Goal: Task Accomplishment & Management: Manage account settings

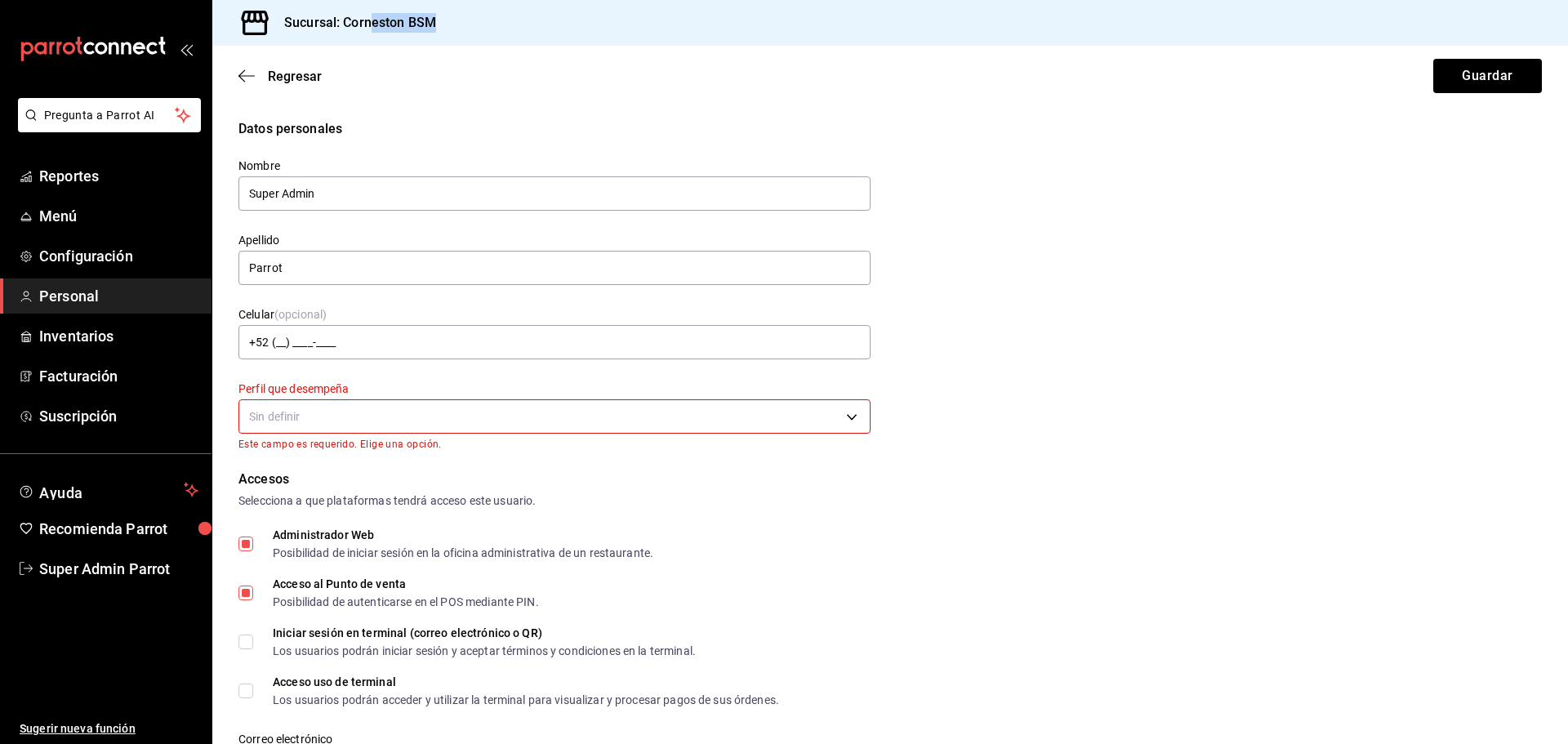
scroll to position [409, 0]
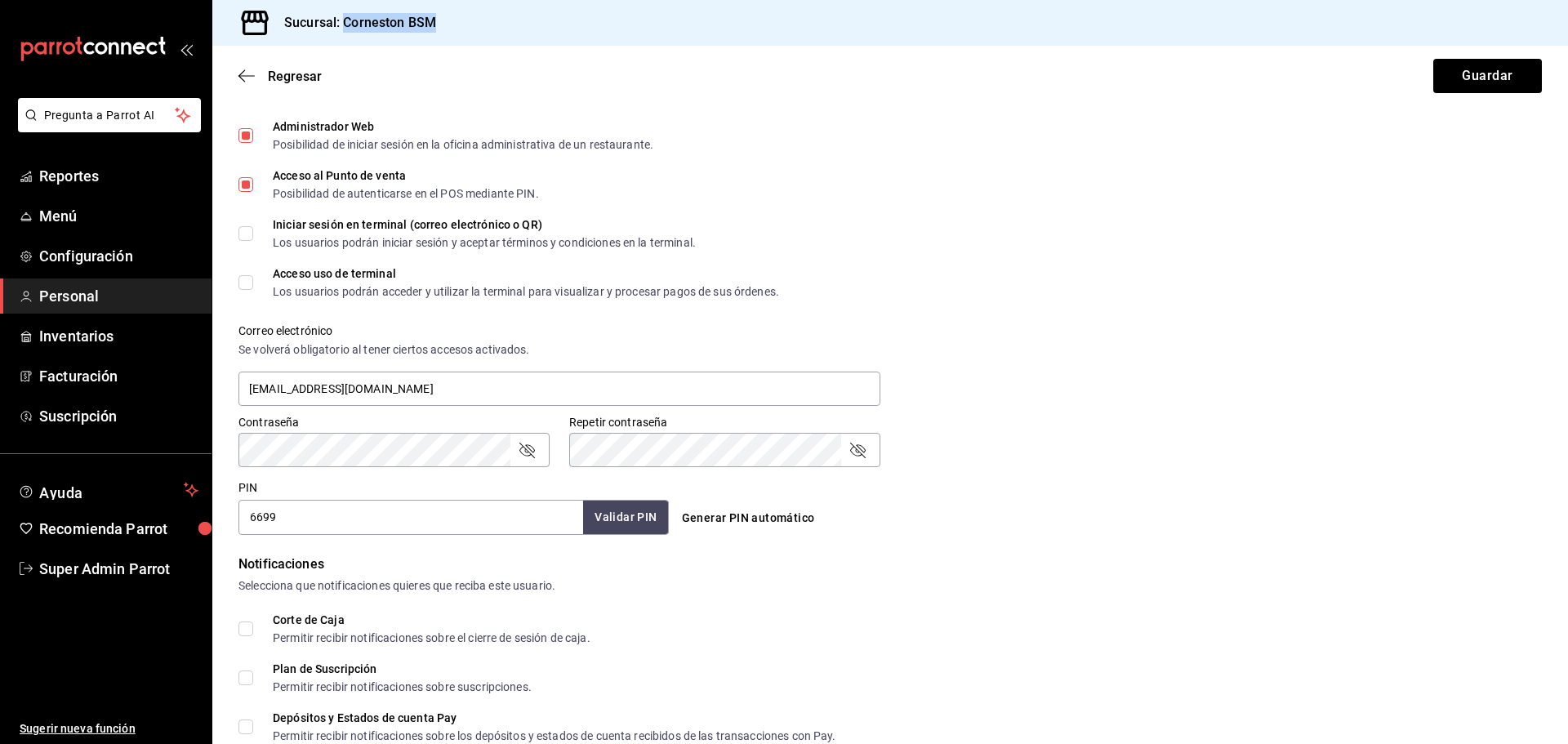
click at [345, 30] on div "Sucursal: Corneston BSM" at bounding box center [890, 23] width 1355 height 46
click at [251, 75] on icon "button" at bounding box center [247, 76] width 16 height 15
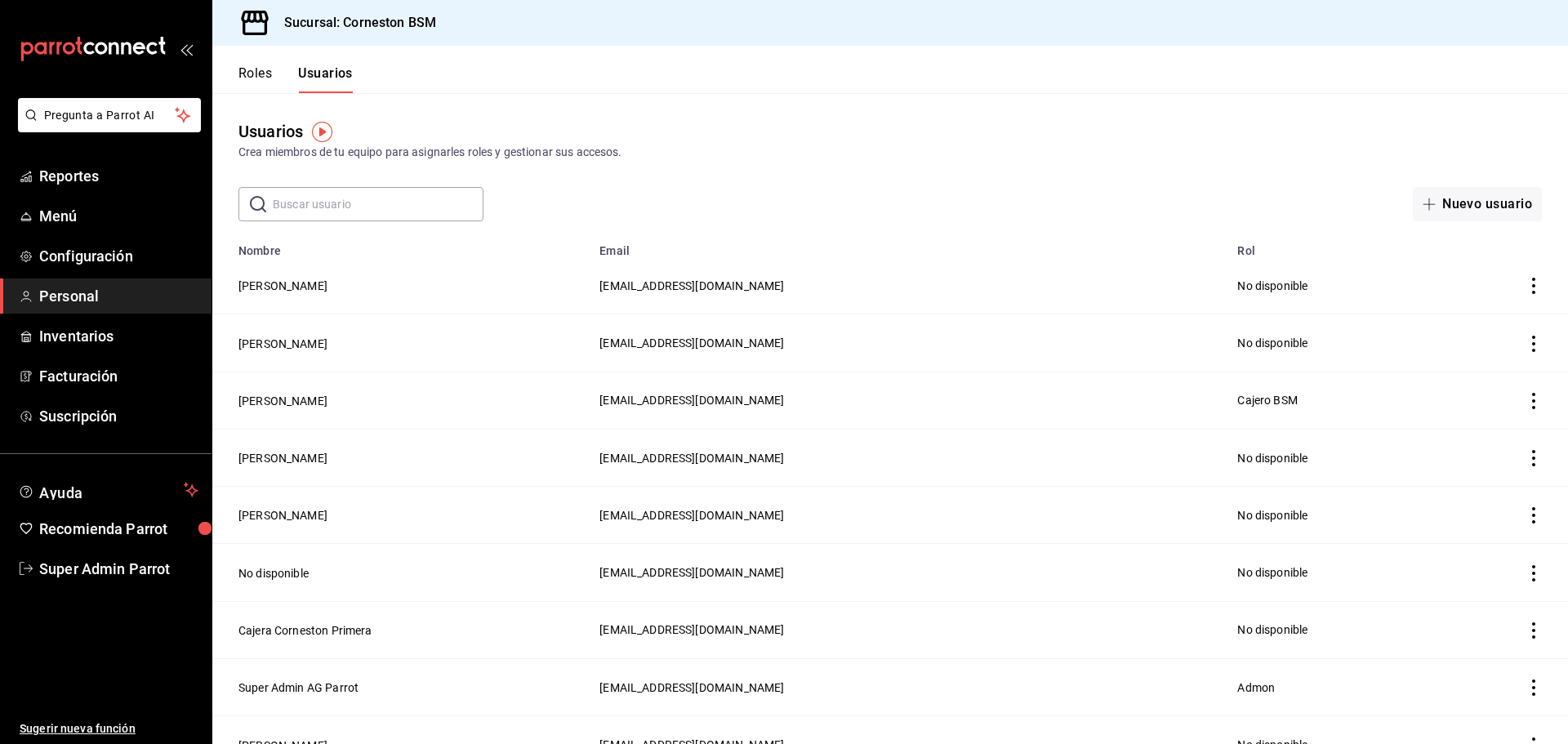
click at [258, 74] on button "Roles" at bounding box center [255, 79] width 34 height 27
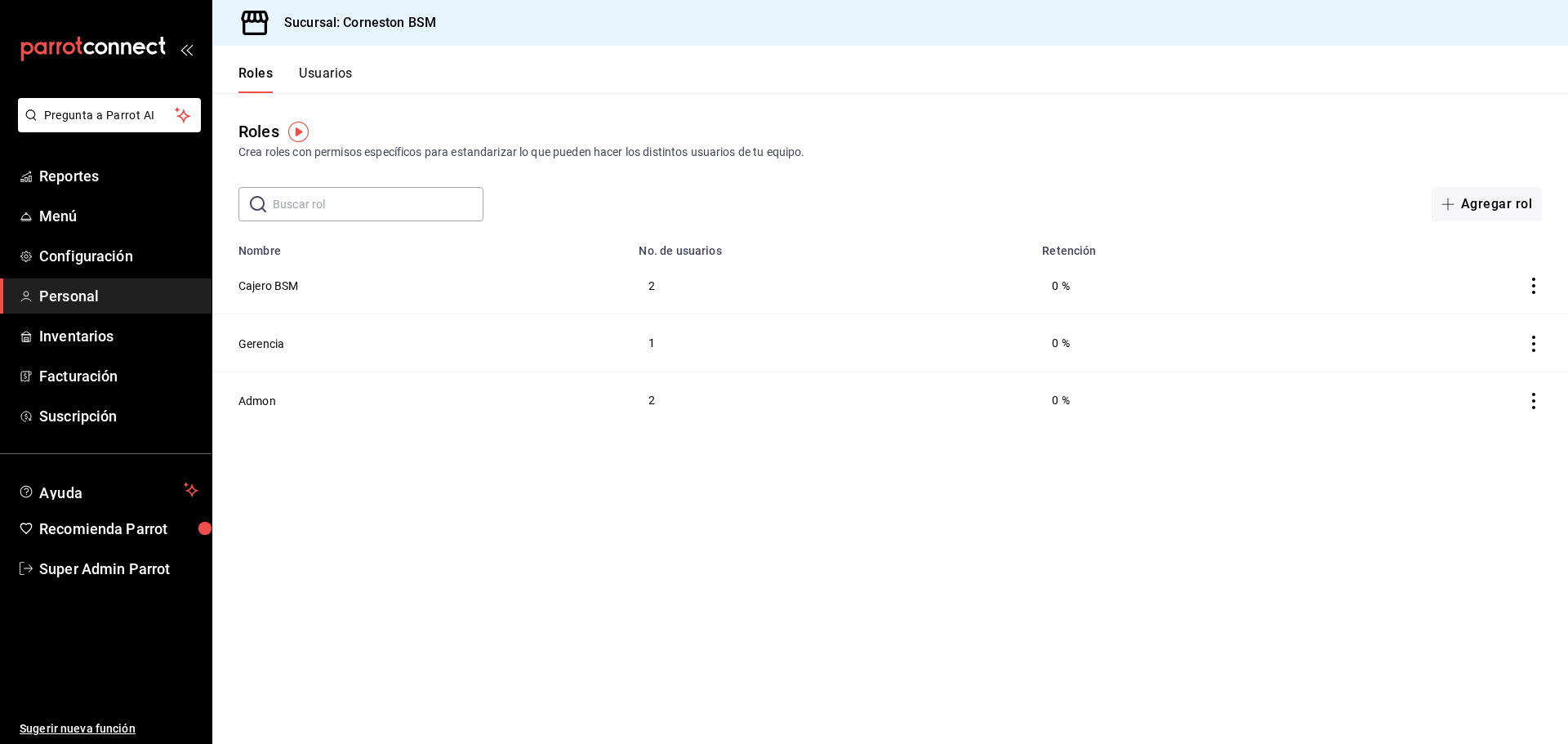
click at [333, 79] on button "Usuarios" at bounding box center [325, 79] width 54 height 27
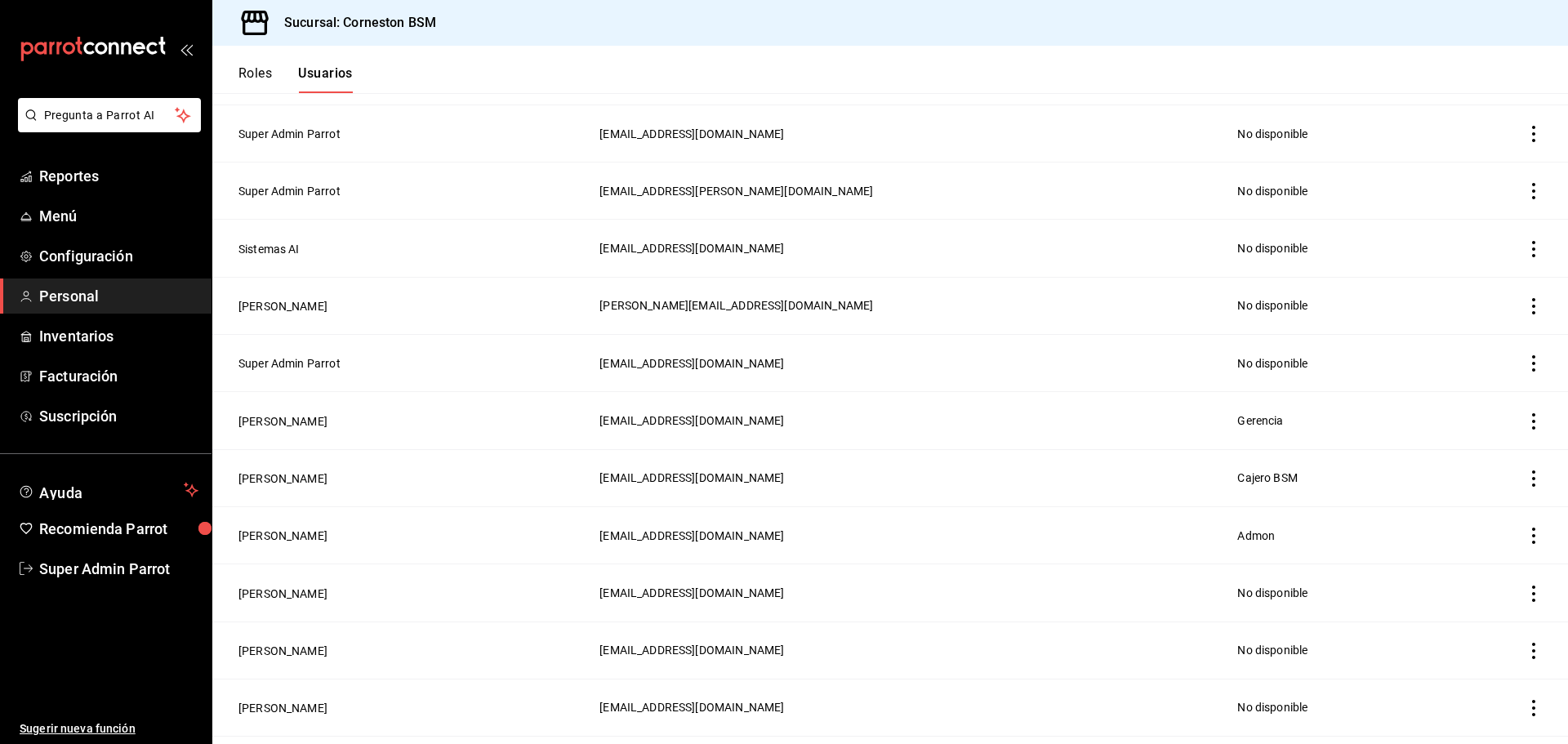
scroll to position [735, 0]
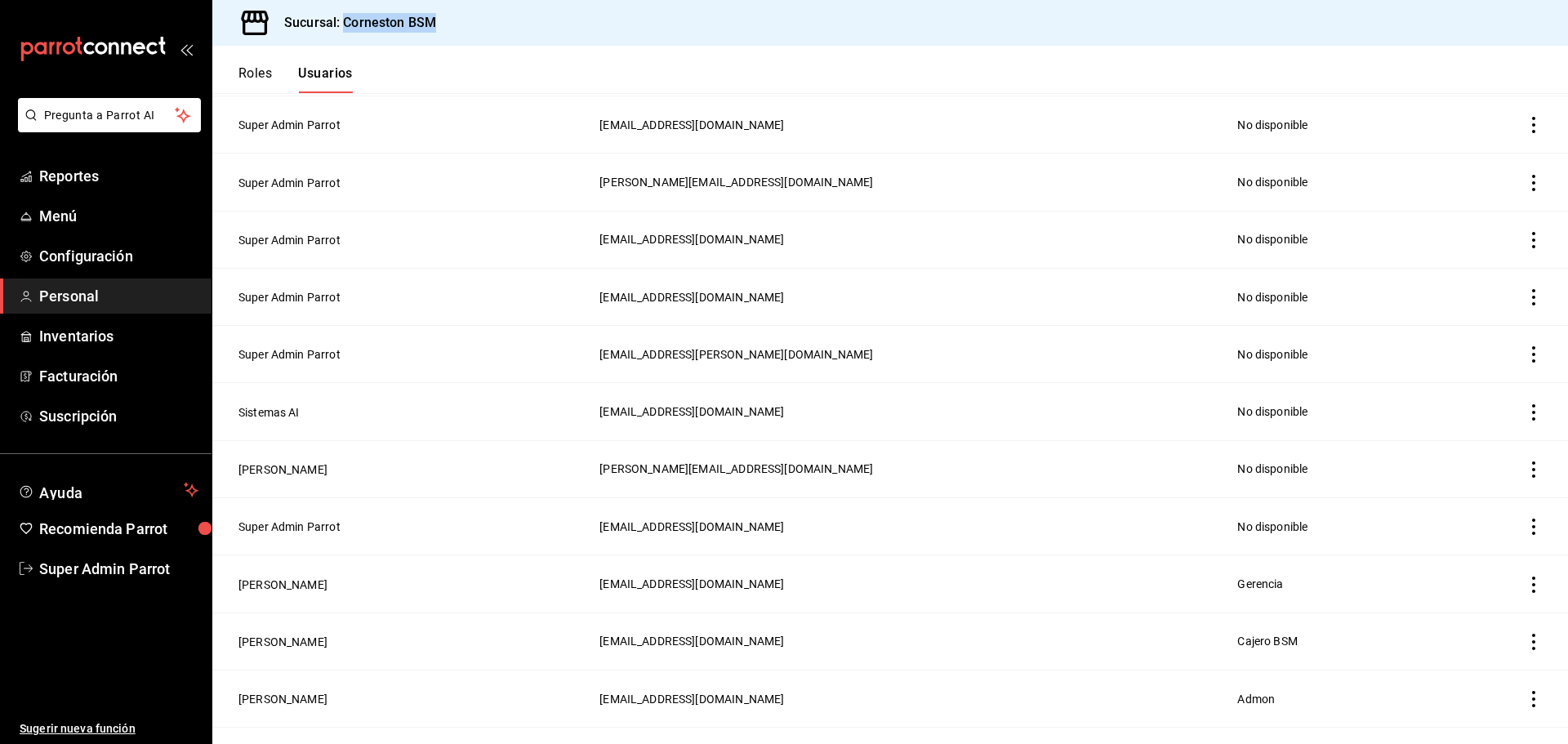
drag, startPoint x: 454, startPoint y: 27, endPoint x: 344, endPoint y: 26, distance: 110.0
click at [344, 26] on div "Sucursal: Corneston BSM" at bounding box center [890, 23] width 1355 height 46
copy h3 "Corneston BSM"
drag, startPoint x: 406, startPoint y: 27, endPoint x: 359, endPoint y: 49, distance: 51.9
click at [406, 27] on h3 "Sucursal: Corneston BSM" at bounding box center [354, 22] width 165 height 19
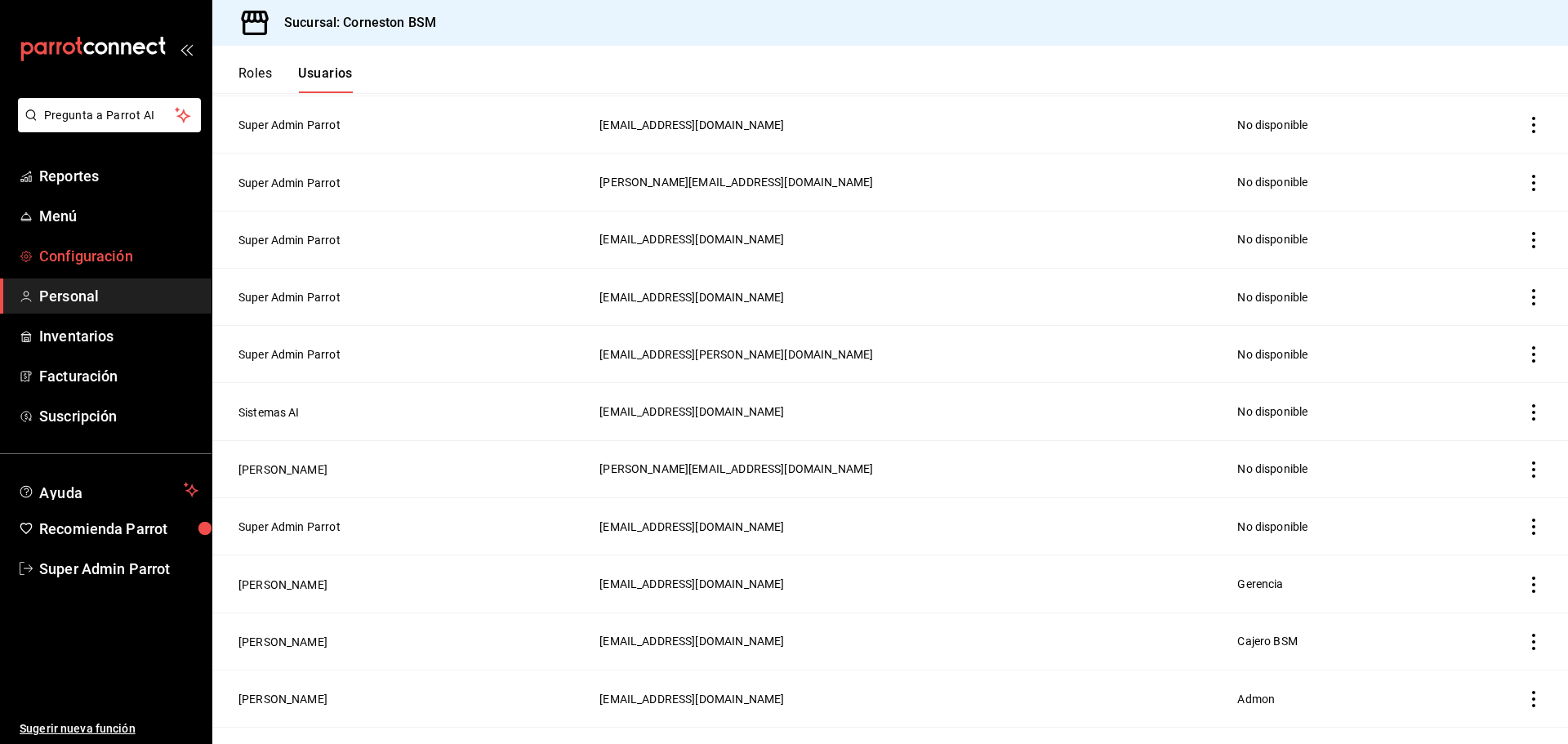
click at [71, 241] on link "Configuración" at bounding box center [105, 256] width 212 height 35
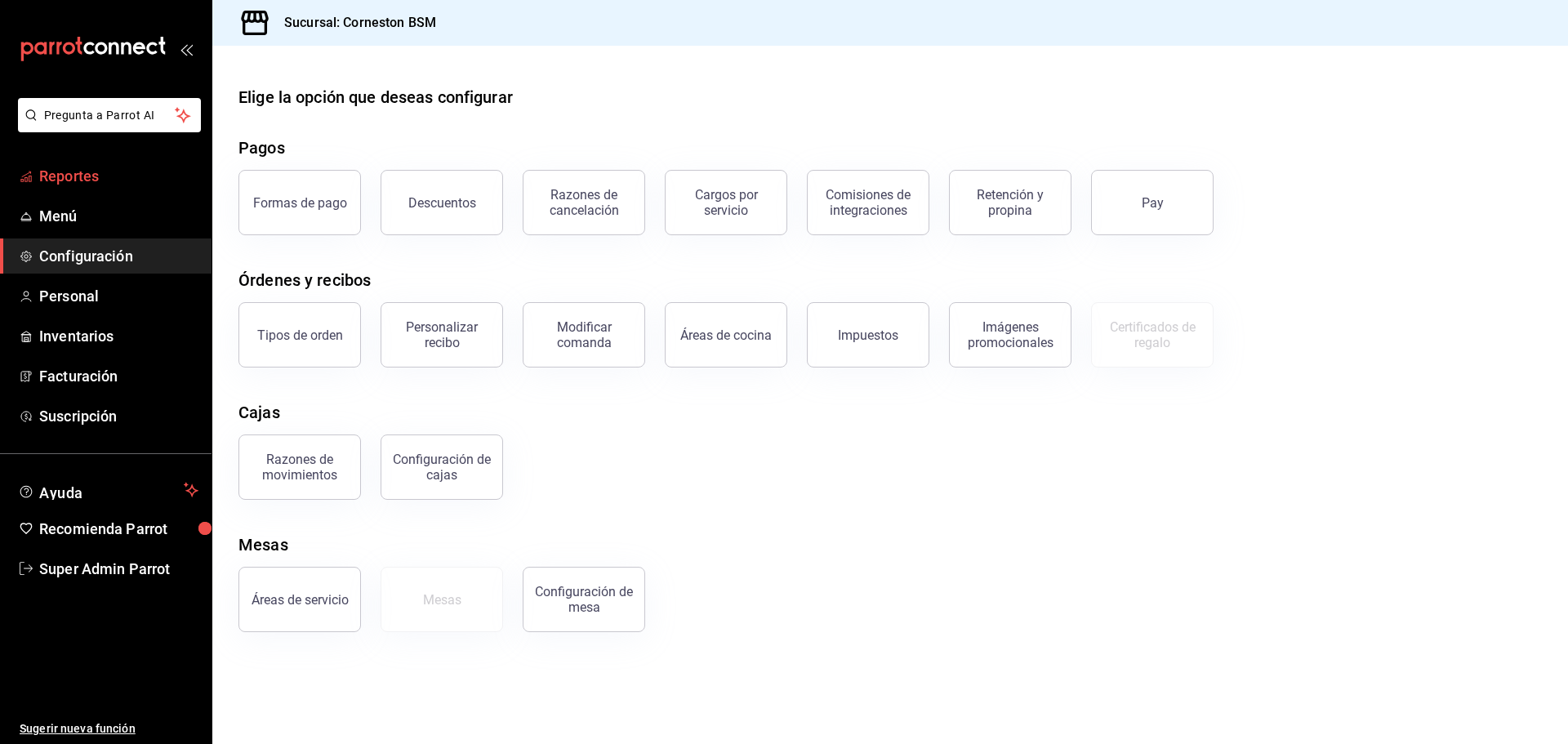
click at [86, 176] on span "Reportes" at bounding box center [119, 176] width 159 height 22
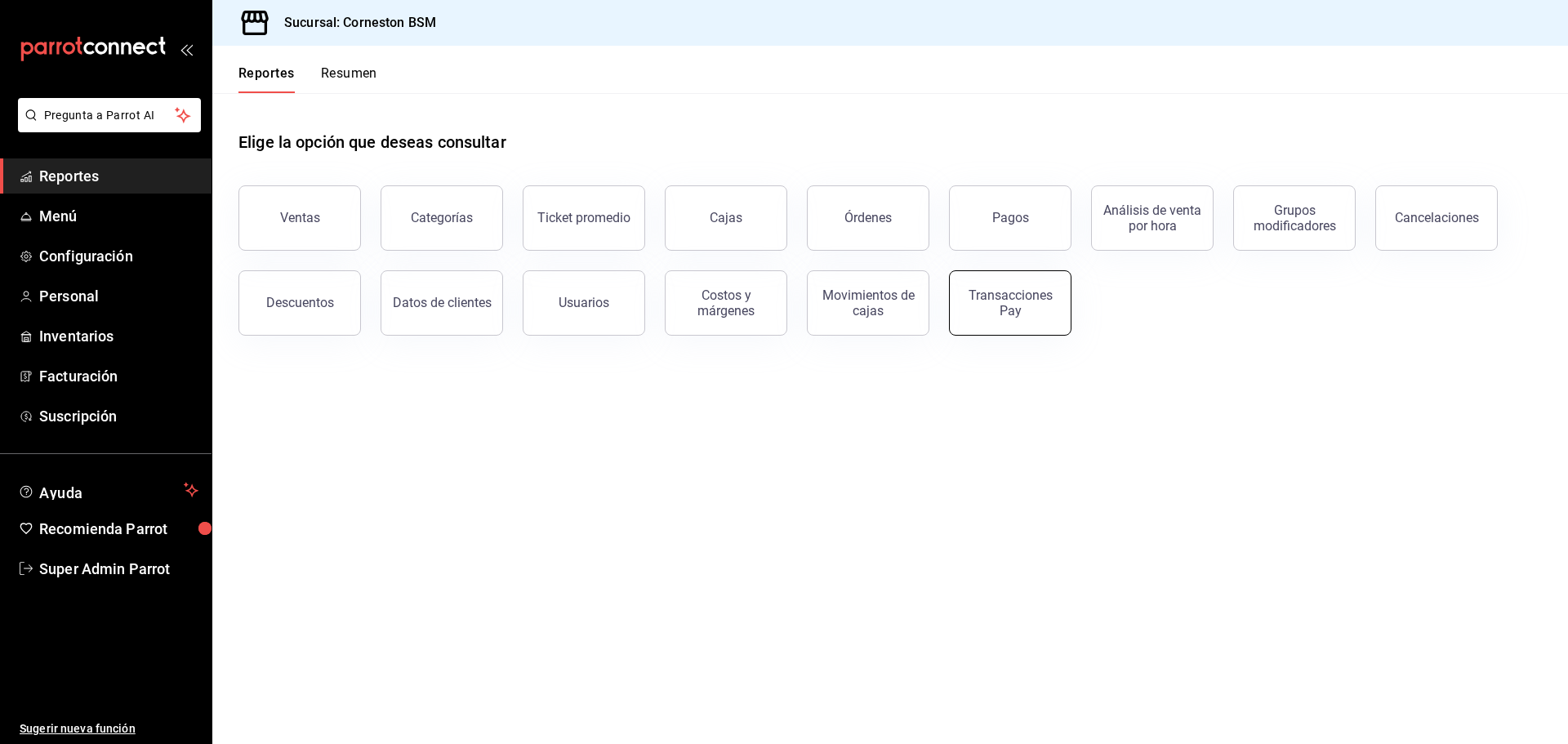
click at [1025, 295] on div "Transacciones Pay" at bounding box center [1010, 303] width 101 height 31
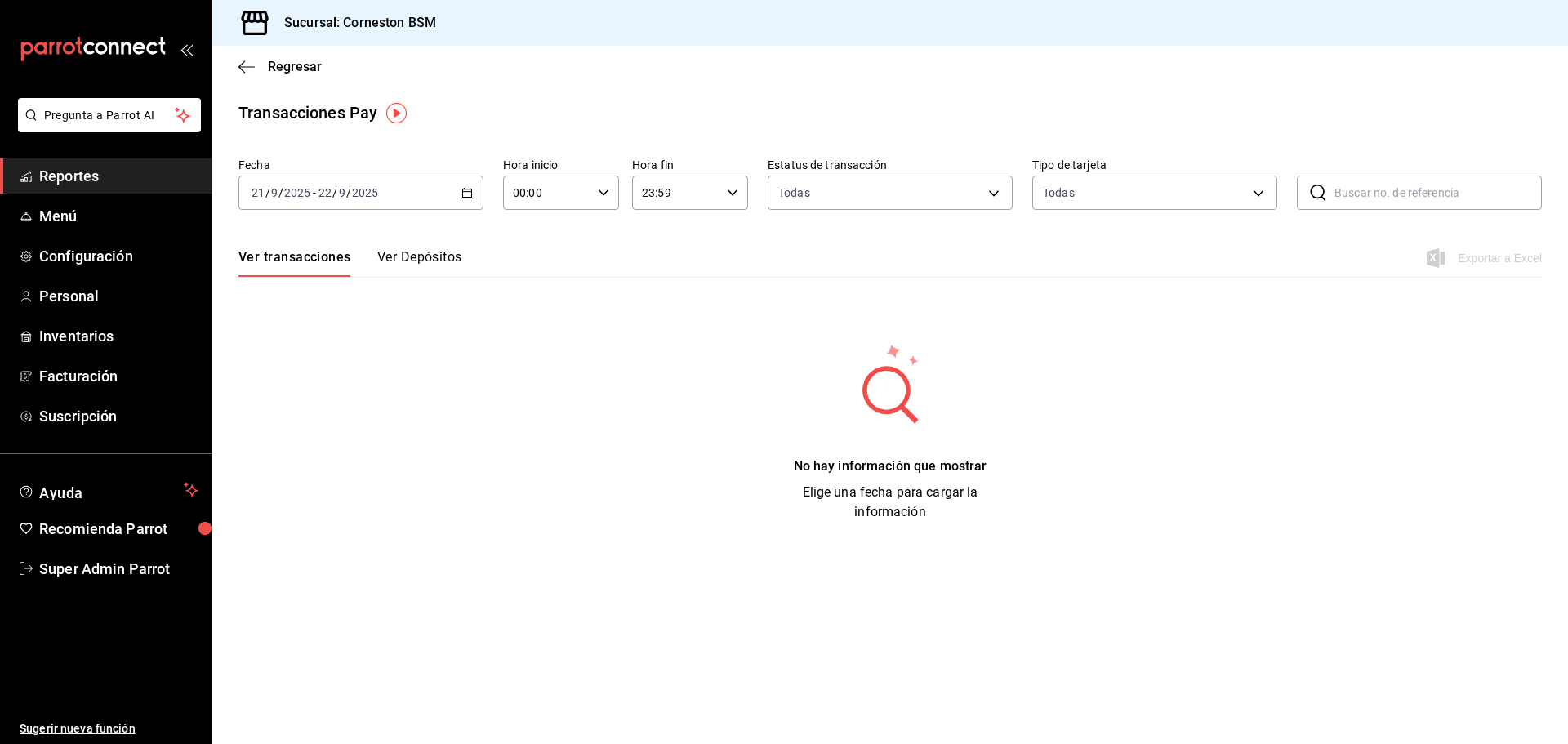
click at [423, 263] on button "Ver Depósitos" at bounding box center [420, 263] width 85 height 27
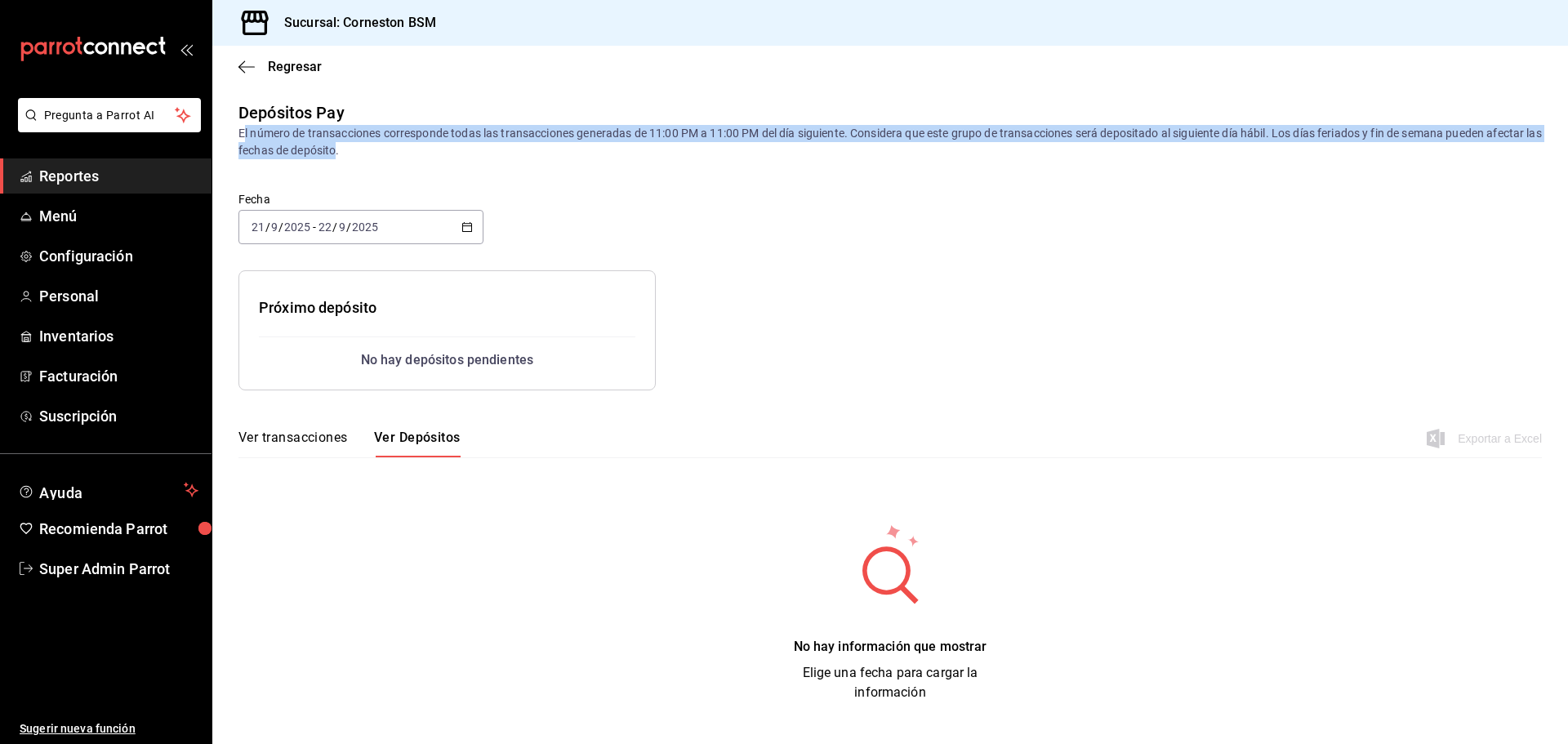
drag, startPoint x: 243, startPoint y: 126, endPoint x: 356, endPoint y: 147, distance: 114.9
click at [356, 147] on div "El número de transacciones corresponde todas las transacciones generadas de 11:…" at bounding box center [890, 141] width 1303 height 34
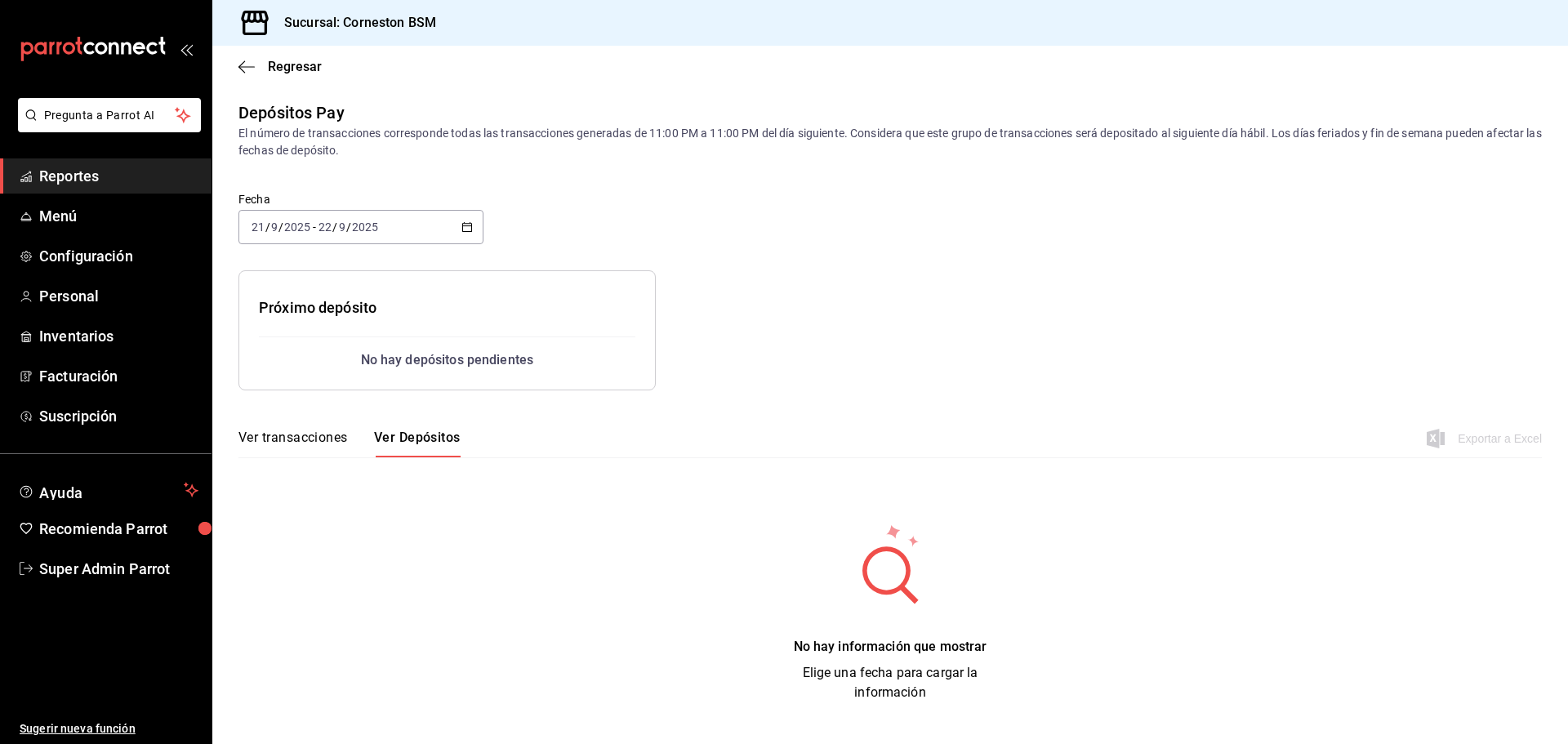
click at [403, 170] on div "Depósitos Pay El número de transacciones corresponde todas las transacciones ge…" at bounding box center [890, 401] width 1355 height 602
click at [125, 551] on link "Super Admin Parrot" at bounding box center [105, 568] width 212 height 35
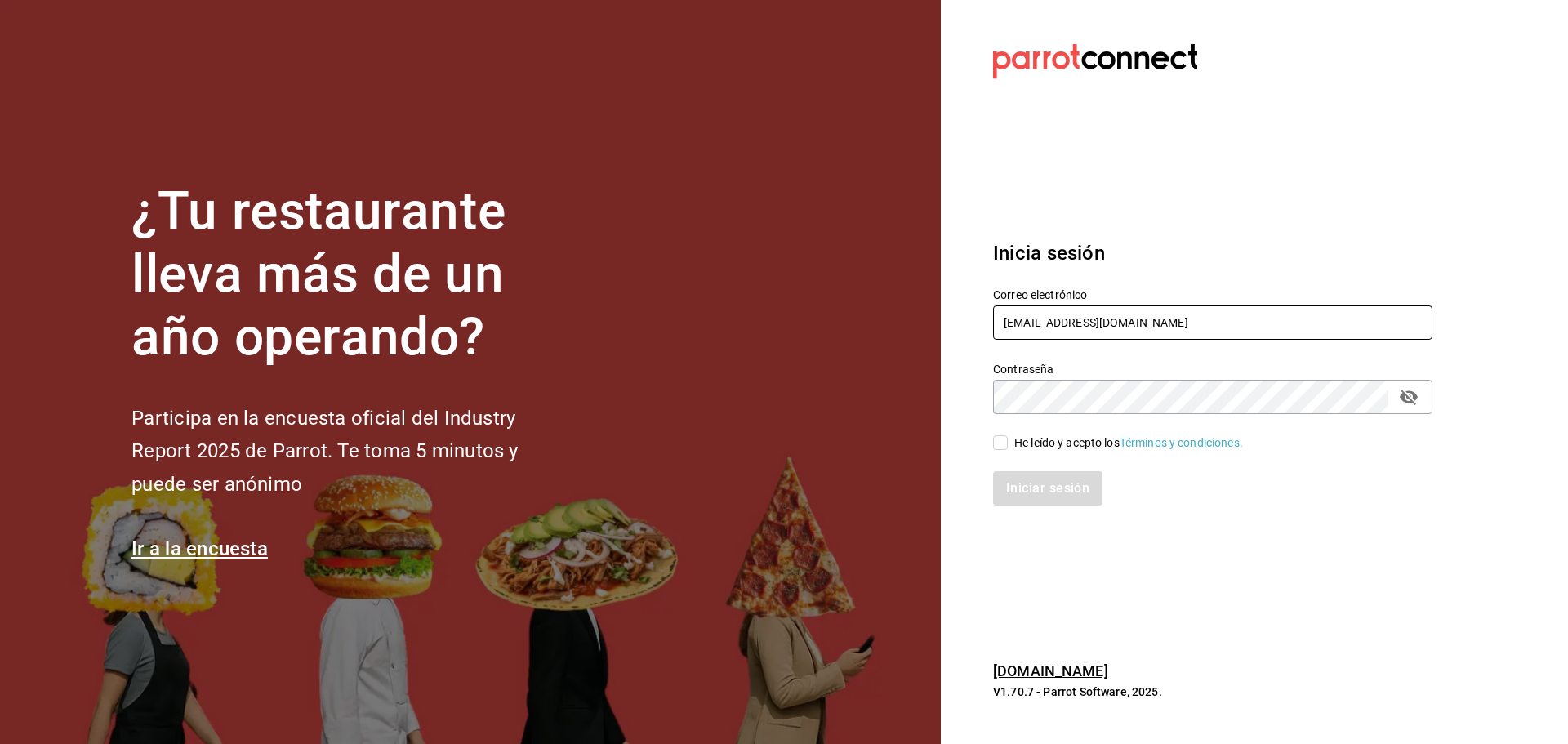
click at [1056, 327] on input "[EMAIL_ADDRESS][DOMAIN_NAME]" at bounding box center [1212, 322] width 439 height 34
paste input "mastapizza@edomex"
type input "mastapizza@edomex.com"
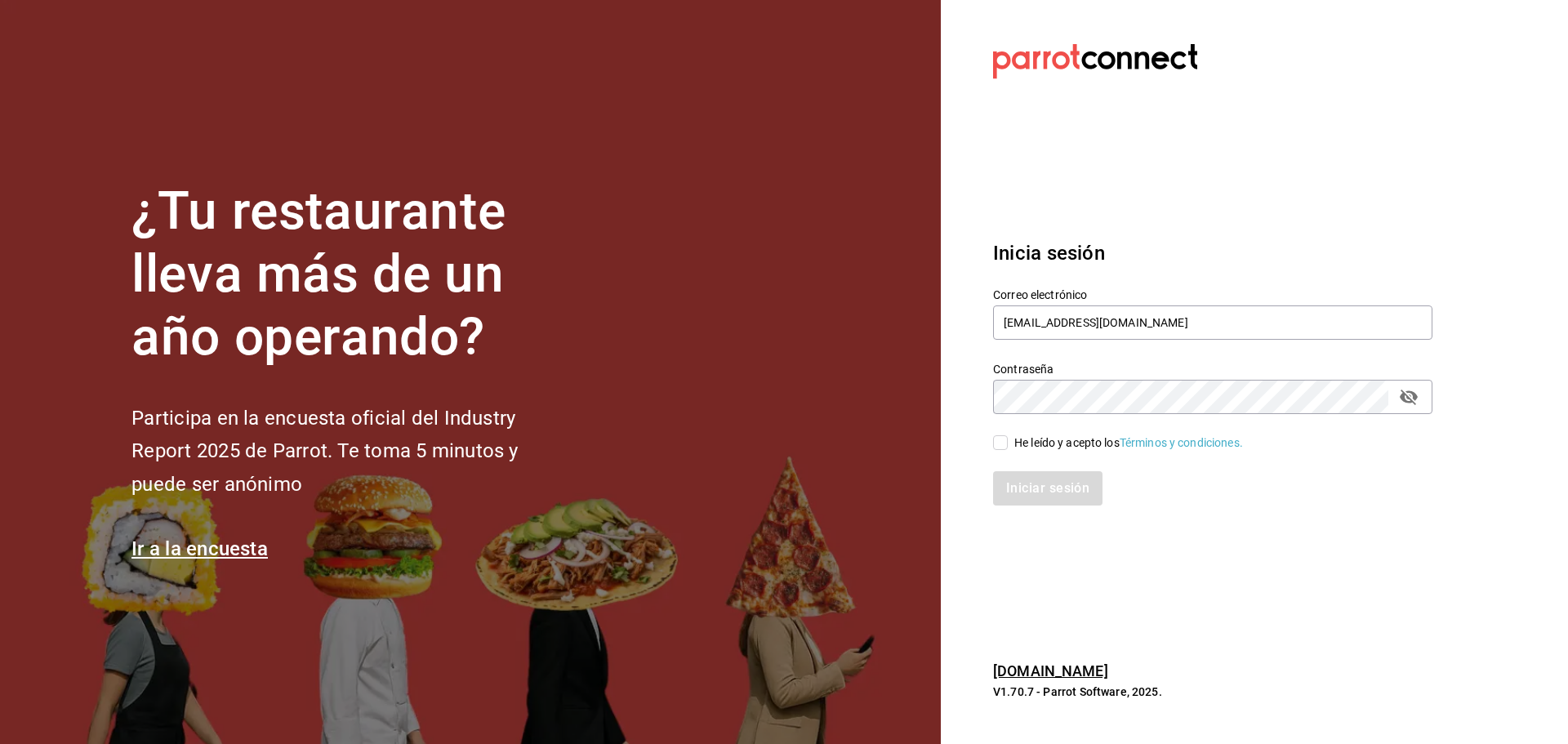
click at [1051, 440] on div "He leído y acepto los Términos y condiciones." at bounding box center [1128, 443] width 228 height 17
click at [1008, 440] on input "He leído y acepto los Términos y condiciones." at bounding box center [1001, 443] width 15 height 15
checkbox input "true"
click at [1050, 466] on div "Iniciar sesión" at bounding box center [1202, 478] width 459 height 54
click at [1049, 477] on button "Iniciar sesión" at bounding box center [1048, 487] width 111 height 34
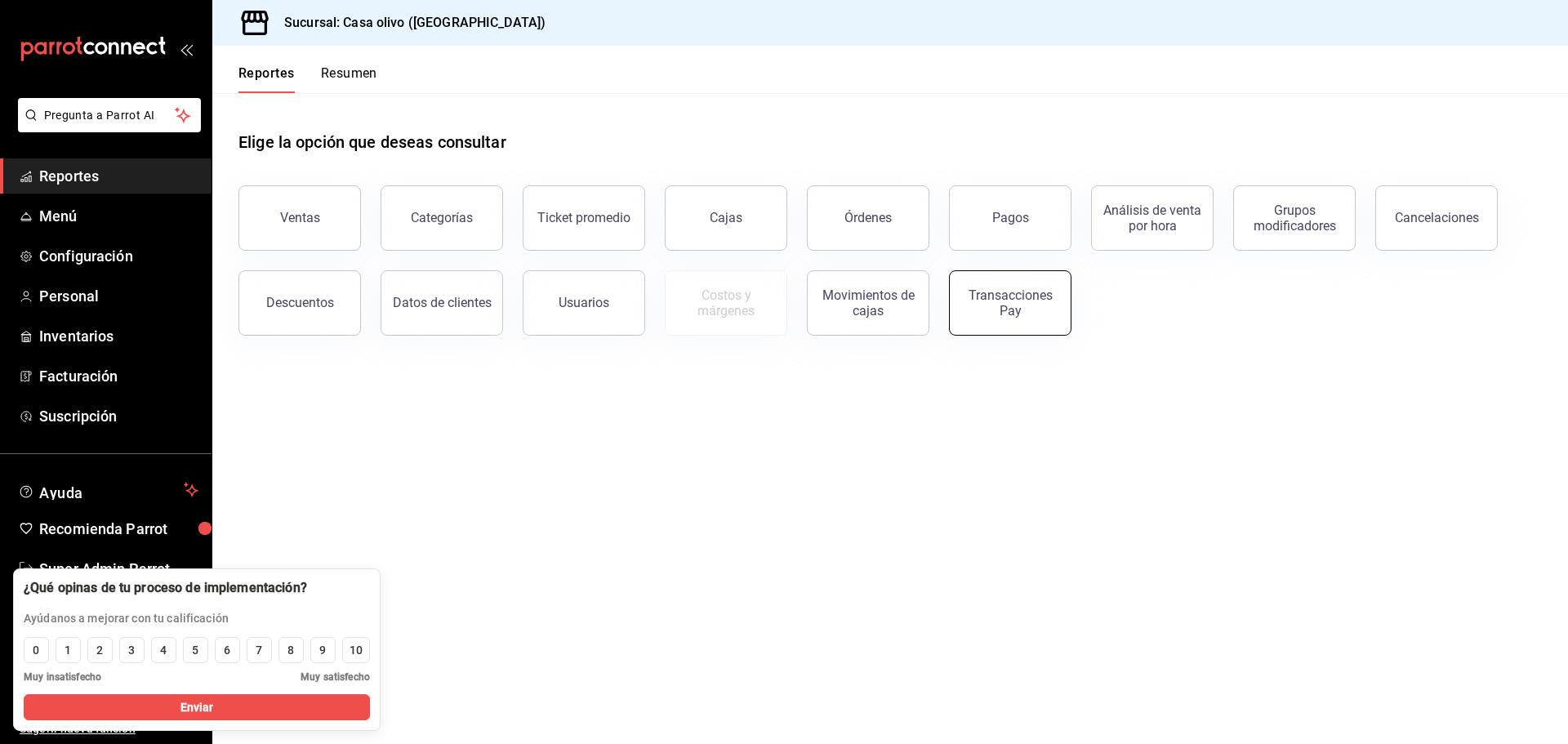
click at [1020, 319] on button "Transacciones Pay" at bounding box center [1010, 302] width 123 height 65
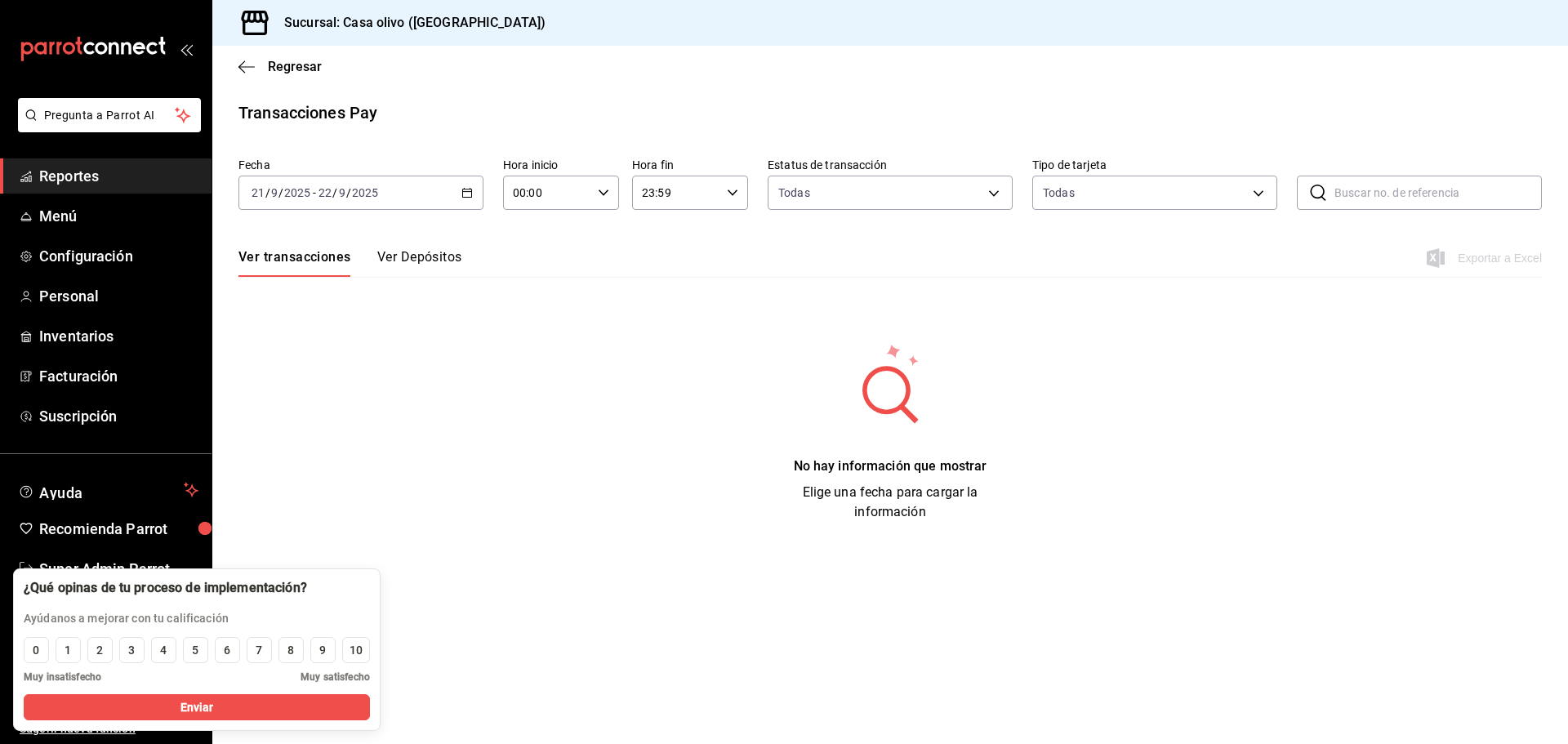
click at [468, 194] on icon "button" at bounding box center [466, 192] width 11 height 11
click at [329, 313] on span "Semana actual" at bounding box center [315, 315] width 126 height 17
click at [255, 68] on span "Regresar" at bounding box center [280, 66] width 83 height 16
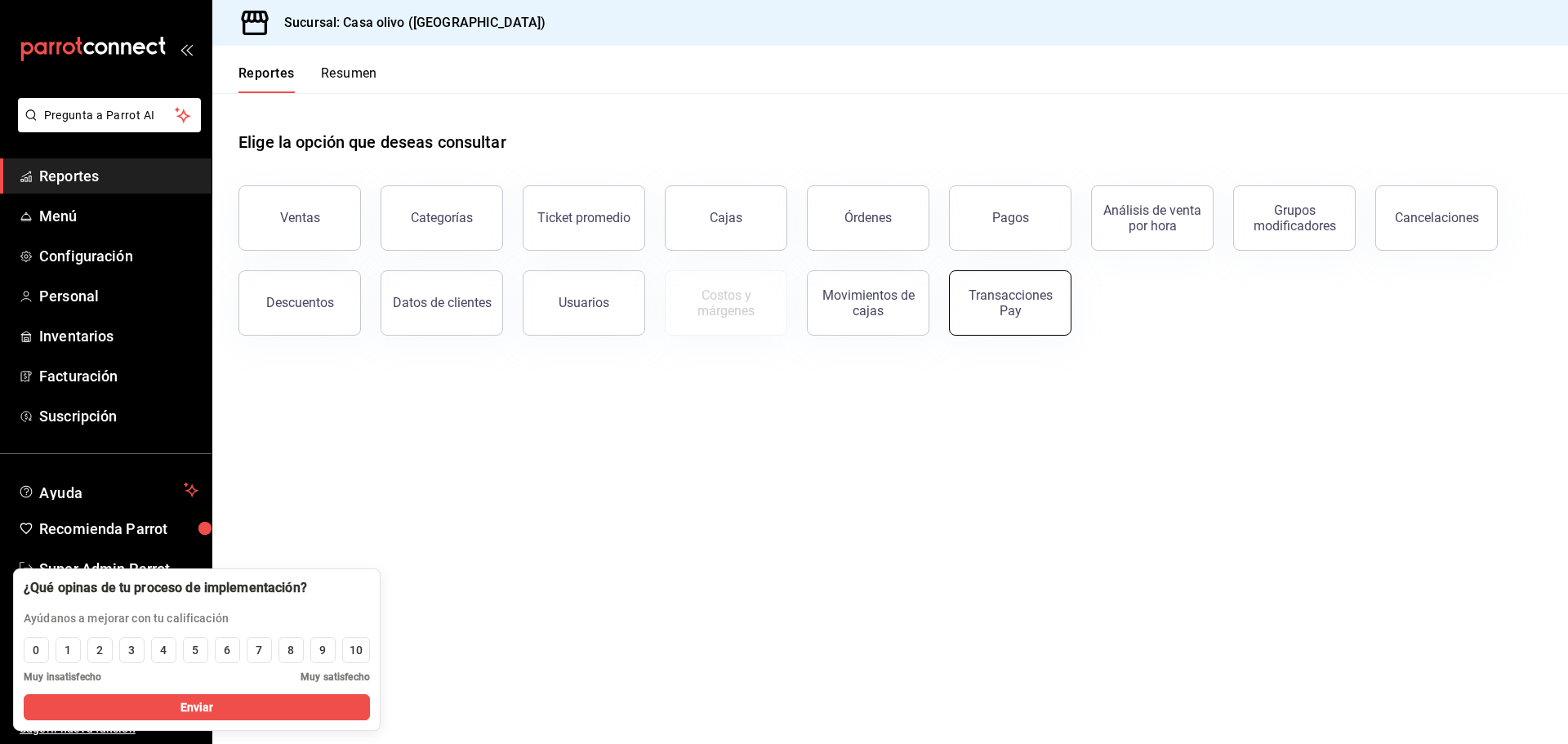
click at [1022, 300] on div "Transacciones Pay" at bounding box center [1010, 303] width 101 height 31
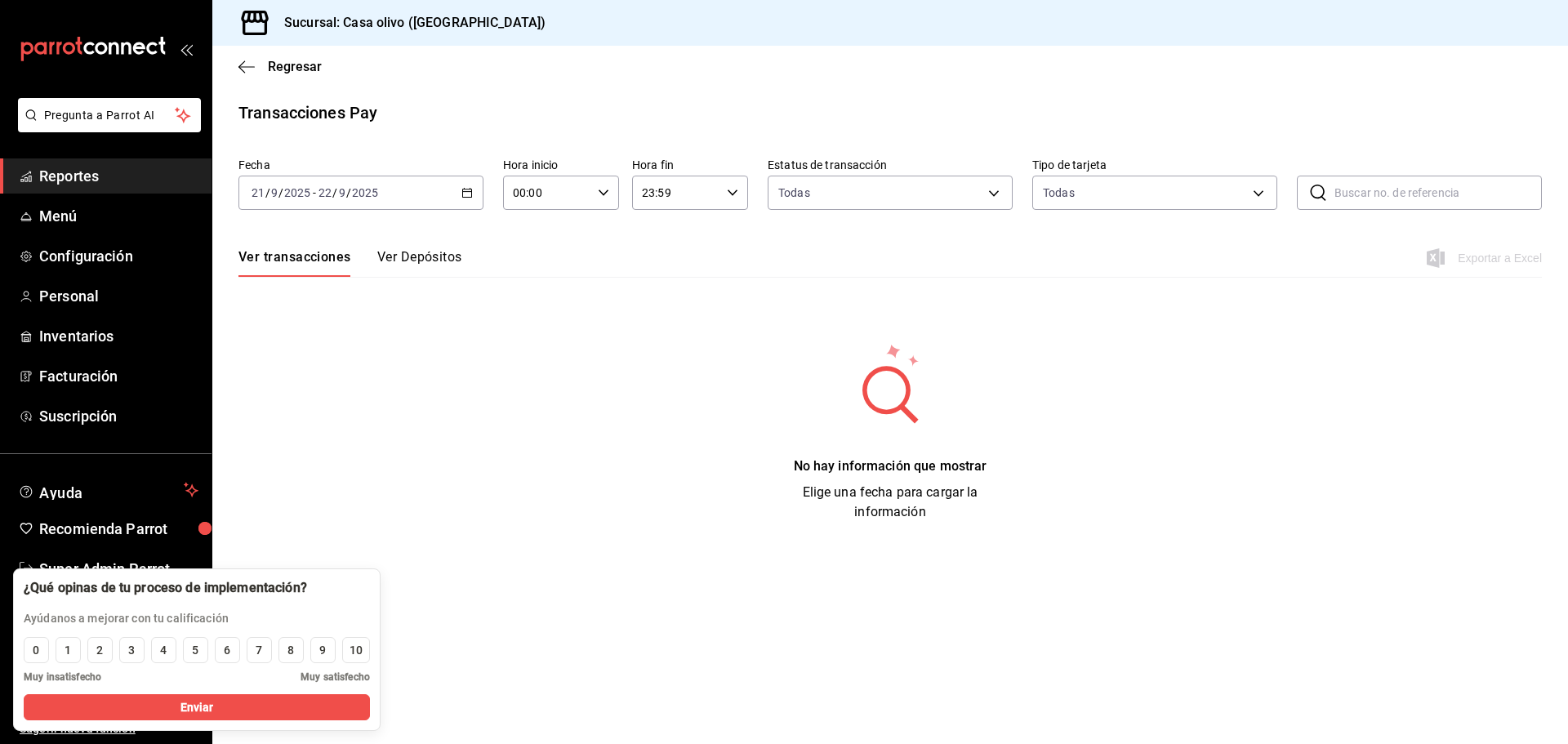
click at [466, 191] on icon "button" at bounding box center [466, 192] width 11 height 11
click at [321, 353] on span "Mes actual" at bounding box center [315, 352] width 126 height 17
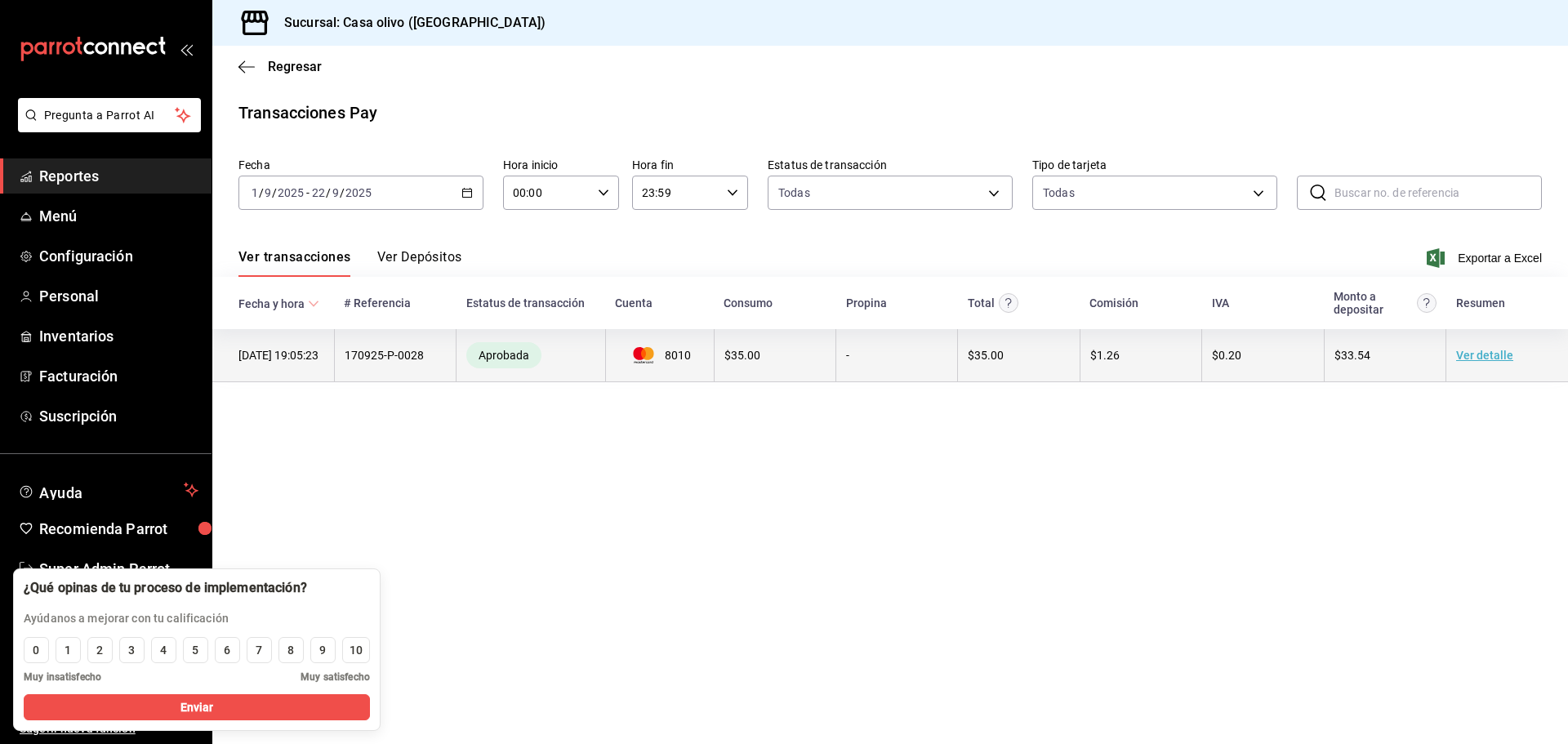
click at [439, 362] on td "170925-P-0028" at bounding box center [394, 356] width 122 height 53
click at [1498, 355] on link "Ver detalle" at bounding box center [1485, 355] width 57 height 13
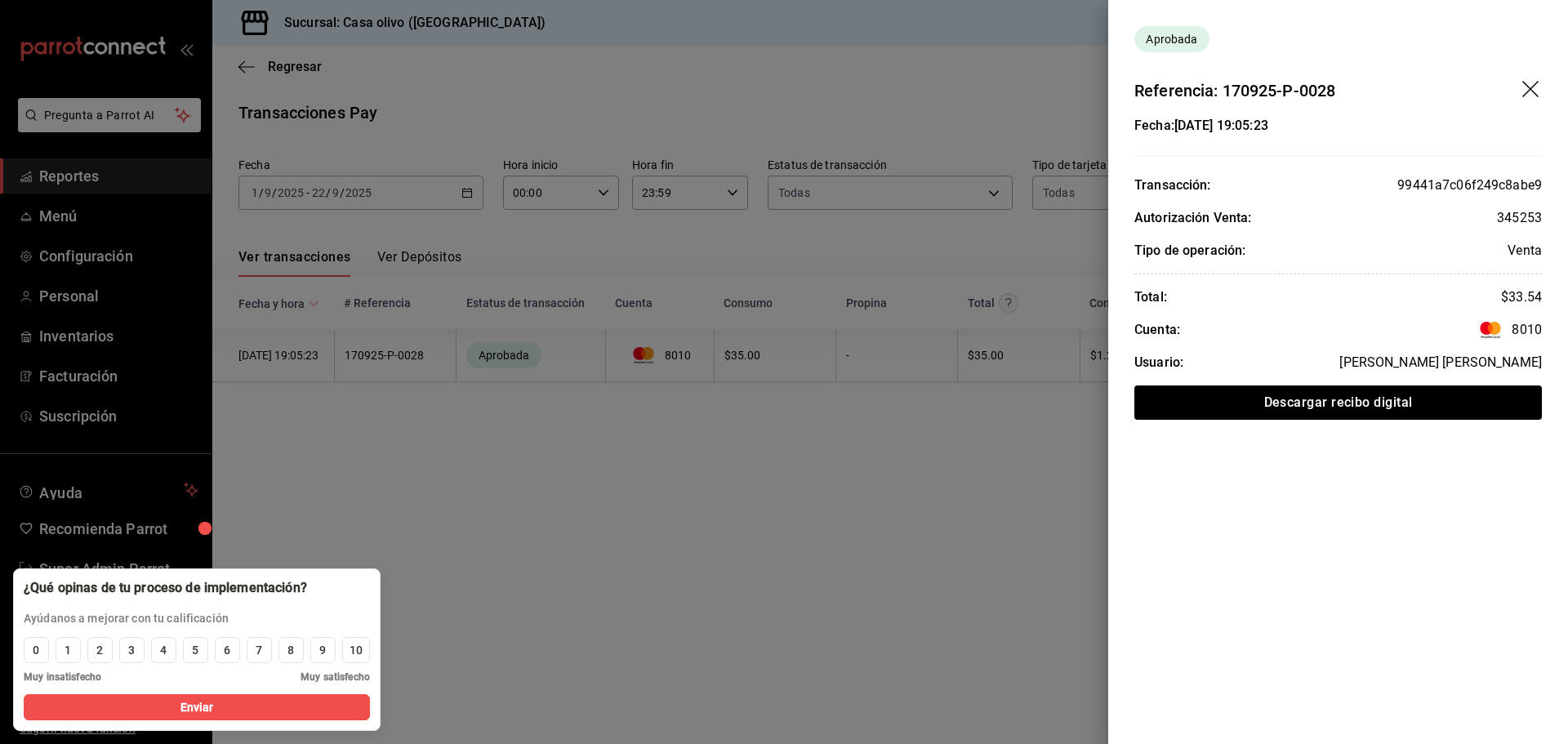
click at [959, 449] on div at bounding box center [784, 372] width 1568 height 744
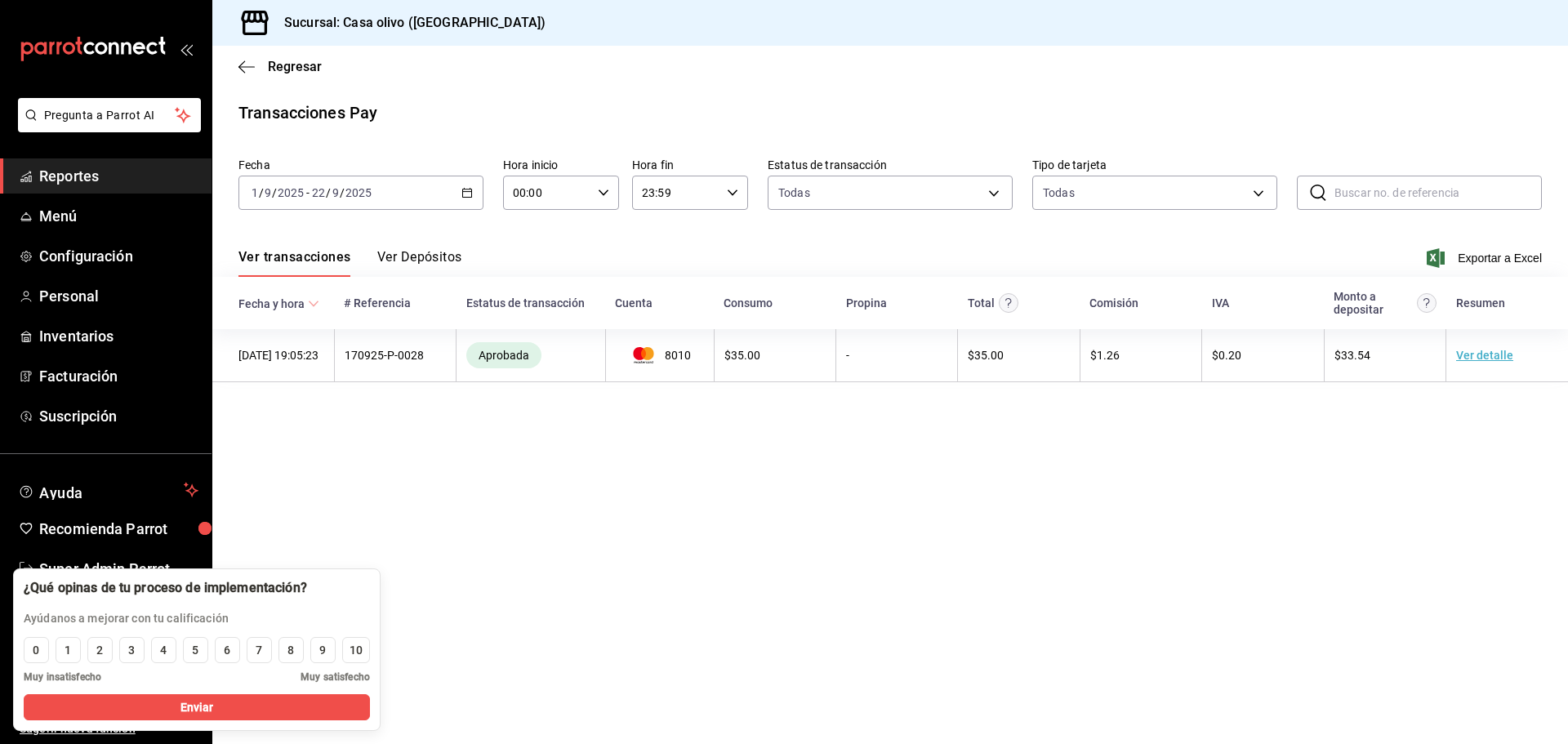
click at [395, 251] on button "Ver Depósitos" at bounding box center [420, 263] width 85 height 27
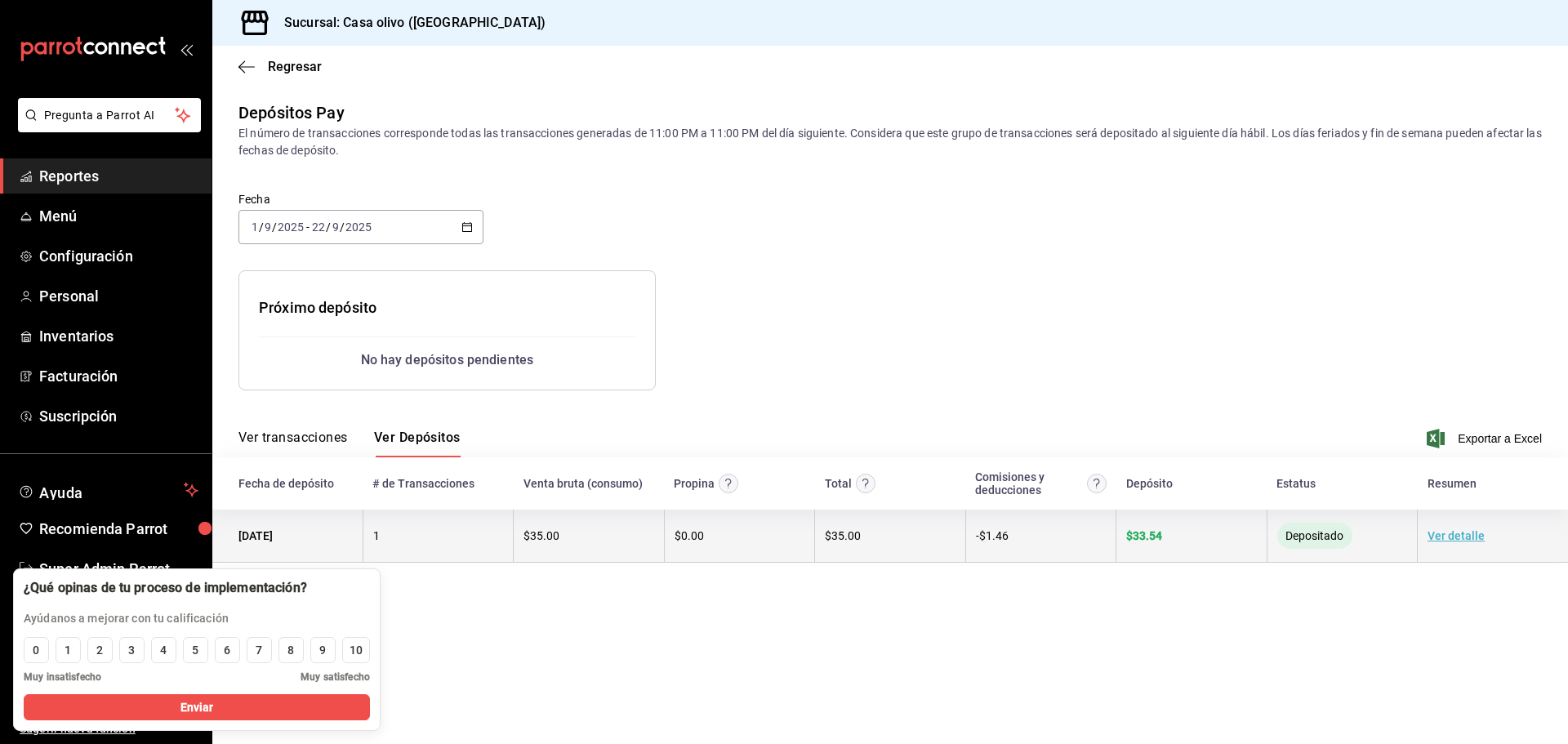
click at [1445, 538] on link "Ver detalle" at bounding box center [1456, 535] width 57 height 13
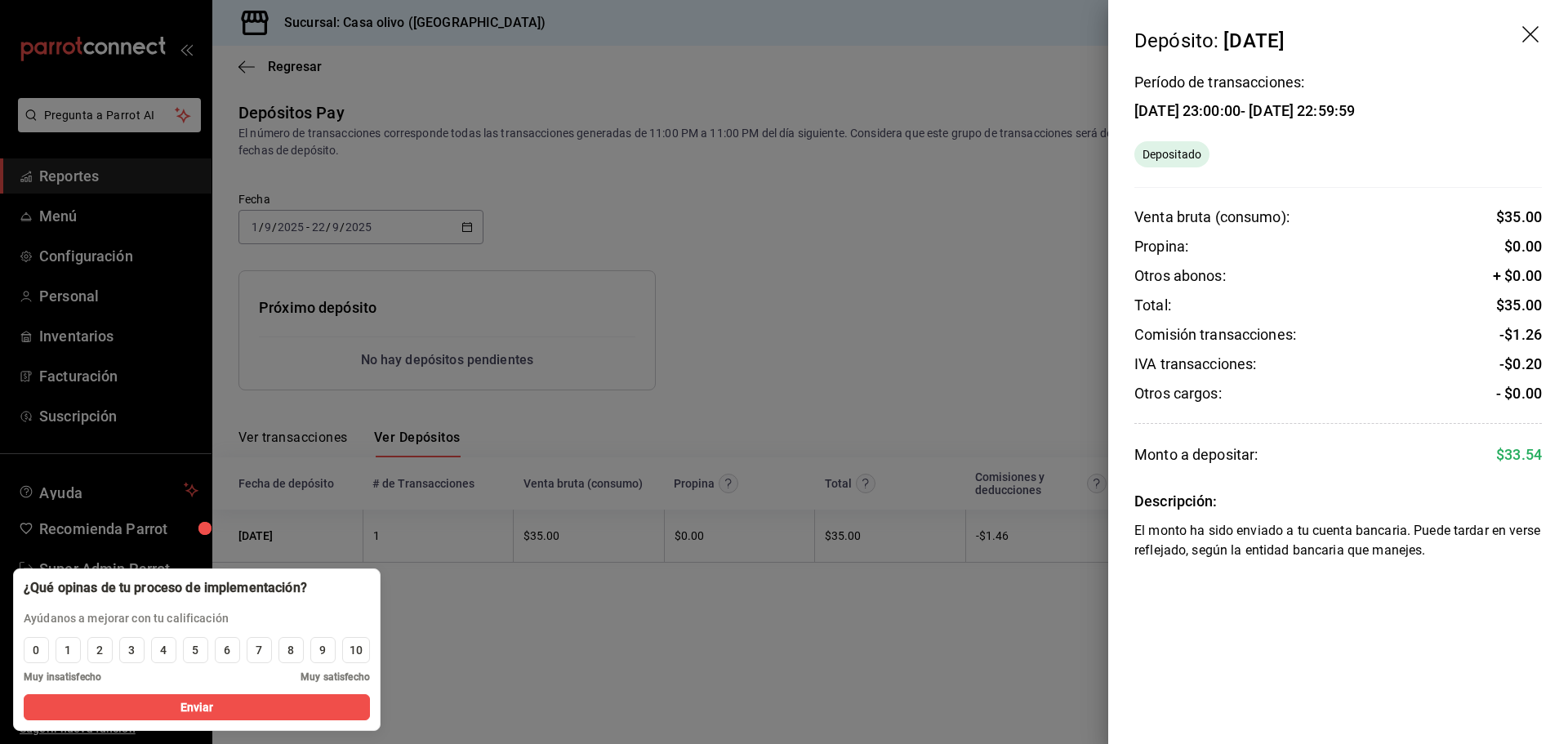
click at [865, 350] on div at bounding box center [784, 372] width 1568 height 744
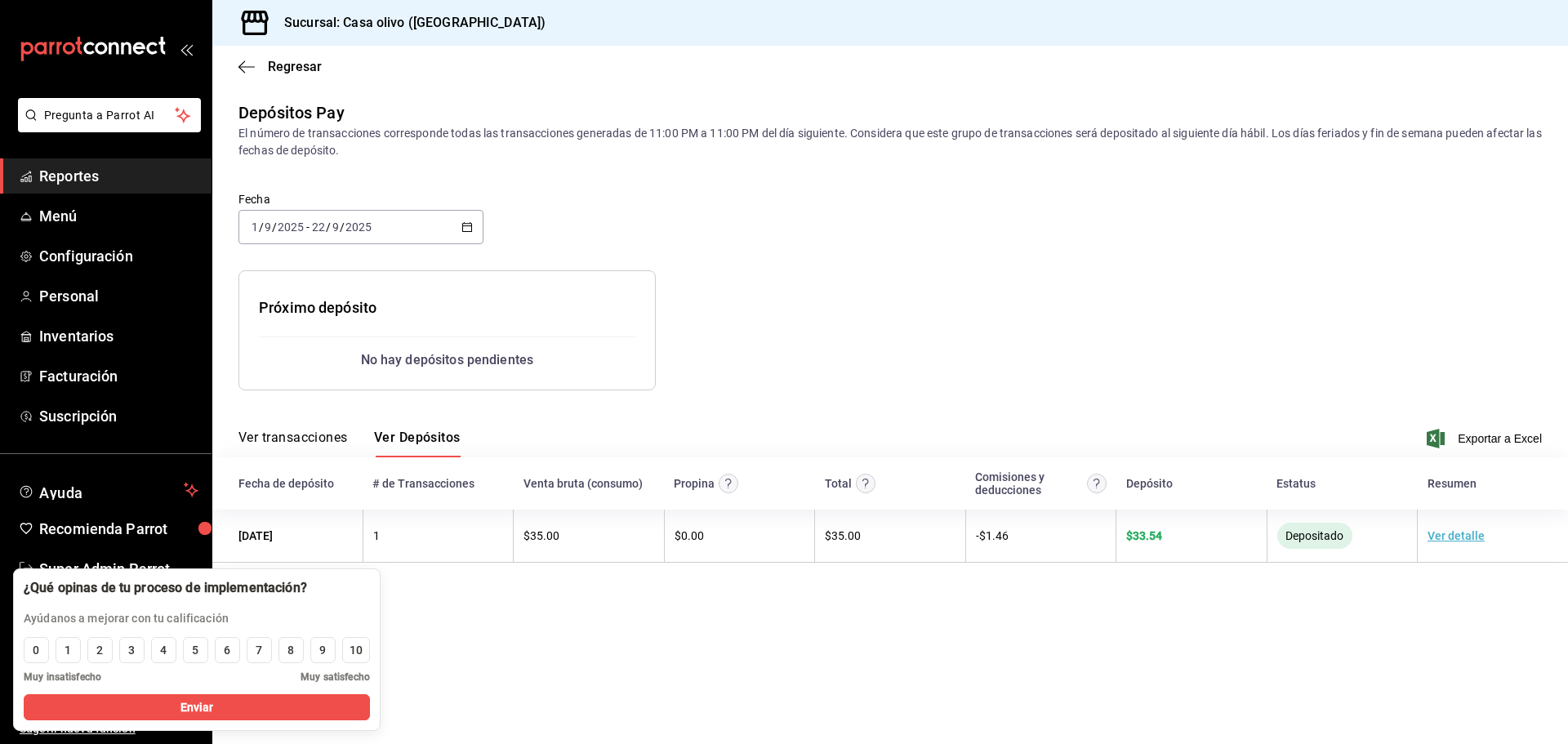
click at [335, 446] on button "Ver transacciones" at bounding box center [292, 443] width 109 height 27
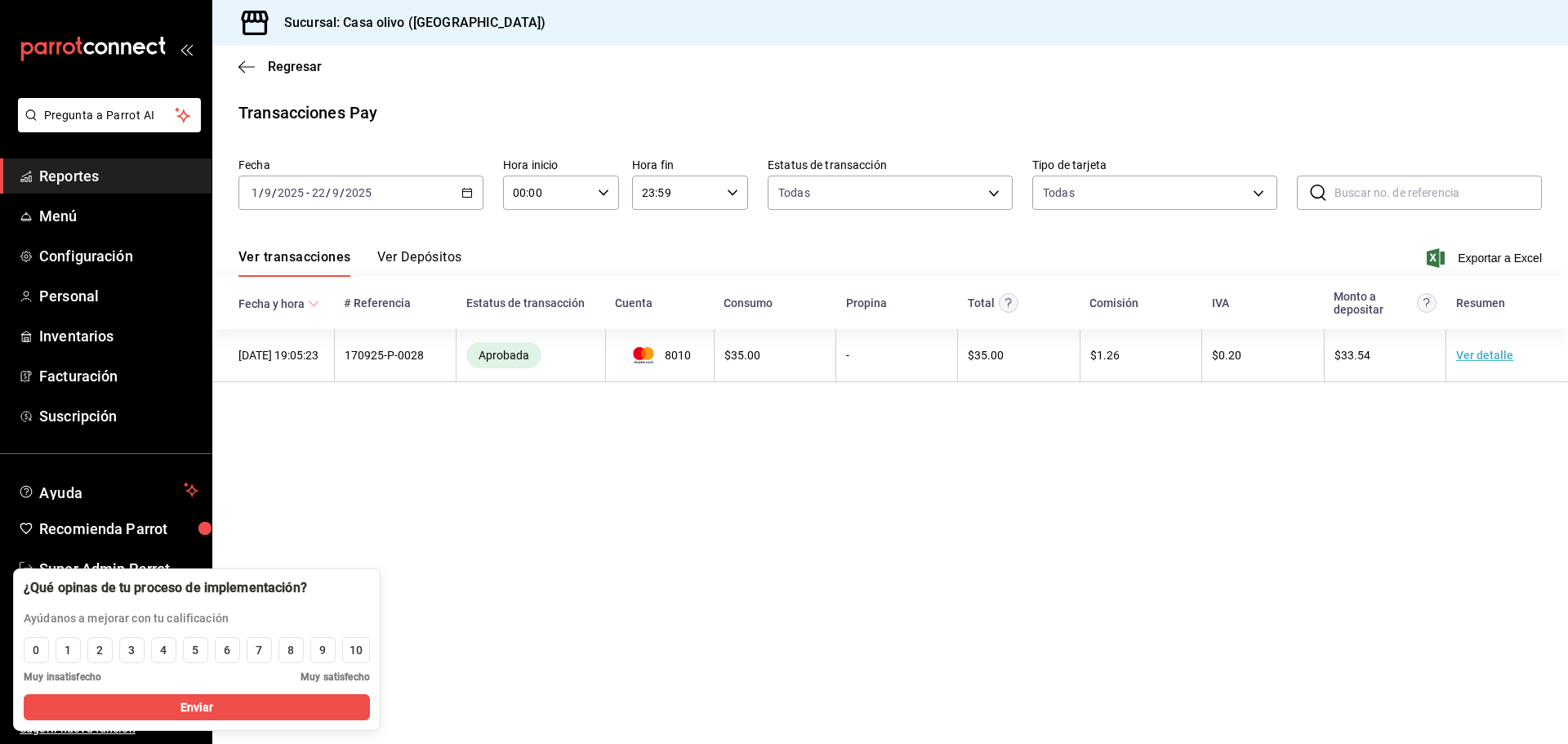
click at [426, 254] on button "Ver Depósitos" at bounding box center [420, 263] width 85 height 27
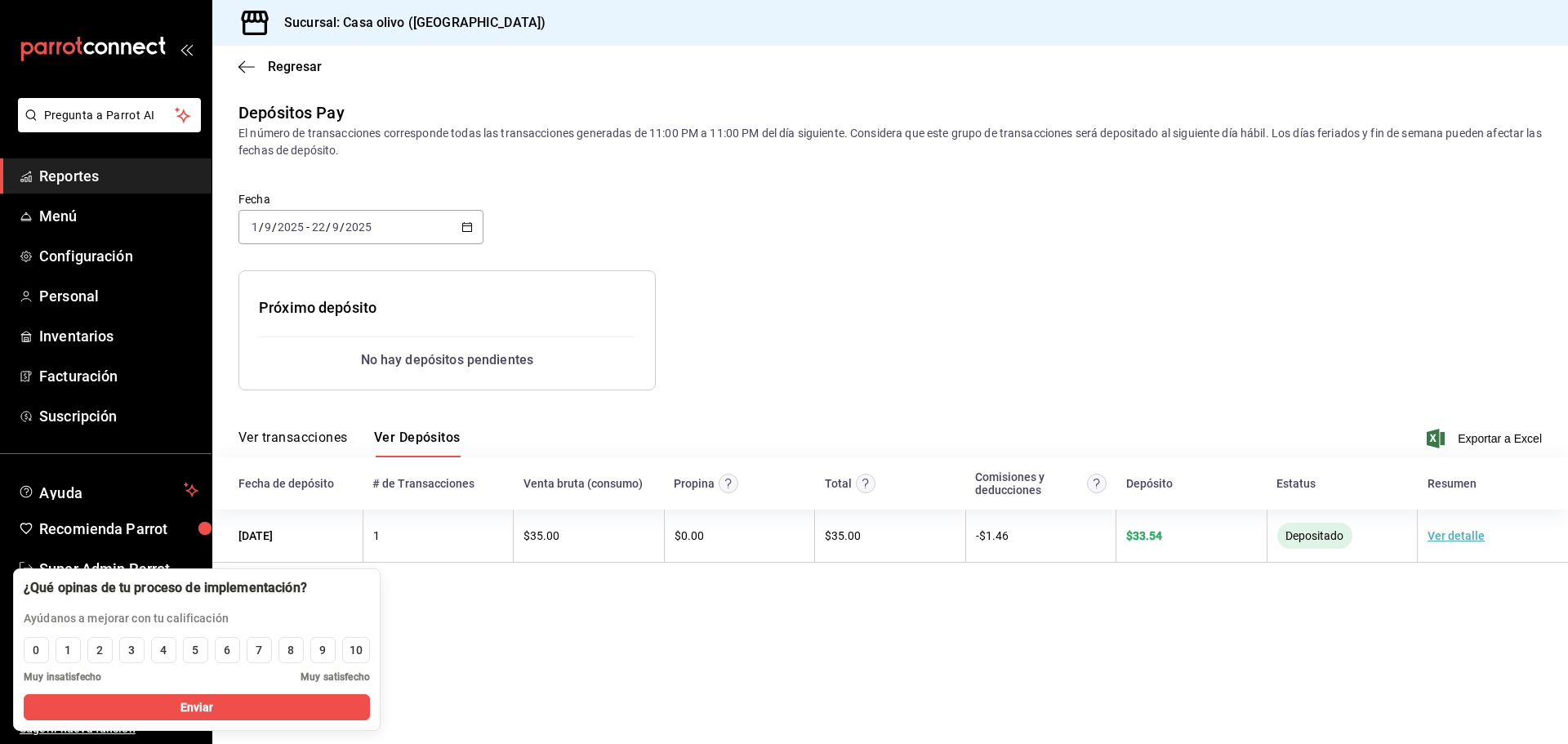
drag, startPoint x: 568, startPoint y: 648, endPoint x: 454, endPoint y: 486, distance: 198.1
click at [568, 648] on main "Regresar Depósitos Pay El número de transacciones corresponde todas las transac…" at bounding box center [890, 395] width 1355 height 698
drag, startPoint x: 730, startPoint y: 192, endPoint x: 588, endPoint y: 289, distance: 172.0
click at [730, 192] on div "Fecha 2025-09-01 1 / 9 / 2025 - 2025-09-22 22 / 9 / 2025" at bounding box center [890, 227] width 1303 height 85
click at [368, 420] on div "Ver transacciones Ver Depósitos Exportar a Excel" at bounding box center [890, 433] width 1303 height 48
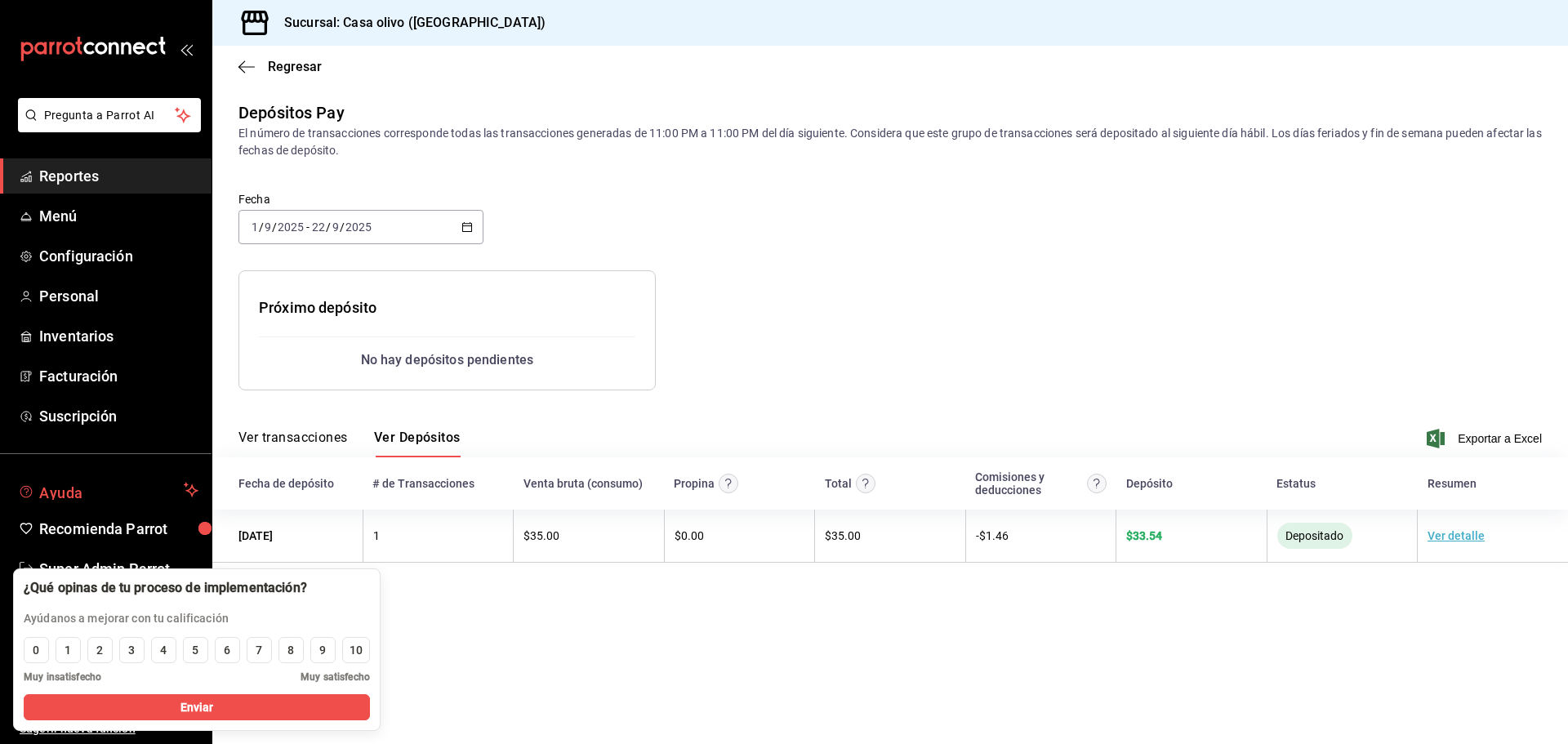
click at [69, 490] on span "Ayuda" at bounding box center [108, 489] width 138 height 19
click at [111, 574] on div "¿Qué opinas de tu proceso de implementación? Ayúdanos a mejorar con tu califica…" at bounding box center [165, 603] width 303 height 68
click at [131, 560] on span "Super Admin Parrot" at bounding box center [119, 569] width 159 height 22
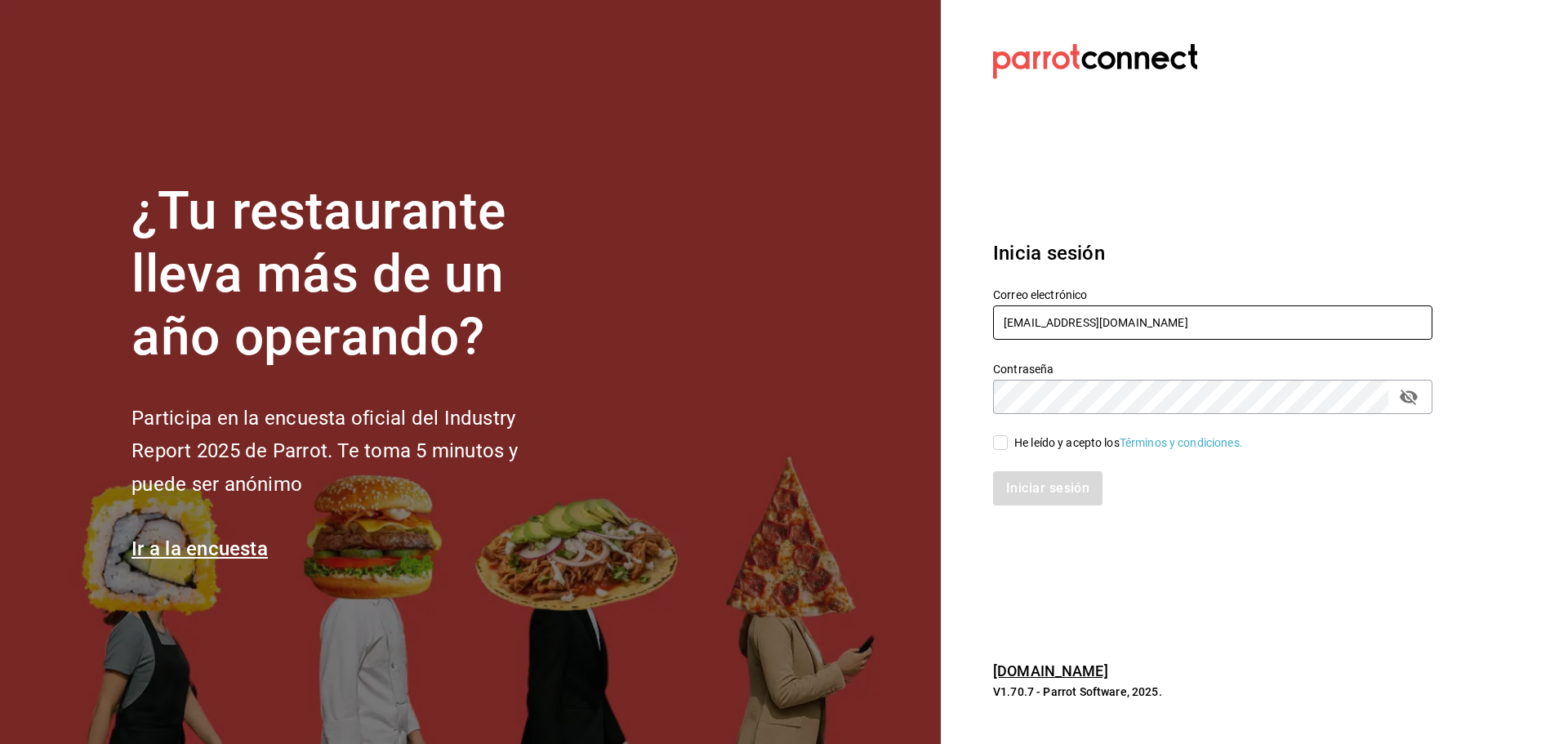
click at [1029, 309] on input "mastapizza@edomex.com" at bounding box center [1212, 322] width 439 height 34
paste input "restaurantelatino@mty"
type input "restaurantelatino@mty.com"
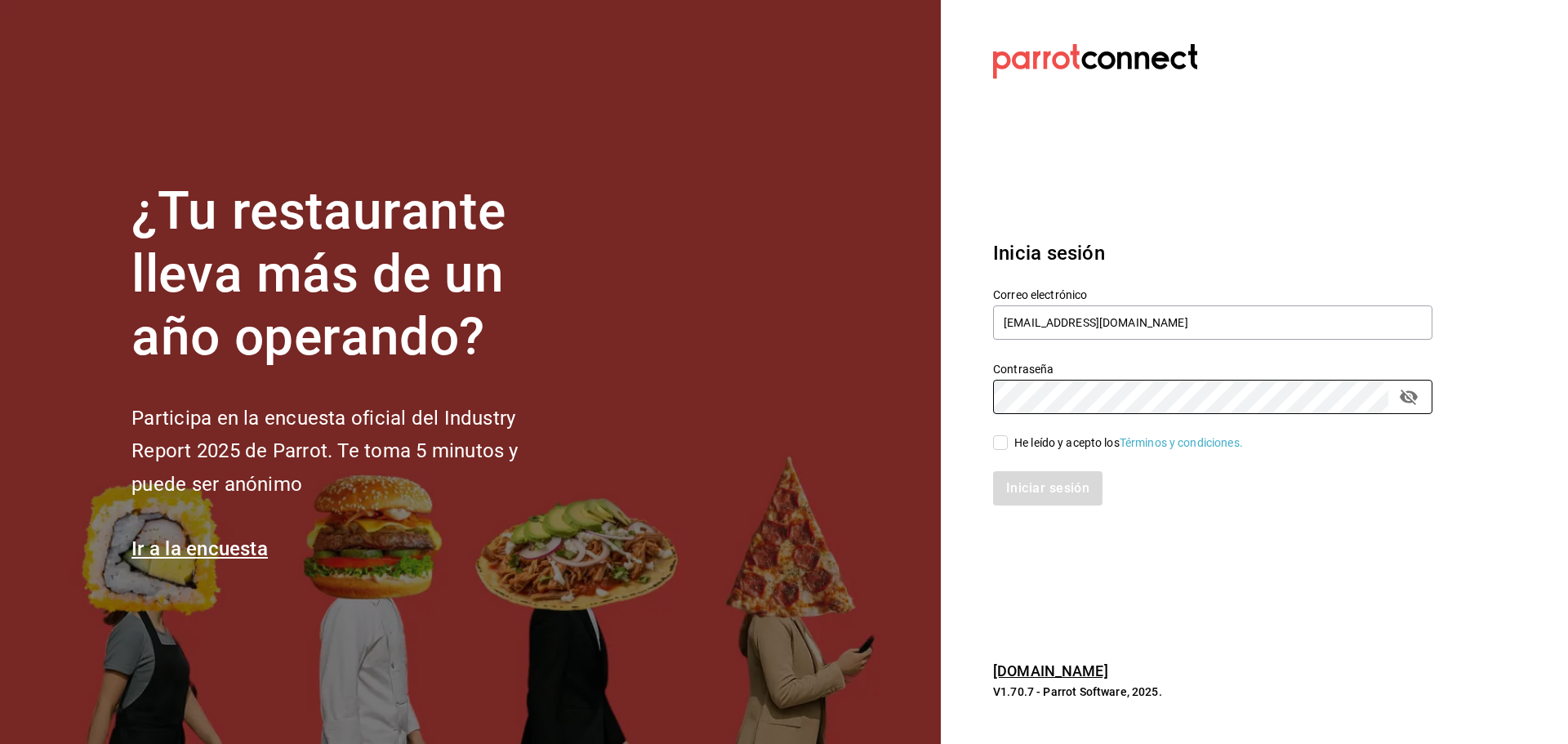
click at [1000, 432] on div "He leído y acepto los Términos y condiciones." at bounding box center [1202, 432] width 459 height 38
click at [1000, 439] on input "He leído y acepto los Términos y condiciones." at bounding box center [1001, 443] width 15 height 15
checkbox input "true"
click at [1028, 479] on button "Iniciar sesión" at bounding box center [1048, 487] width 111 height 34
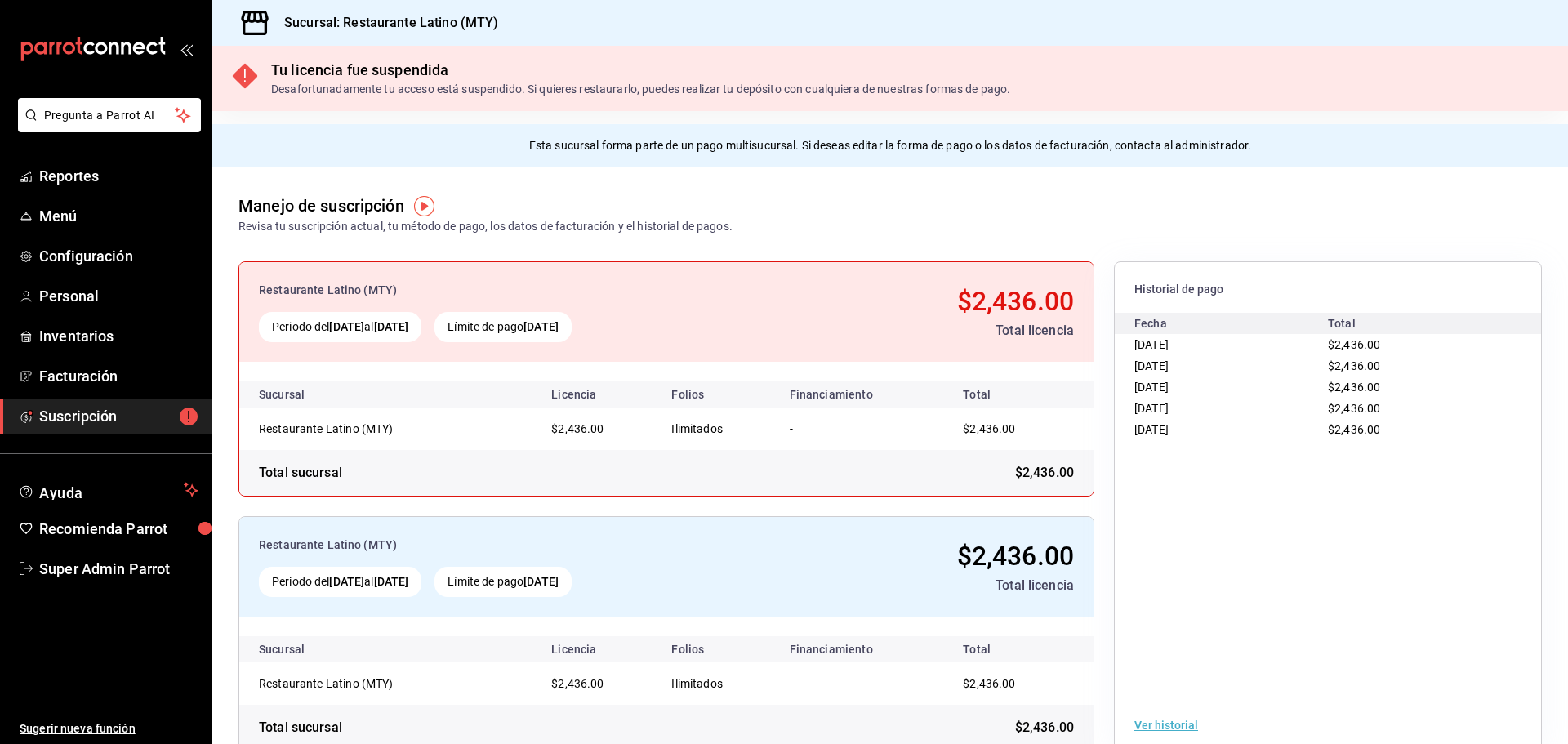
drag, startPoint x: 1132, startPoint y: 341, endPoint x: 1203, endPoint y: 362, distance: 74.0
click at [1213, 354] on div "15/05/2024" at bounding box center [1231, 344] width 193 height 21
click at [1179, 371] on div "16/04/2024" at bounding box center [1231, 366] width 193 height 21
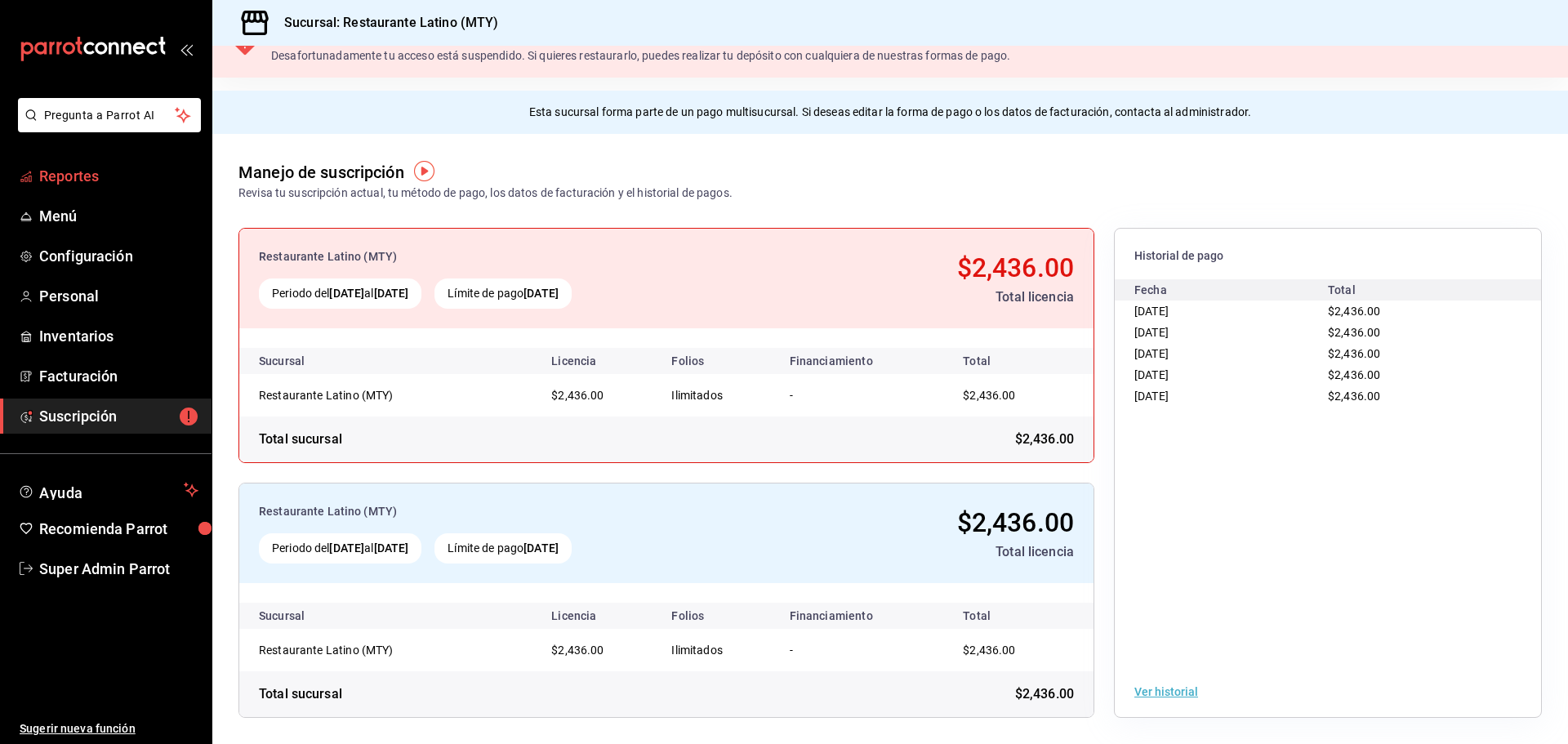
click at [129, 175] on span "Reportes" at bounding box center [119, 176] width 159 height 22
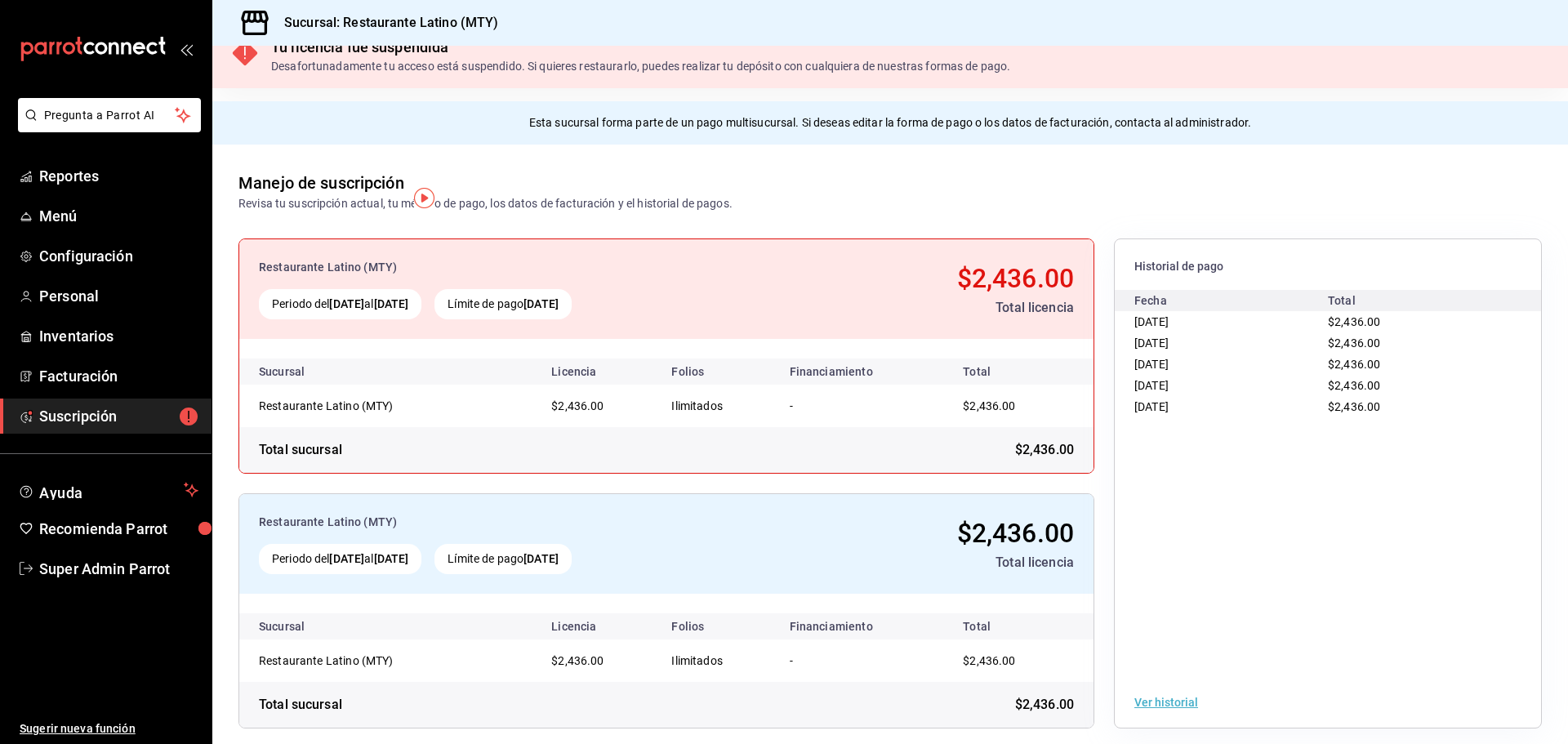
scroll to position [35, 0]
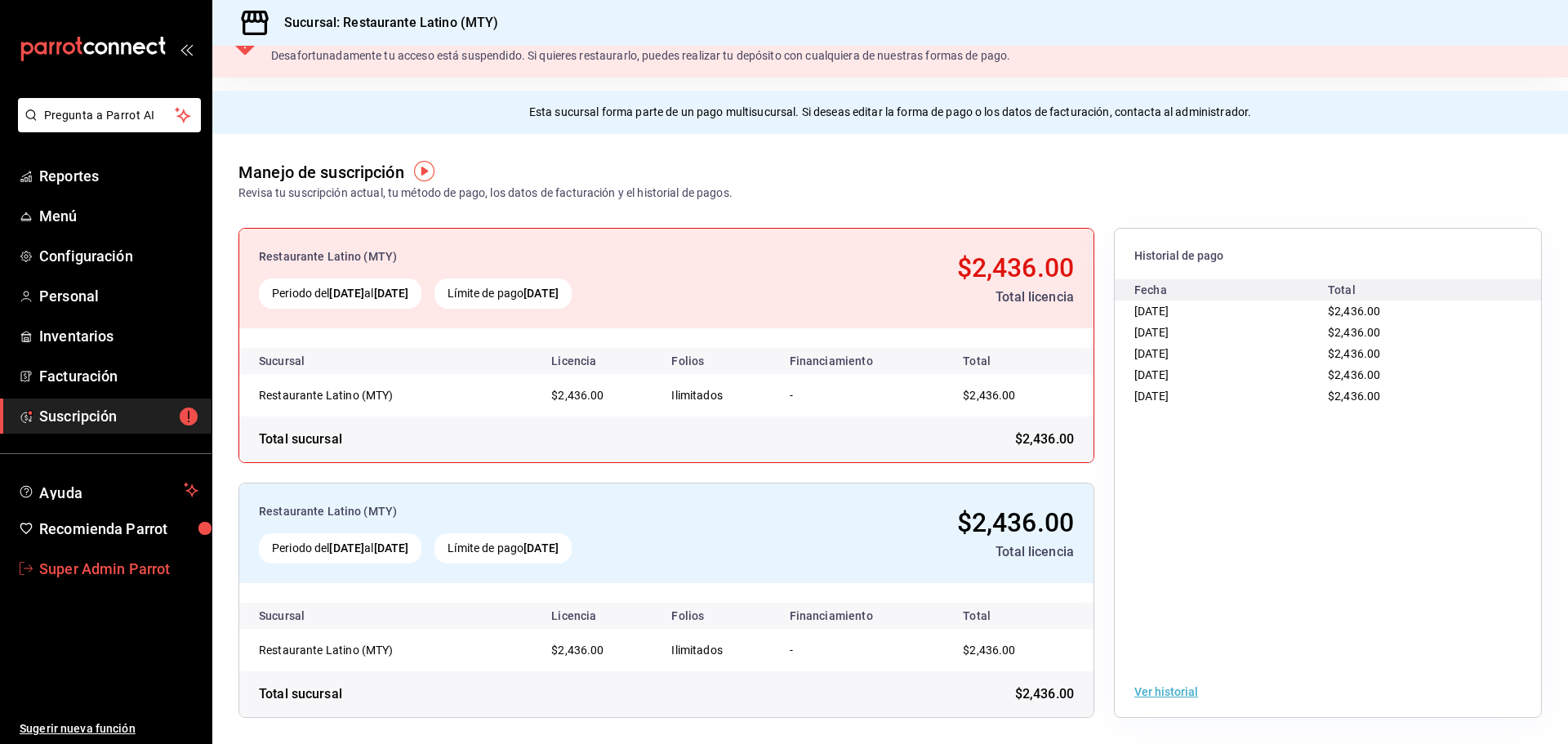
click at [154, 578] on span "Super Admin Parrot" at bounding box center [119, 569] width 159 height 22
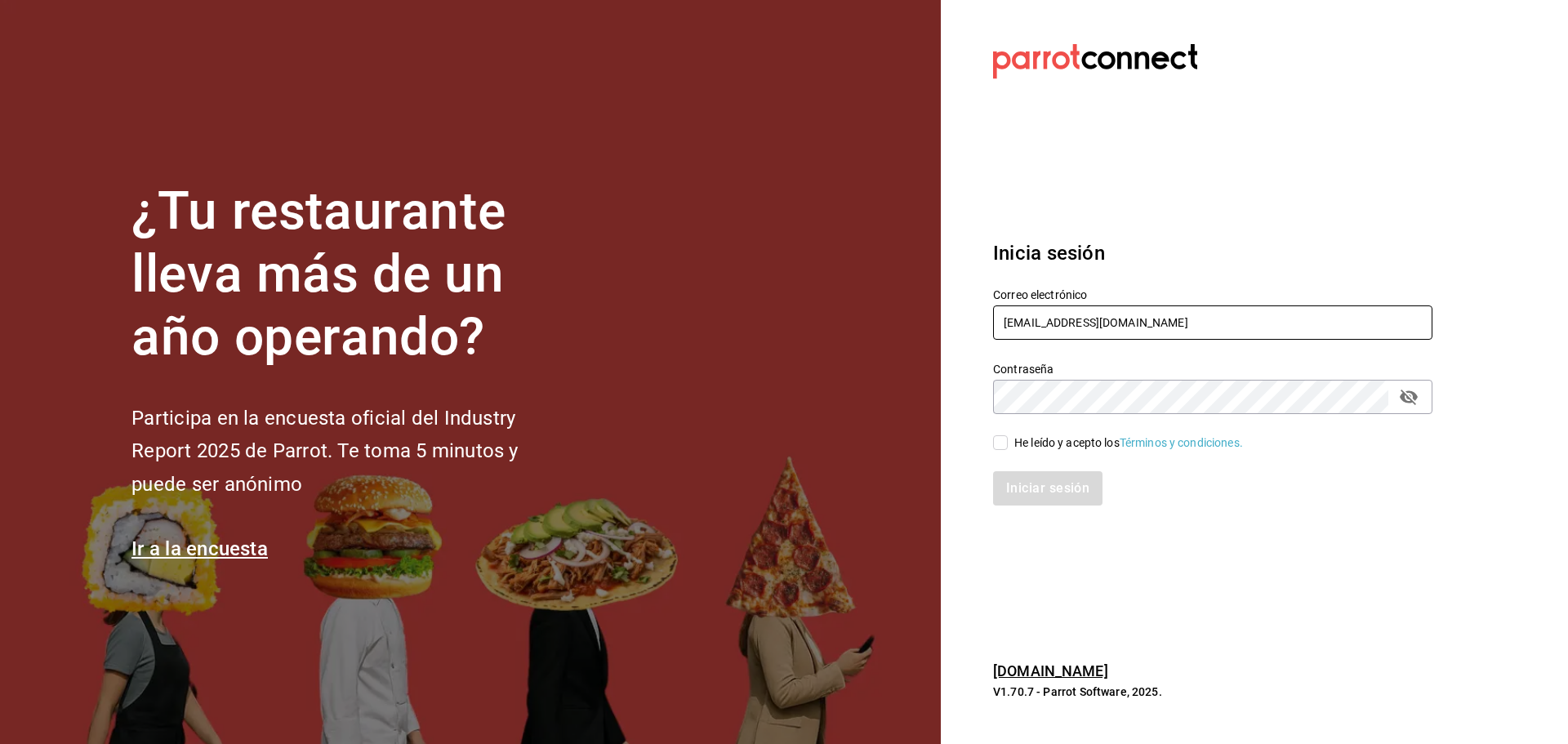
click at [1015, 324] on input "restaurantelatino@mty.com" at bounding box center [1212, 322] width 439 height 34
click at [1015, 323] on input "restaurantelatino@mty.com" at bounding box center [1212, 322] width 439 height 34
paste input "latino@sanjemo"
type input "latino@sanjemo.com"
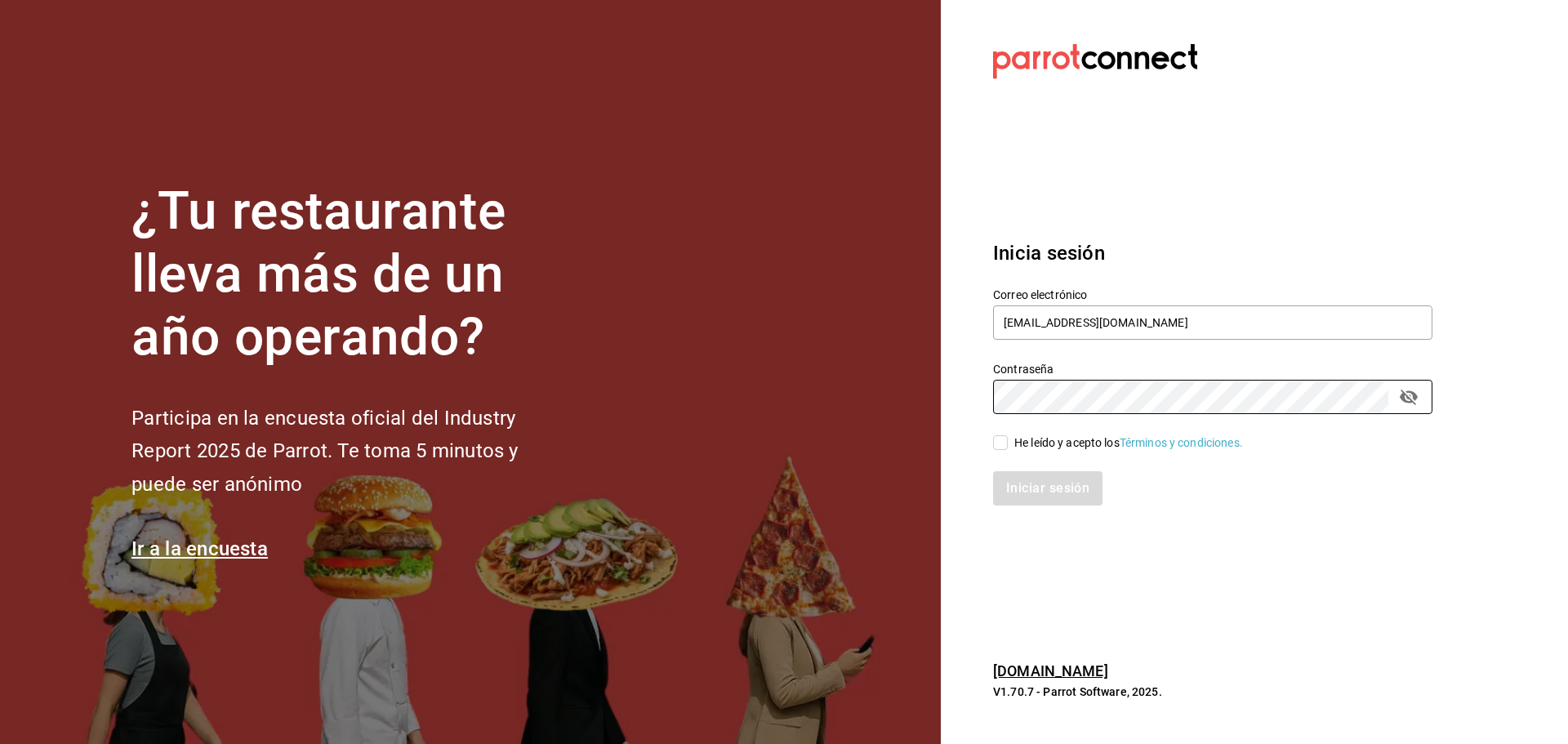
click at [1011, 441] on span "He leído y acepto los Términos y condiciones." at bounding box center [1125, 443] width 236 height 17
click at [1008, 441] on input "He leído y acepto los Términos y condiciones." at bounding box center [1001, 443] width 15 height 15
checkbox input "true"
click at [1033, 501] on button "Iniciar sesión" at bounding box center [1048, 487] width 111 height 34
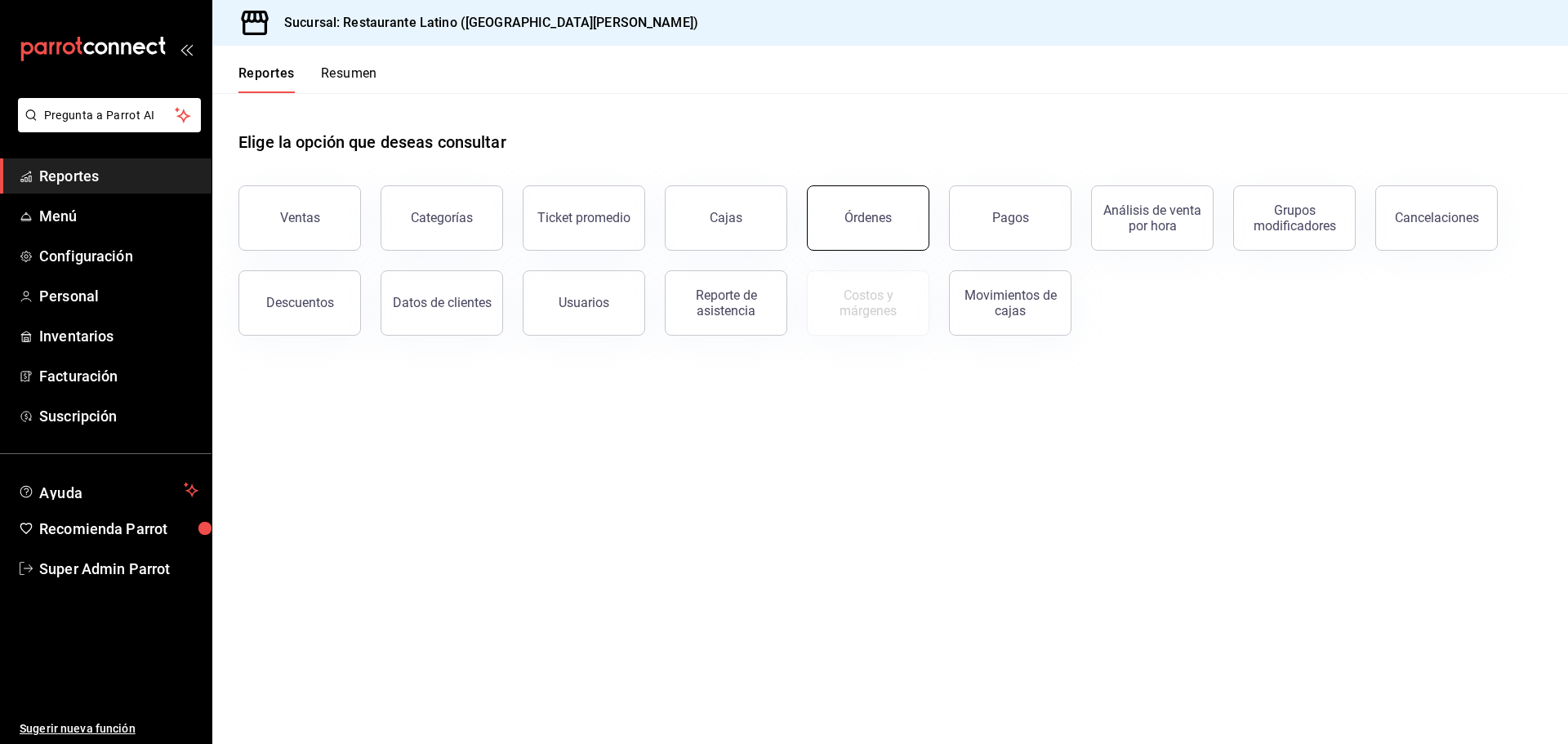
click at [863, 222] on div "Órdenes" at bounding box center [868, 217] width 48 height 16
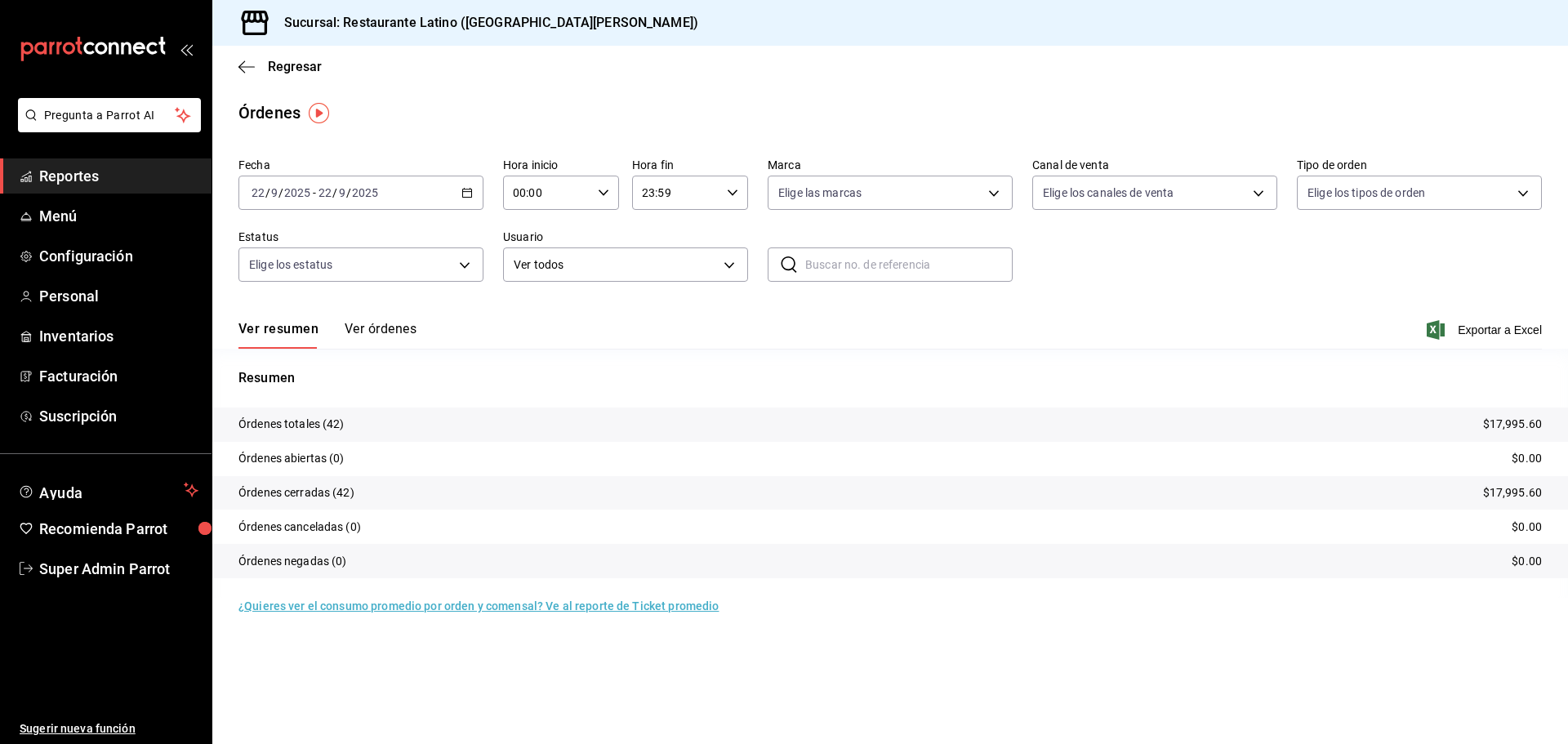
click at [398, 330] on button "Ver órdenes" at bounding box center [380, 334] width 71 height 27
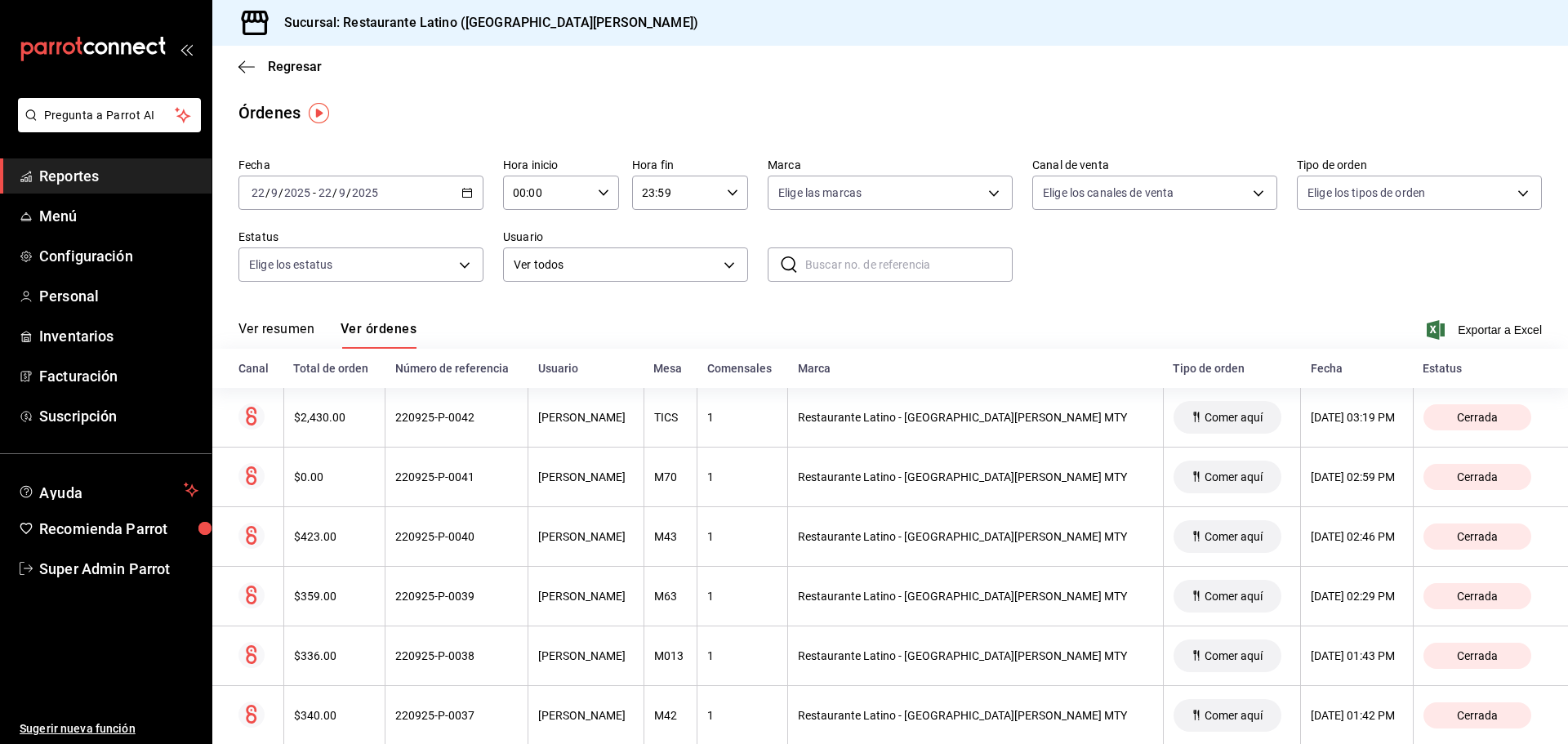
click at [258, 331] on button "Ver resumen" at bounding box center [276, 334] width 76 height 27
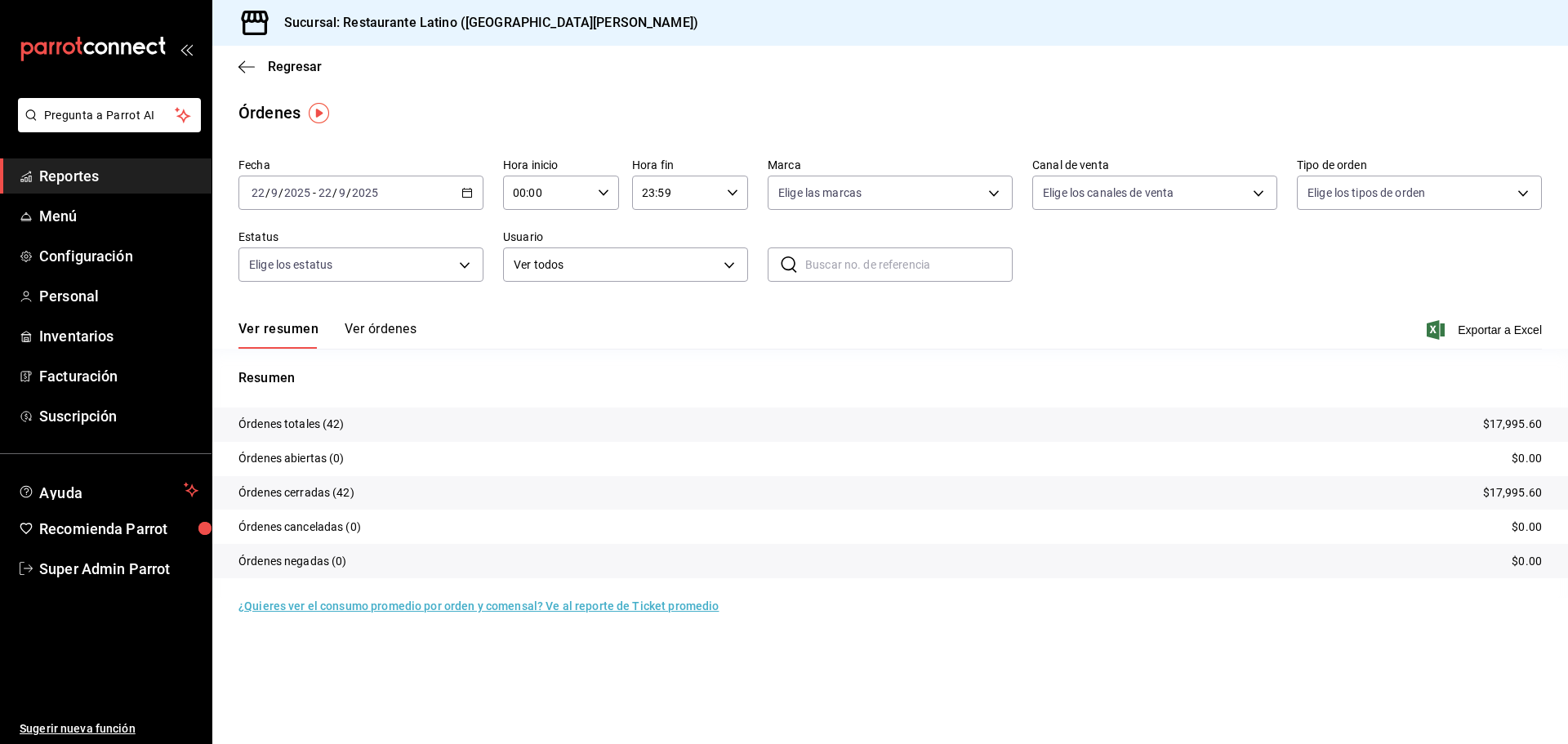
click at [466, 192] on icon "button" at bounding box center [466, 192] width 11 height 11
click at [311, 423] on span "Rango de fechas" at bounding box center [315, 425] width 126 height 17
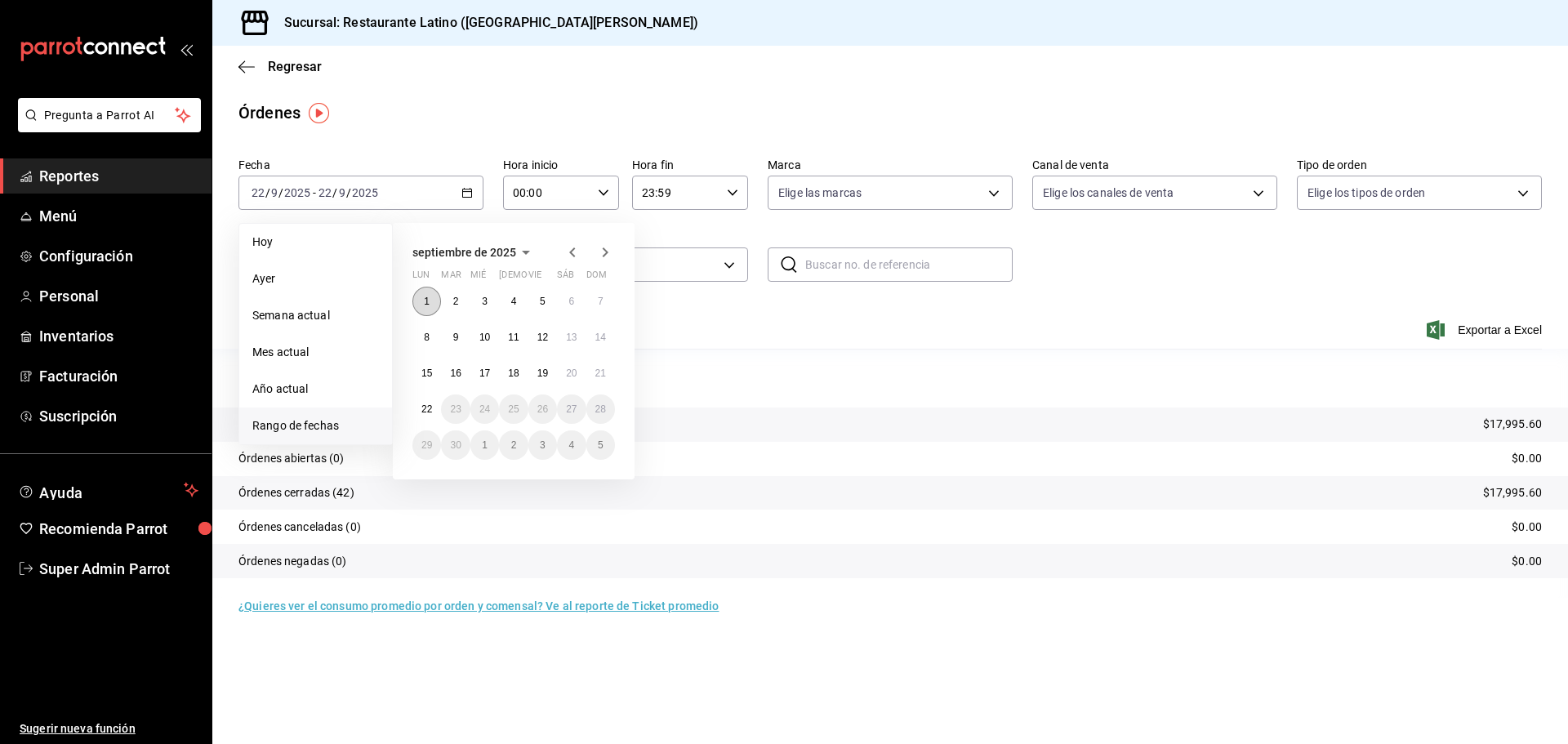
click at [436, 290] on button "1" at bounding box center [426, 301] width 28 height 29
click at [600, 335] on abbr "14" at bounding box center [601, 337] width 11 height 11
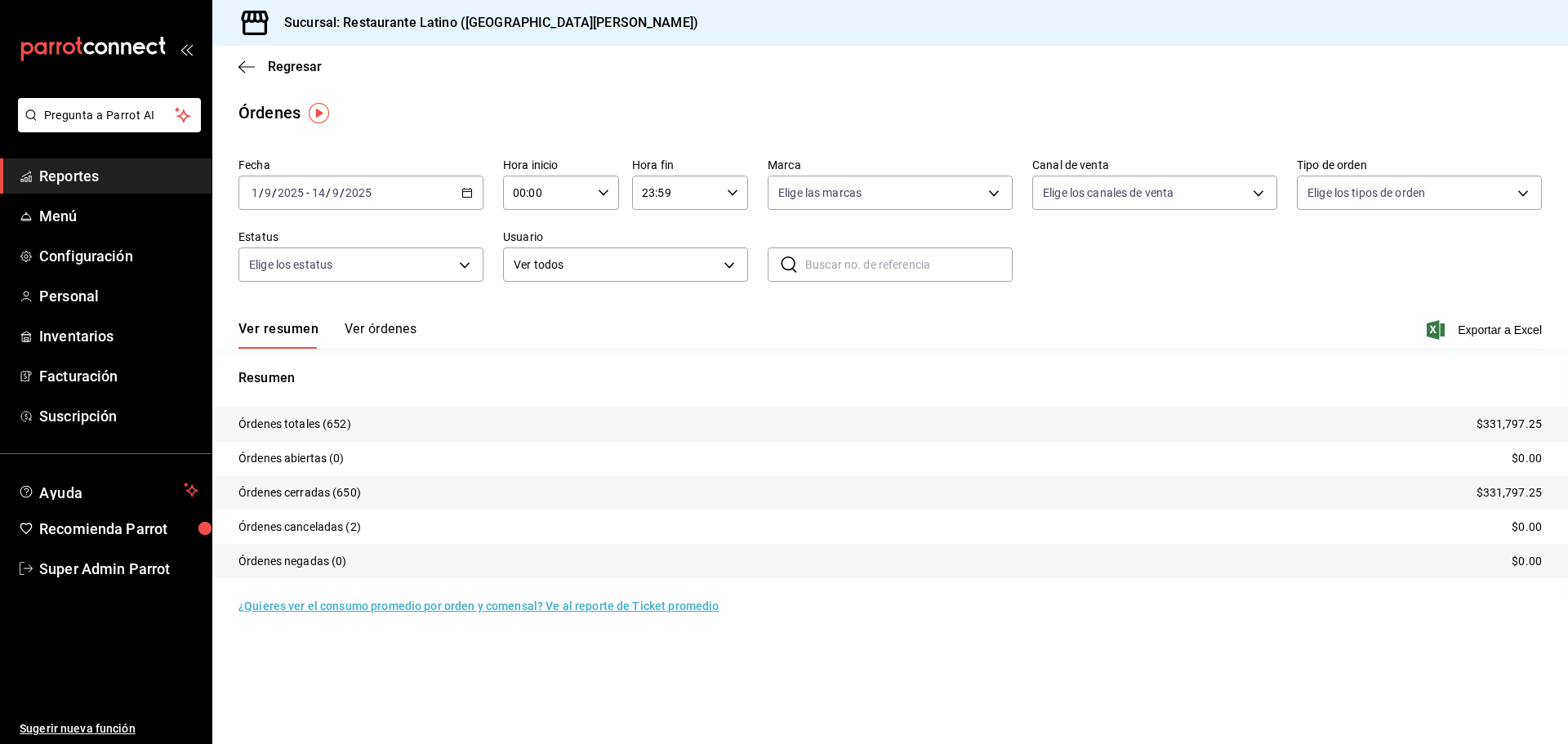
click at [371, 324] on button "Ver órdenes" at bounding box center [380, 334] width 71 height 27
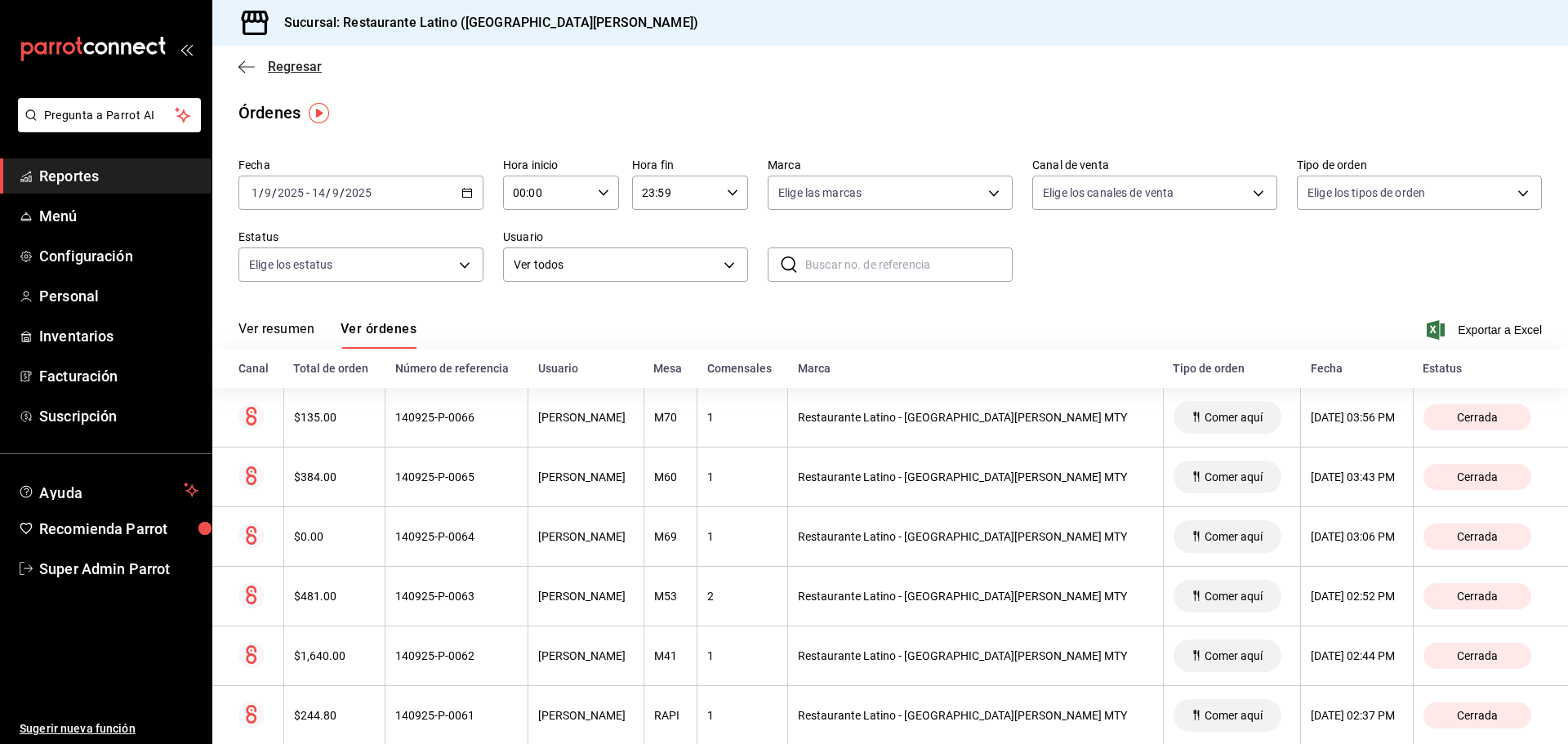
click at [246, 64] on icon "button" at bounding box center [247, 67] width 16 height 15
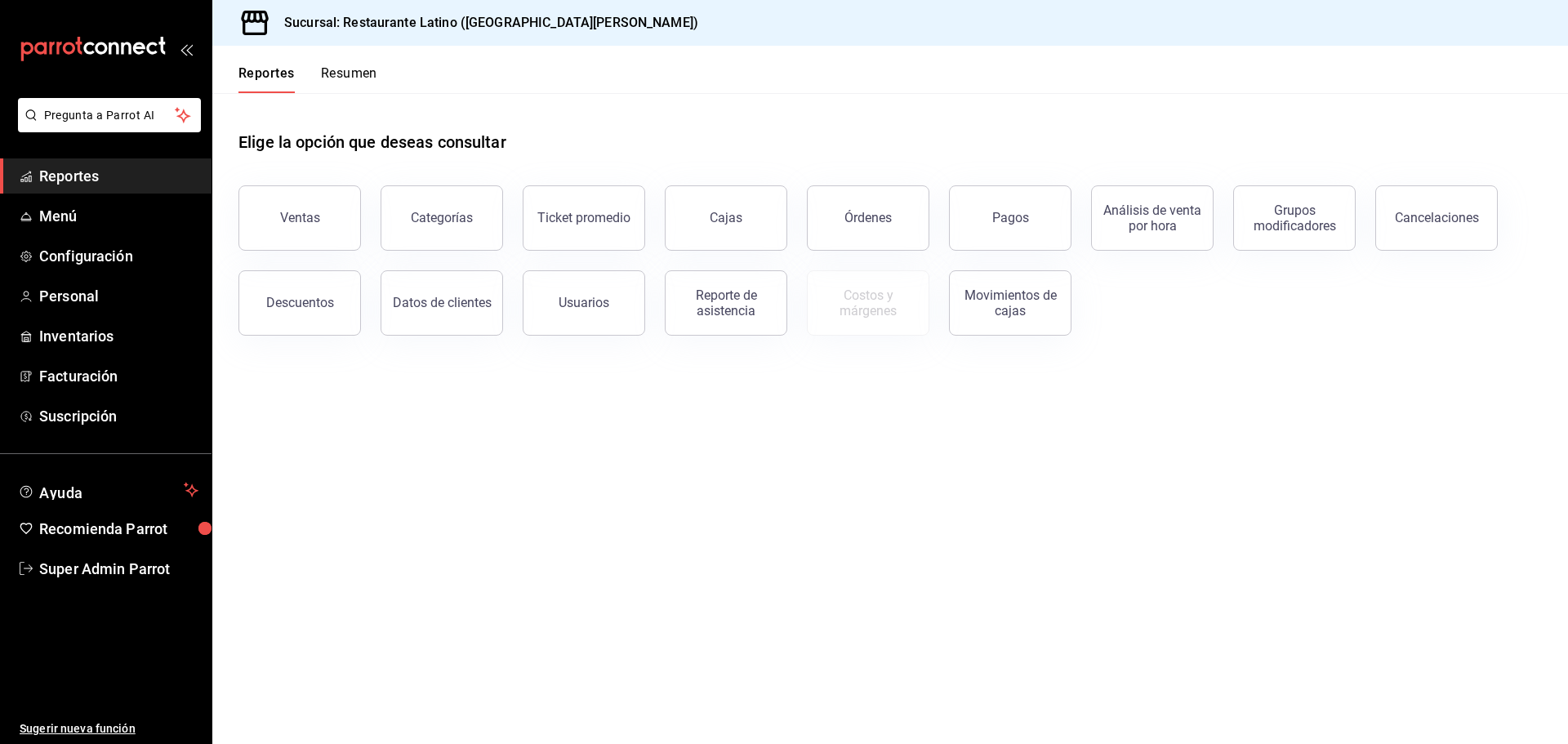
click at [368, 218] on div "Categorías" at bounding box center [432, 208] width 142 height 85
drag, startPoint x: 334, startPoint y: 205, endPoint x: 346, endPoint y: 190, distance: 19.2
click at [334, 204] on button "Ventas" at bounding box center [300, 217] width 123 height 65
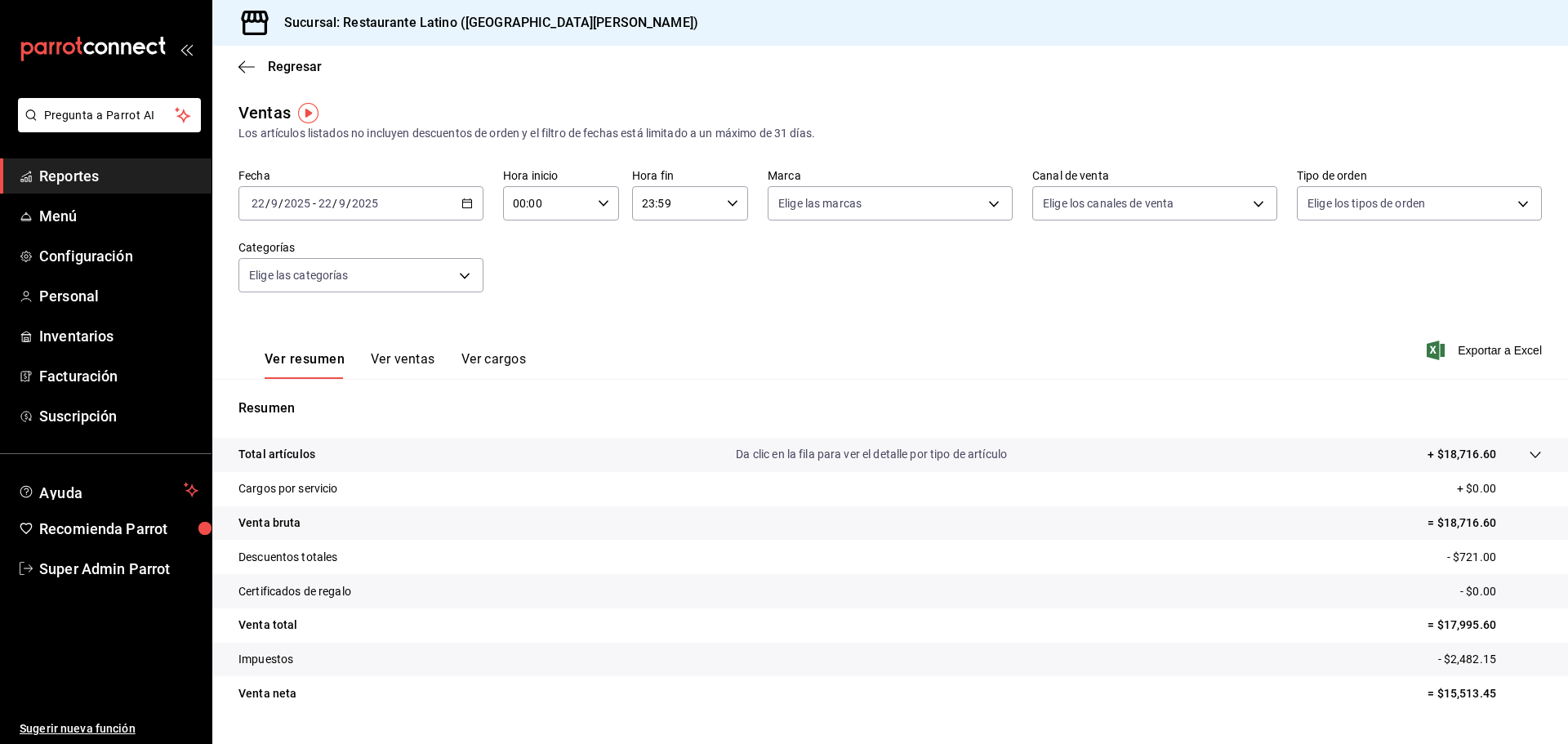
click at [407, 358] on button "Ver ventas" at bounding box center [403, 365] width 64 height 27
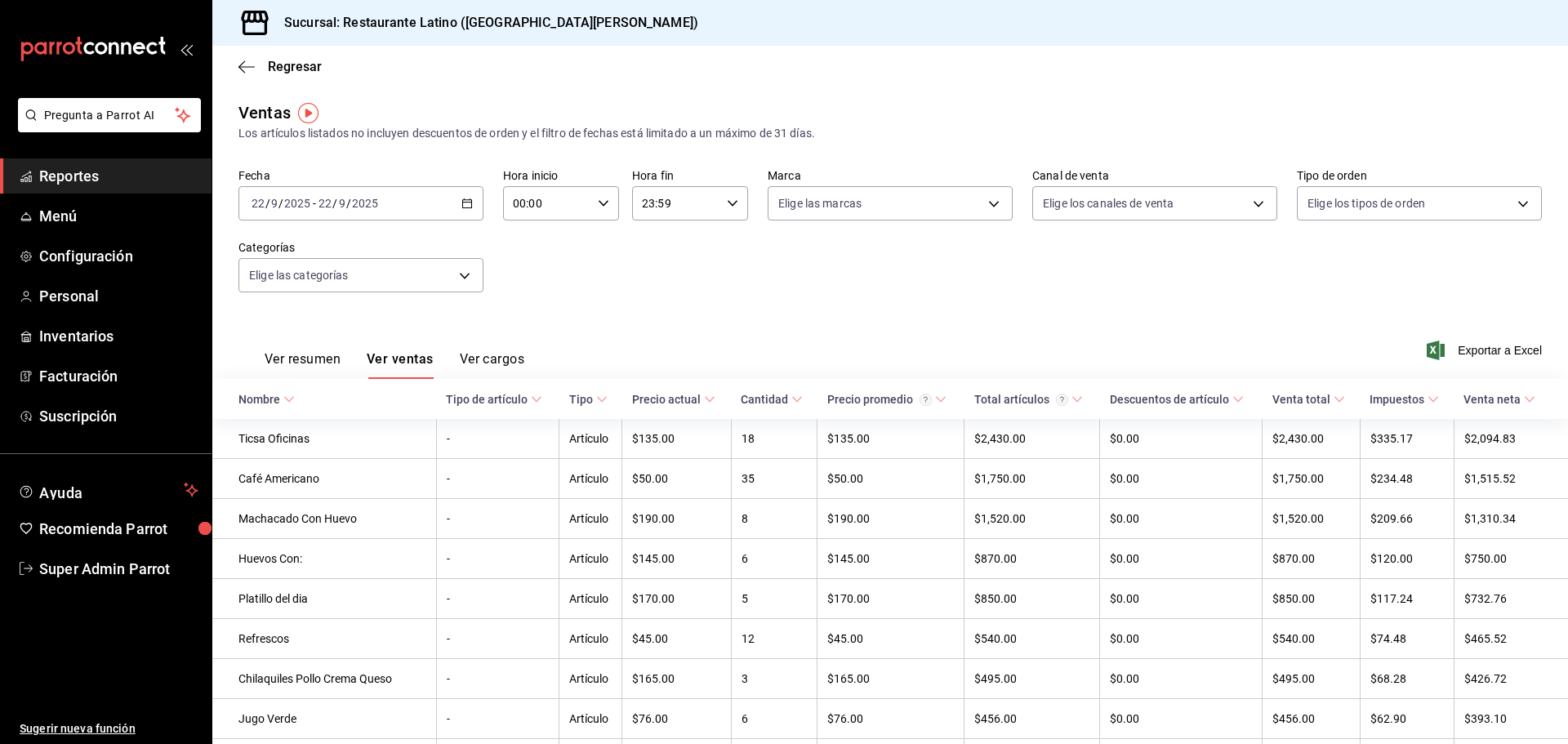
click at [463, 199] on icon "button" at bounding box center [466, 203] width 11 height 11
click at [302, 395] on span "Rango de fechas" at bounding box center [315, 399] width 126 height 17
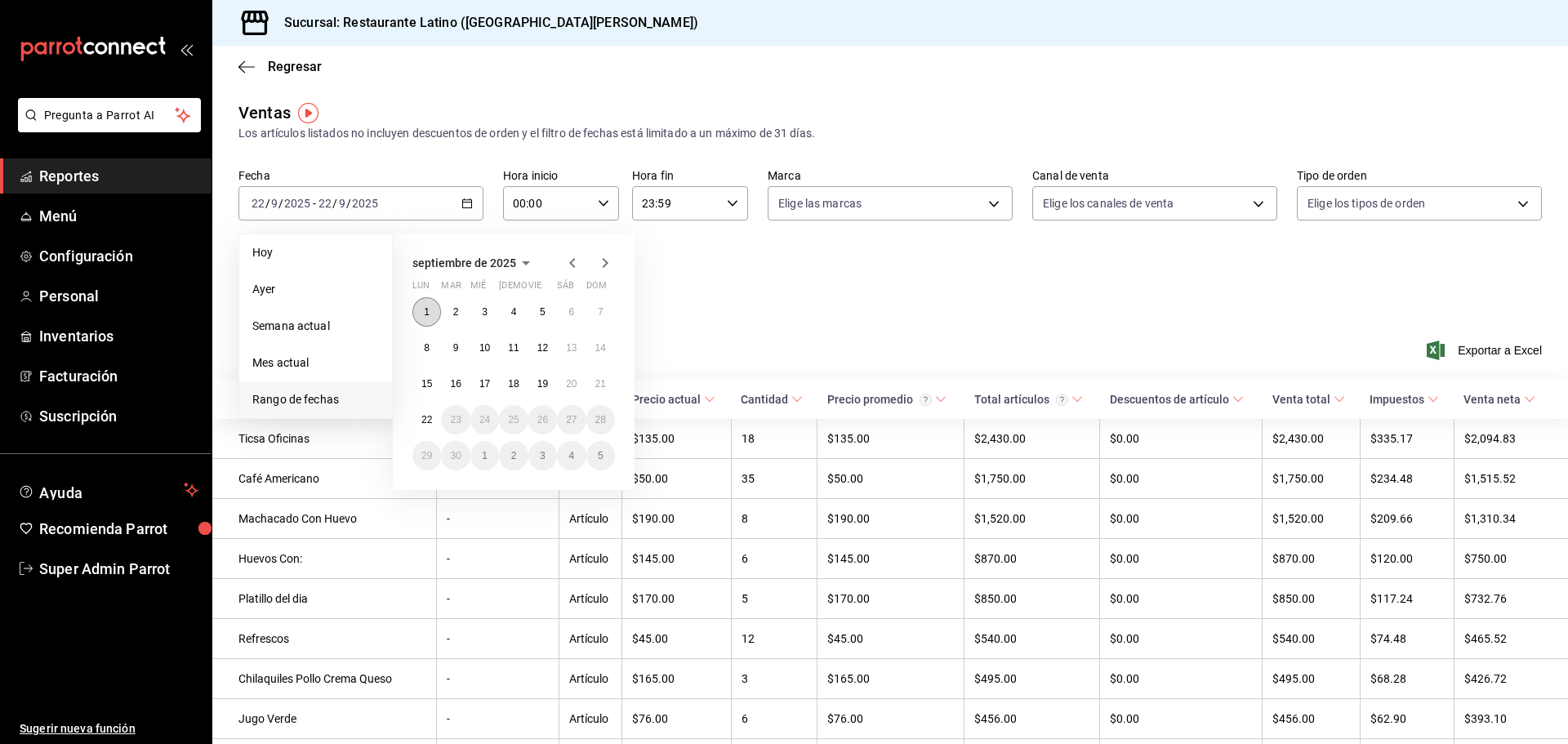
click at [425, 304] on button "1" at bounding box center [426, 312] width 28 height 29
click at [591, 343] on button "14" at bounding box center [600, 348] width 28 height 29
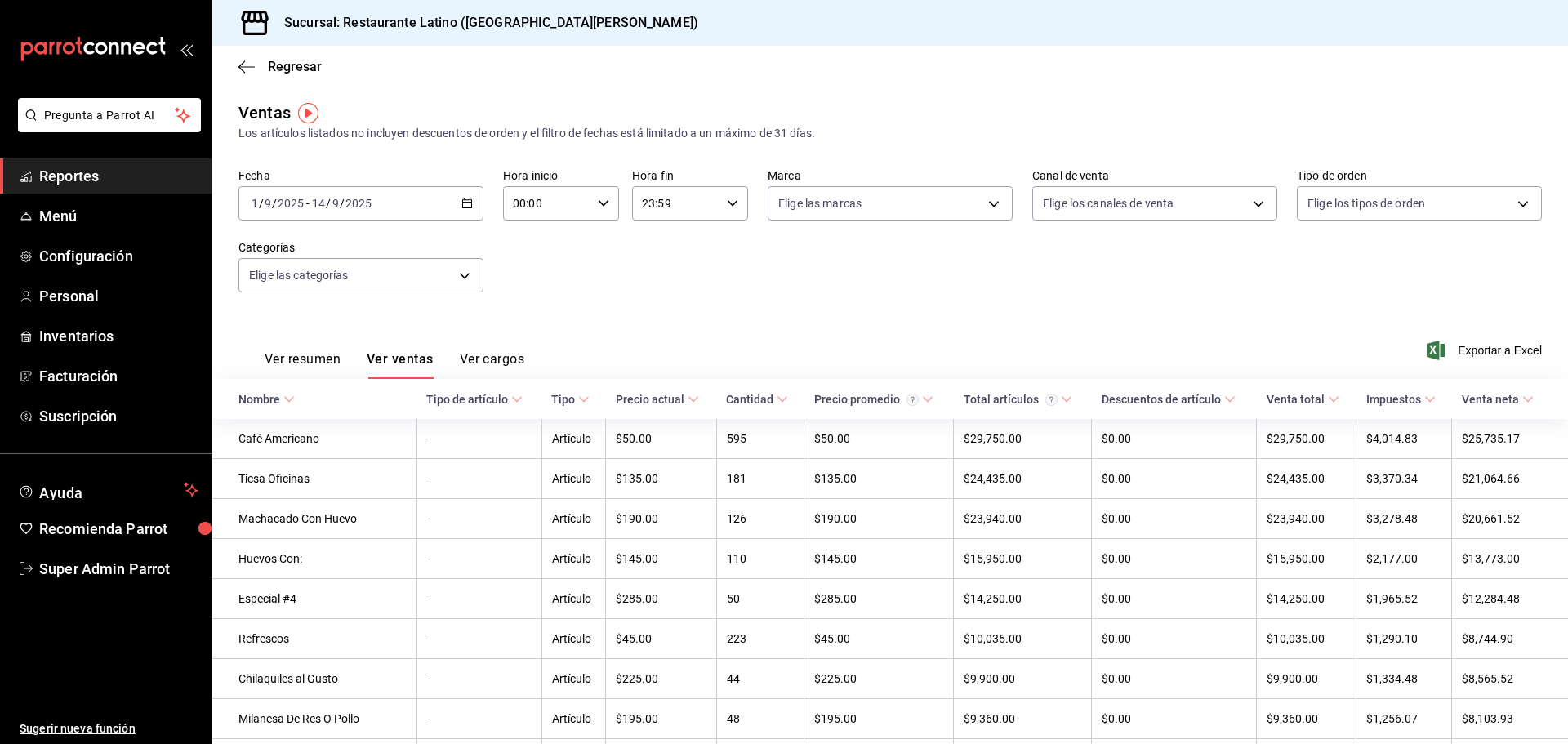
click at [450, 191] on div "2025-09-01 1 / 9 / 2025 - 2025-09-14 14 / 9 / 2025" at bounding box center [360, 202] width 245 height 34
click at [486, 124] on div "Ventas Los artículos listados no incluyen descuentos de orden y el filtro de fe…" at bounding box center [890, 121] width 1303 height 41
click at [473, 206] on div "2025-09-01 1 / 9 / 2025 - 2025-09-14 14 / 9 / 2025" at bounding box center [360, 202] width 245 height 34
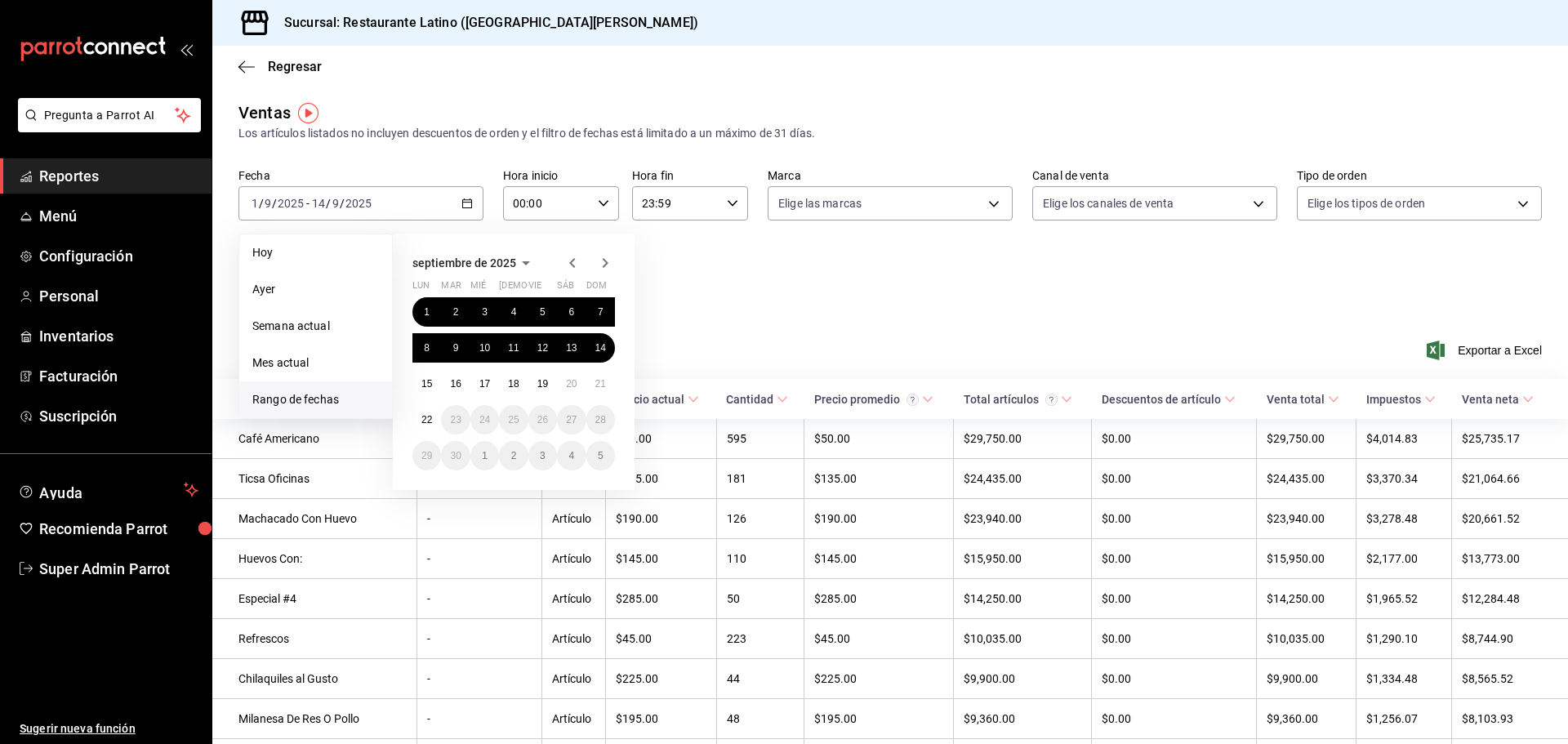
click at [467, 136] on div "Los artículos listados no incluyen descuentos de orden y el filtro de fechas es…" at bounding box center [890, 133] width 1303 height 17
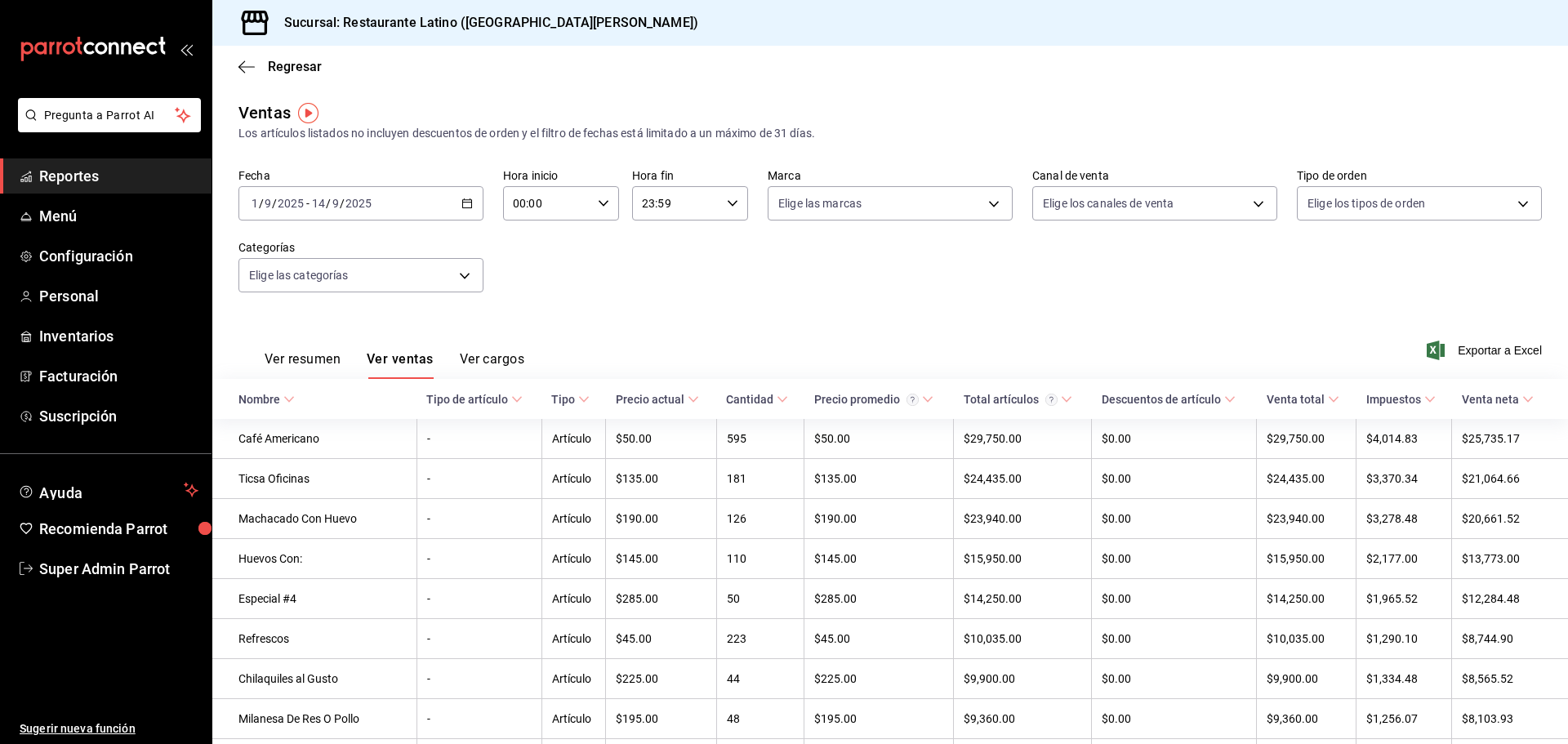
click at [456, 211] on div "2025-09-01 1 / 9 / 2025 - 2025-09-14 14 / 9 / 2025" at bounding box center [360, 202] width 245 height 34
drag, startPoint x: 469, startPoint y: 143, endPoint x: 469, endPoint y: 153, distance: 10.0
click at [469, 146] on div "Ventas Los artículos listados no incluyen descuentos de orden y el filtro de fe…" at bounding box center [890, 676] width 1355 height 1151
click at [469, 197] on div "2025-09-01 1 / 9 / 2025 - 2025-09-14 14 / 9 / 2025" at bounding box center [360, 202] width 245 height 34
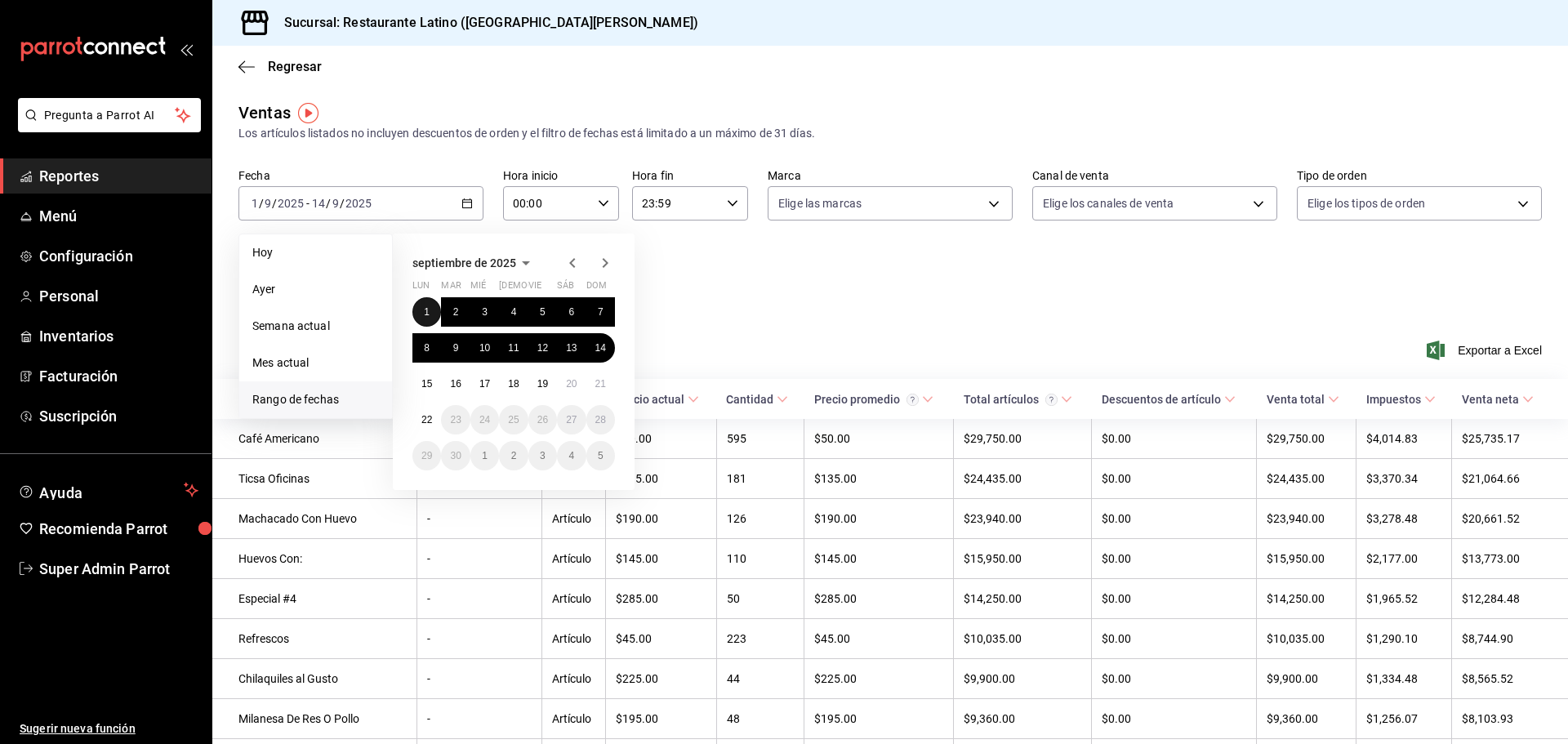
click at [429, 306] on abbr "1" at bounding box center [426, 312] width 5 height 11
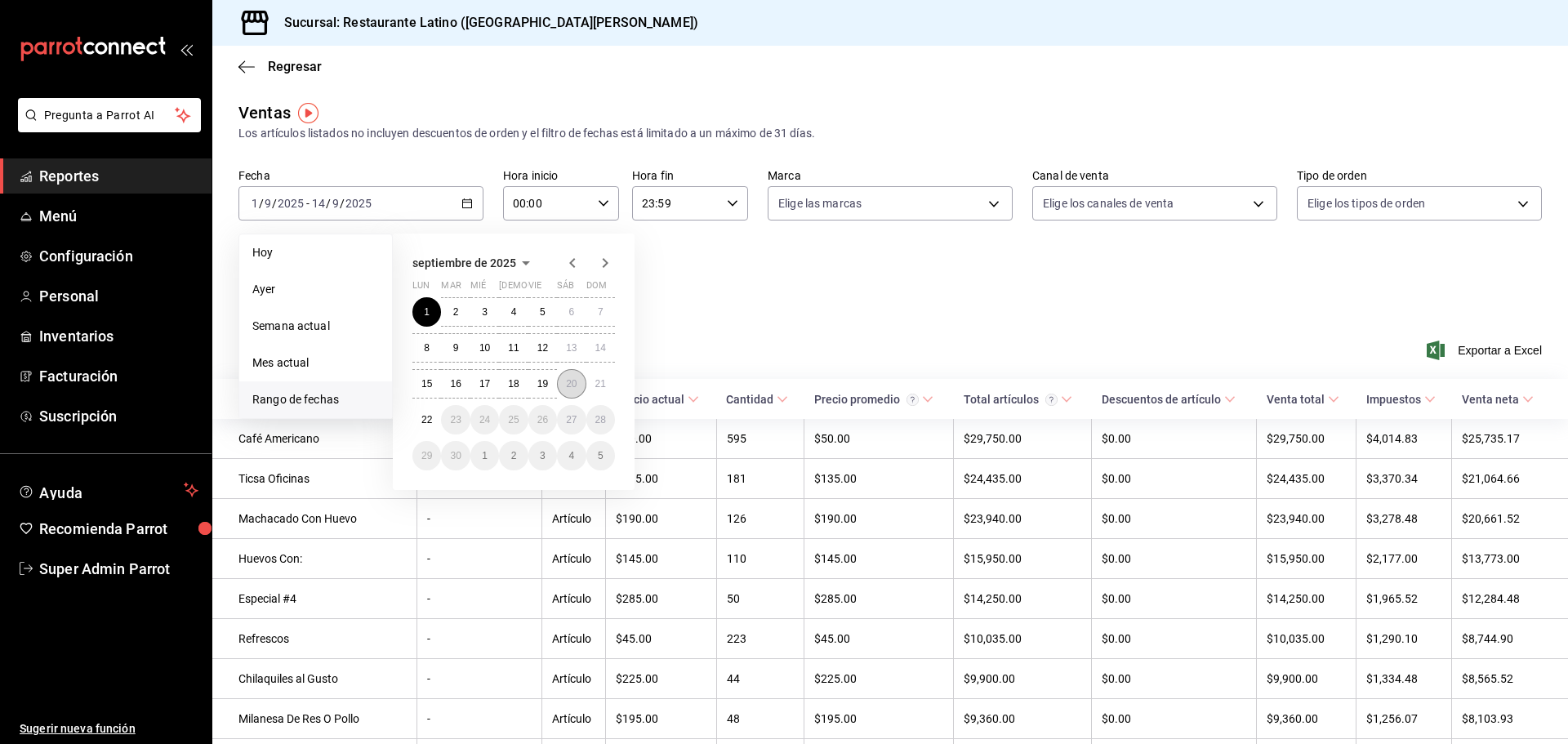
click at [565, 385] on button "20" at bounding box center [571, 384] width 28 height 29
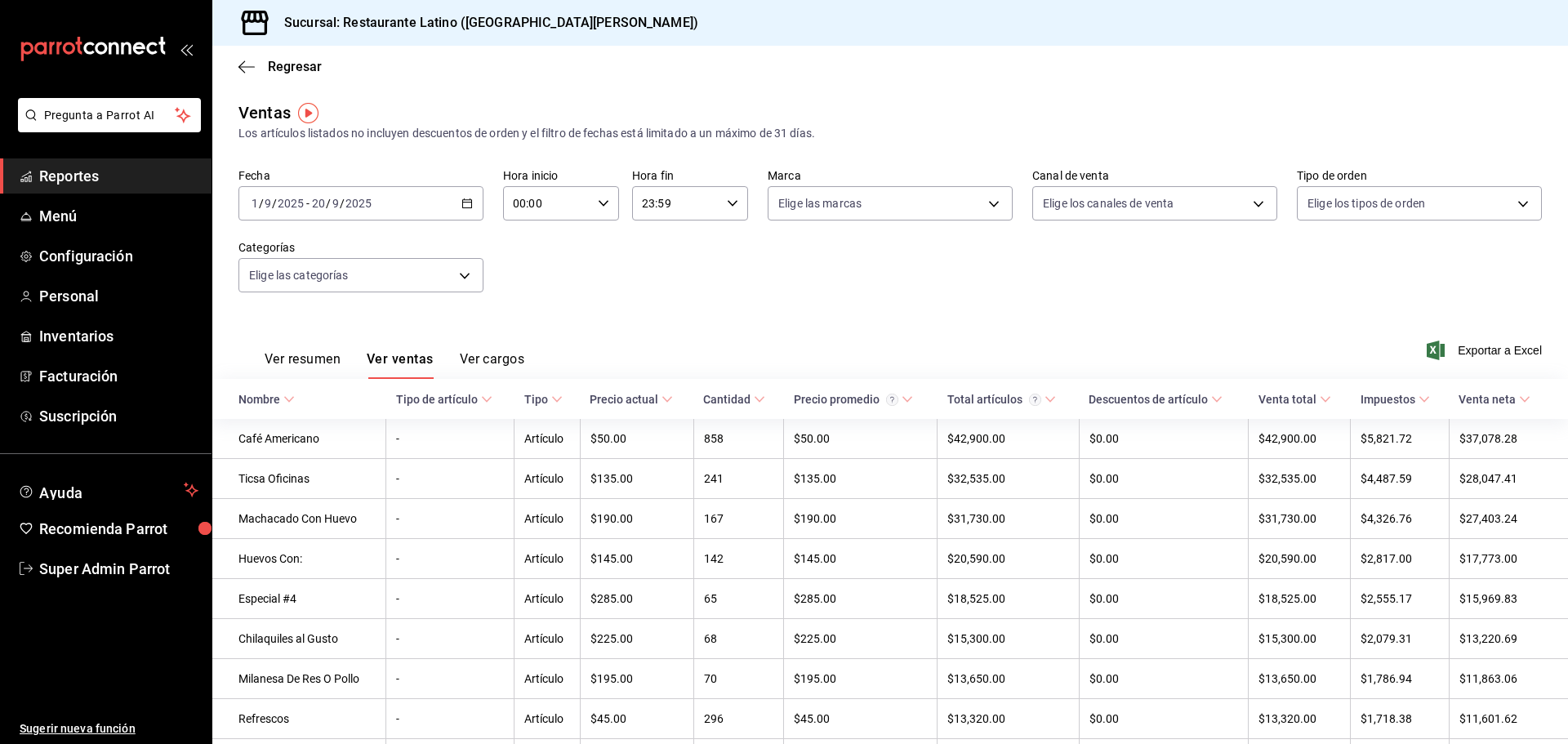
click at [303, 364] on button "Ver resumen" at bounding box center [302, 365] width 76 height 27
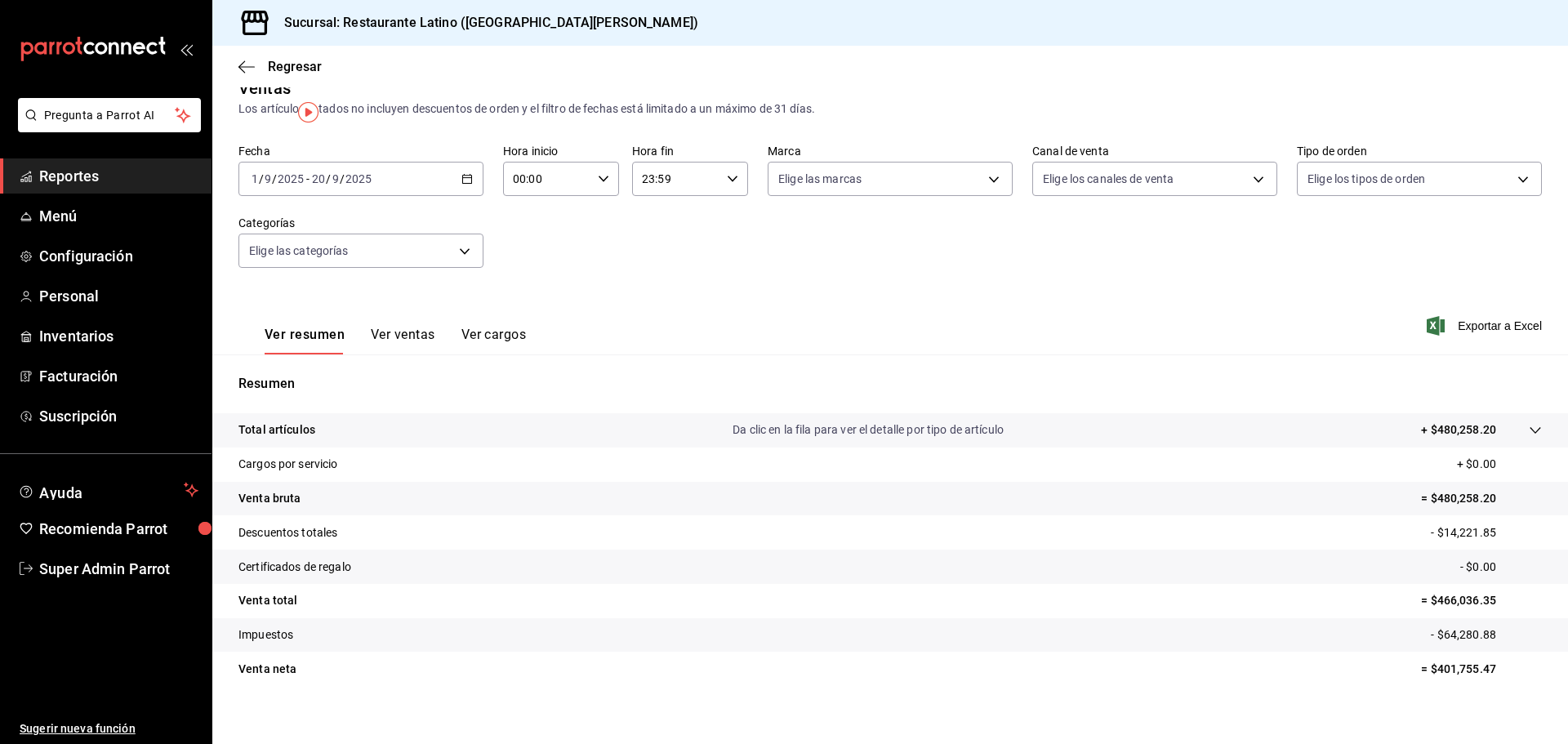
scroll to position [38, 0]
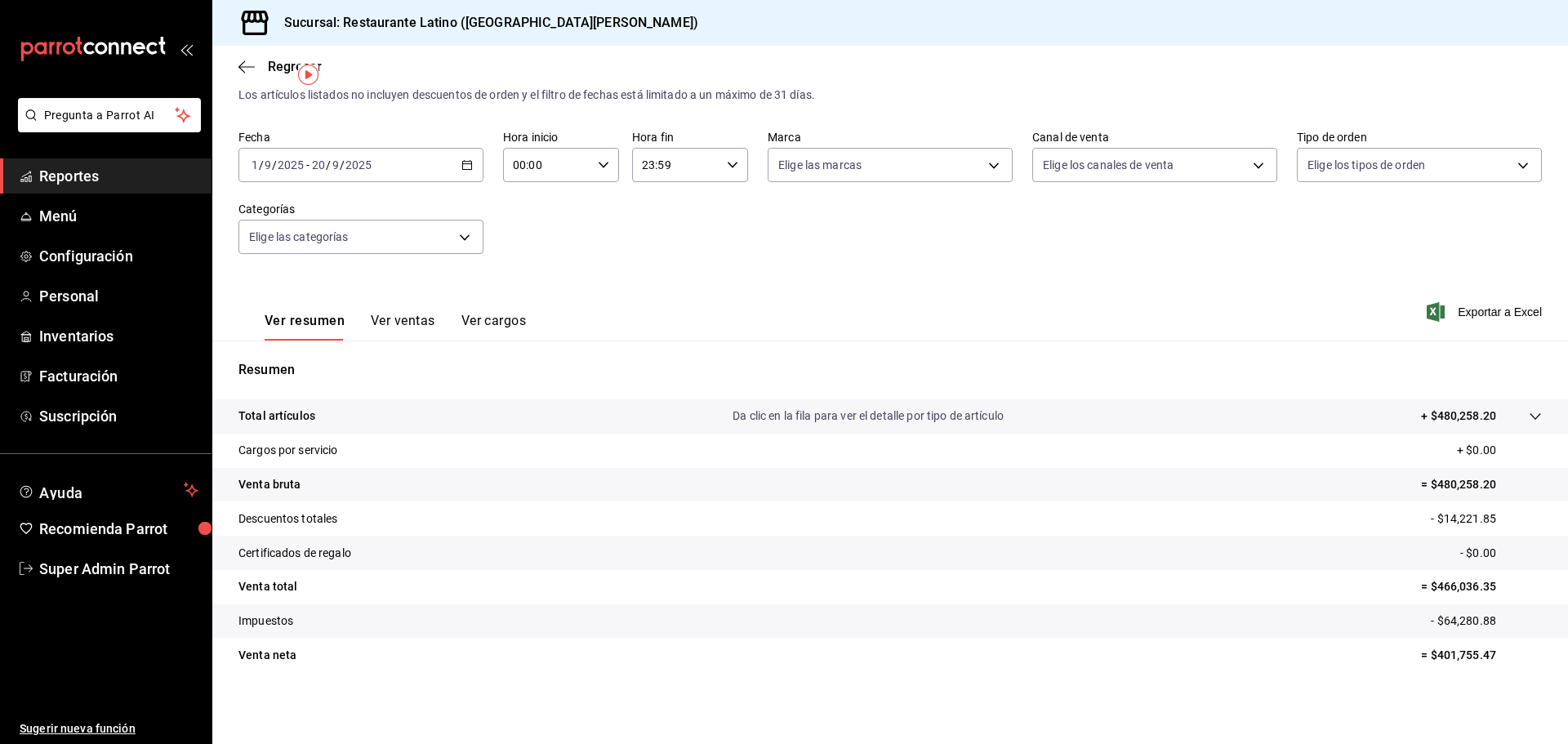
click at [1195, 409] on div "Total artículos Da clic en la fila para ver el detalle por tipo de artículo + $…" at bounding box center [867, 416] width 1257 height 17
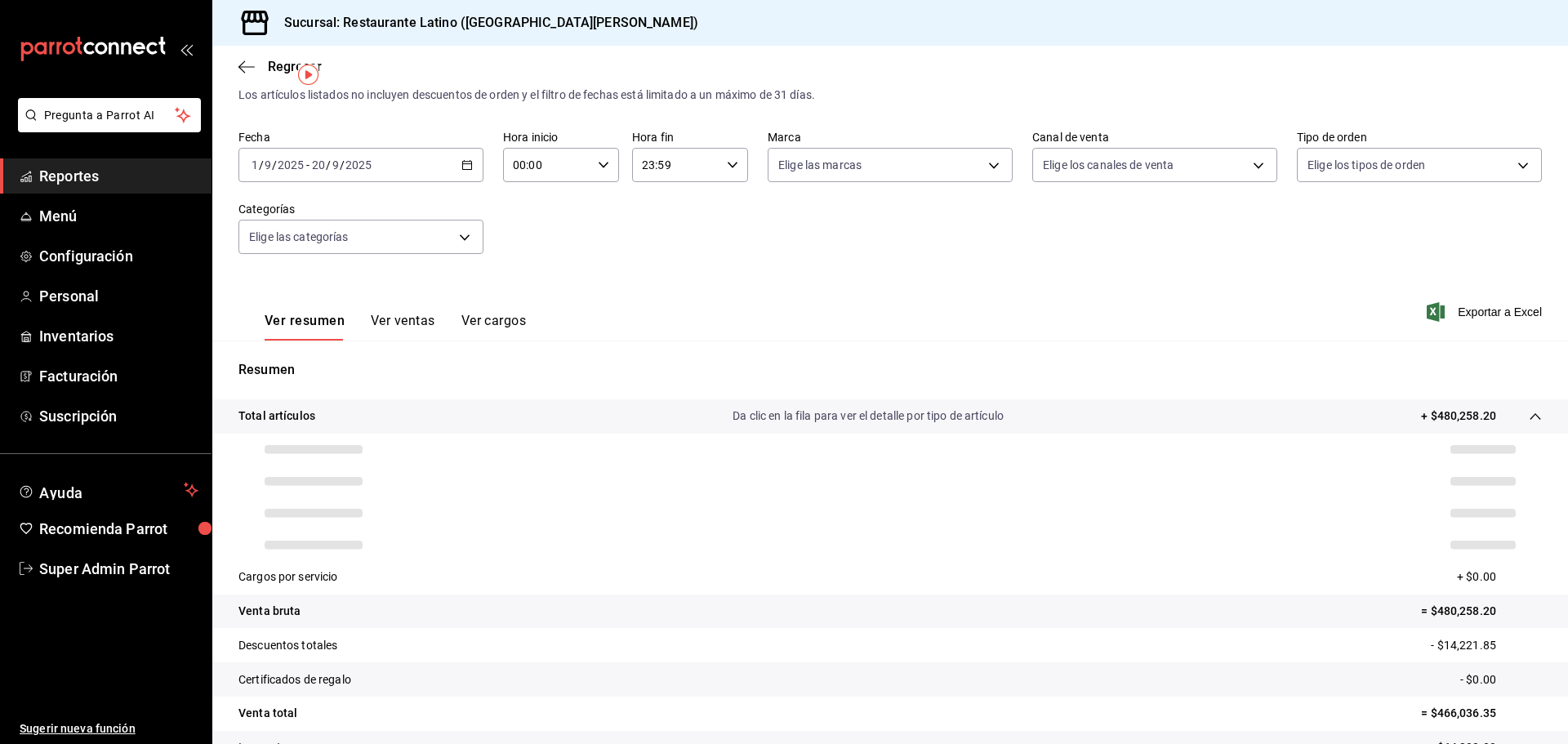
click at [1295, 411] on div "Total artículos Da clic en la fila para ver el detalle por tipo de artículo + $…" at bounding box center [867, 416] width 1257 height 17
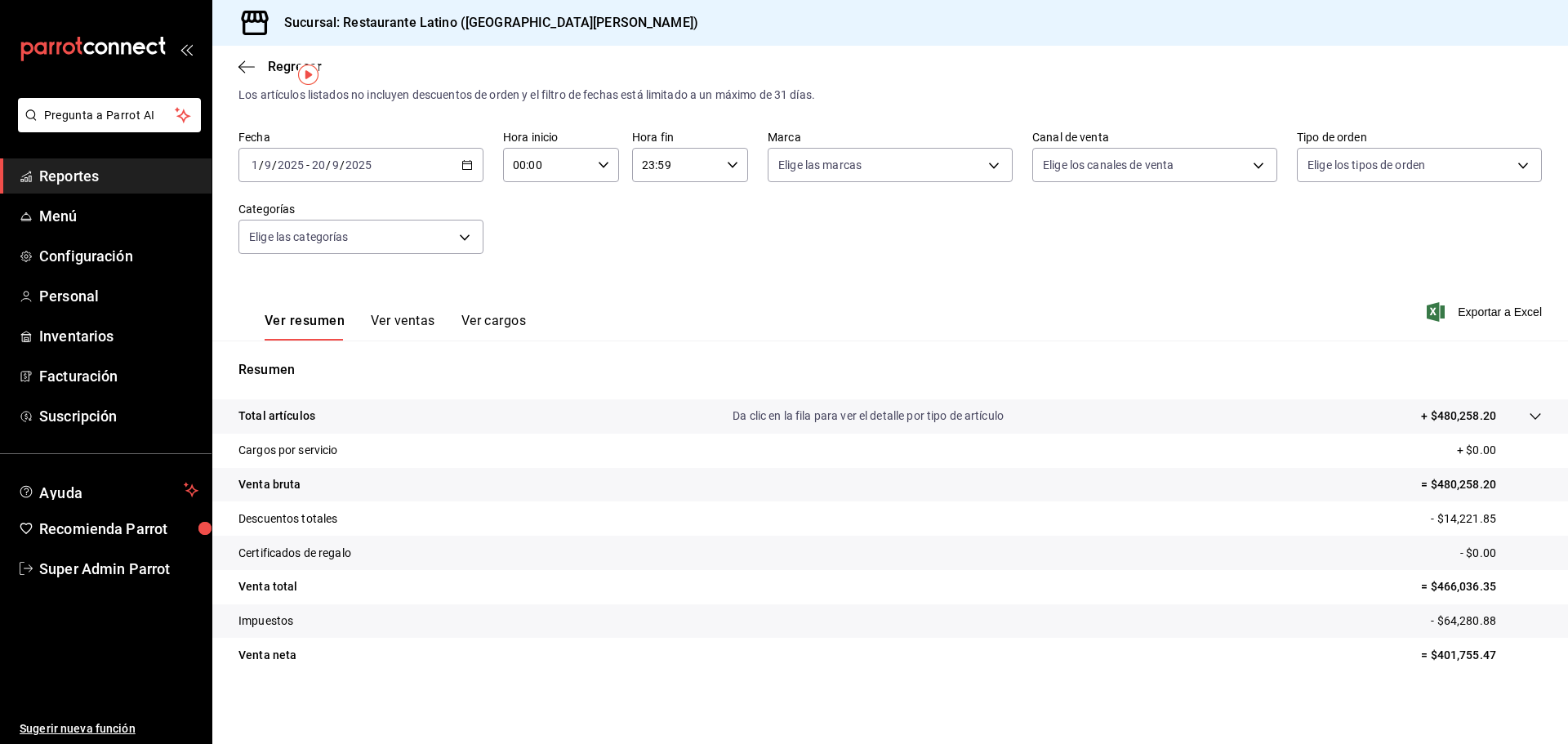
click at [400, 306] on div "Ver resumen Ver ventas Ver cargos" at bounding box center [382, 317] width 288 height 48
click at [410, 317] on button "Ver ventas" at bounding box center [403, 326] width 64 height 27
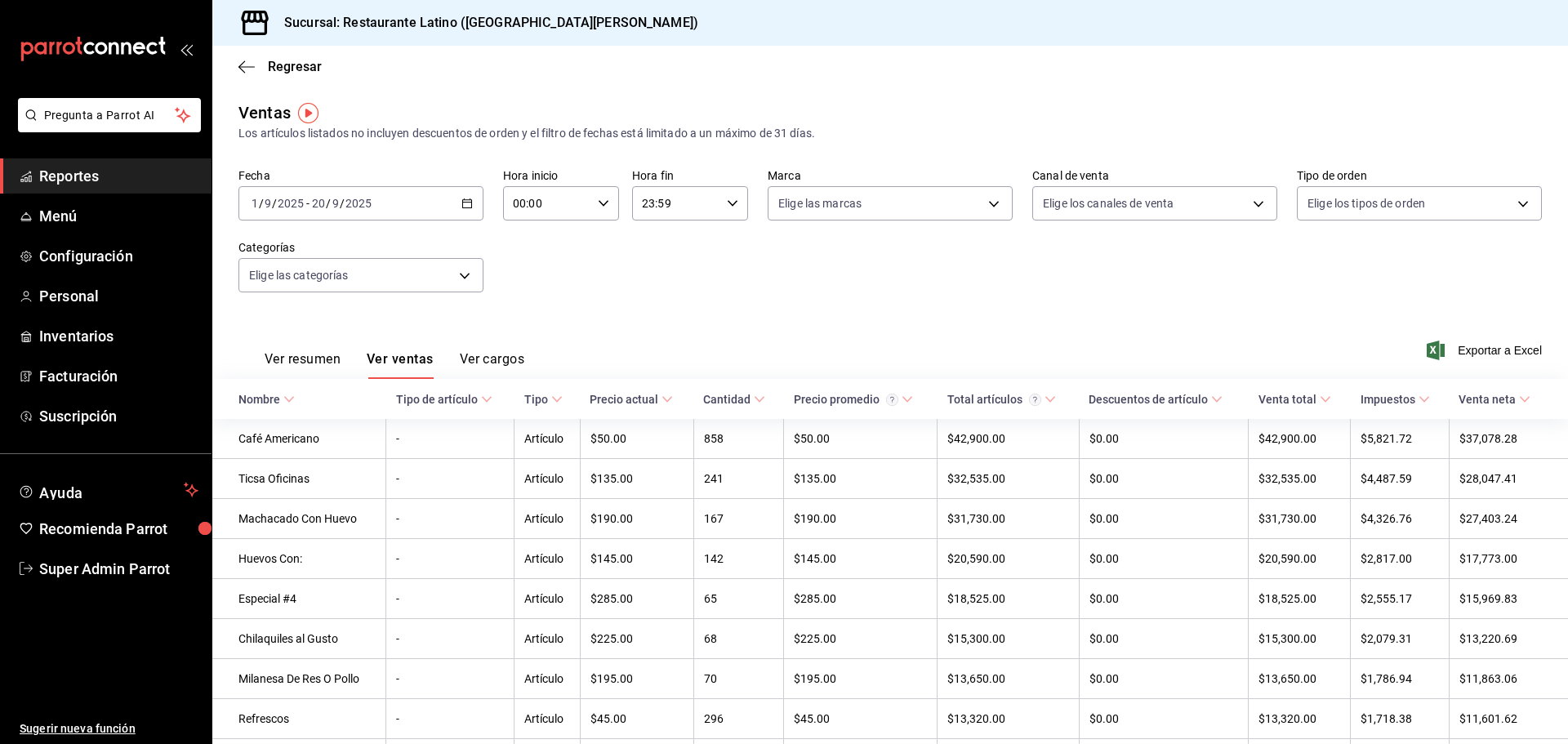
click at [318, 356] on button "Ver resumen" at bounding box center [302, 365] width 76 height 27
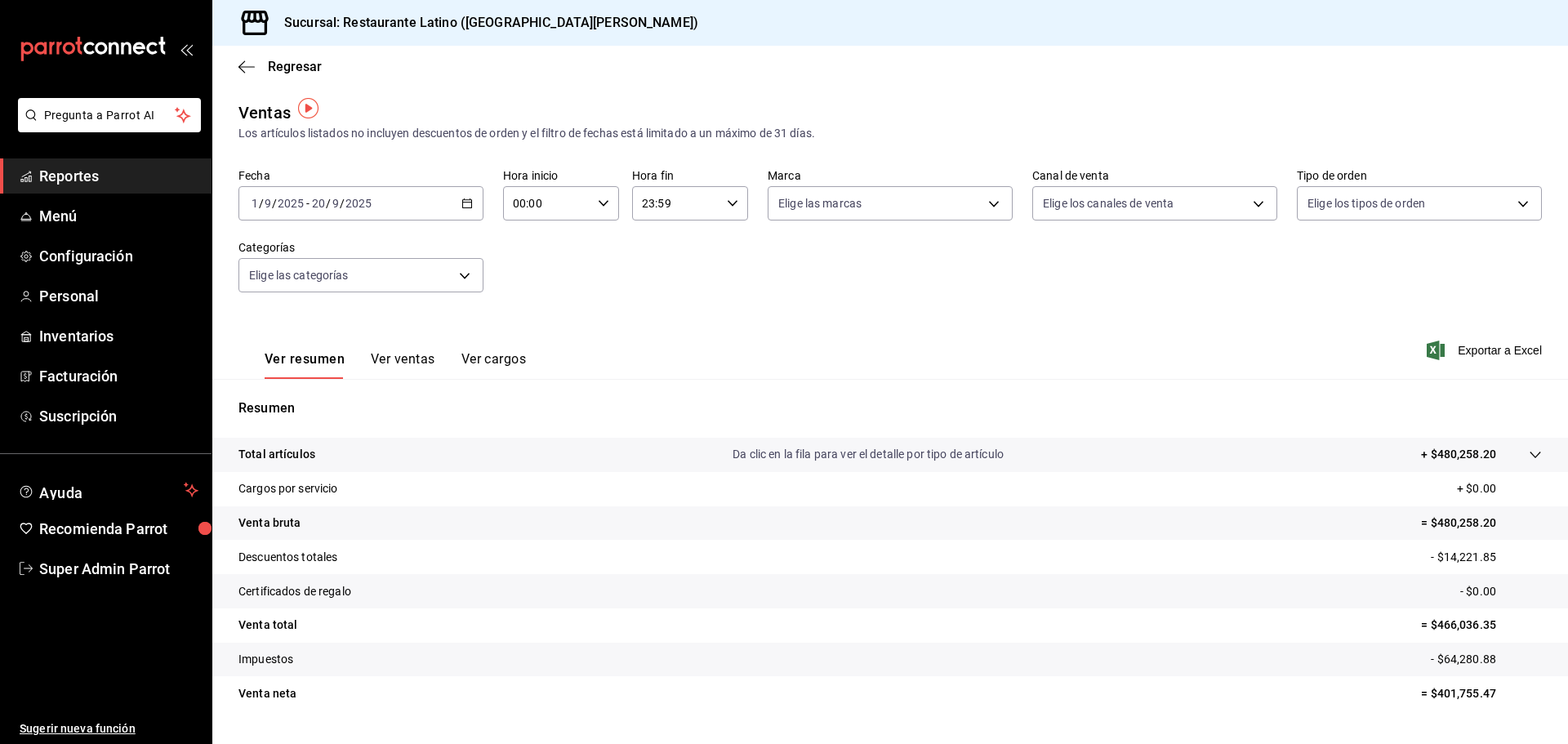
scroll to position [38, 0]
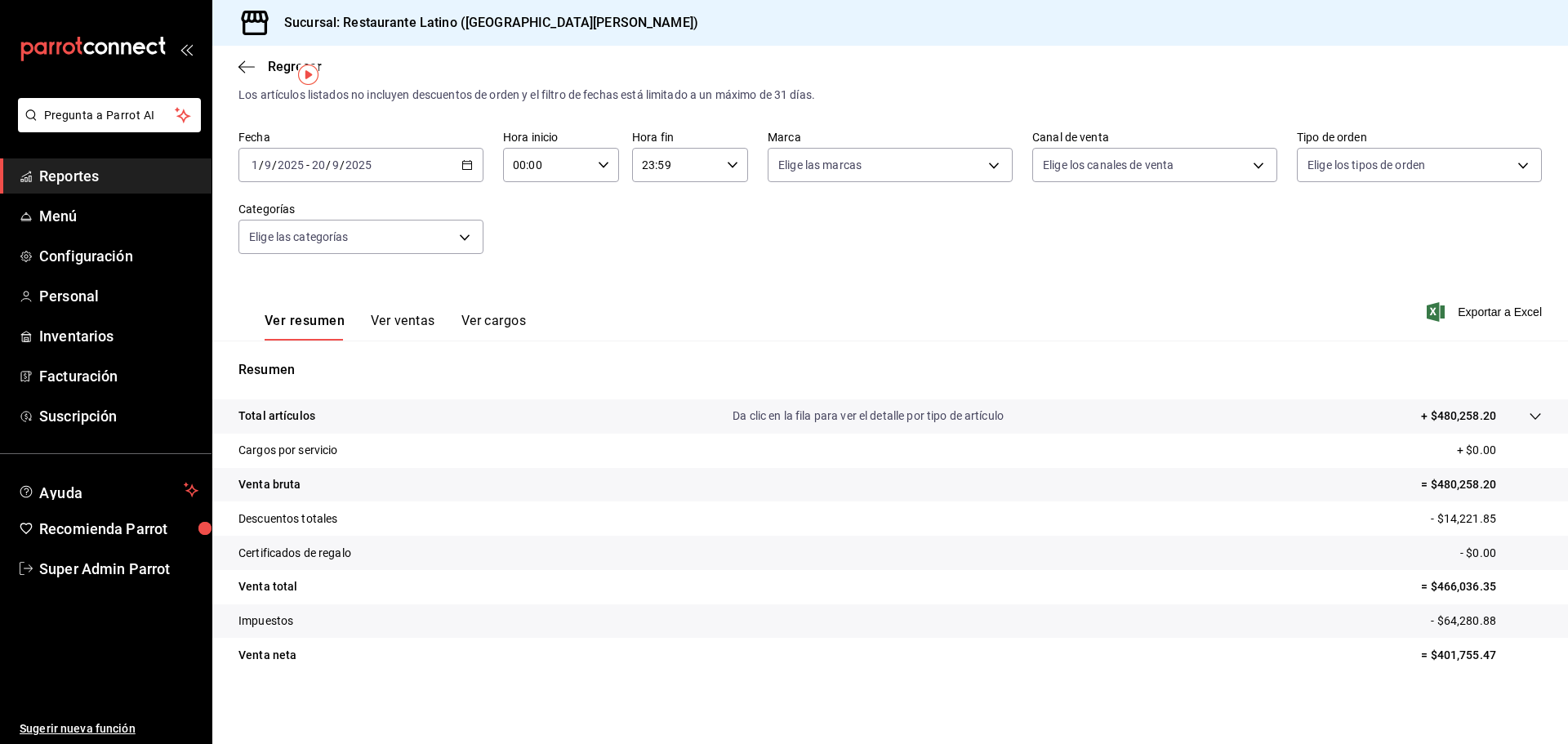
click at [1431, 589] on p "= $466,036.35" at bounding box center [1481, 586] width 121 height 17
click at [1332, 585] on tr "Venta total = $466,036.35" at bounding box center [890, 586] width 1355 height 34
click at [456, 168] on div "2025-09-01 1 / 9 / 2025 - 2025-09-20 20 / 9 / 2025" at bounding box center [360, 164] width 245 height 34
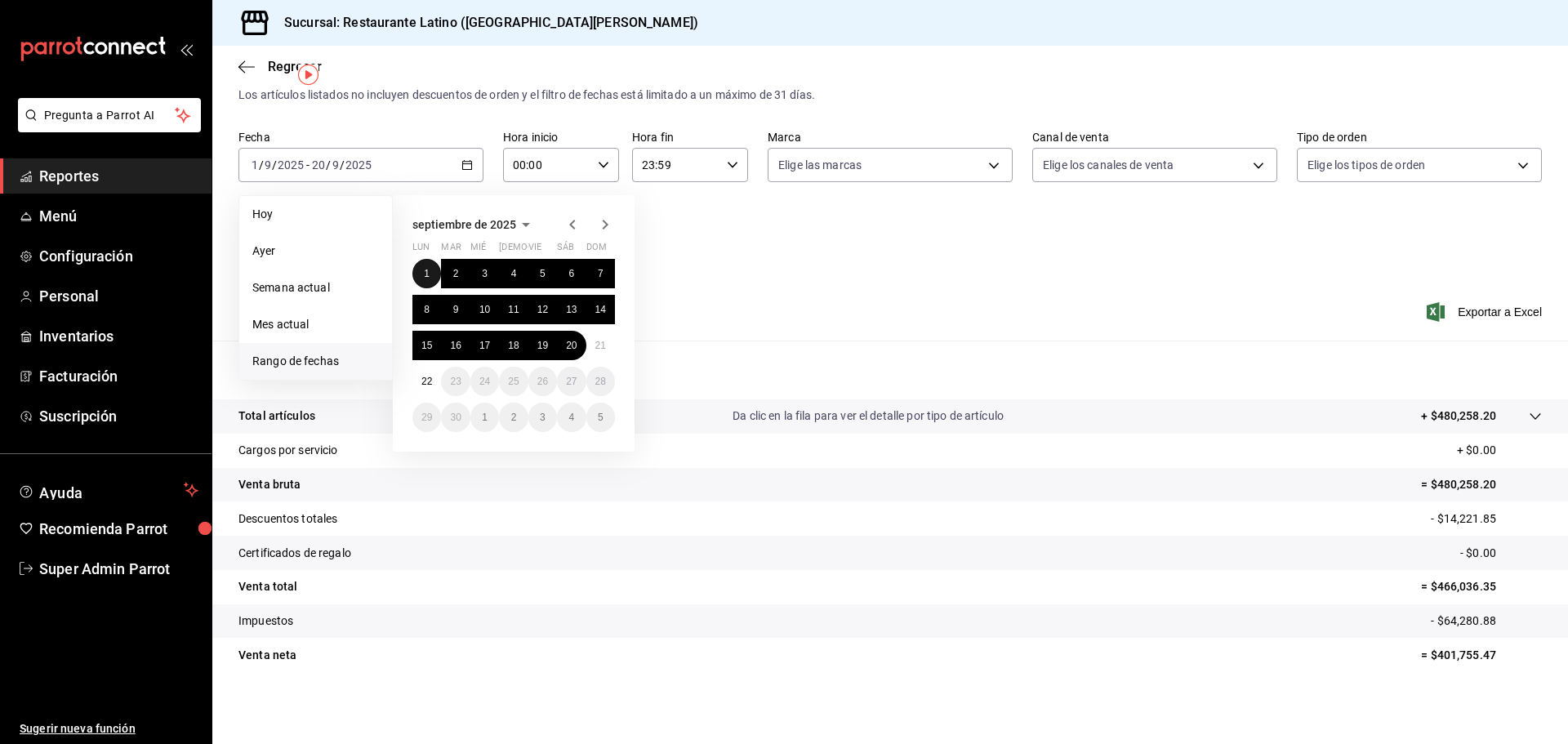
click at [426, 266] on button "1" at bounding box center [426, 273] width 28 height 29
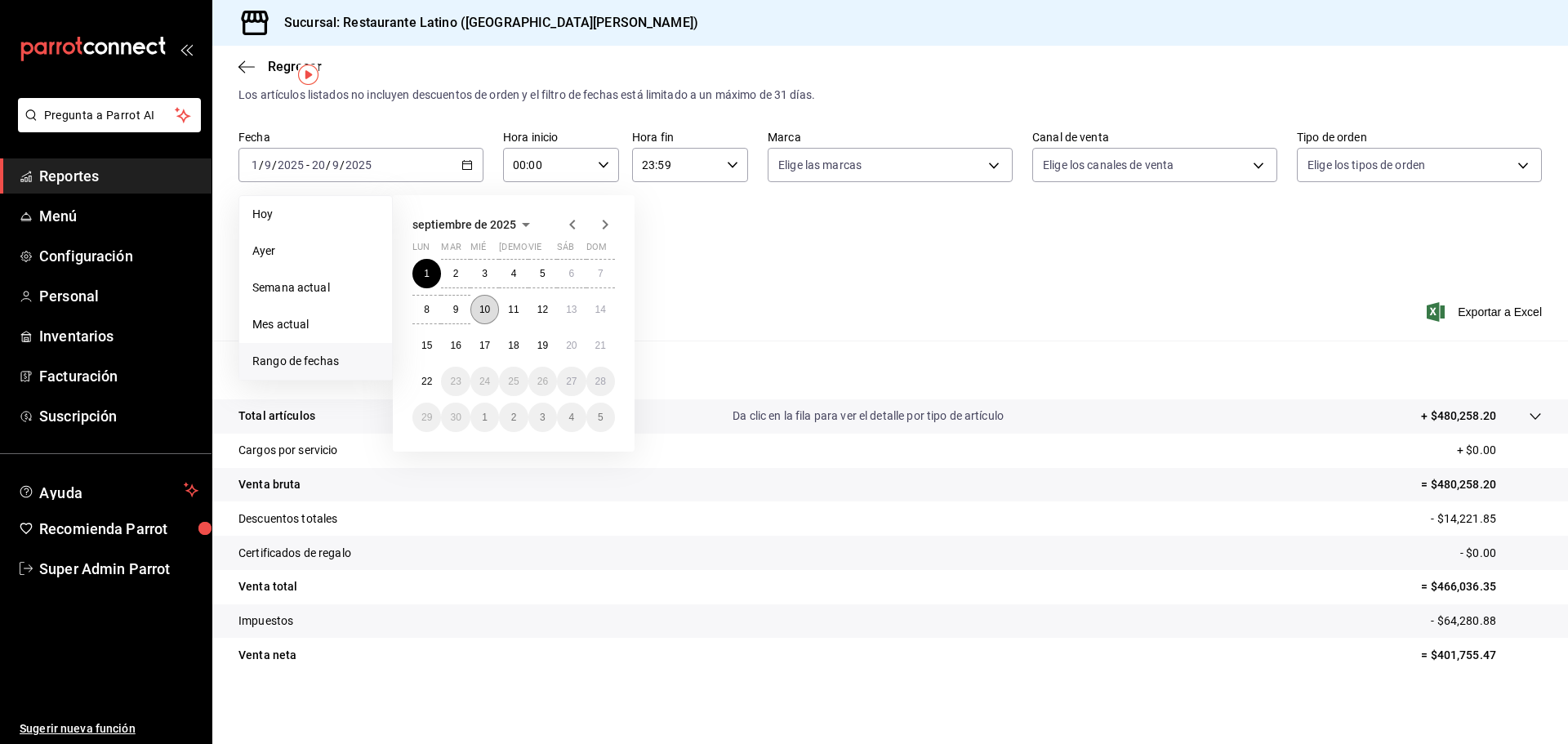
click at [489, 303] on abbr "10" at bounding box center [485, 309] width 11 height 11
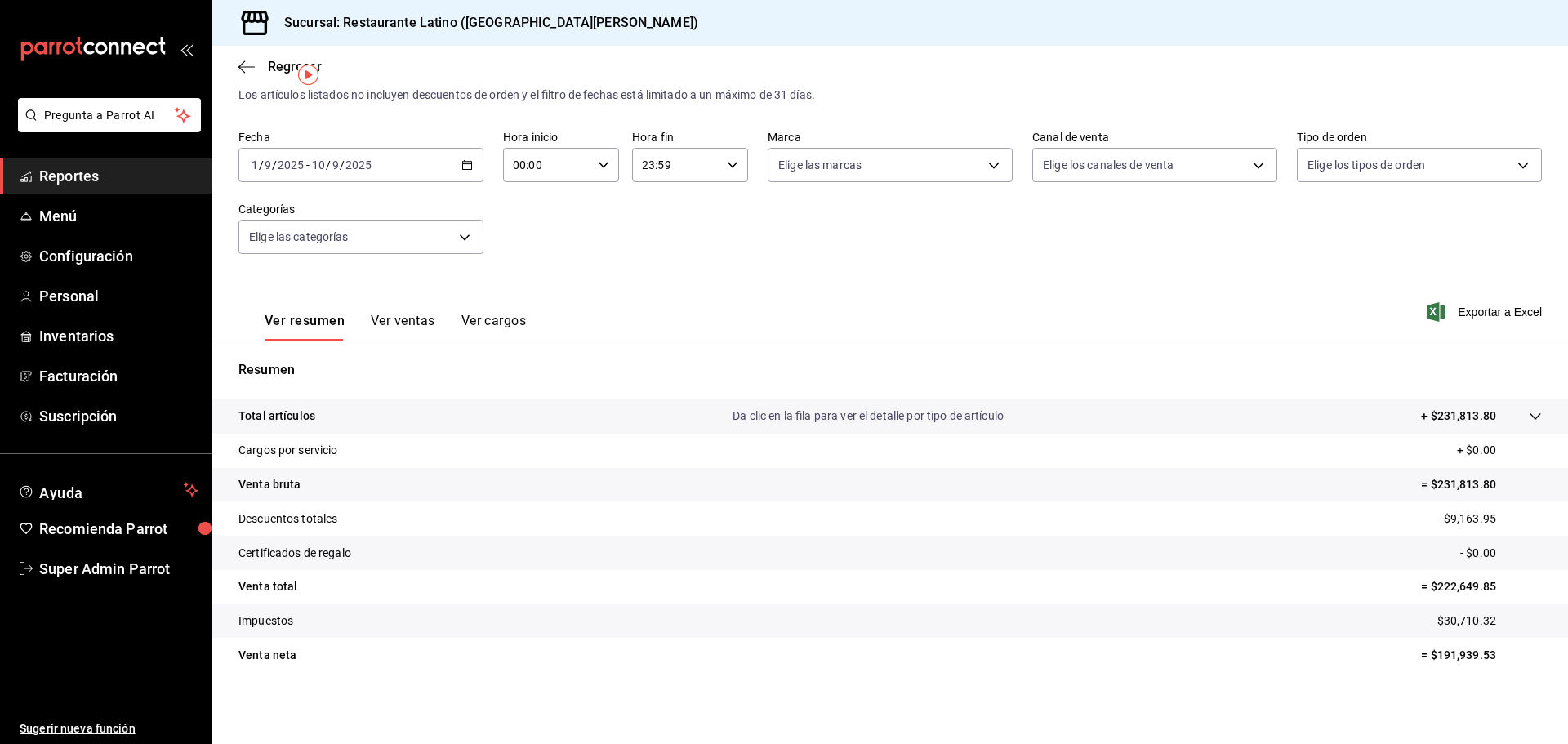
click at [378, 319] on button "Ver ventas" at bounding box center [403, 326] width 64 height 27
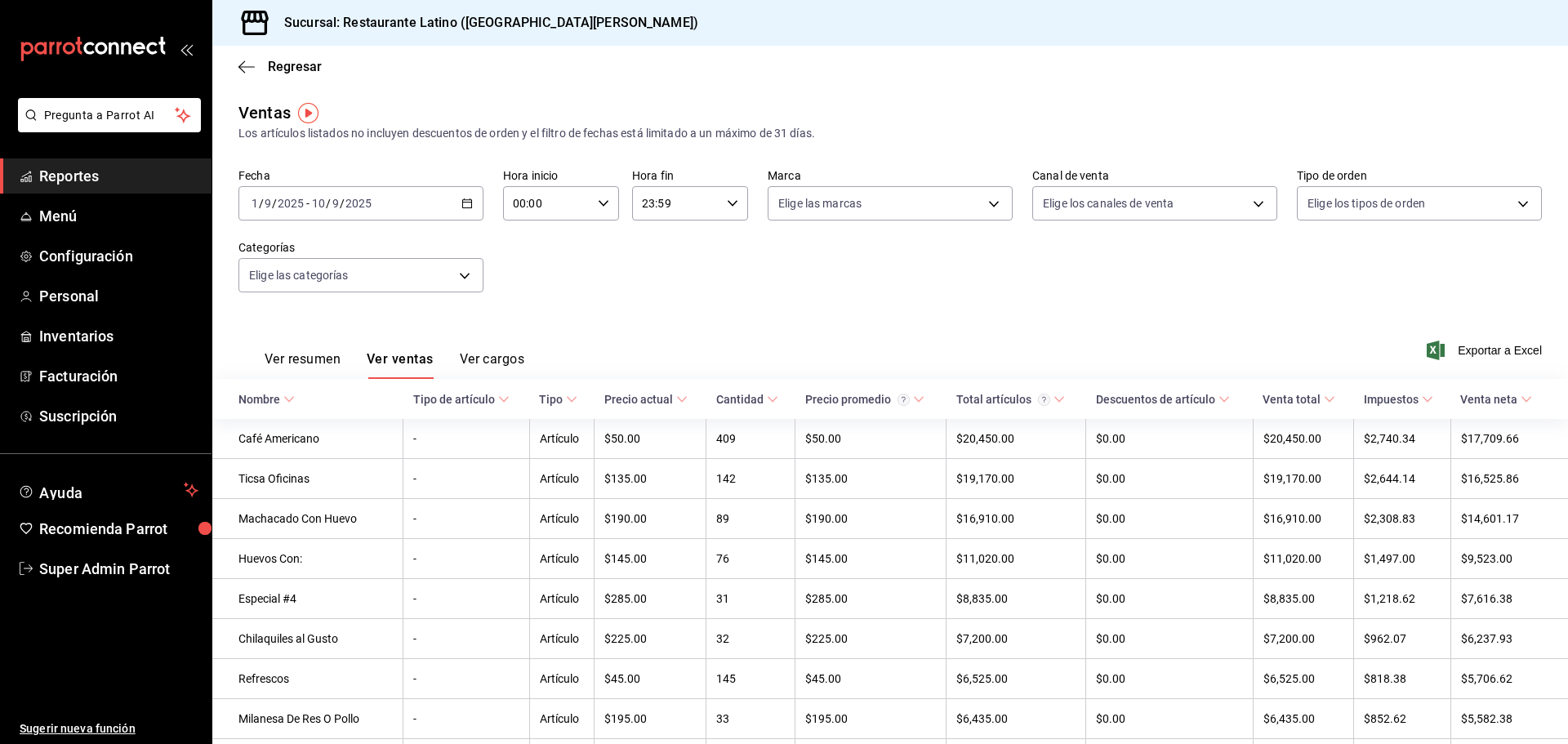
click at [306, 370] on button "Ver resumen" at bounding box center [302, 365] width 76 height 27
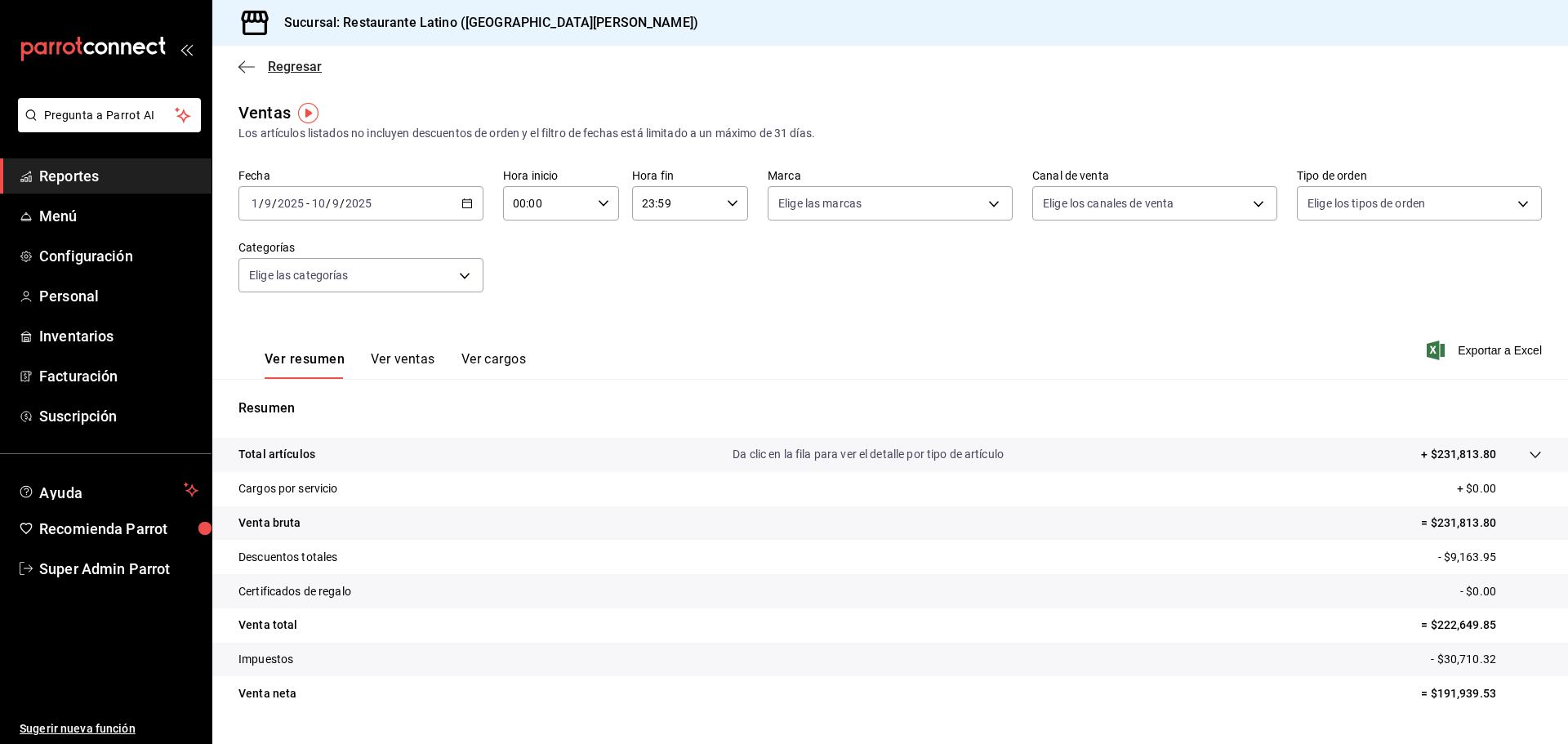
click at [245, 66] on icon "button" at bounding box center [247, 66] width 16 height 1
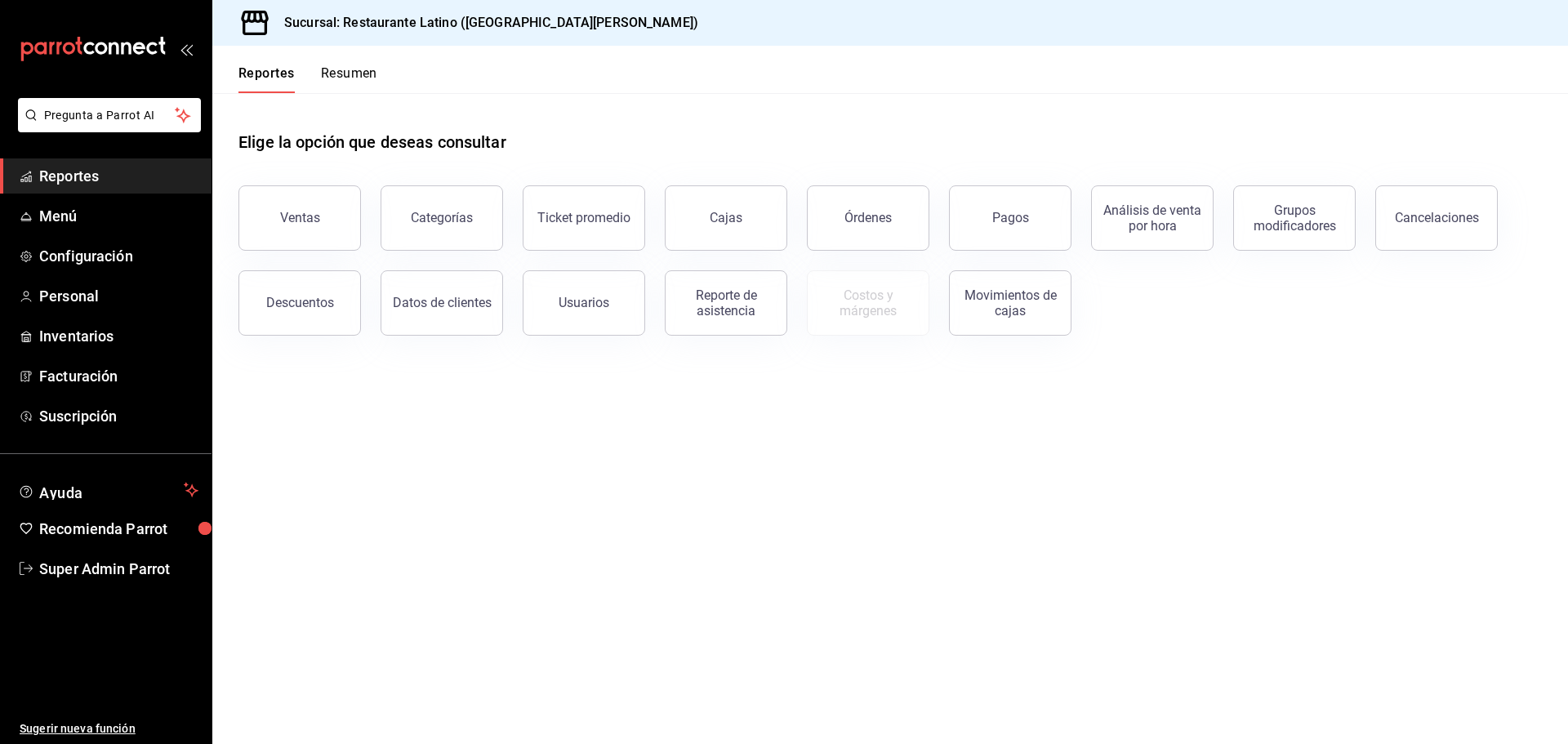
click at [363, 78] on button "Resumen" at bounding box center [348, 79] width 56 height 27
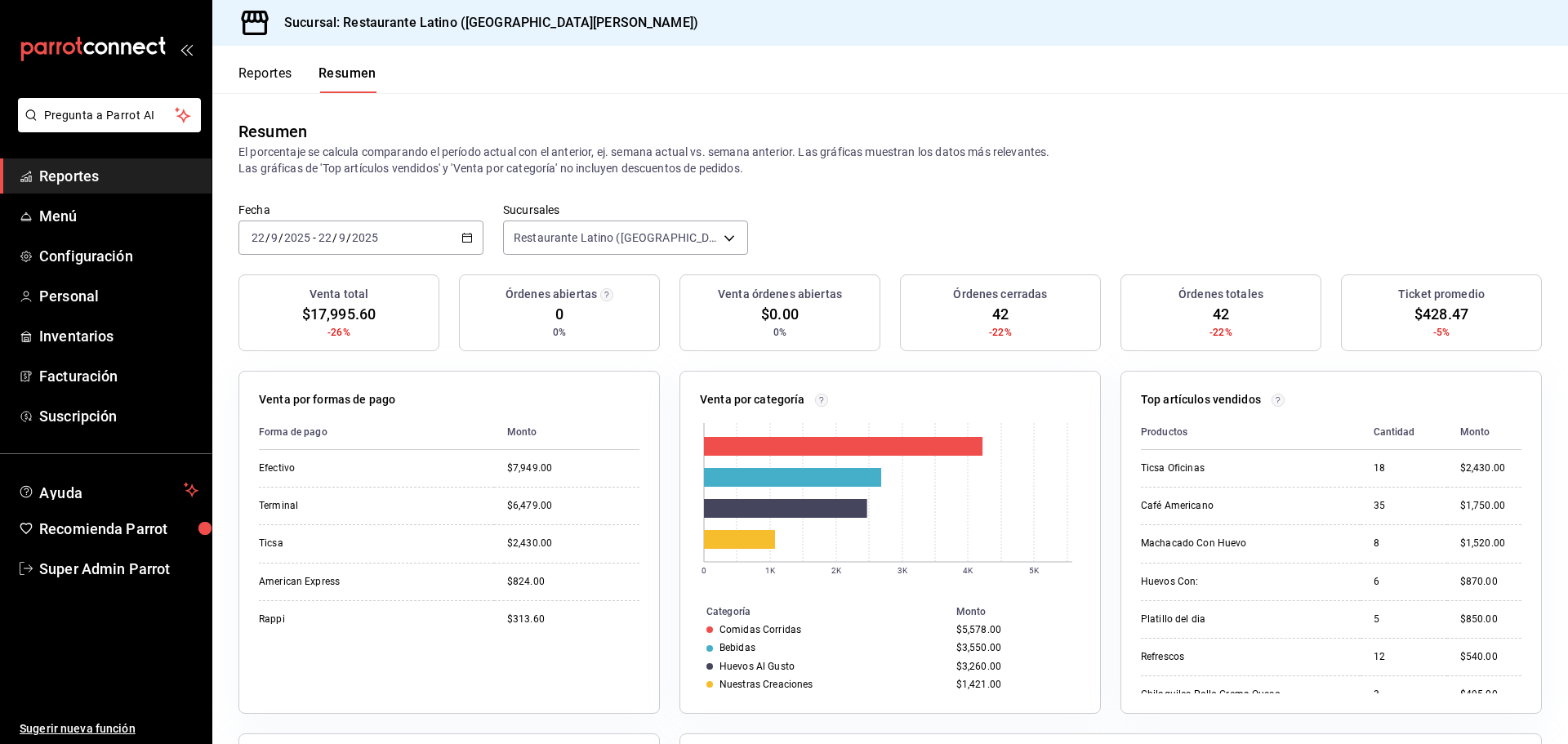
click at [281, 78] on button "Reportes" at bounding box center [265, 79] width 54 height 27
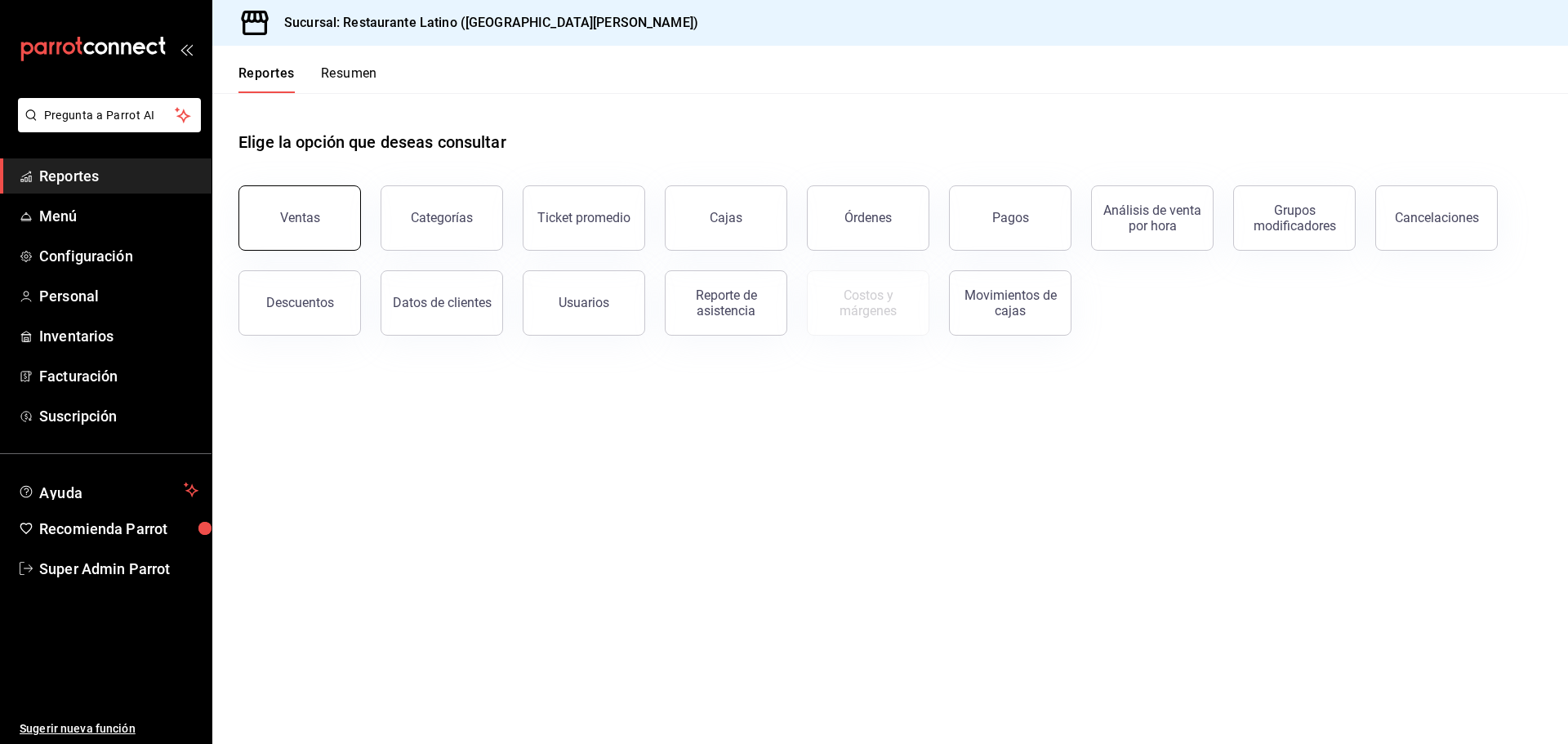
click at [299, 202] on button "Ventas" at bounding box center [300, 217] width 123 height 65
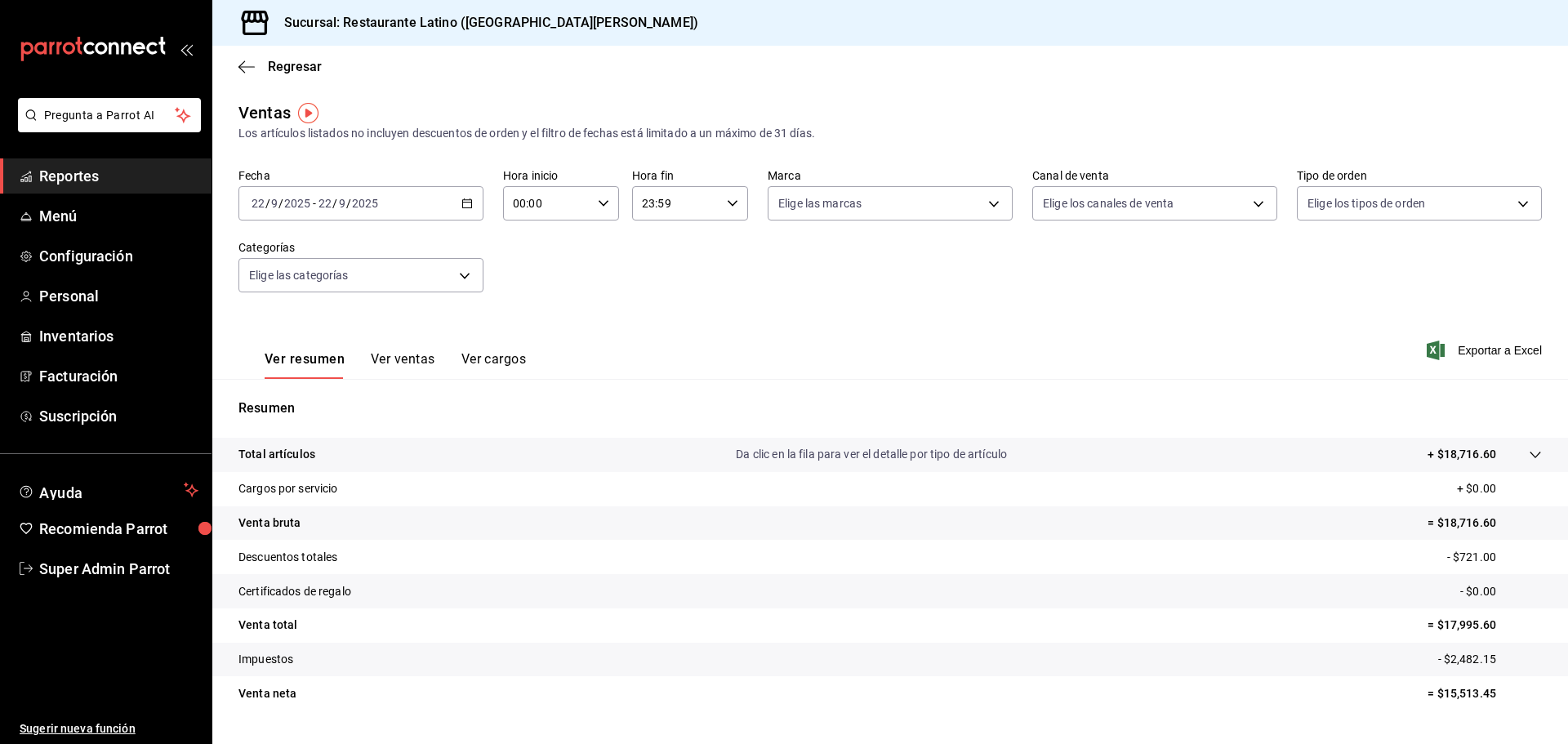
click at [467, 202] on icon "button" at bounding box center [466, 203] width 11 height 11
click at [329, 393] on span "Rango de fechas" at bounding box center [315, 399] width 126 height 17
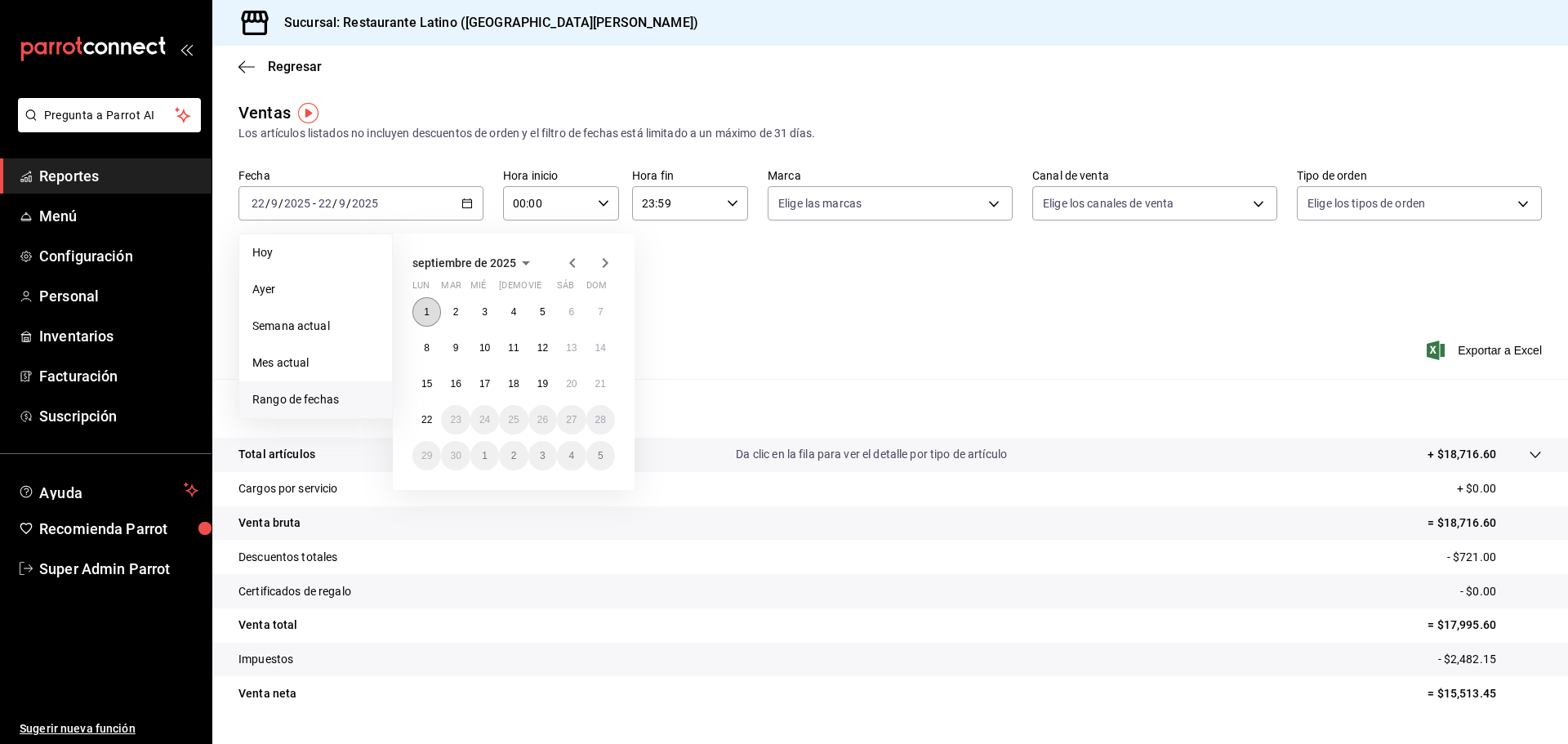
click at [427, 302] on button "1" at bounding box center [426, 312] width 28 height 29
click at [484, 341] on button "10" at bounding box center [484, 348] width 28 height 29
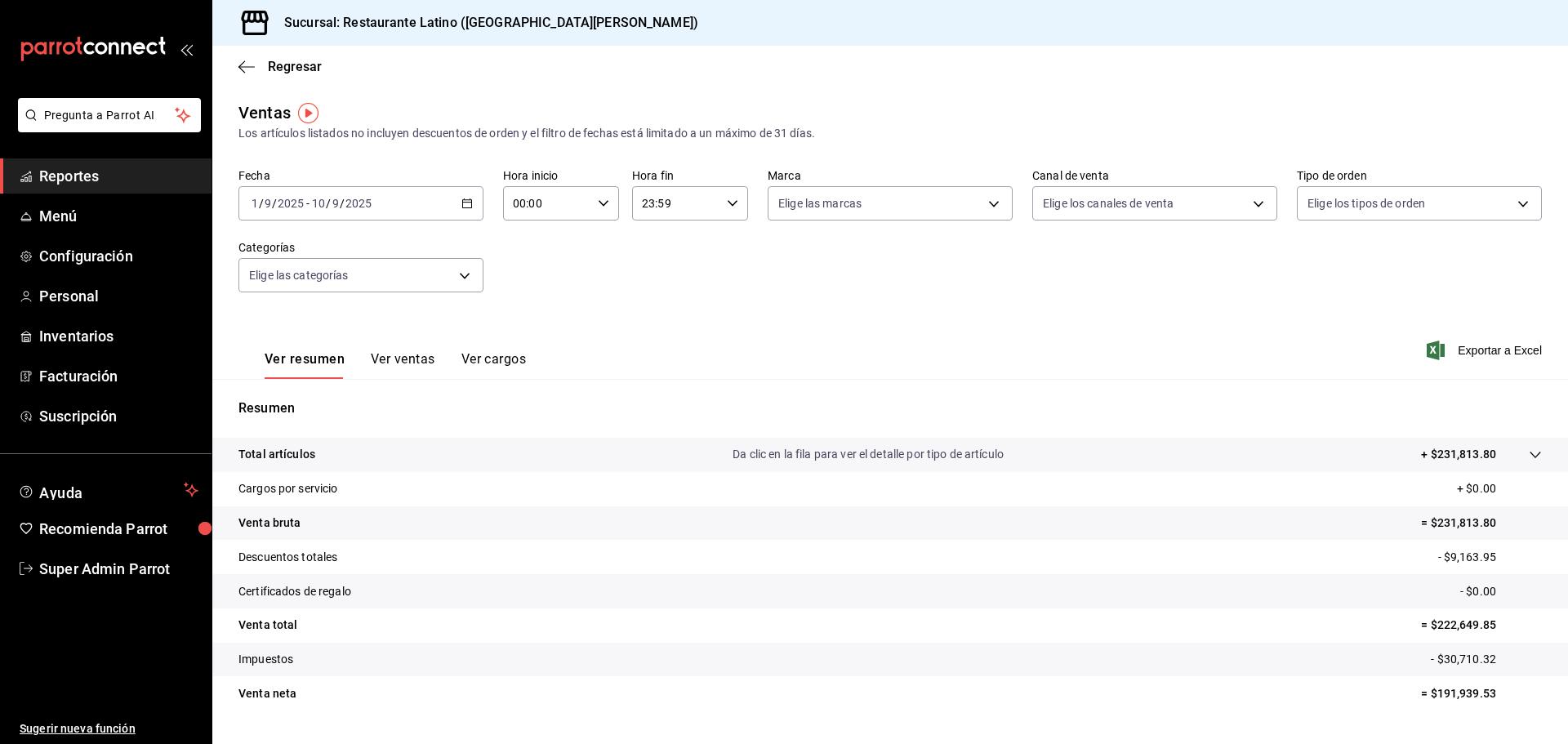
click at [412, 358] on button "Ver ventas" at bounding box center [403, 365] width 64 height 27
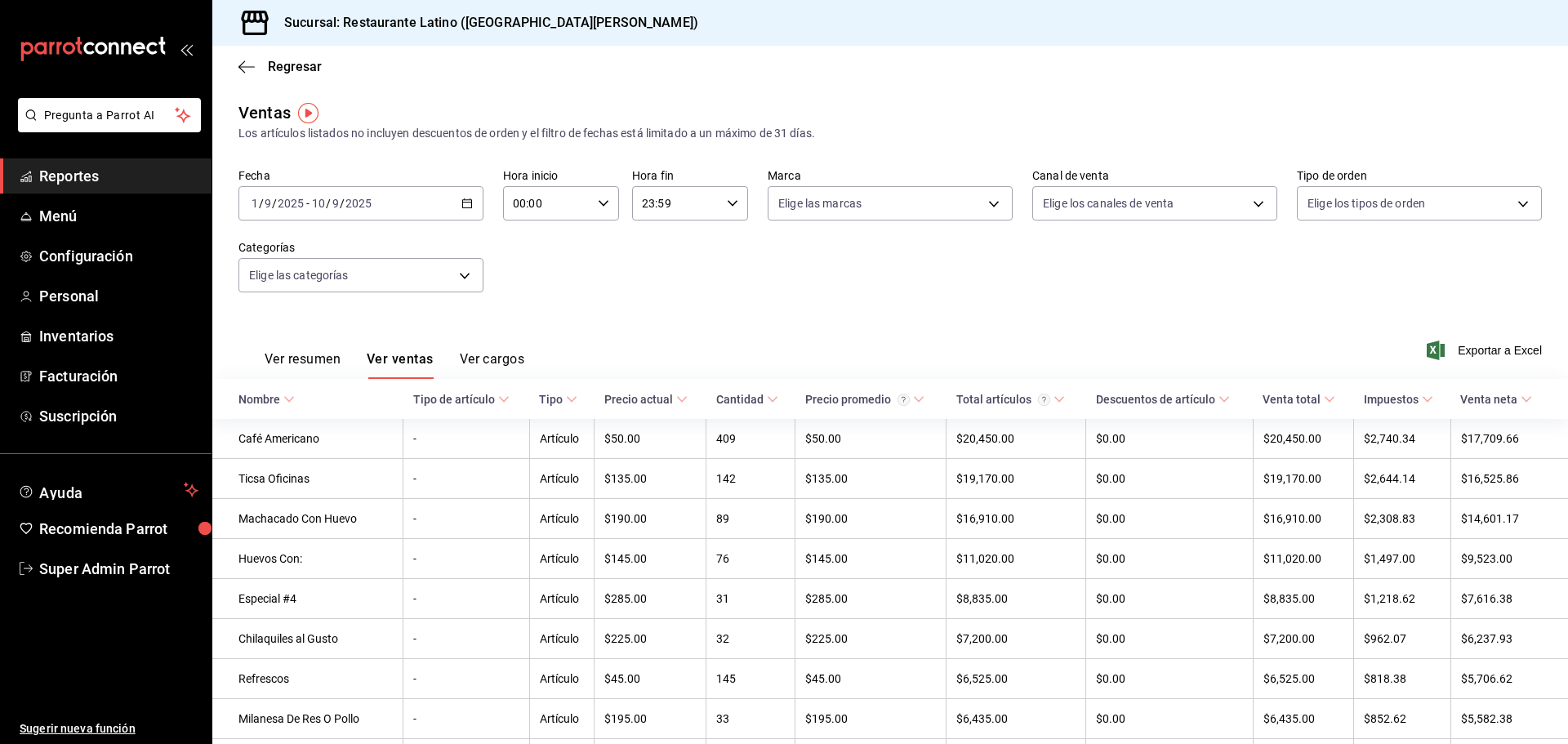
click at [314, 372] on button "Ver resumen" at bounding box center [302, 365] width 76 height 27
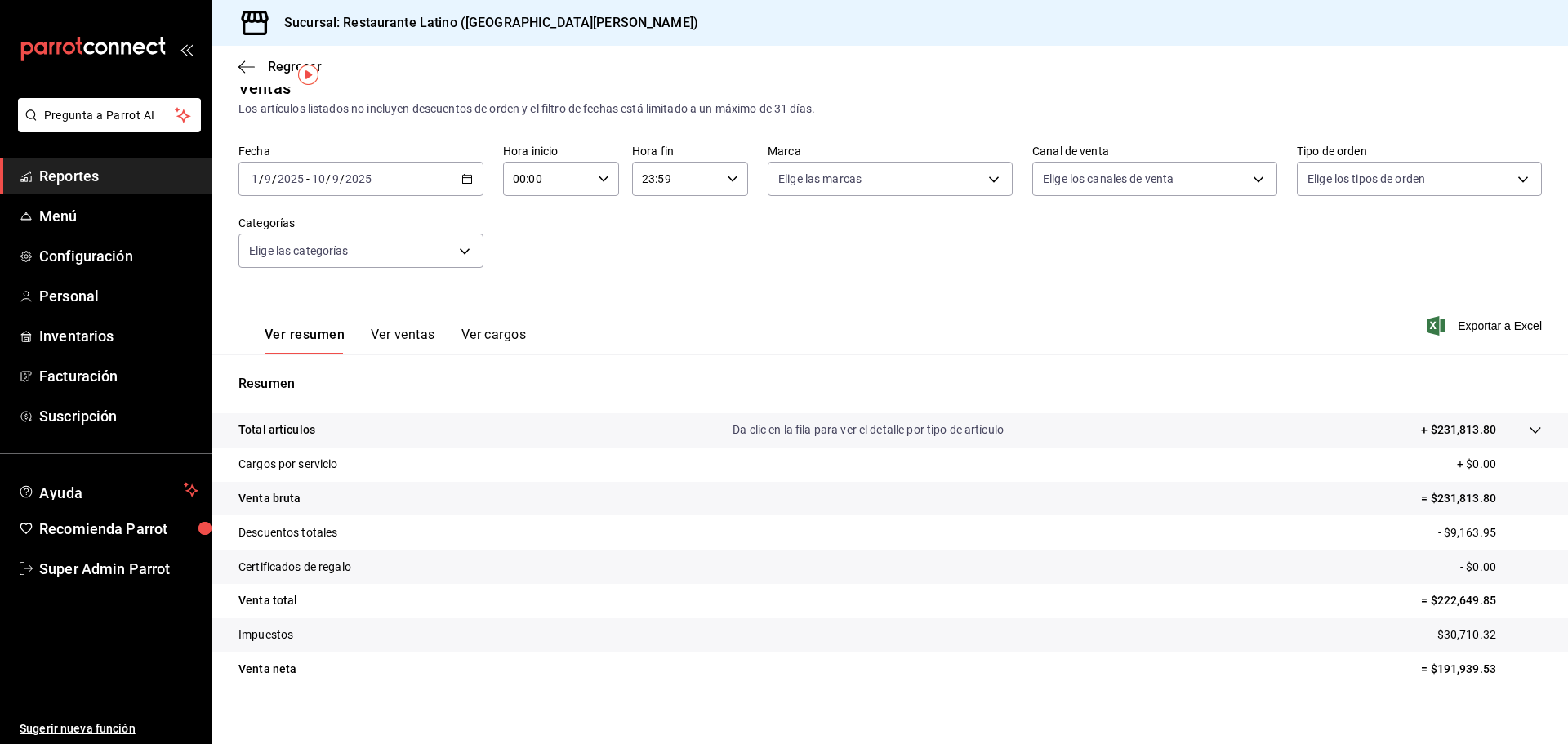
scroll to position [38, 0]
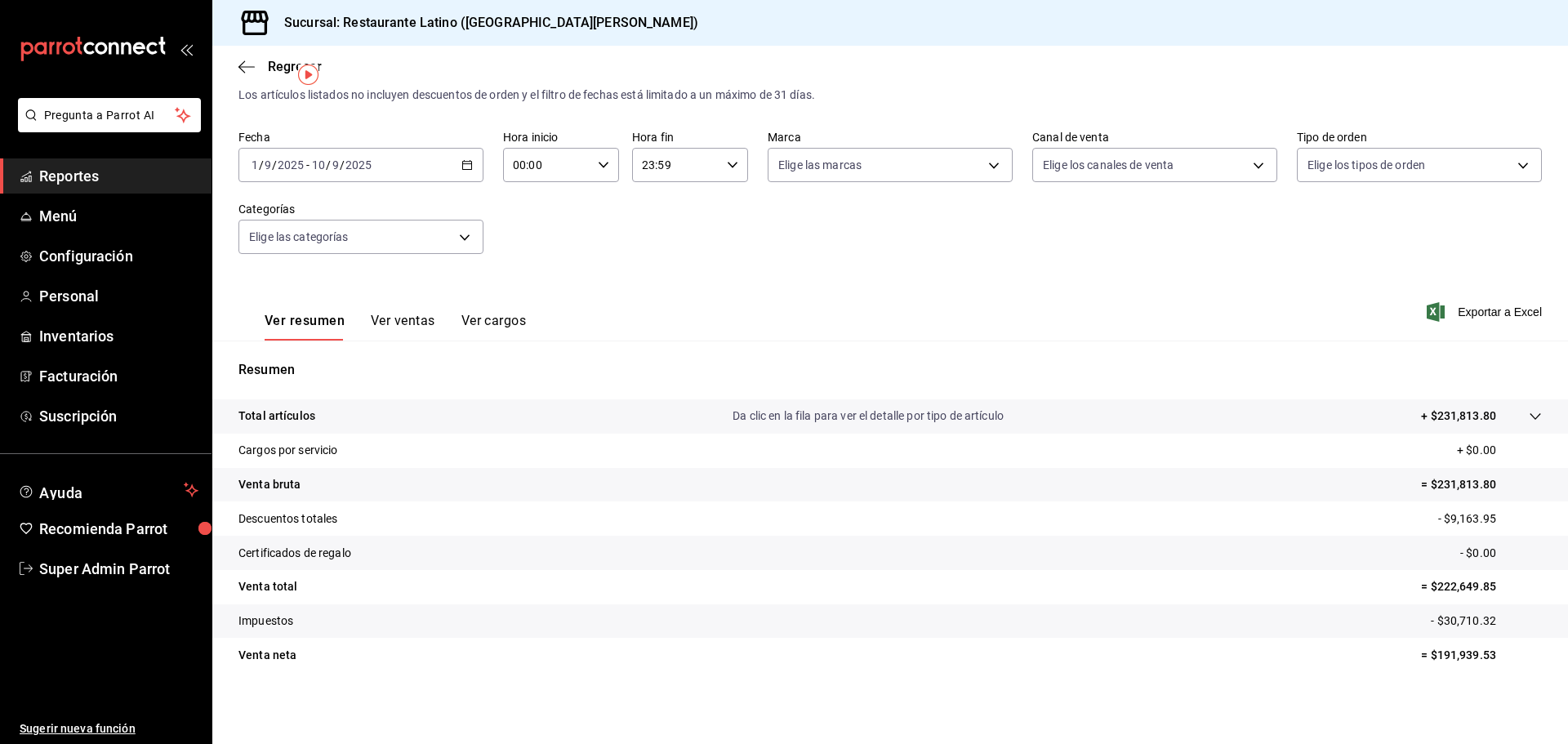
click at [1420, 591] on p "= $222,649.85" at bounding box center [1481, 586] width 121 height 17
click at [1407, 589] on tr "Venta total = $222,649.85" at bounding box center [890, 586] width 1355 height 34
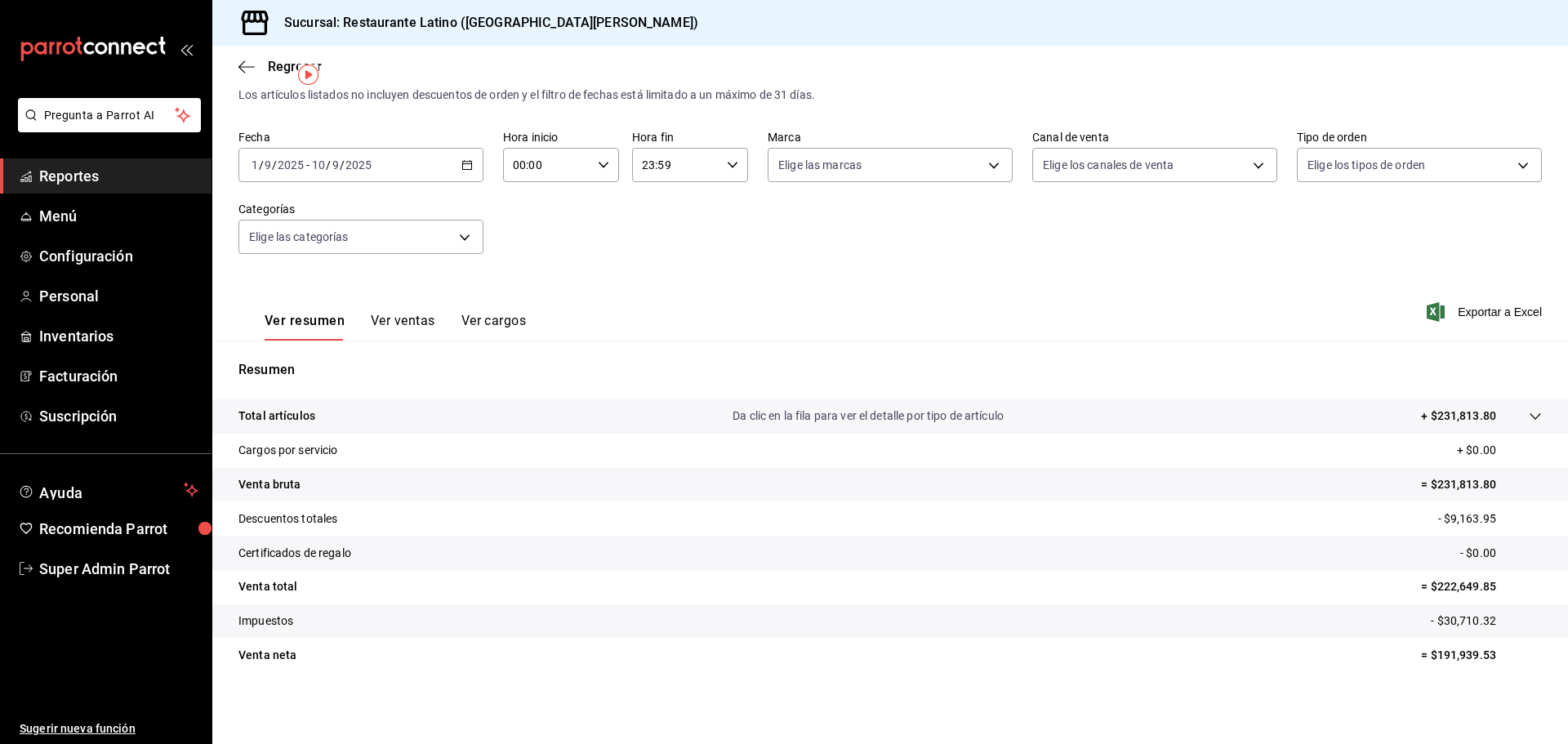
click at [1360, 582] on tr "Venta total = $222,649.85" at bounding box center [890, 586] width 1355 height 34
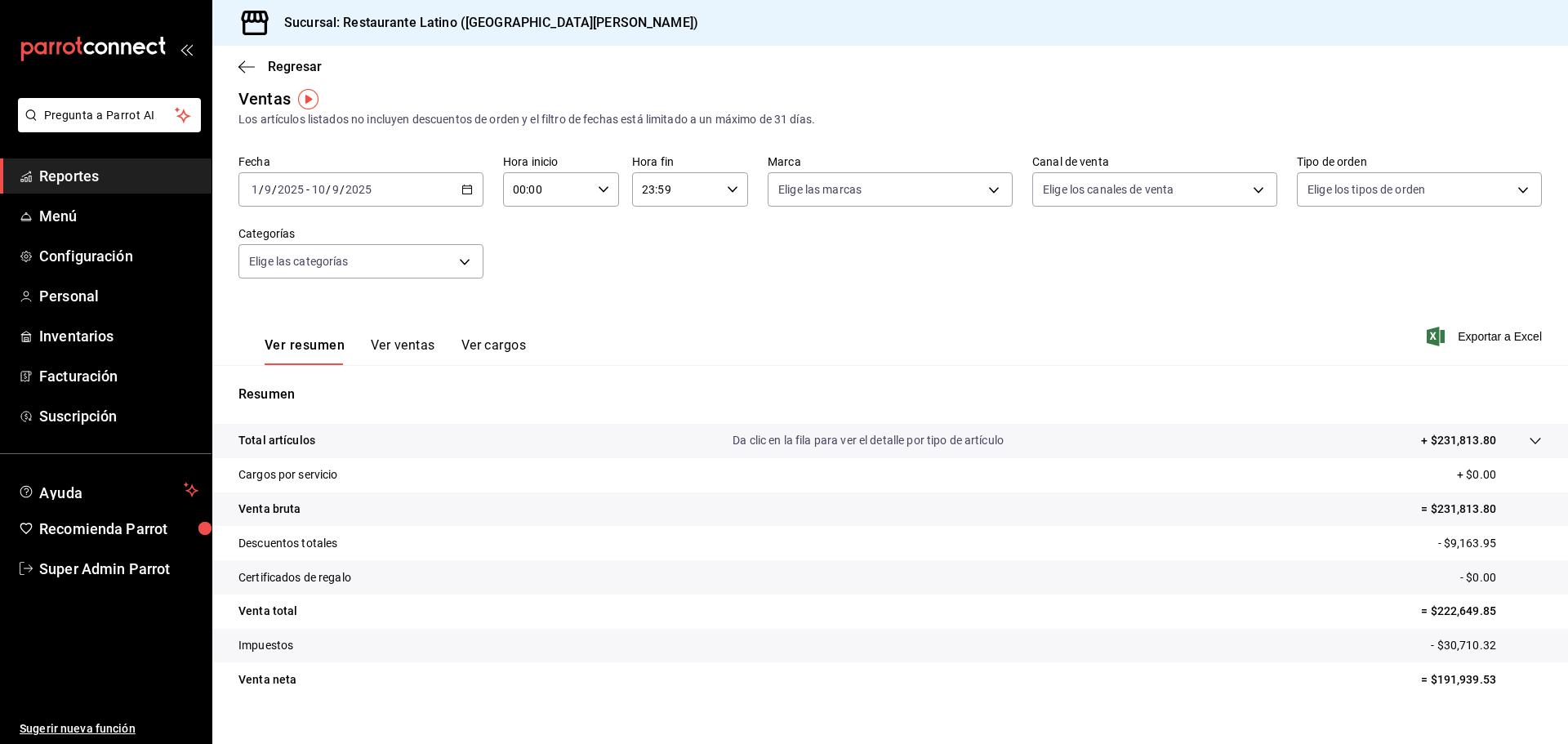
scroll to position [0, 0]
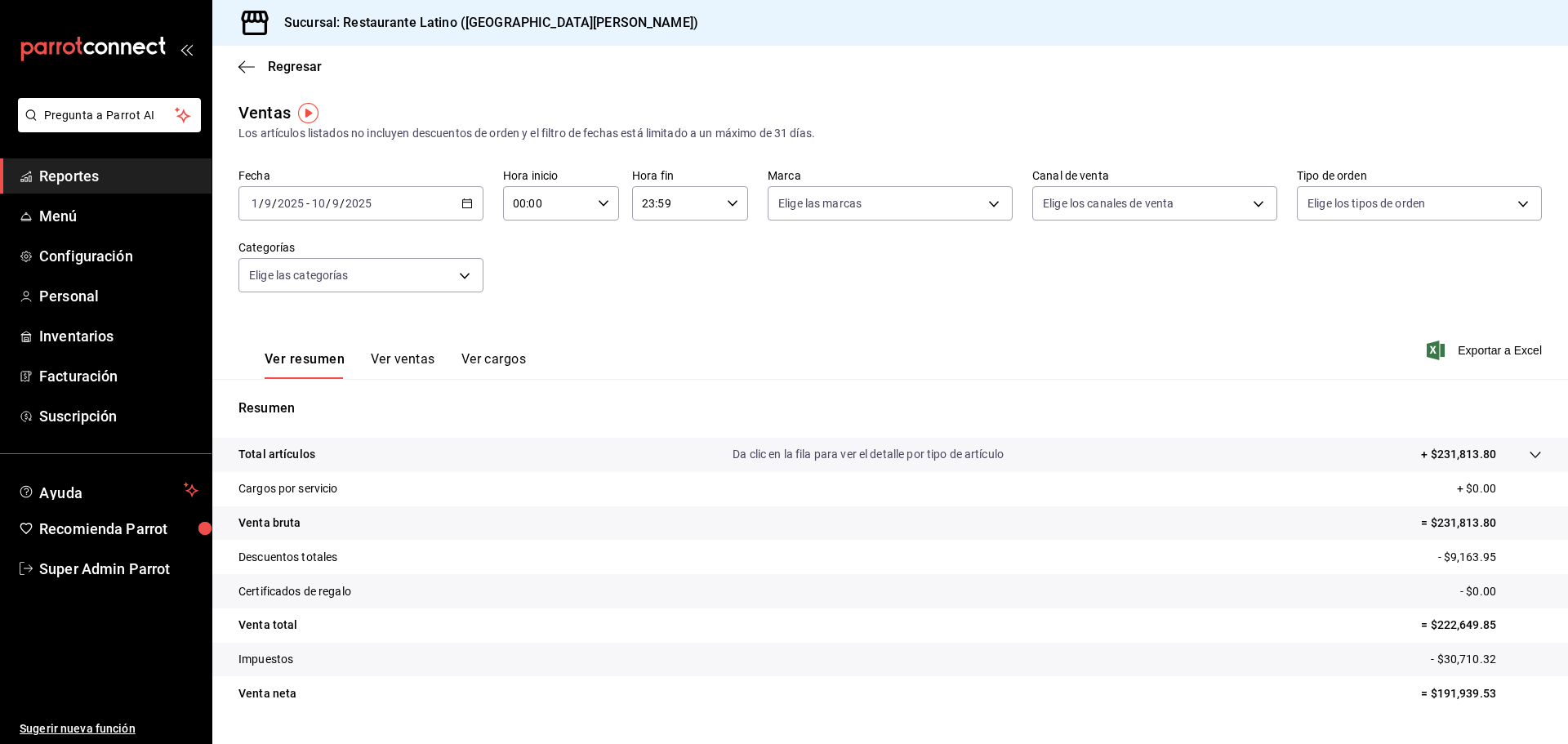
click at [416, 366] on button "Ver ventas" at bounding box center [403, 365] width 64 height 27
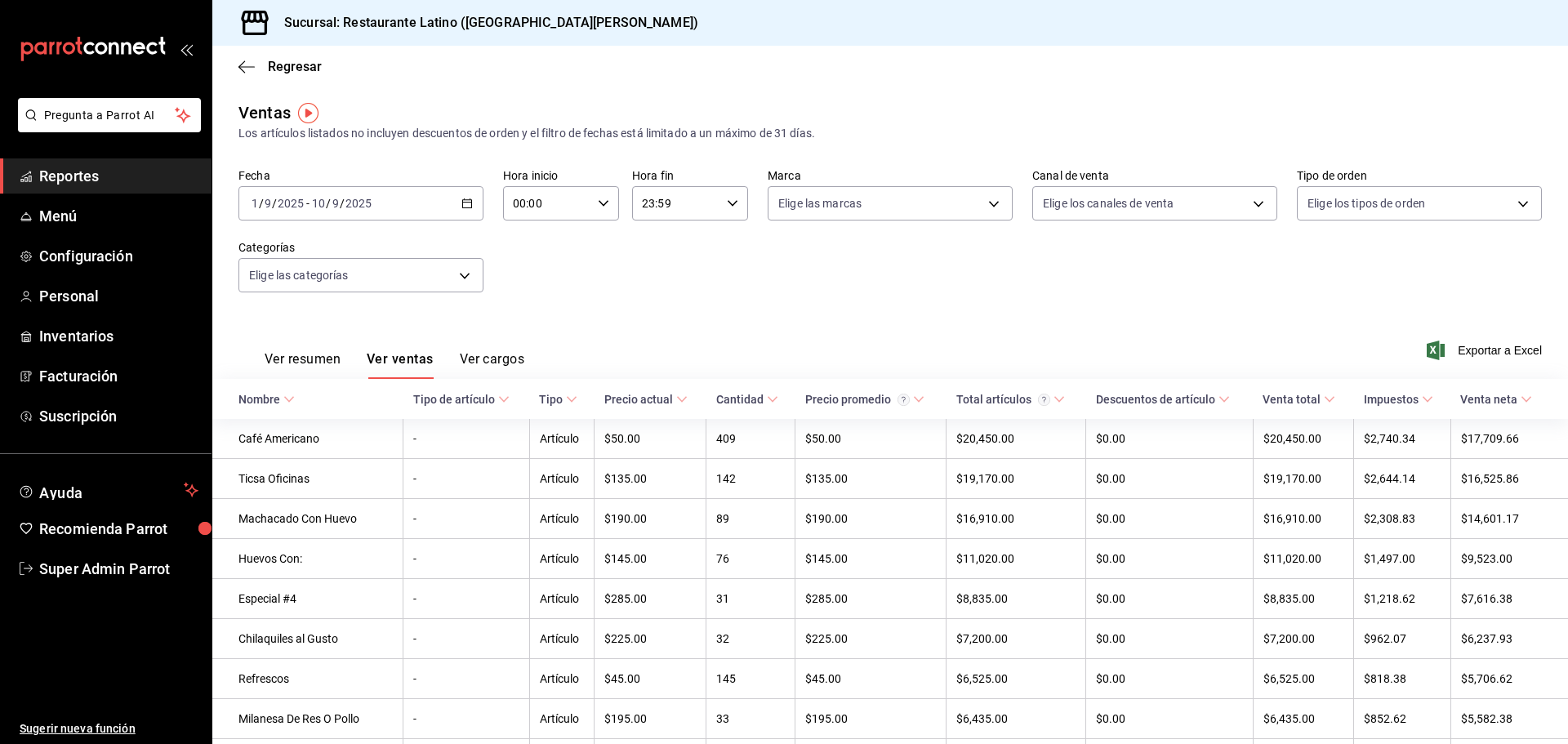
click at [500, 354] on button "Ver cargos" at bounding box center [492, 365] width 65 height 27
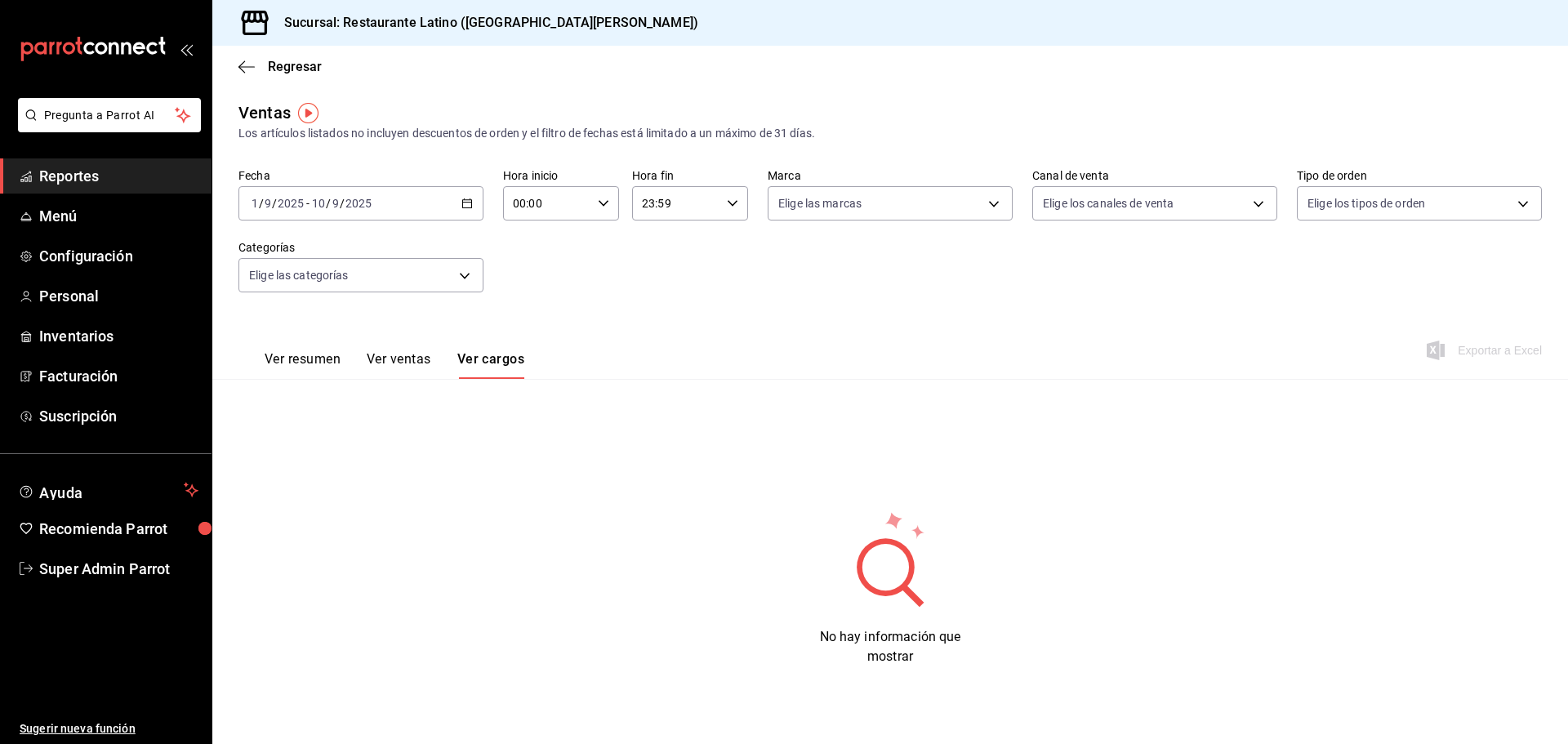
click at [406, 357] on button "Ver ventas" at bounding box center [399, 365] width 64 height 27
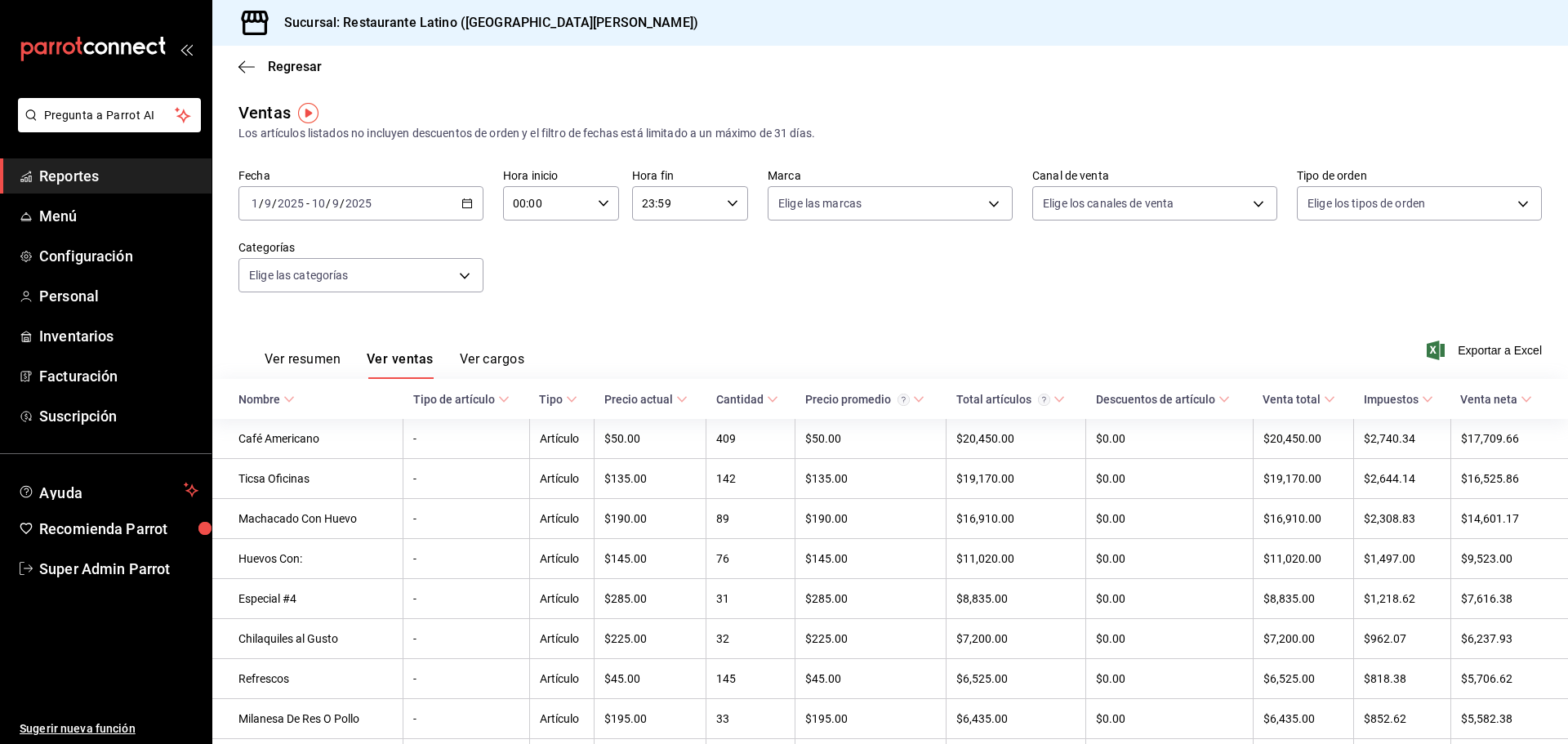
click at [321, 356] on button "Ver resumen" at bounding box center [302, 365] width 76 height 27
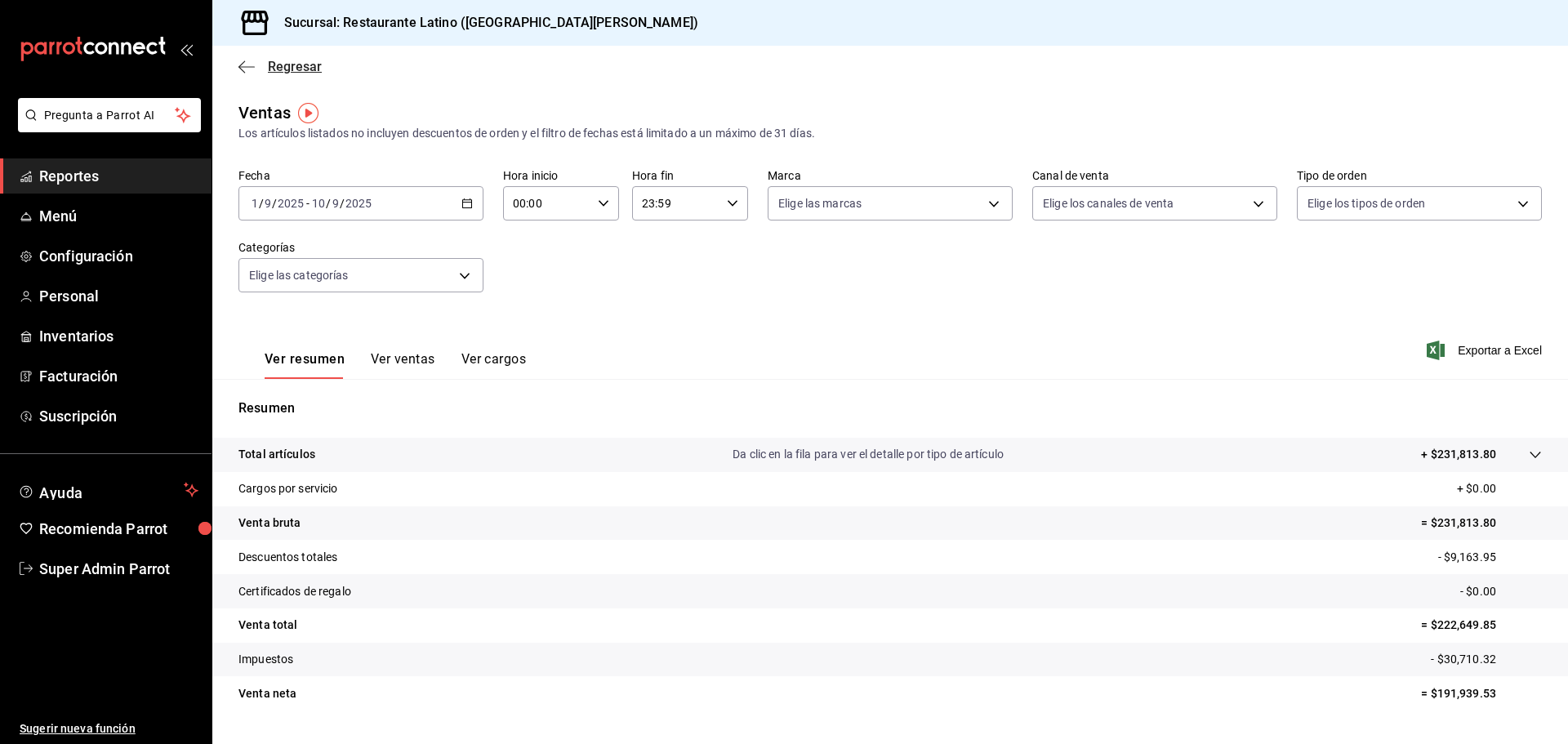
click at [249, 70] on icon "button" at bounding box center [247, 67] width 16 height 15
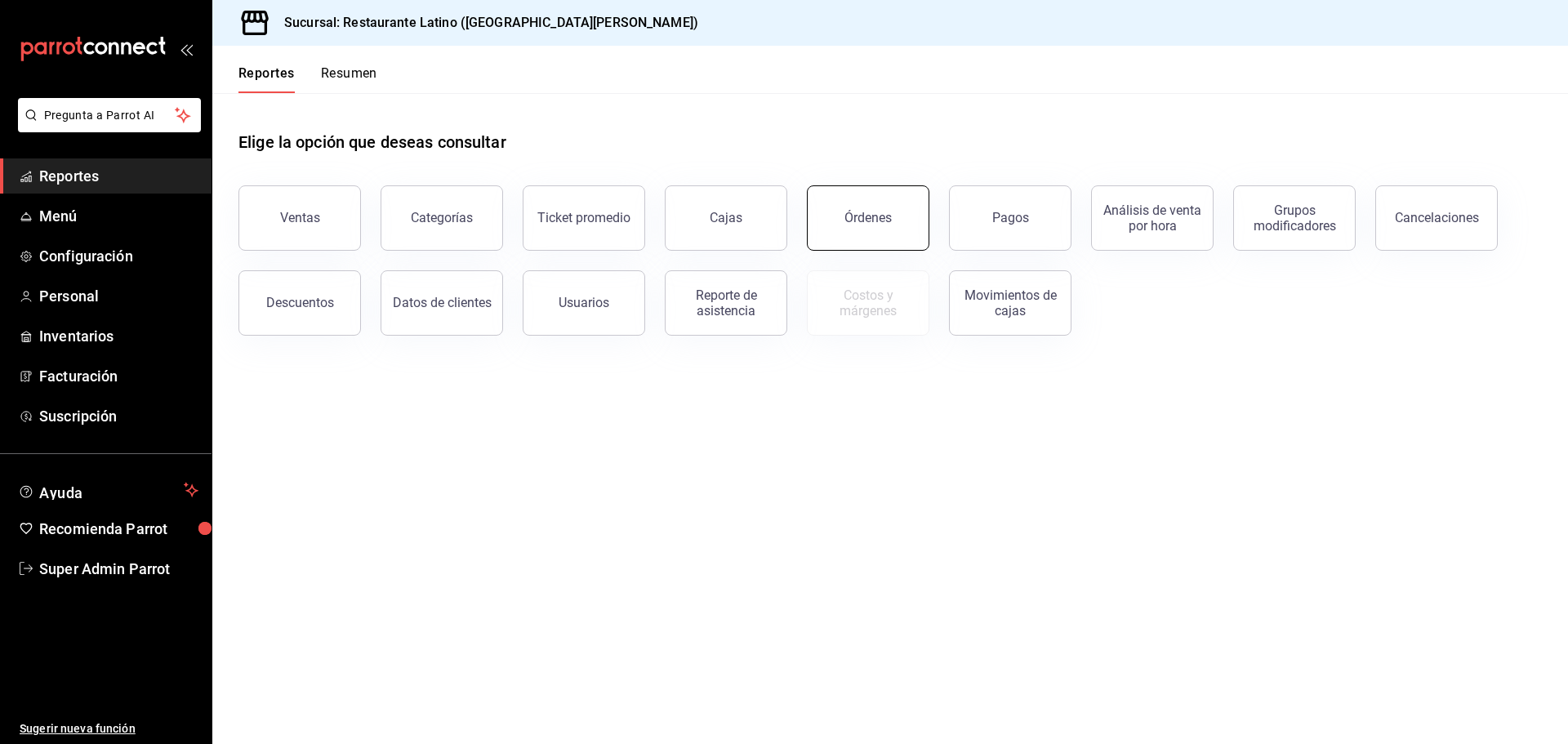
click at [836, 221] on button "Órdenes" at bounding box center [868, 217] width 123 height 65
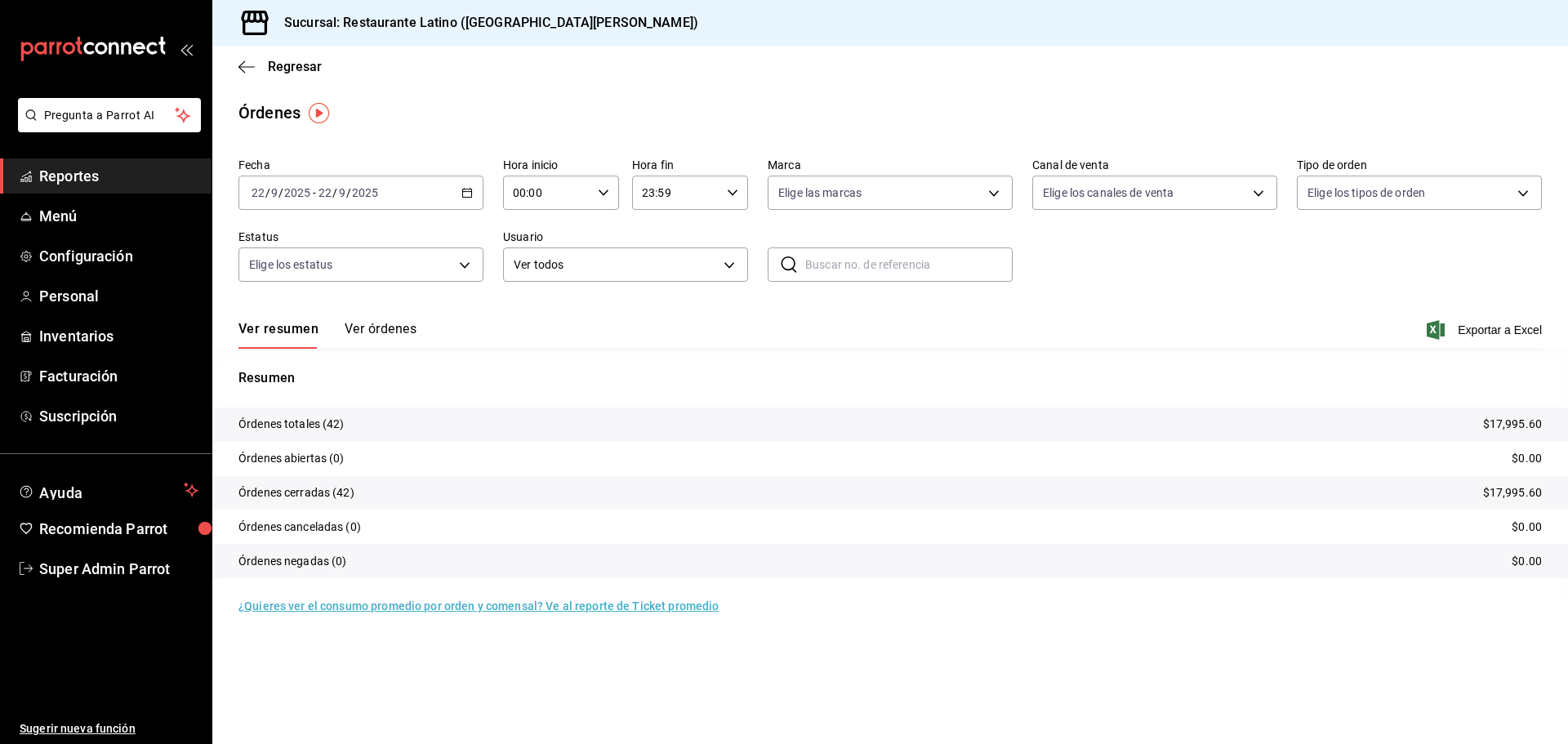
click at [399, 323] on button "Ver órdenes" at bounding box center [380, 334] width 71 height 27
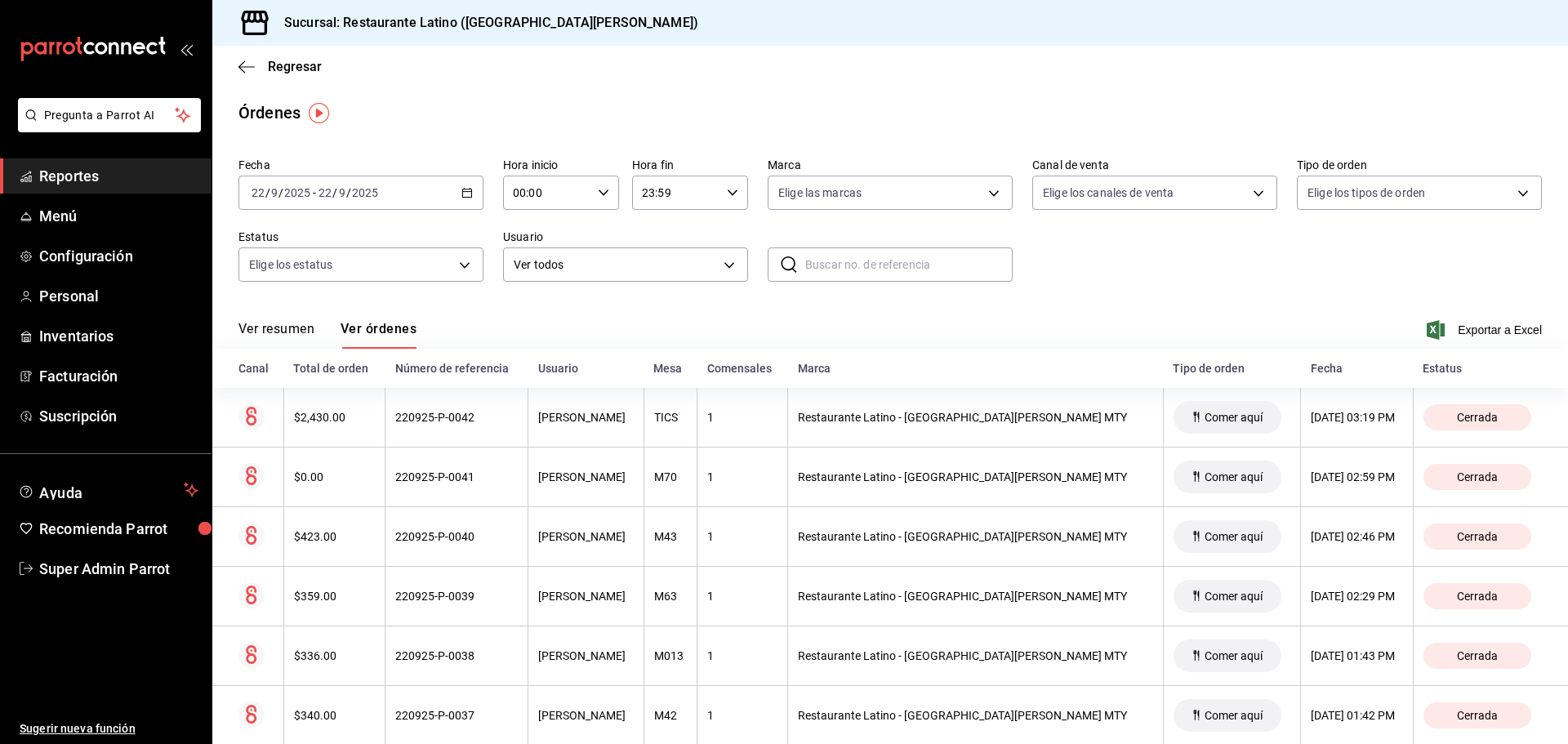
click at [476, 193] on div "2025-09-22 22 / 9 / 2025 - 2025-09-22 22 / 9 / 2025" at bounding box center [360, 192] width 245 height 34
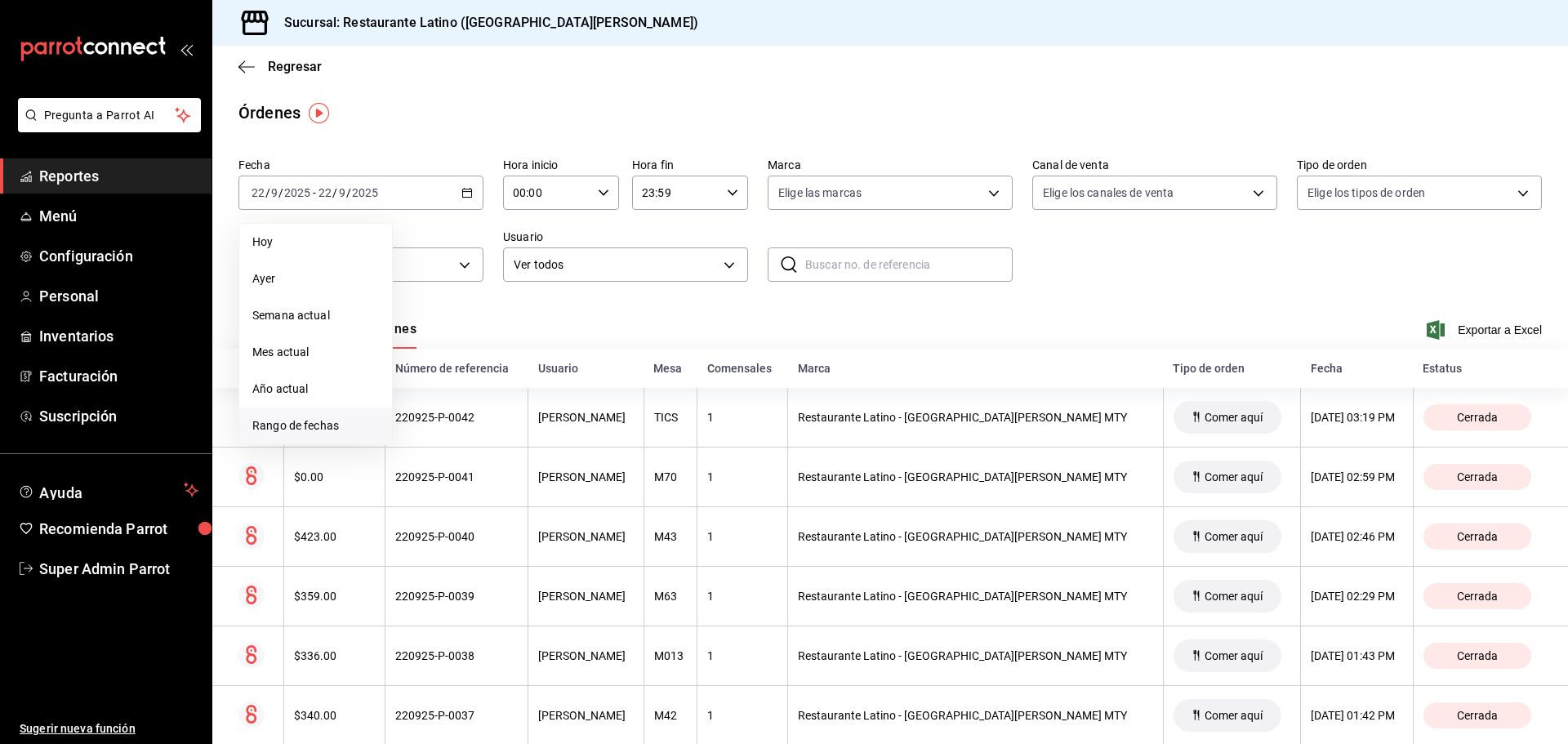
click at [315, 432] on span "Rango de fechas" at bounding box center [315, 425] width 126 height 17
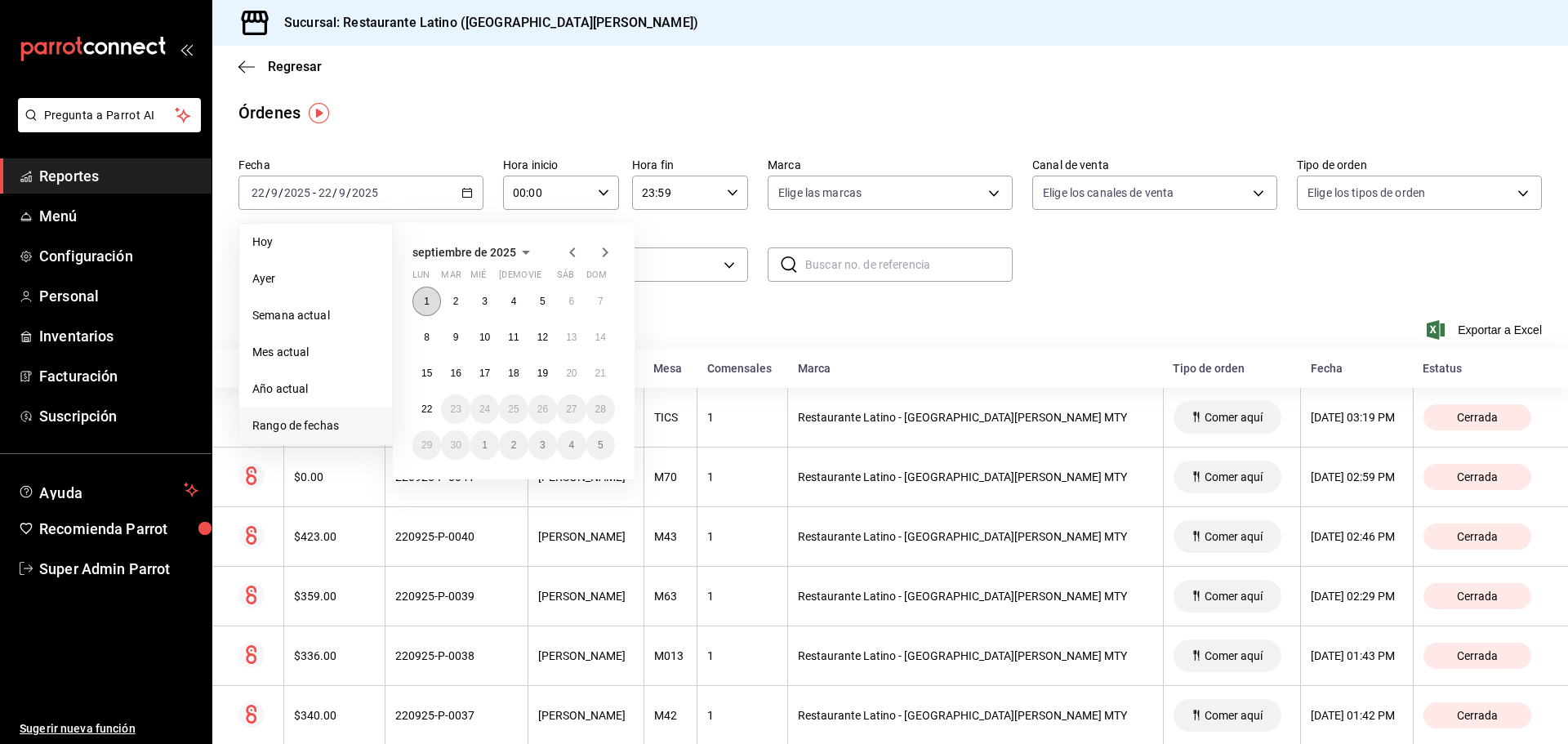
click at [421, 293] on button "1" at bounding box center [426, 301] width 28 height 29
click at [486, 336] on abbr "10" at bounding box center [485, 337] width 11 height 11
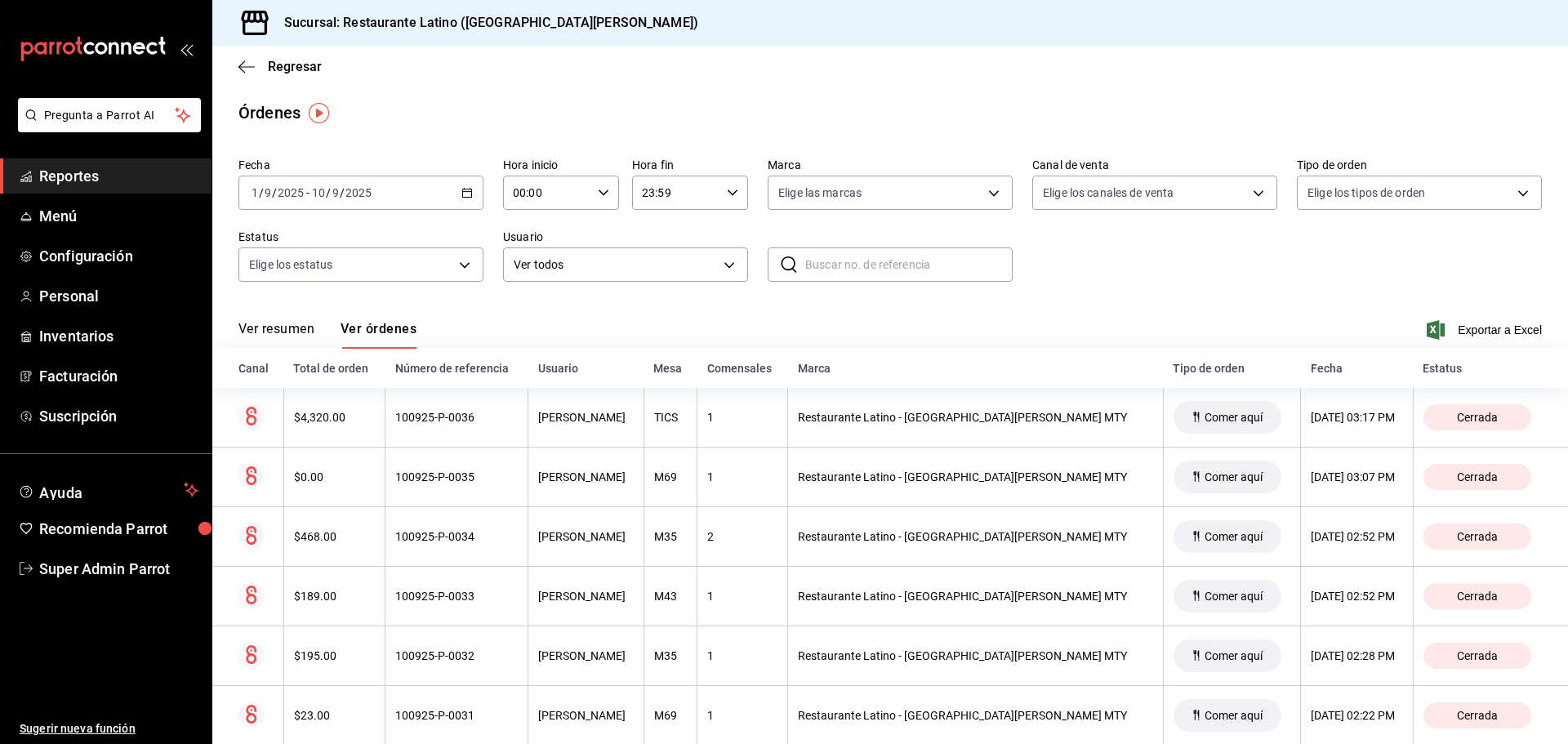
click at [285, 335] on button "Ver resumen" at bounding box center [276, 334] width 76 height 27
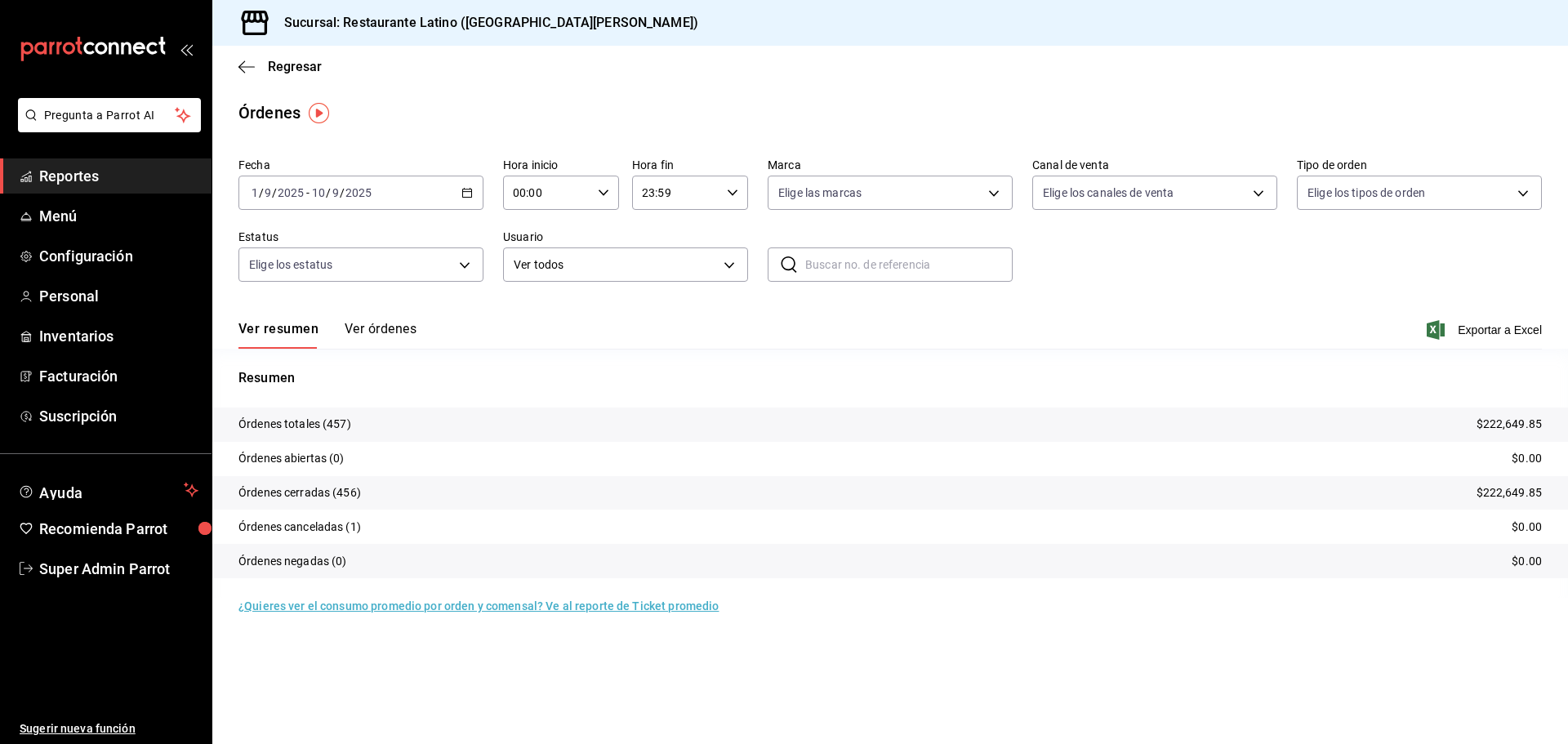
click at [402, 323] on button "Ver órdenes" at bounding box center [380, 334] width 71 height 27
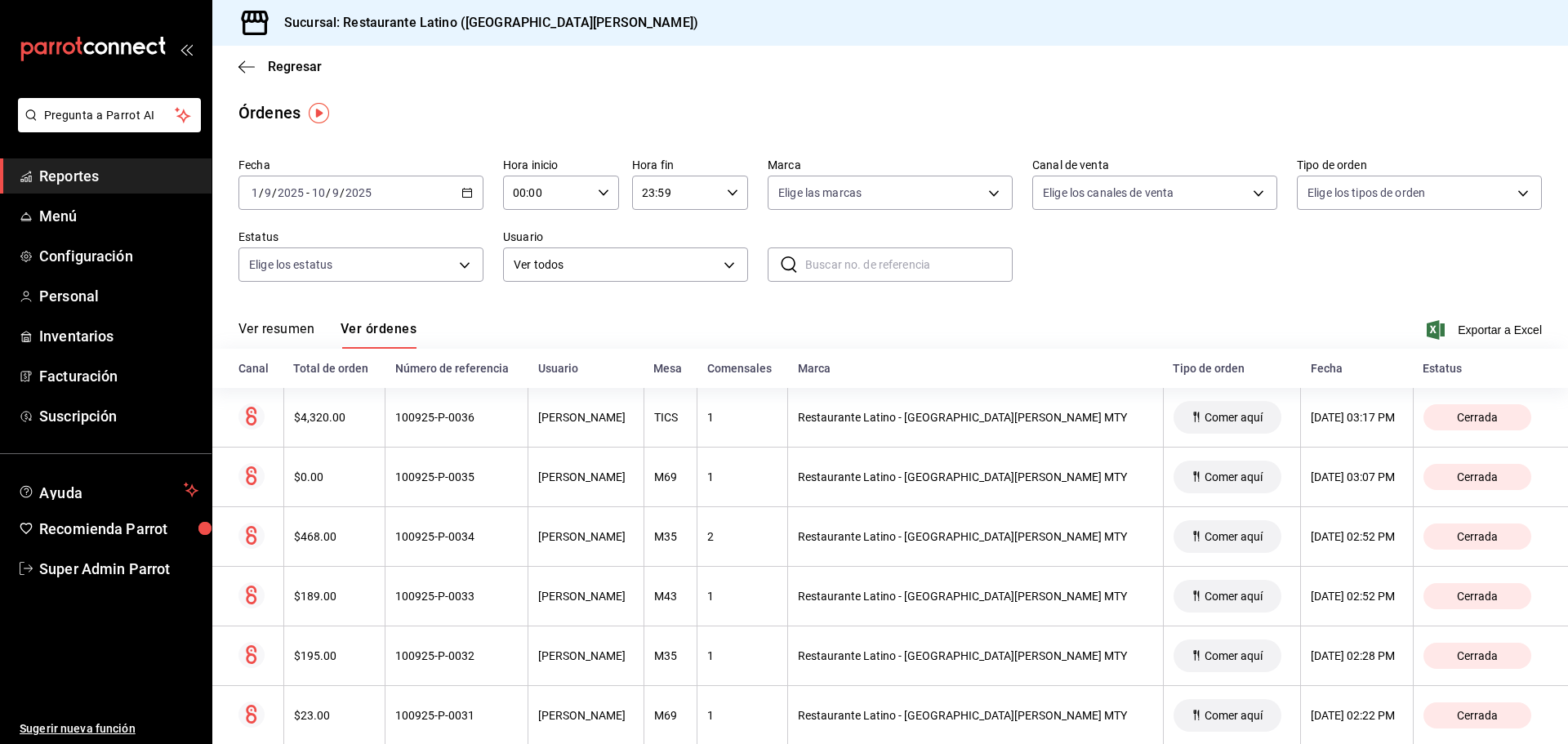
click at [545, 304] on div "Ver resumen Ver órdenes Exportar a Excel" at bounding box center [890, 325] width 1303 height 48
click at [295, 322] on button "Ver resumen" at bounding box center [276, 334] width 76 height 27
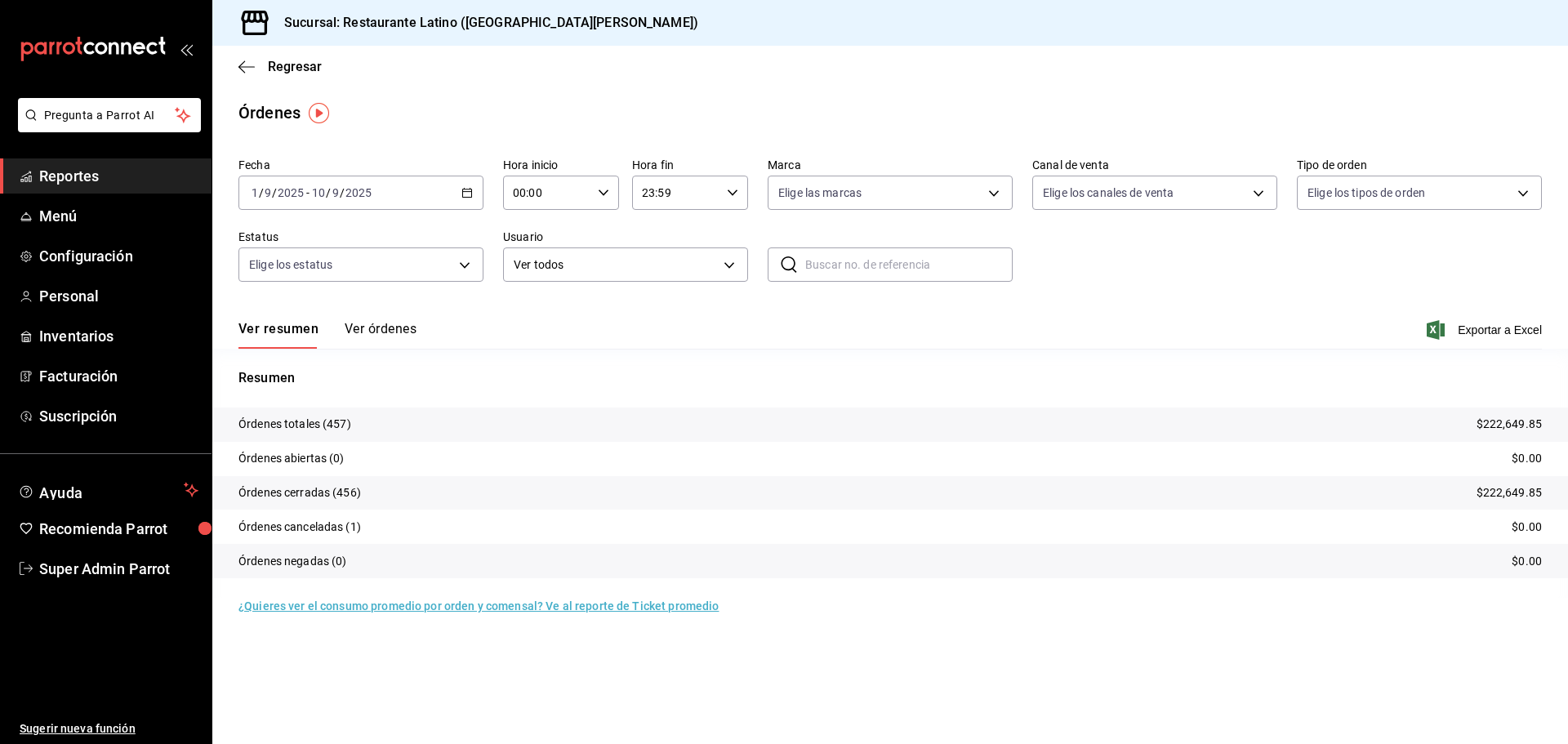
click at [373, 335] on button "Ver órdenes" at bounding box center [380, 334] width 71 height 27
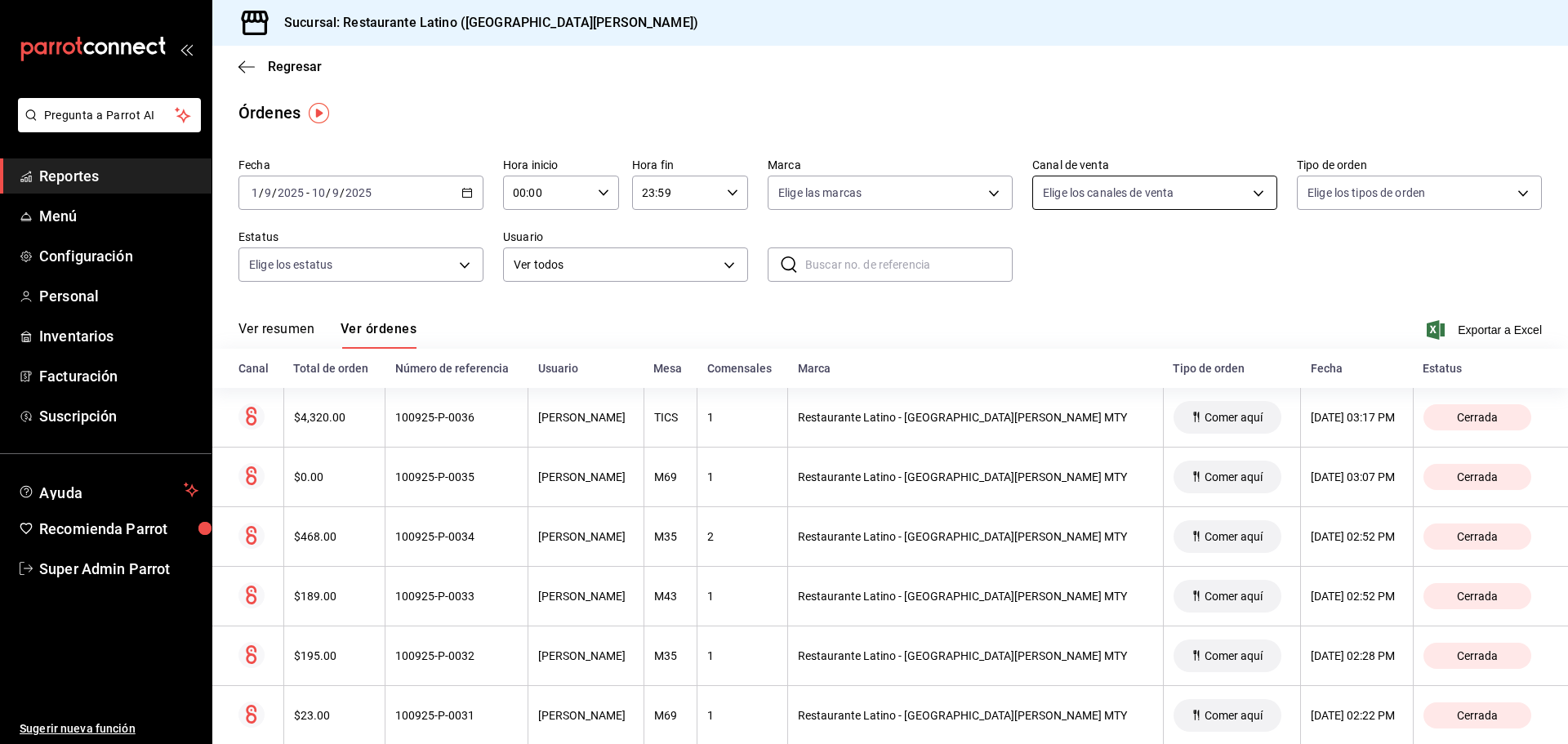
click at [1114, 189] on body "Pregunta a Parrot AI Reportes Menú Configuración Personal Inventarios Facturaci…" at bounding box center [784, 372] width 1568 height 744
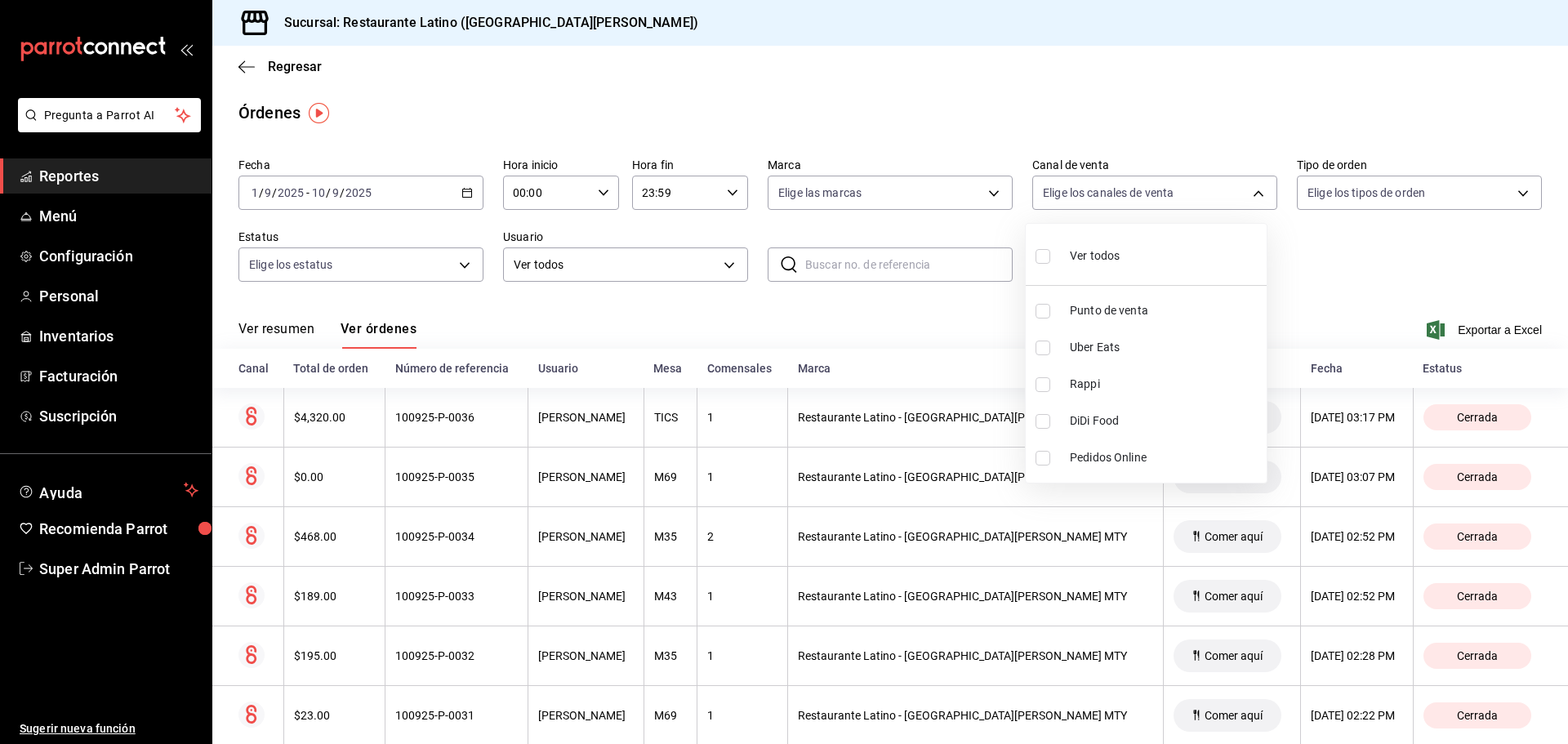
click at [1050, 181] on div at bounding box center [784, 372] width 1568 height 744
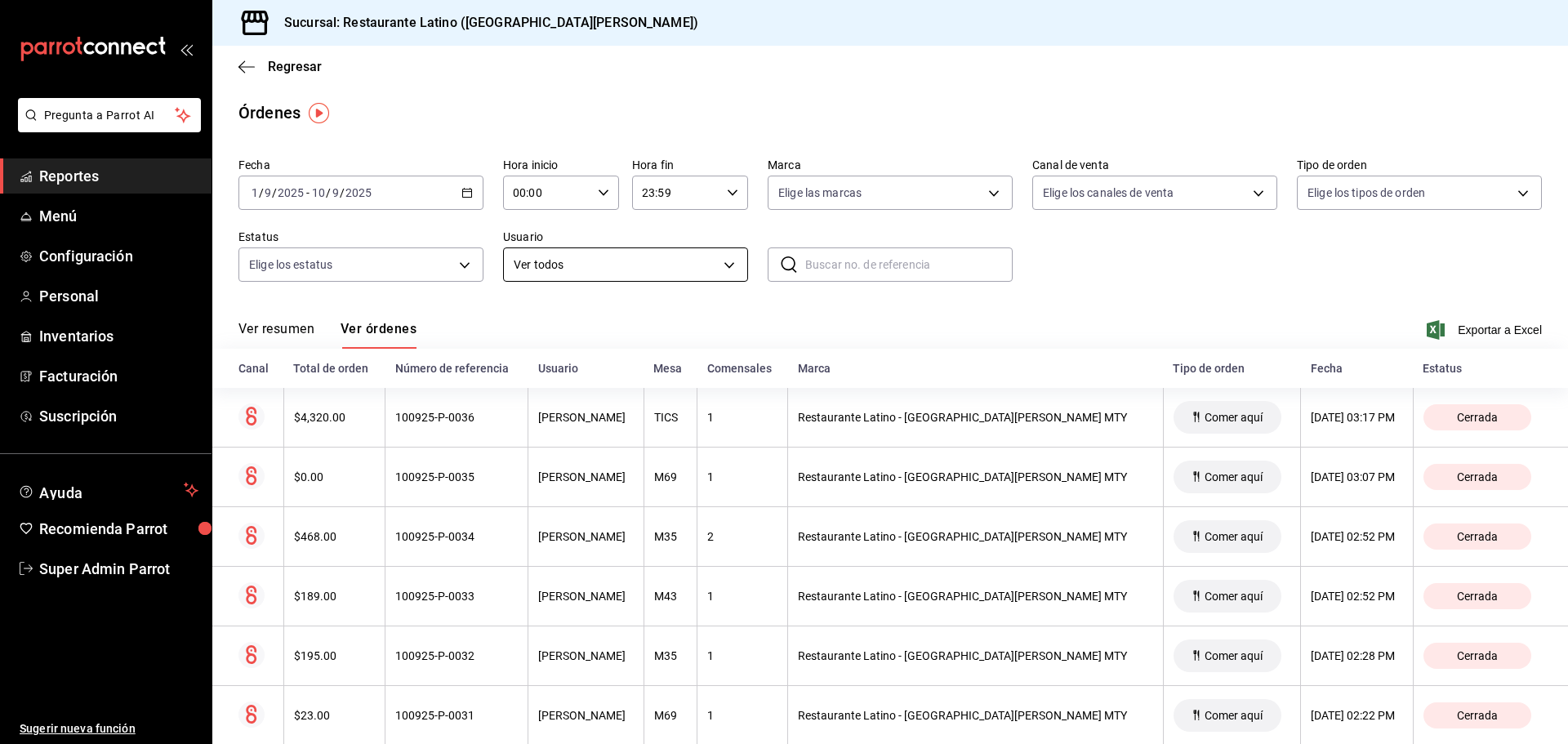
click at [571, 263] on body "Pregunta a Parrot AI Reportes Menú Configuración Personal Inventarios Facturaci…" at bounding box center [784, 372] width 1568 height 744
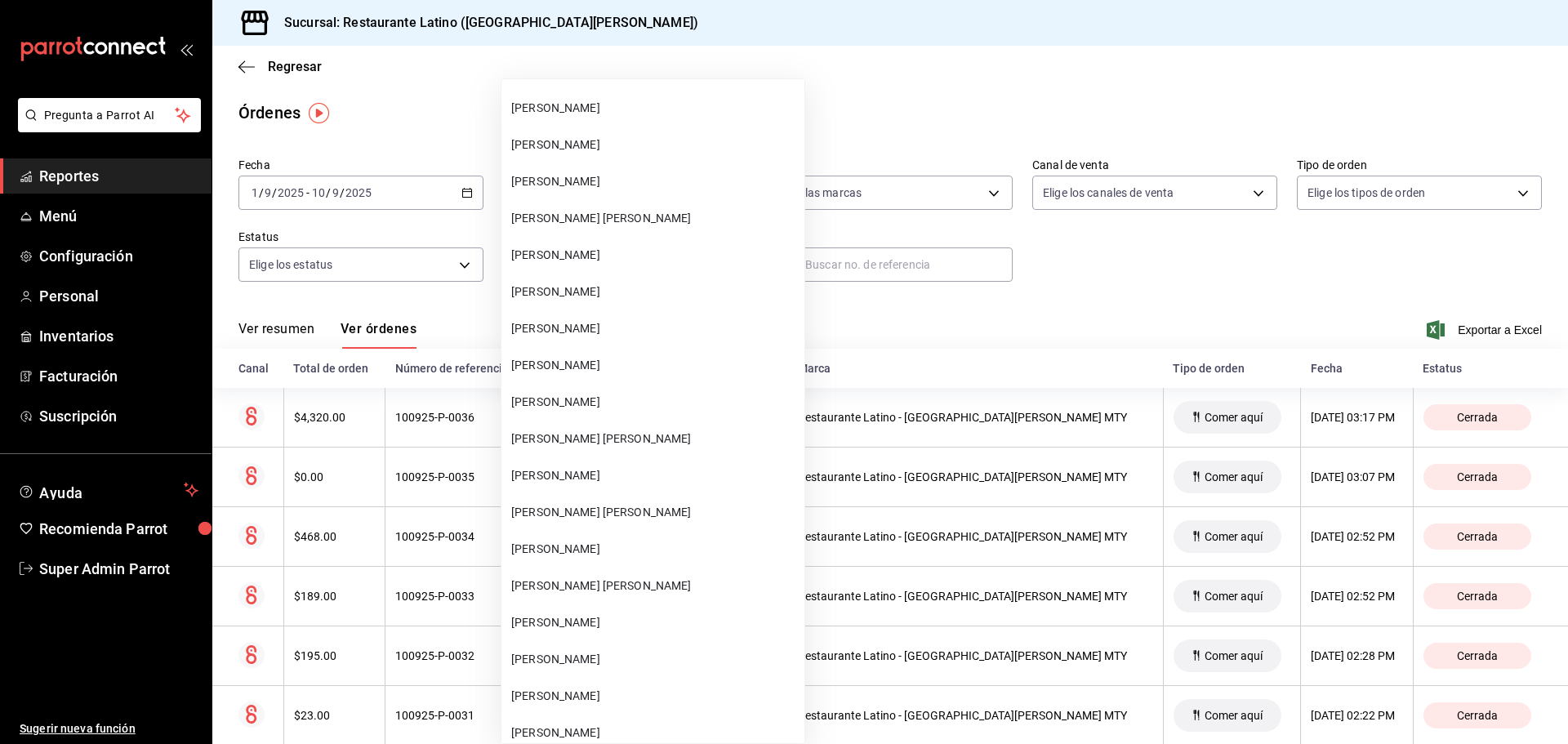
scroll to position [1143, 0]
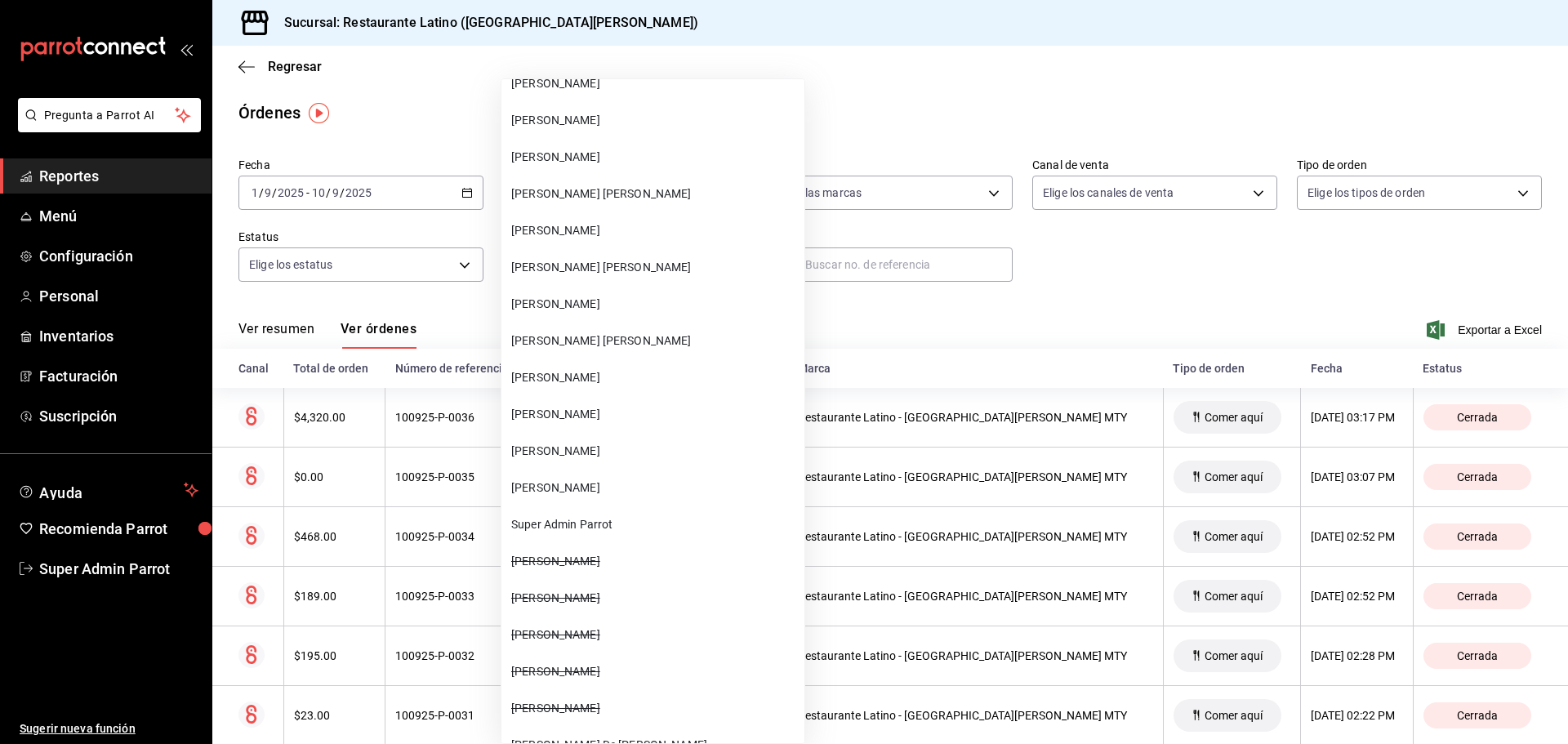
click at [590, 377] on span "Myrna López Delgado" at bounding box center [654, 377] width 287 height 17
type input "4b42da08-155e-46c7-9010-6fd5de82f2f6"
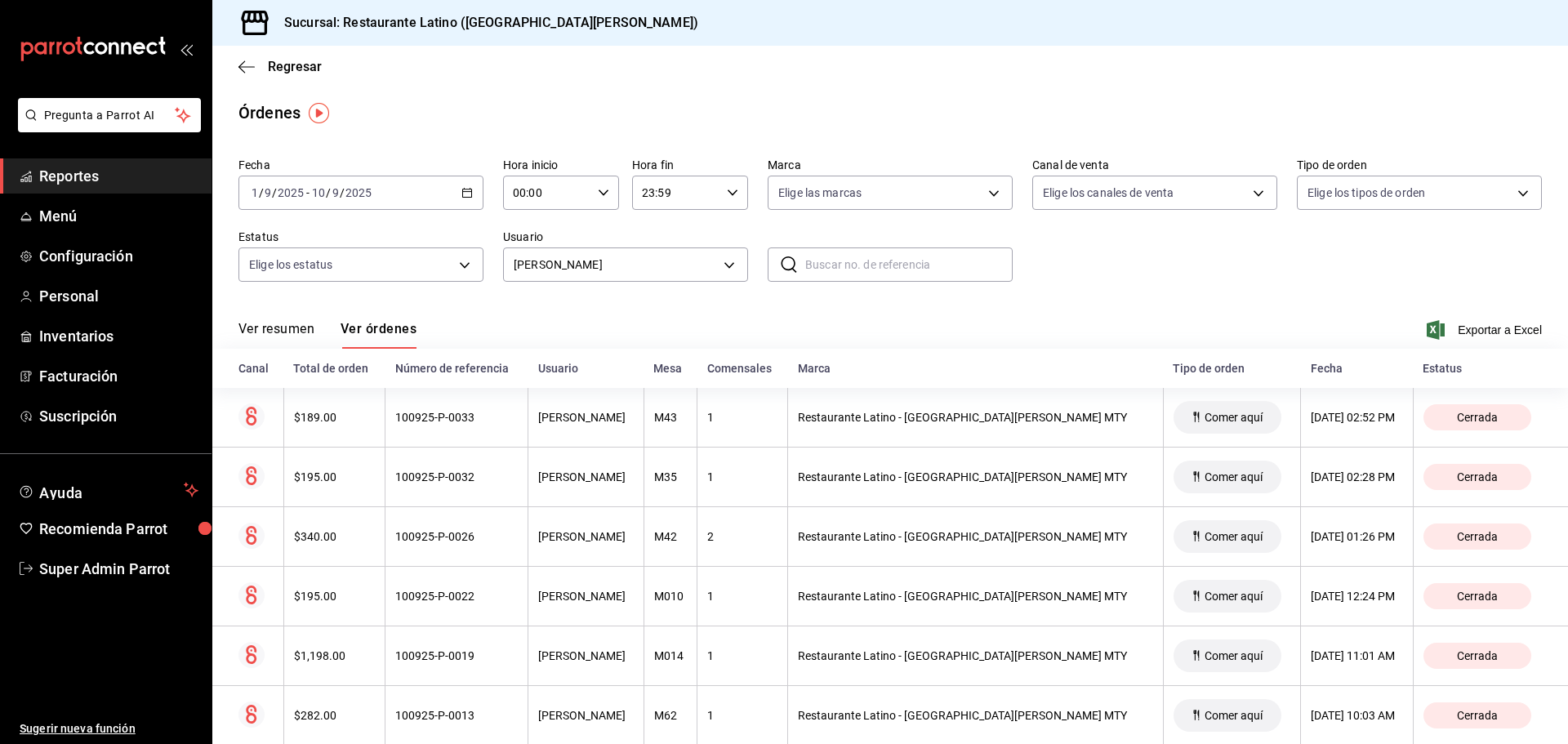
click at [292, 320] on div "Ver resumen Ver órdenes Exportar a Excel" at bounding box center [890, 325] width 1303 height 48
click at [302, 328] on button "Ver resumen" at bounding box center [276, 334] width 76 height 27
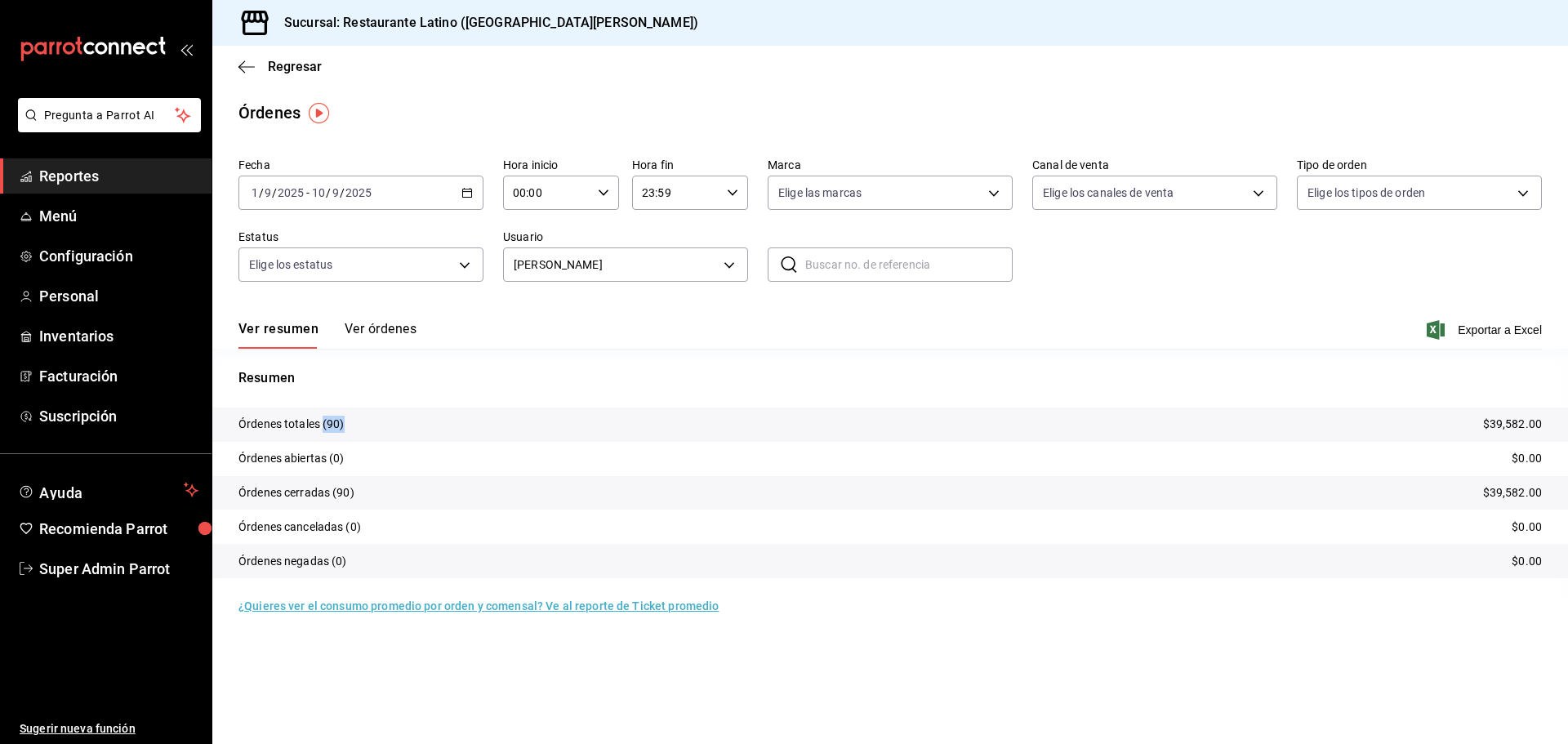
drag, startPoint x: 322, startPoint y: 422, endPoint x: 398, endPoint y: 434, distance: 76.9
click at [398, 434] on tr "Órdenes totales (90) $39,582.00" at bounding box center [890, 424] width 1355 height 34
click at [399, 431] on tr "Órdenes totales (90) $39,582.00" at bounding box center [890, 424] width 1355 height 34
drag, startPoint x: 312, startPoint y: 454, endPoint x: 327, endPoint y: 461, distance: 16.6
click at [327, 461] on p "Órdenes abiertas (0)" at bounding box center [291, 458] width 106 height 17
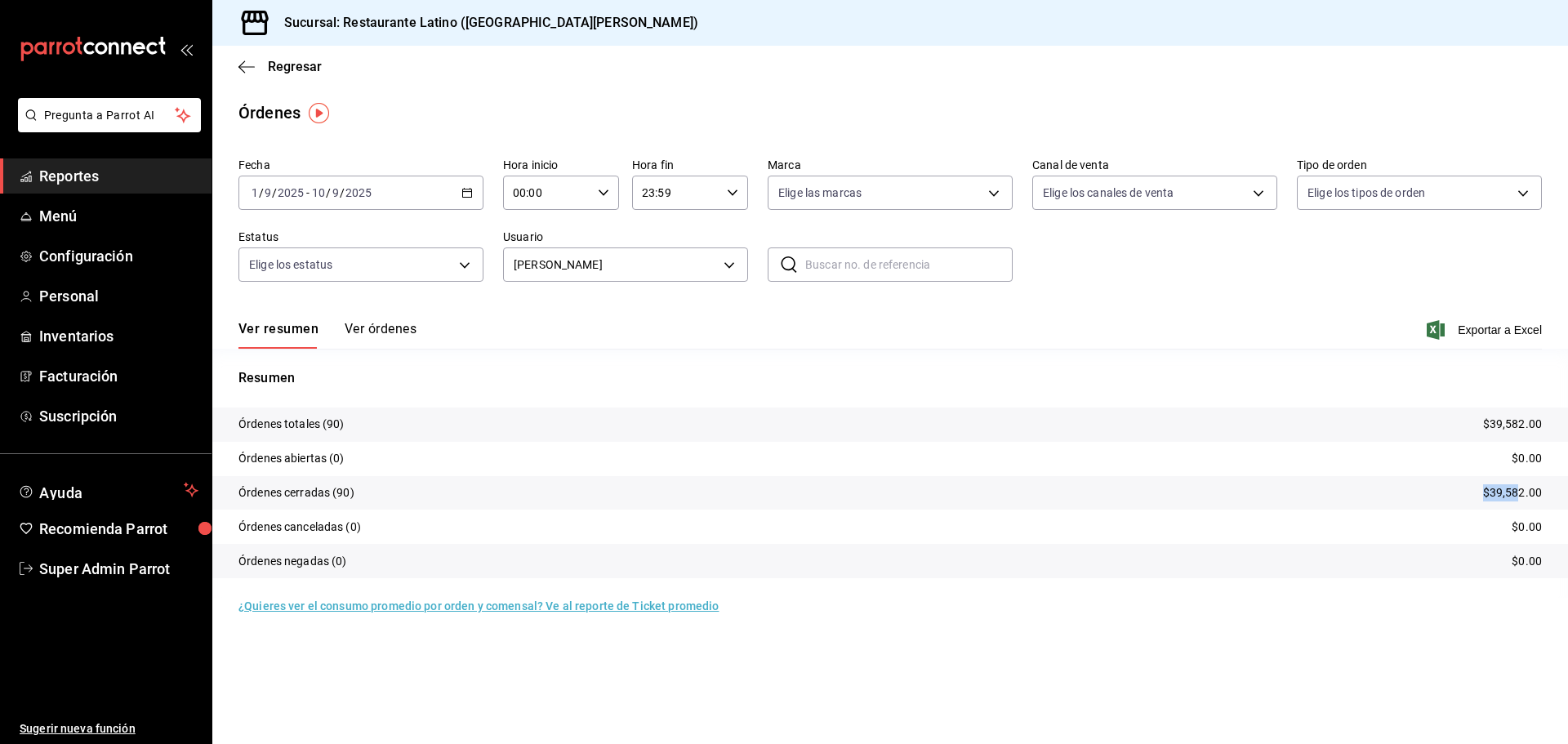
drag, startPoint x: 1466, startPoint y: 494, endPoint x: 1519, endPoint y: 494, distance: 53.0
click at [1519, 494] on tr "Órdenes cerradas (90) $39,582.00" at bounding box center [890, 492] width 1355 height 34
click at [1455, 494] on tr "Órdenes cerradas (90) $39,582.00" at bounding box center [890, 492] width 1355 height 34
click at [406, 326] on button "Ver órdenes" at bounding box center [380, 334] width 71 height 27
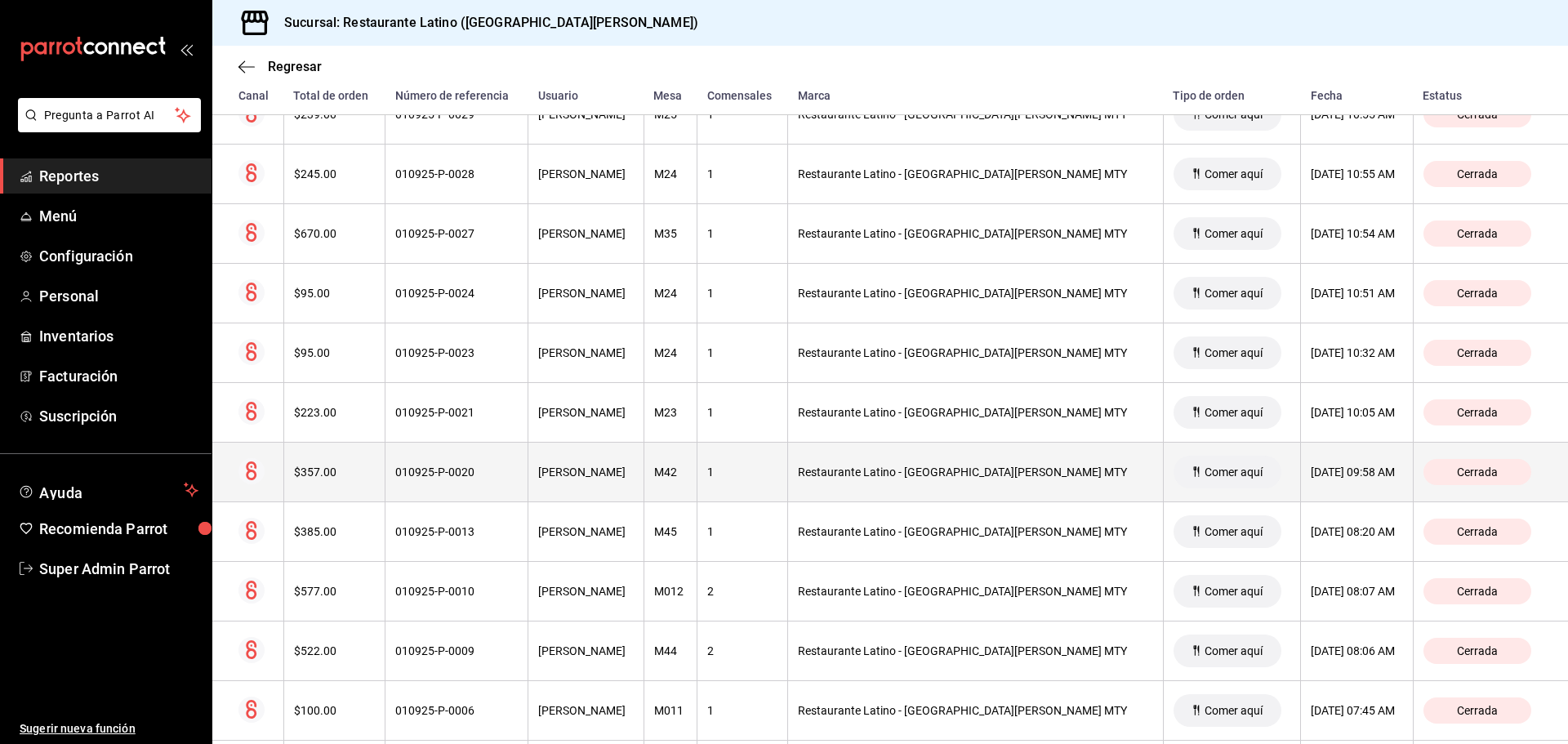
scroll to position [5071, 0]
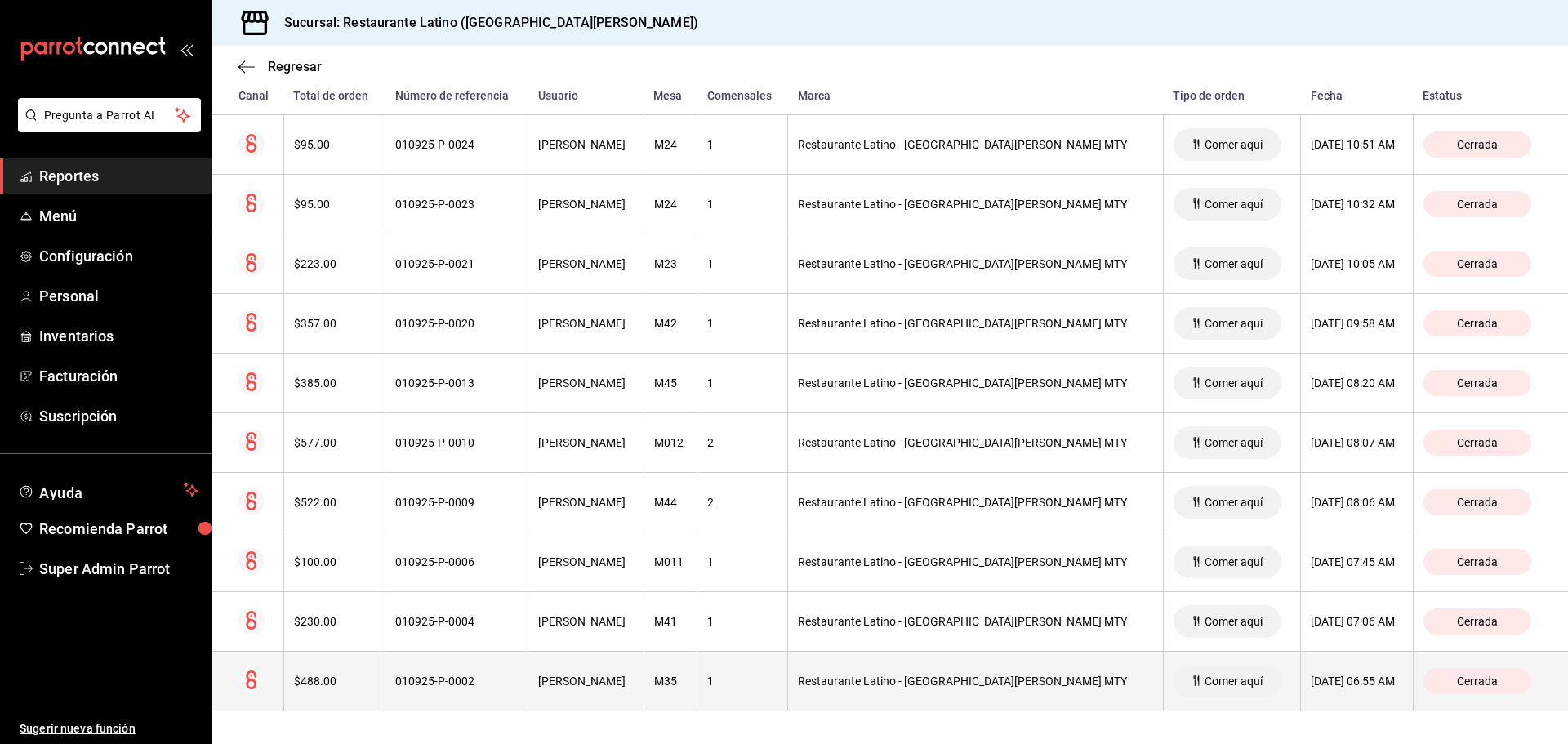
click at [1047, 676] on div "Restaurante Latino - San Jeronimo MTY" at bounding box center [976, 681] width 356 height 13
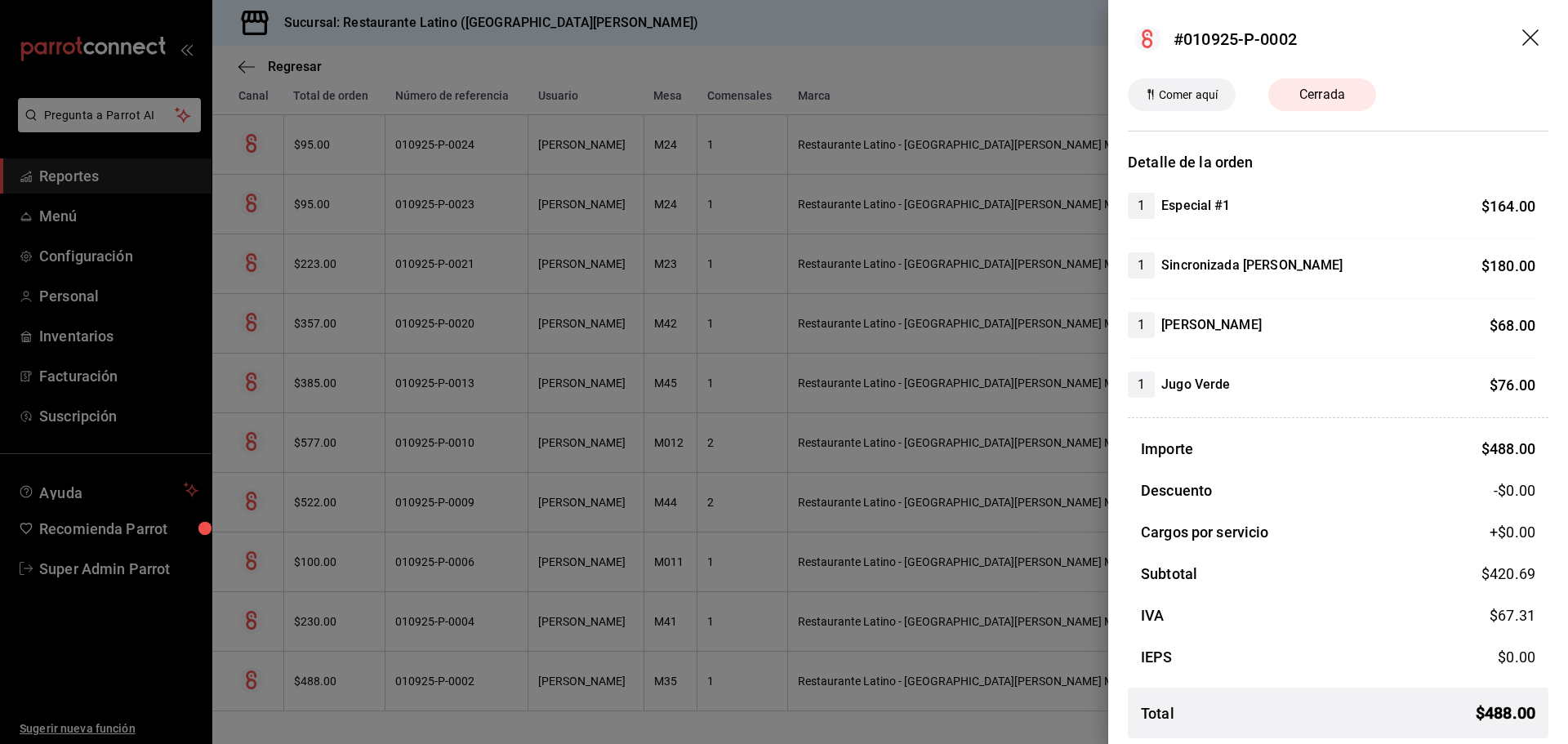
click at [1029, 673] on div at bounding box center [784, 372] width 1568 height 744
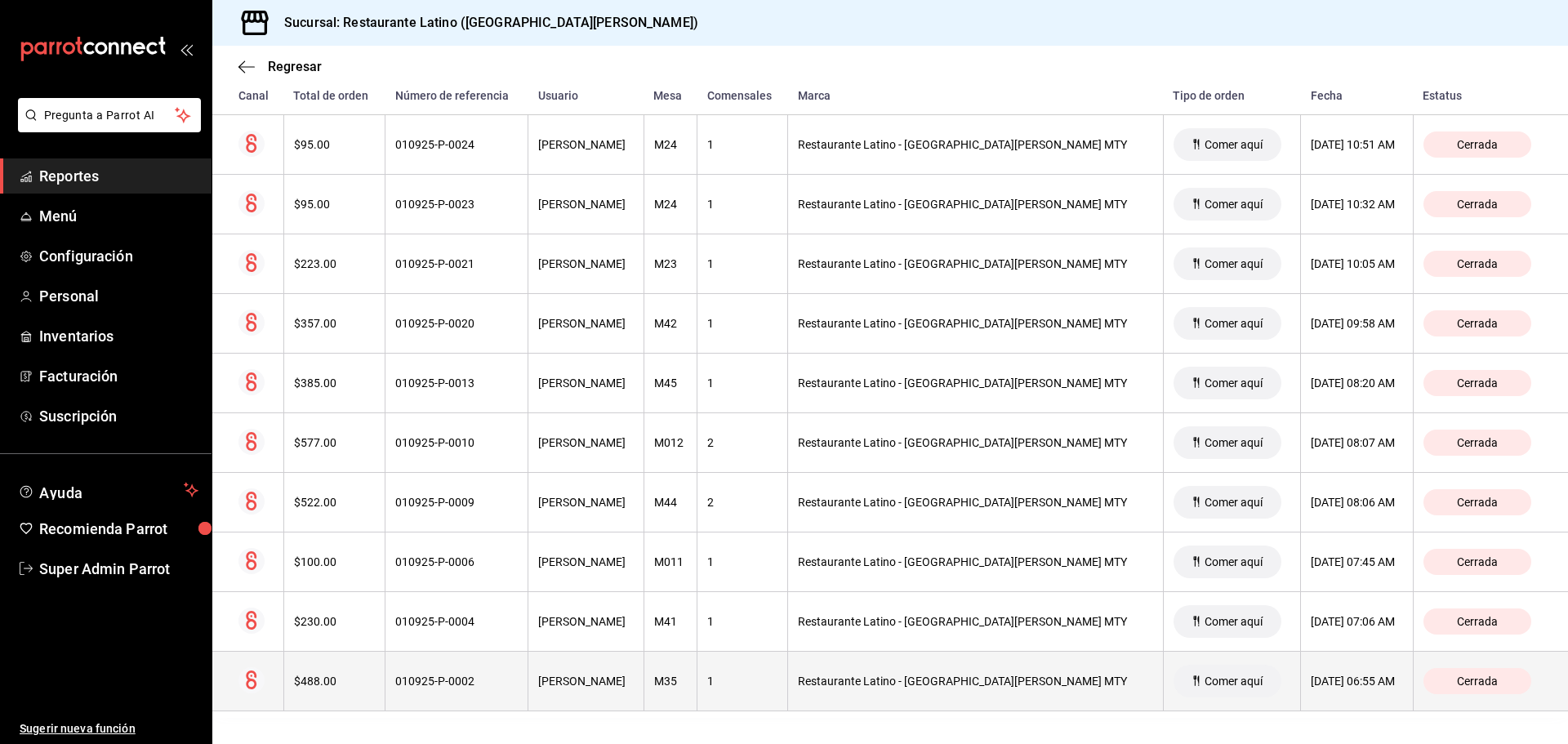
click at [969, 673] on th "Restaurante Latino - San Jeronimo MTY" at bounding box center [976, 681] width 376 height 60
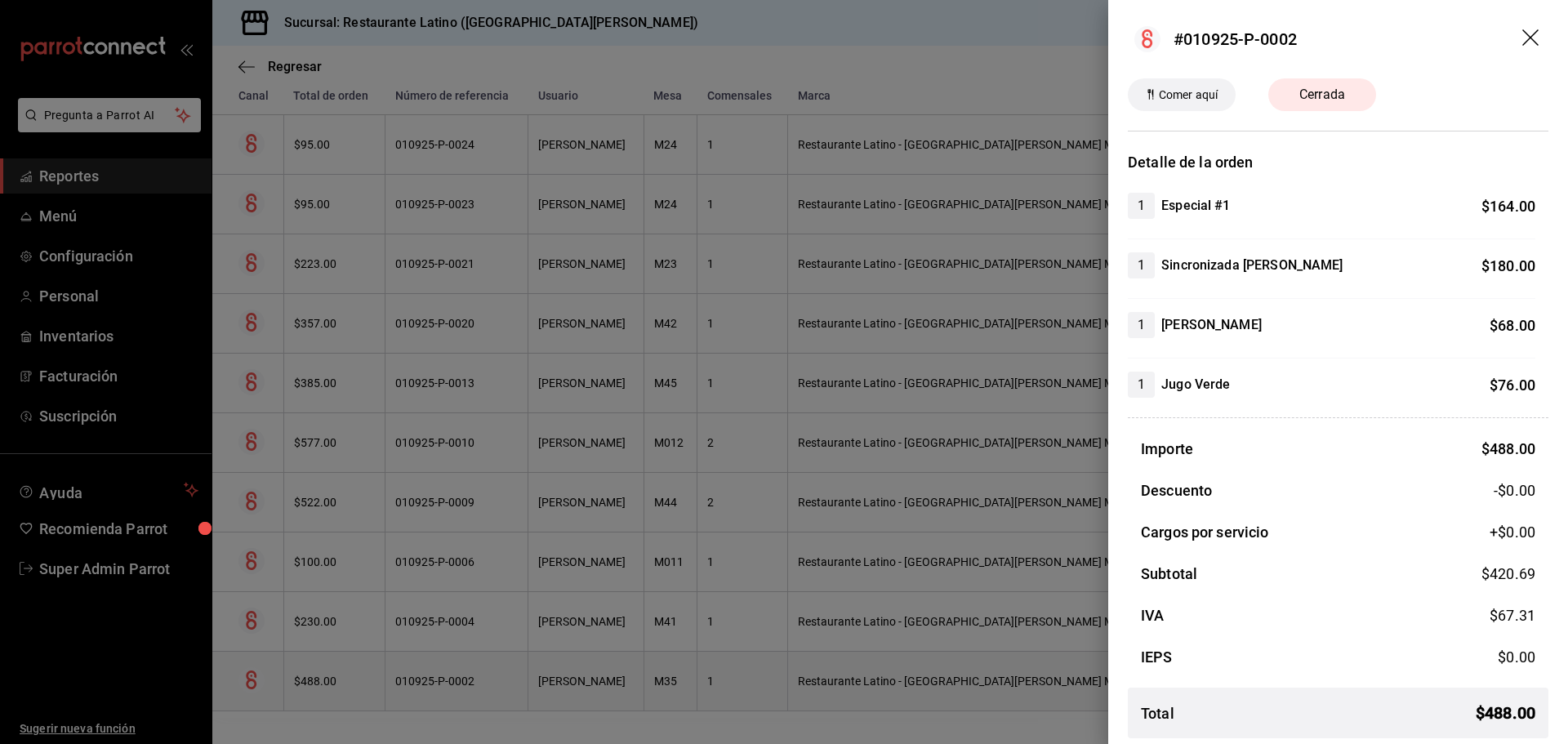
click at [969, 673] on div at bounding box center [784, 372] width 1568 height 744
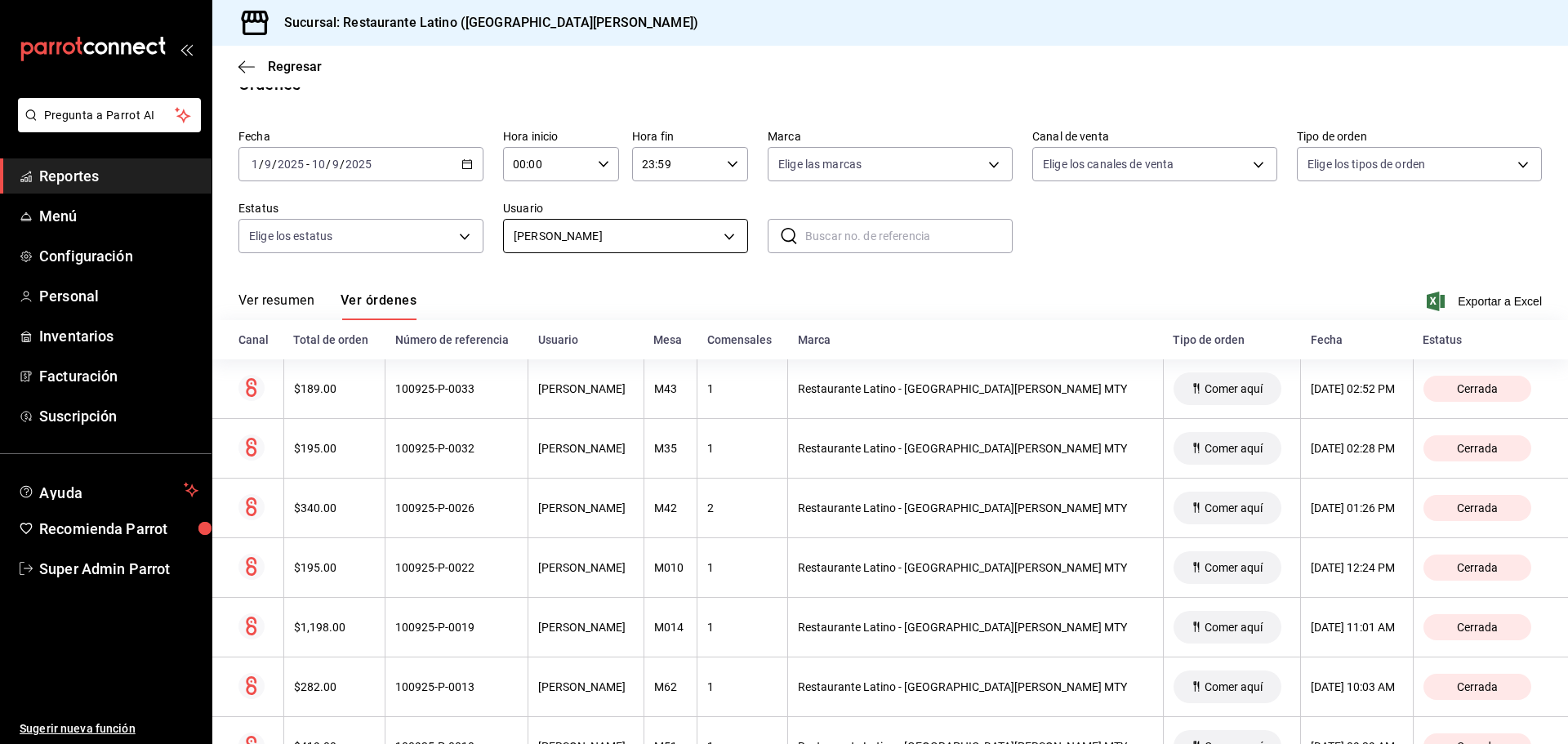
scroll to position [0, 0]
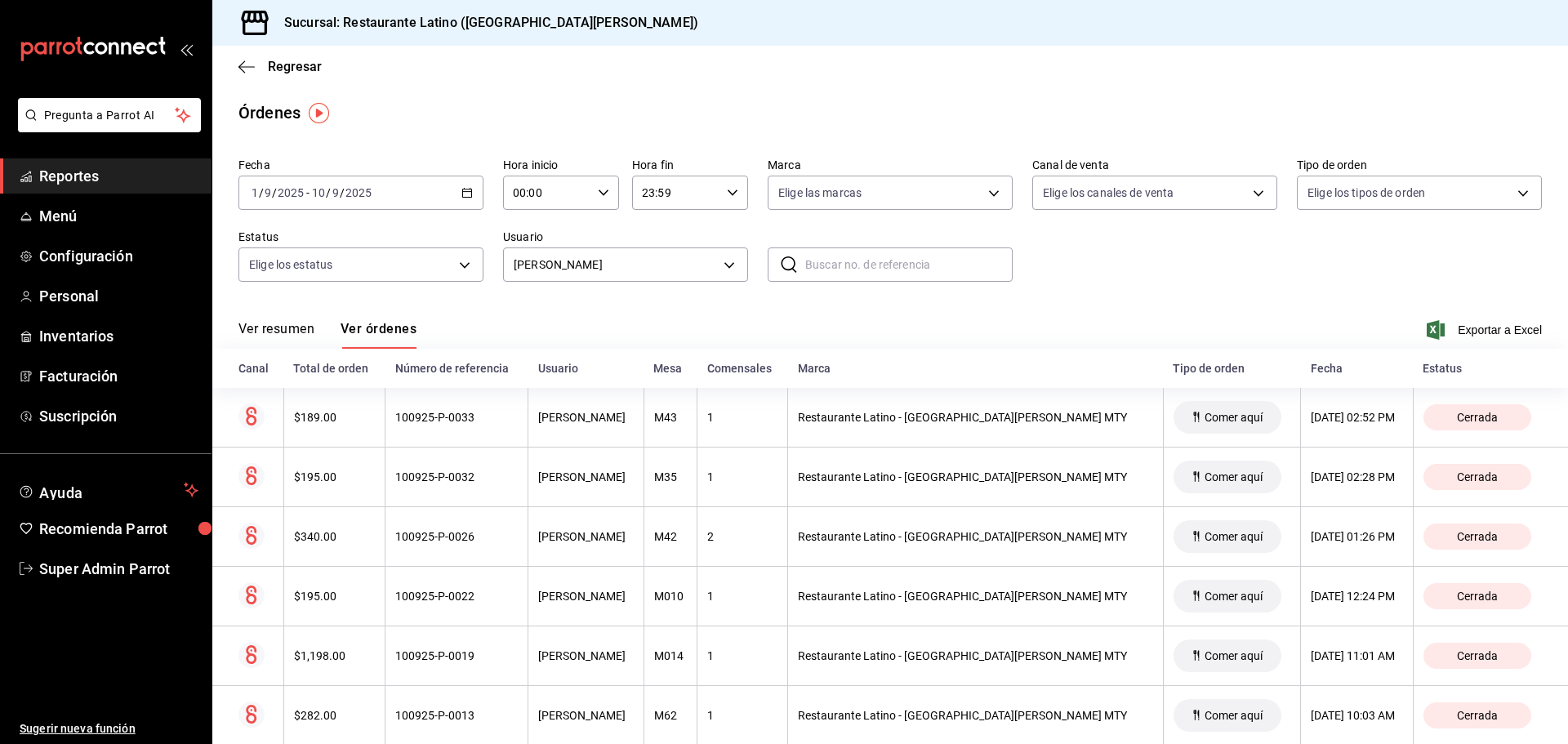
click at [634, 315] on div "Ver resumen Ver órdenes Exportar a Excel" at bounding box center [890, 325] width 1303 height 48
click at [79, 260] on span "Configuración" at bounding box center [119, 256] width 159 height 22
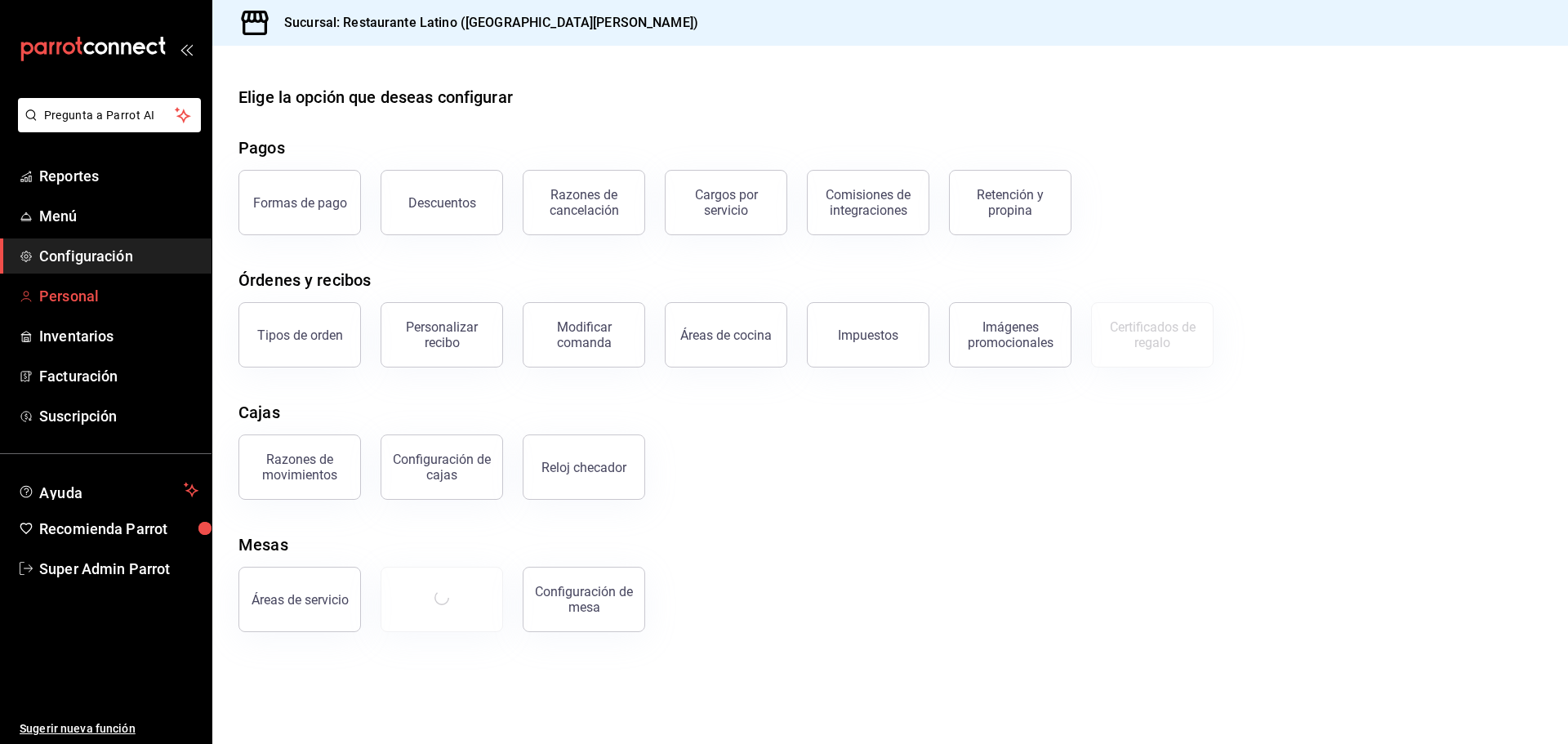
click at [86, 292] on span "Personal" at bounding box center [119, 296] width 159 height 22
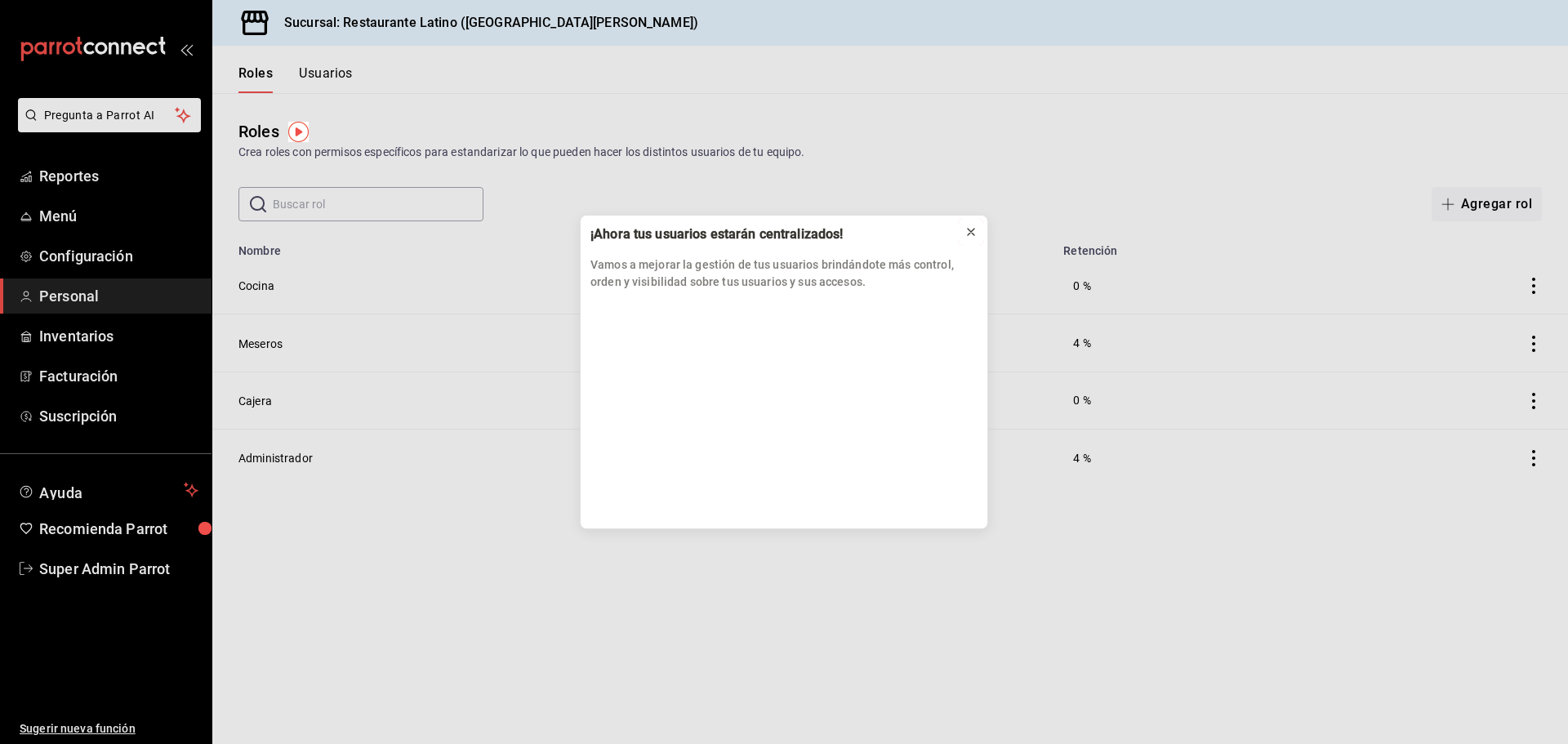
drag, startPoint x: 972, startPoint y: 235, endPoint x: 367, endPoint y: 165, distance: 609.0
click at [971, 235] on icon at bounding box center [970, 232] width 13 height 13
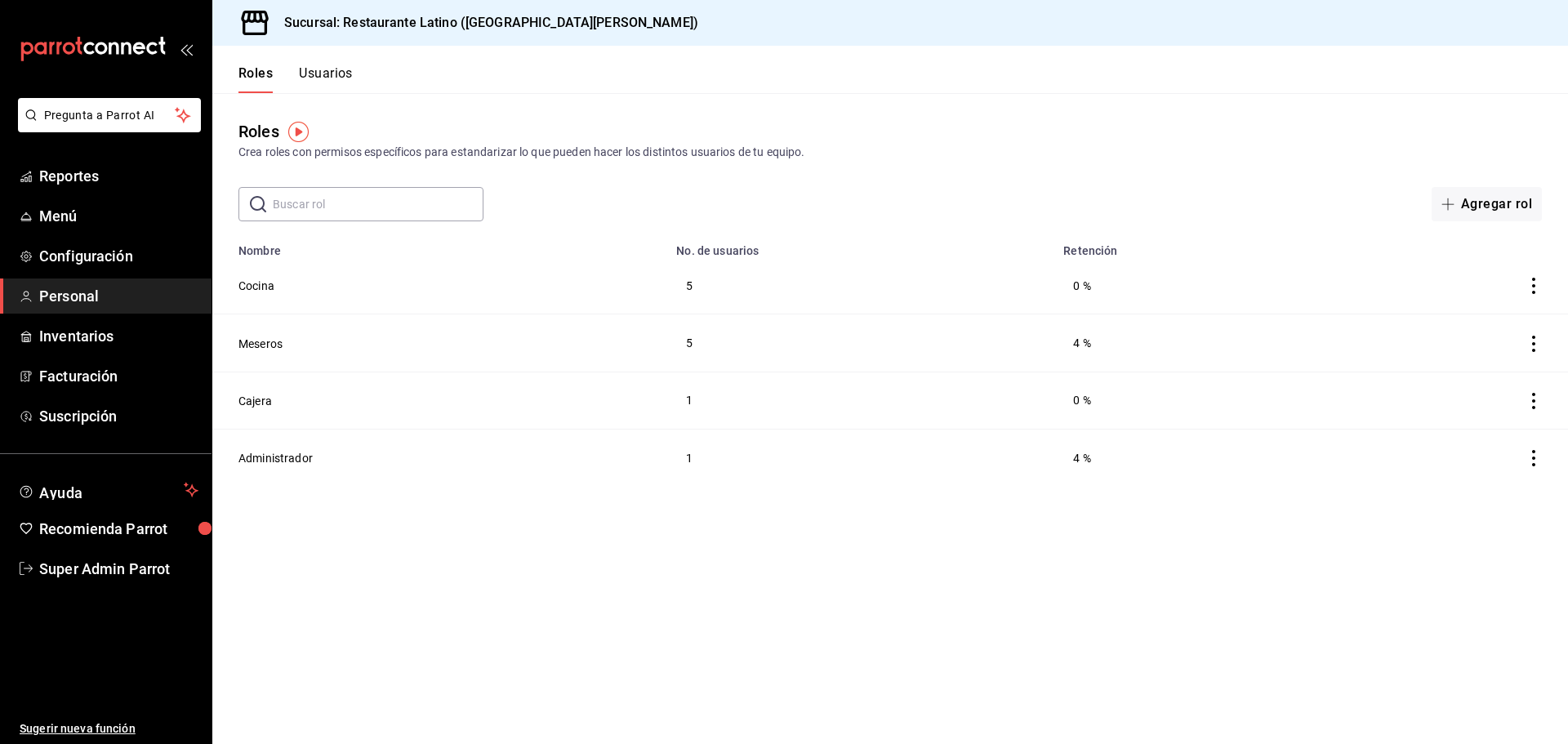
click at [341, 75] on button "Usuarios" at bounding box center [325, 79] width 54 height 27
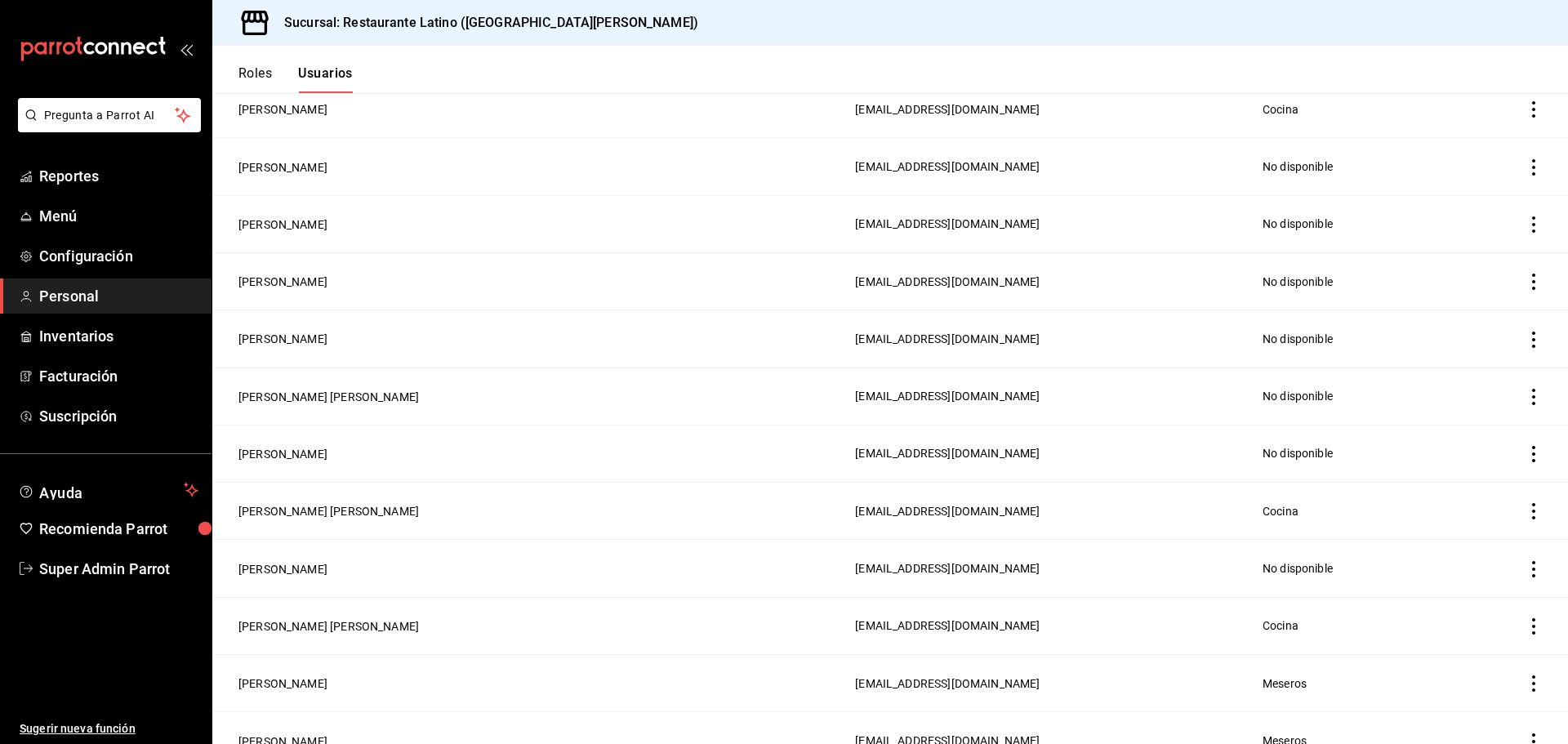
scroll to position [457, 0]
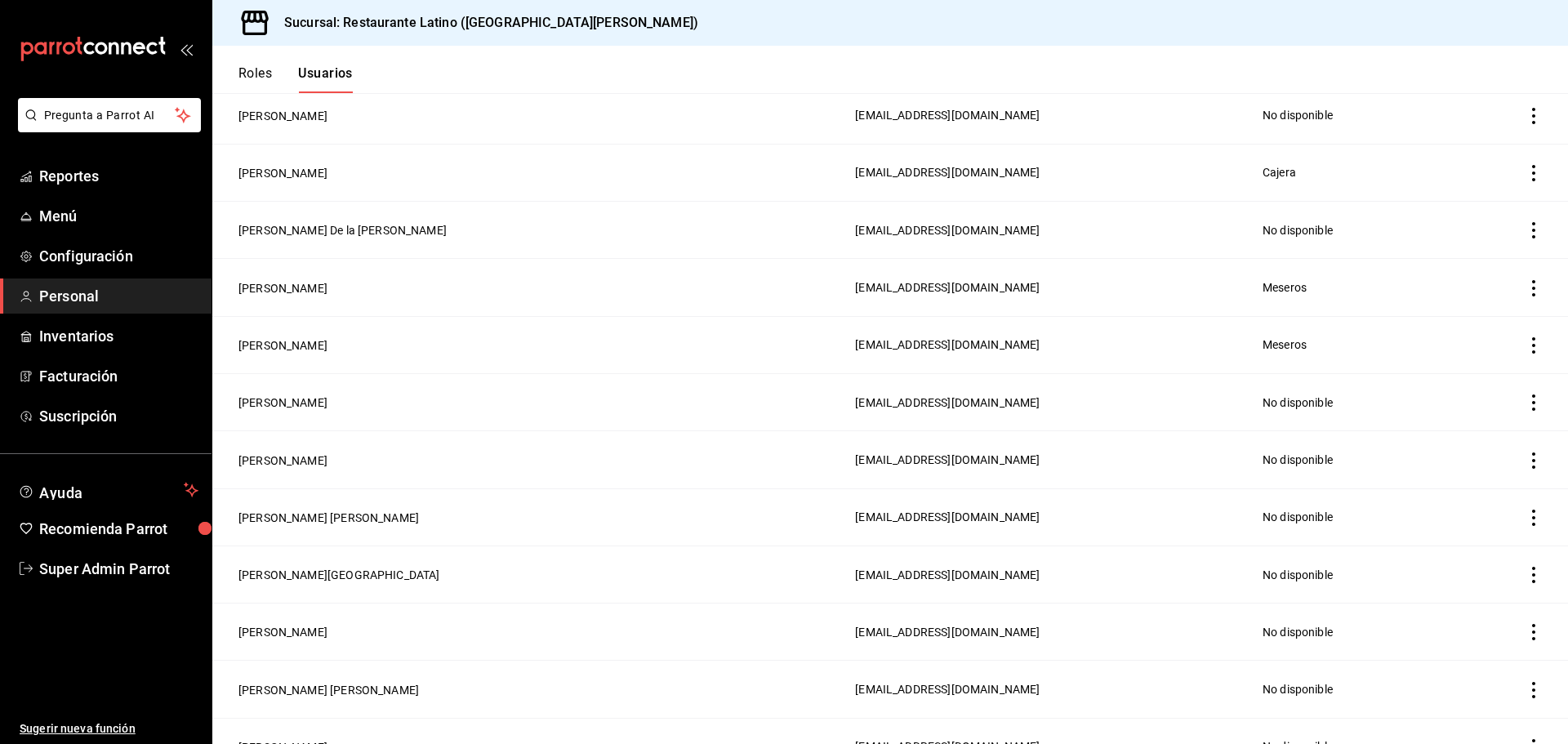
click at [282, 383] on td "Ivan Sifuentes" at bounding box center [529, 401] width 633 height 57
click at [289, 394] on button "Ivan Sifuentes" at bounding box center [282, 402] width 89 height 16
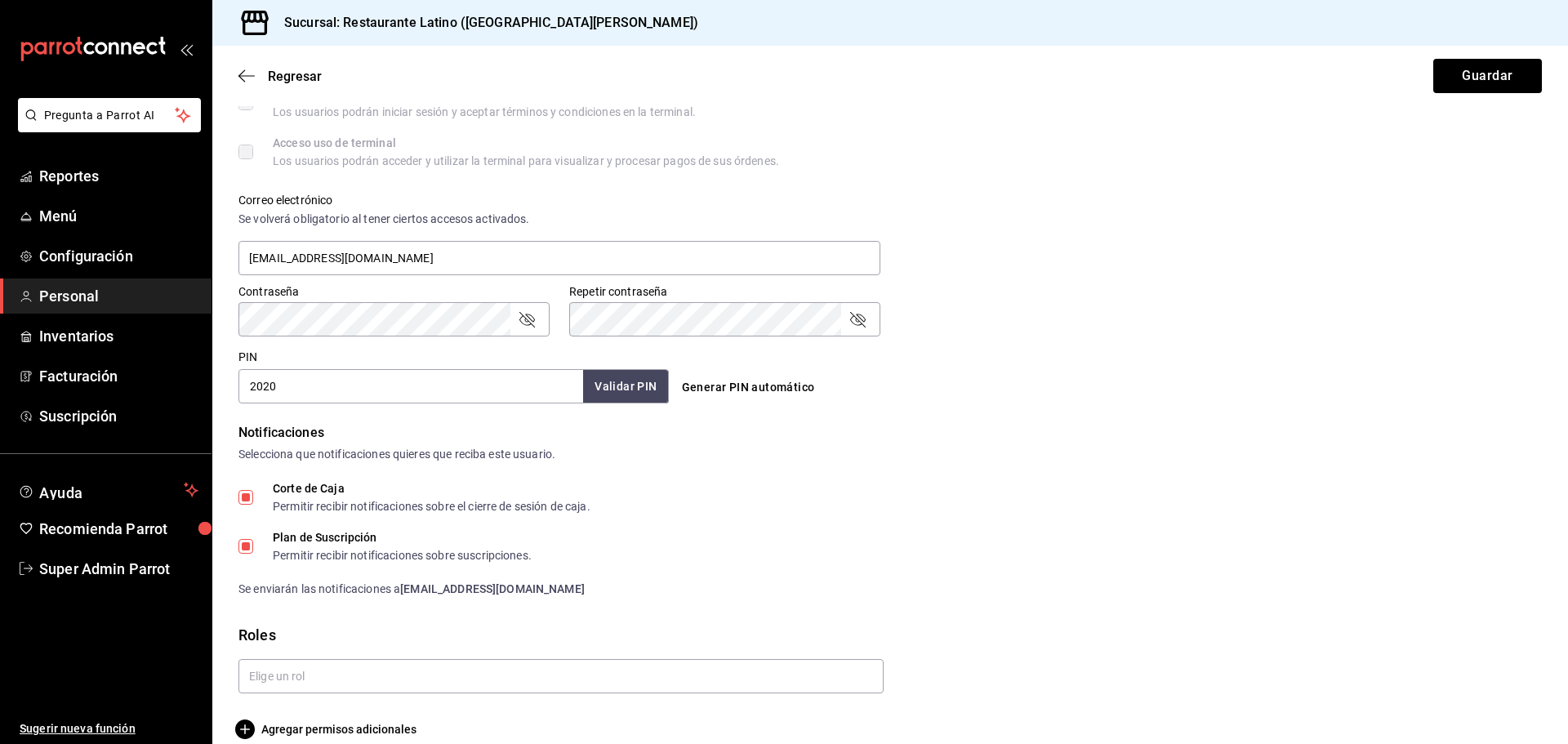
scroll to position [549, 0]
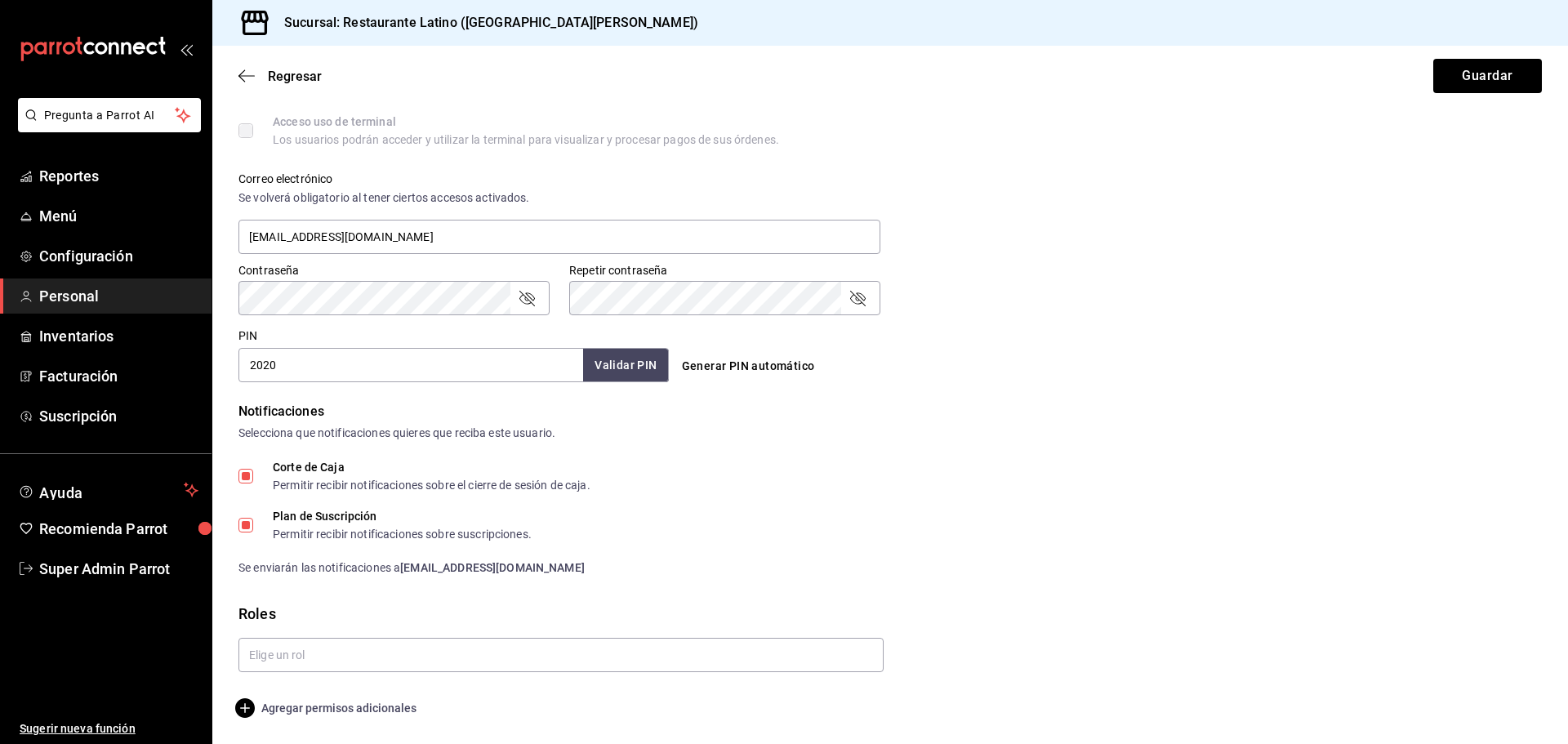
click at [342, 708] on span "Agregar permisos adicionales" at bounding box center [327, 707] width 178 height 19
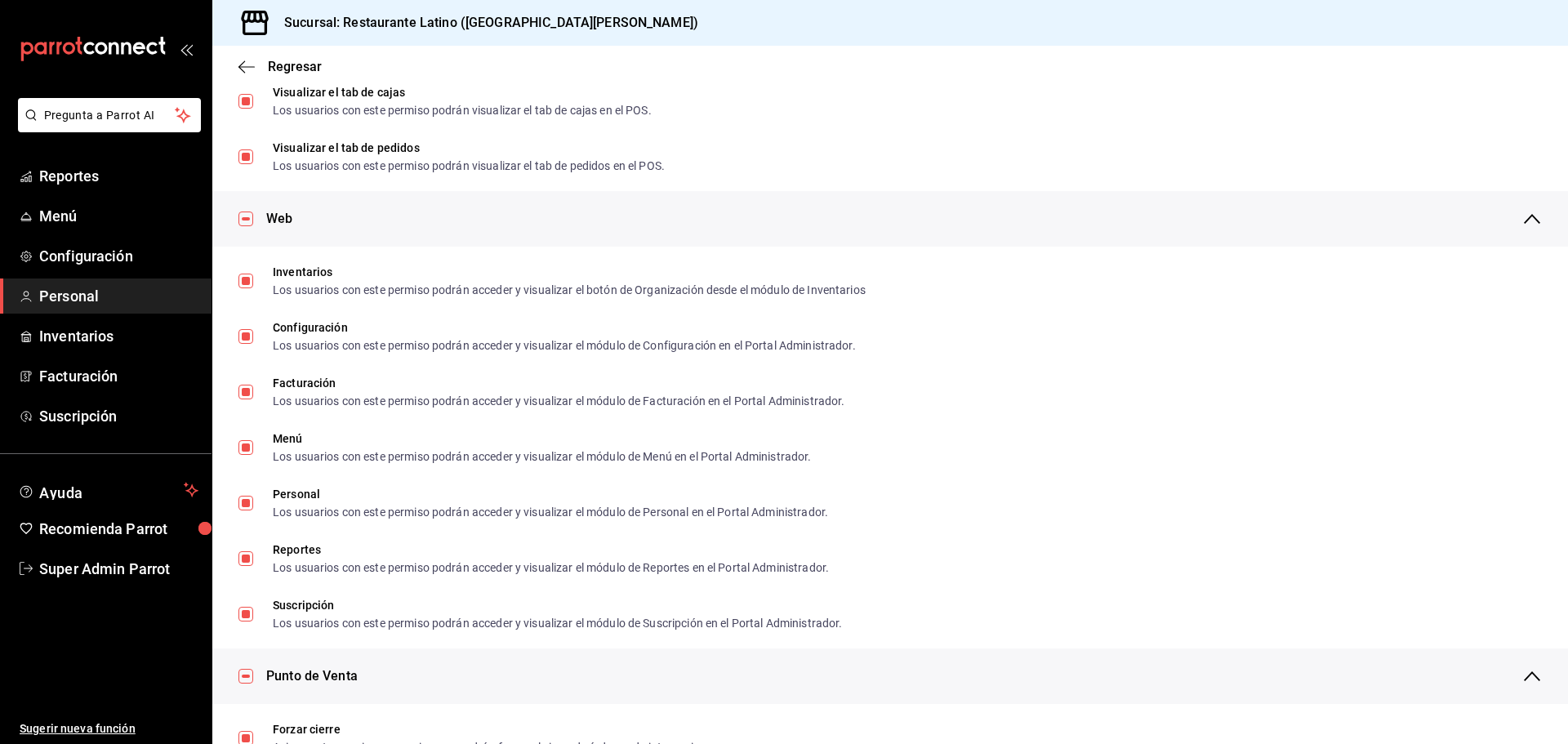
scroll to position [583, 0]
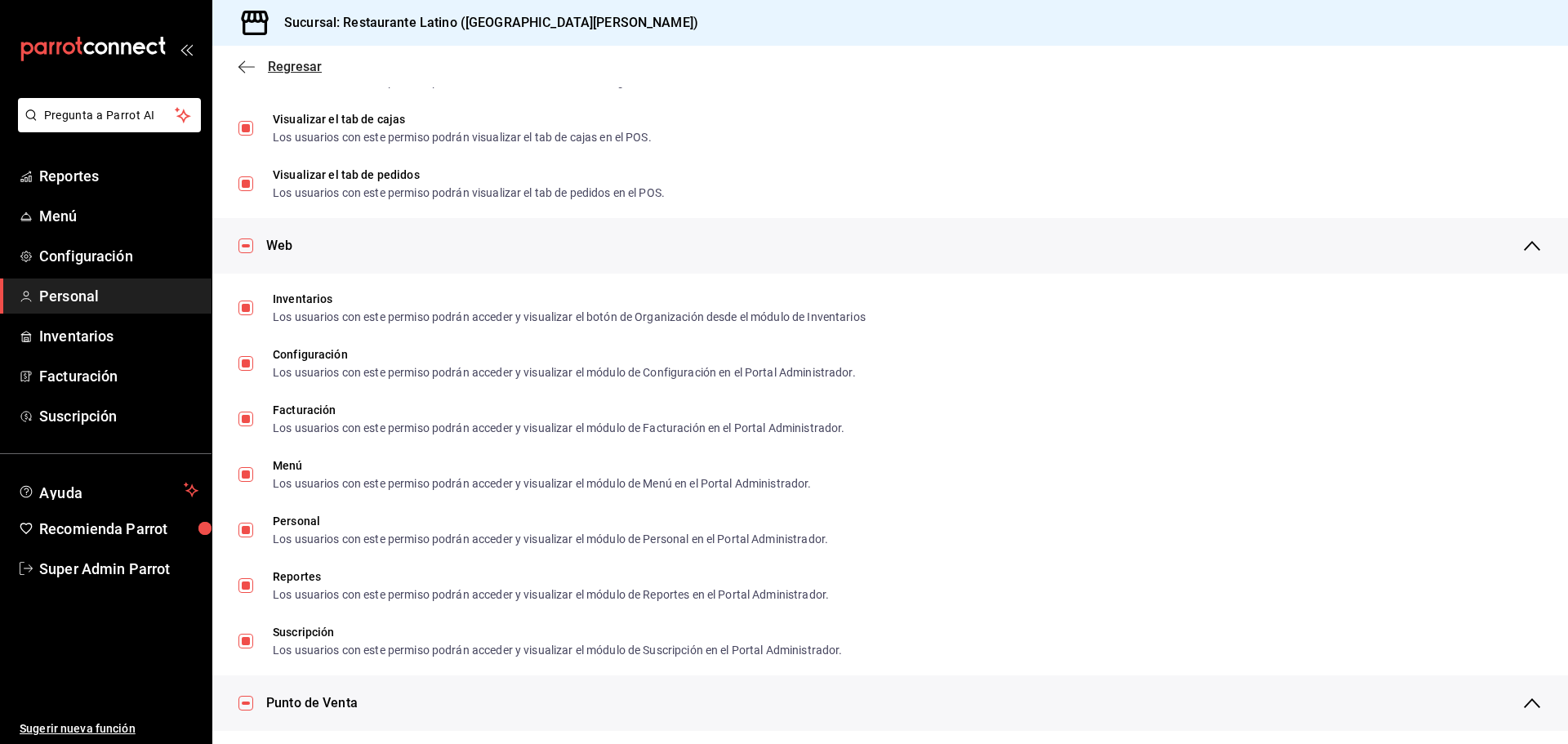
click at [247, 61] on icon "button" at bounding box center [247, 67] width 16 height 15
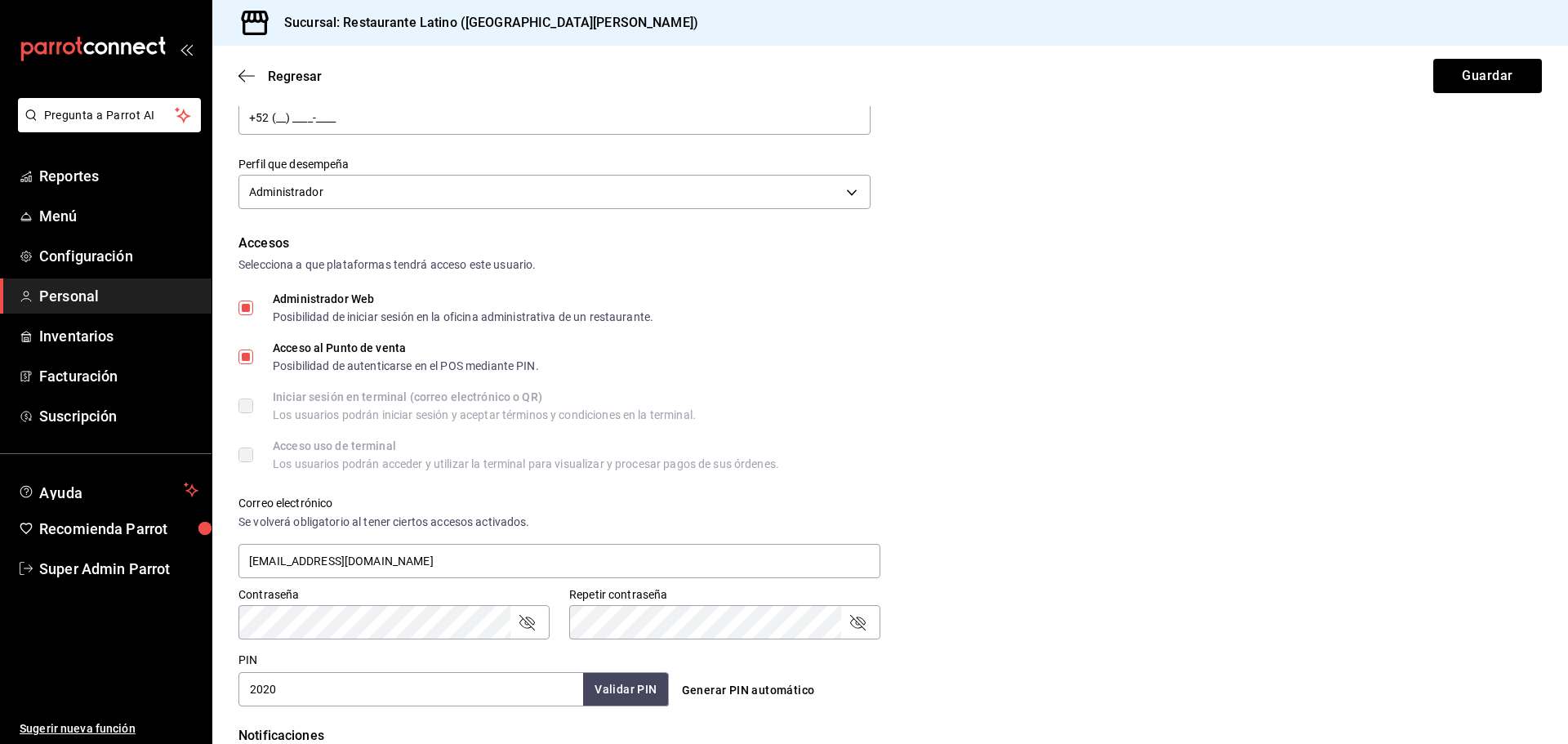
scroll to position [245, 0]
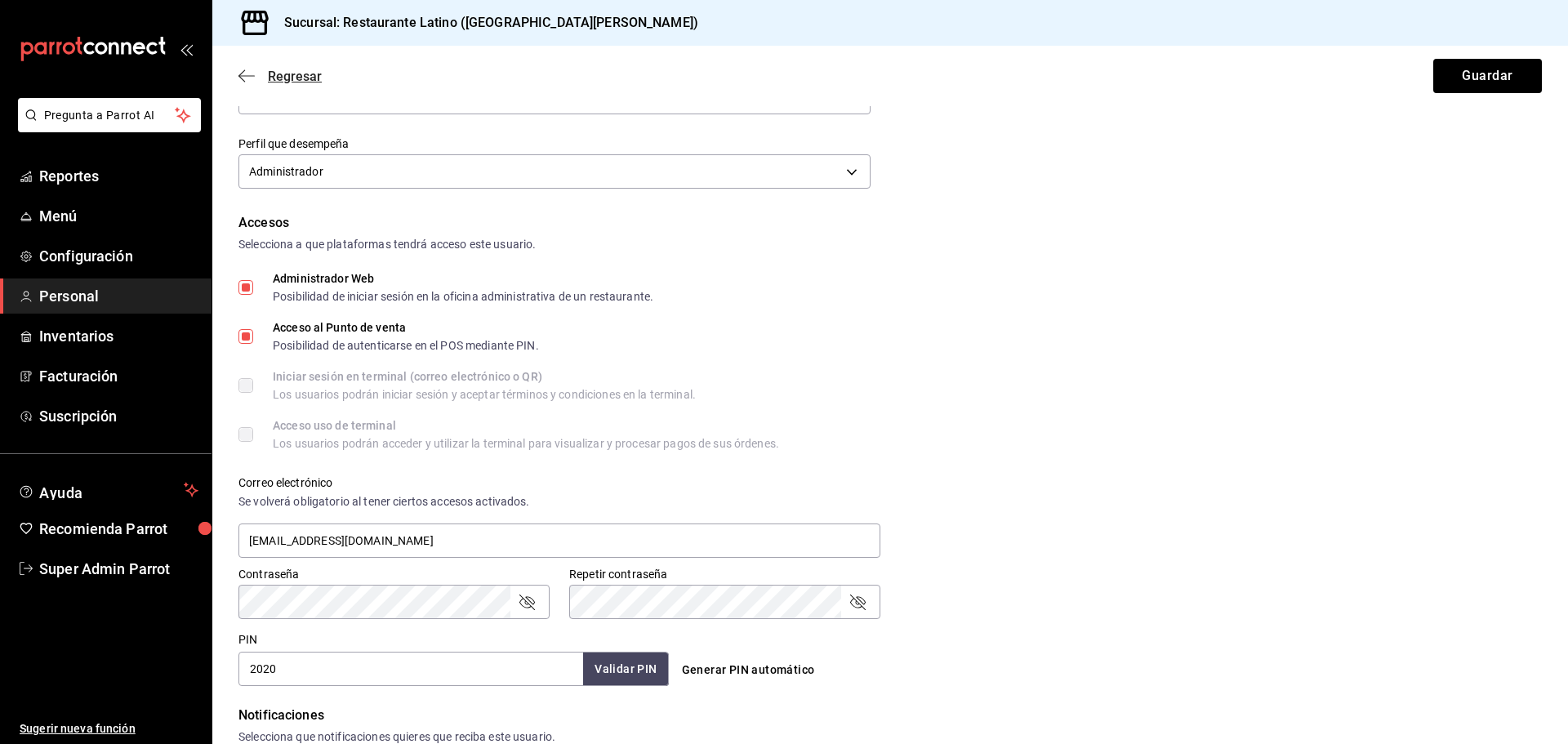
click at [243, 78] on icon "button" at bounding box center [247, 76] width 16 height 15
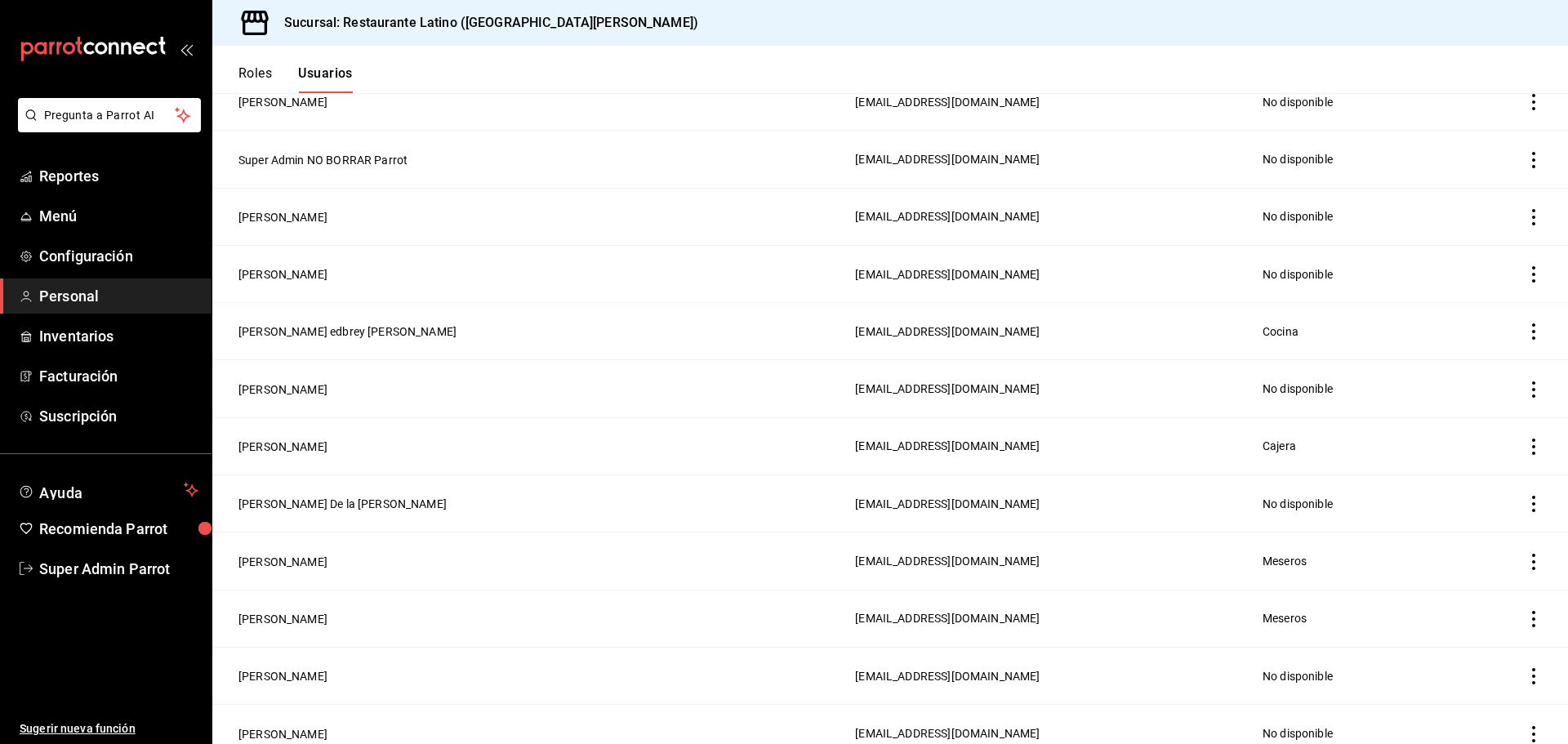
scroll to position [213, 0]
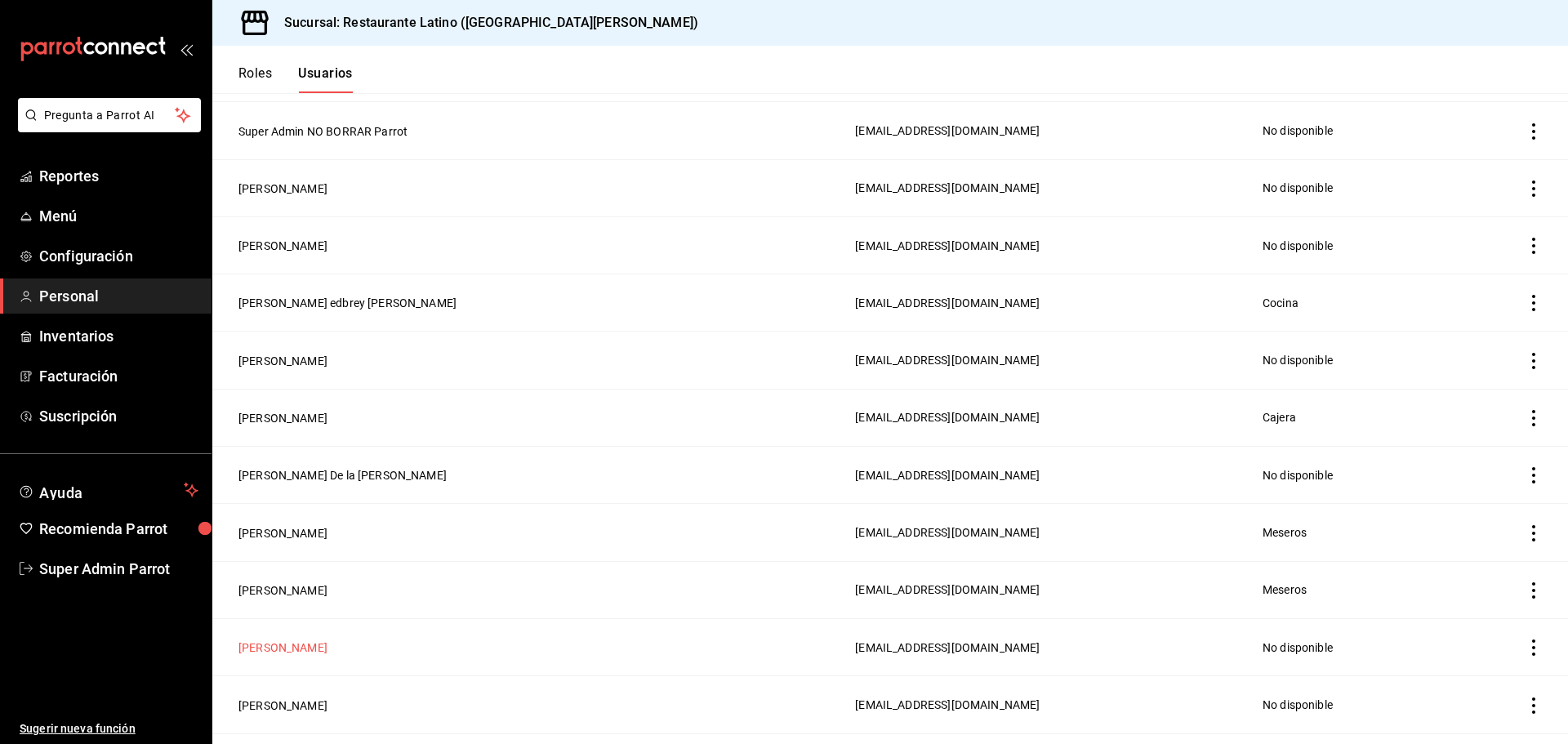
click at [273, 640] on button "Ivan Sifuentes" at bounding box center [282, 648] width 89 height 16
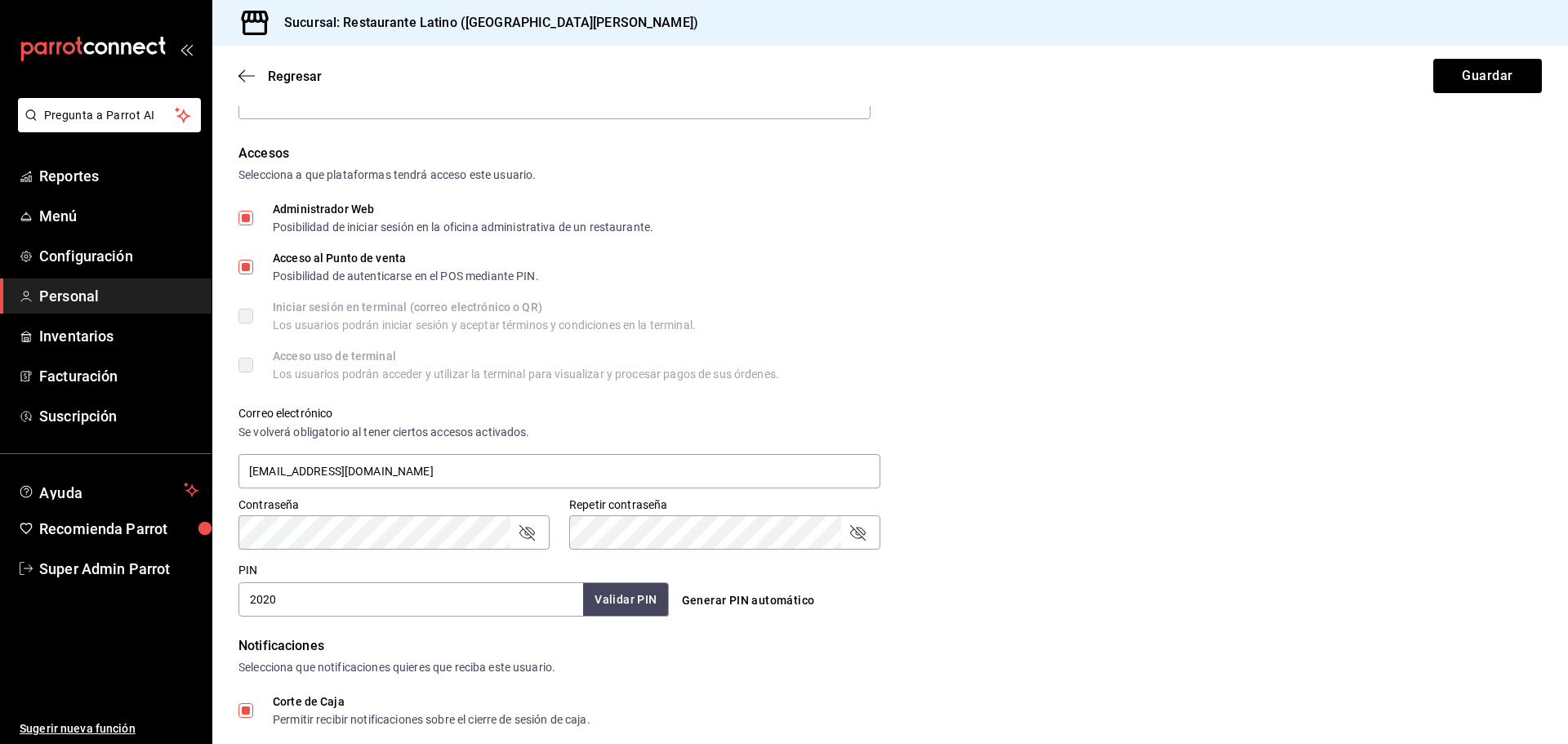
scroll to position [549, 0]
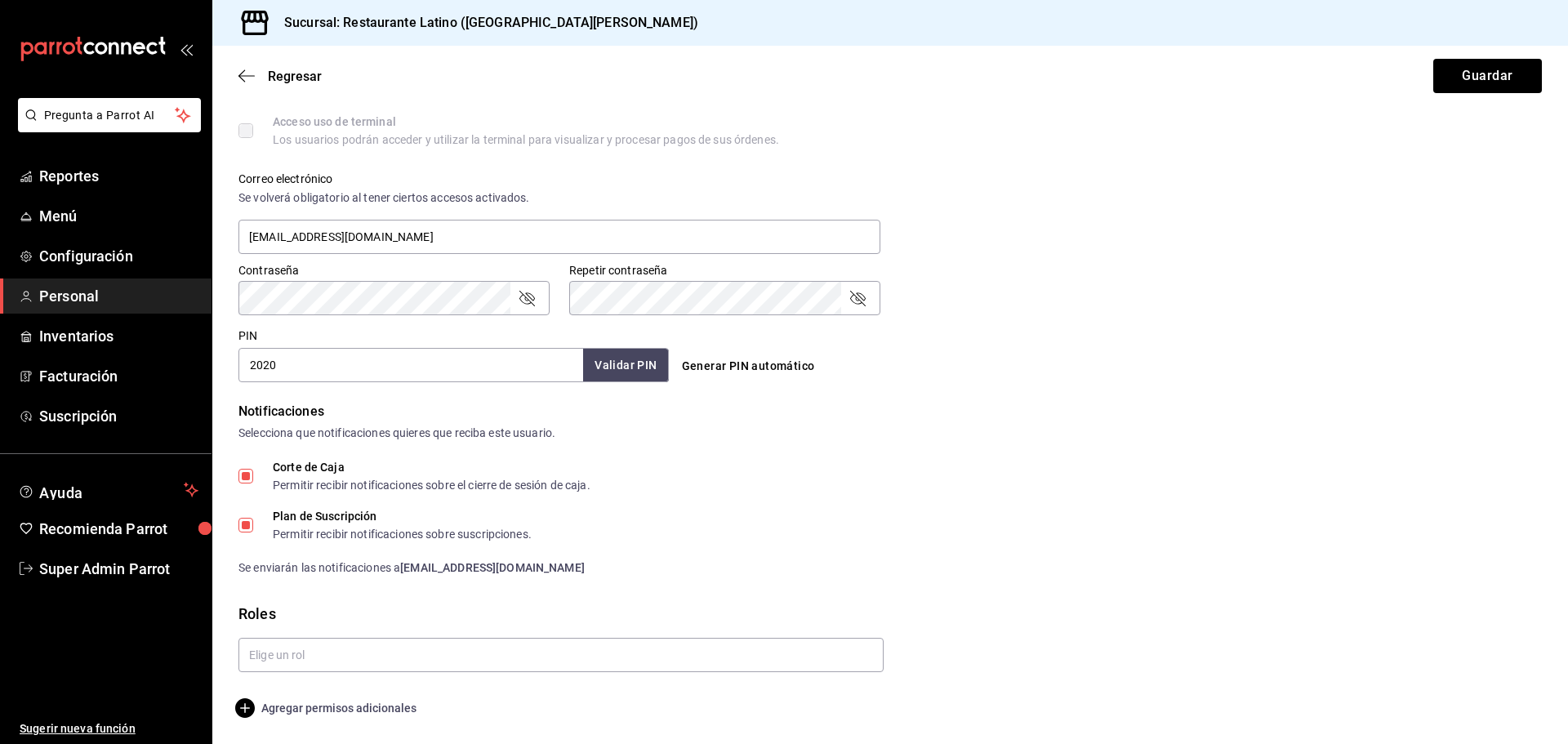
click at [367, 704] on span "Agregar permisos adicionales" at bounding box center [327, 707] width 178 height 19
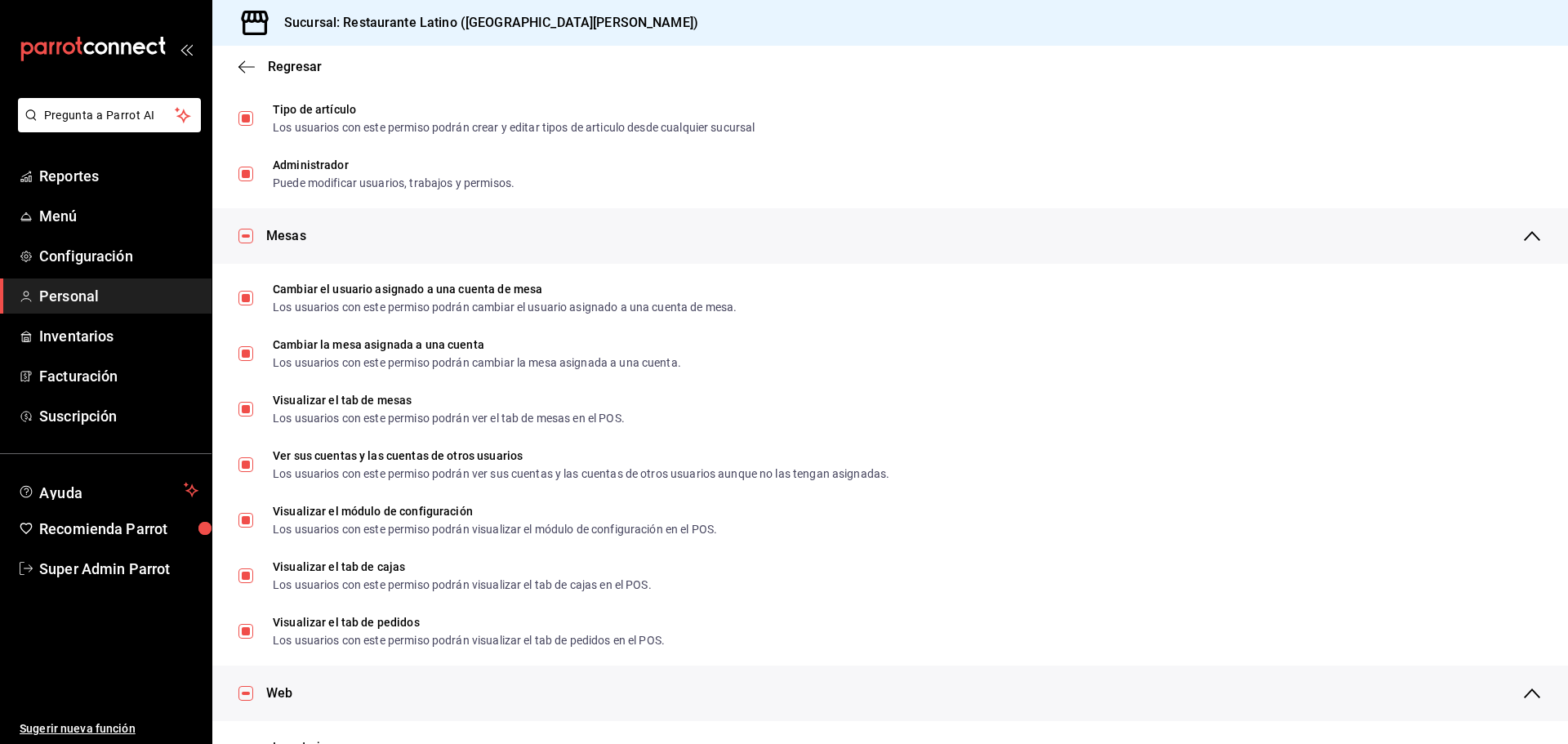
scroll to position [0, 0]
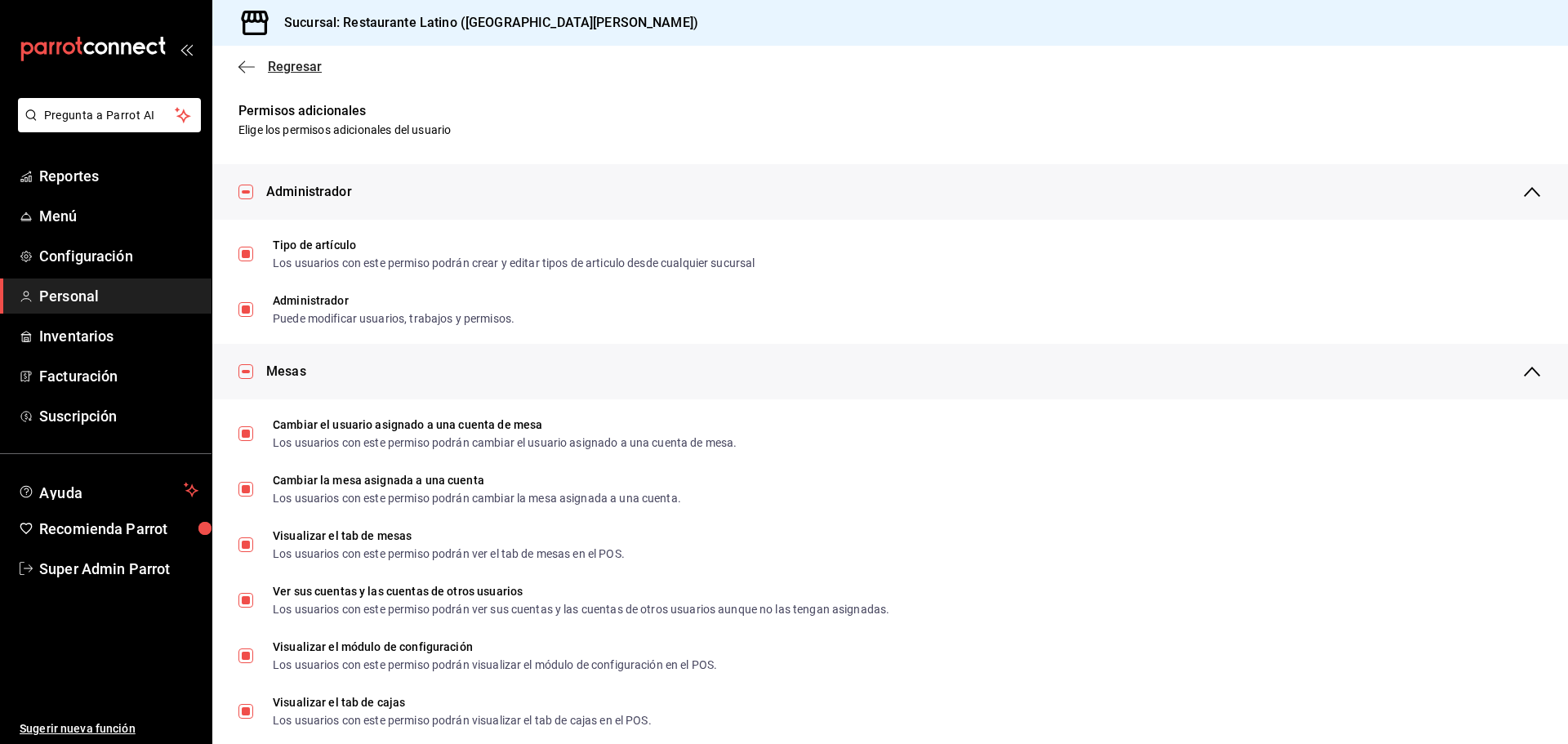
click at [244, 62] on icon "button" at bounding box center [241, 66] width 6 height 12
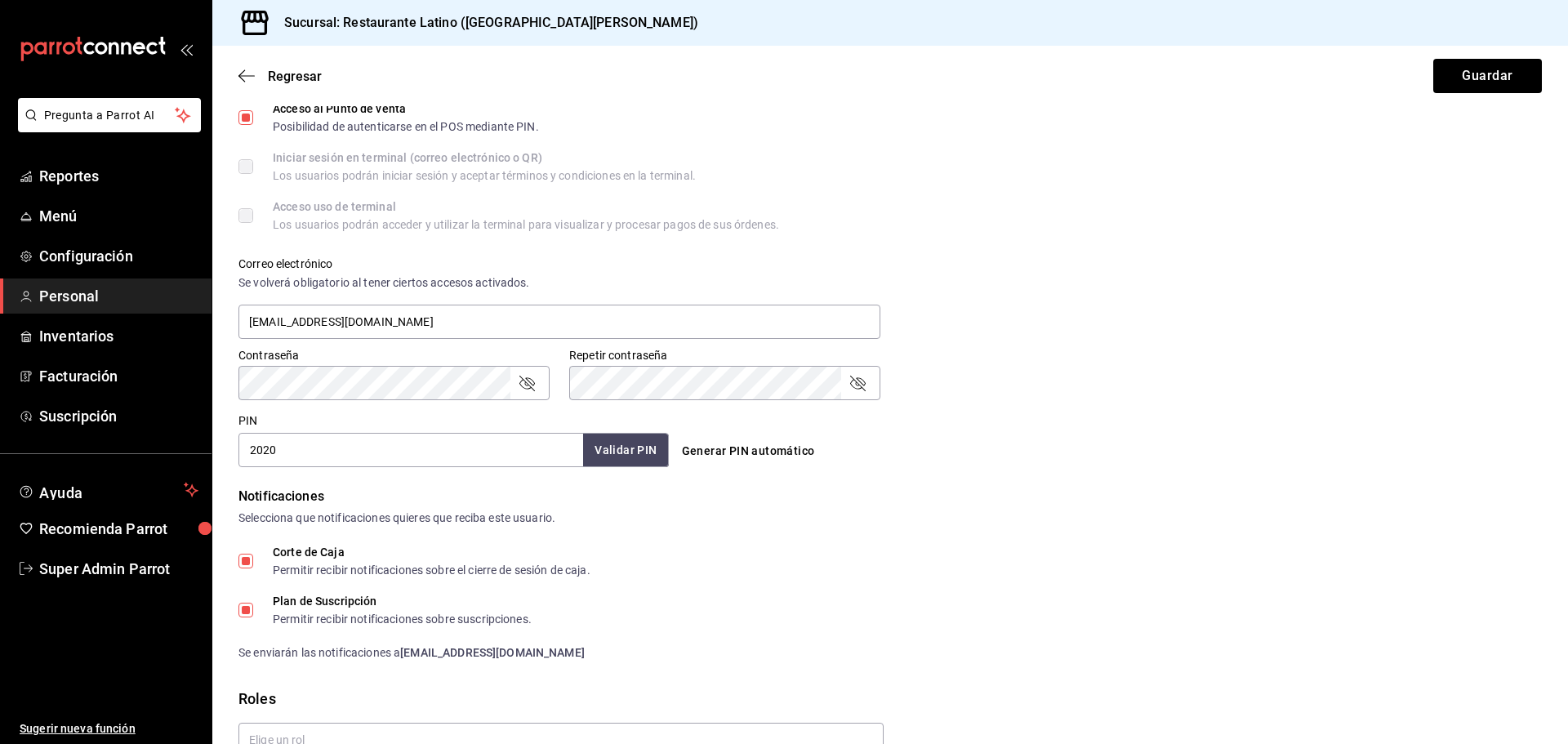
scroll to position [549, 0]
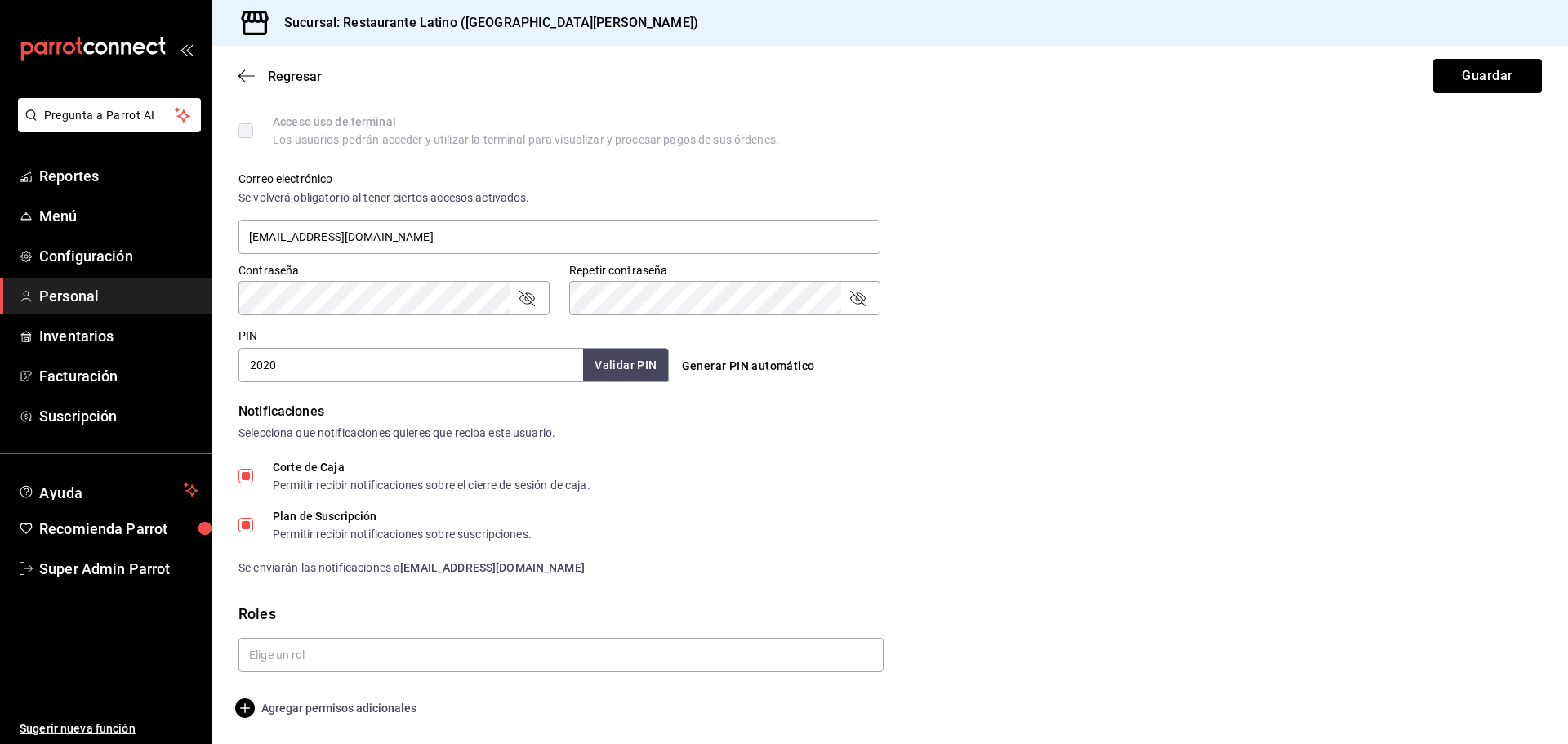
click at [327, 706] on span "Agregar permisos adicionales" at bounding box center [327, 707] width 178 height 19
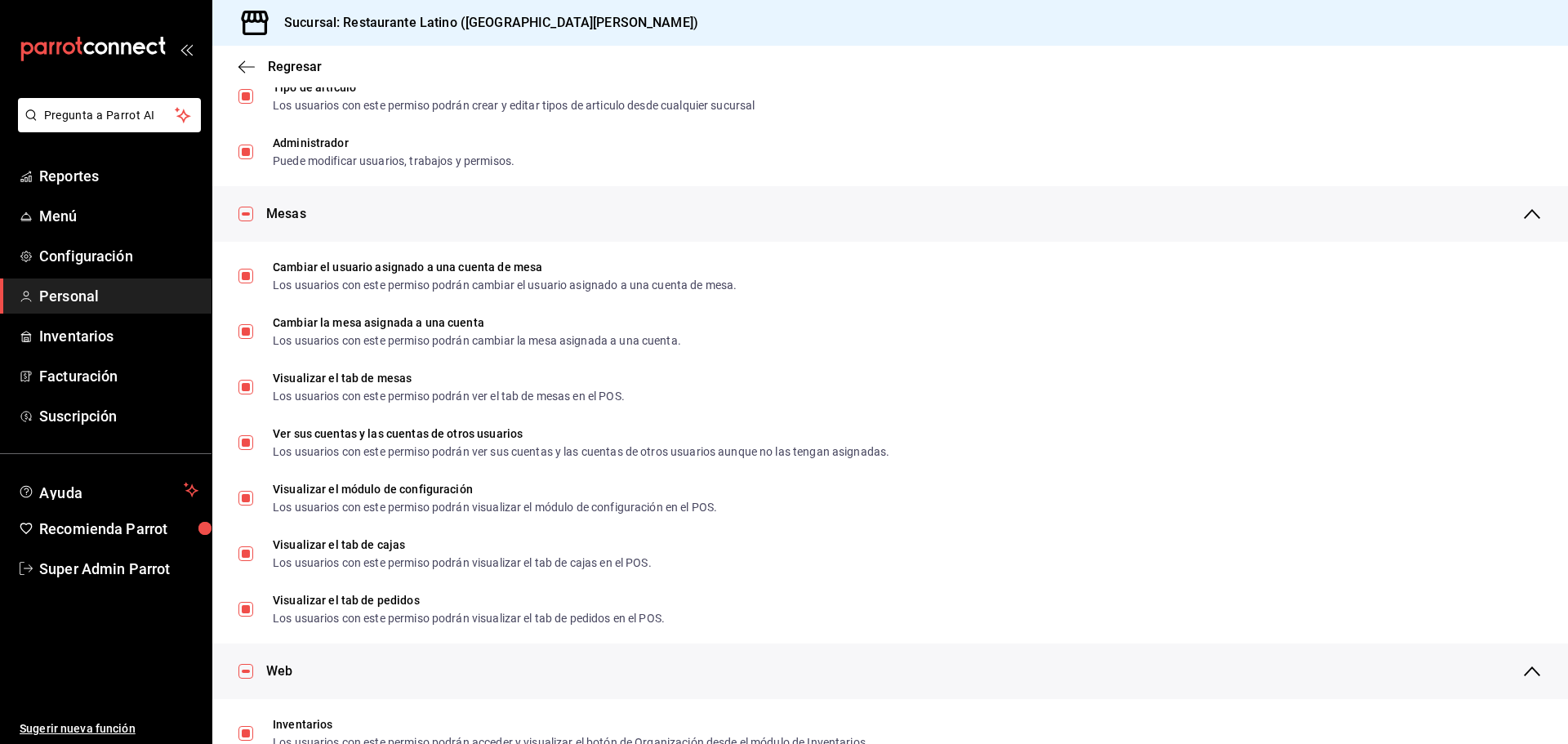
scroll to position [140, 0]
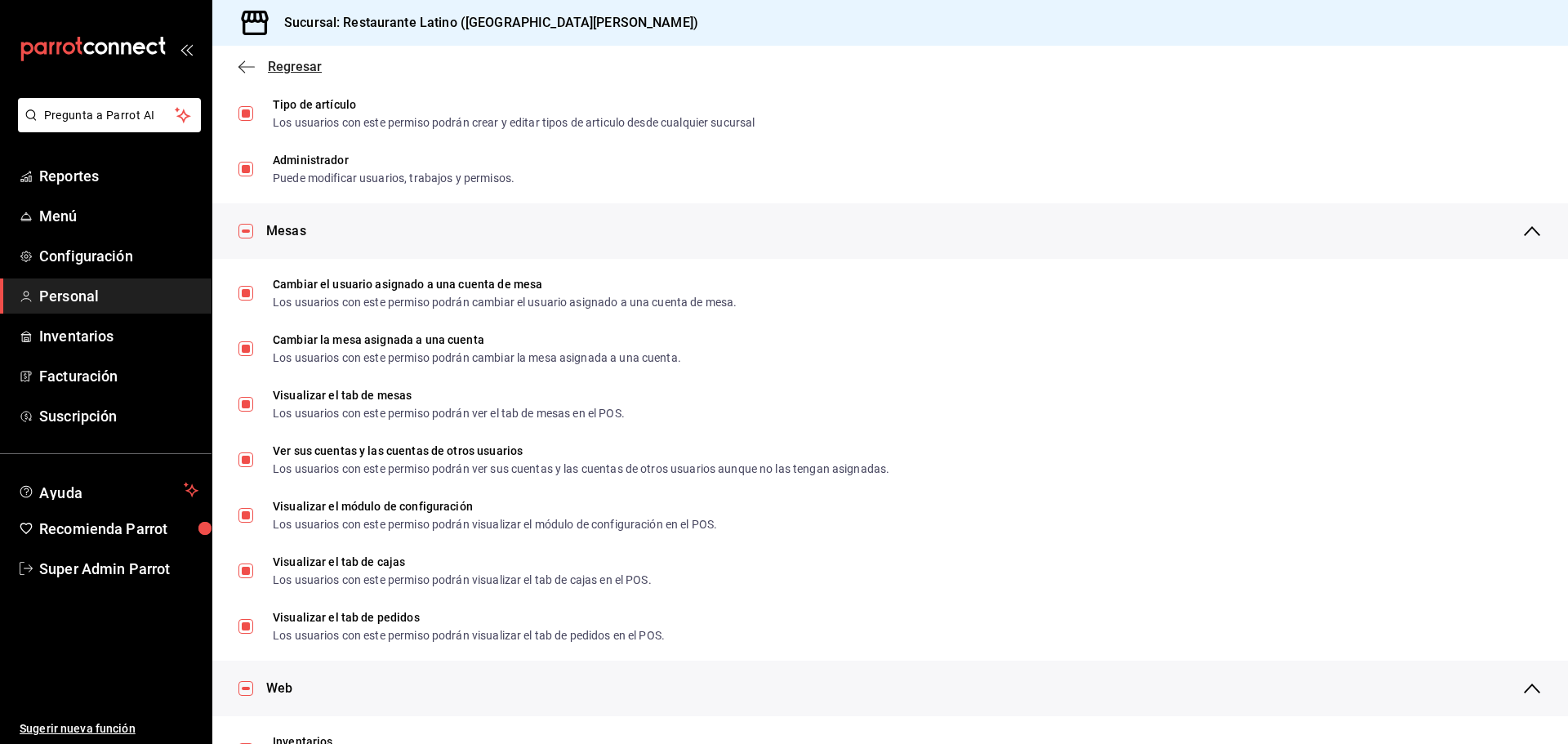
click at [249, 67] on icon "button" at bounding box center [247, 66] width 16 height 1
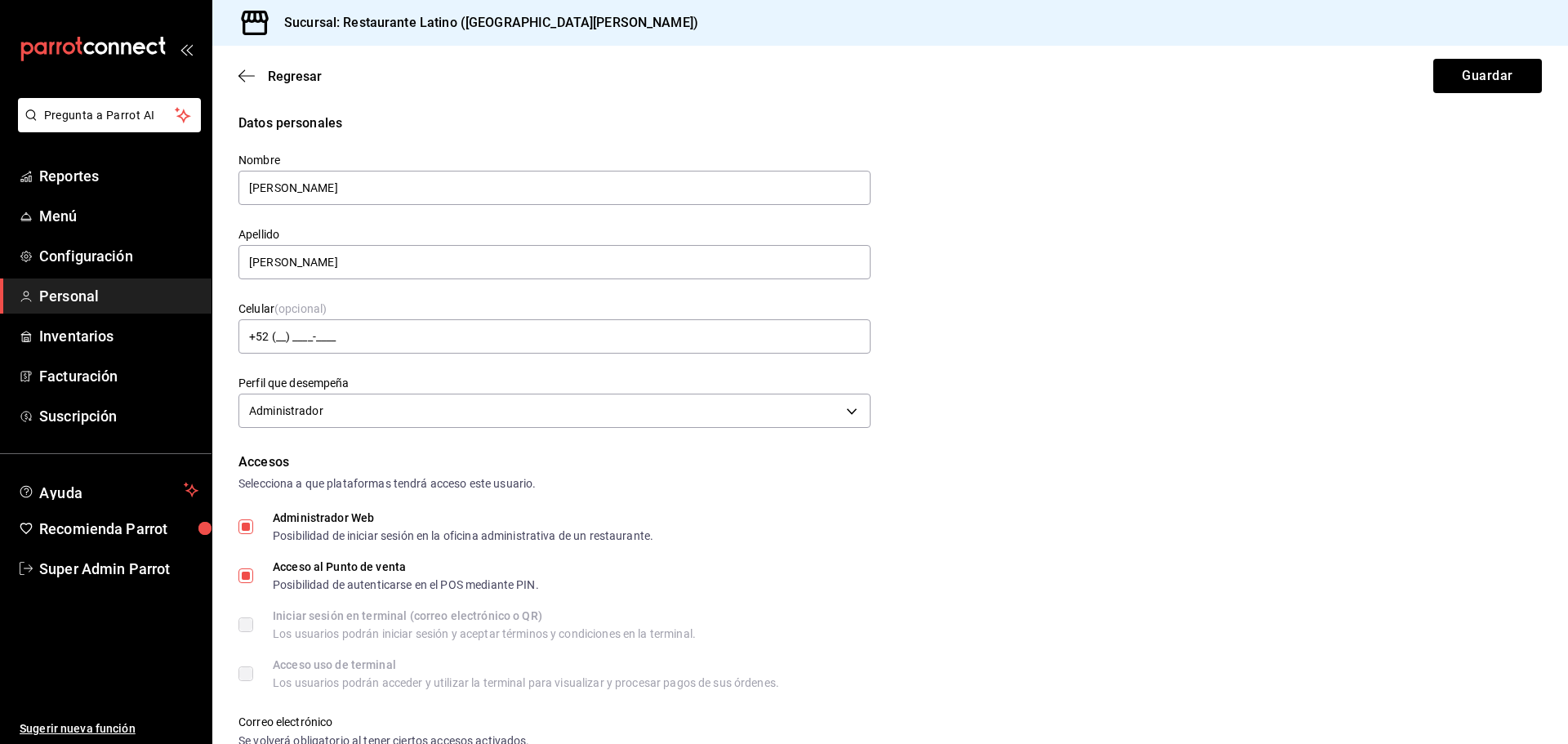
scroll to position [0, 0]
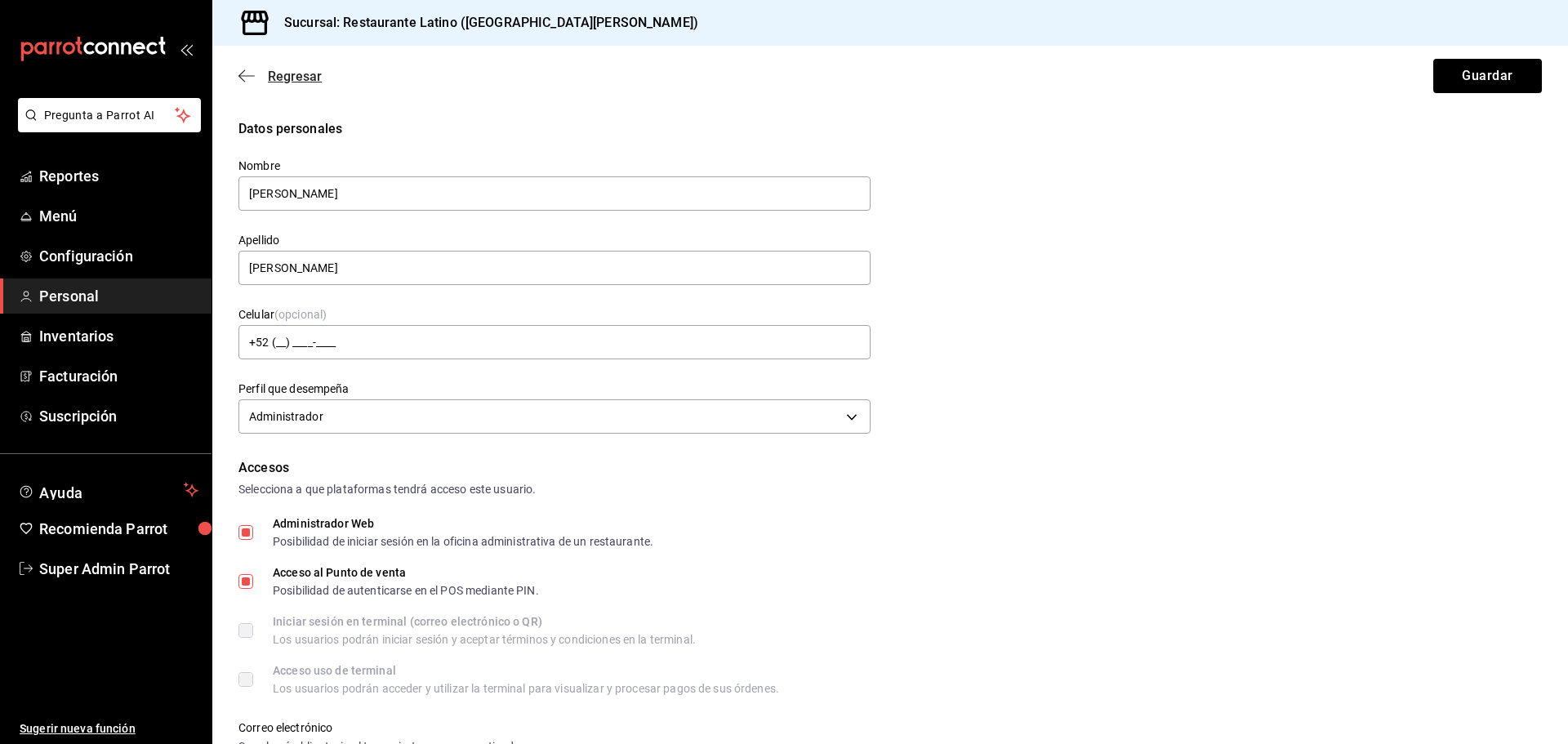
click at [258, 74] on span "Regresar" at bounding box center [280, 76] width 83 height 16
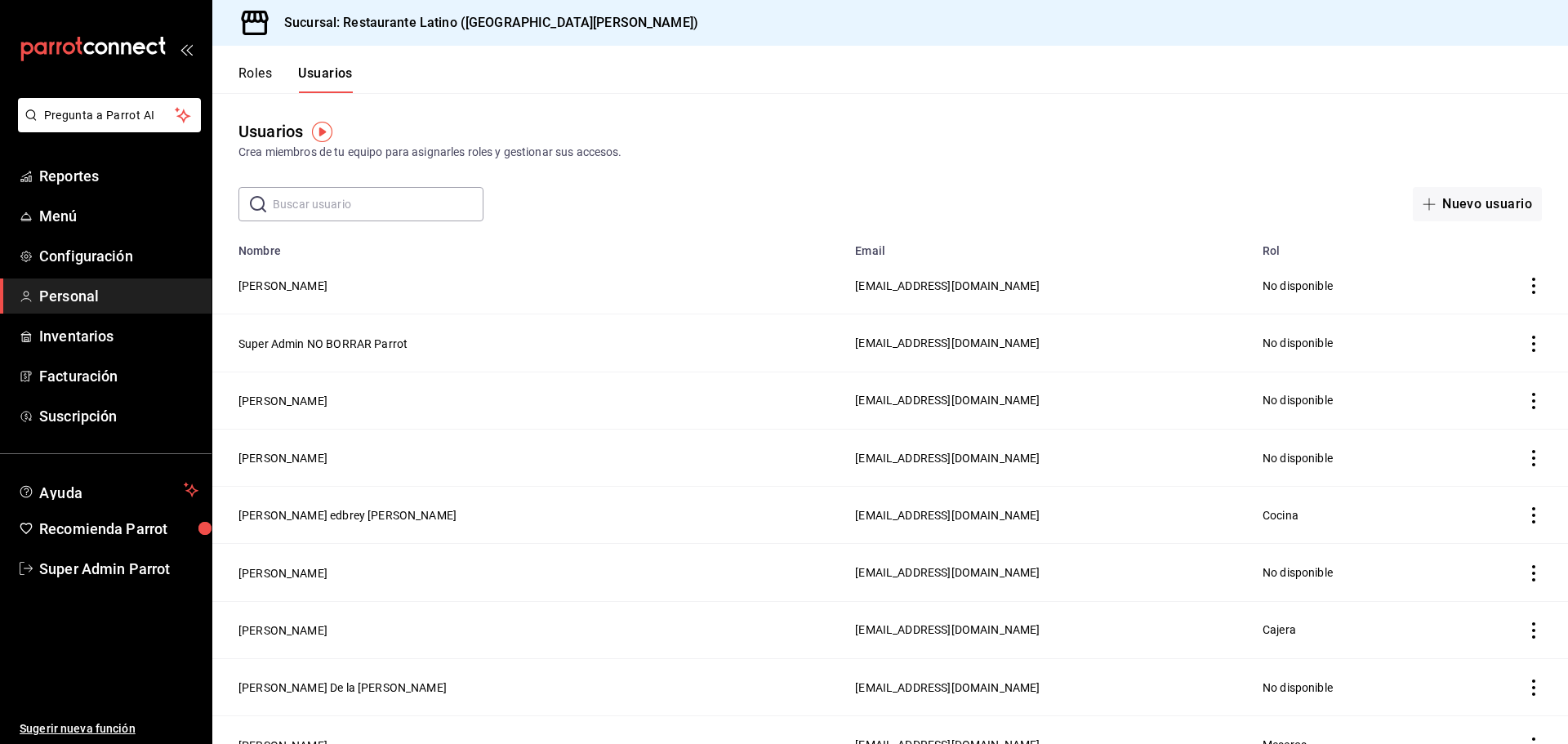
click at [269, 79] on button "Roles" at bounding box center [255, 79] width 34 height 27
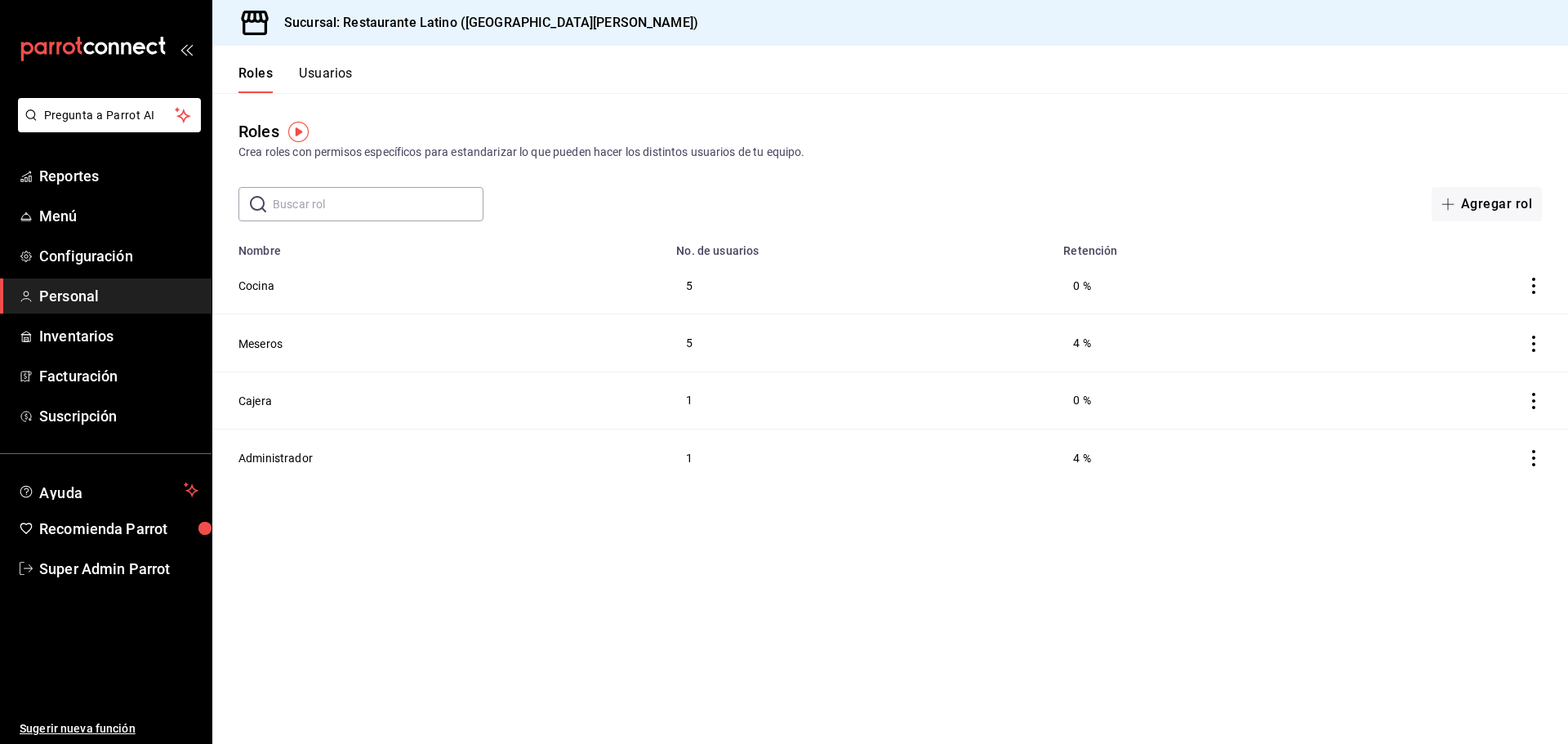
click at [351, 74] on button "Usuarios" at bounding box center [325, 79] width 54 height 27
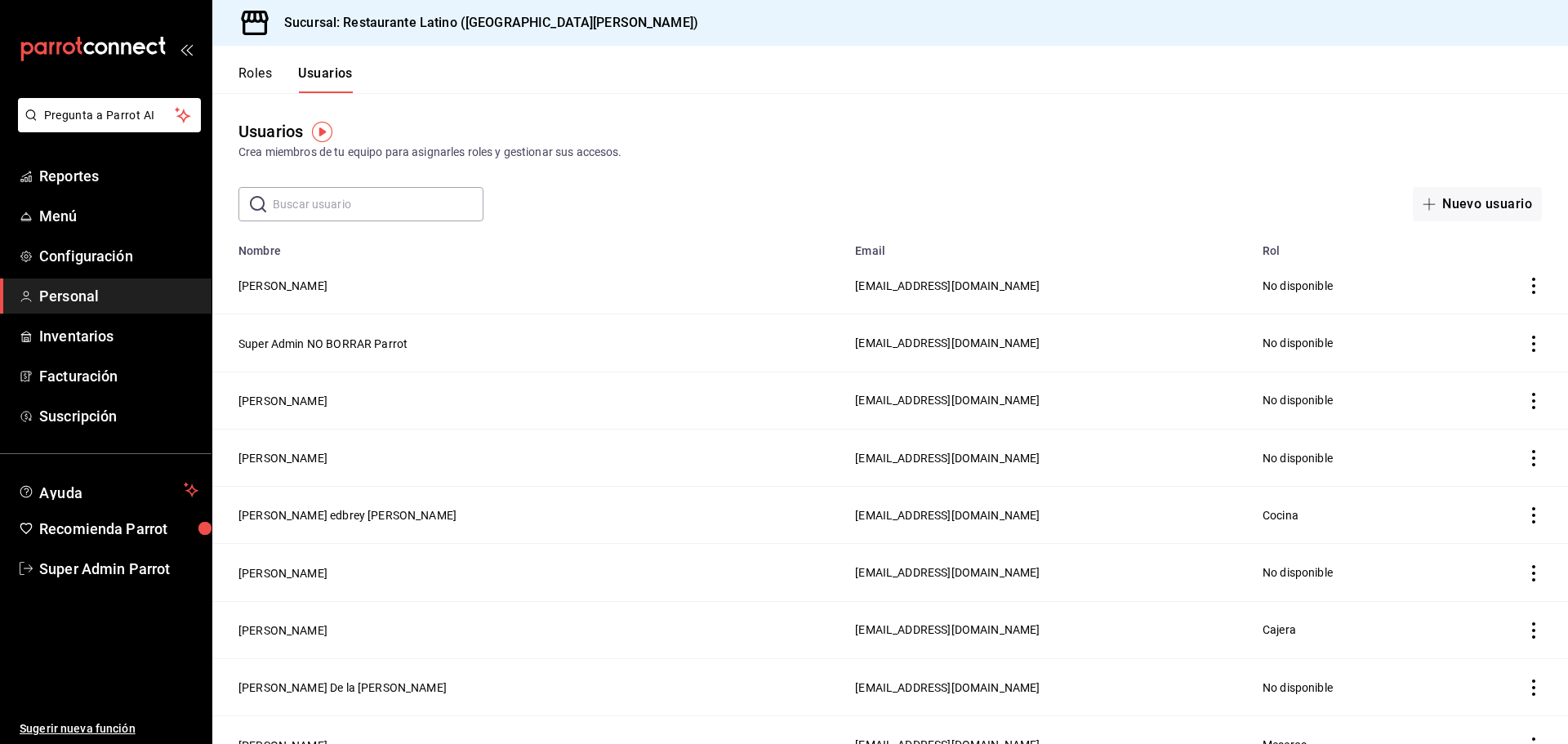
click at [253, 75] on button "Roles" at bounding box center [255, 79] width 34 height 27
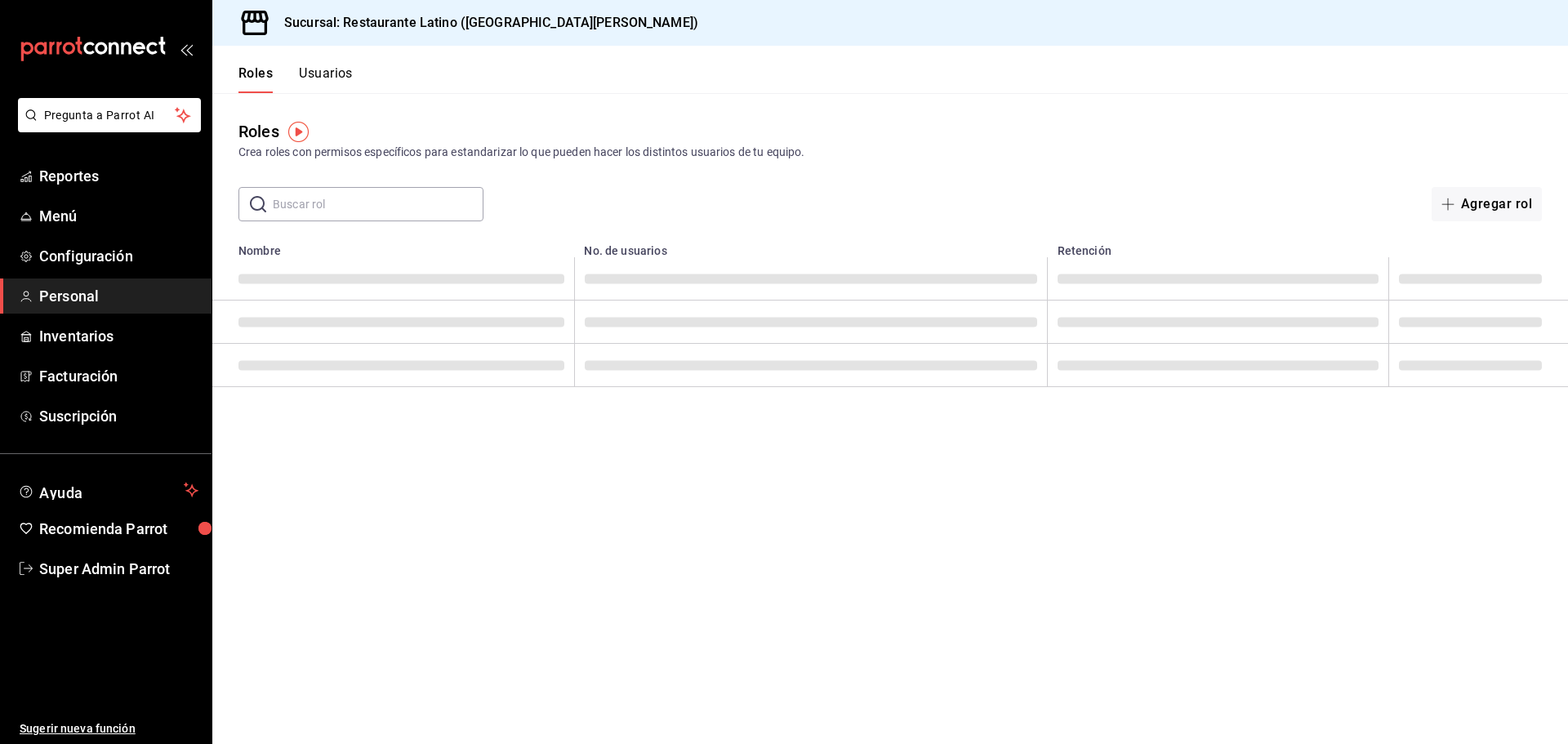
click at [334, 79] on button "Usuarios" at bounding box center [325, 79] width 54 height 27
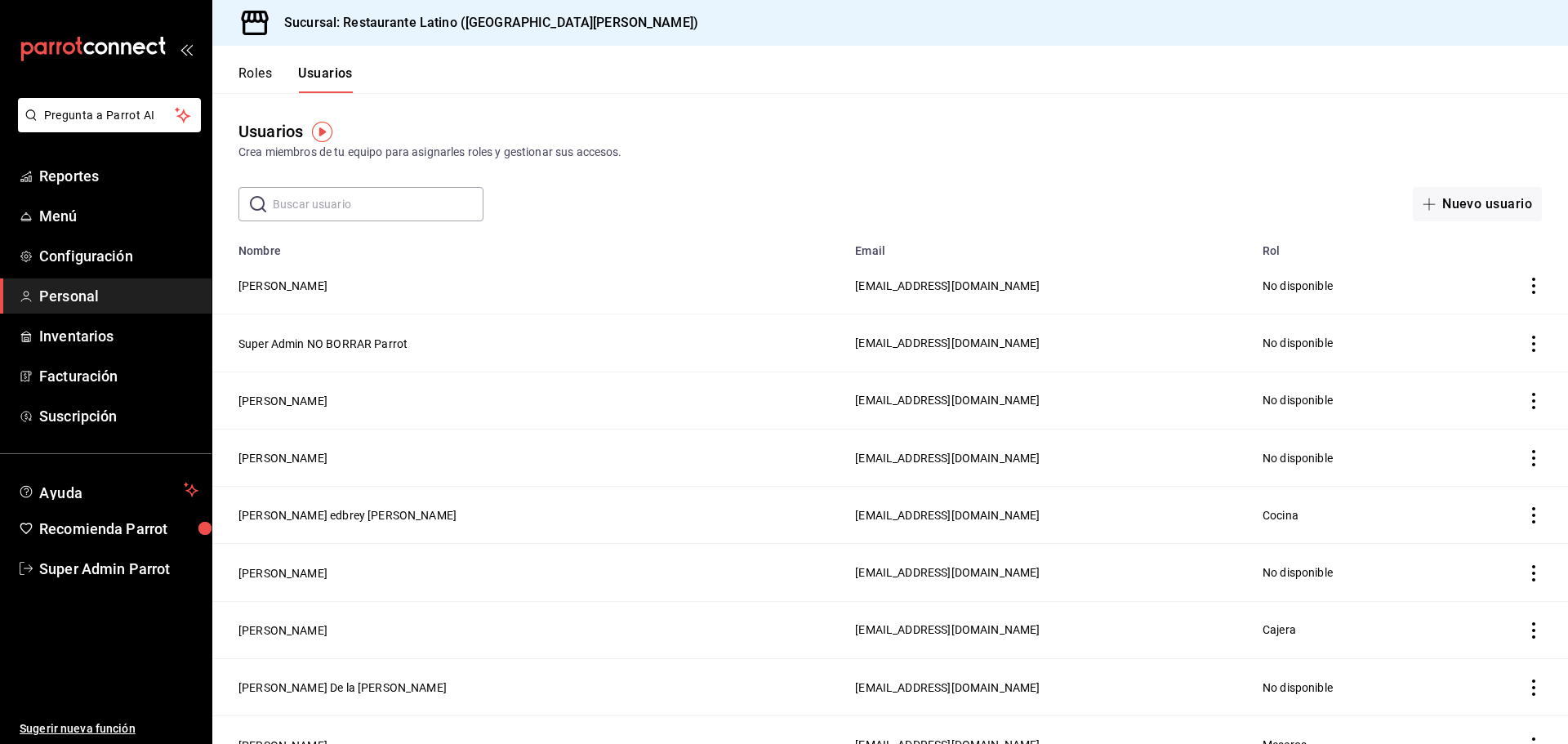
click at [250, 72] on button "Roles" at bounding box center [255, 79] width 34 height 27
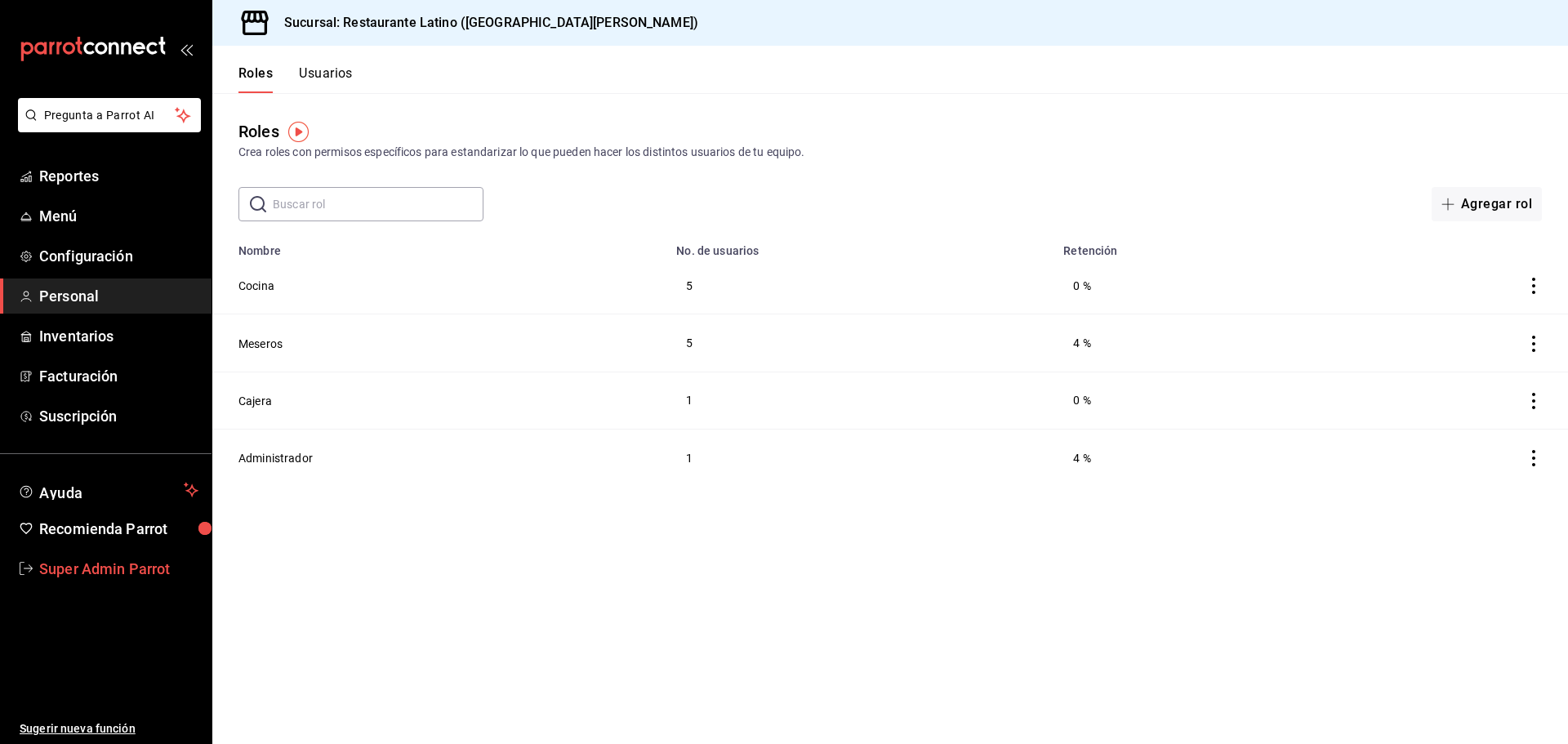
click at [86, 574] on span "Super Admin Parrot" at bounding box center [119, 569] width 159 height 22
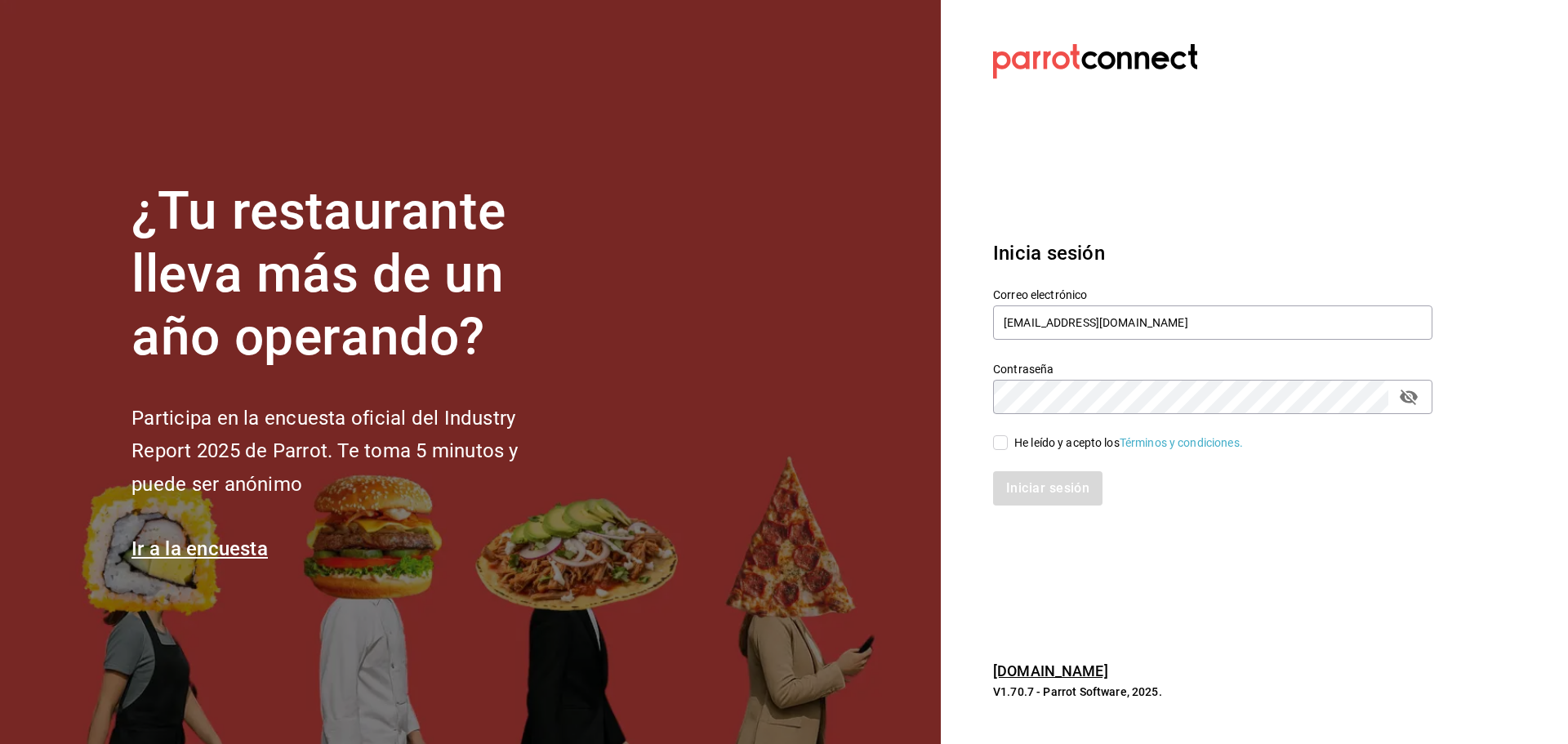
click at [1026, 436] on div "He leído y acepto los Términos y condiciones." at bounding box center [1128, 443] width 228 height 17
click at [1008, 436] on input "He leído y acepto los Términos y condiciones." at bounding box center [1001, 443] width 15 height 15
checkbox input "true"
click at [1042, 506] on div "Inicia sesión Correo electrónico latino@sanjemo.com Contraseña Contraseña He le…" at bounding box center [1212, 372] width 439 height 306
click at [1038, 498] on button "Iniciar sesión" at bounding box center [1048, 487] width 111 height 34
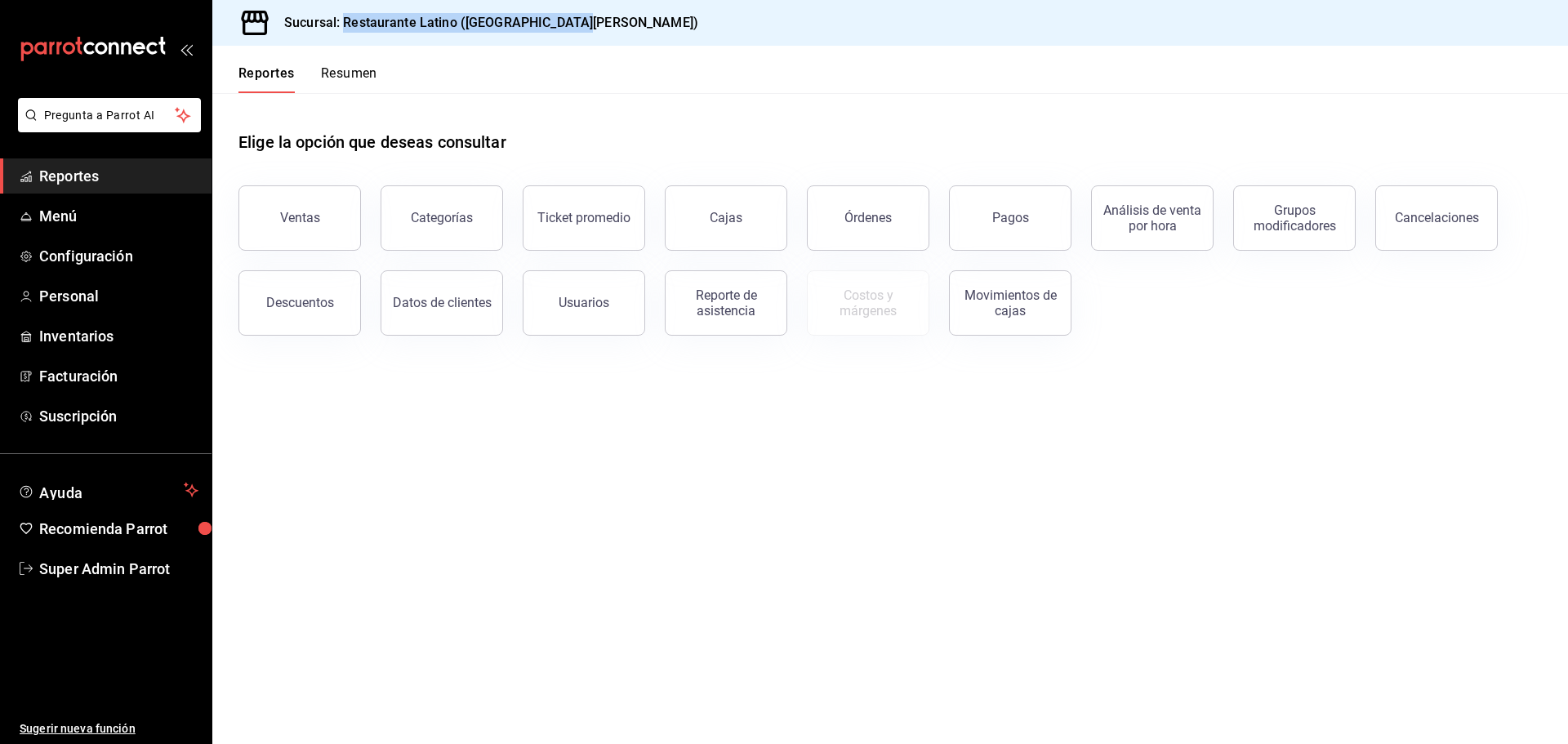
drag, startPoint x: 595, startPoint y: 18, endPoint x: 343, endPoint y: 21, distance: 252.0
click at [343, 21] on div "Sucursal: Restaurante Latino ([GEOGRAPHIC_DATA][PERSON_NAME])" at bounding box center [890, 23] width 1355 height 46
click at [722, 219] on div "Cajas" at bounding box center [726, 217] width 34 height 19
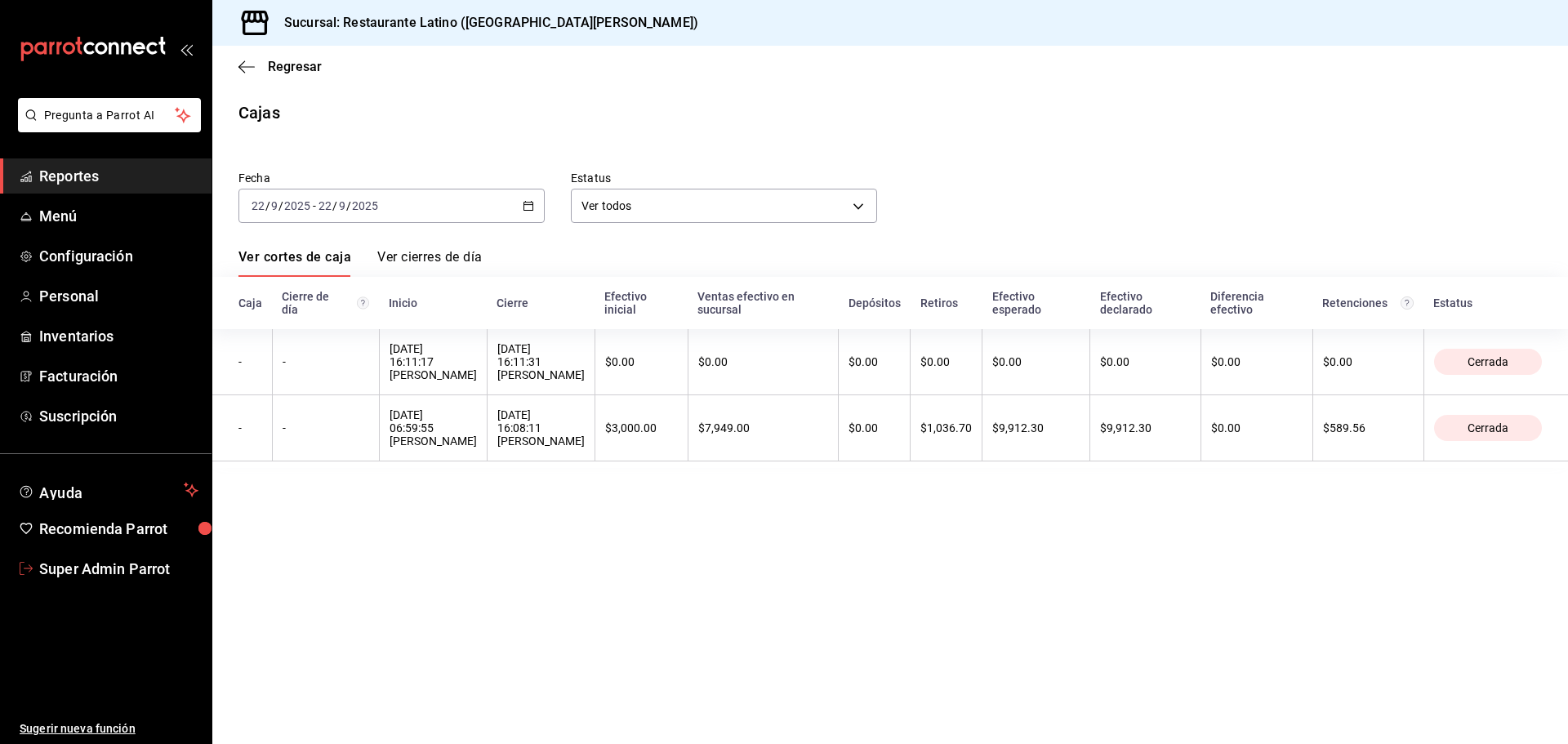
drag, startPoint x: 131, startPoint y: 564, endPoint x: 411, endPoint y: 35, distance: 598.5
click at [131, 564] on span "Super Admin Parrot" at bounding box center [119, 569] width 159 height 22
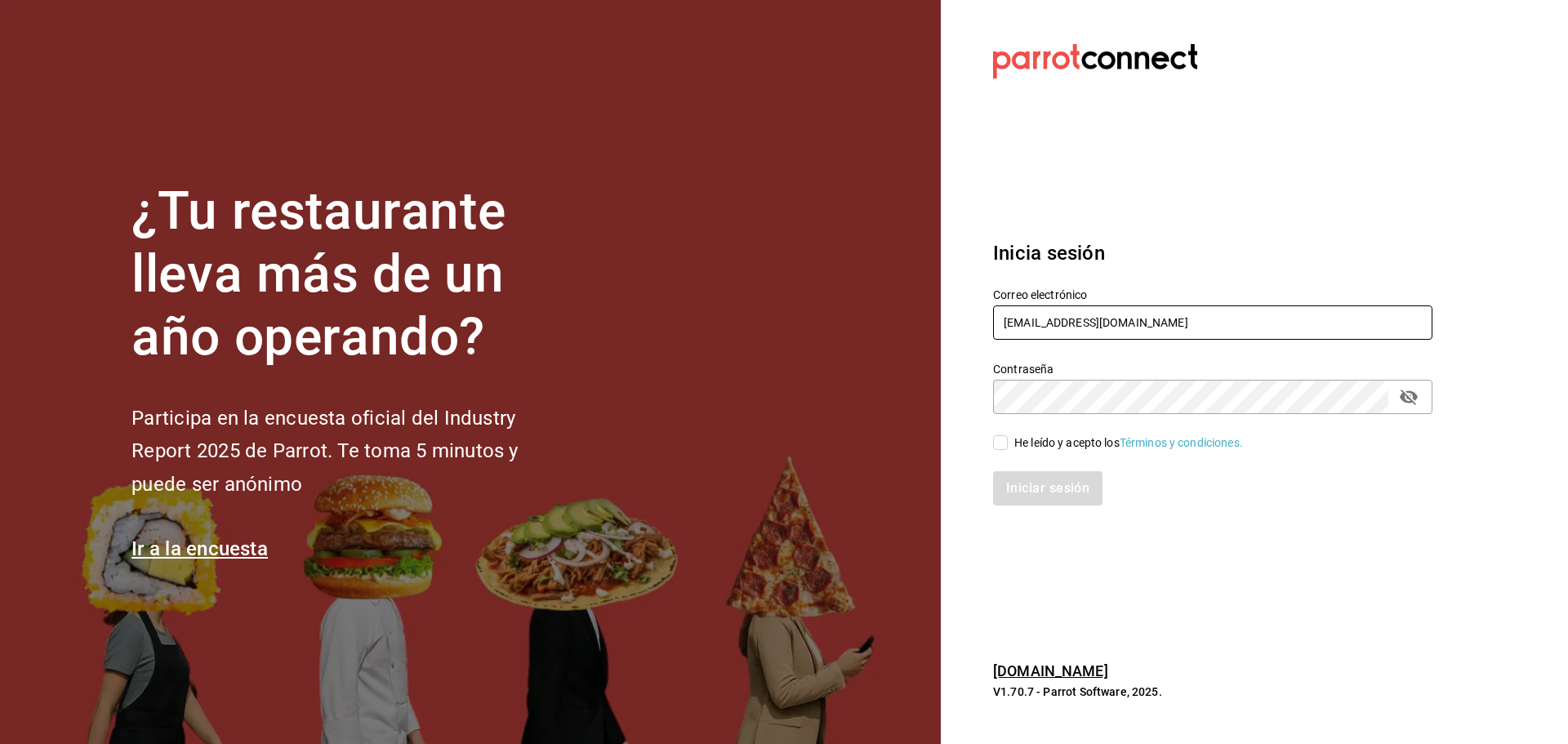
click at [1001, 324] on input "[EMAIL_ADDRESS][DOMAIN_NAME]" at bounding box center [1212, 322] width 439 height 34
paste input "celestica@aguafria"
type input "[EMAIL_ADDRESS][DOMAIN_NAME]"
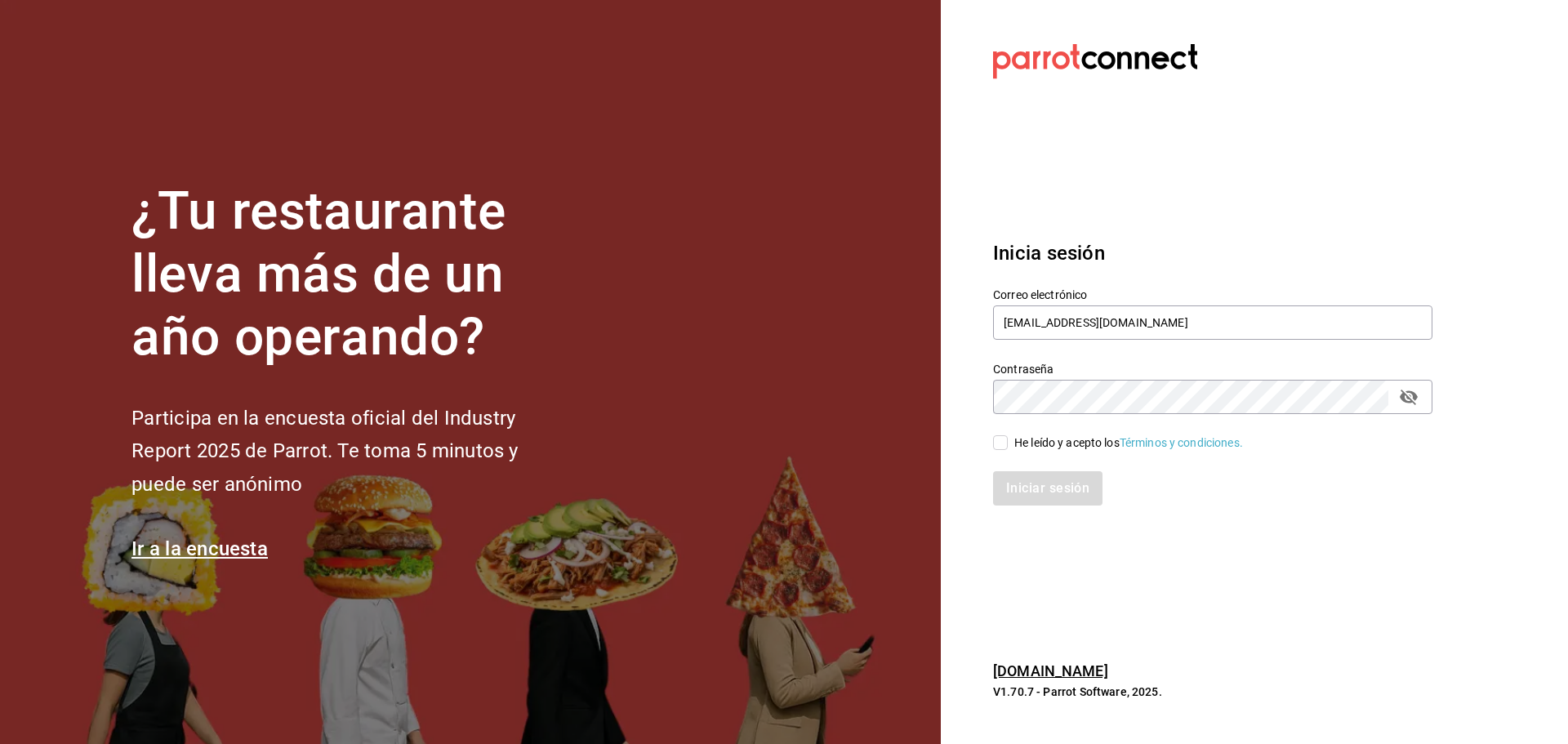
click at [1083, 437] on div "He leído y acepto los Términos y condiciones." at bounding box center [1128, 443] width 228 height 17
click at [1008, 437] on input "He leído y acepto los Términos y condiciones." at bounding box center [1001, 443] width 15 height 15
checkbox input "true"
click at [1063, 479] on button "Iniciar sesión" at bounding box center [1048, 487] width 111 height 34
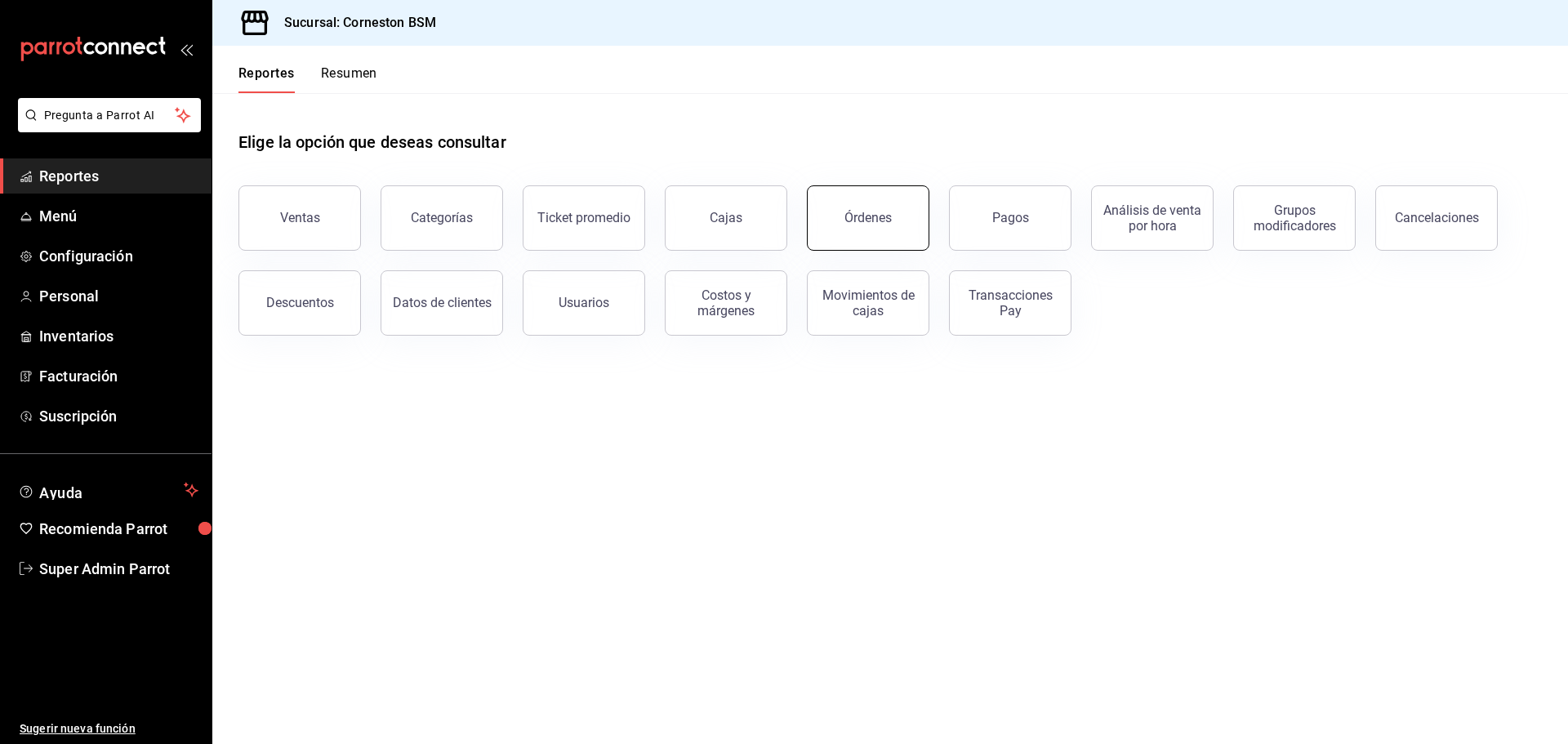
click at [872, 218] on div "Órdenes" at bounding box center [868, 217] width 48 height 16
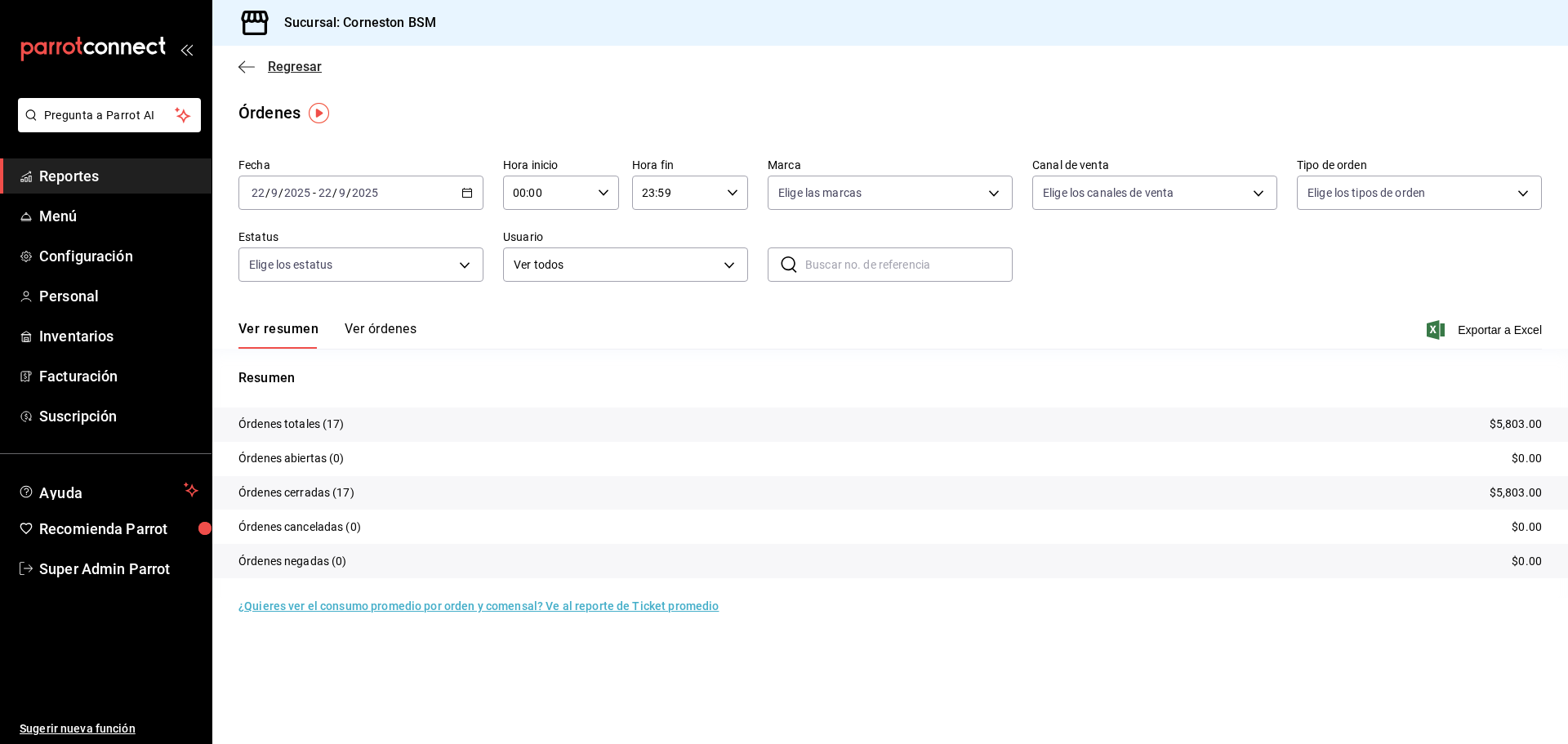
click at [250, 64] on icon "button" at bounding box center [247, 67] width 16 height 15
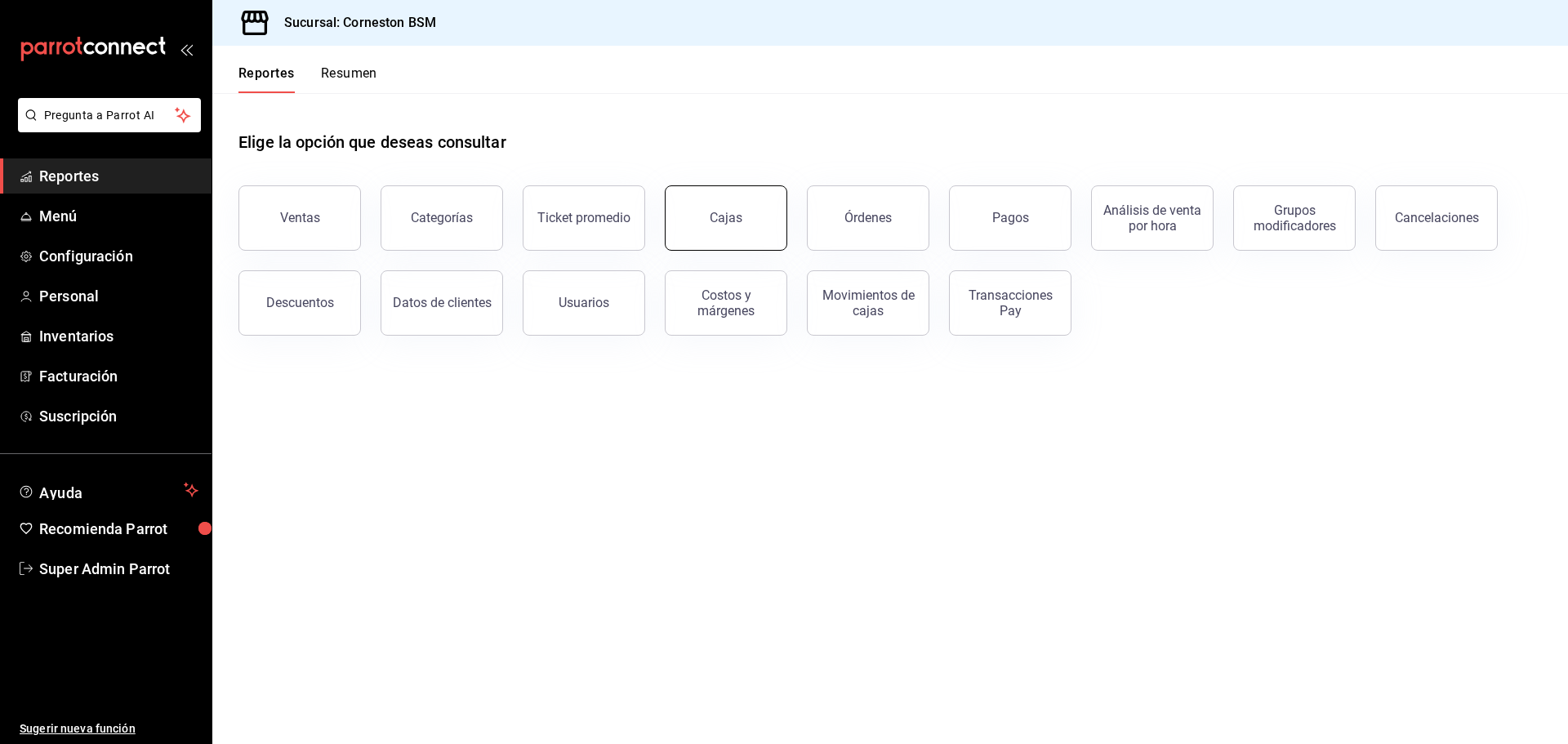
click at [727, 213] on div "Cajas" at bounding box center [726, 217] width 34 height 19
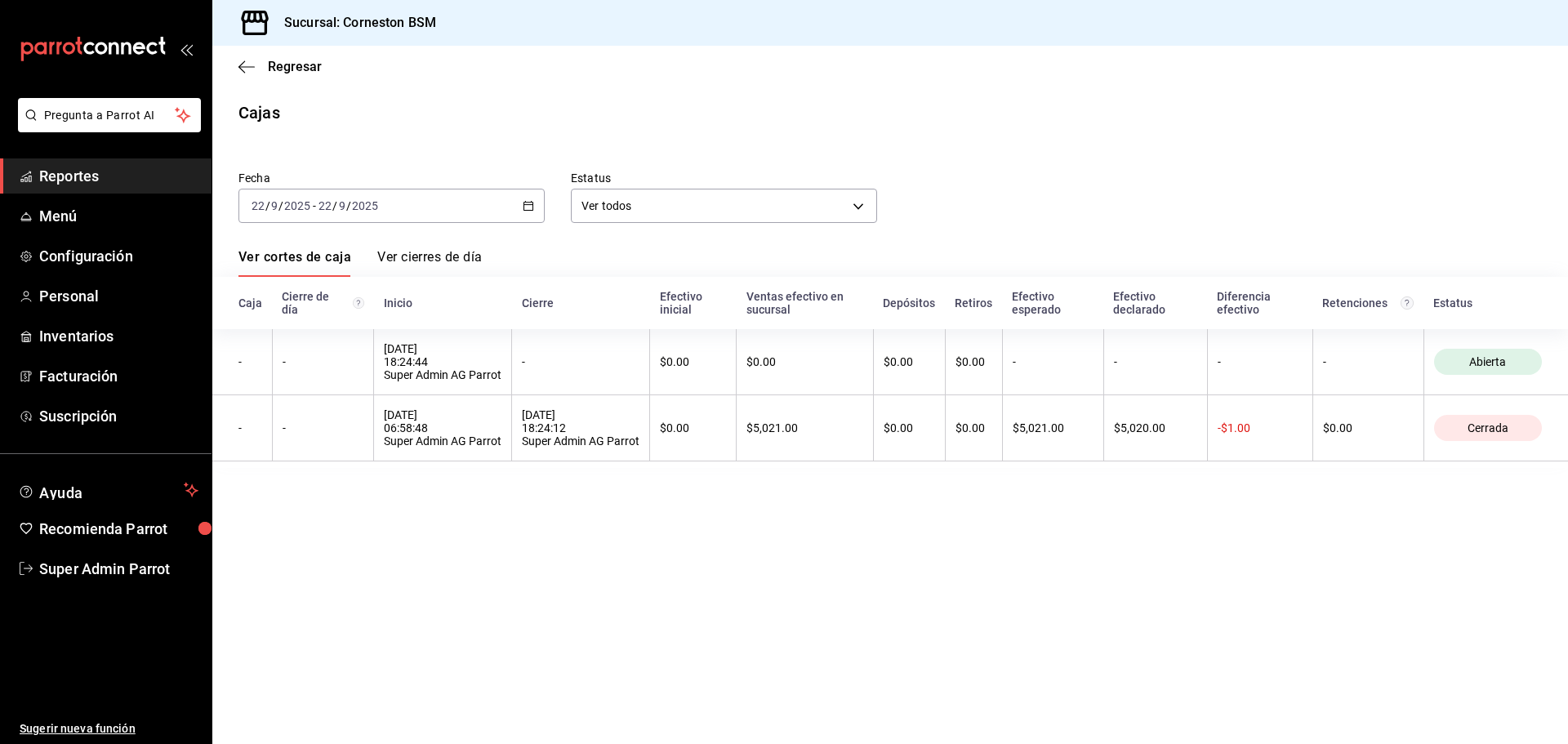
click at [437, 258] on link "Ver cierres de día" at bounding box center [430, 263] width 104 height 27
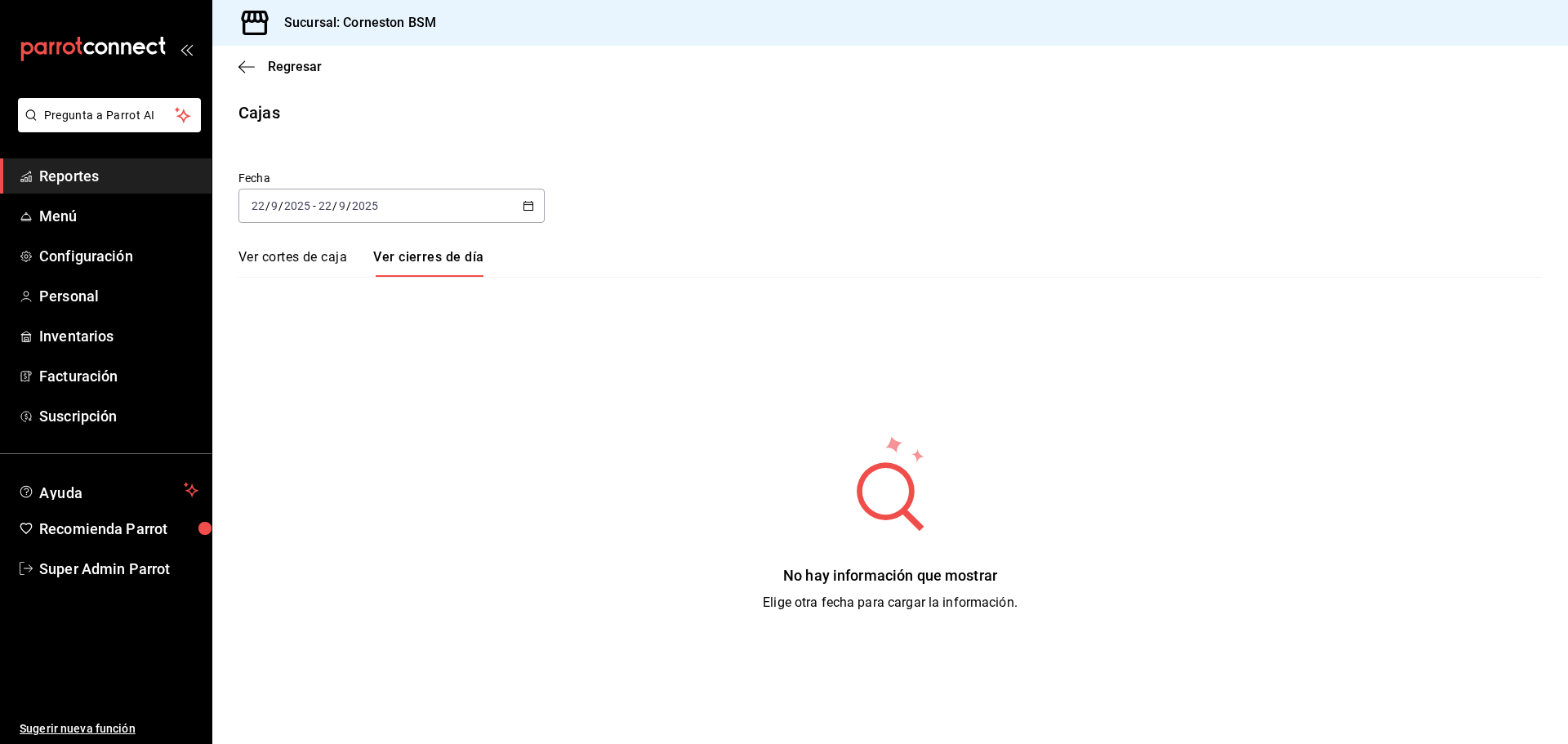
click at [351, 258] on div "Ver cortes de caja Ver cierres de día" at bounding box center [360, 263] width 245 height 27
click at [311, 252] on link "Ver cortes de caja" at bounding box center [292, 263] width 109 height 27
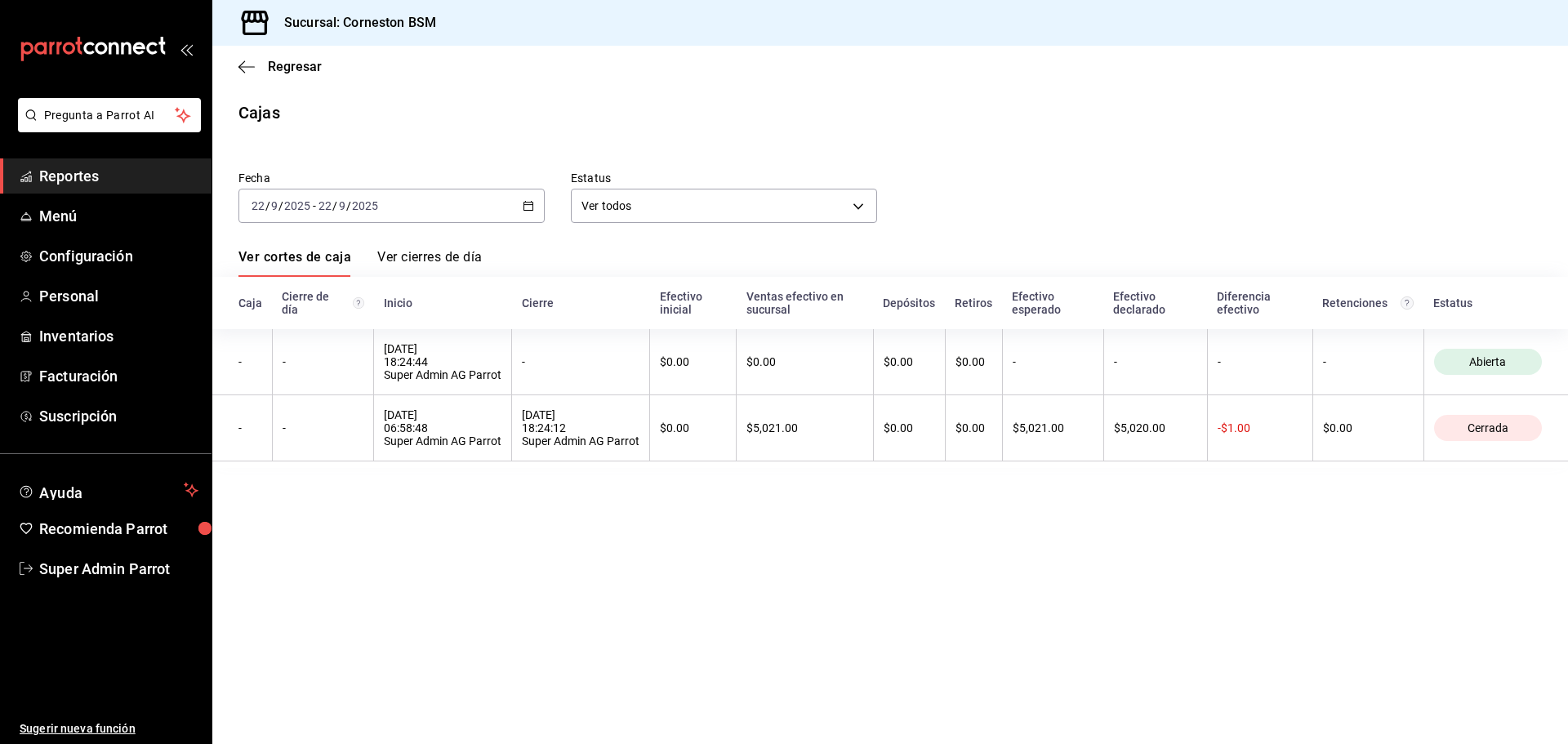
click at [518, 205] on div "[DATE] [DATE] - [DATE] [DATE]" at bounding box center [391, 205] width 306 height 34
click at [281, 290] on span "Ayer" at bounding box center [315, 291] width 126 height 17
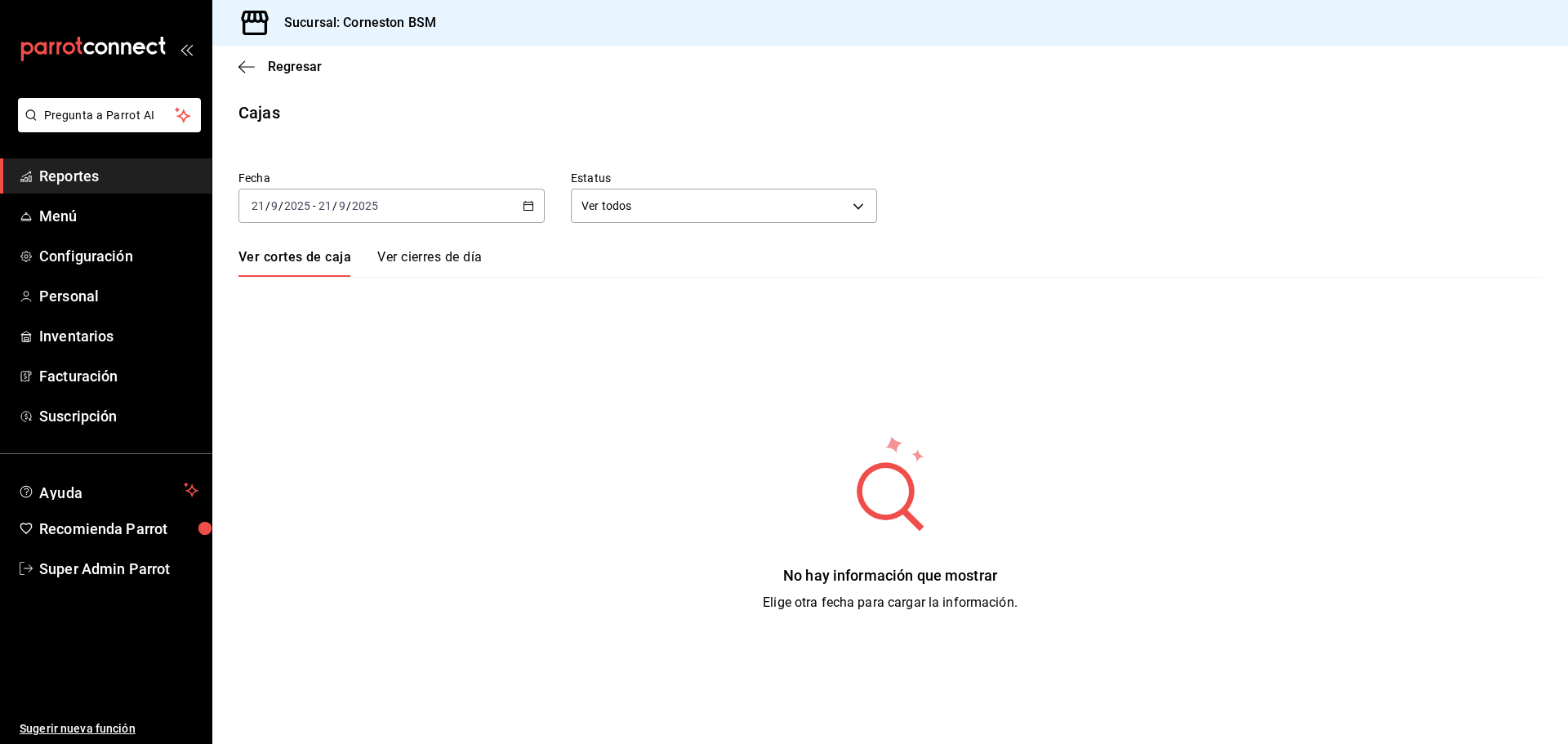
click at [525, 201] on \(Stroke\) "button" at bounding box center [525, 201] width 1 height 1
click at [339, 357] on span "Mes actual" at bounding box center [315, 365] width 126 height 17
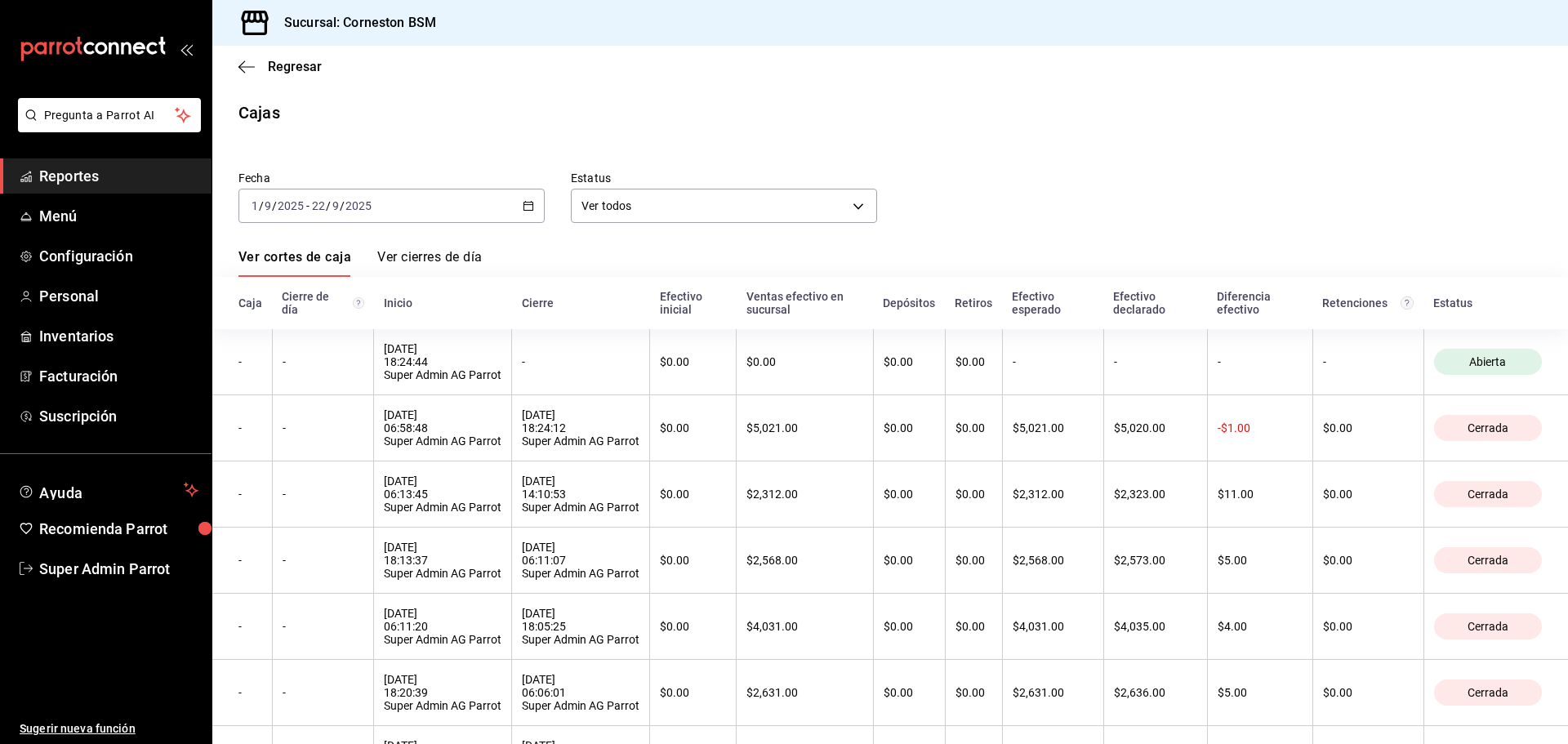
click at [521, 213] on div "[DATE] [DATE] - [DATE] [DATE]" at bounding box center [391, 205] width 306 height 34
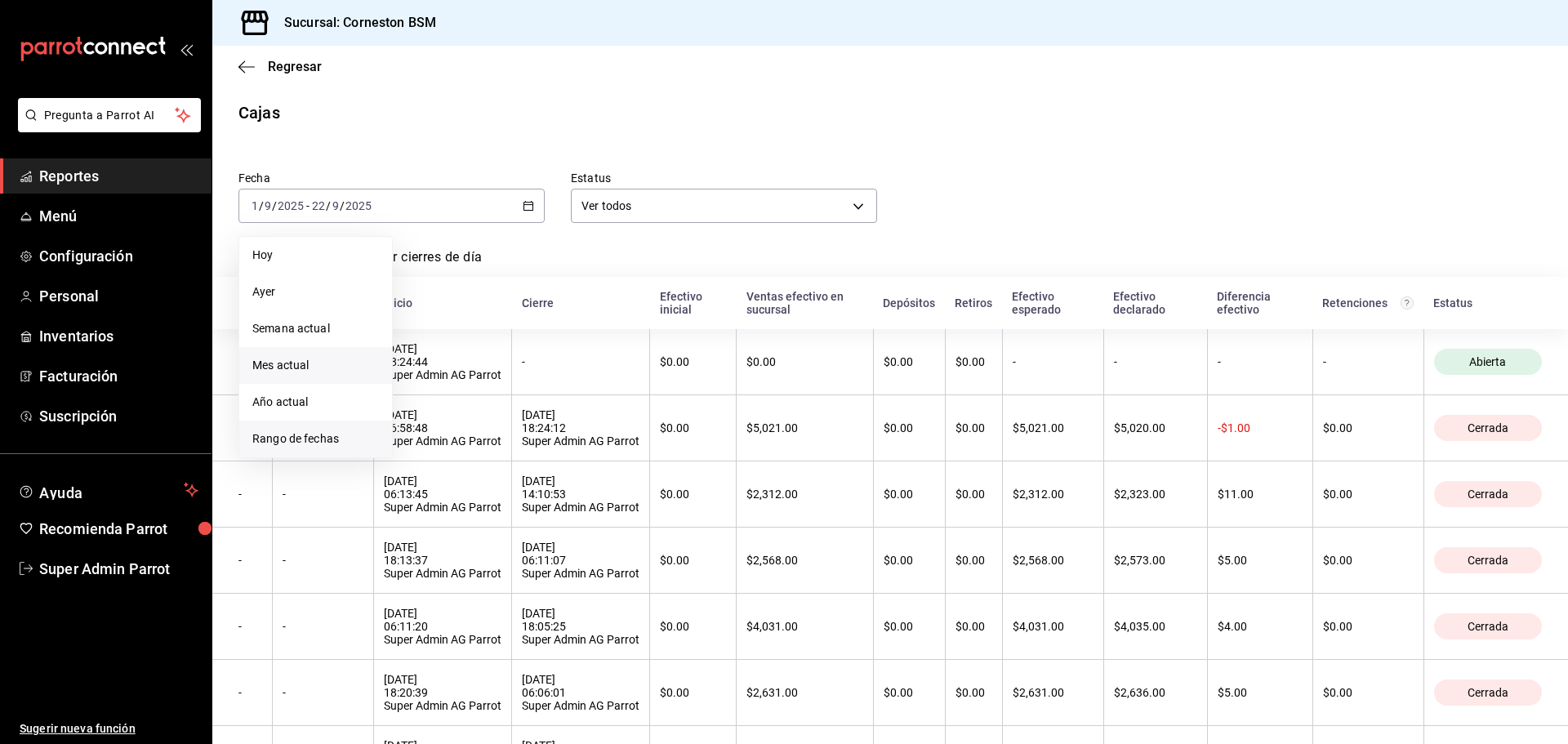
click at [320, 434] on span "Rango de fechas" at bounding box center [315, 439] width 126 height 17
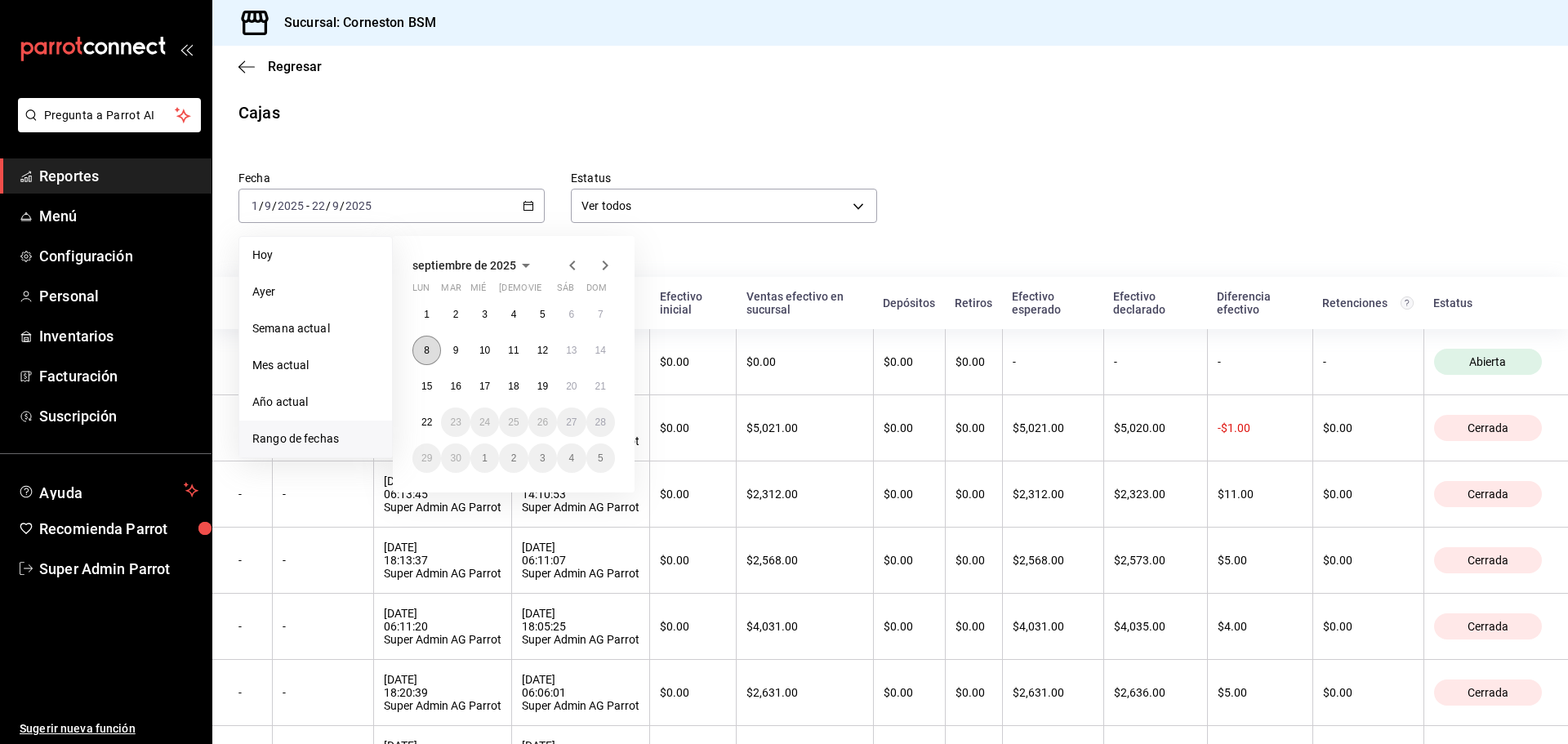
click at [431, 357] on button "8" at bounding box center [426, 350] width 28 height 29
click at [426, 380] on abbr "15" at bounding box center [427, 386] width 11 height 11
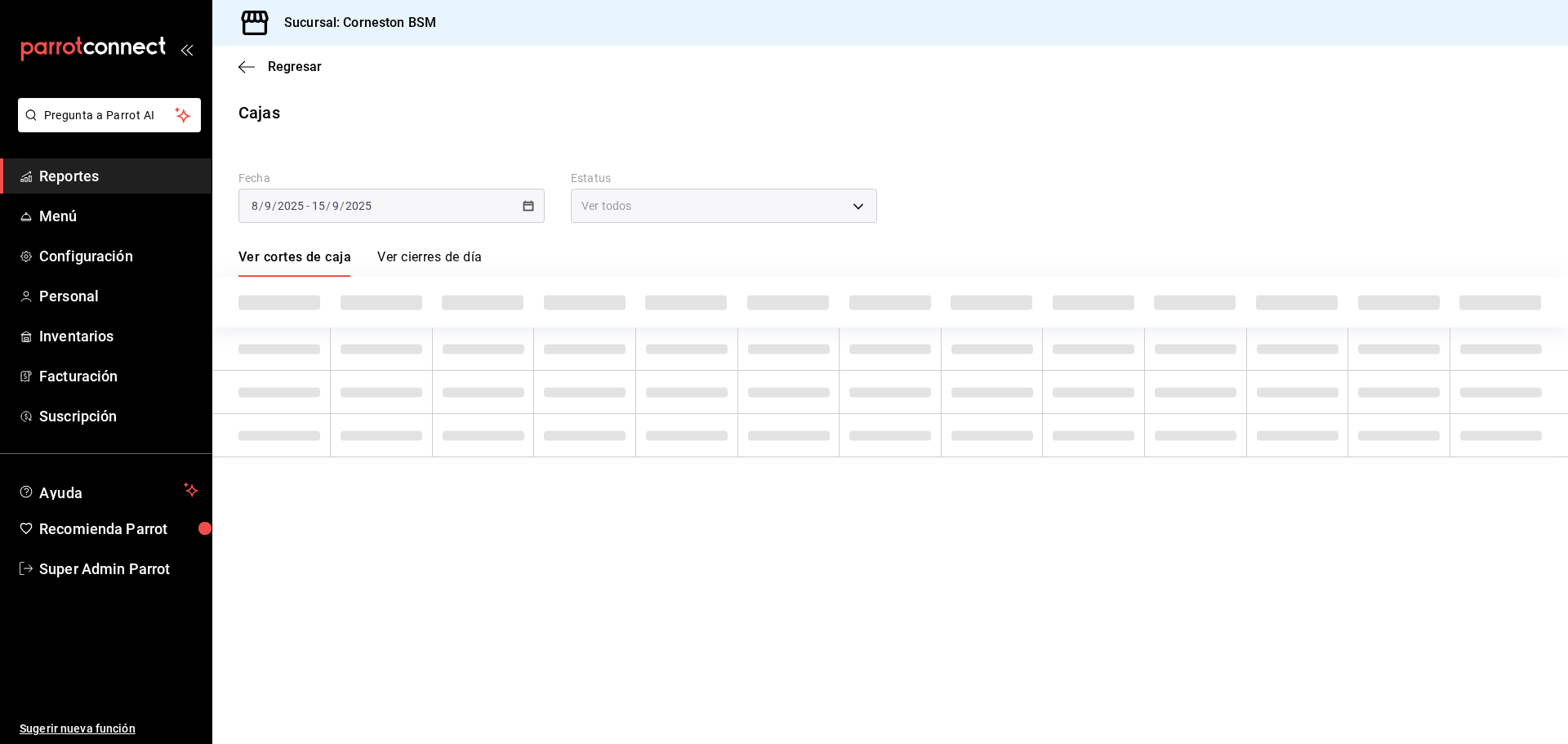
click at [426, 380] on td at bounding box center [381, 392] width 102 height 43
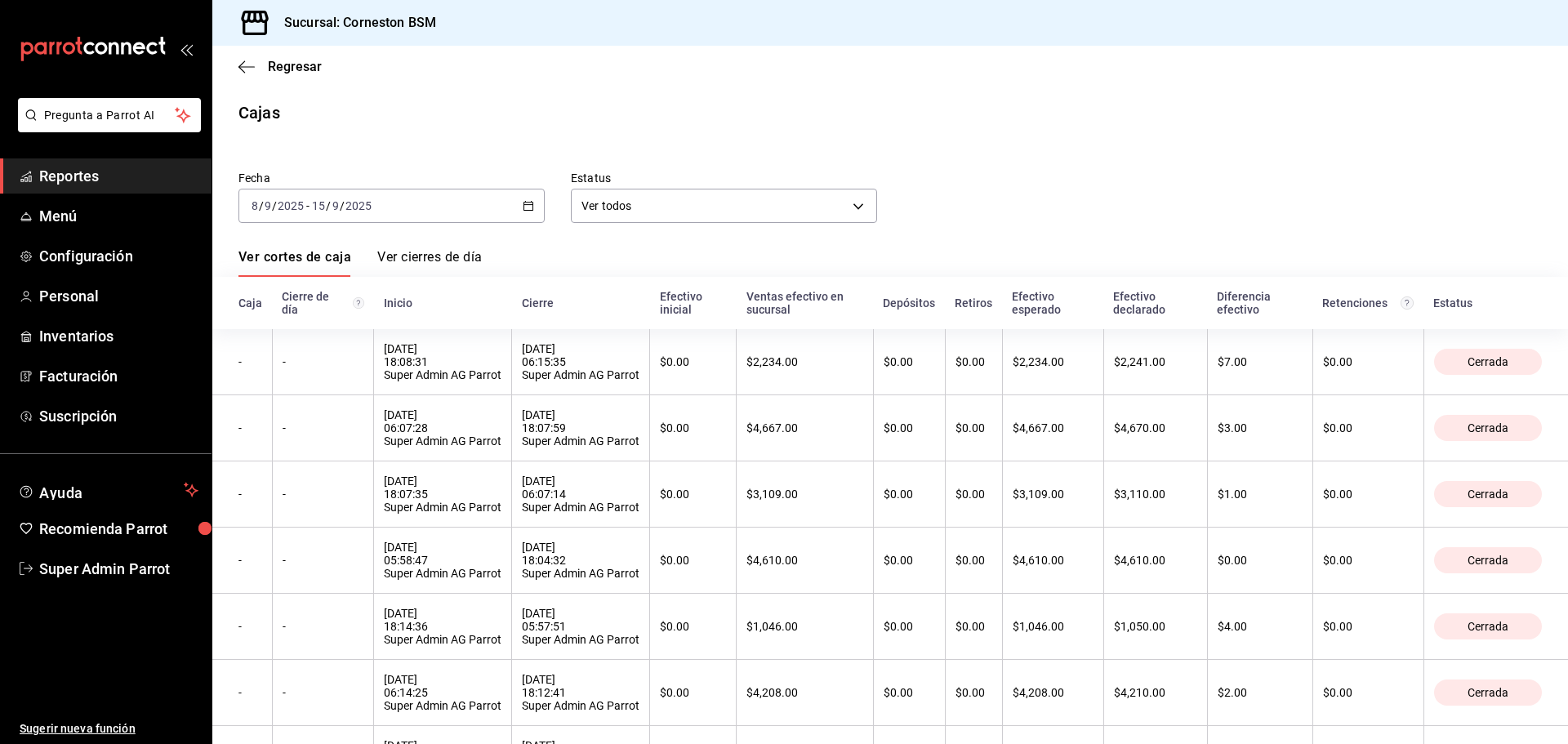
click at [510, 203] on div "[DATE] [DATE] - [DATE] [DATE]" at bounding box center [391, 205] width 306 height 34
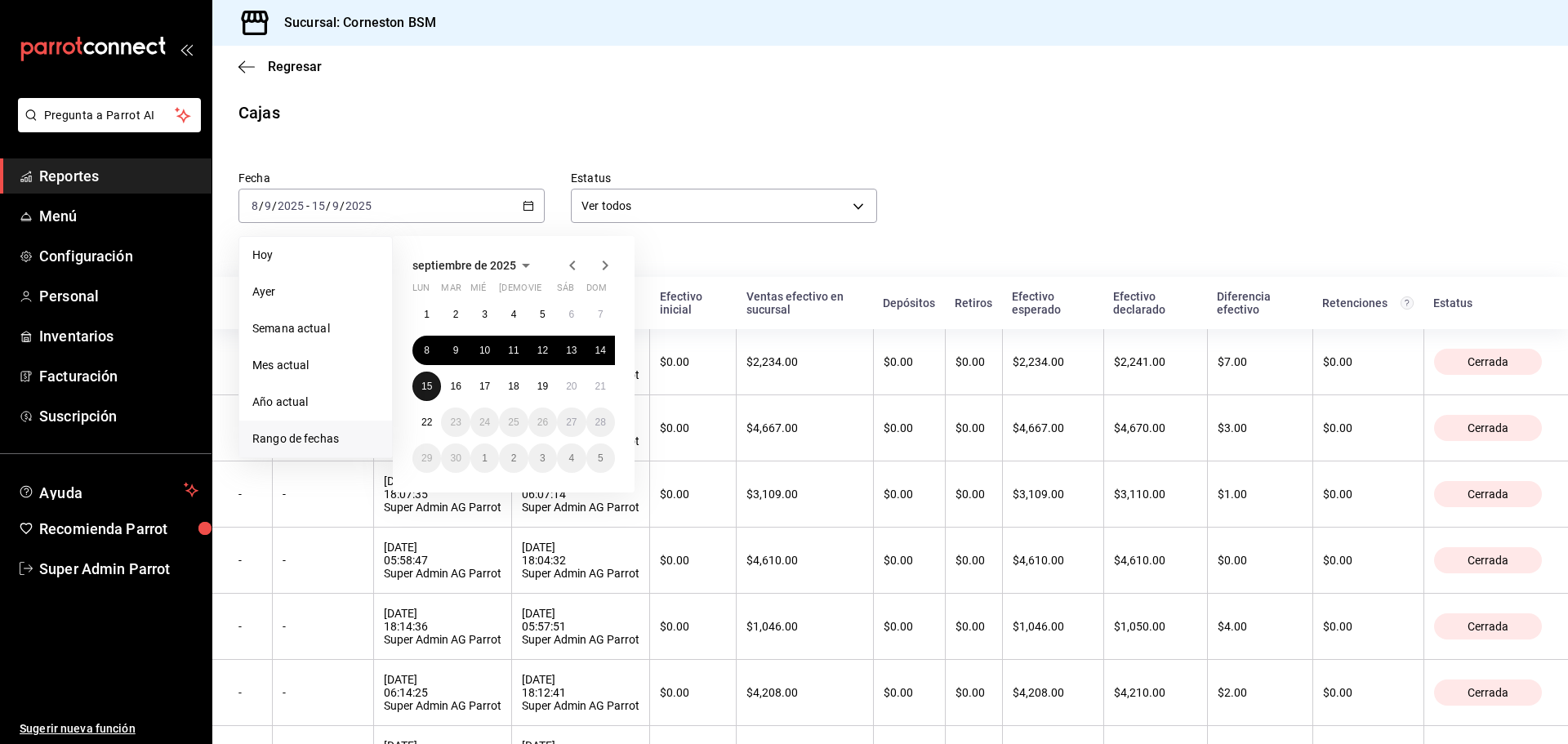
click at [426, 399] on button "15" at bounding box center [426, 386] width 28 height 29
click at [427, 395] on button "15" at bounding box center [426, 386] width 28 height 29
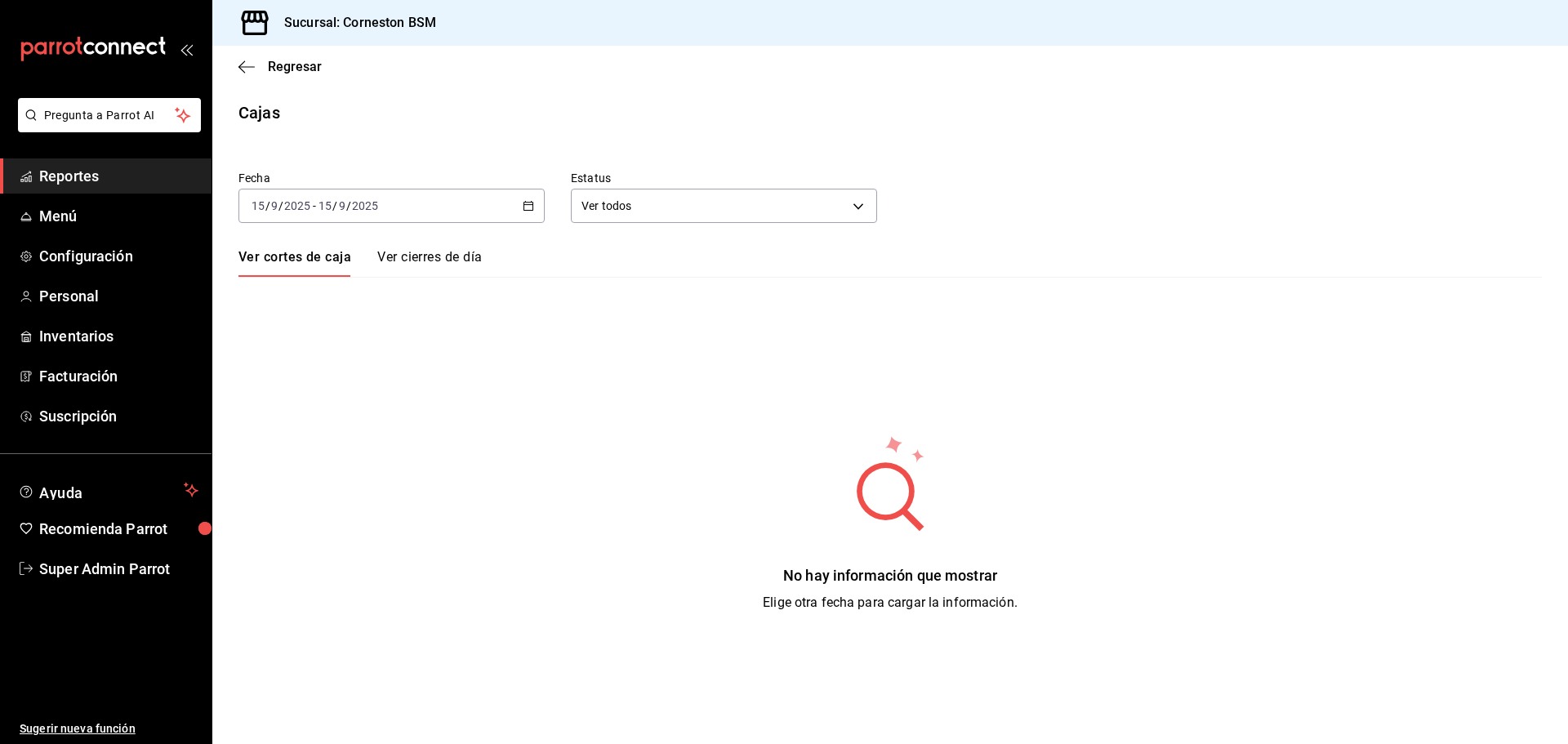
click at [523, 206] on \(Stroke\) "button" at bounding box center [528, 206] width 10 height 9
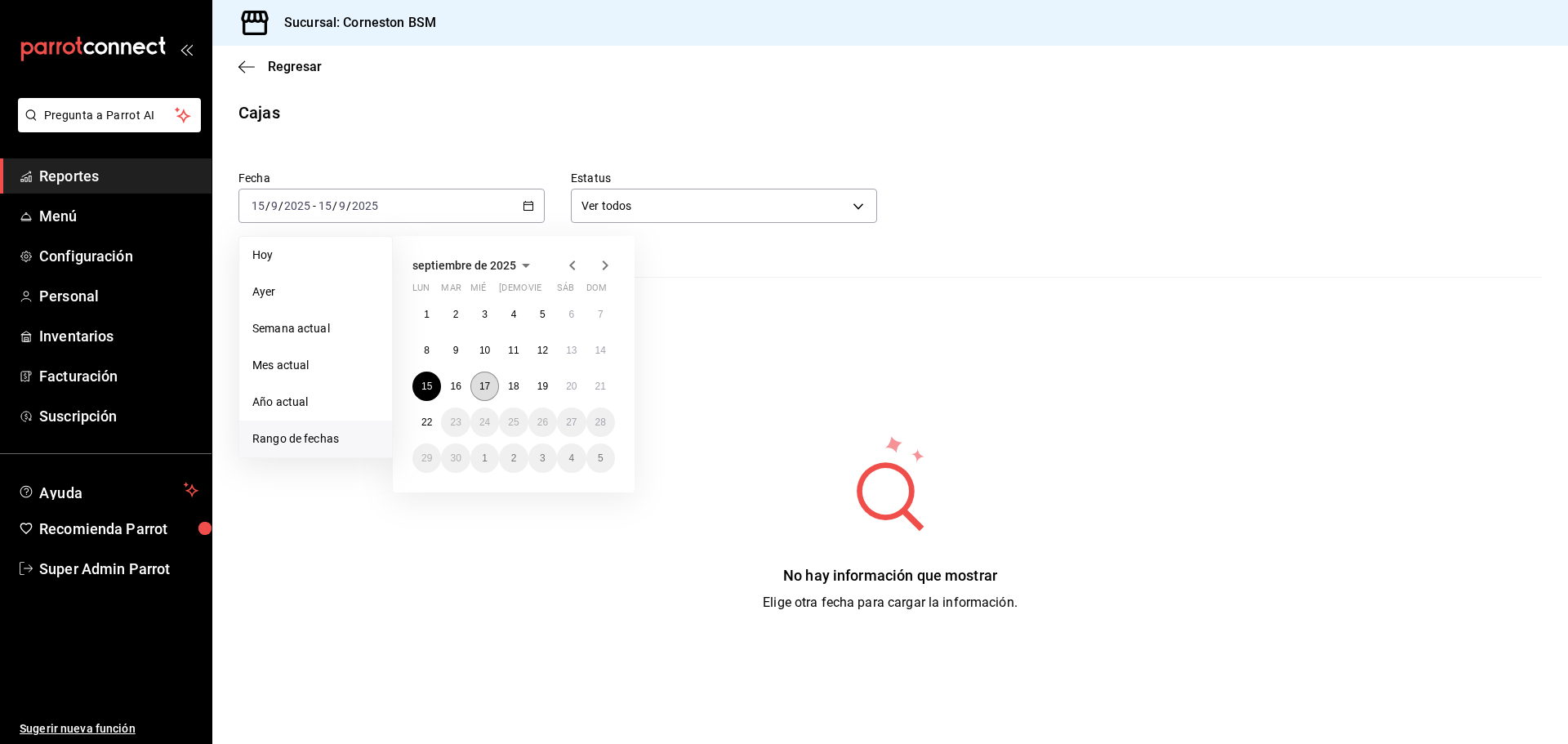
click at [485, 378] on button "17" at bounding box center [484, 386] width 28 height 29
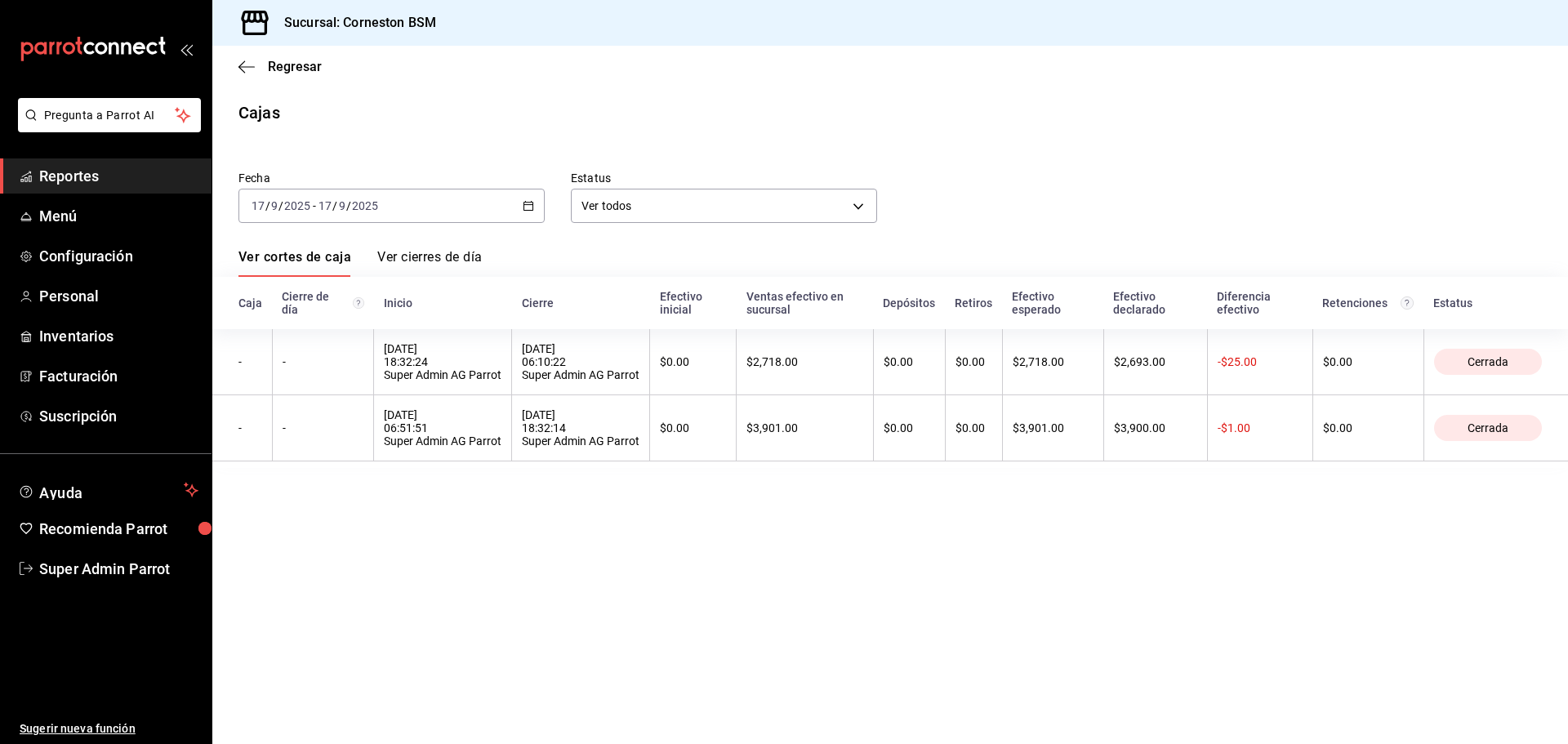
drag, startPoint x: 254, startPoint y: 60, endPoint x: 170, endPoint y: 163, distance: 132.9
click at [254, 60] on icon "button" at bounding box center [247, 67] width 16 height 15
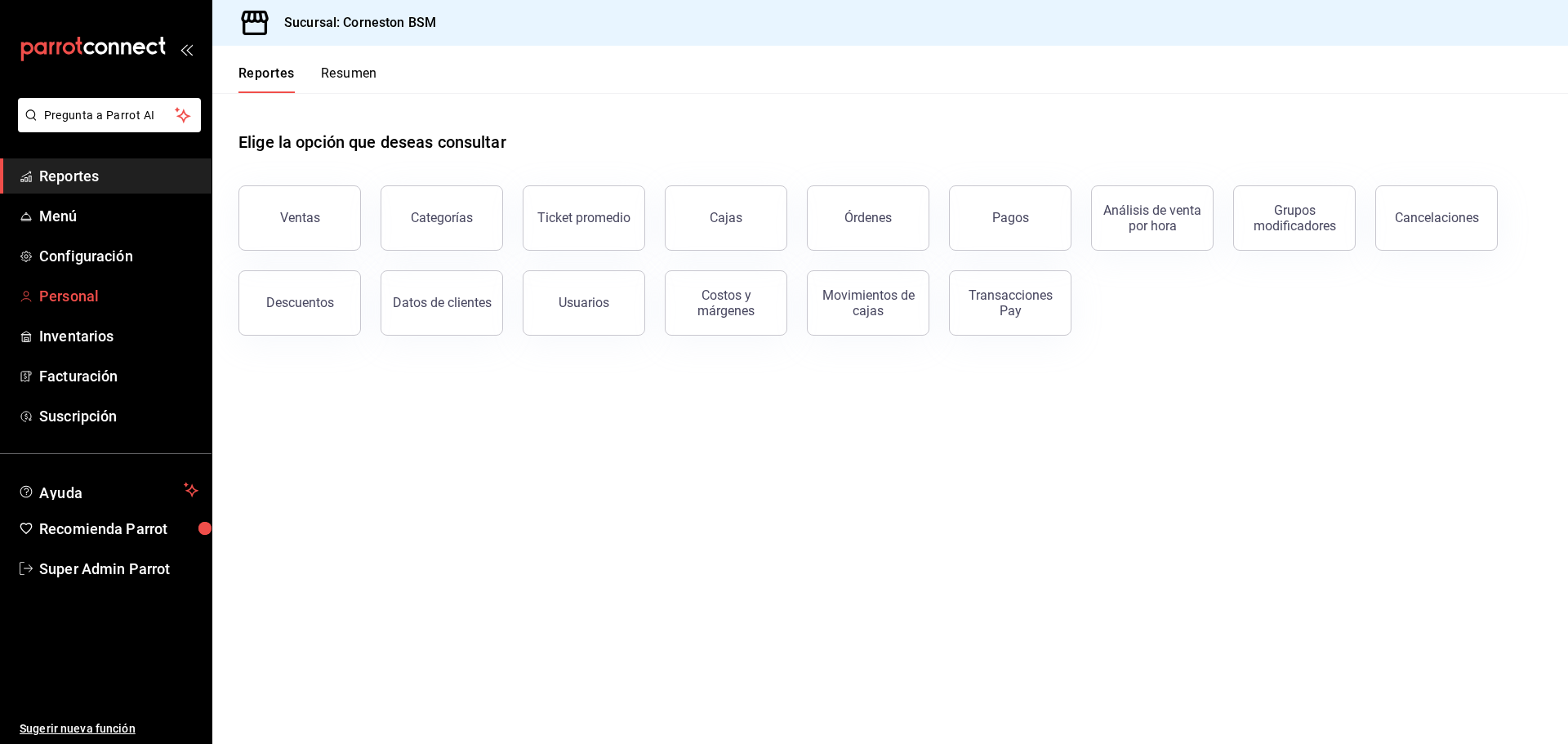
click at [104, 306] on span "Personal" at bounding box center [119, 296] width 159 height 22
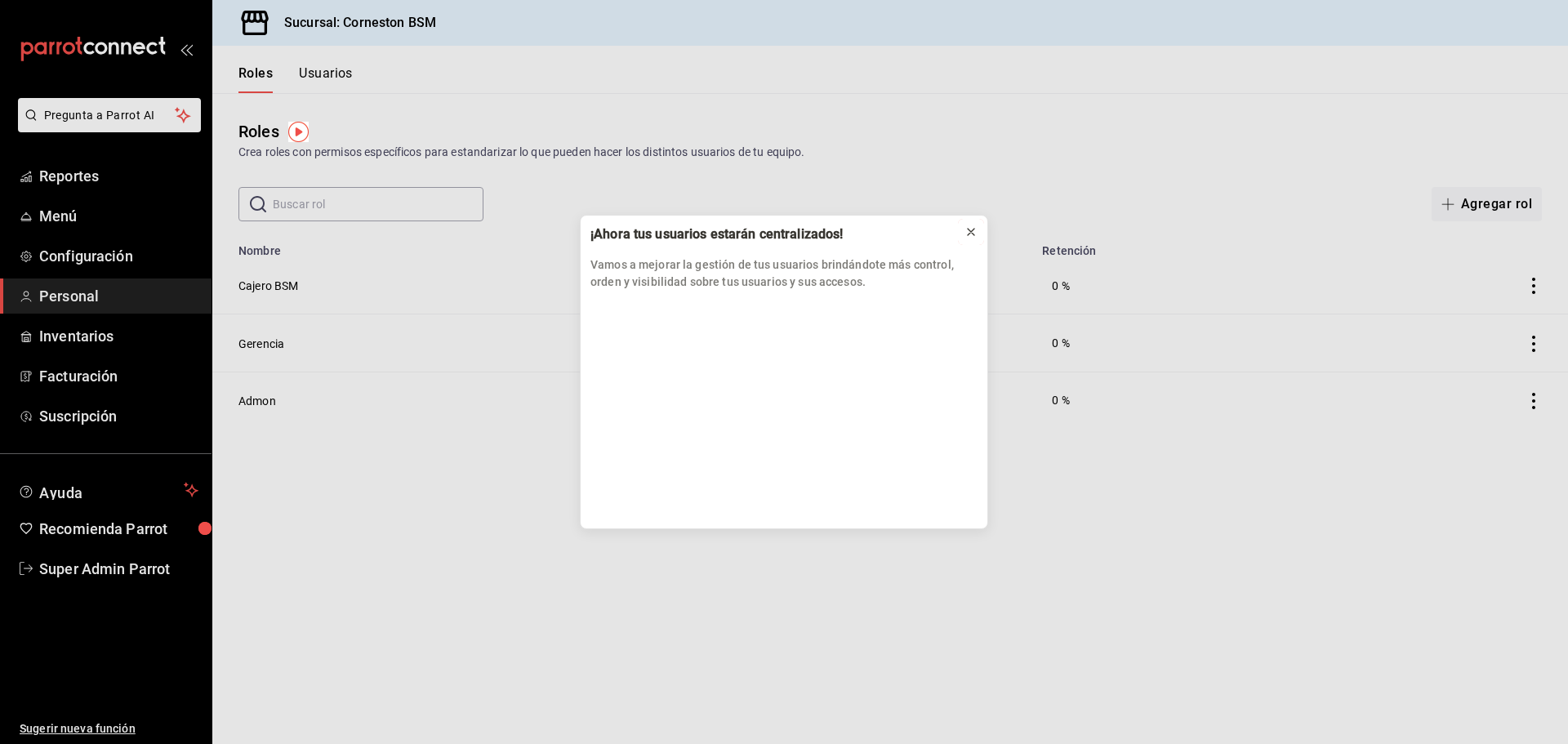
click at [961, 228] on button at bounding box center [970, 232] width 27 height 27
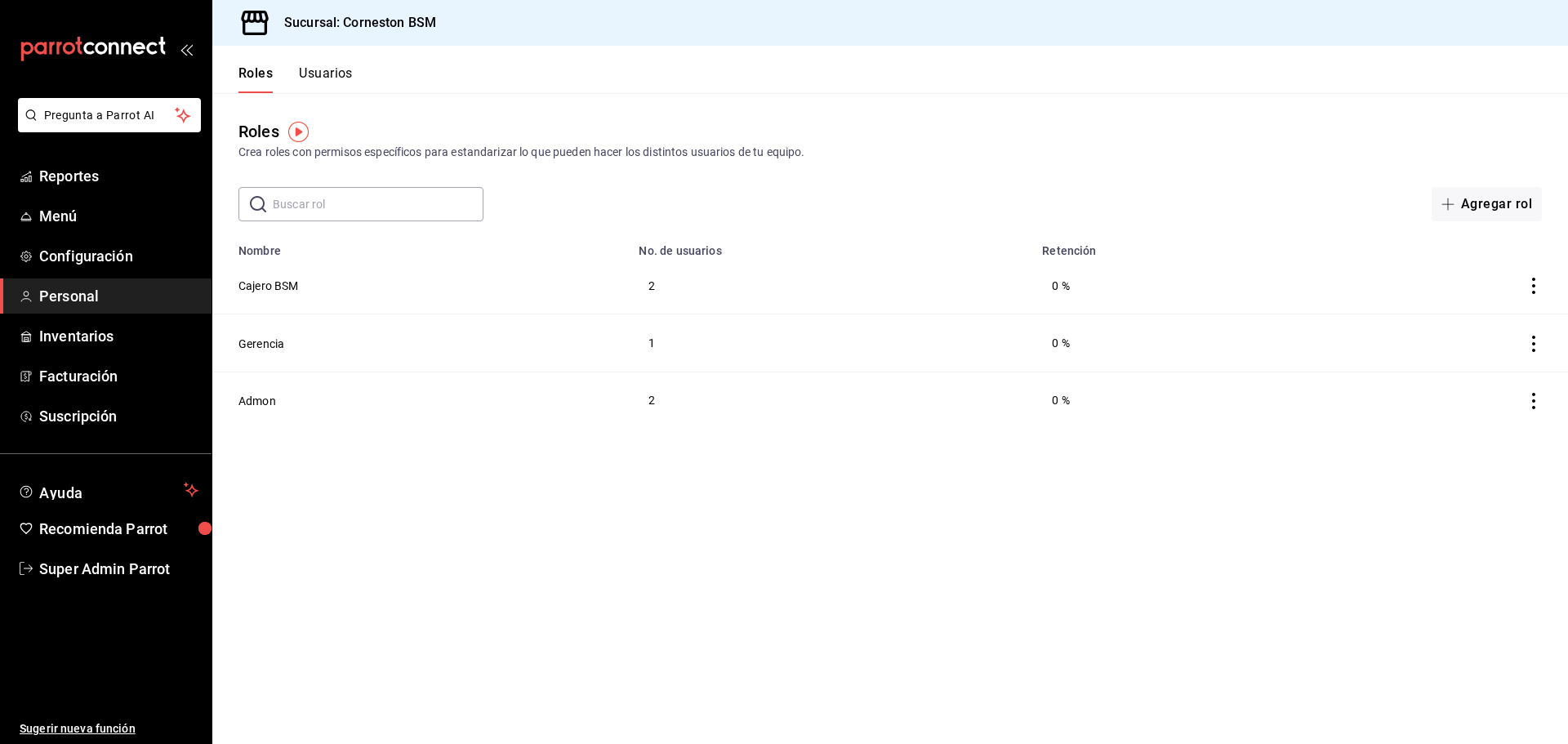
click at [333, 72] on button "Usuarios" at bounding box center [325, 79] width 54 height 27
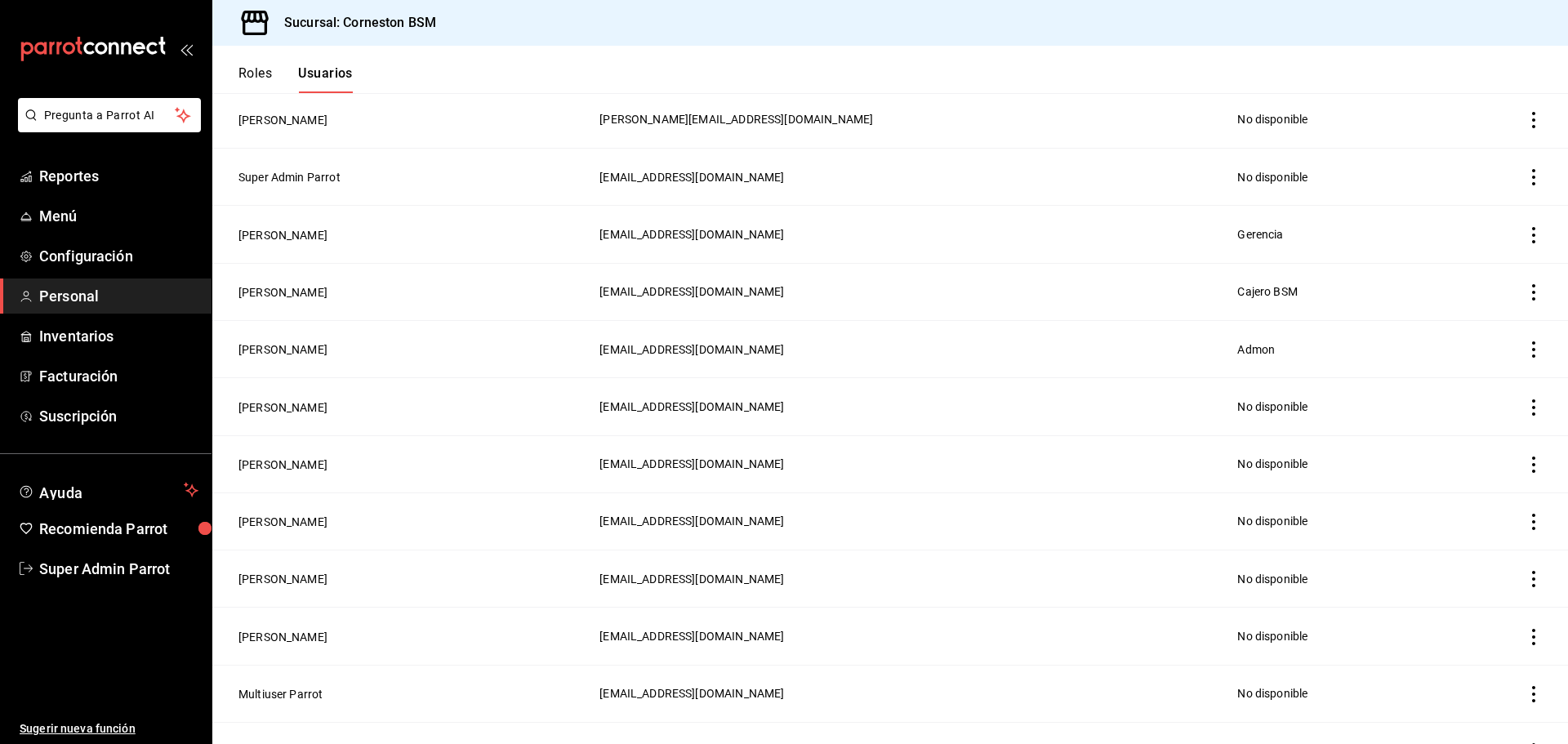
scroll to position [1098, 0]
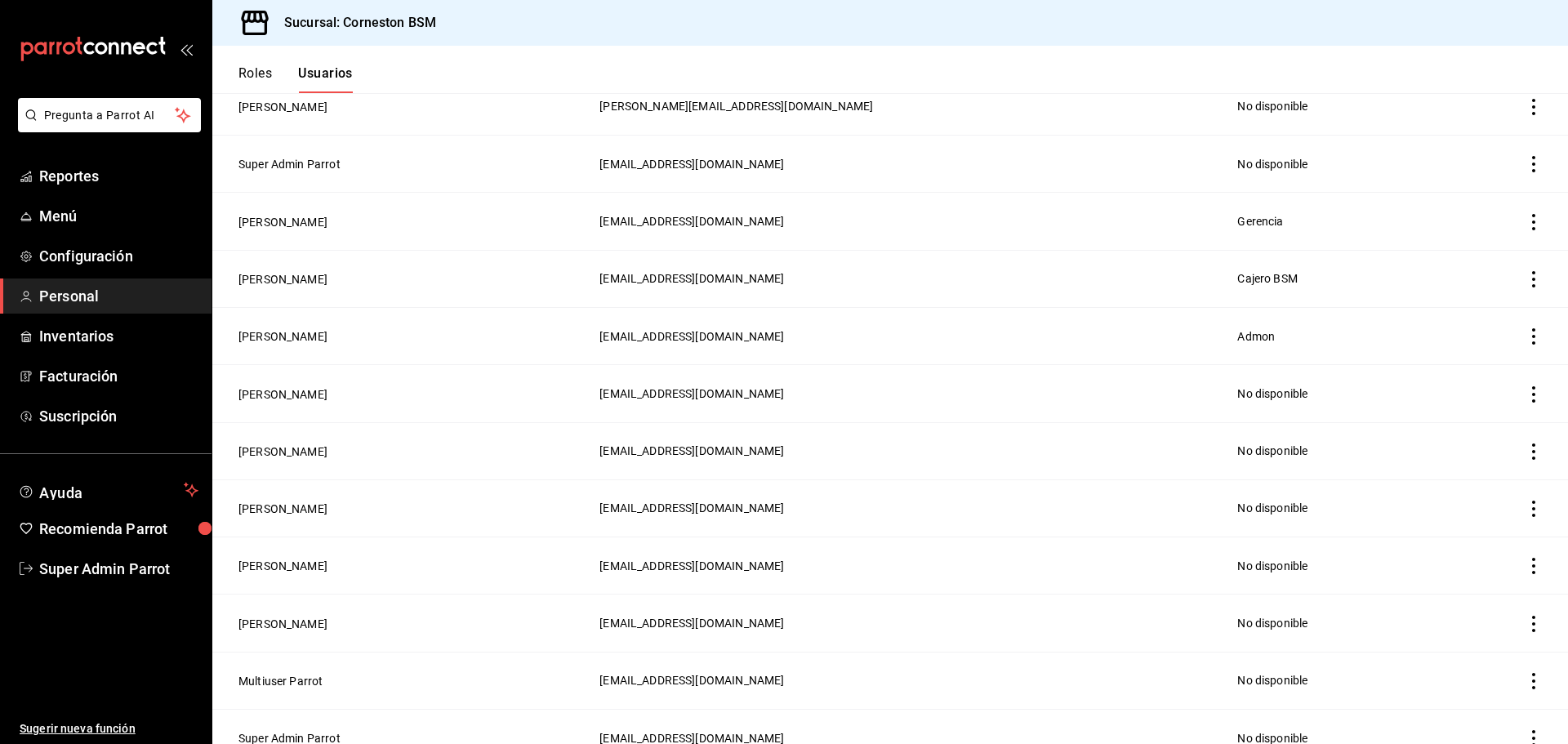
click at [1517, 709] on td "employeesTable" at bounding box center [1502, 738] width 131 height 57
click at [1525, 730] on icon "actions" at bounding box center [1533, 739] width 16 height 16
click at [372, 723] on div at bounding box center [784, 372] width 1568 height 744
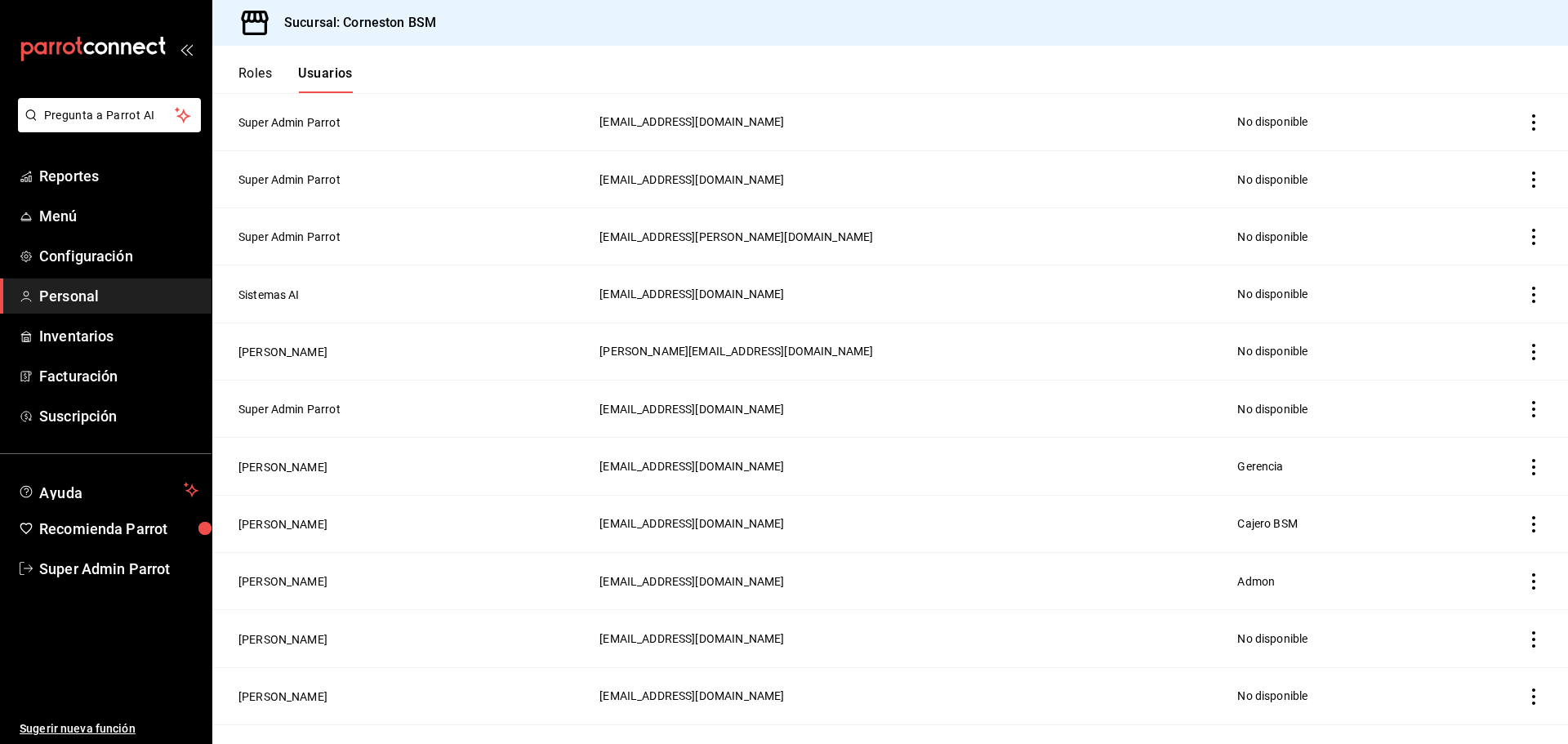
click at [1531, 333] on td "employeesTable" at bounding box center [1502, 351] width 131 height 57
click at [1525, 344] on icon "actions" at bounding box center [1533, 352] width 16 height 16
click at [501, 356] on div at bounding box center [784, 372] width 1568 height 744
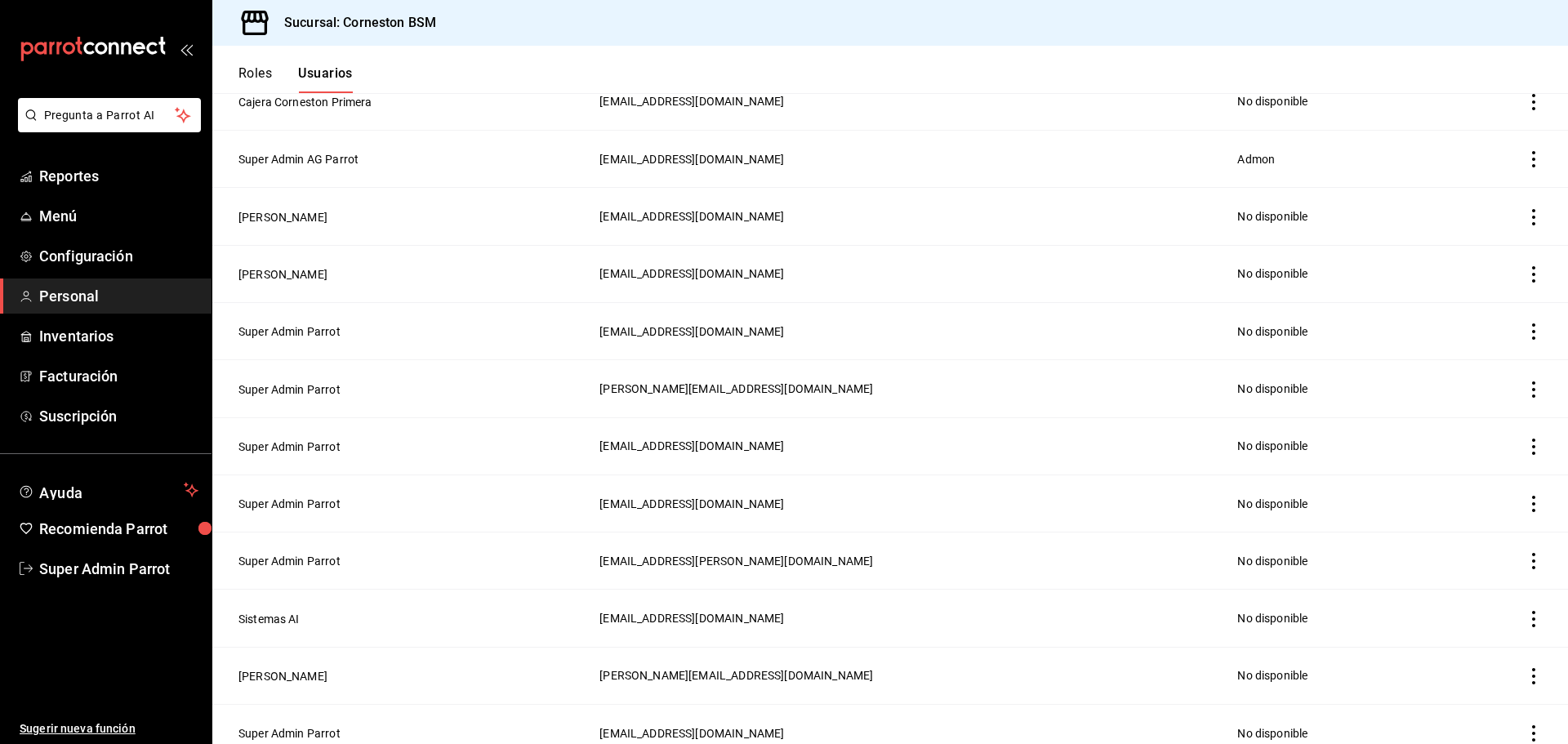
scroll to position [526, 0]
click at [266, 70] on button "Roles" at bounding box center [255, 79] width 34 height 27
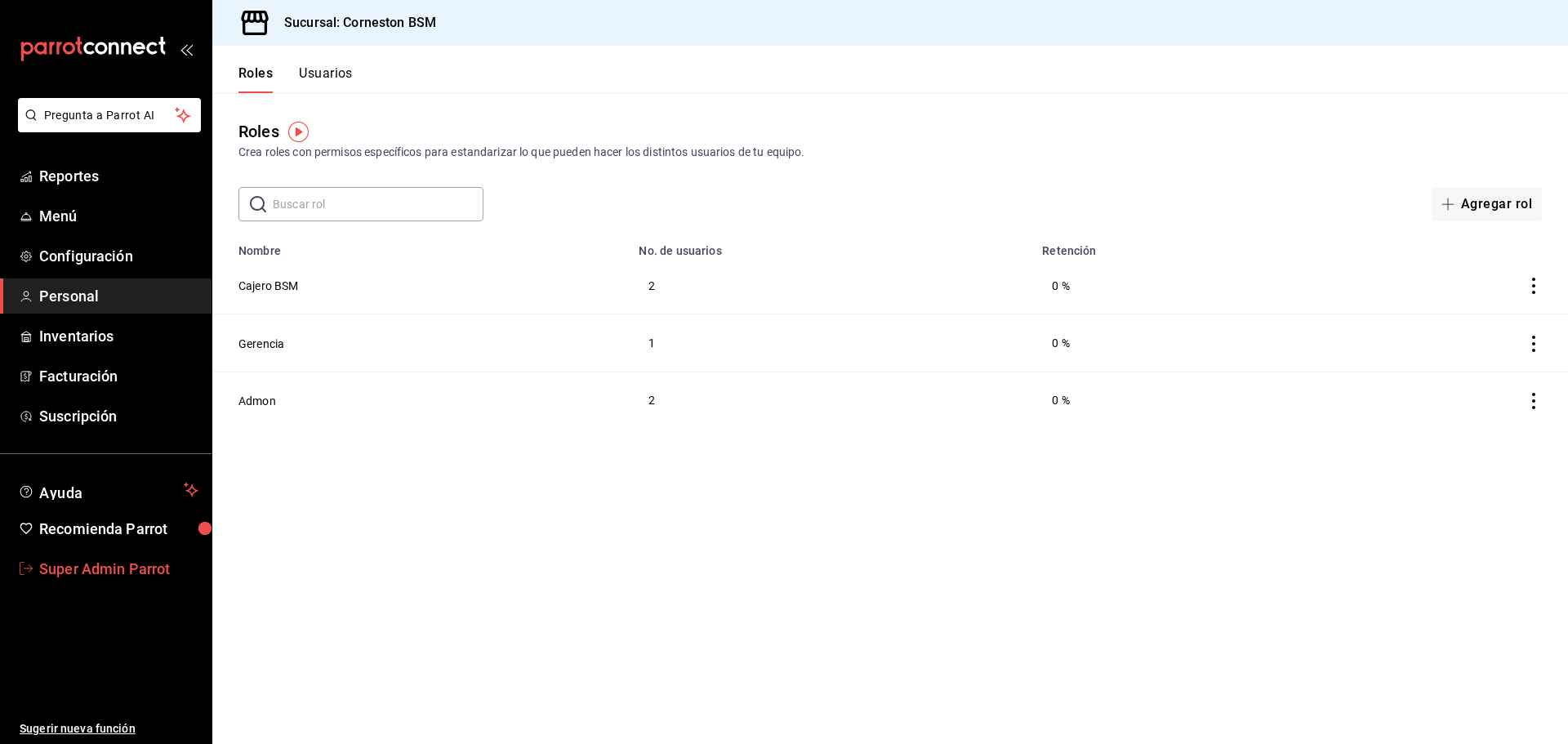
click at [148, 566] on span "Super Admin Parrot" at bounding box center [119, 569] width 159 height 22
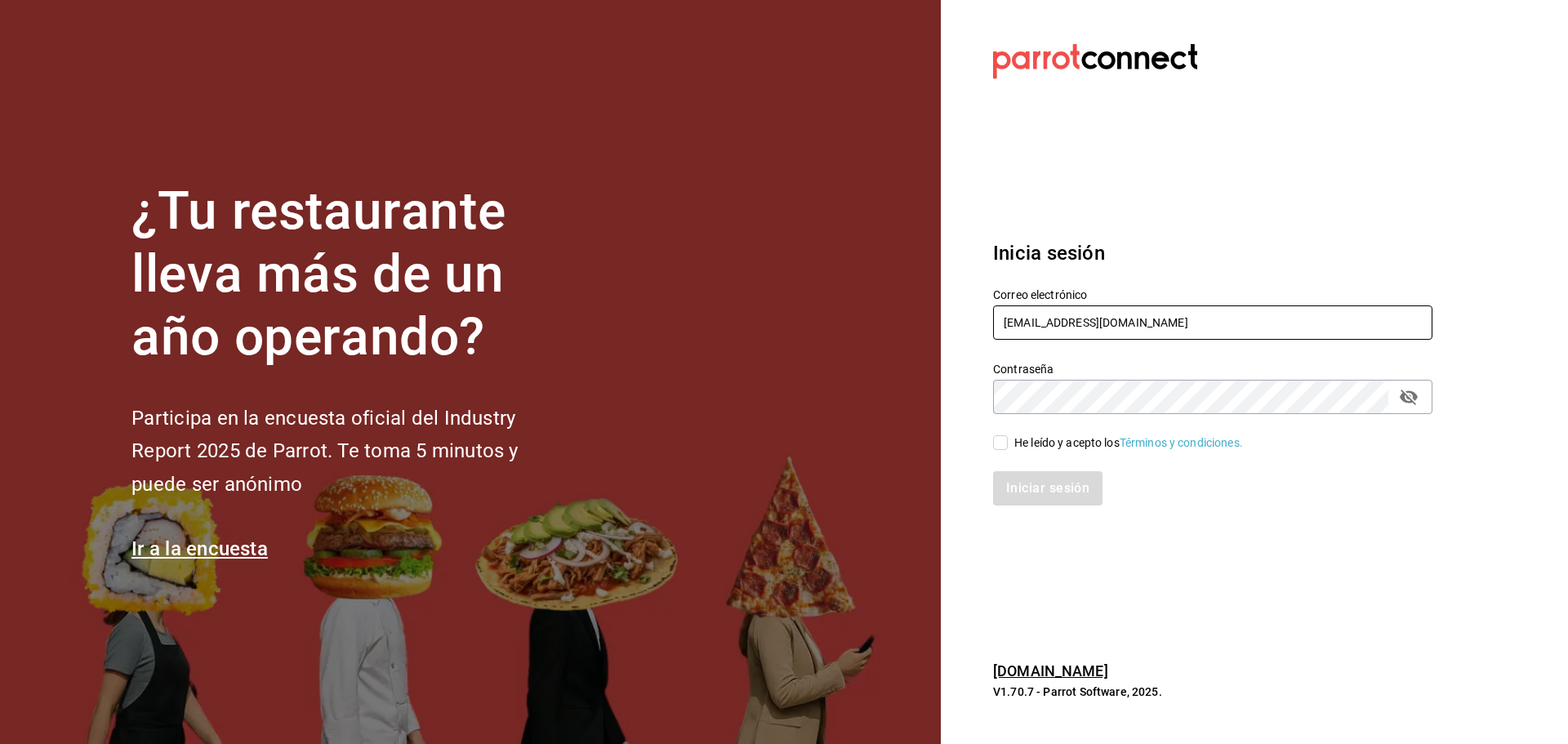
click at [1022, 317] on input "celestica@aguafria.com" at bounding box center [1212, 322] width 439 height 34
paste input "goys@bistro"
type input "[EMAIL_ADDRESS][DOMAIN_NAME]"
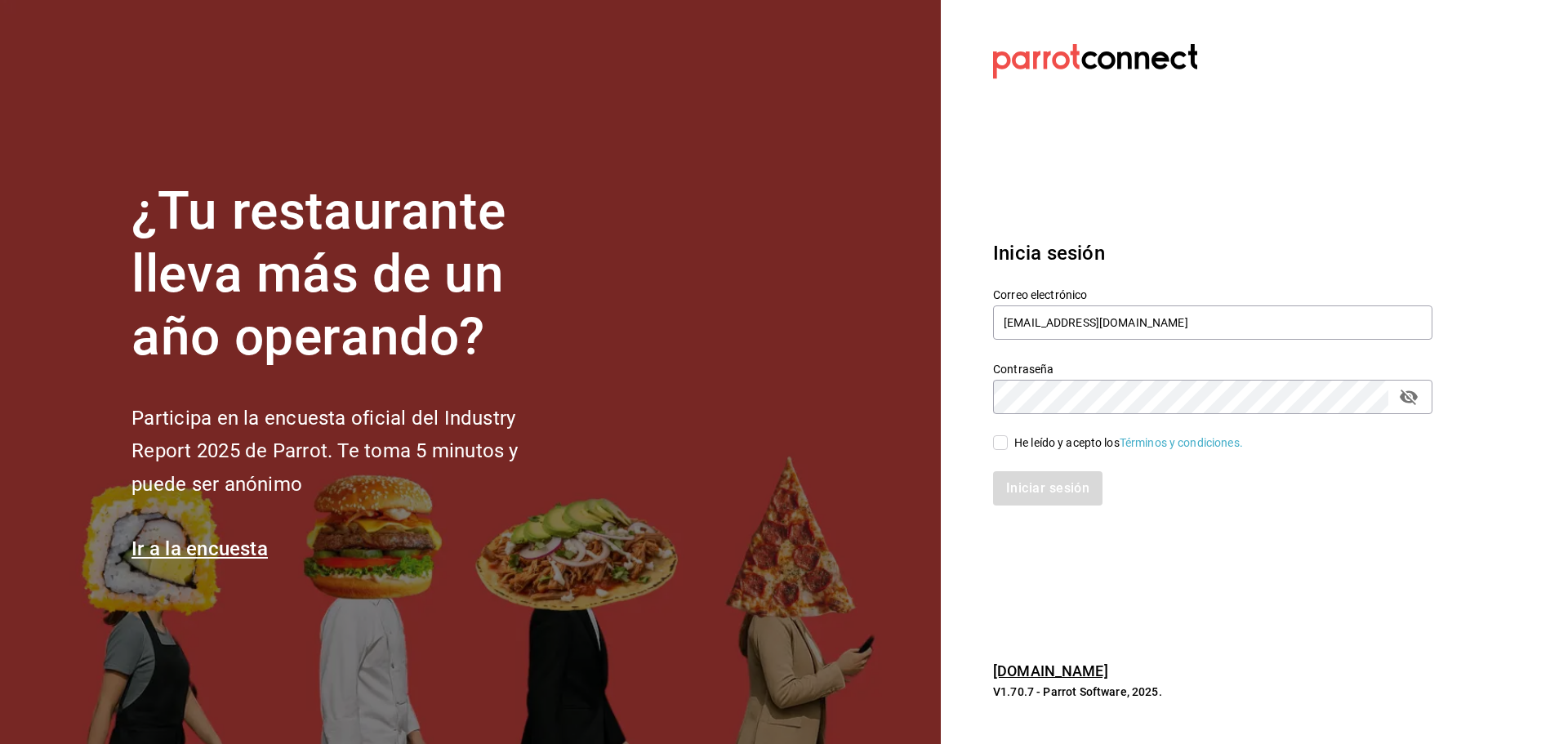
click at [1022, 434] on div "He leído y acepto los Términos y condiciones." at bounding box center [1128, 443] width 228 height 17
click at [1008, 435] on input "He leído y acepto los Términos y condiciones." at bounding box center [1001, 443] width 15 height 15
checkbox input "true"
click at [1038, 481] on button "Iniciar sesión" at bounding box center [1048, 487] width 111 height 34
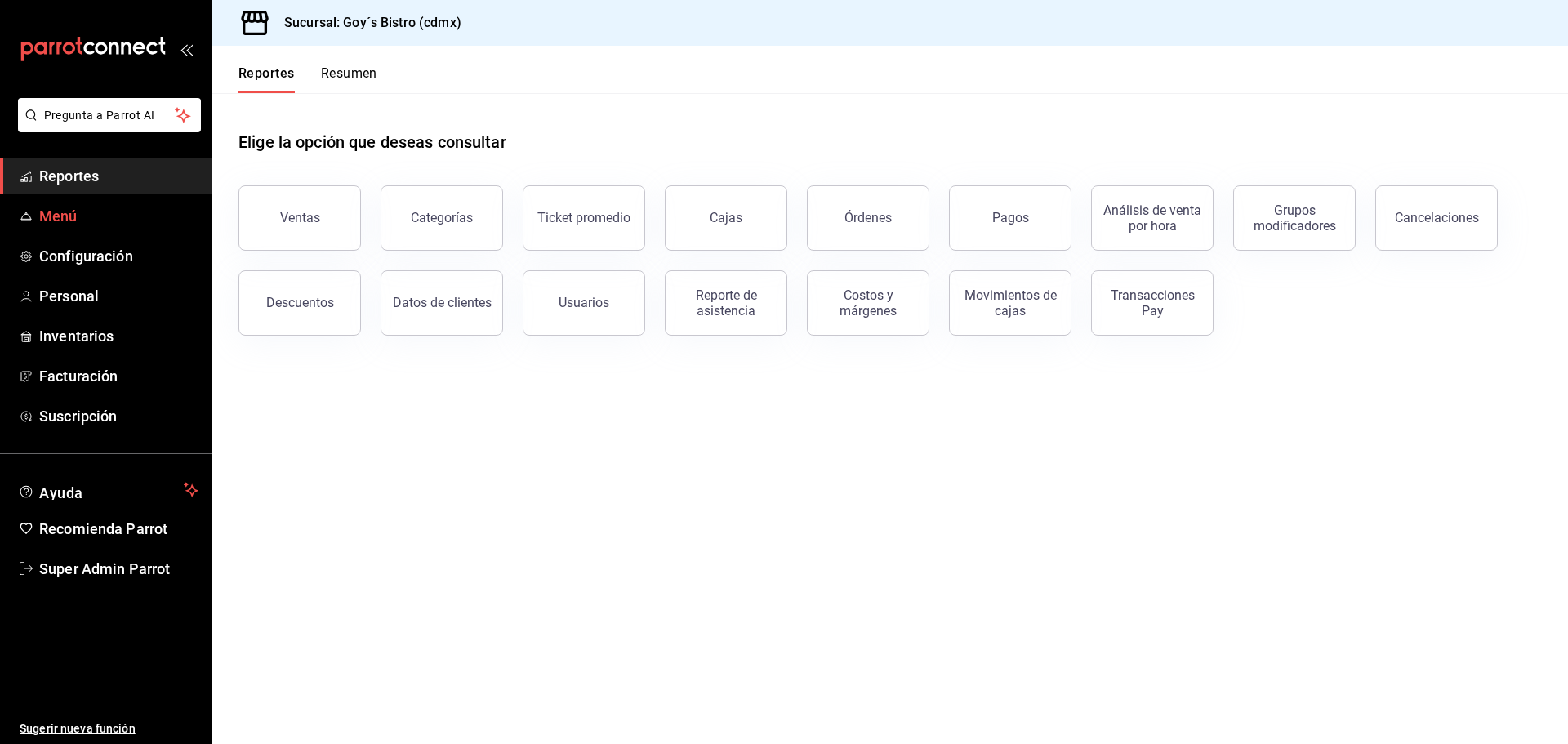
click at [83, 210] on span "Menú" at bounding box center [119, 216] width 159 height 22
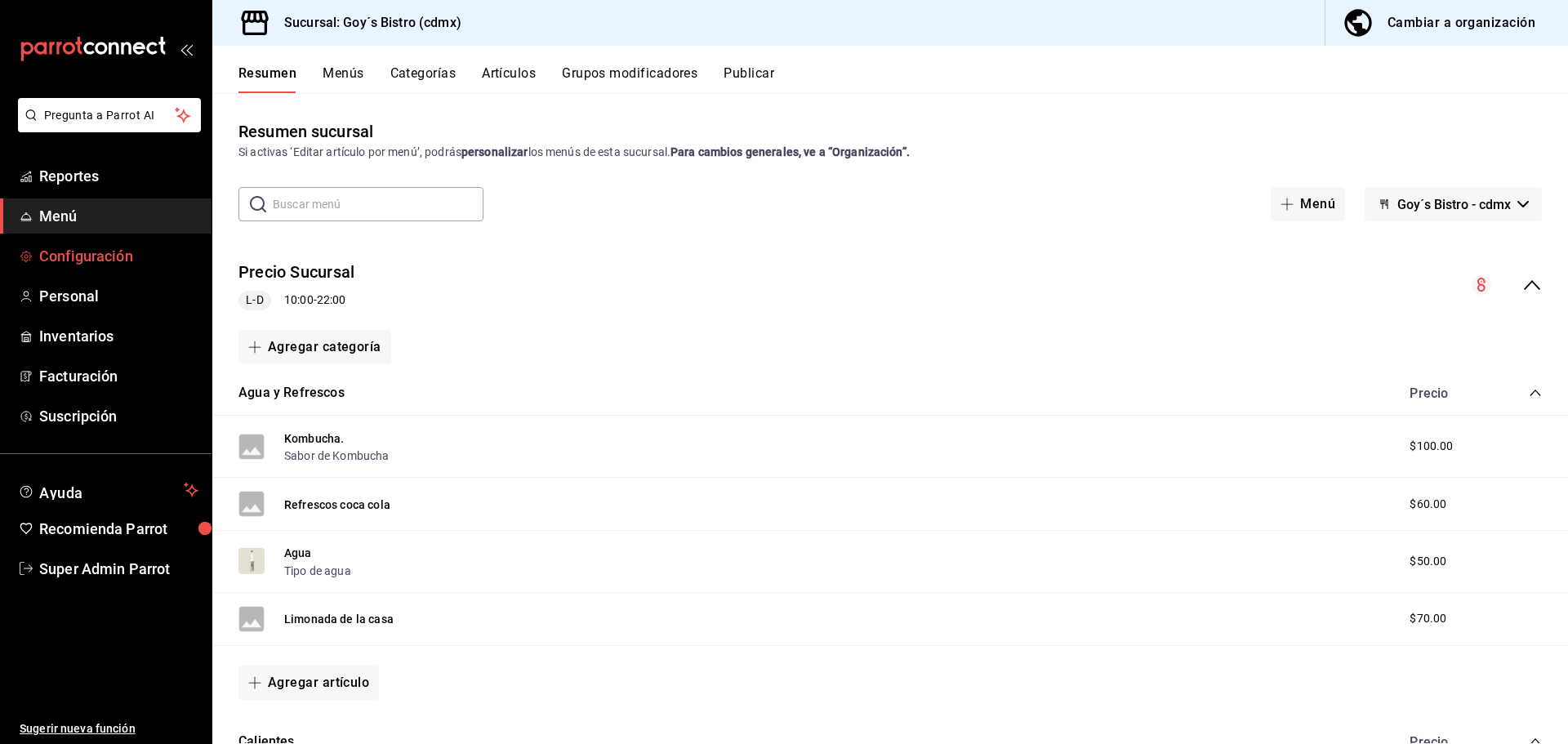
click at [89, 248] on span "Configuración" at bounding box center [119, 256] width 159 height 22
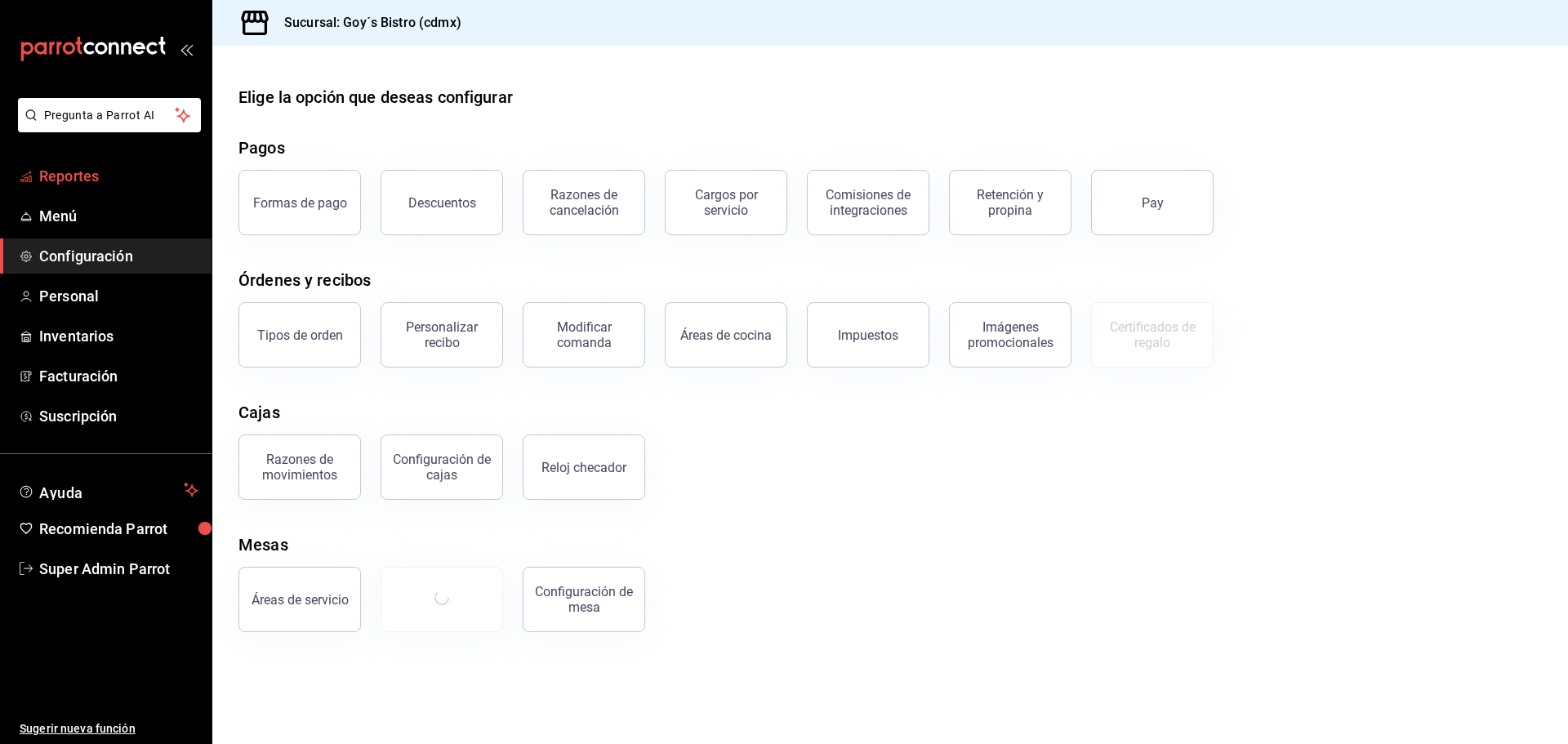
click at [95, 173] on span "Reportes" at bounding box center [119, 176] width 159 height 22
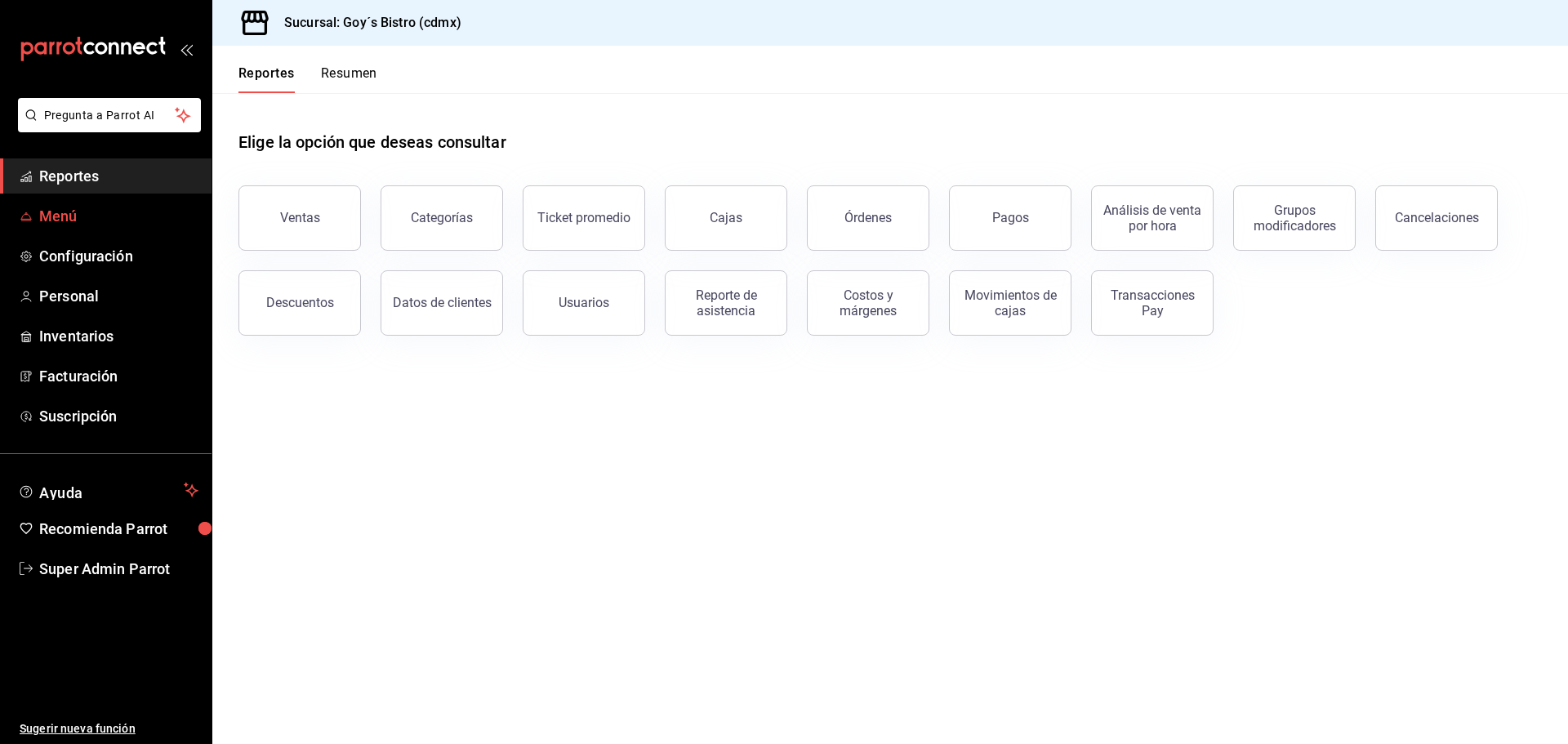
click at [97, 216] on span "Menú" at bounding box center [119, 216] width 159 height 22
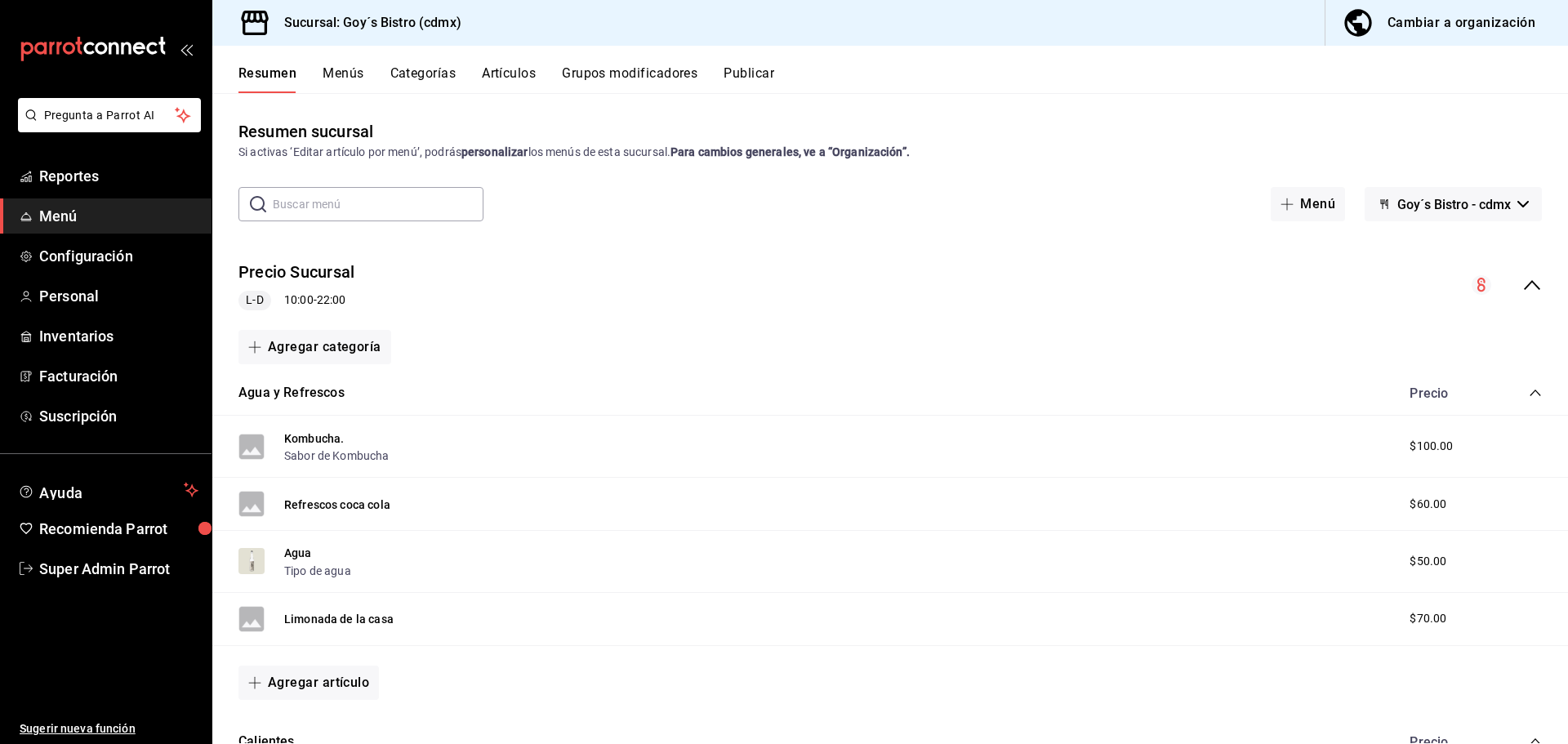
click at [89, 332] on span "Inventarios" at bounding box center [119, 336] width 159 height 22
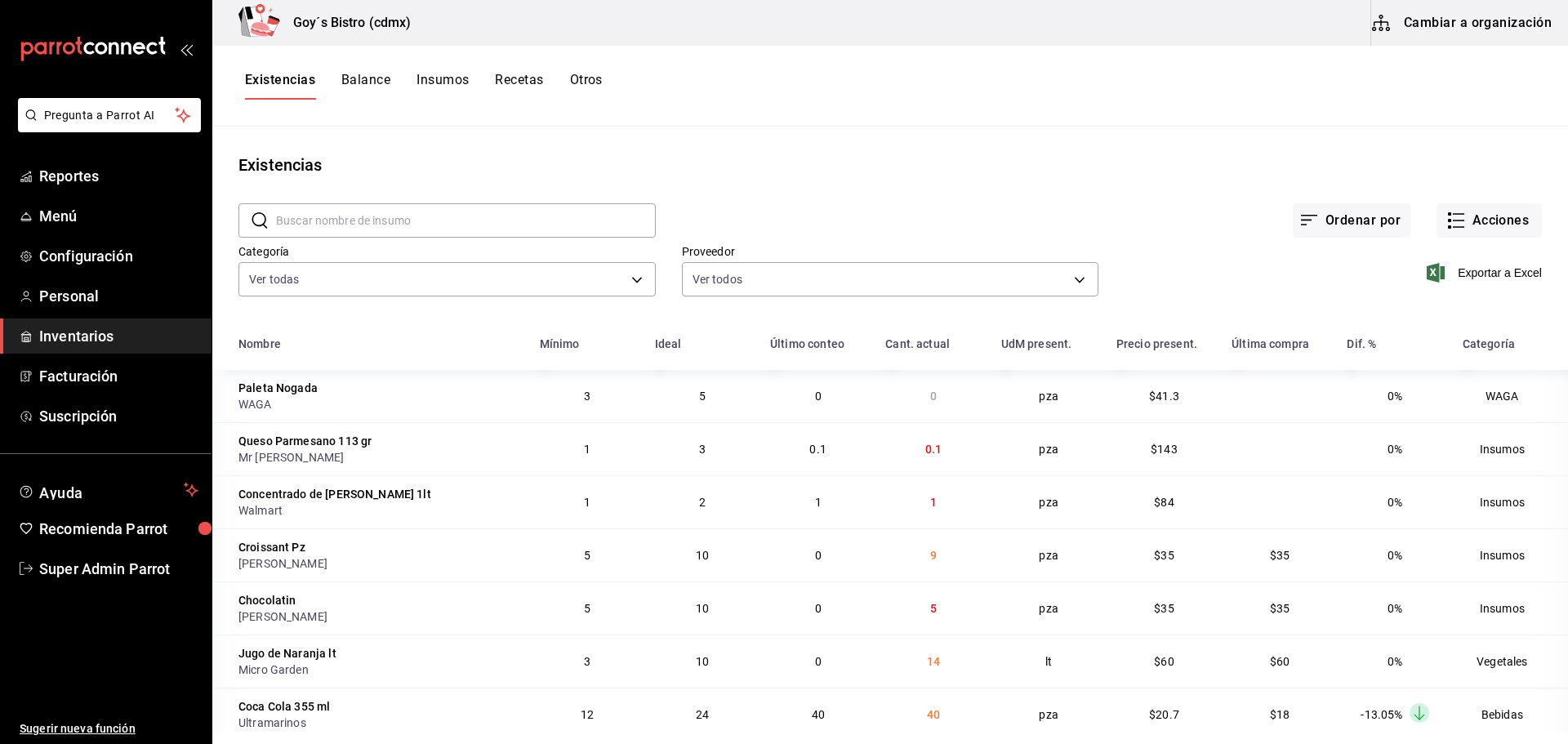
click at [1461, 26] on button "Cambiar a organización" at bounding box center [1463, 23] width 183 height 46
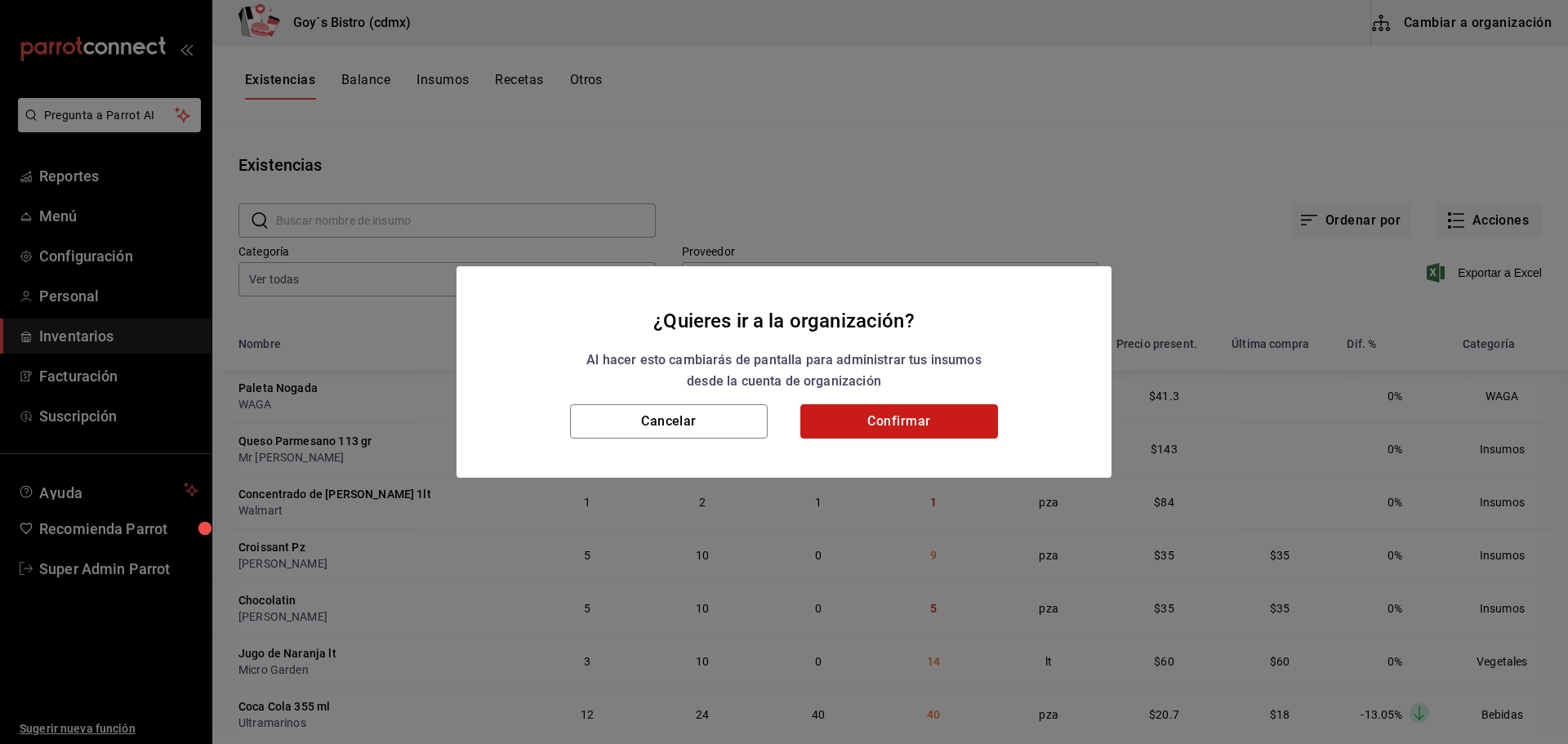
click at [855, 427] on button "Confirmar" at bounding box center [899, 421] width 198 height 34
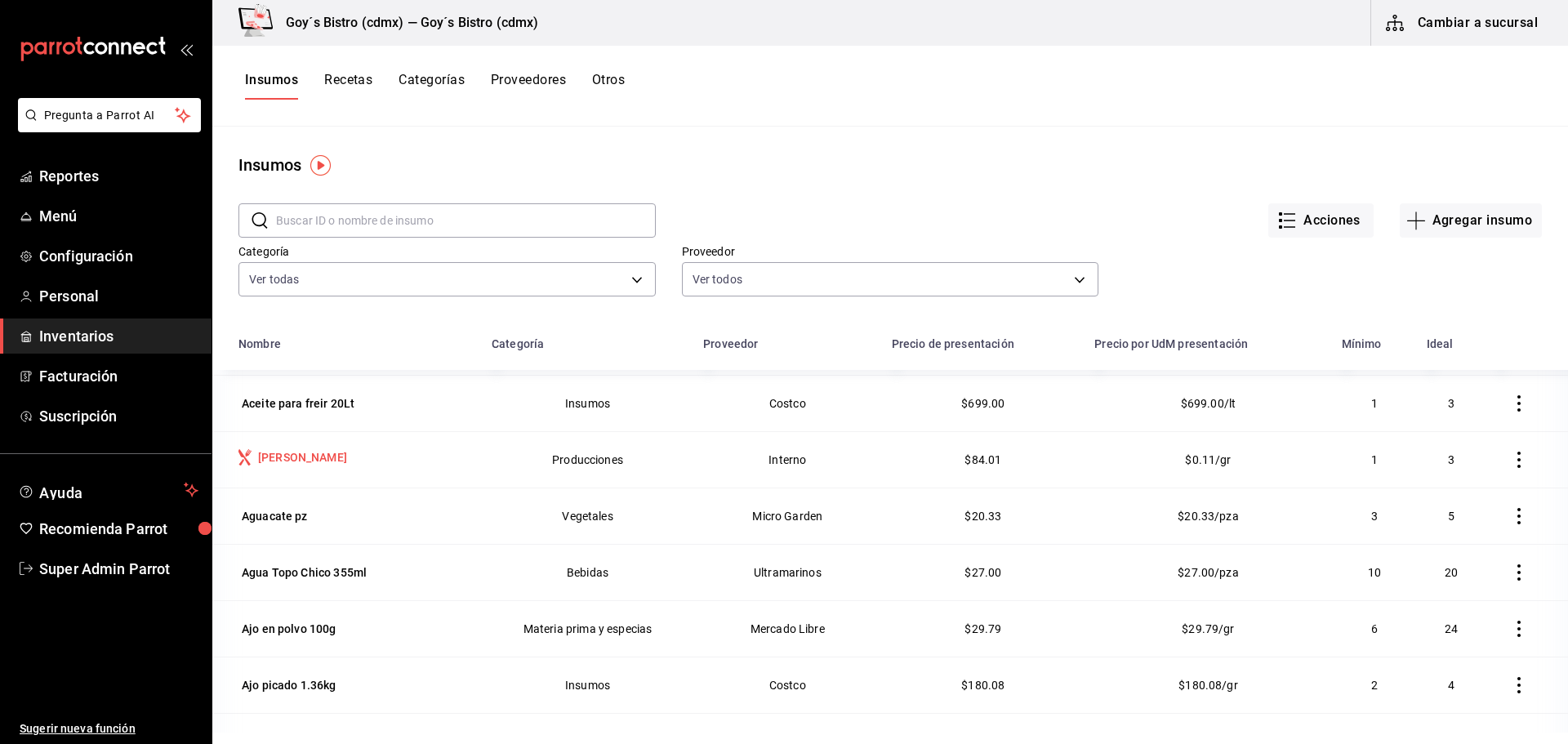
scroll to position [82, 0]
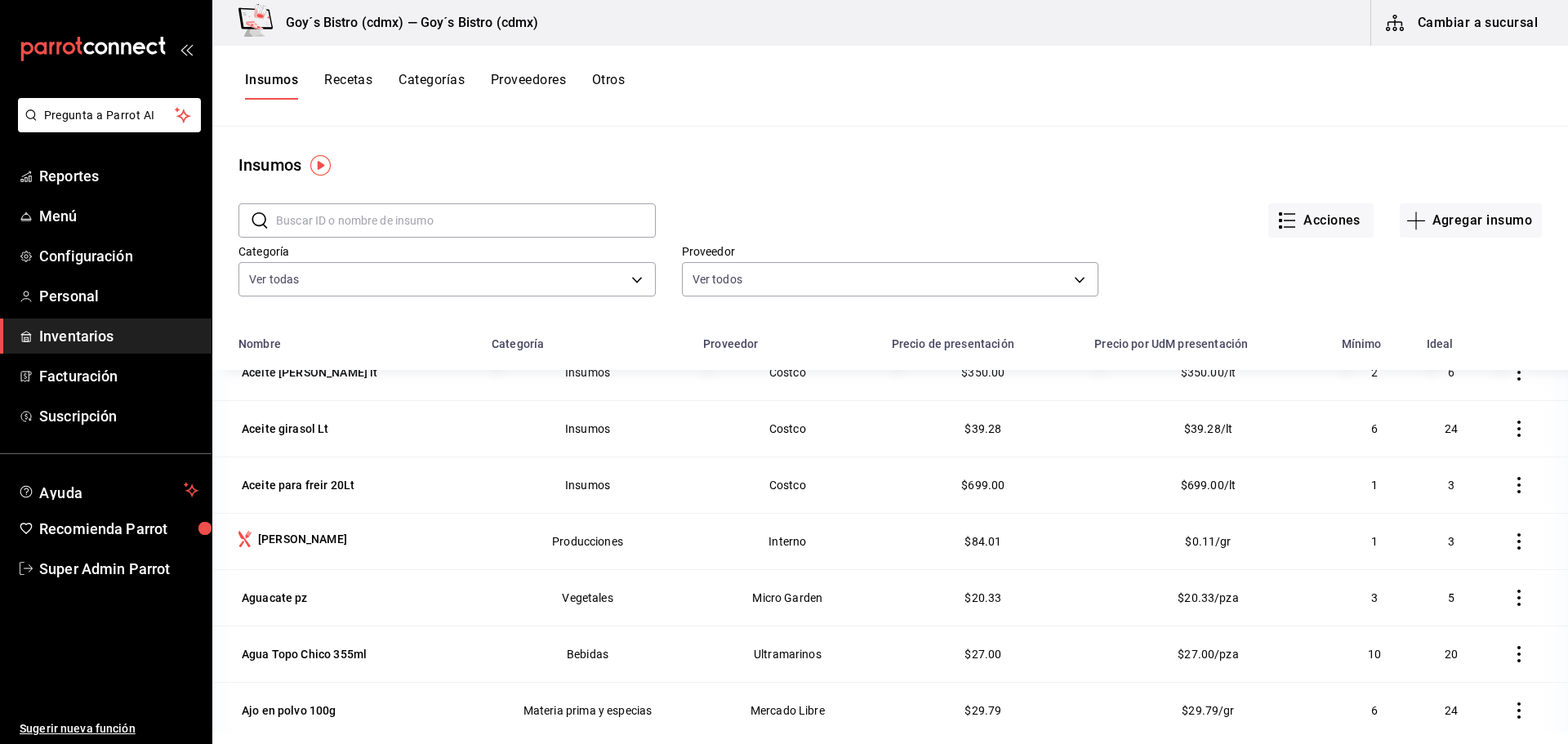
click at [292, 428] on div "Aceite girasol Lt" at bounding box center [285, 429] width 87 height 16
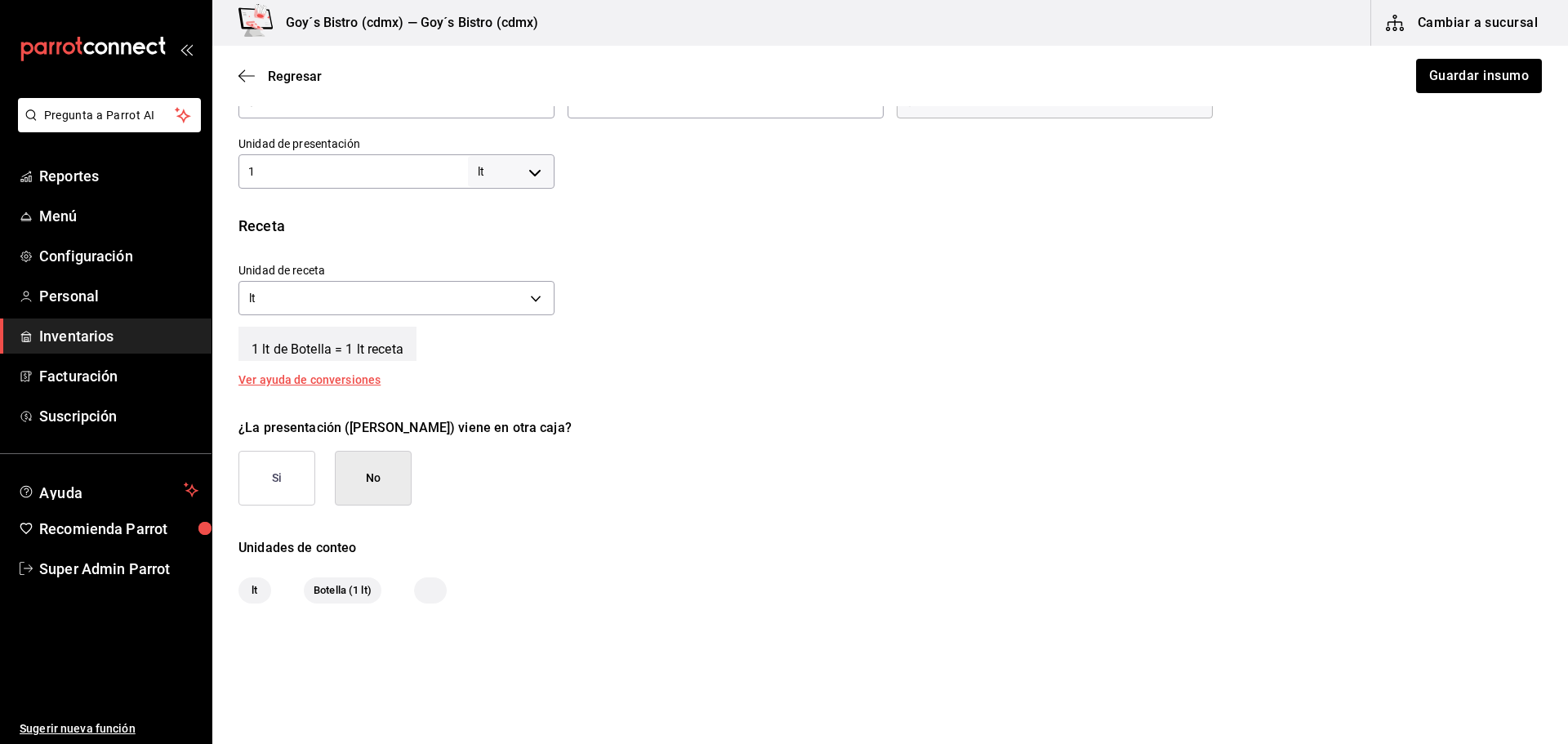
scroll to position [409, 0]
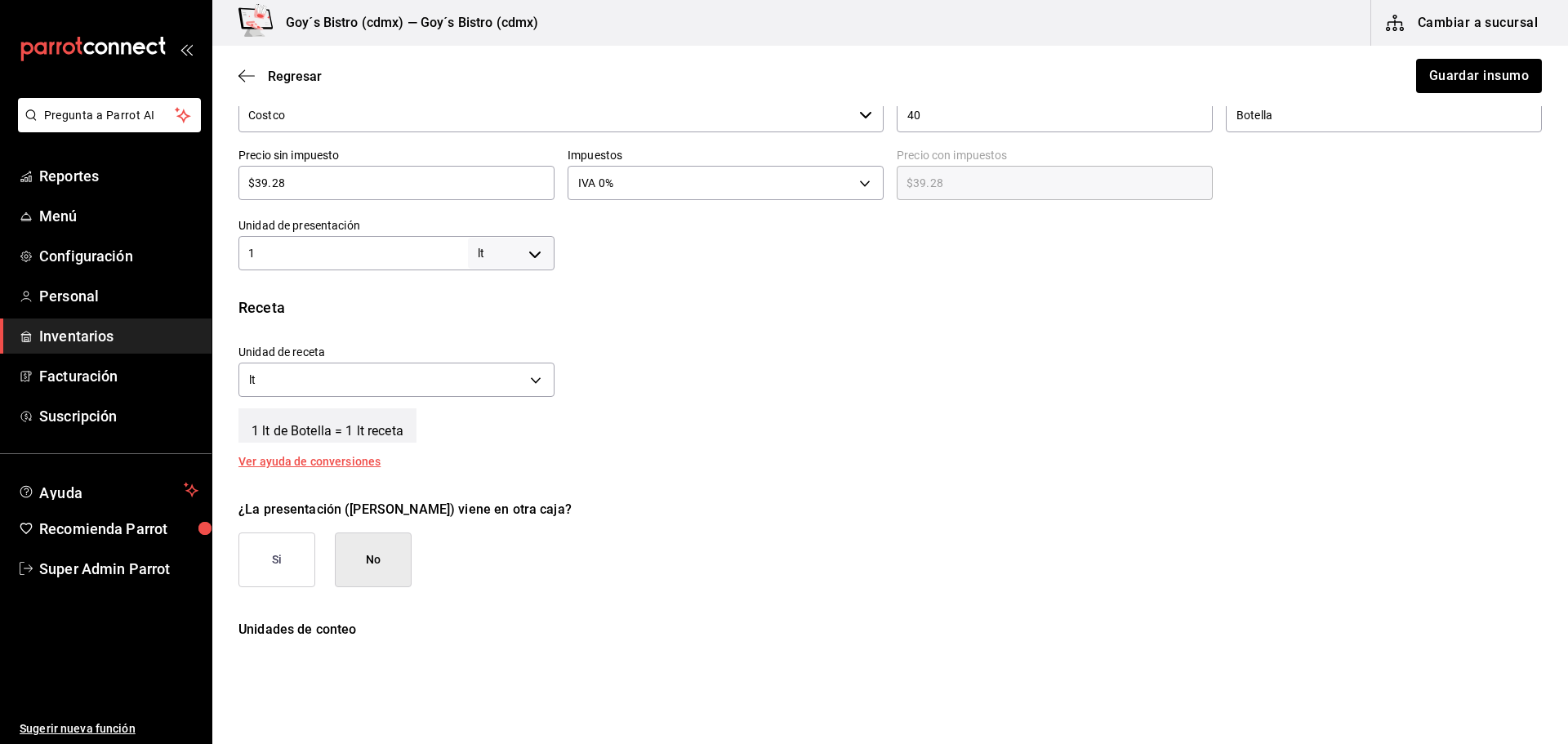
click at [329, 460] on div "Ver ayuda de conversiones" at bounding box center [319, 461] width 161 height 11
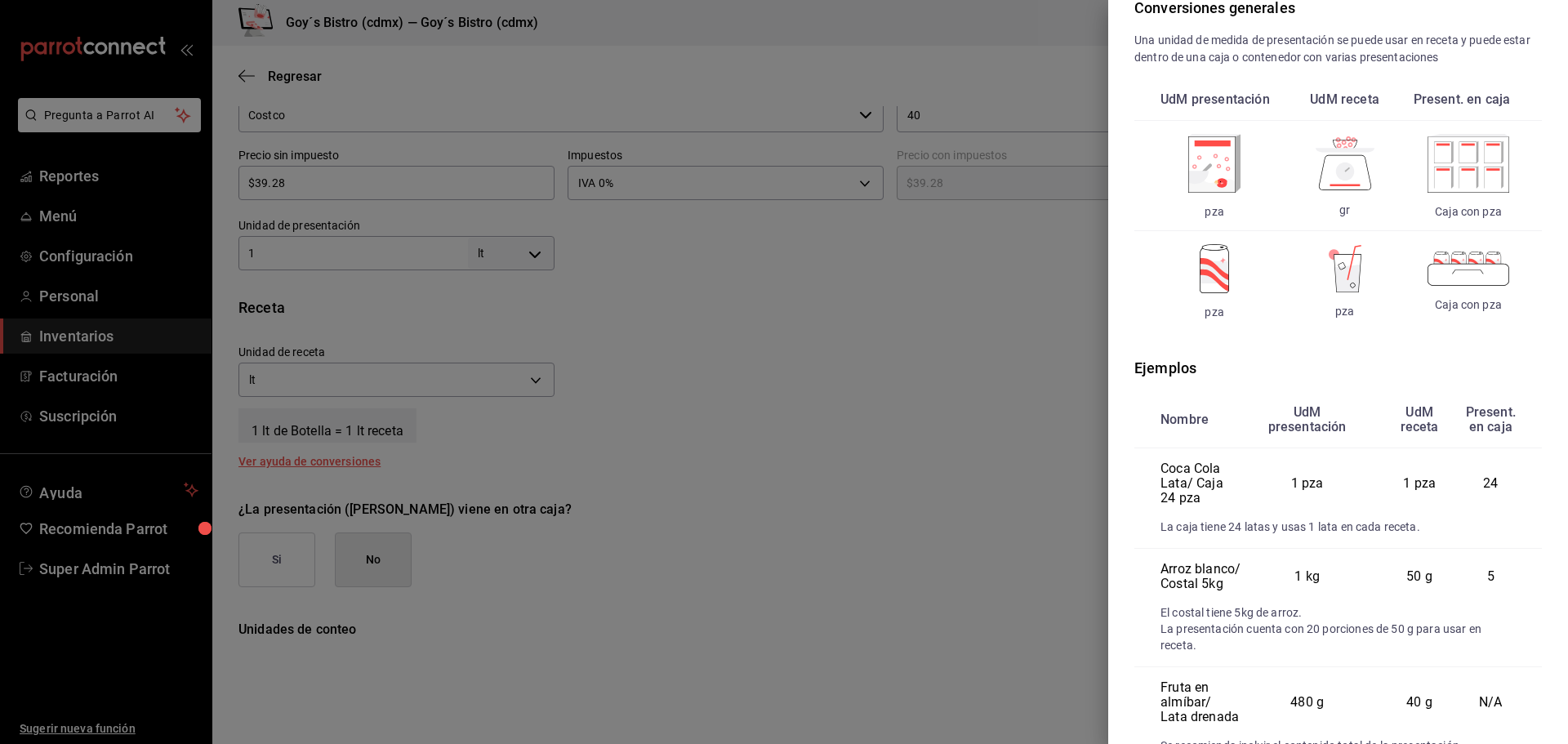
scroll to position [199, 0]
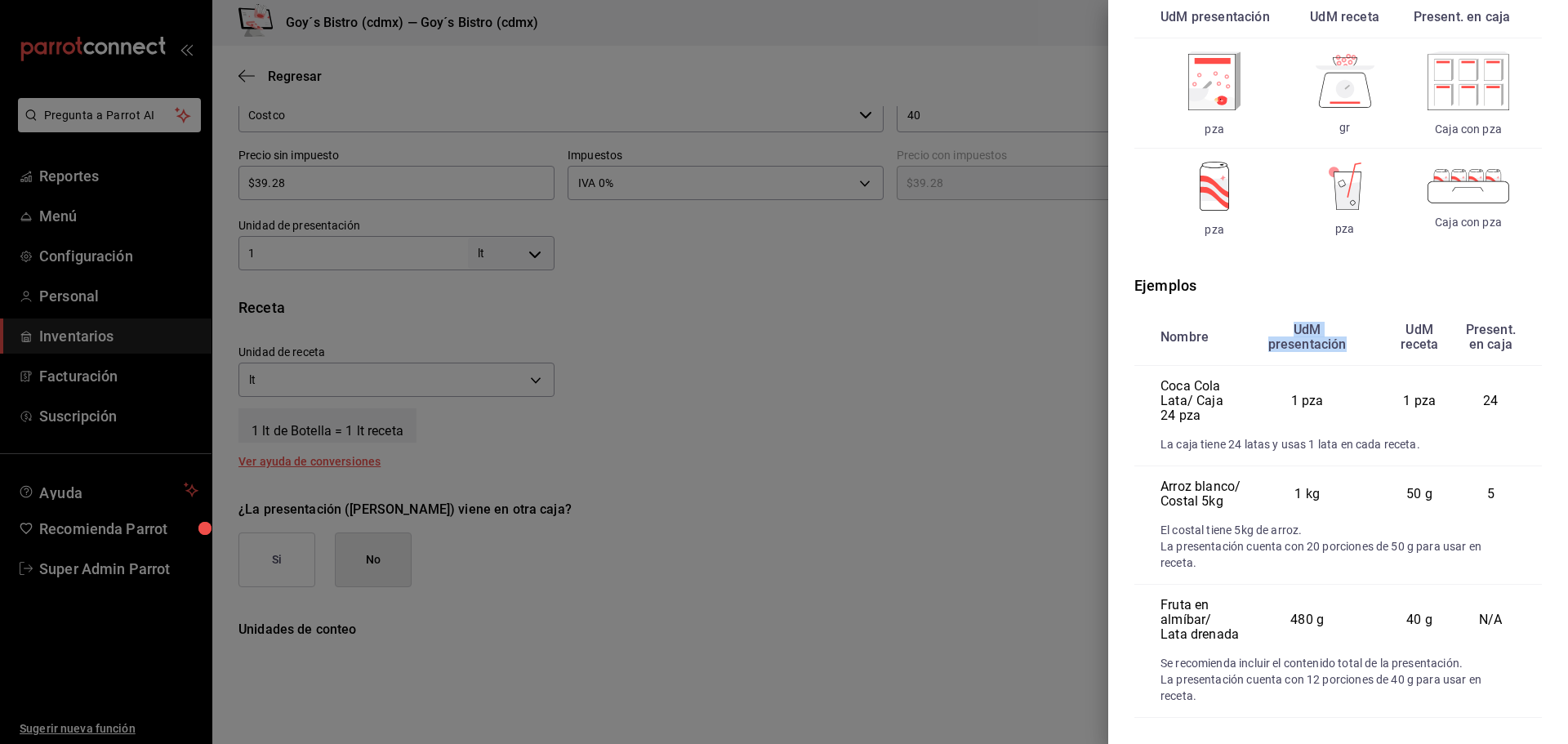
drag, startPoint x: 1280, startPoint y: 301, endPoint x: 1349, endPoint y: 319, distance: 71.3
click at [1349, 319] on th "UdM presentación" at bounding box center [1307, 337] width 132 height 56
click at [1308, 312] on th "UdM presentación" at bounding box center [1307, 337] width 132 height 56
click at [1291, 310] on th "UdM presentación" at bounding box center [1307, 337] width 132 height 56
drag, startPoint x: 1277, startPoint y: 290, endPoint x: 1360, endPoint y: 306, distance: 84.5
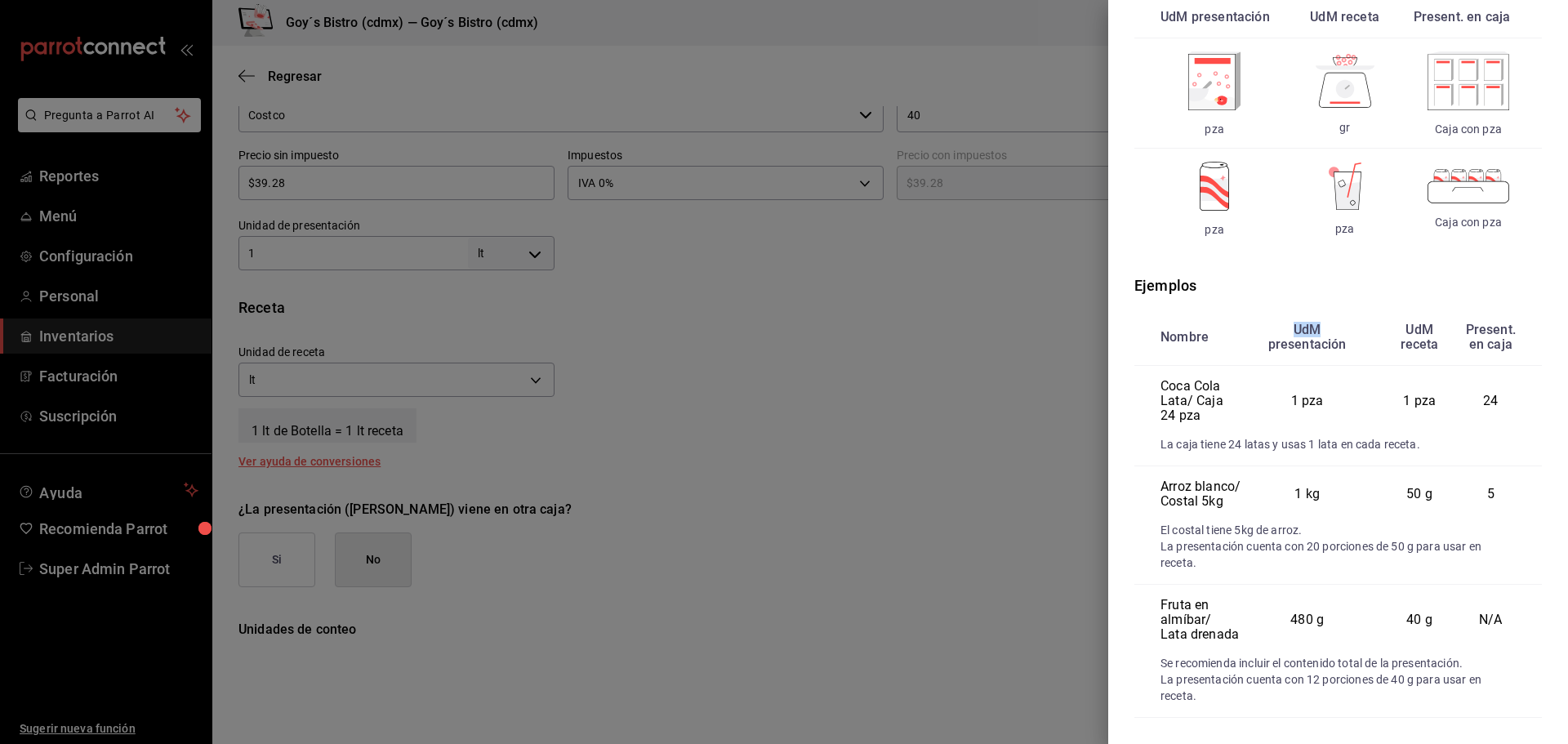
click at [1360, 310] on th "UdM presentación" at bounding box center [1307, 337] width 132 height 56
click at [1338, 315] on th "UdM presentación" at bounding box center [1307, 337] width 132 height 56
drag, startPoint x: 1392, startPoint y: 292, endPoint x: 1427, endPoint y: 323, distance: 46.8
click at [1427, 323] on th "UdM receta" at bounding box center [1420, 337] width 93 height 56
click at [1354, 320] on th "UdM presentación" at bounding box center [1307, 337] width 132 height 56
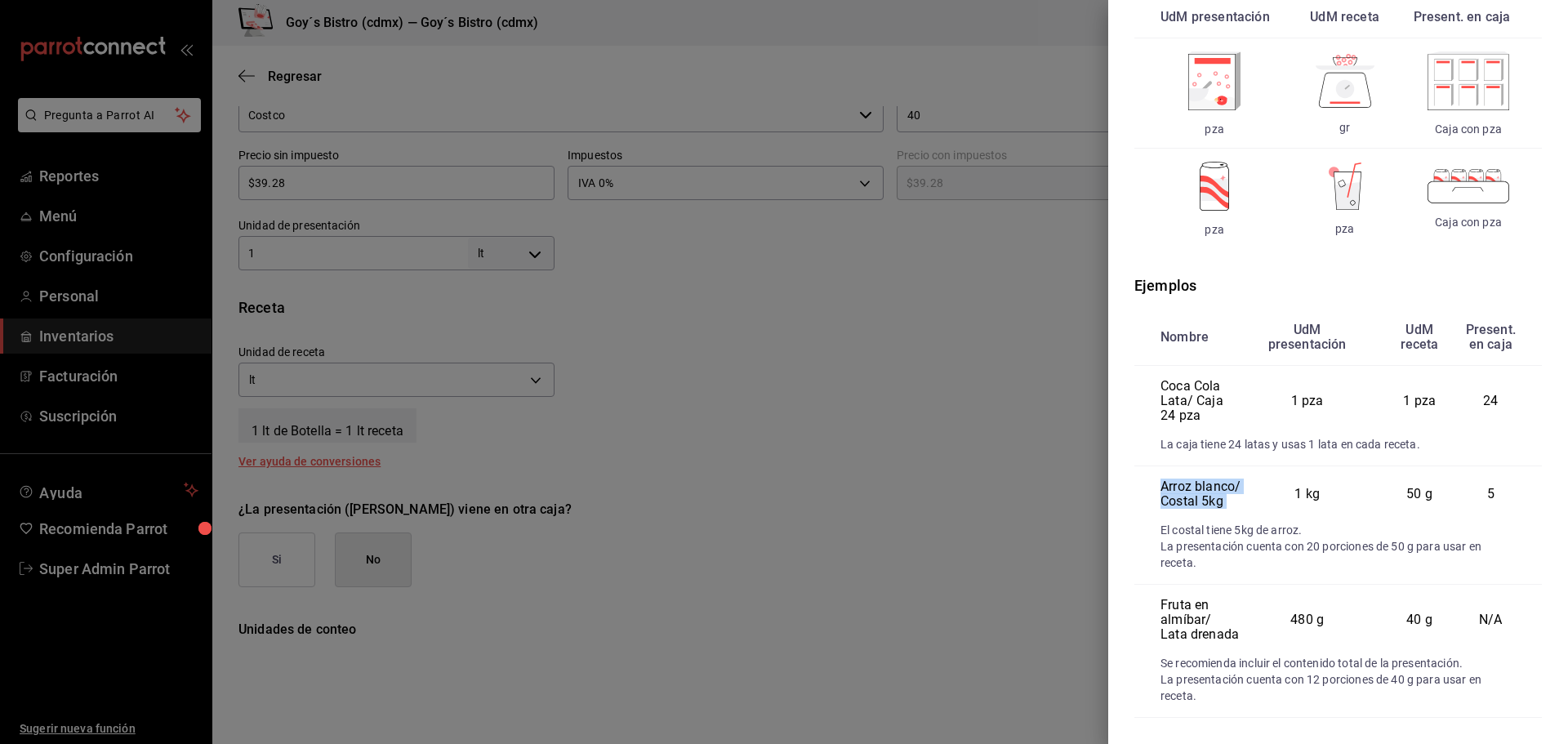
drag, startPoint x: 1165, startPoint y: 452, endPoint x: 1235, endPoint y: 491, distance: 80.1
click at [1235, 491] on tr "Arroz blanco/ Costal 5kg 1 kg 50 g 5" at bounding box center [1338, 494] width 408 height 56
click at [1241, 490] on td "1 kg" at bounding box center [1307, 494] width 132 height 56
drag, startPoint x: 1278, startPoint y: 298, endPoint x: 1351, endPoint y: 318, distance: 75.7
click at [1351, 318] on th "UdM presentación" at bounding box center [1307, 337] width 132 height 56
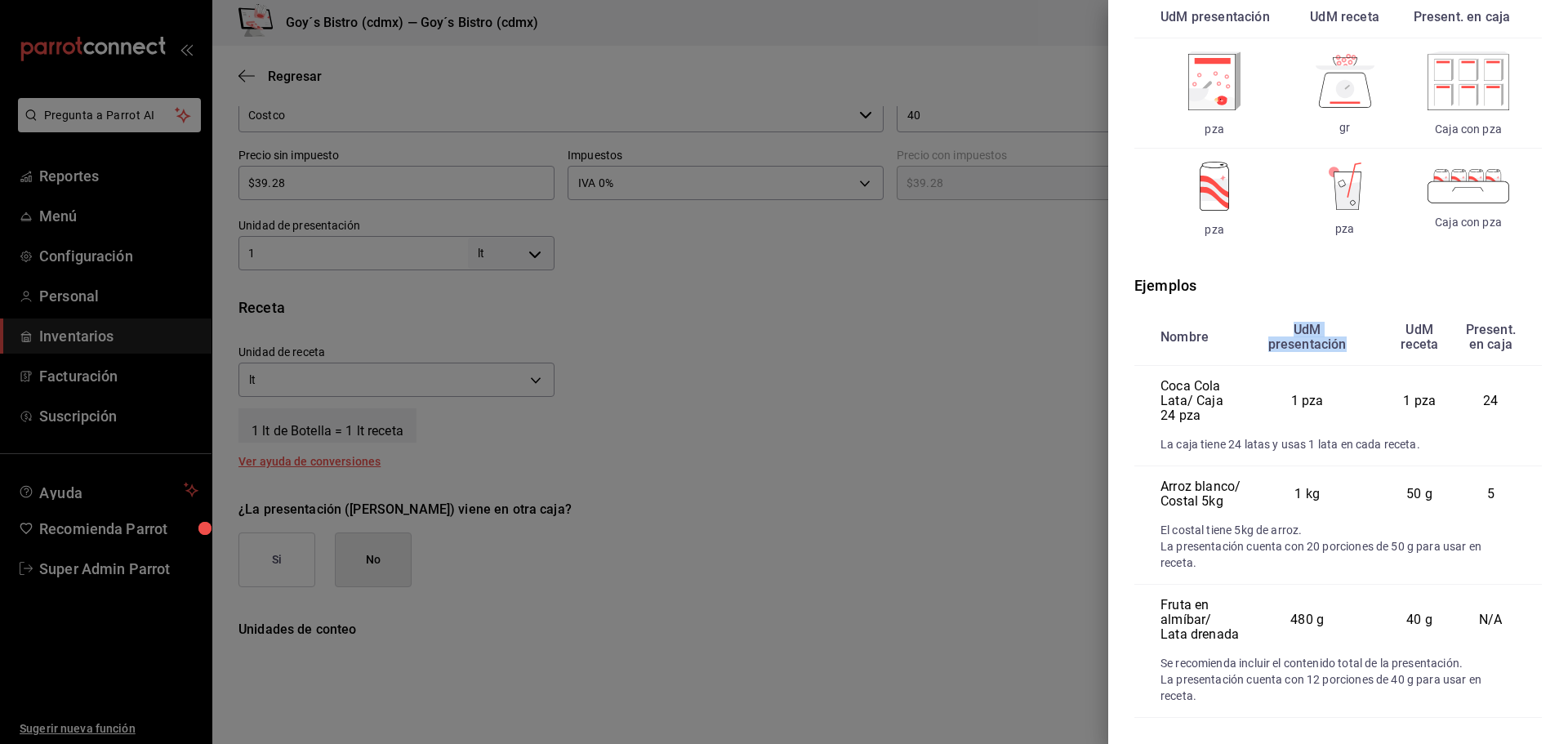
click at [1328, 312] on th "UdM presentación" at bounding box center [1307, 337] width 132 height 56
click at [1389, 467] on td "50 g" at bounding box center [1420, 494] width 93 height 56
drag, startPoint x: 1398, startPoint y: 467, endPoint x: 1430, endPoint y: 470, distance: 32.1
click at [1420, 468] on td "50 g" at bounding box center [1420, 494] width 93 height 56
click at [1409, 471] on td "50 g" at bounding box center [1420, 494] width 93 height 56
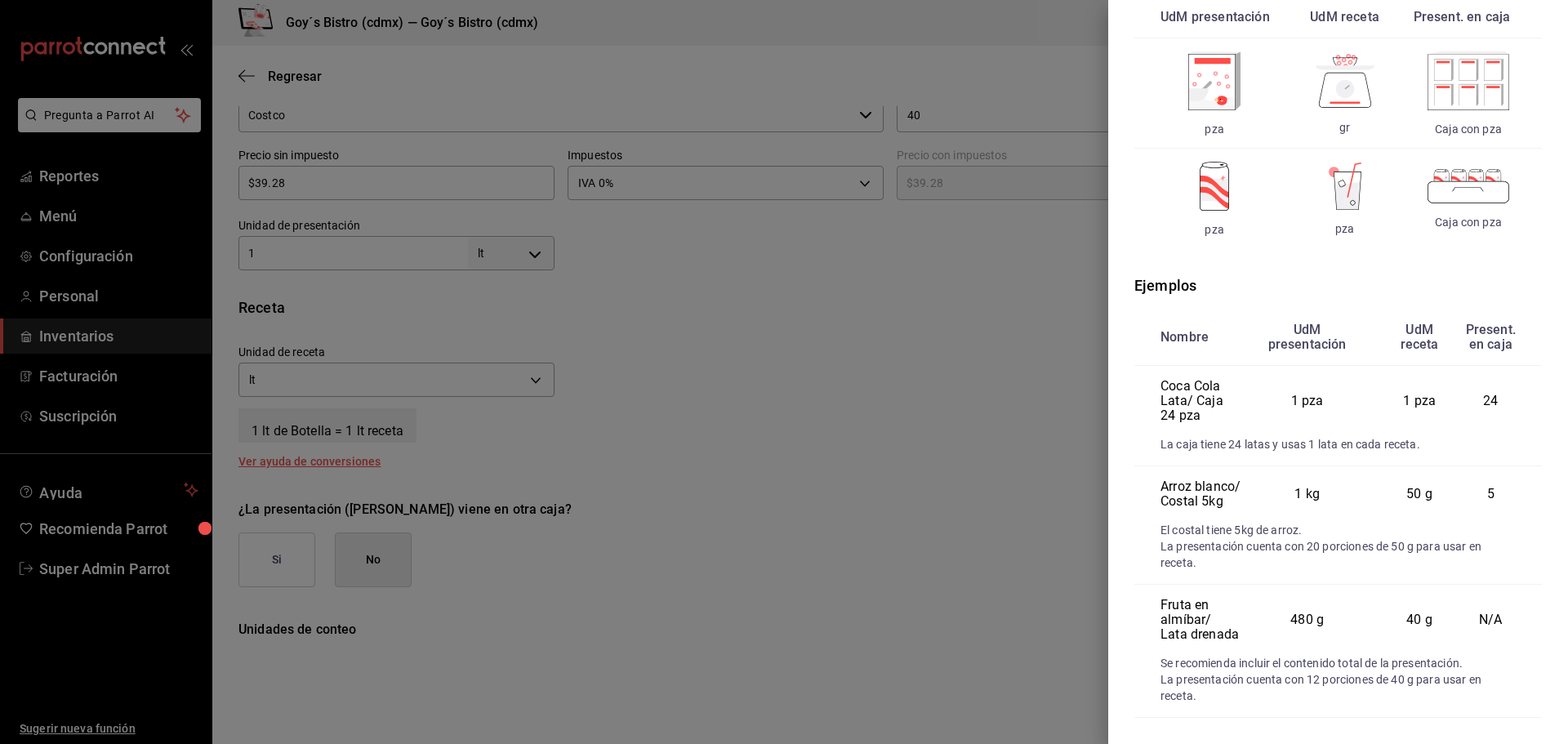
click at [676, 433] on div at bounding box center [784, 372] width 1568 height 744
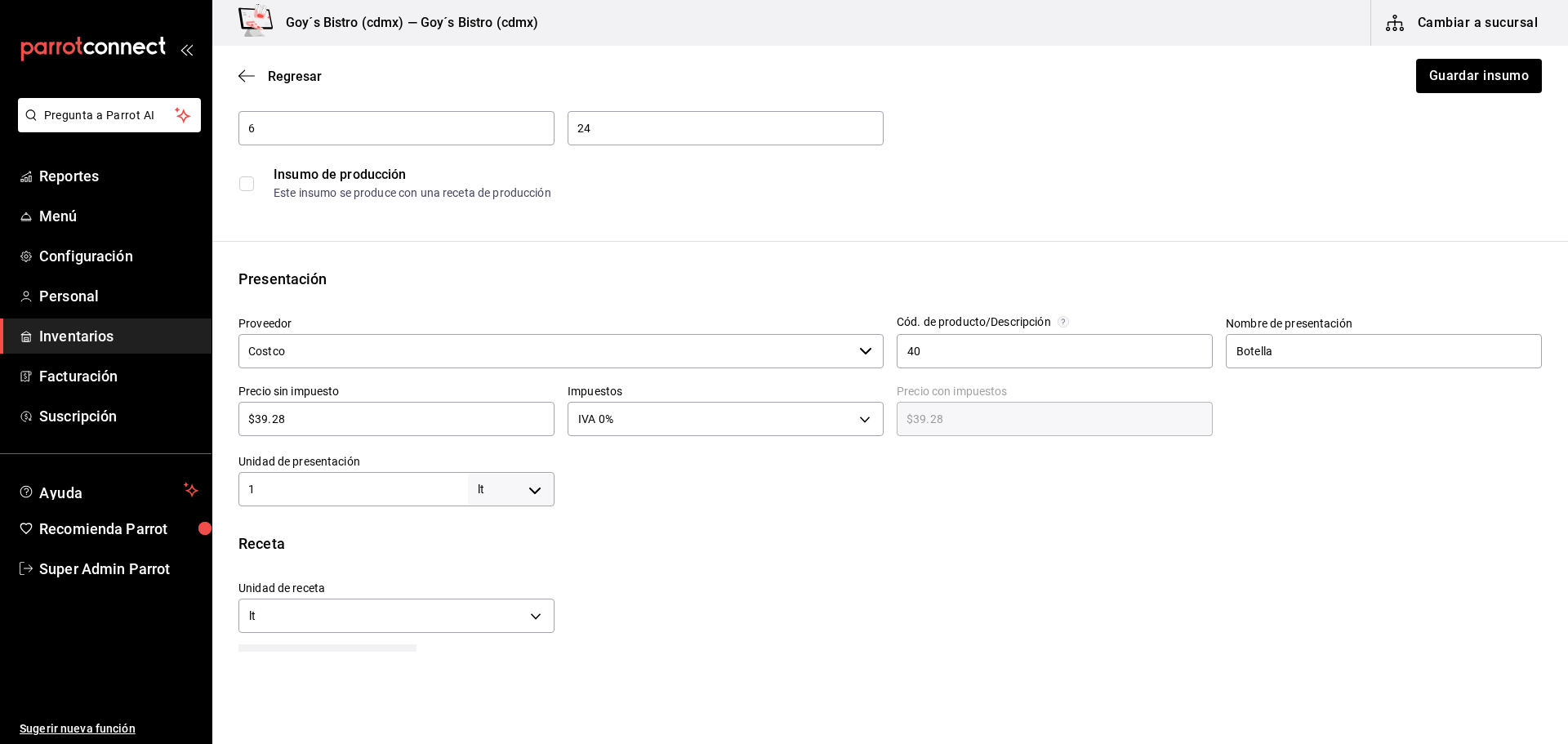
scroll to position [163, 0]
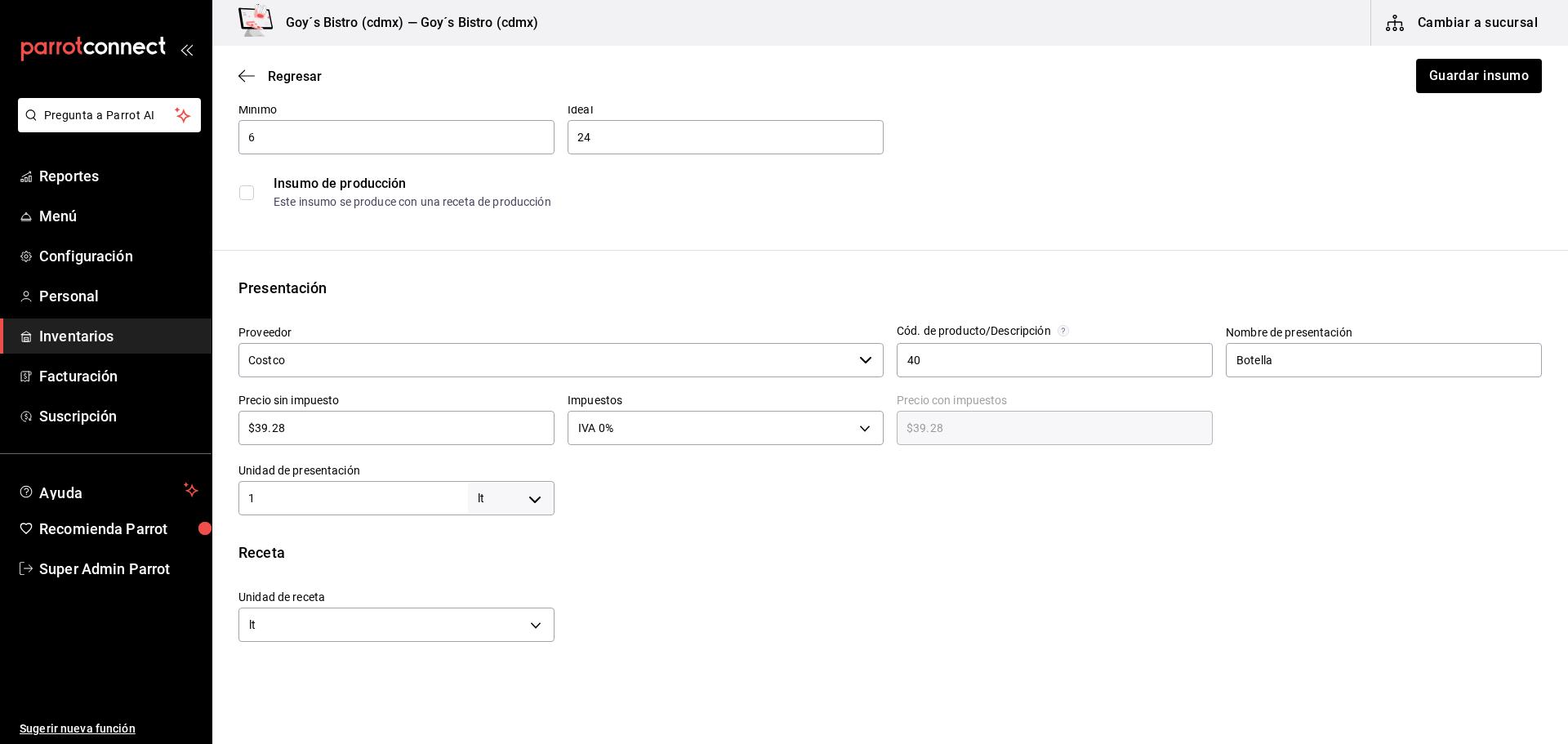
click at [530, 491] on body "Pregunta a Parrot AI Reportes Menú Configuración Personal Inventarios Facturaci…" at bounding box center [784, 325] width 1568 height 651
click at [633, 513] on div at bounding box center [784, 372] width 1568 height 744
click at [516, 497] on body "Pregunta a Parrot AI Reportes Menú Configuración Personal Inventarios Facturaci…" at bounding box center [784, 325] width 1568 height 651
click at [506, 489] on div at bounding box center [784, 372] width 1568 height 744
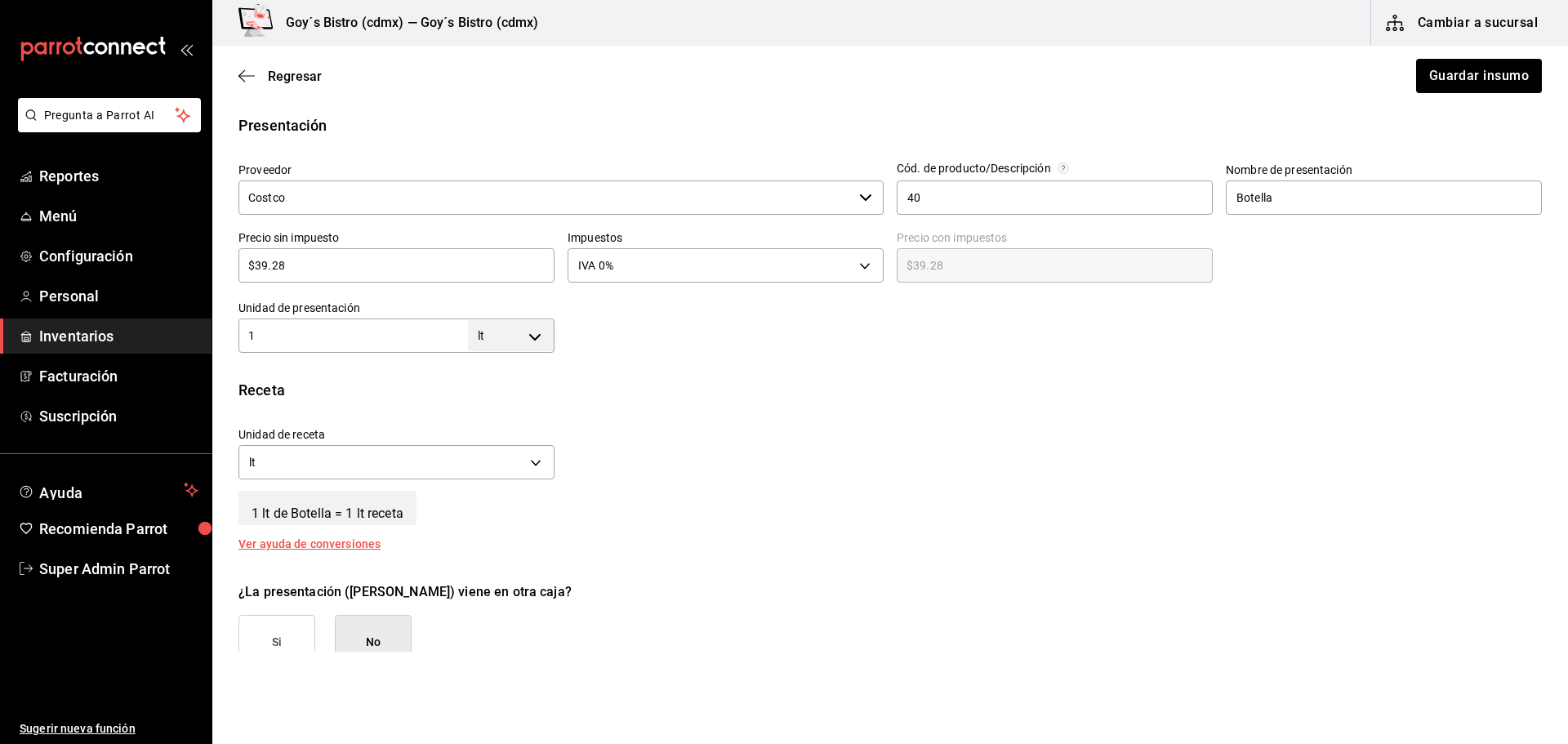
scroll to position [326, 0]
click at [519, 326] on body "Pregunta a Parrot AI Reportes Menú Configuración Personal Inventarios Facturaci…" at bounding box center [784, 325] width 1568 height 651
click at [537, 338] on div at bounding box center [784, 372] width 1568 height 744
click at [343, 539] on div "Ver ayuda de conversiones" at bounding box center [319, 542] width 161 height 11
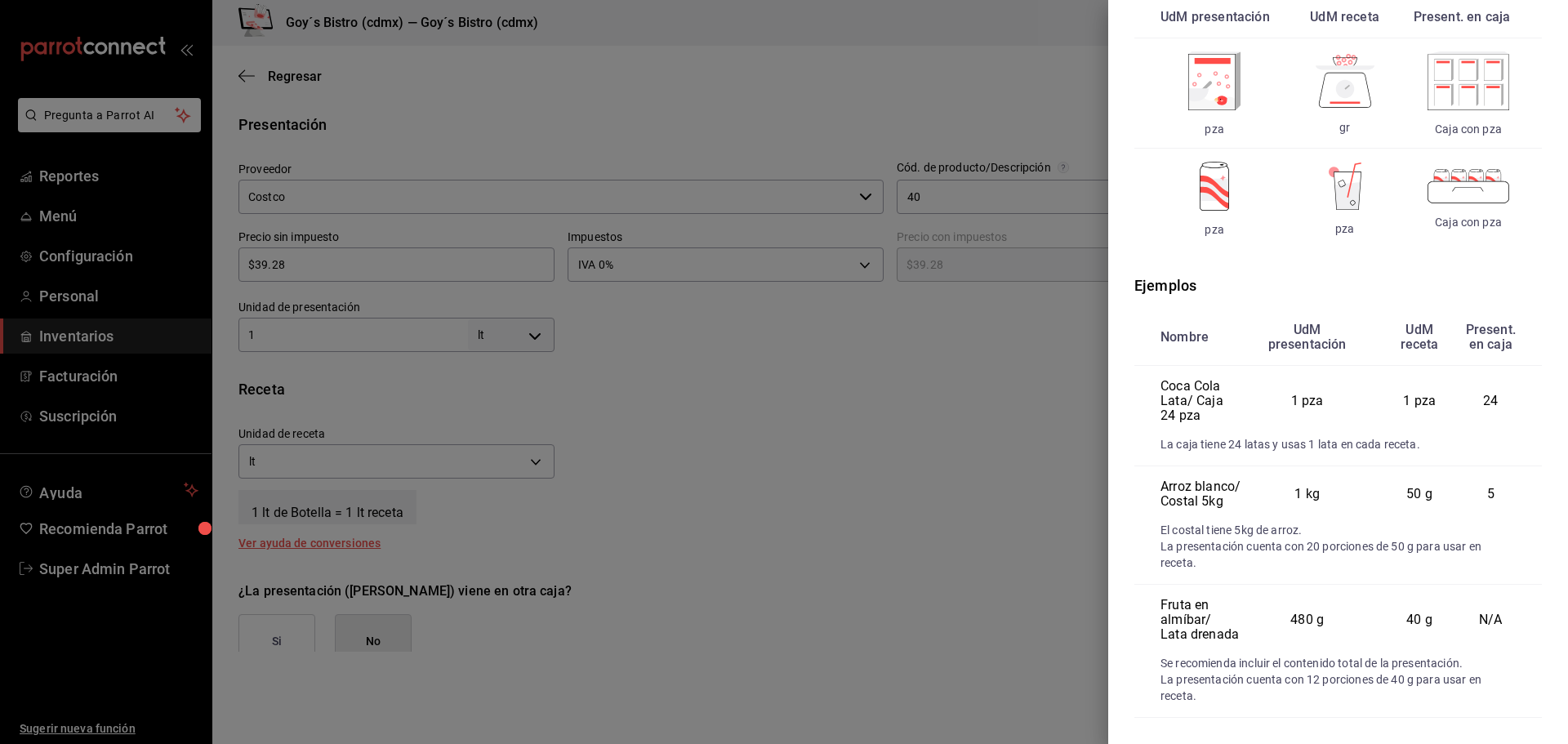
scroll to position [199, 0]
drag, startPoint x: 1290, startPoint y: 464, endPoint x: 1344, endPoint y: 478, distance: 55.8
click at [1344, 478] on td "1 kg" at bounding box center [1307, 494] width 132 height 56
click at [1341, 483] on td "1 kg" at bounding box center [1307, 494] width 132 height 56
click at [509, 334] on div at bounding box center [784, 372] width 1568 height 744
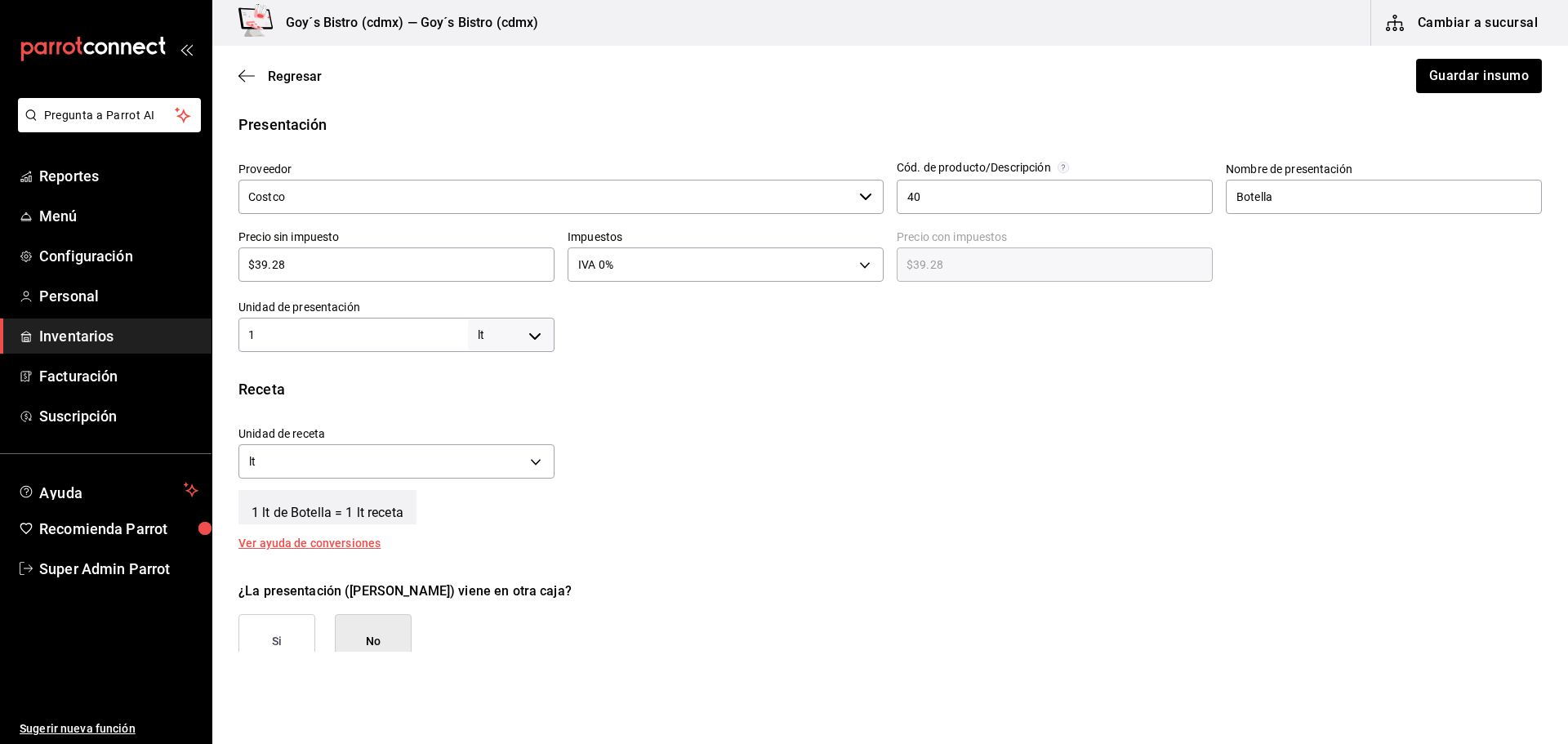
click at [551, 334] on body "Pregunta a Parrot AI Reportes Menú Configuración Personal Inventarios Facturaci…" at bounding box center [784, 325] width 1568 height 651
click at [486, 339] on div at bounding box center [784, 372] width 1568 height 744
click at [518, 324] on body "Pregunta a Parrot AI Reportes Menú Configuración Personal Inventarios Facturaci…" at bounding box center [784, 325] width 1568 height 651
click at [529, 408] on li "kg" at bounding box center [508, 410] width 85 height 27
type input "KILOGRAM"
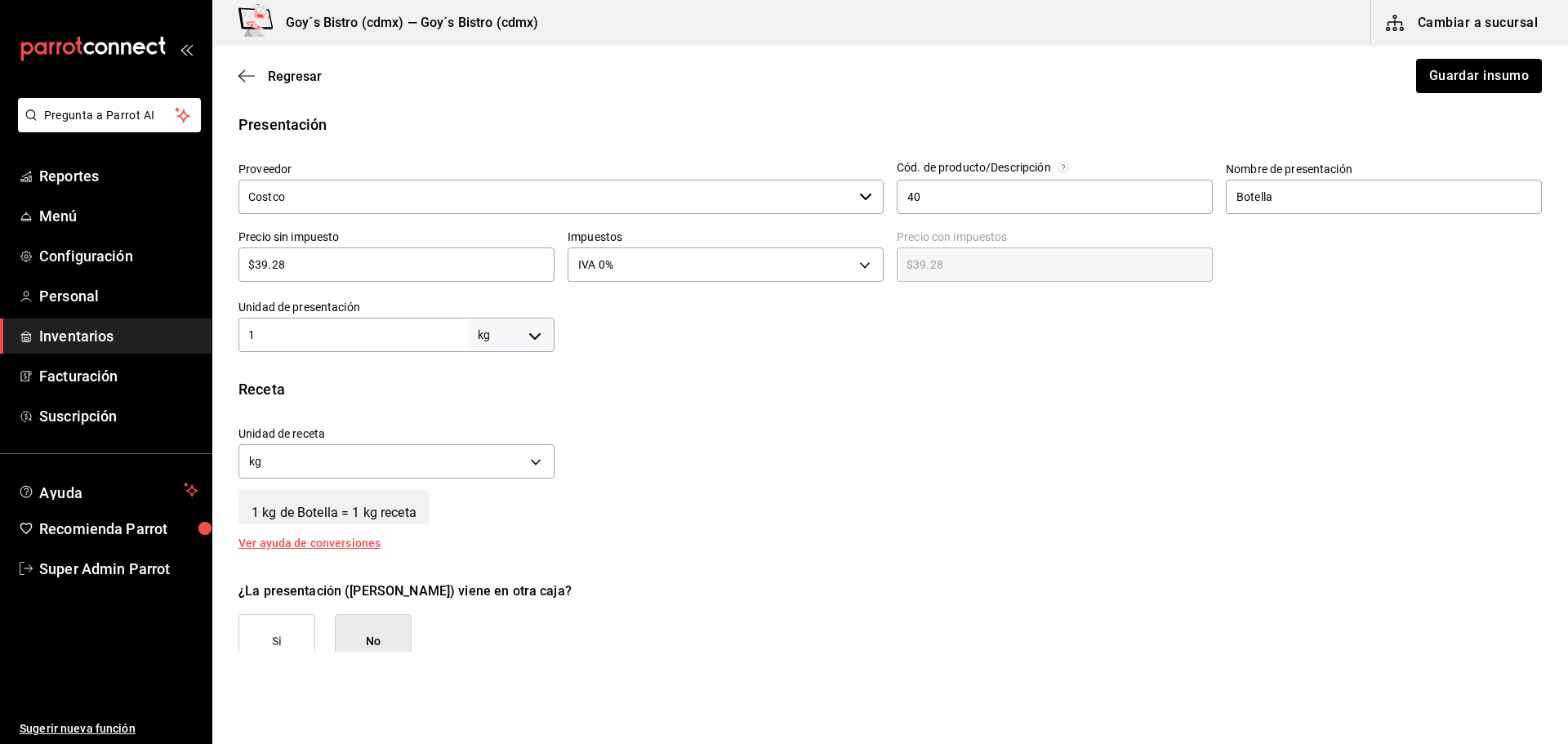
click at [526, 331] on body "Pregunta a Parrot AI Reportes Menú Configuración Personal Inventarios Facturaci…" at bounding box center [784, 325] width 1568 height 651
click at [519, 331] on div at bounding box center [784, 372] width 1568 height 744
click at [423, 421] on div "Unidad de receta kg KILOGRAM" at bounding box center [389, 448] width 329 height 71
click at [437, 456] on body "Pregunta a Parrot AI Reportes Menú Configuración Personal Inventarios Facturaci…" at bounding box center [784, 325] width 1568 height 651
click at [627, 421] on div at bounding box center [784, 372] width 1568 height 744
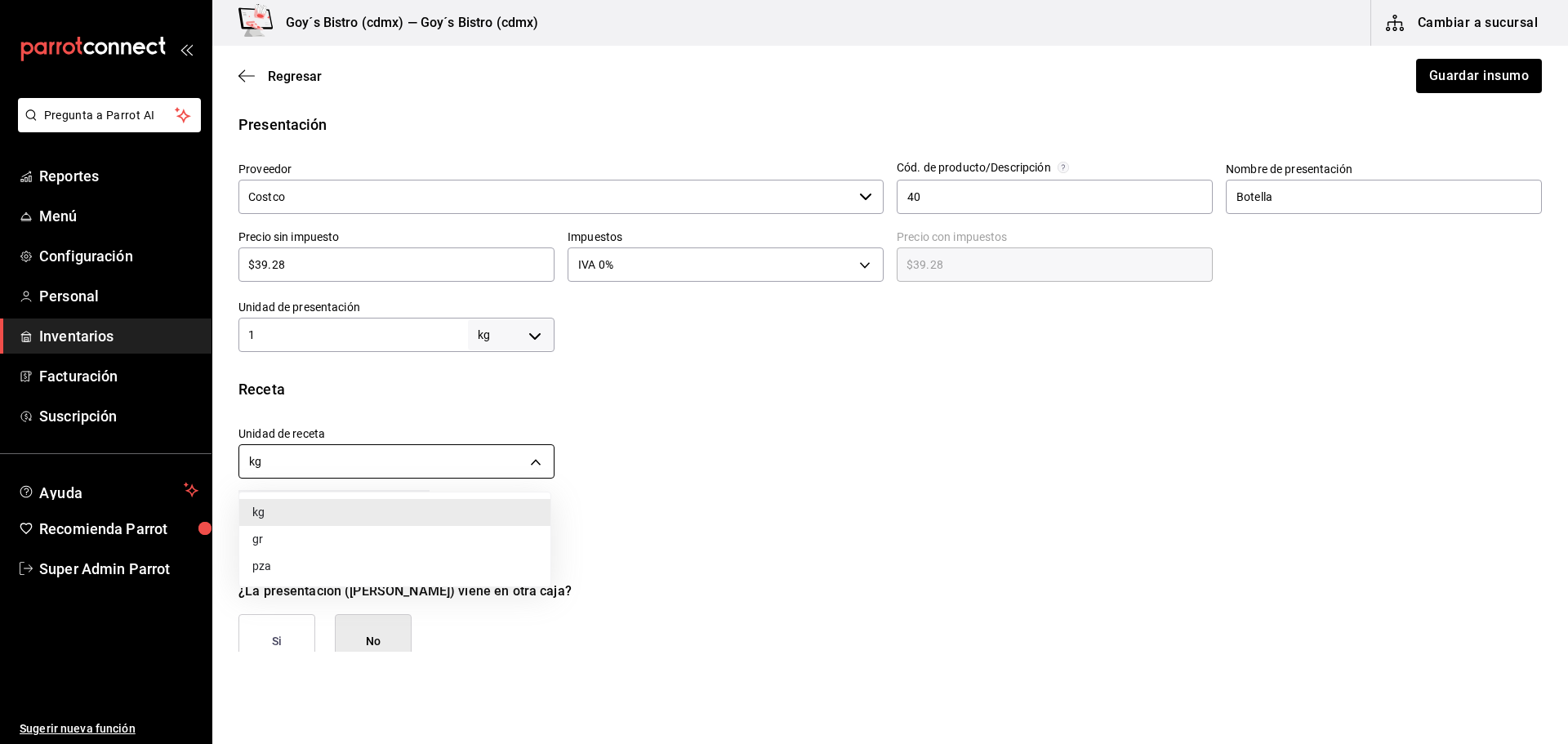
click at [502, 449] on body "Pregunta a Parrot AI Reportes Menú Configuración Personal Inventarios Facturaci…" at bounding box center [784, 325] width 1568 height 651
click at [436, 420] on div at bounding box center [784, 372] width 1568 height 744
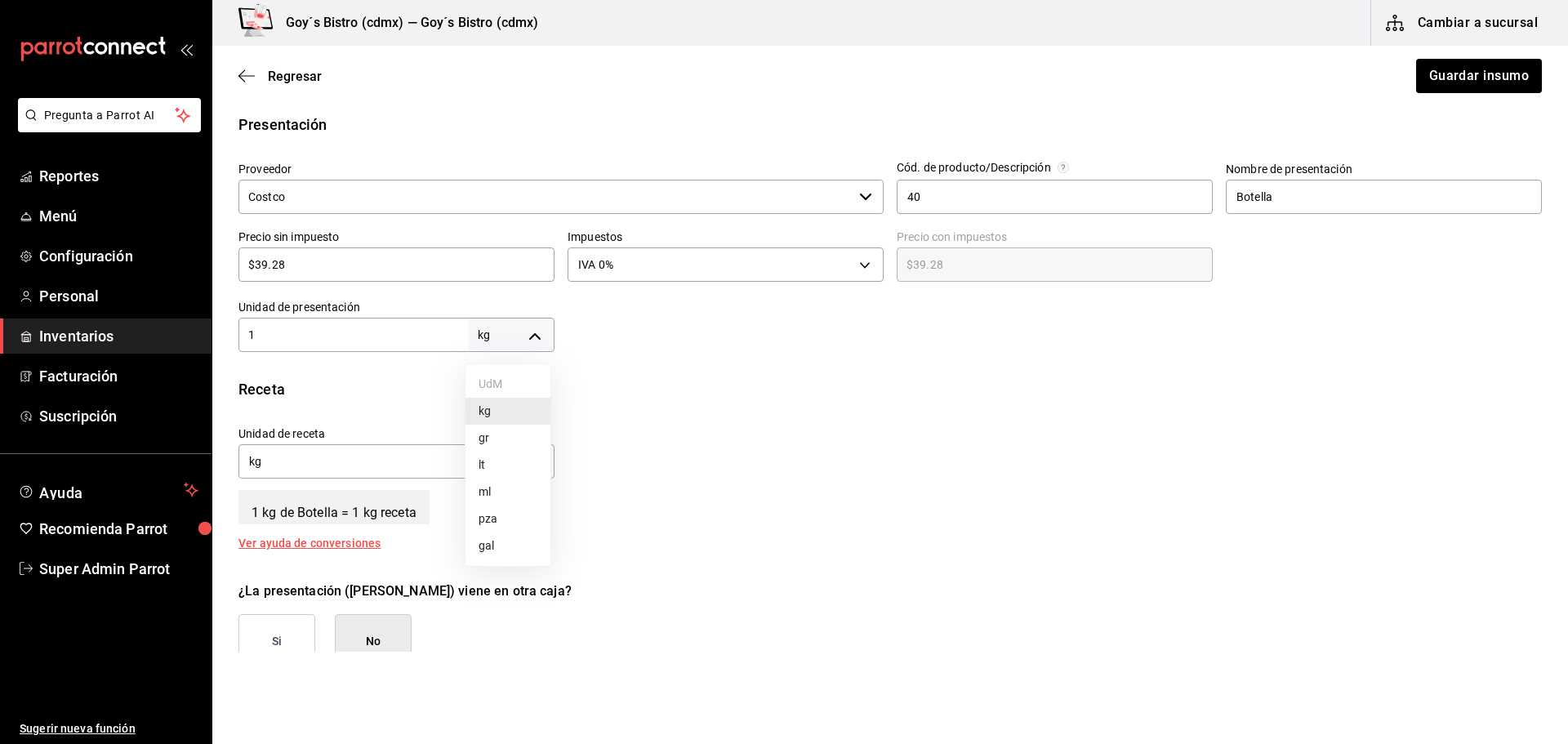
click at [501, 348] on body "Pregunta a Parrot AI Reportes Menú Configuración Personal Inventarios Facturaci…" at bounding box center [784, 325] width 1568 height 651
click at [489, 326] on div at bounding box center [784, 372] width 1568 height 744
click at [463, 445] on body "Pregunta a Parrot AI Reportes Menú Configuración Personal Inventarios Facturaci…" at bounding box center [784, 325] width 1568 height 651
click at [485, 455] on div at bounding box center [784, 372] width 1568 height 744
click at [516, 458] on body "Pregunta a Parrot AI Reportes Menú Configuración Personal Inventarios Facturaci…" at bounding box center [784, 325] width 1568 height 651
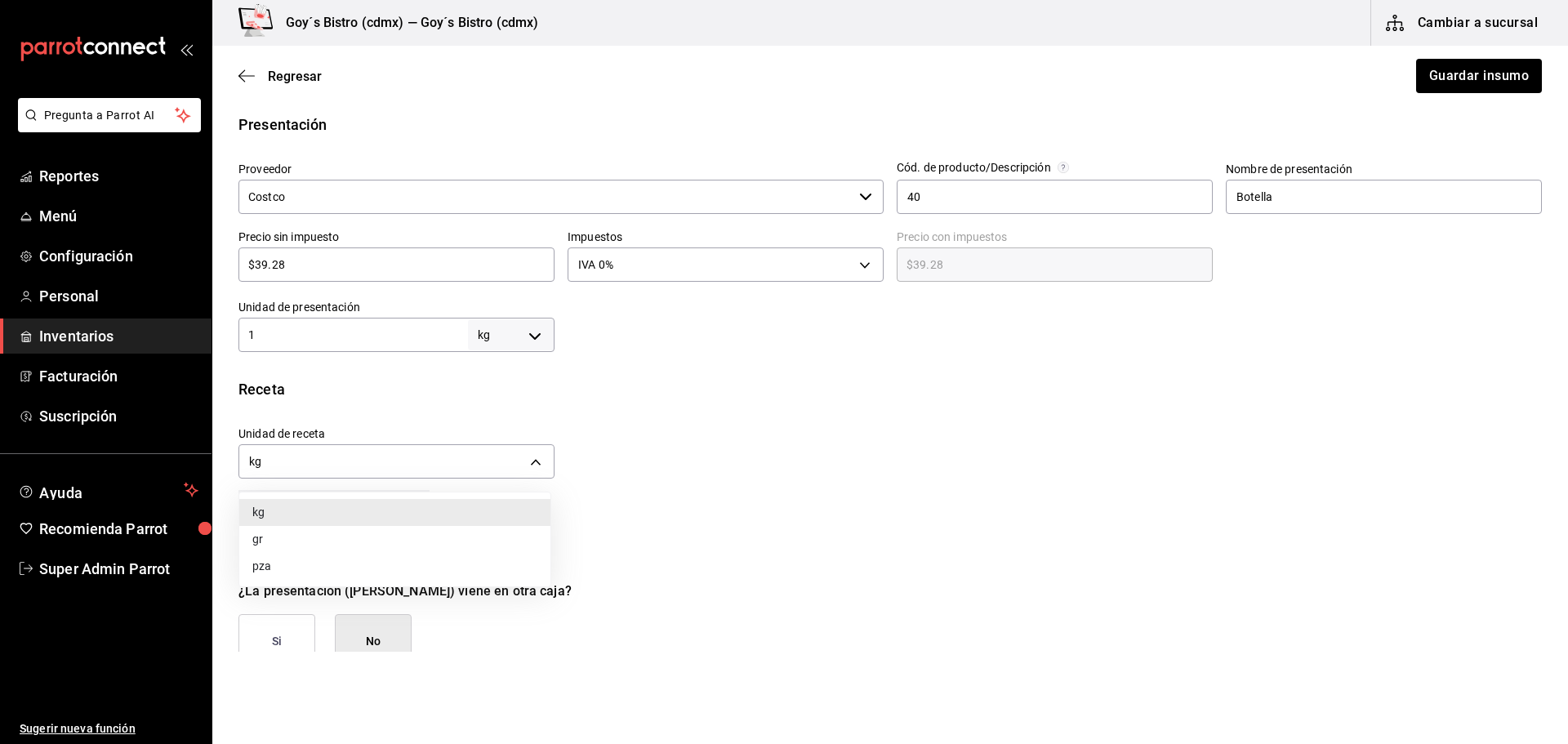
click at [461, 461] on div at bounding box center [784, 372] width 1568 height 744
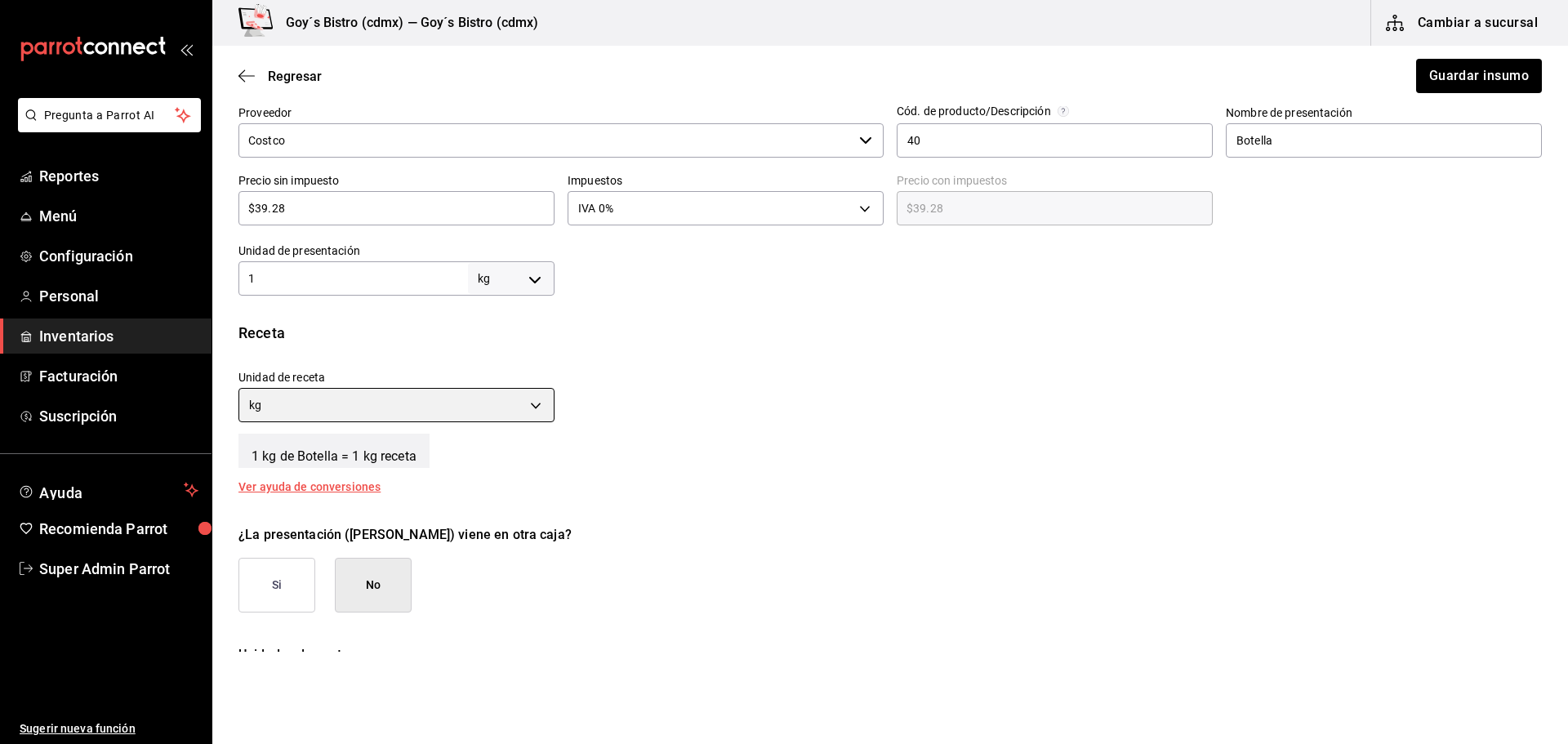
scroll to position [409, 0]
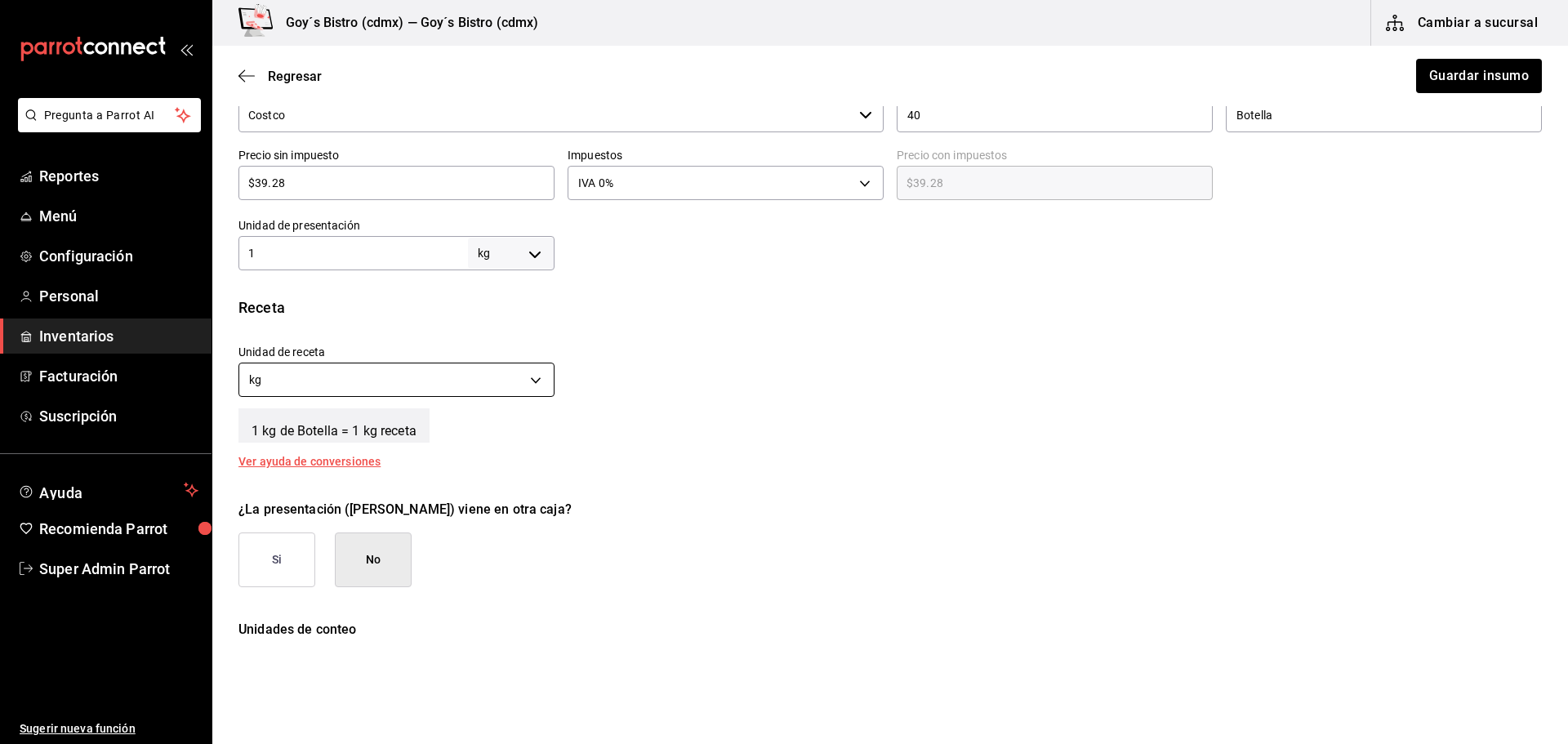
click at [474, 379] on body "Pregunta a Parrot AI Reportes Menú Configuración Personal Inventarios Facturaci…" at bounding box center [784, 325] width 1568 height 651
click at [368, 454] on li "gr" at bounding box center [394, 457] width 311 height 27
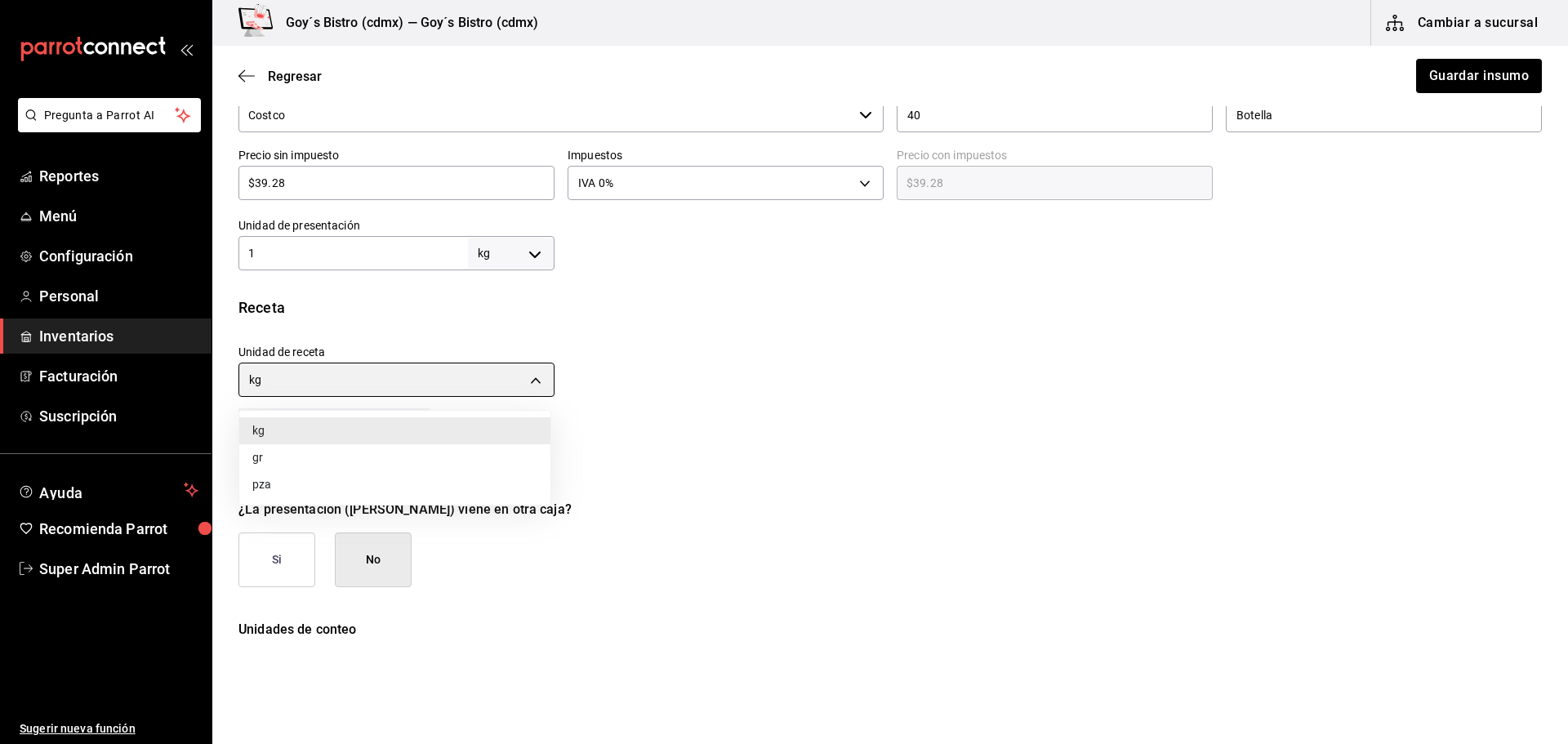
type input "GRAM"
type input "1,000"
click at [427, 375] on body "Pregunta a Parrot AI Reportes Menú Configuración Personal Inventarios Facturaci…" at bounding box center [784, 325] width 1568 height 651
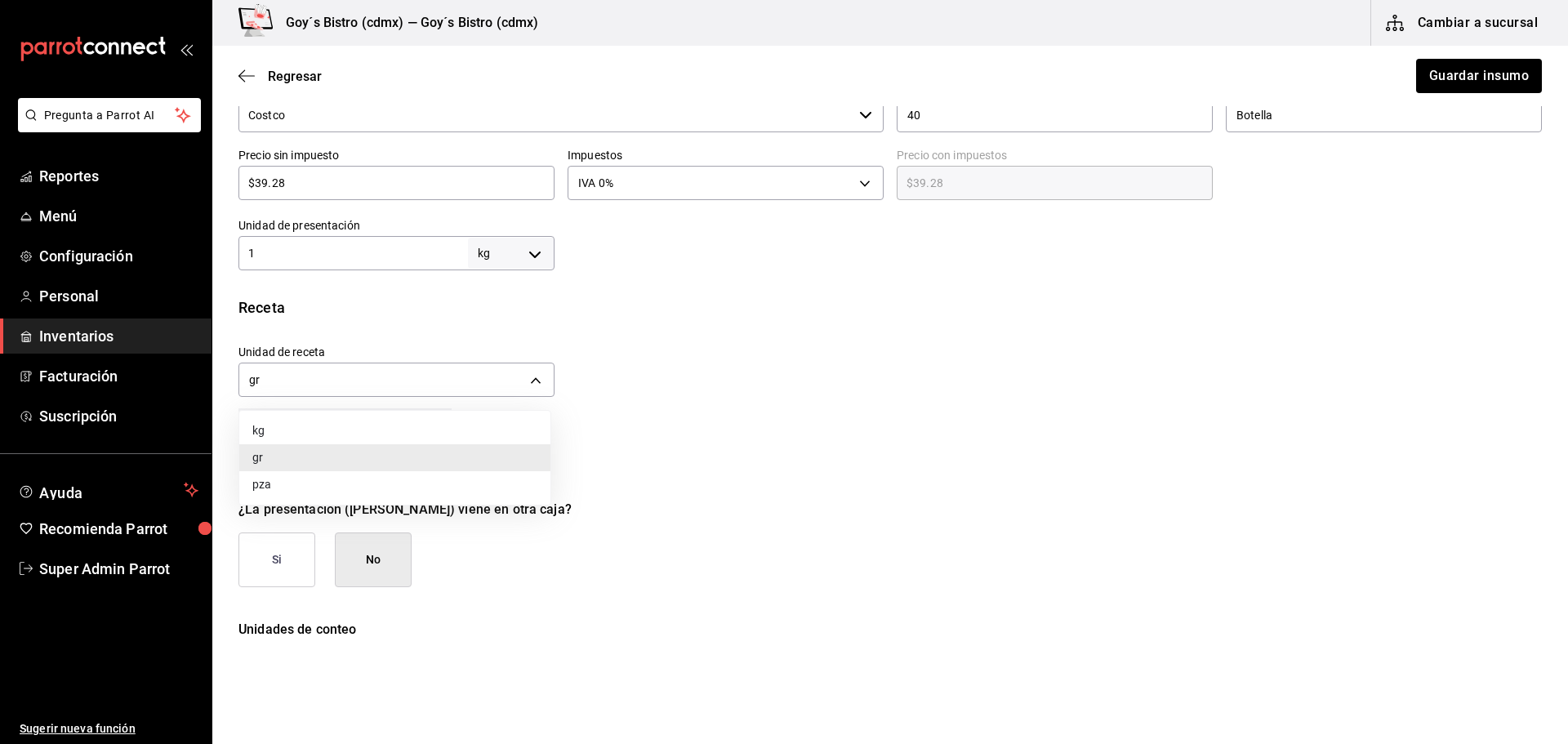
click at [440, 335] on div at bounding box center [784, 372] width 1568 height 744
click at [442, 338] on div "Unidad de receta gr GRAM" at bounding box center [389, 367] width 329 height 71
click at [334, 455] on div "Ver ayuda de conversiones" at bounding box center [319, 461] width 161 height 11
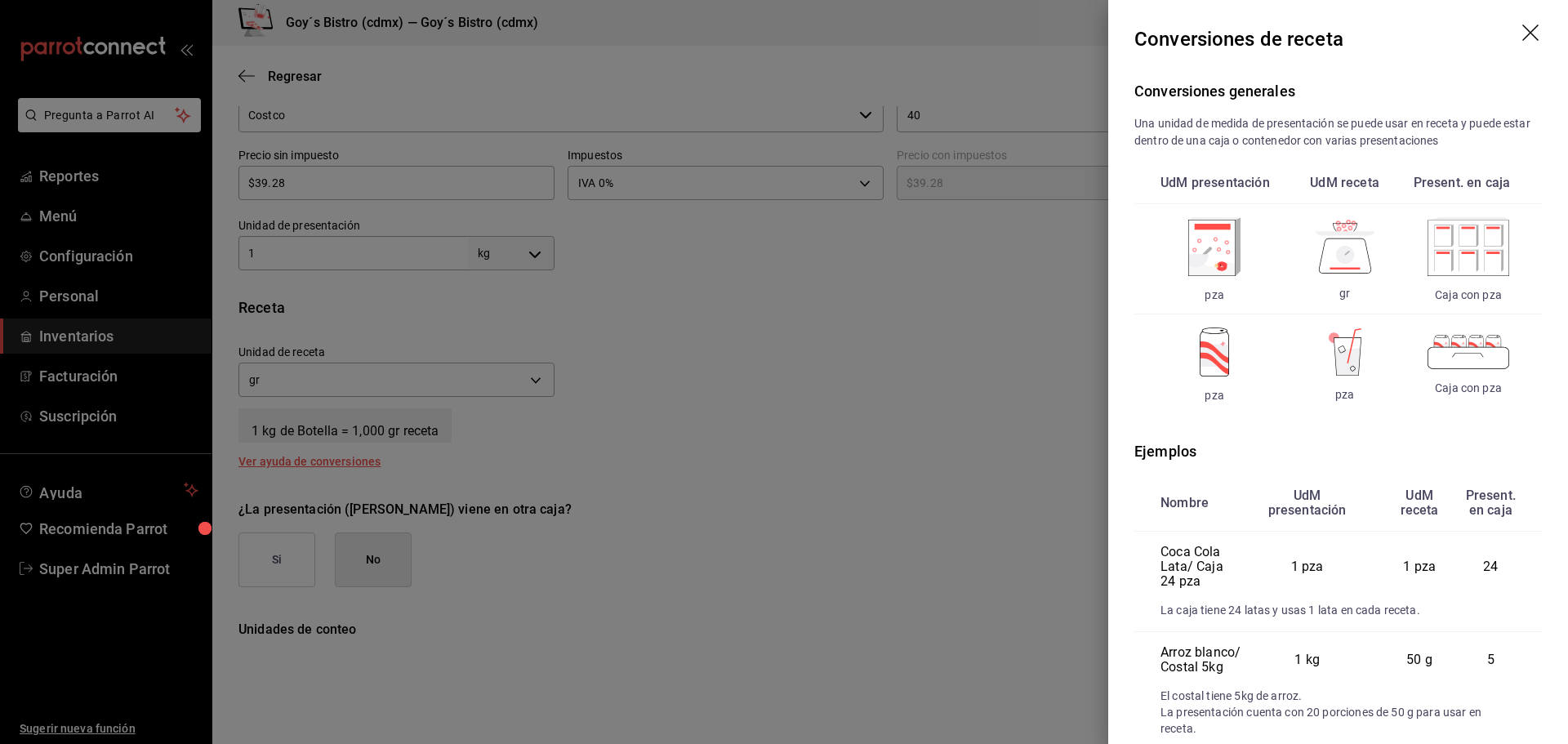
scroll to position [0, 0]
click at [1529, 37] on icon "drag" at bounding box center [1531, 36] width 19 height 19
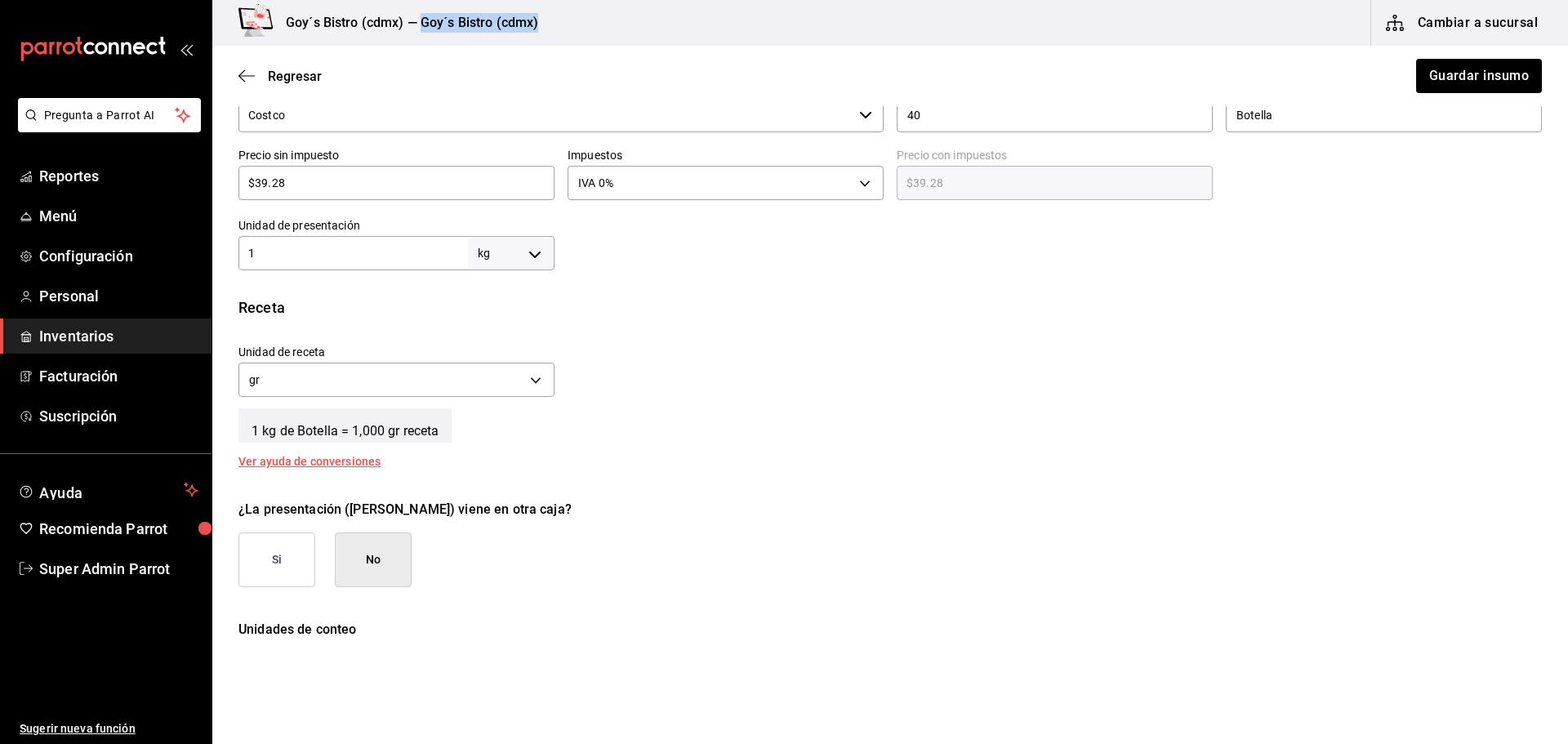
drag, startPoint x: 544, startPoint y: 16, endPoint x: 421, endPoint y: 16, distance: 123.0
click at [421, 16] on div "Goy´s Bistro (cdmx) — Goy´s Bistro (cdmx)" at bounding box center [385, 23] width 319 height 46
copy h3 "Goy´s Bistro (cdmx)"
click at [309, 457] on div "Ver ayuda de conversiones" at bounding box center [319, 461] width 161 height 11
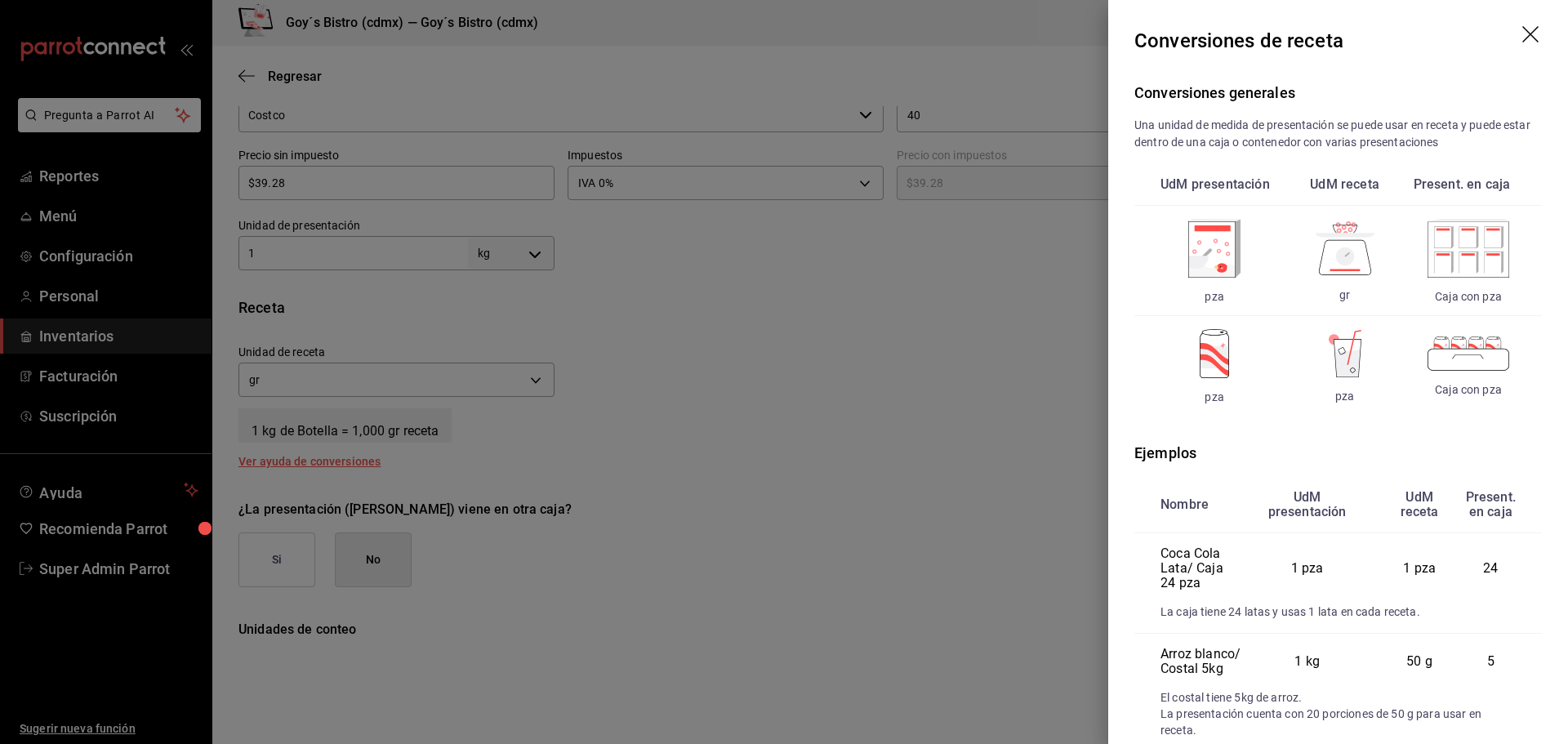
scroll to position [82, 0]
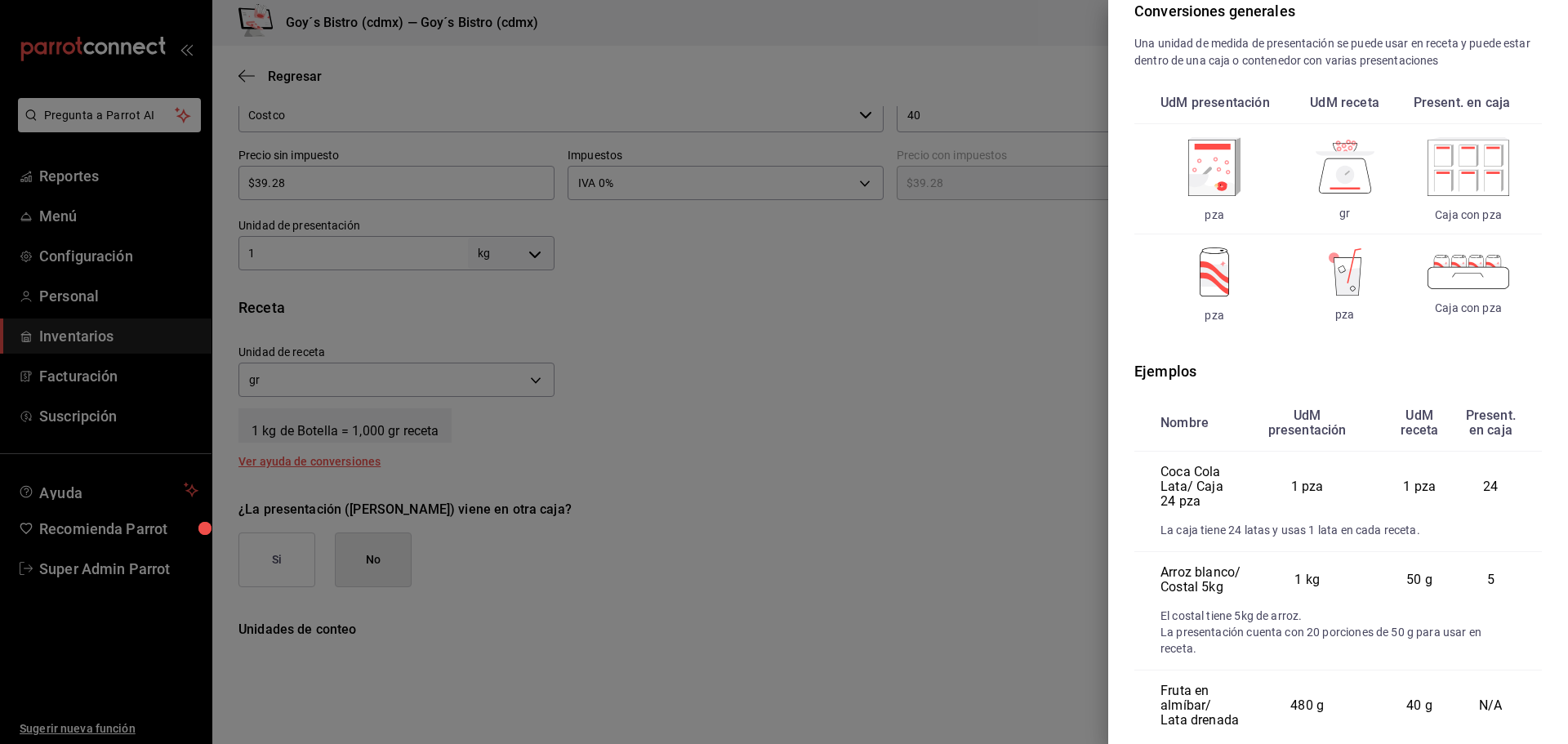
drag, startPoint x: 470, startPoint y: 439, endPoint x: 192, endPoint y: 560, distance: 303.2
click at [463, 439] on div at bounding box center [784, 372] width 1568 height 744
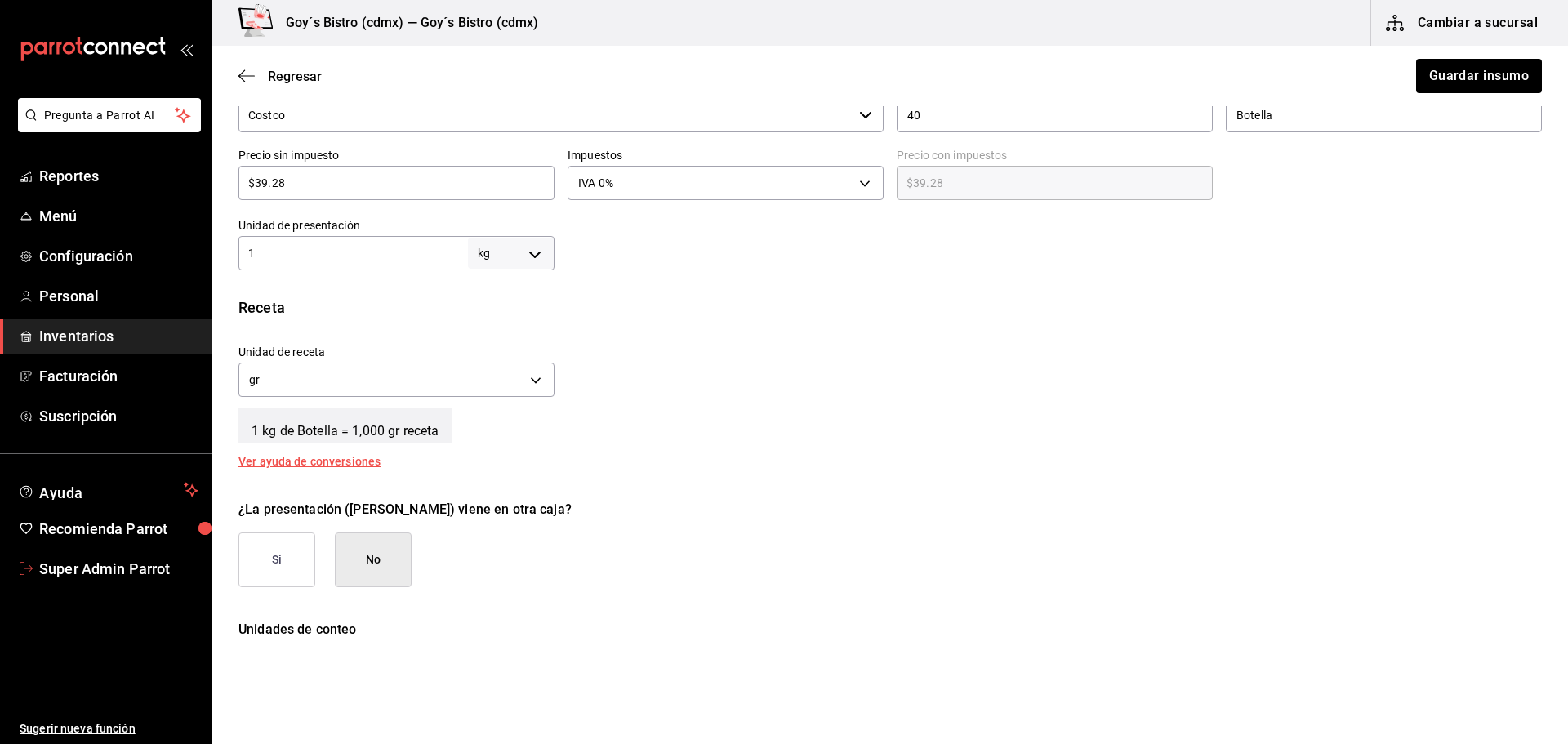
drag, startPoint x: 161, startPoint y: 563, endPoint x: 302, endPoint y: 251, distance: 342.4
click at [161, 563] on span "Super Admin Parrot" at bounding box center [119, 569] width 159 height 22
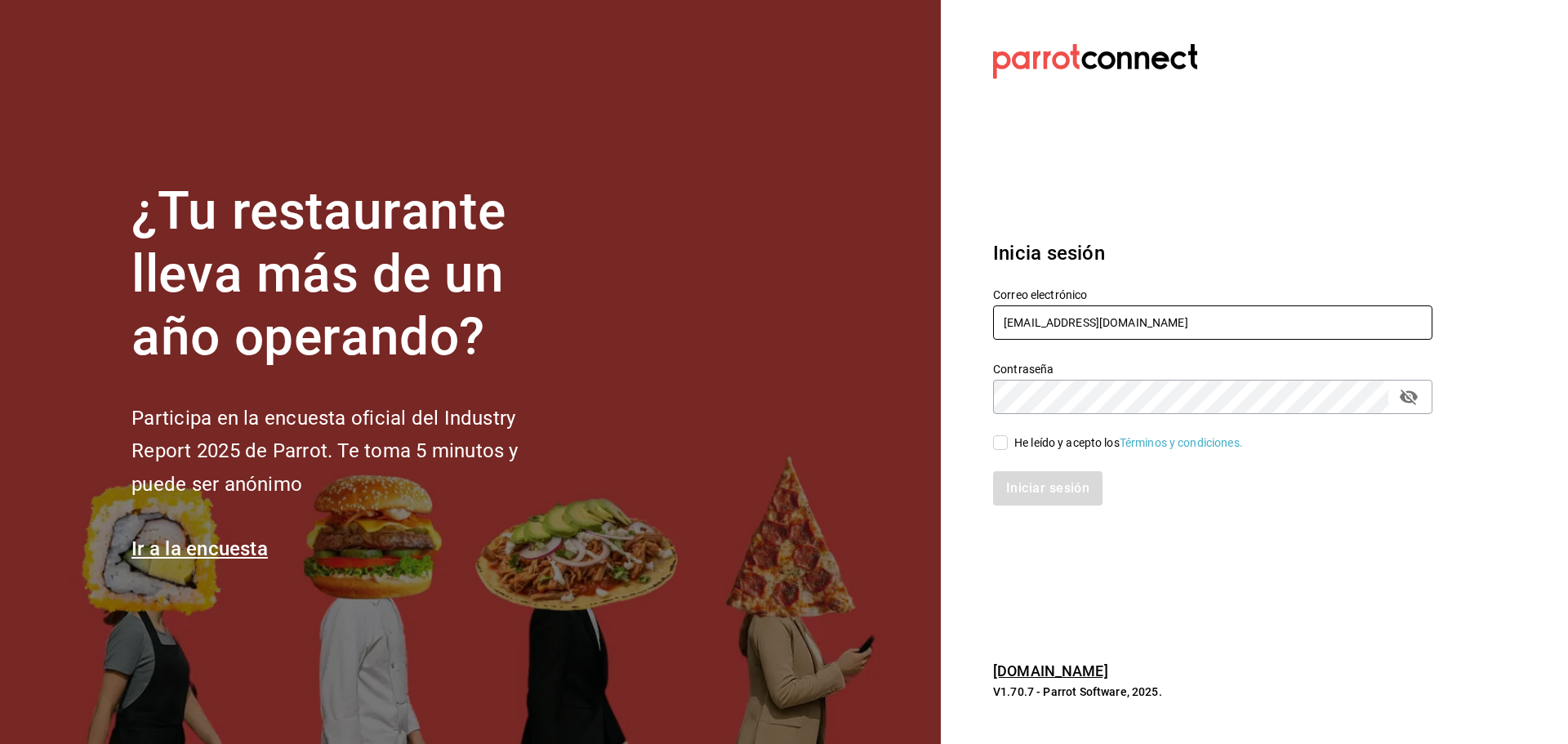
click at [1102, 327] on input "goys@bistro.com" at bounding box center [1212, 322] width 439 height 34
click at [1102, 326] on input "goys@bistro.com" at bounding box center [1212, 322] width 439 height 34
paste input "sereia@q"
type input "sereia@qro.com"
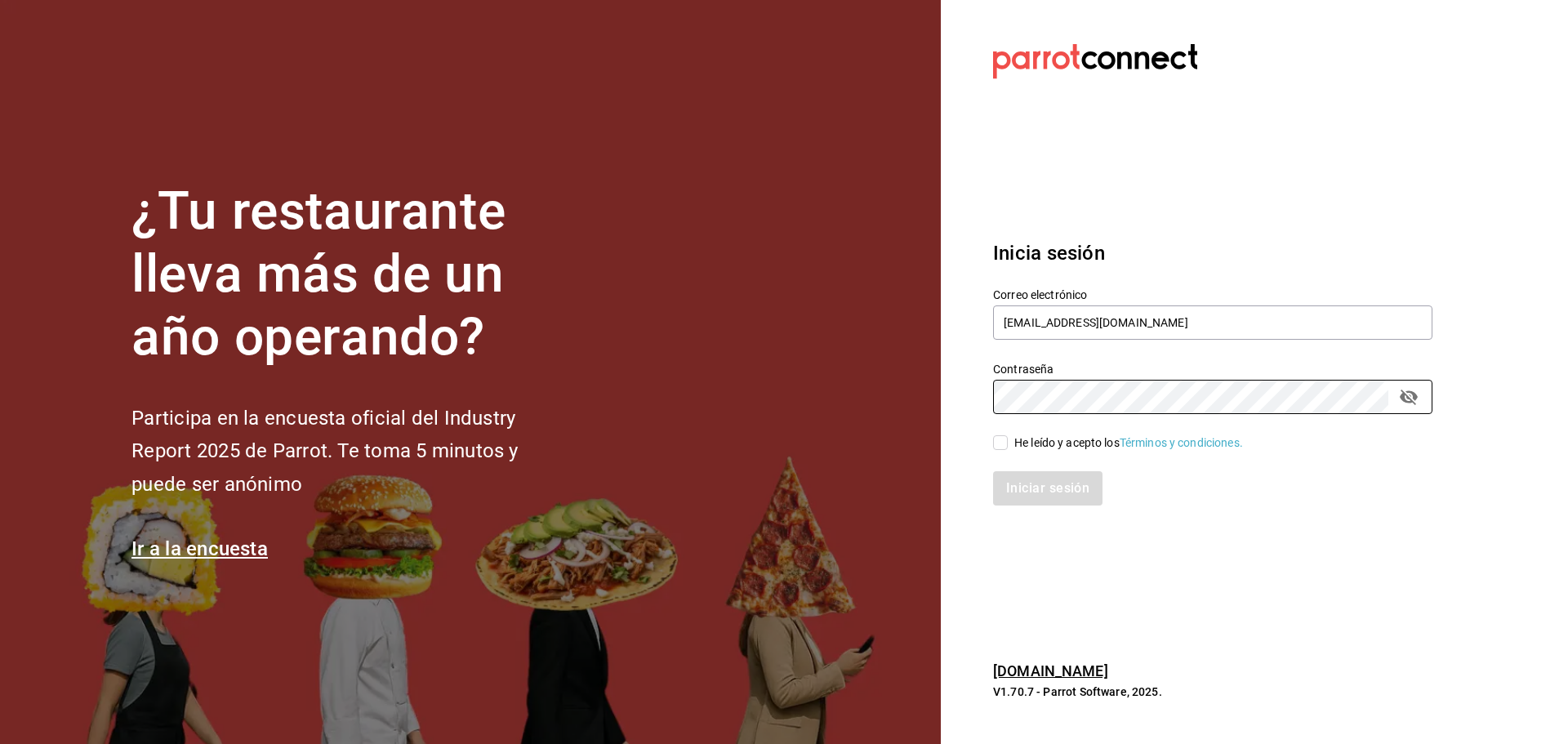
click at [996, 443] on input "He leído y acepto los Términos y condiciones." at bounding box center [1001, 443] width 15 height 15
checkbox input "true"
click at [1025, 483] on button "Iniciar sesión" at bounding box center [1048, 487] width 111 height 34
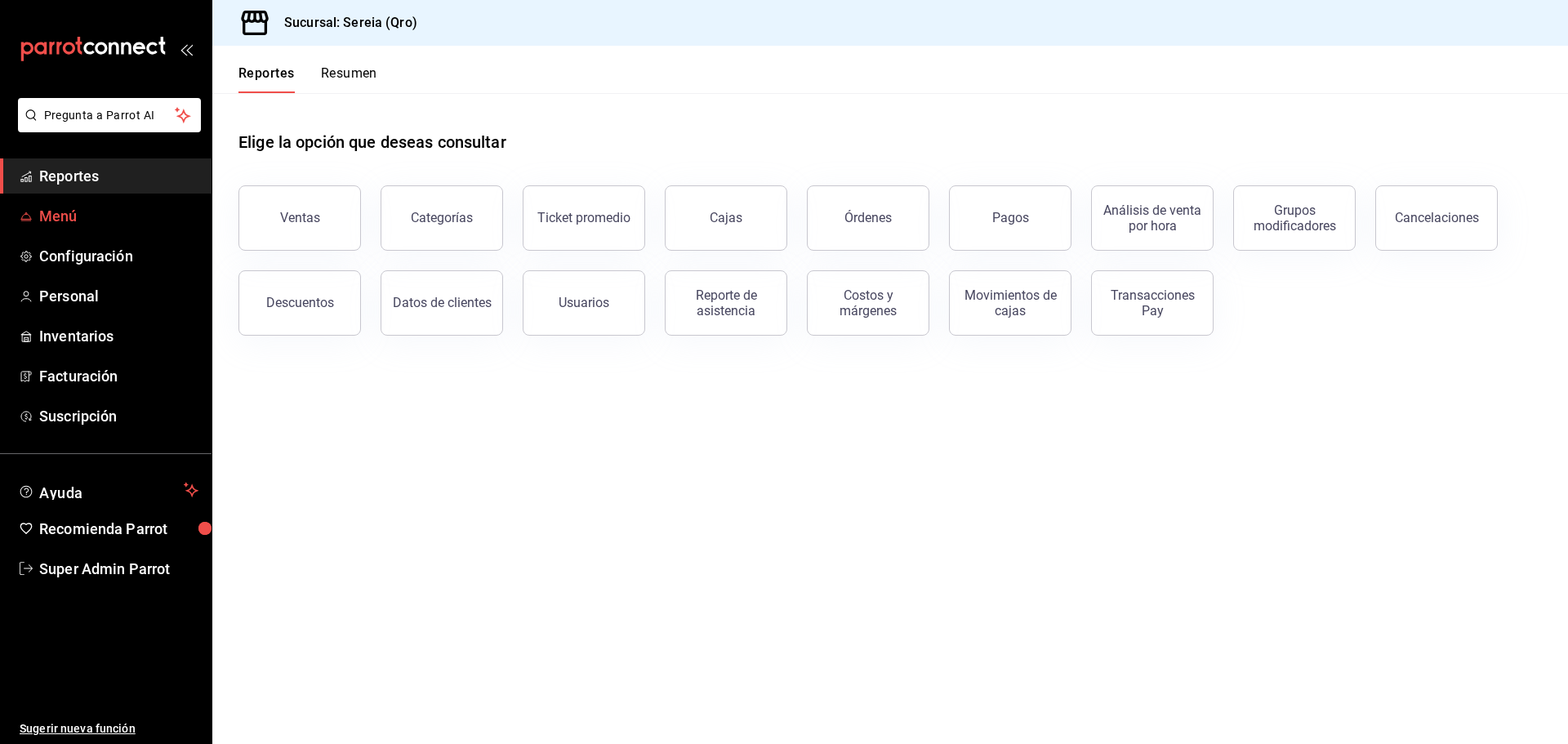
click at [42, 221] on span "Menú" at bounding box center [119, 216] width 159 height 22
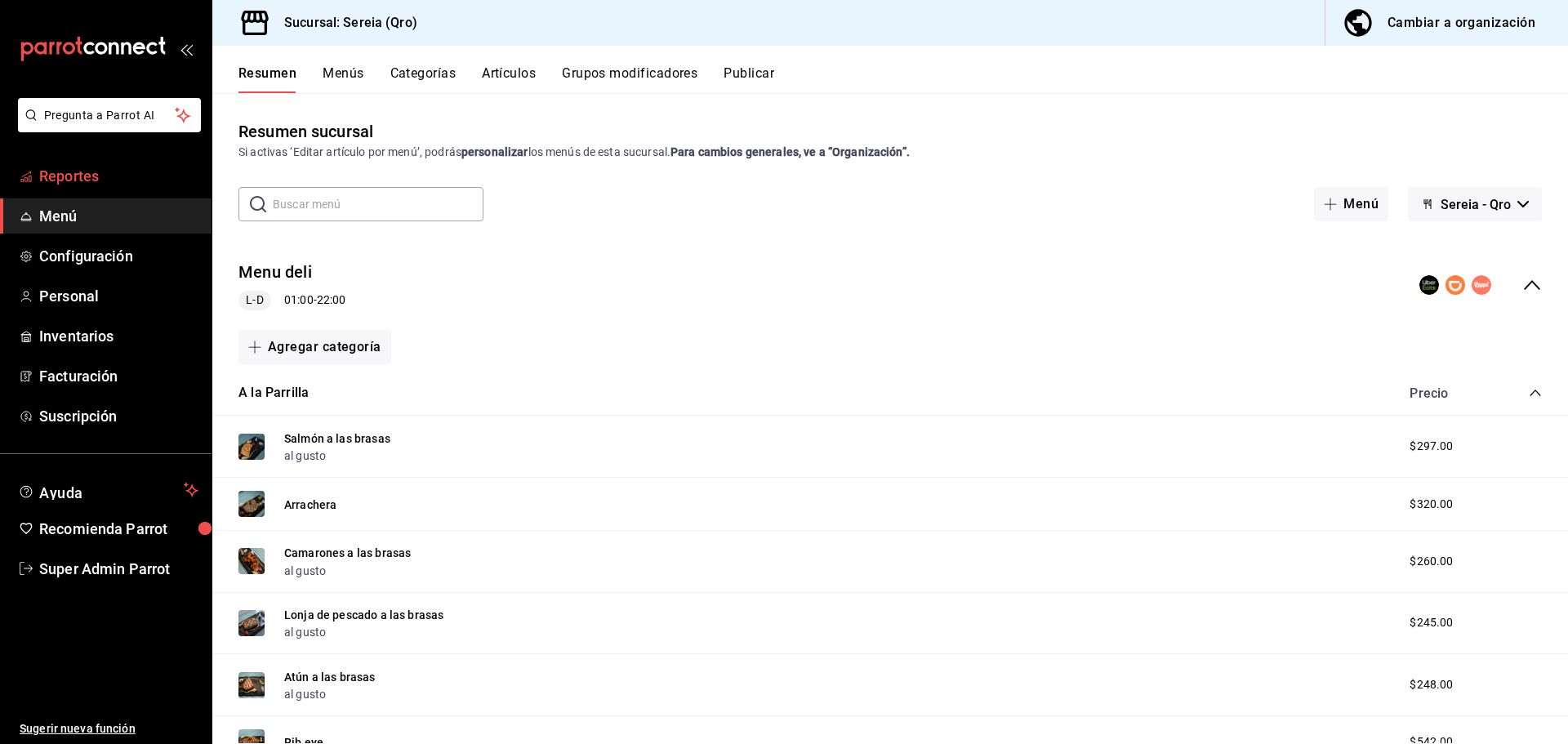
click at [102, 183] on span "Reportes" at bounding box center [119, 176] width 159 height 22
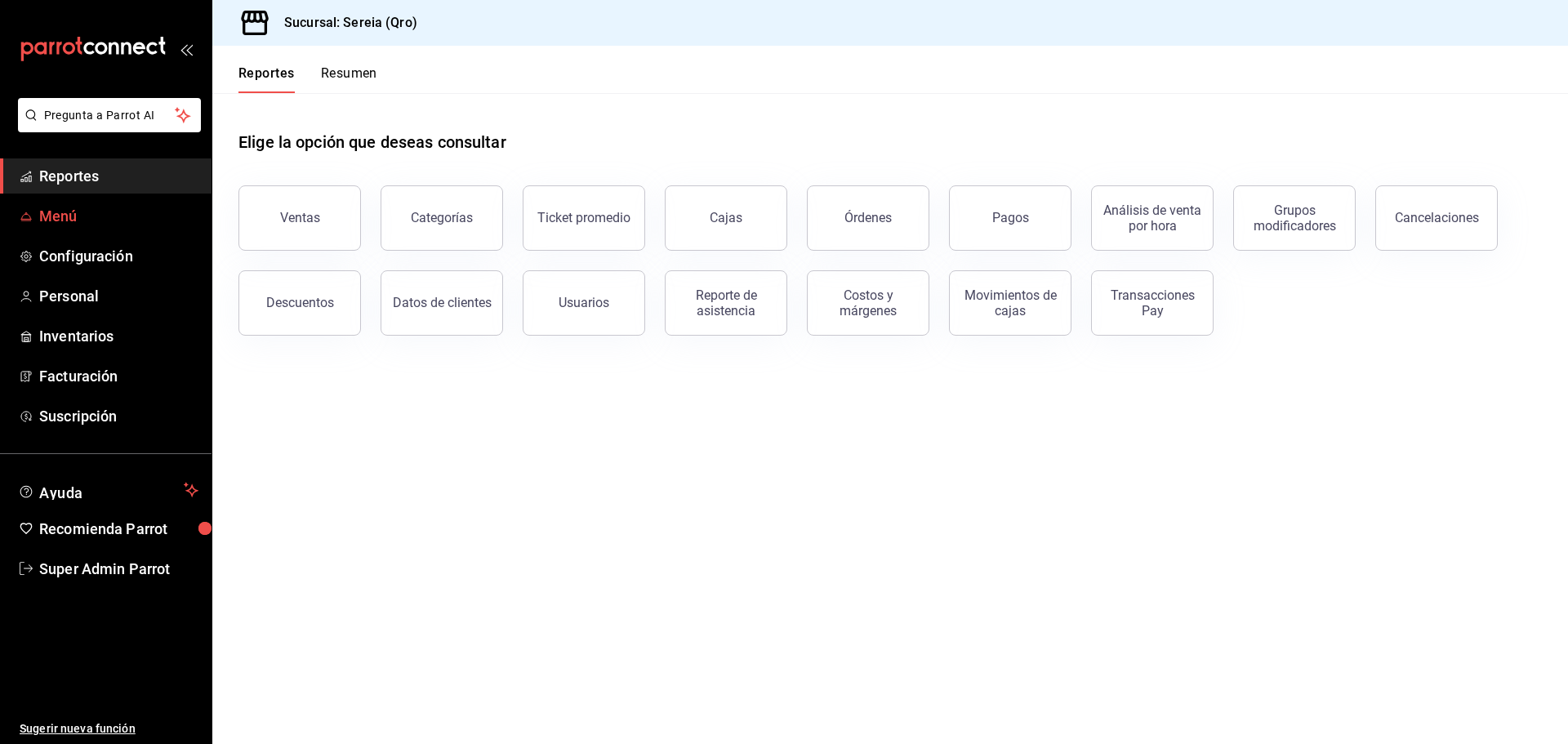
click at [129, 223] on span "Menú" at bounding box center [119, 216] width 159 height 22
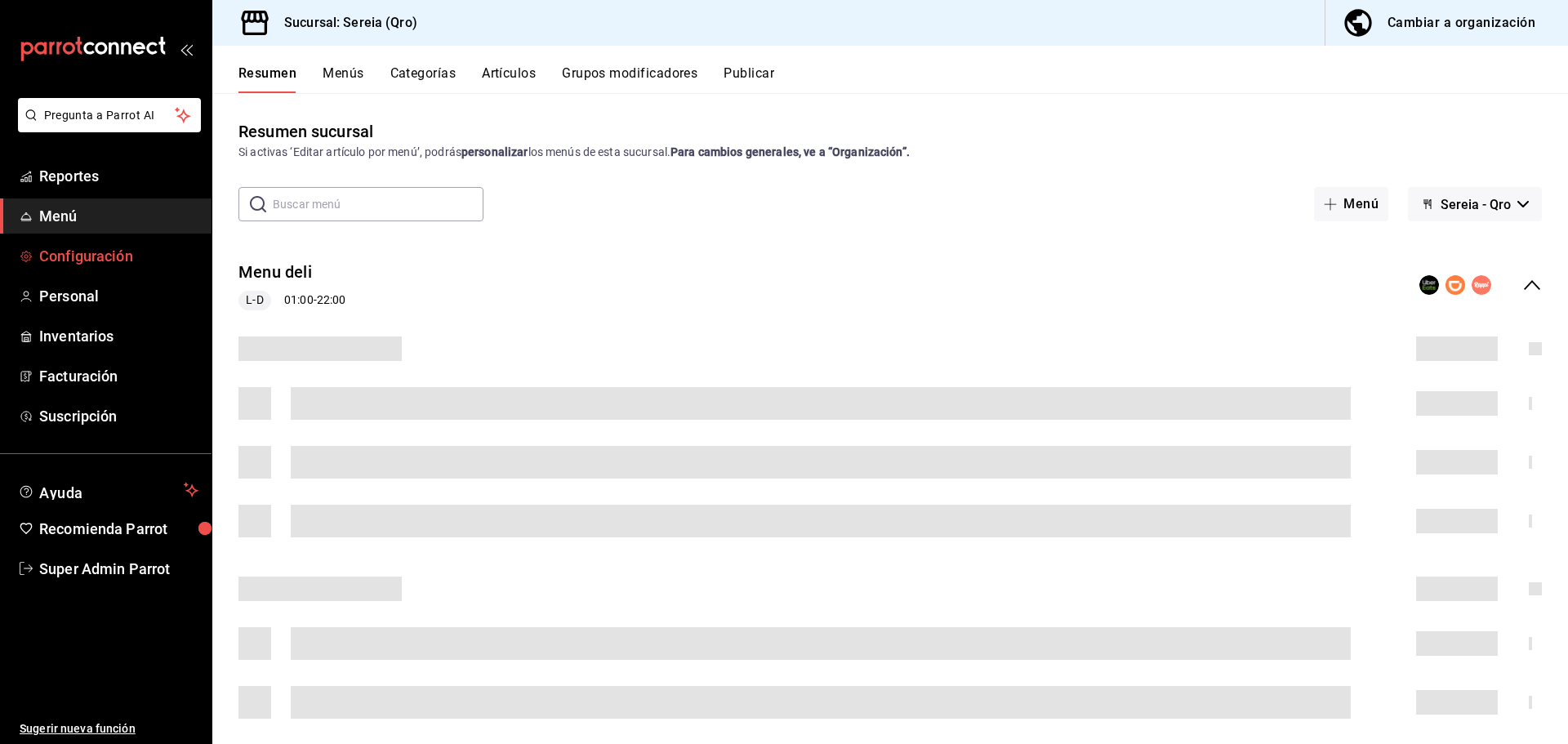
click at [142, 265] on span "Configuración" at bounding box center [119, 256] width 159 height 22
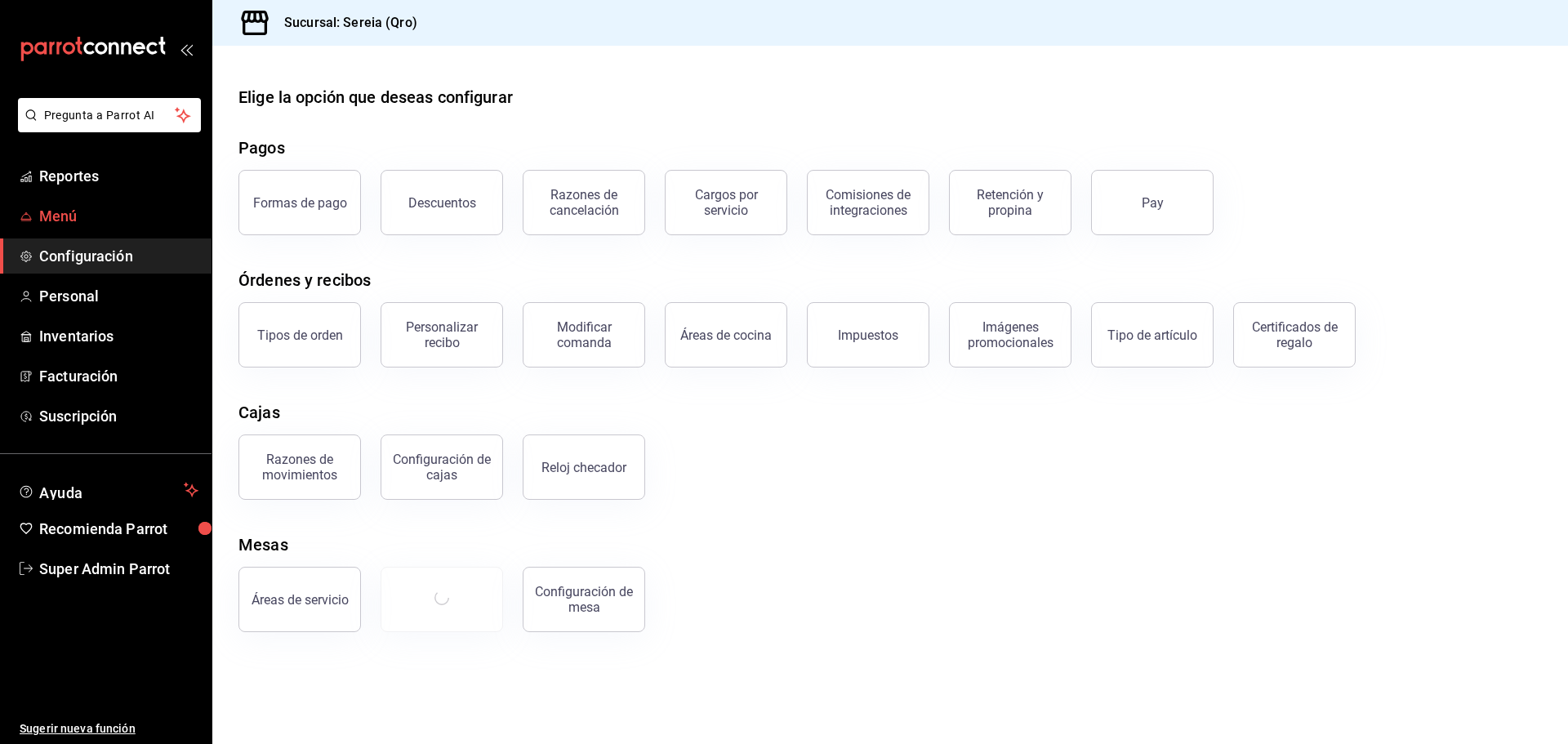
click at [129, 211] on span "Menú" at bounding box center [119, 216] width 159 height 22
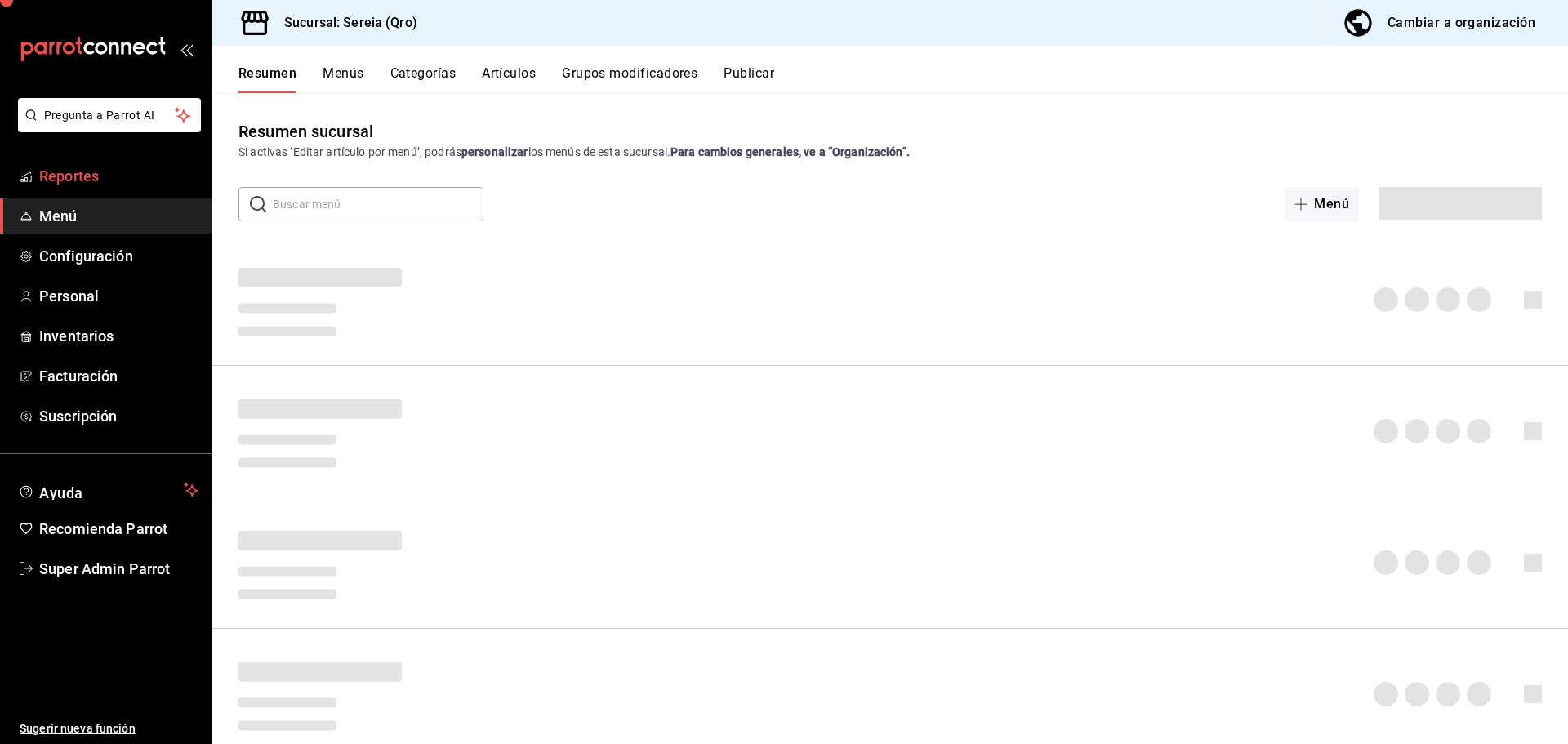
click at [116, 167] on span "Reportes" at bounding box center [119, 176] width 159 height 22
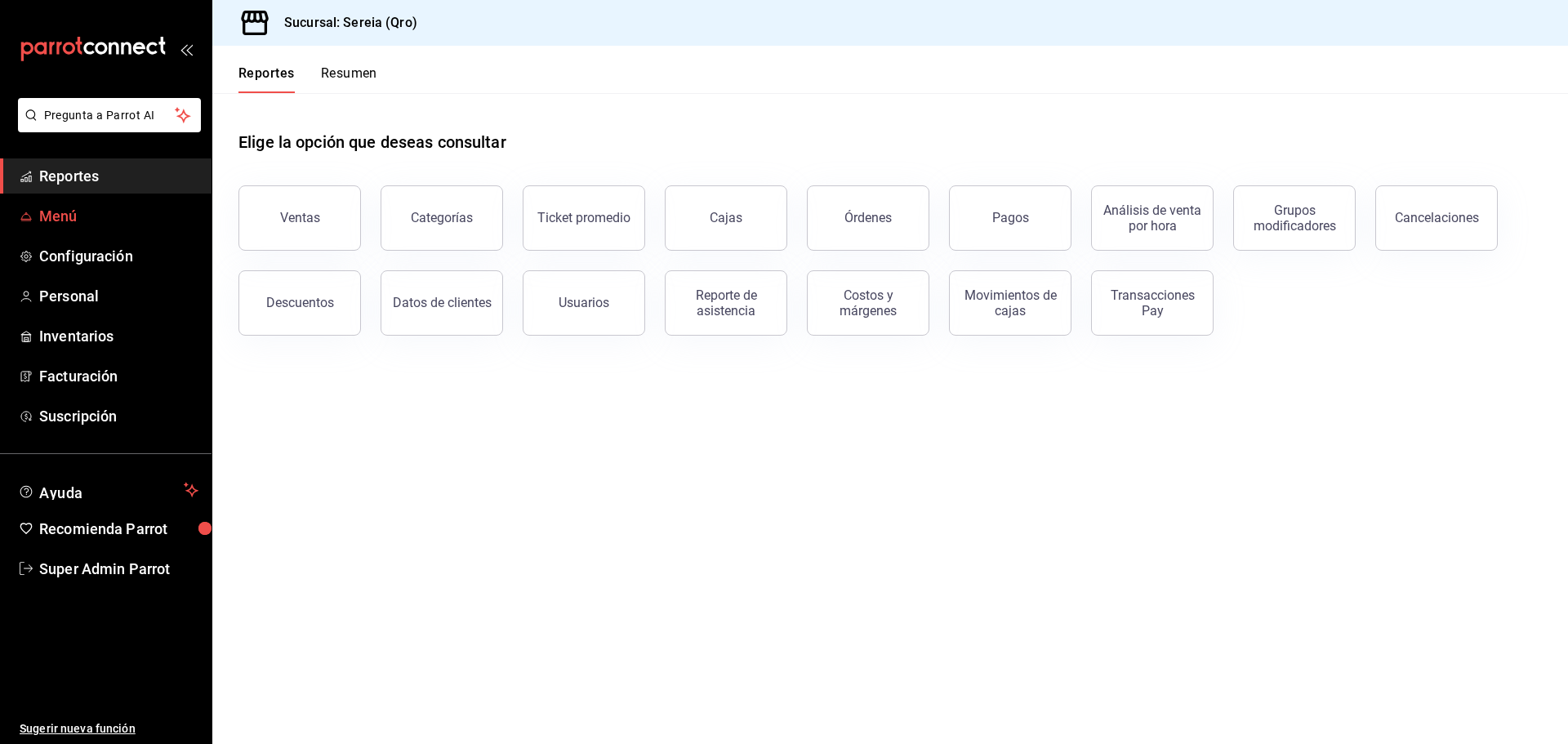
click at [115, 219] on span "Menú" at bounding box center [119, 216] width 159 height 22
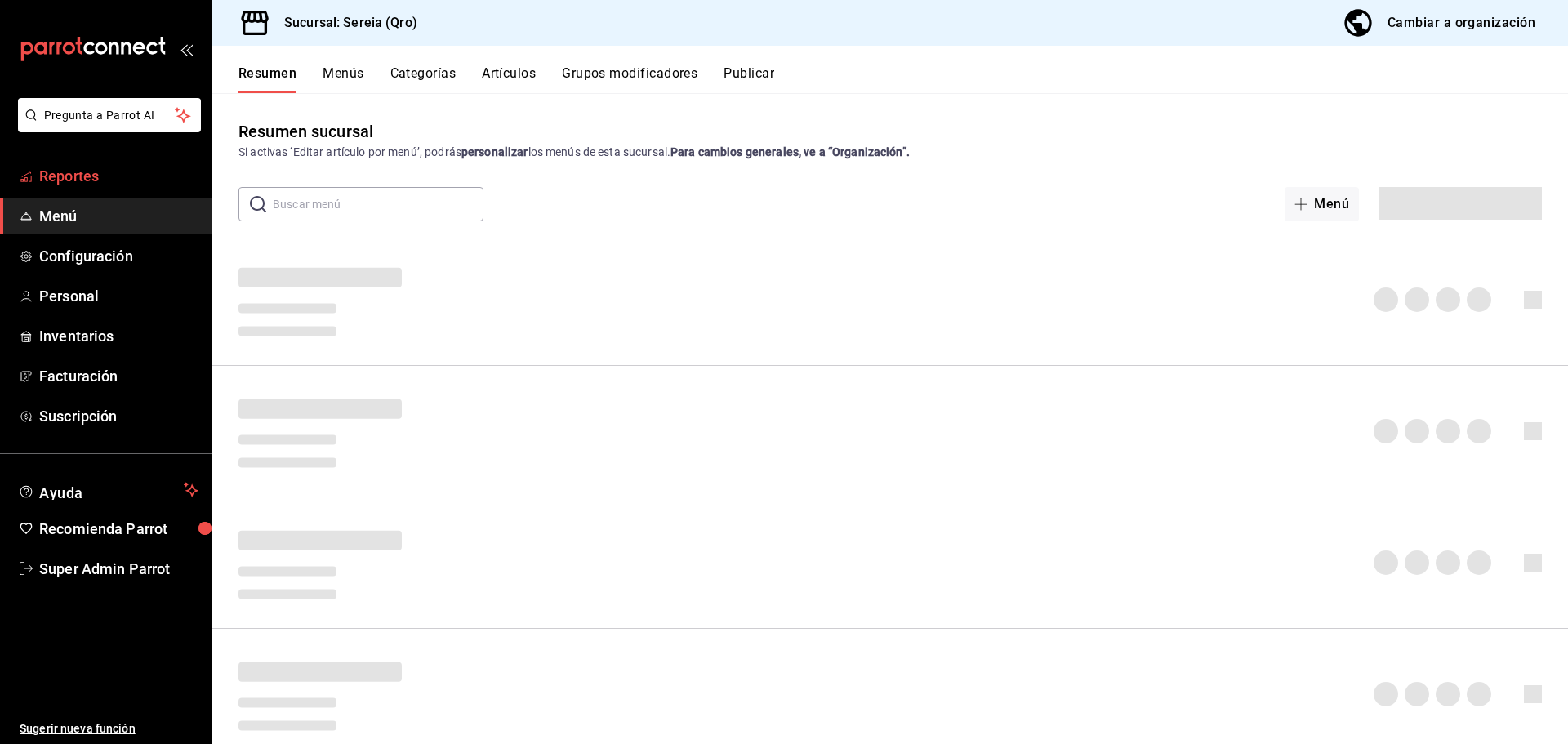
click at [110, 179] on span "Reportes" at bounding box center [119, 176] width 159 height 22
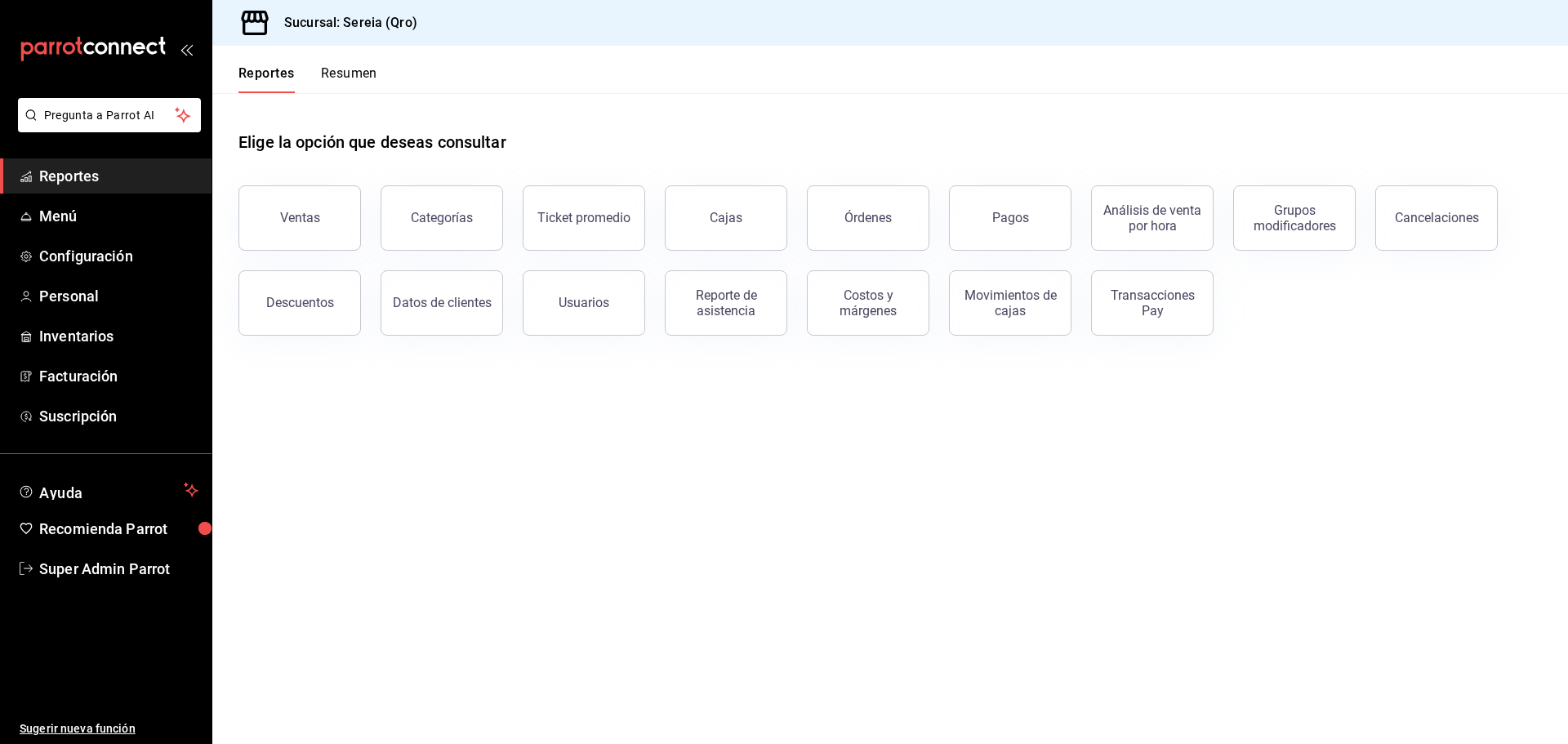
click at [329, 77] on button "Resumen" at bounding box center [348, 79] width 56 height 27
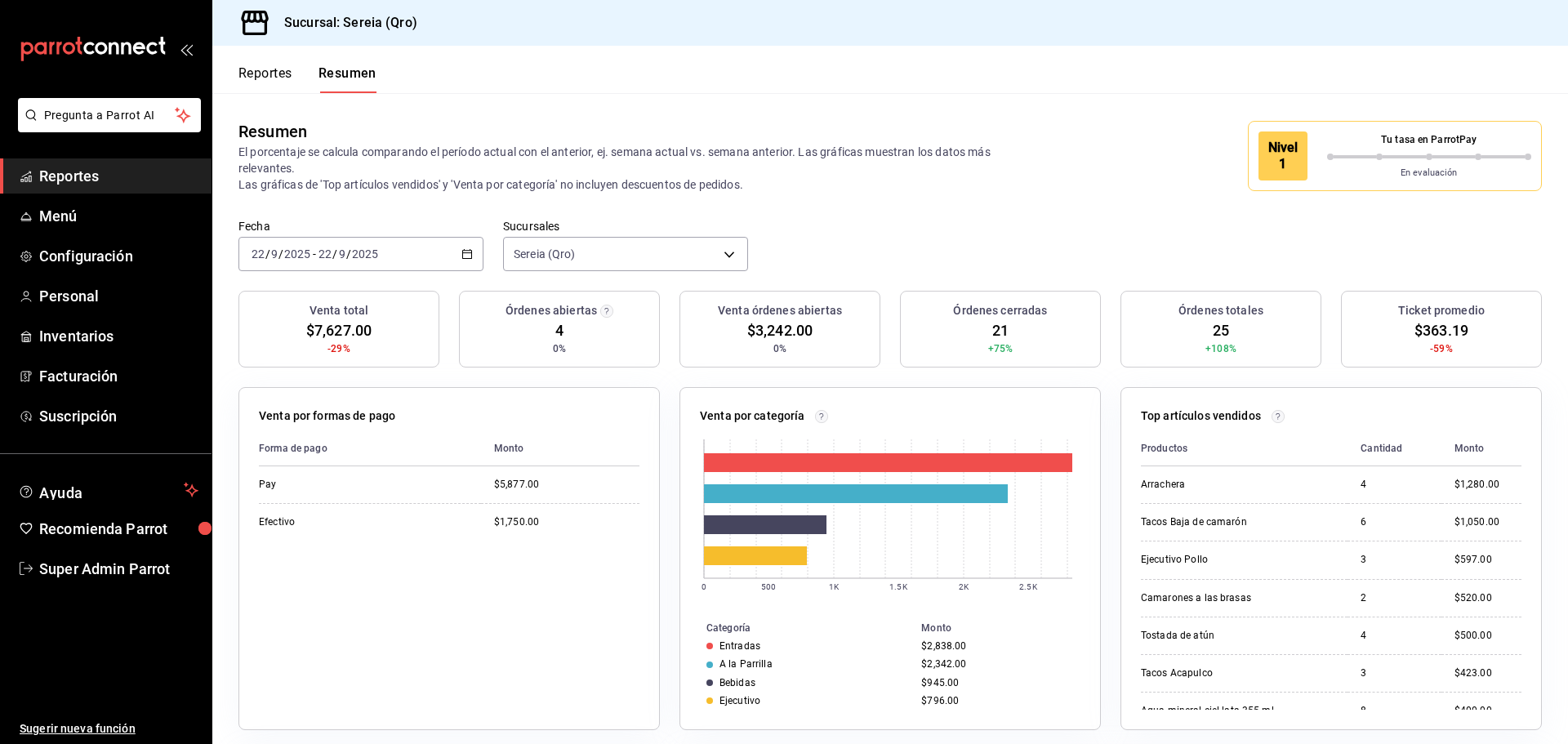
click at [269, 79] on button "Reportes" at bounding box center [265, 79] width 54 height 27
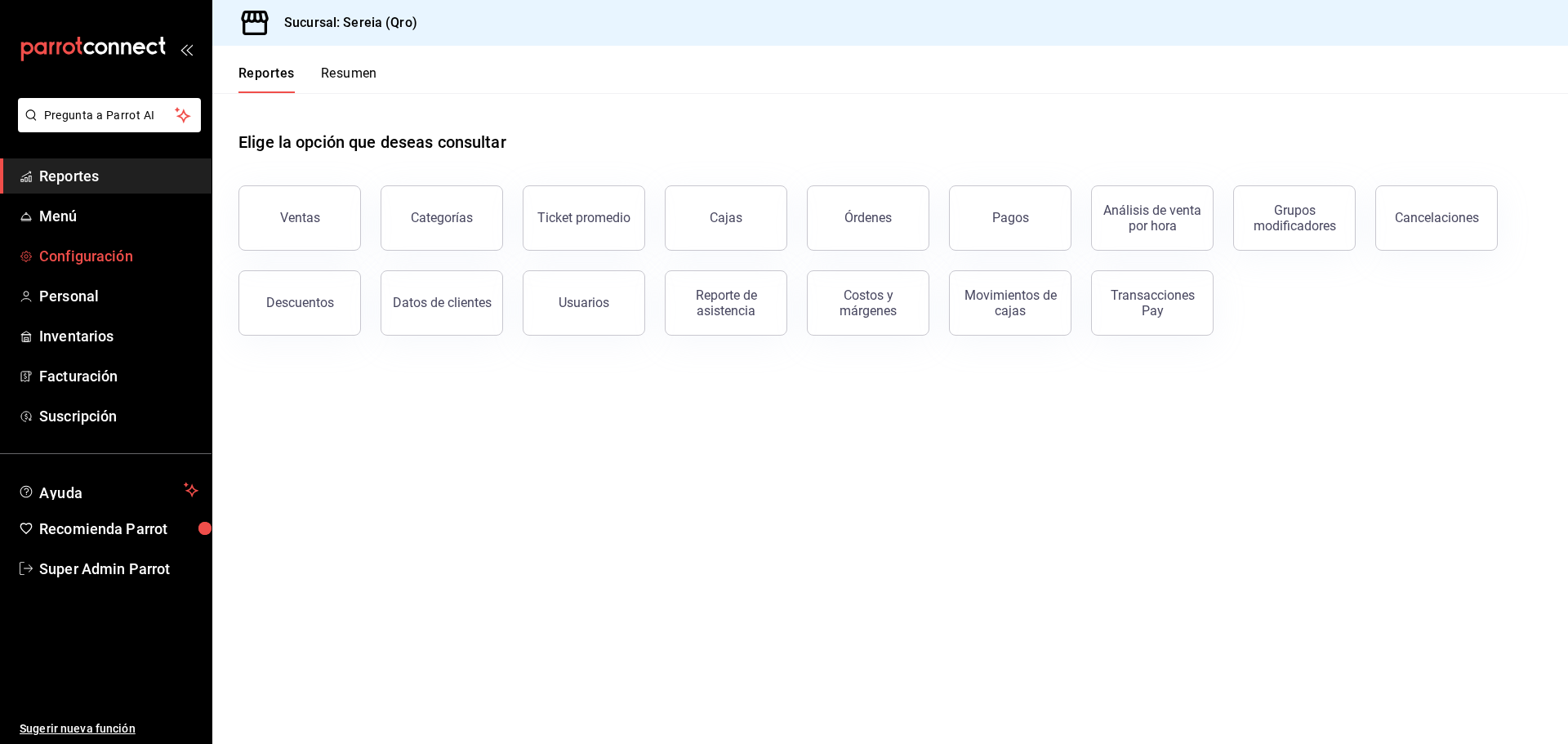
click at [127, 251] on span "Configuración" at bounding box center [119, 256] width 159 height 22
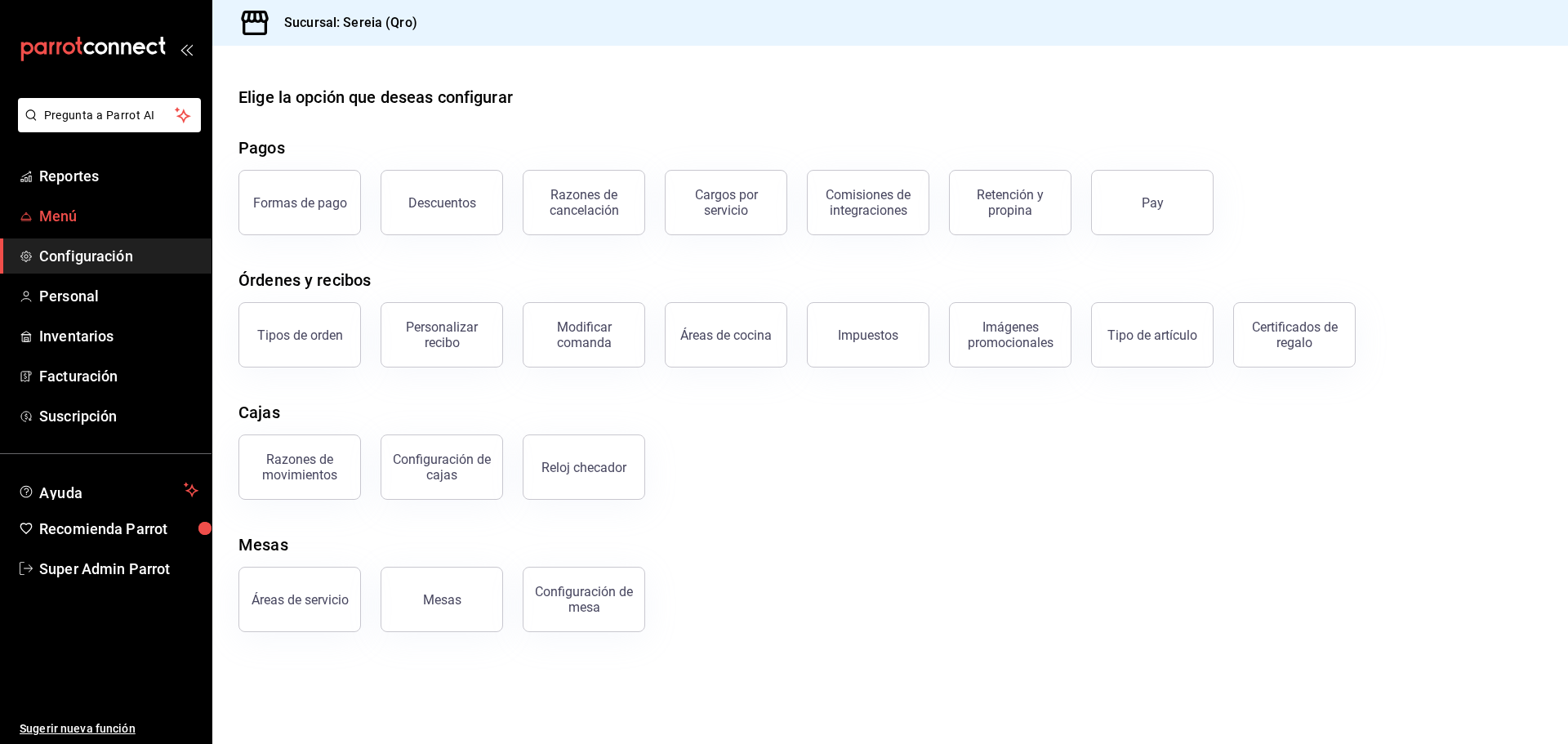
click at [124, 211] on span "Menú" at bounding box center [119, 216] width 159 height 22
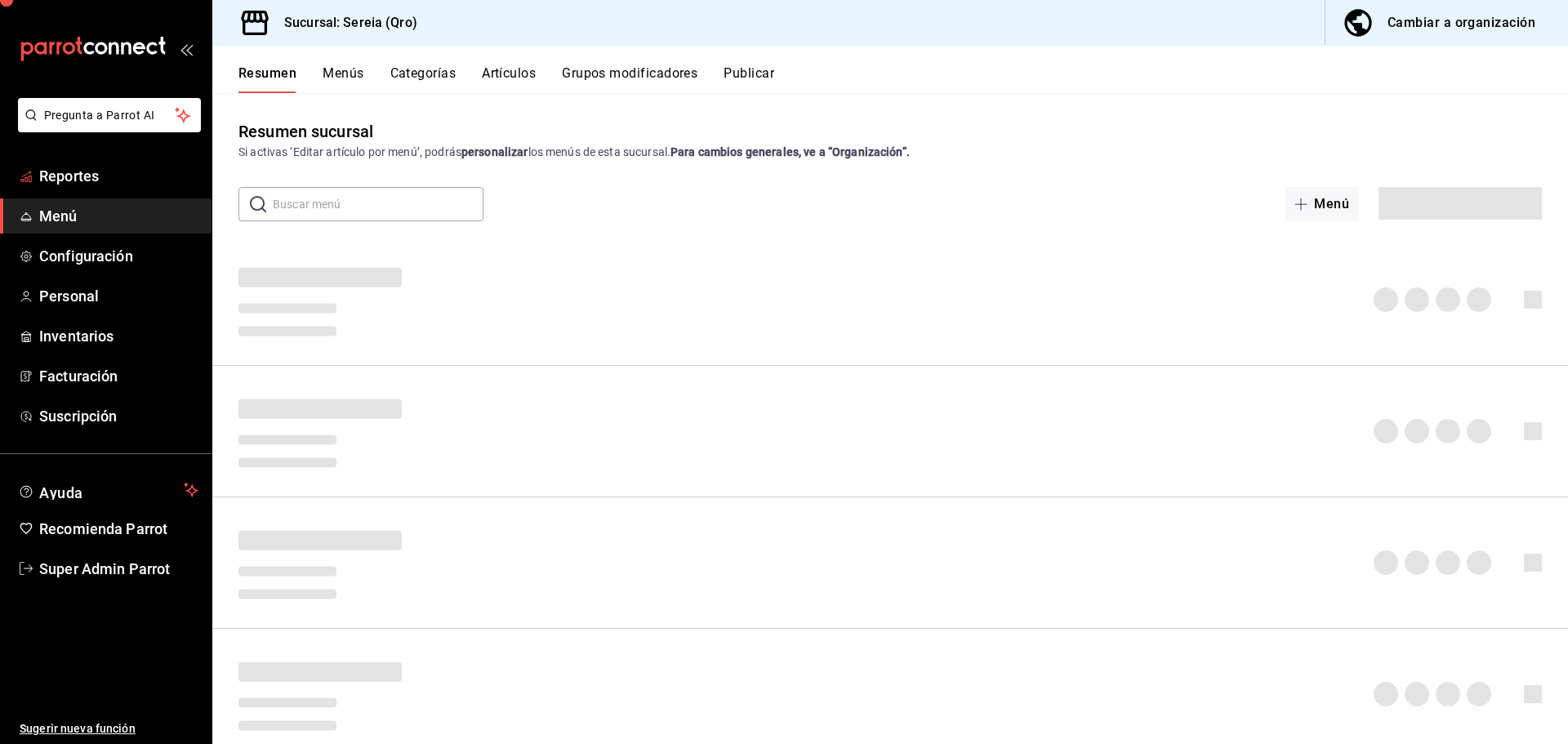
click at [115, 171] on span "Reportes" at bounding box center [119, 176] width 159 height 22
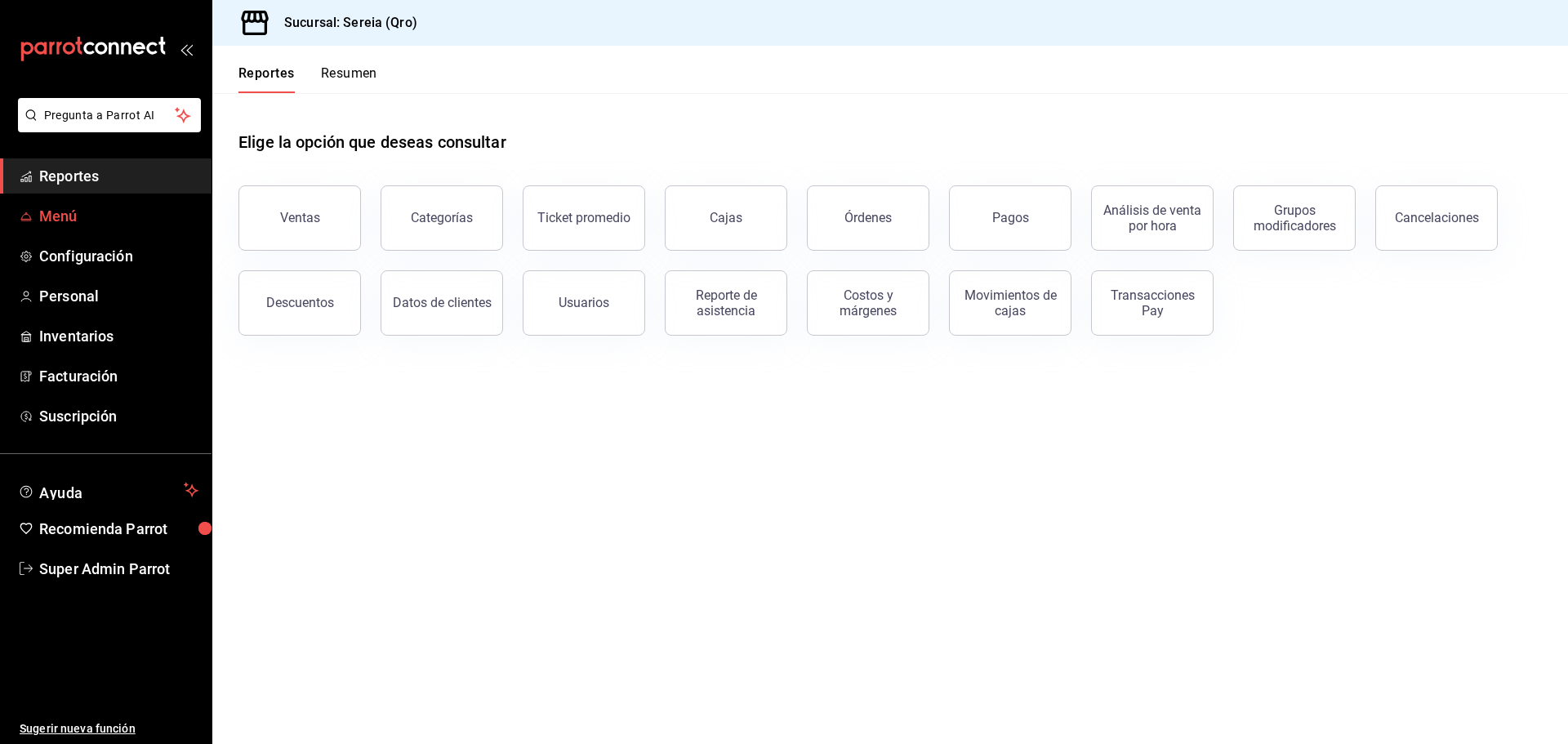
click at [112, 221] on span "Menú" at bounding box center [119, 216] width 159 height 22
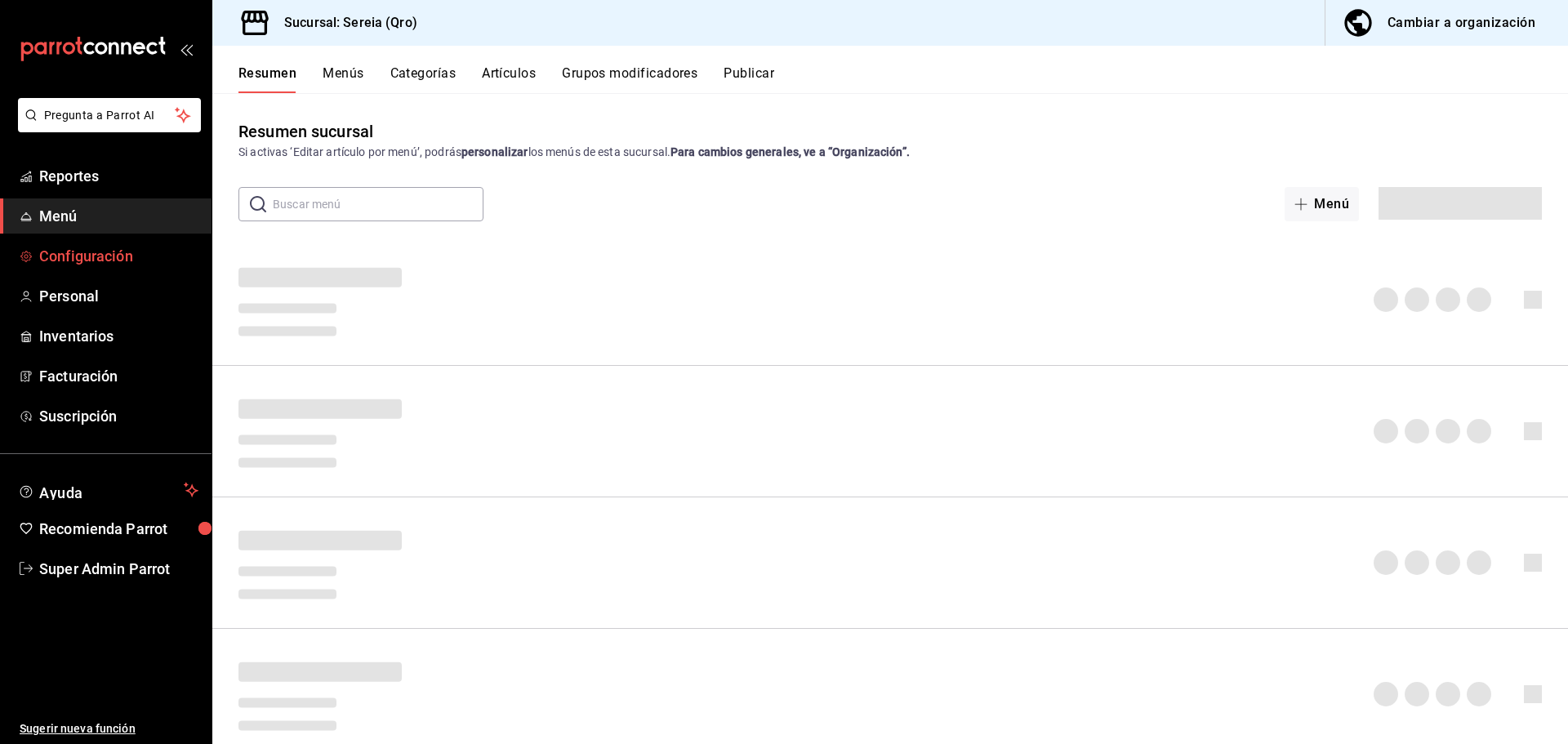
click at [128, 246] on span "Configuración" at bounding box center [119, 256] width 159 height 22
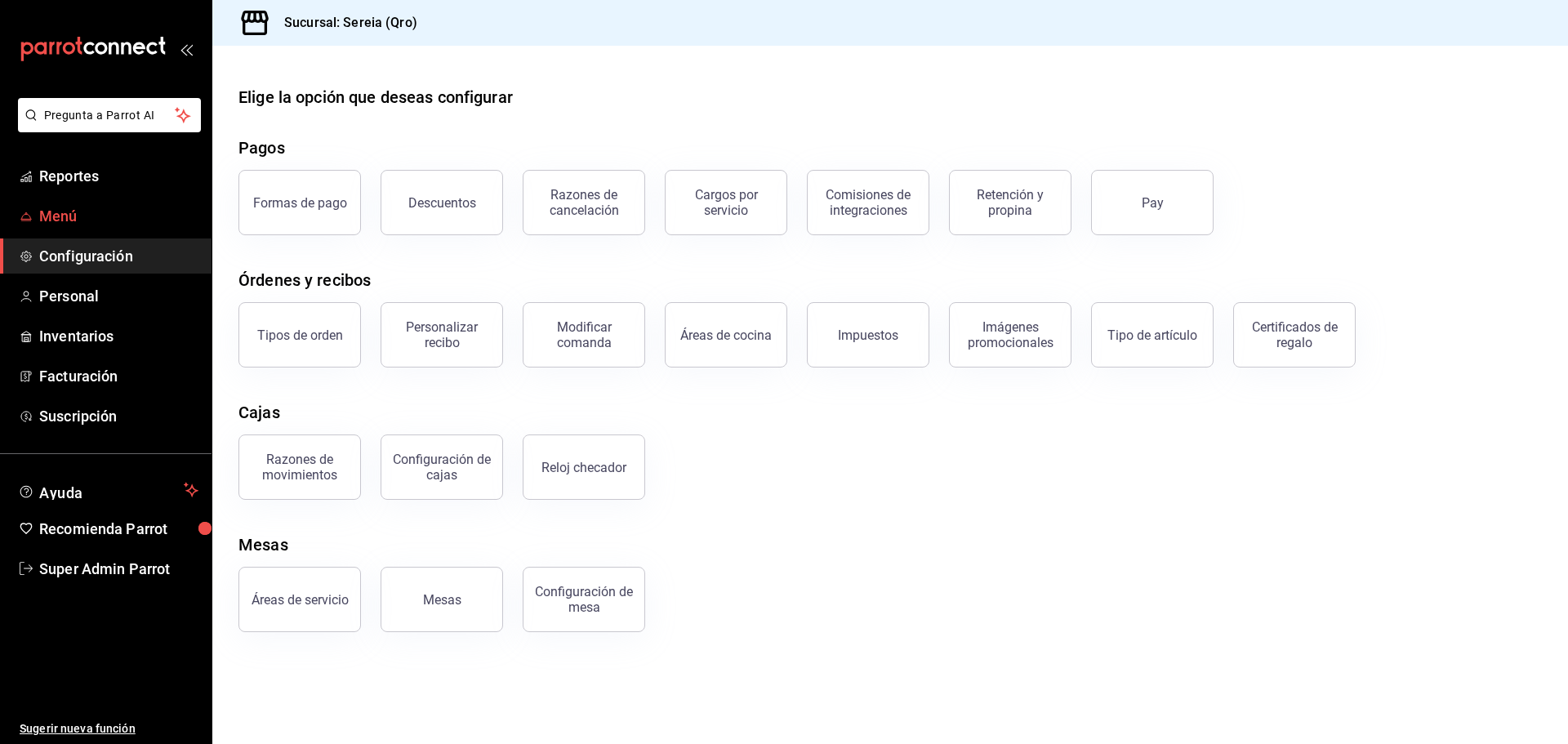
click at [121, 224] on span "Menú" at bounding box center [119, 216] width 159 height 22
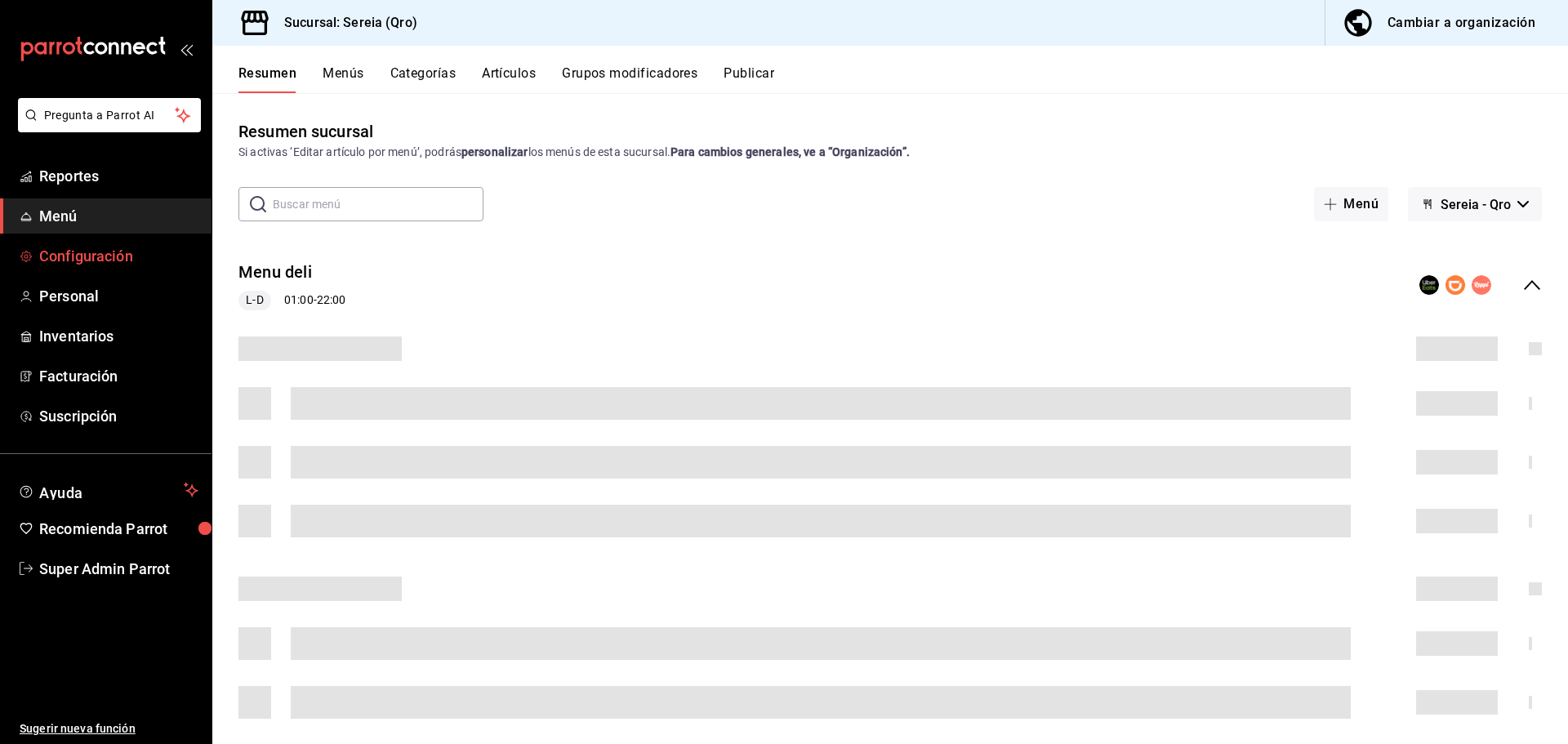
click at [132, 251] on span "Configuración" at bounding box center [119, 256] width 159 height 22
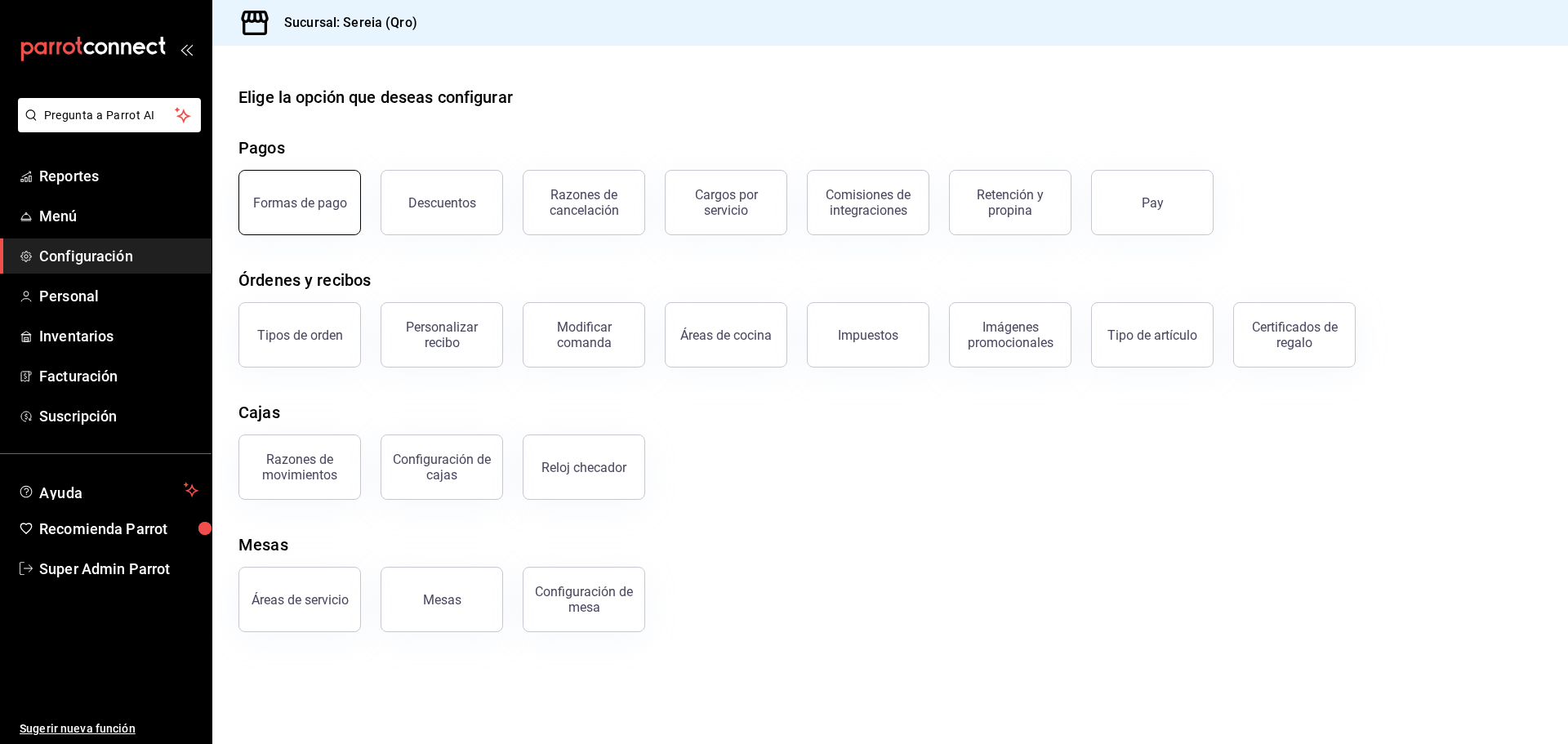
click at [280, 218] on button "Formas de pago" at bounding box center [300, 202] width 123 height 65
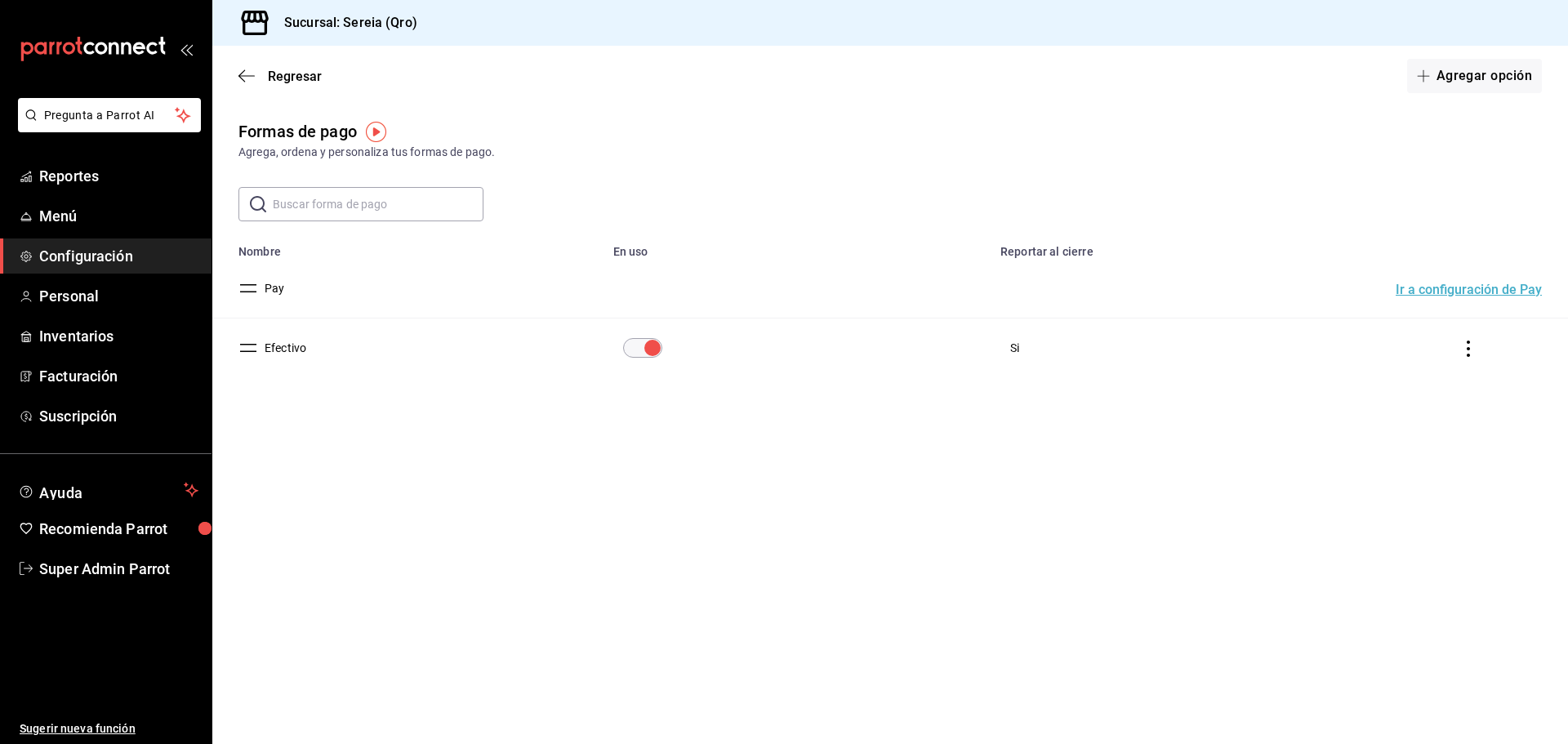
click at [332, 216] on input "text" at bounding box center [378, 204] width 211 height 33
click at [570, 175] on div "Formas de pago Agrega, ordena y personaliza tus formas de pago. ​ ​ Lo sentimos…" at bounding box center [890, 278] width 1355 height 317
click at [435, 183] on div "Formas de pago Agrega, ordena y personaliza tus formas de pago. ​ ​ Lo sentimos…" at bounding box center [890, 278] width 1355 height 317
click at [396, 200] on input "text" at bounding box center [378, 204] width 211 height 33
click at [596, 196] on div "​ ​" at bounding box center [890, 203] width 1355 height 34
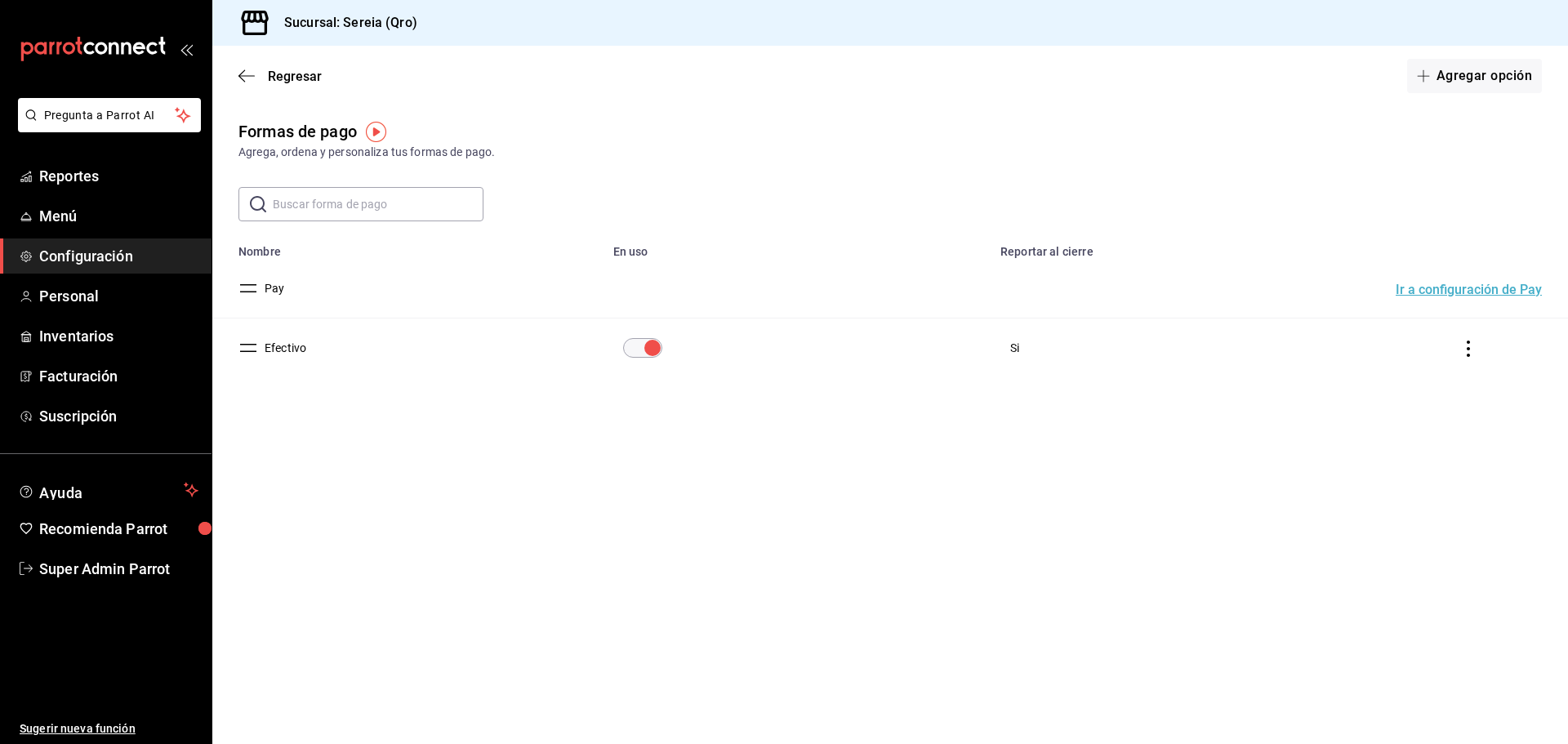
click at [412, 209] on input "text" at bounding box center [378, 204] width 211 height 33
drag, startPoint x: 839, startPoint y: 163, endPoint x: 1157, endPoint y: 156, distance: 318.1
click at [841, 163] on div "Formas de pago Agrega, ordena y personaliza tus formas de pago. ​ ​ Lo sentimos…" at bounding box center [890, 278] width 1355 height 317
click at [1420, 86] on button "Agregar opción" at bounding box center [1474, 75] width 135 height 34
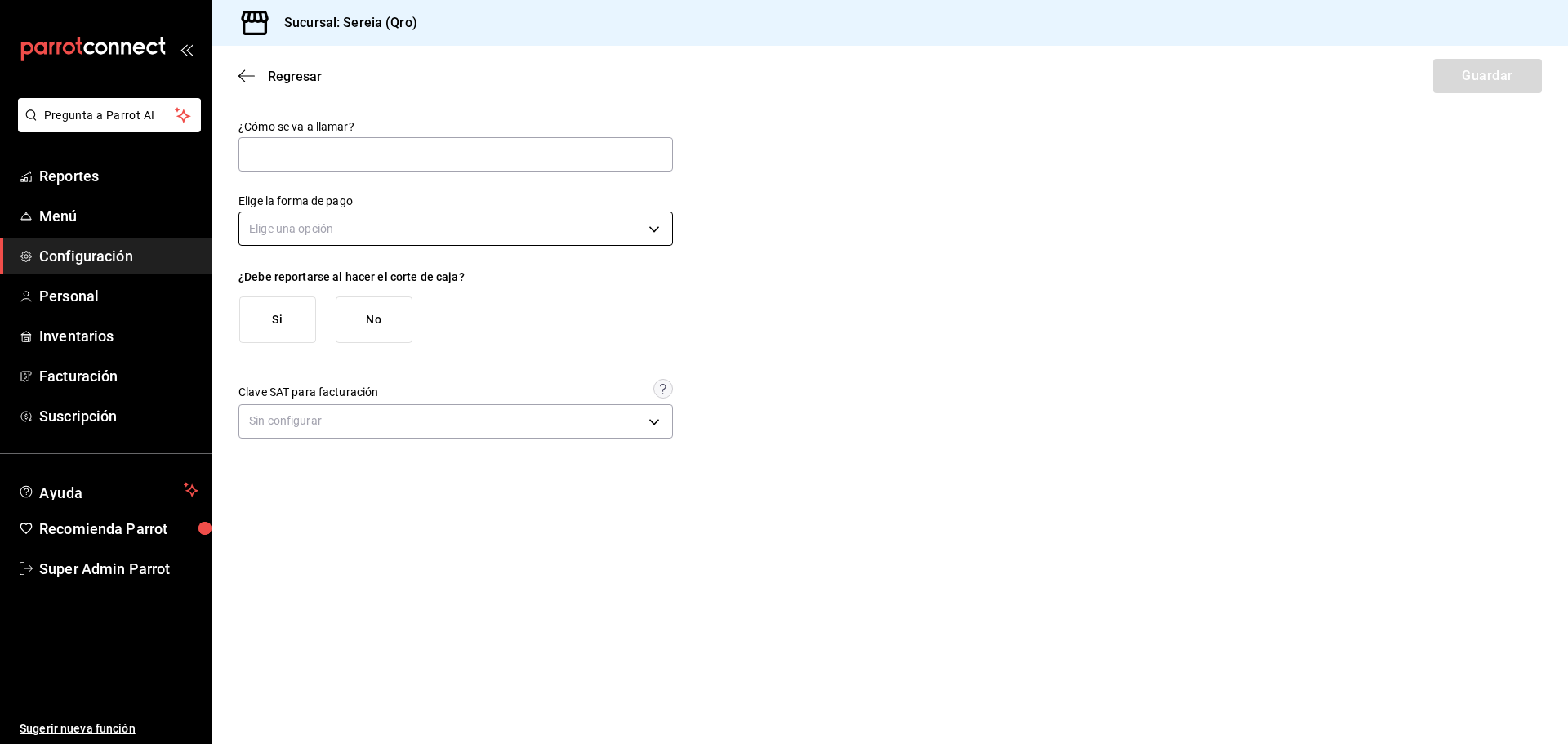
click at [302, 224] on body "Pregunta a Parrot AI Reportes Menú Configuración Personal Inventarios Facturaci…" at bounding box center [784, 372] width 1568 height 744
click at [352, 209] on div at bounding box center [784, 372] width 1568 height 744
click at [366, 224] on body "Pregunta a Parrot AI Reportes Menú Configuración Personal Inventarios Facturaci…" at bounding box center [784, 372] width 1568 height 744
click at [895, 286] on div at bounding box center [784, 372] width 1568 height 744
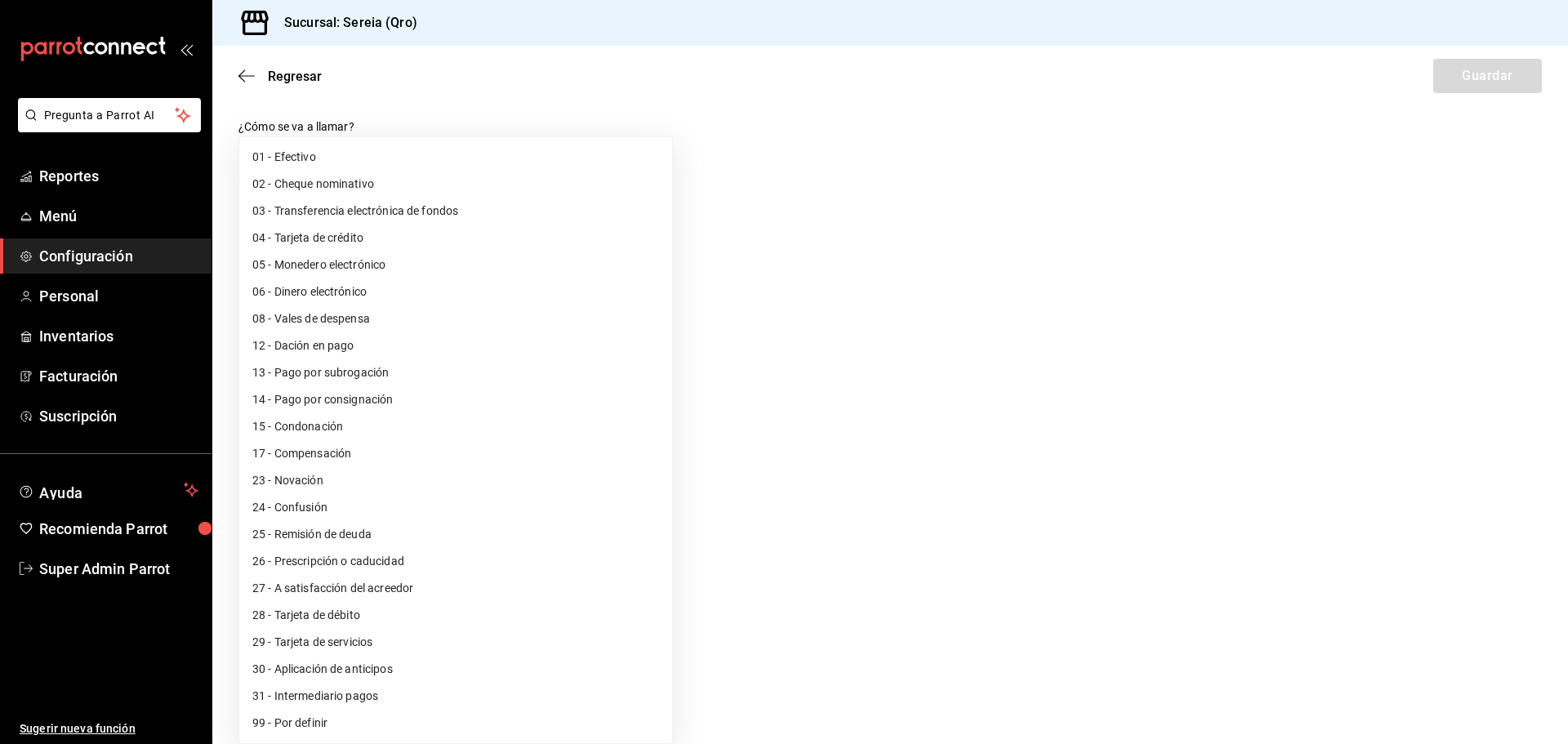
click at [419, 435] on body "Pregunta a Parrot AI Reportes Menú Configuración Personal Inventarios Facturaci…" at bounding box center [784, 372] width 1568 height 744
click at [926, 308] on div at bounding box center [784, 372] width 1568 height 744
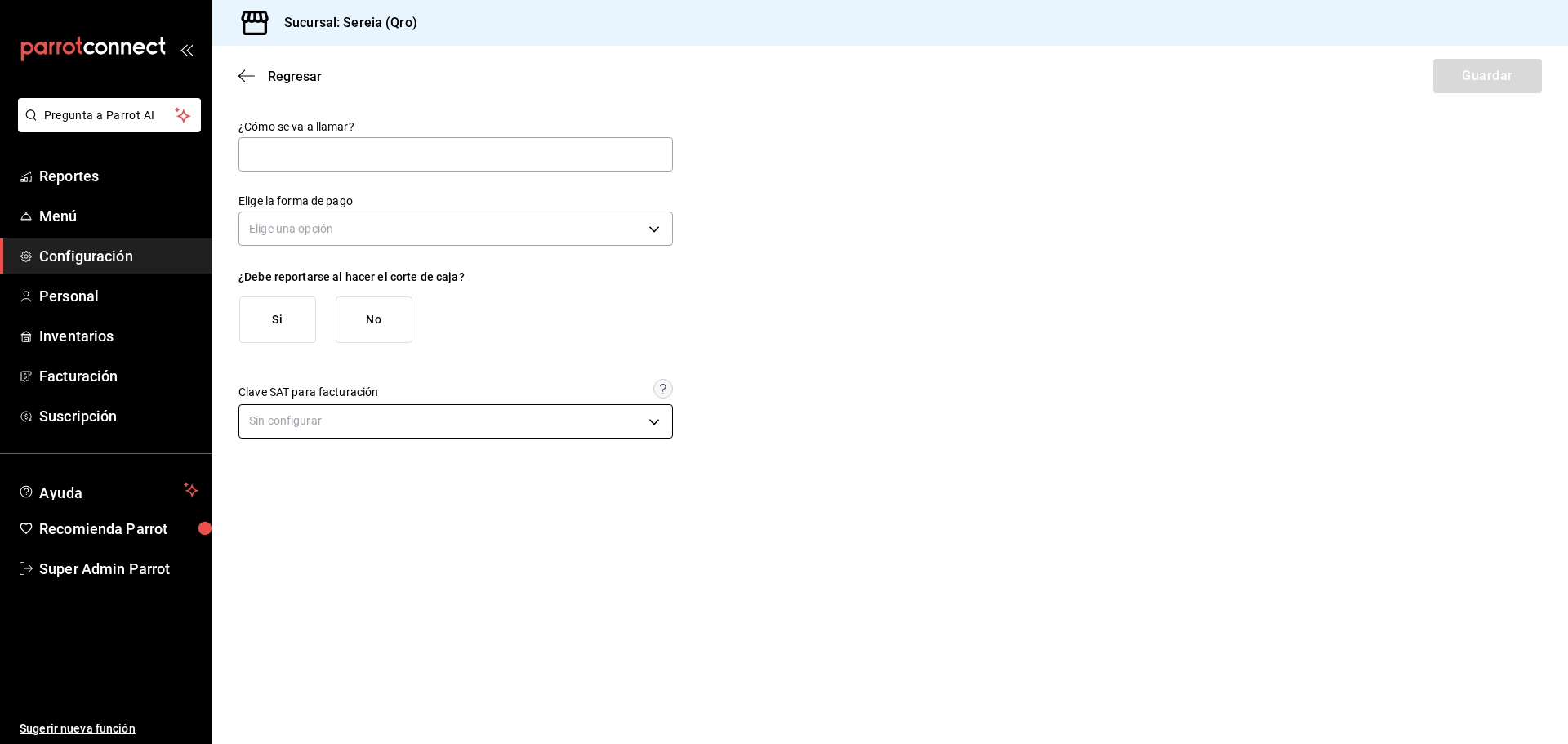
click at [418, 428] on body "Pregunta a Parrot AI Reportes Menú Configuración Personal Inventarios Facturaci…" at bounding box center [784, 372] width 1568 height 744
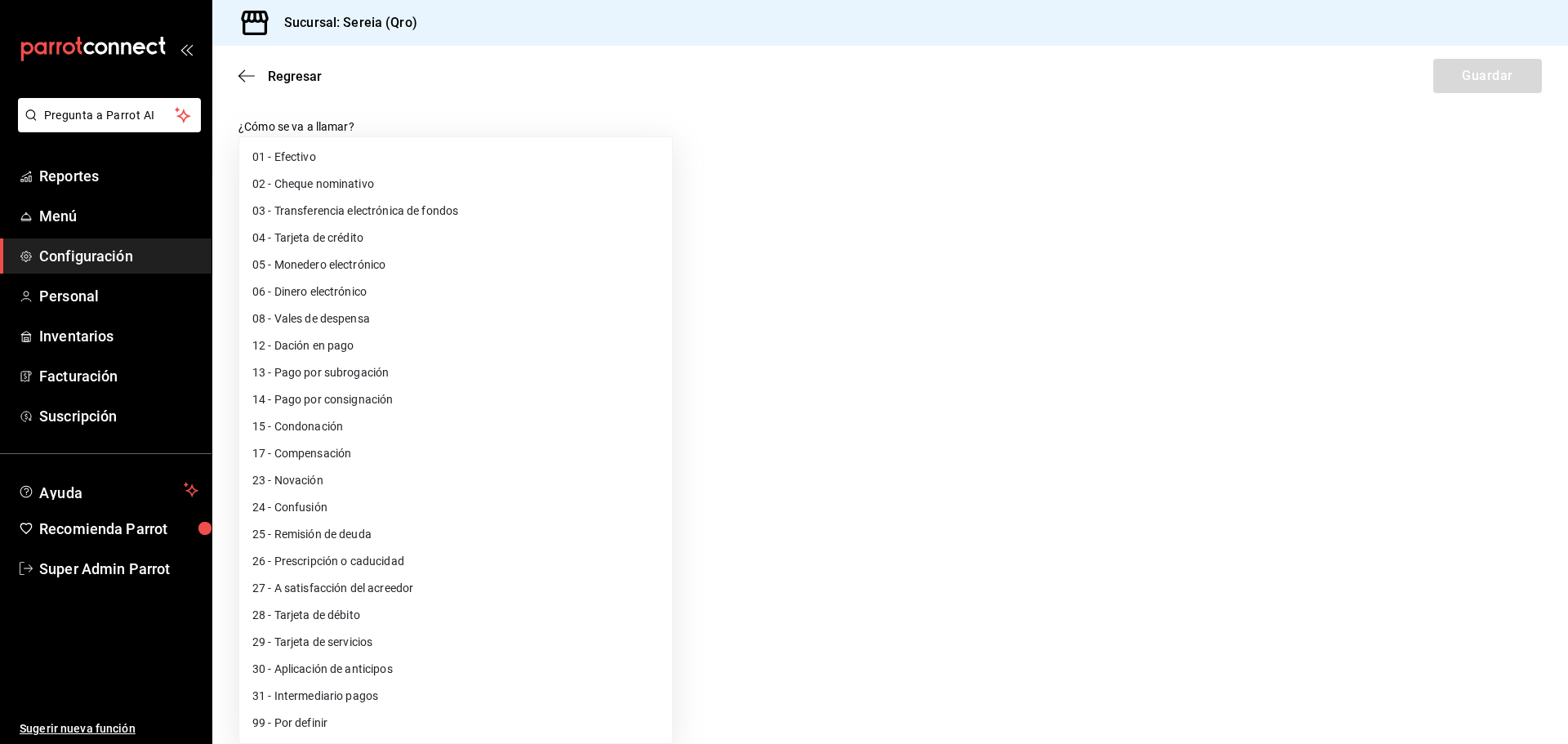
click at [771, 311] on div at bounding box center [784, 372] width 1568 height 744
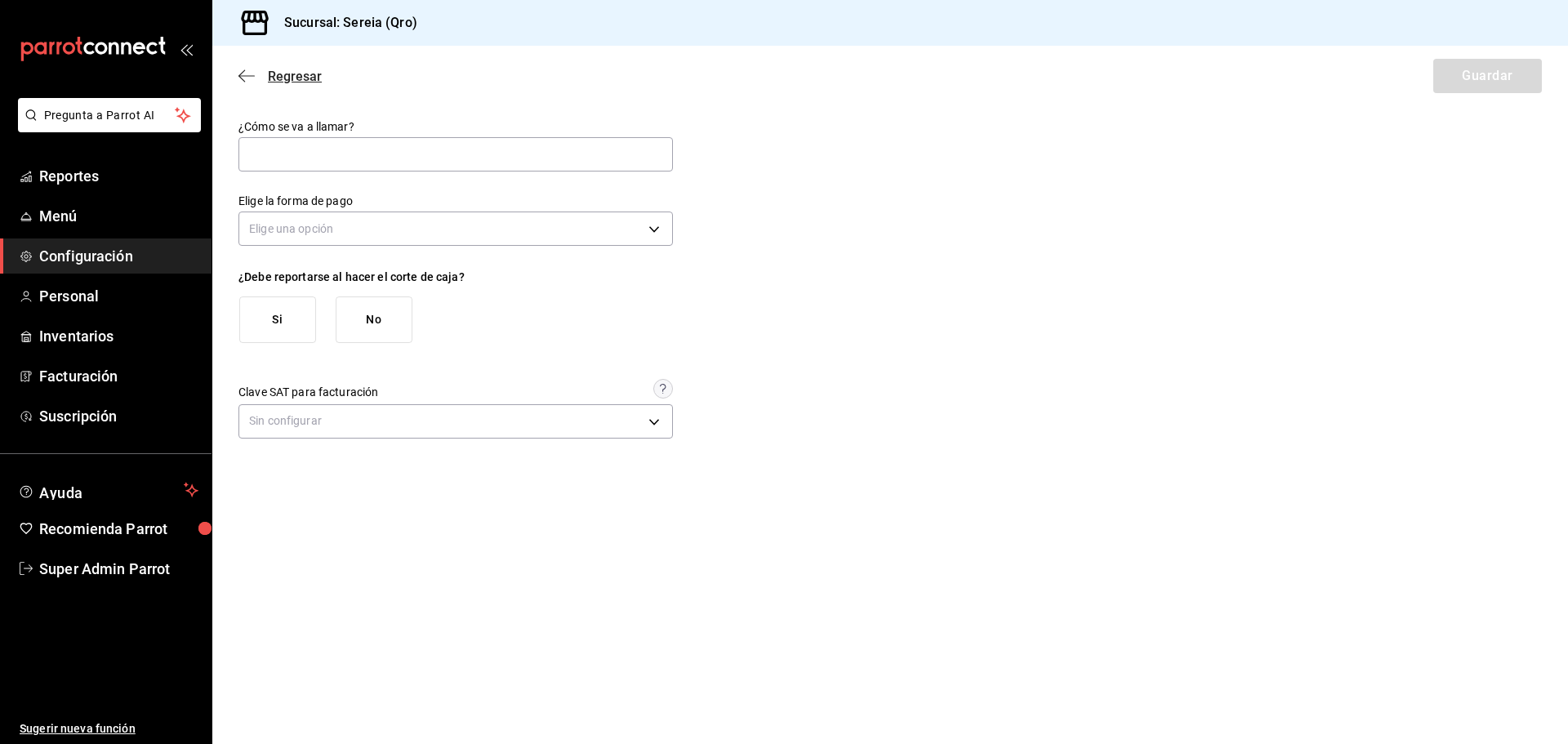
click at [258, 73] on span "Regresar" at bounding box center [280, 76] width 83 height 16
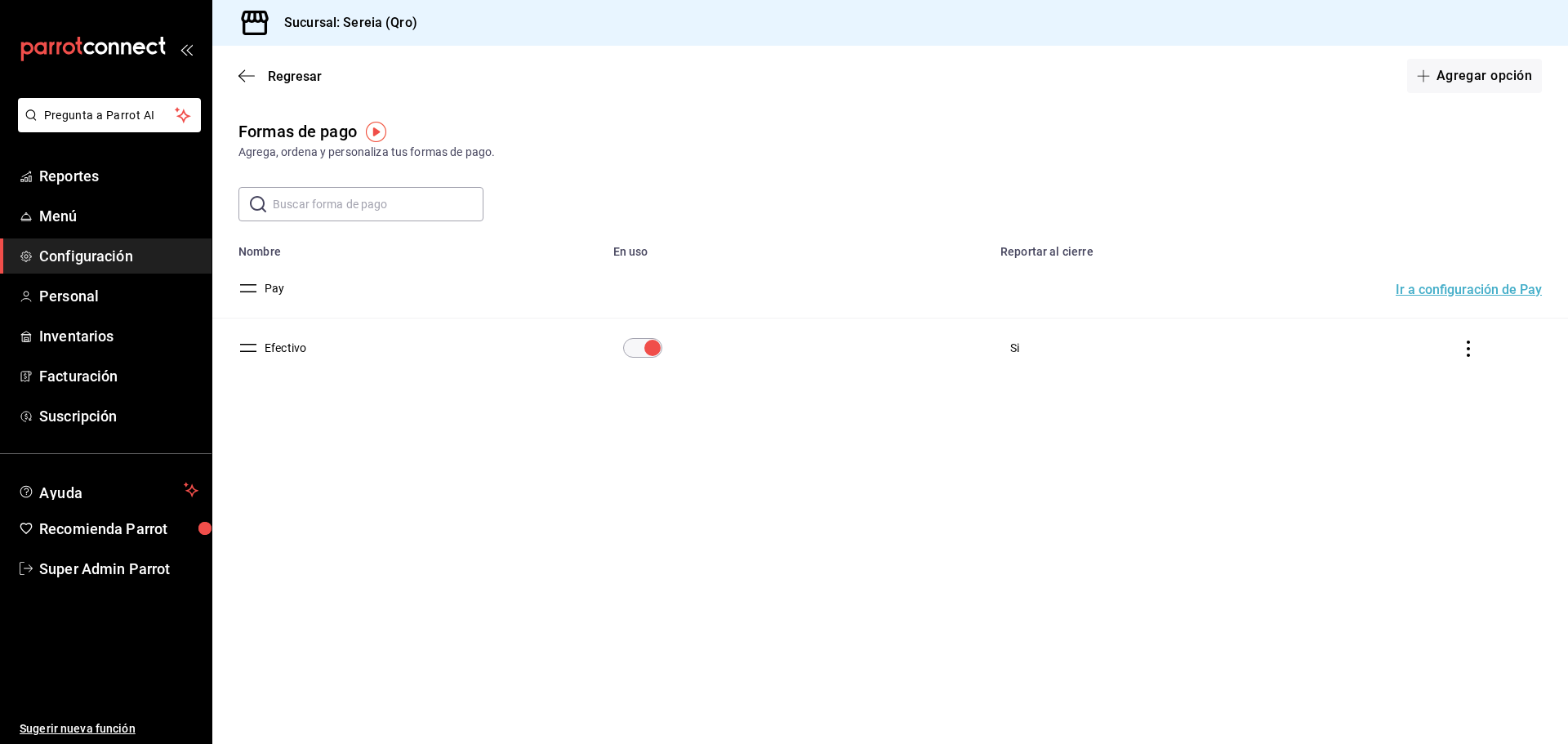
click at [172, 253] on span "Configuración" at bounding box center [119, 256] width 159 height 22
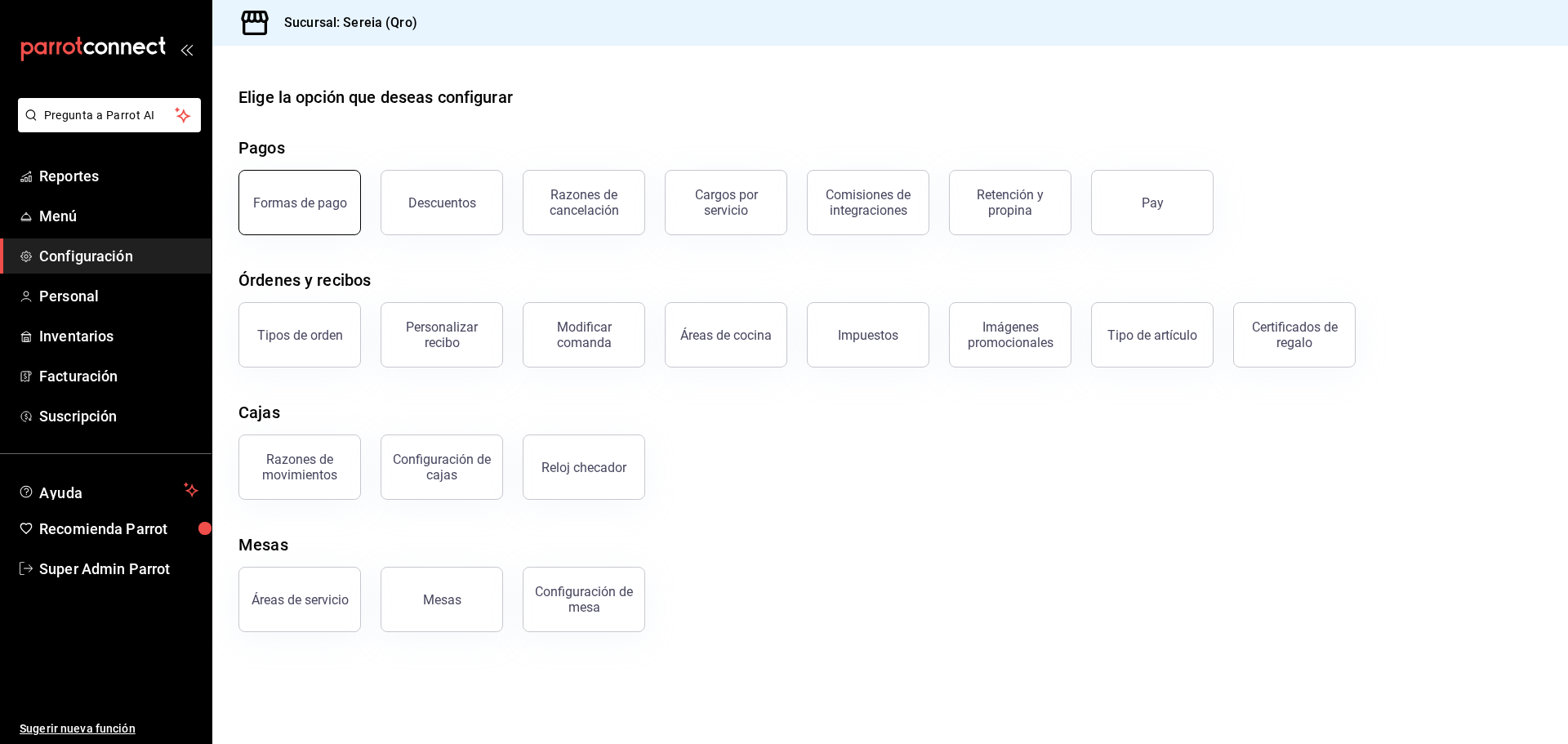
click at [332, 212] on button "Formas de pago" at bounding box center [300, 202] width 123 height 65
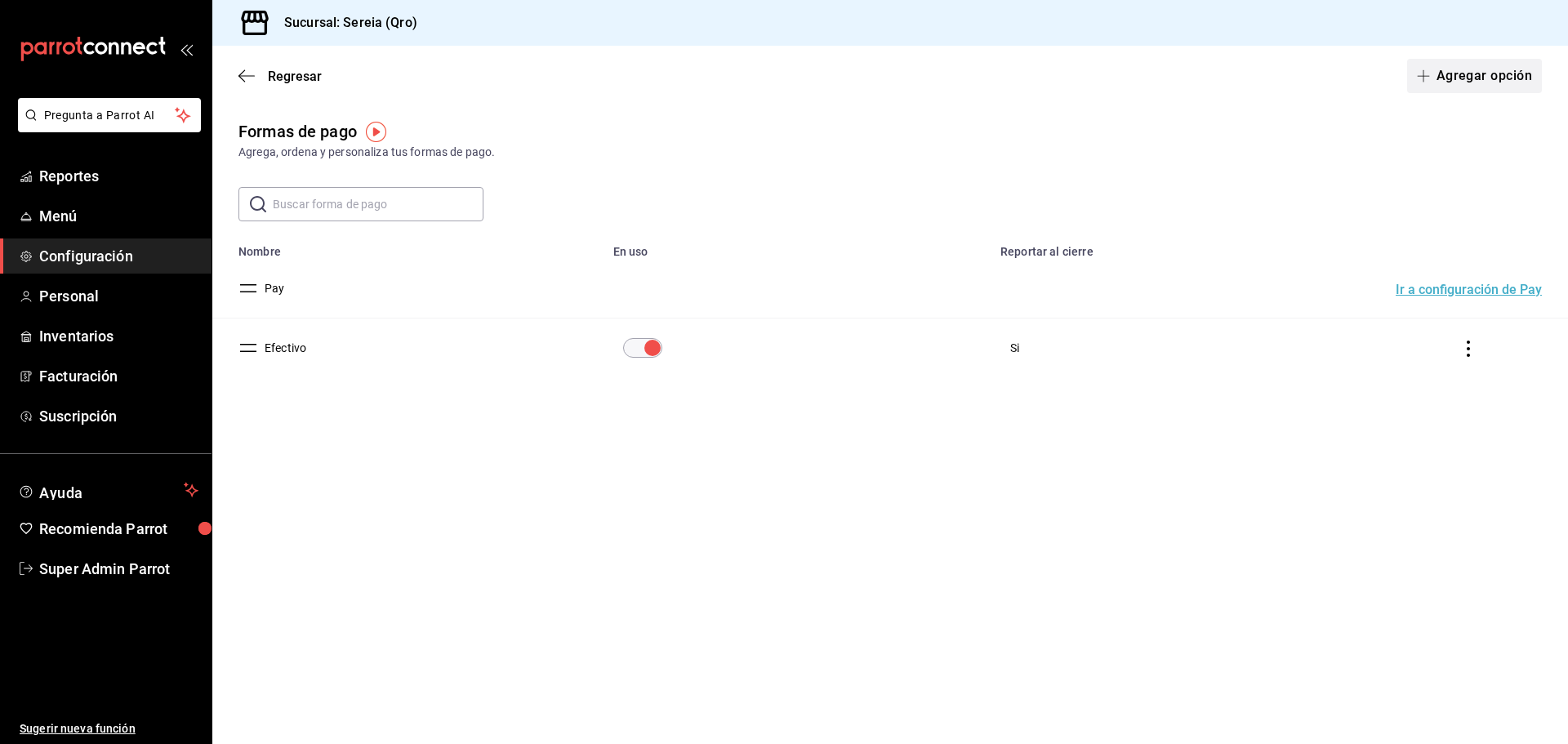
click at [1461, 71] on button "Agregar opción" at bounding box center [1474, 75] width 135 height 34
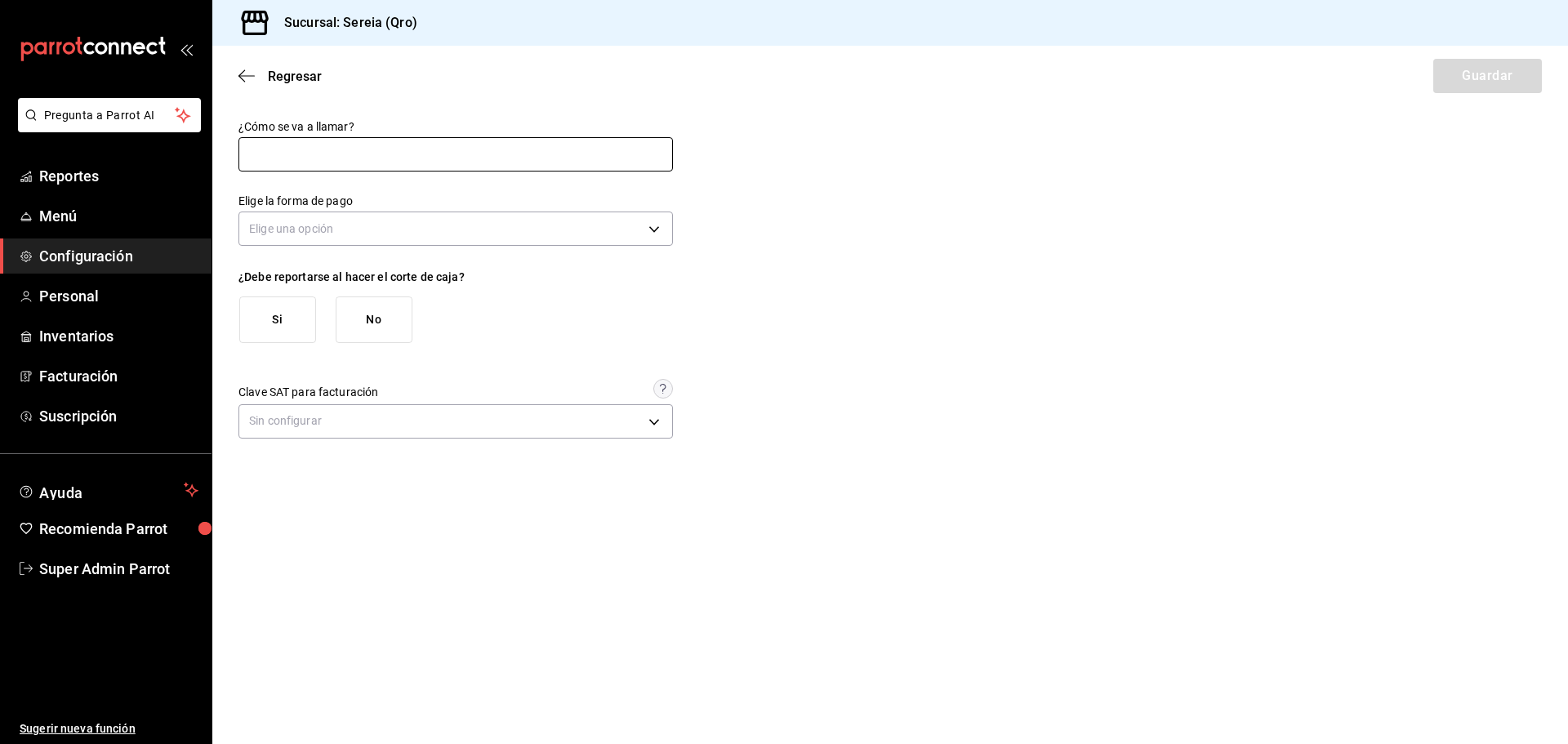
click at [460, 165] on input "text" at bounding box center [455, 154] width 434 height 34
click at [443, 103] on div "Regresar Guardar" at bounding box center [890, 76] width 1355 height 60
click at [396, 159] on input "text" at bounding box center [455, 154] width 434 height 34
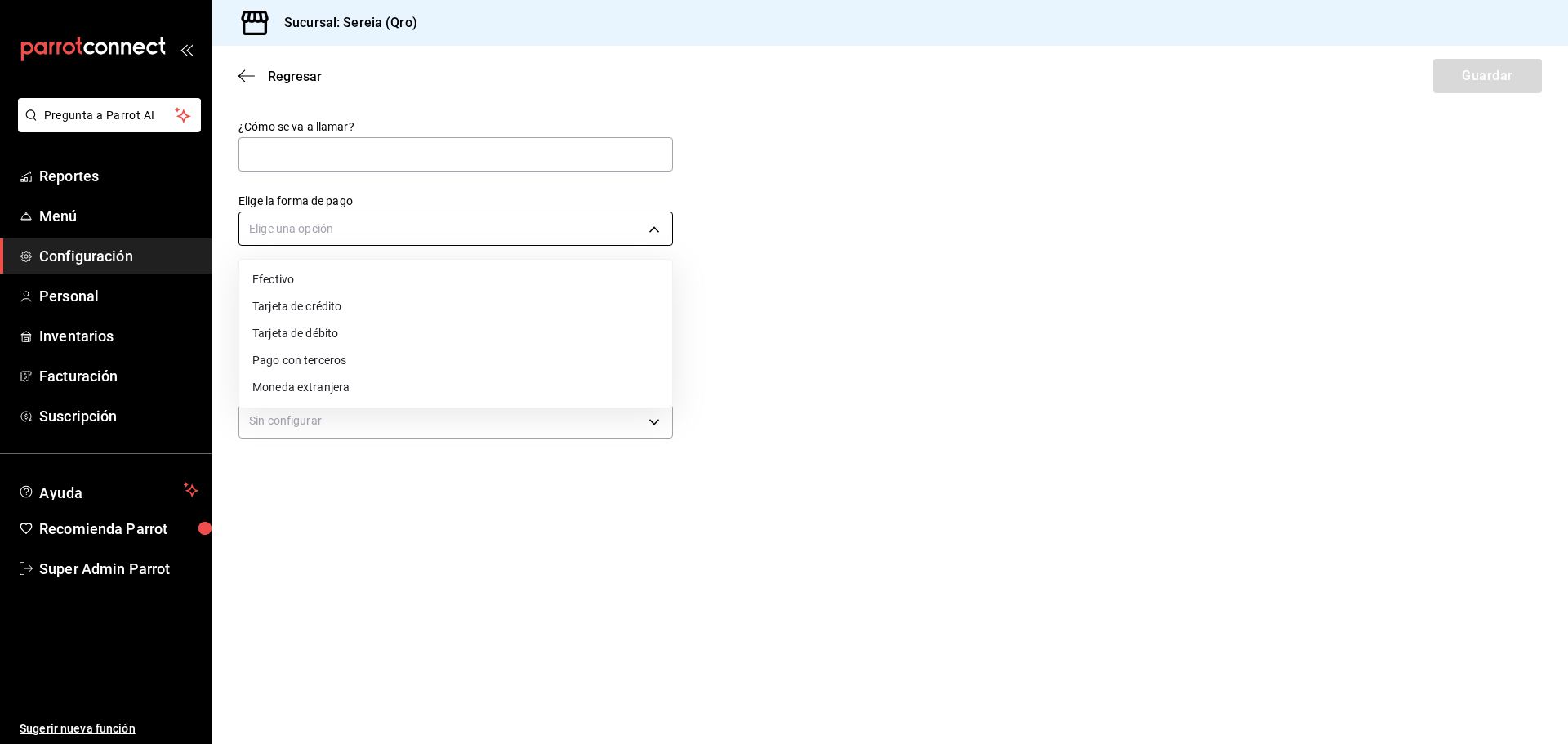
click at [388, 243] on body "Pregunta a Parrot AI Reportes Menú Configuración Personal Inventarios Facturaci…" at bounding box center [784, 372] width 1568 height 744
click at [371, 305] on li "Tarjeta de crédito" at bounding box center [455, 306] width 433 height 27
click at [319, 224] on body "Pregunta a Parrot AI Reportes Menú Configuración Personal Inventarios Facturaci…" at bounding box center [784, 372] width 1568 height 744
click at [336, 341] on li "Tarjeta de débito" at bounding box center [455, 333] width 433 height 27
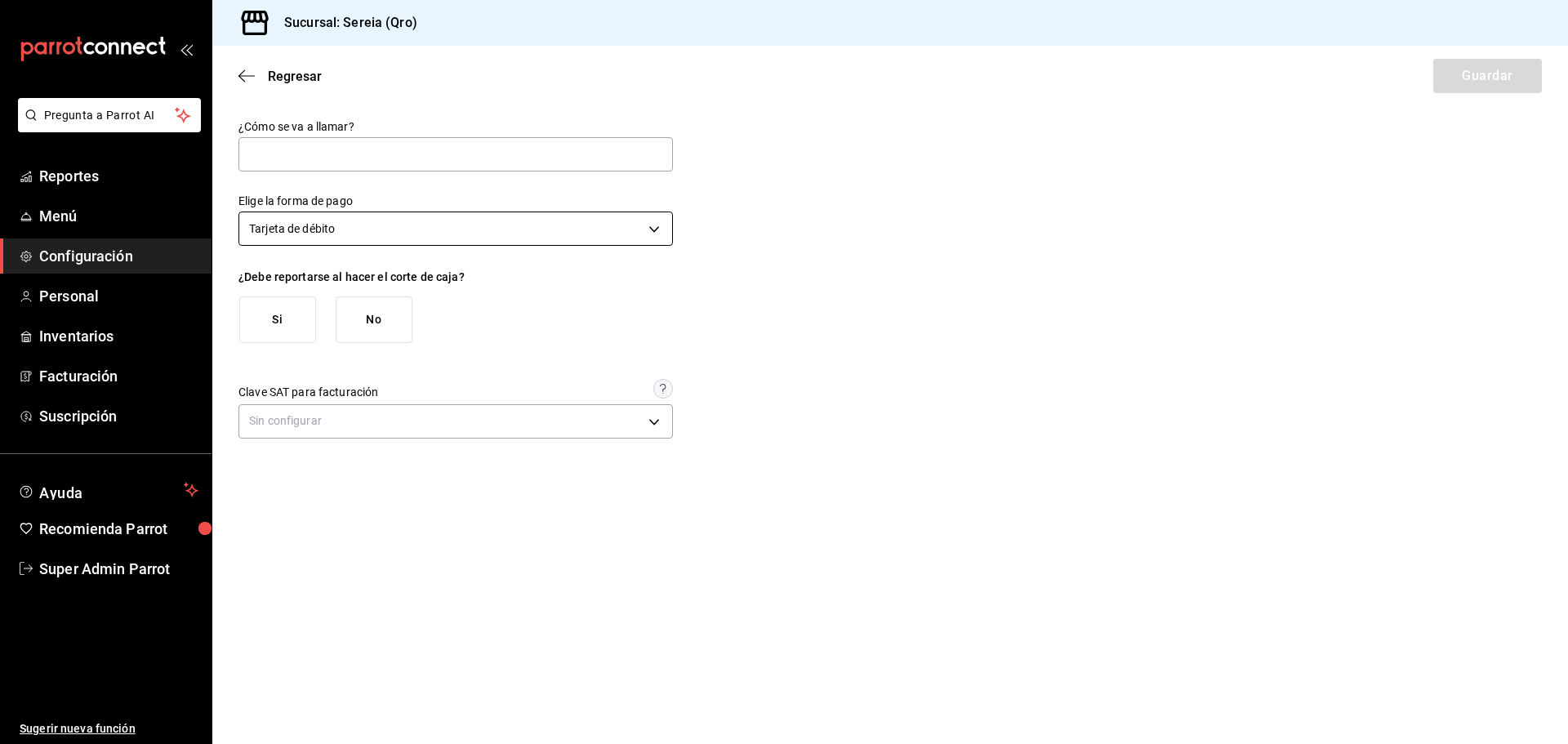
click at [345, 232] on body "Pregunta a Parrot AI Reportes Menú Configuración Personal Inventarios Facturaci…" at bounding box center [784, 372] width 1568 height 744
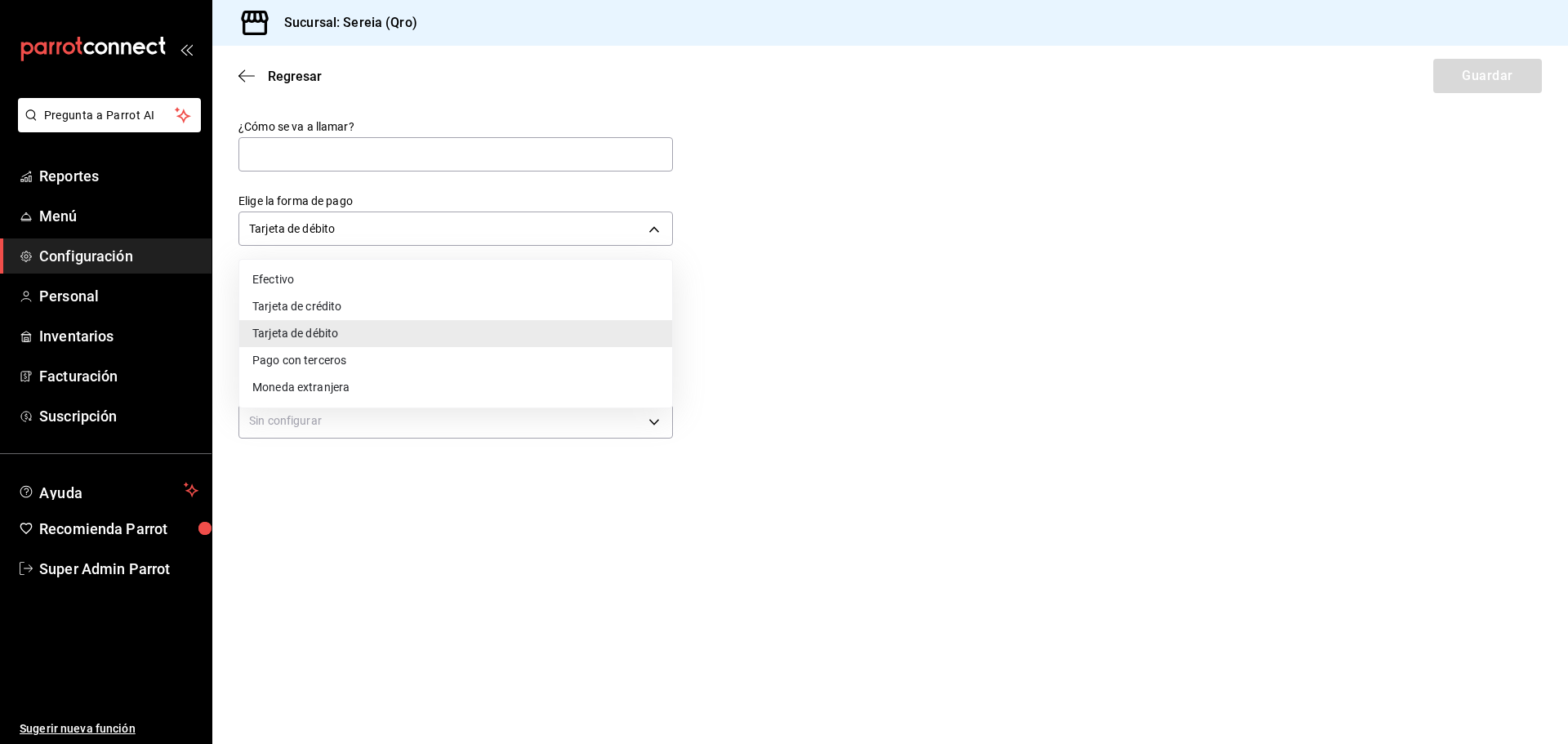
click at [356, 316] on li "Tarjeta de crédito" at bounding box center [455, 306] width 433 height 27
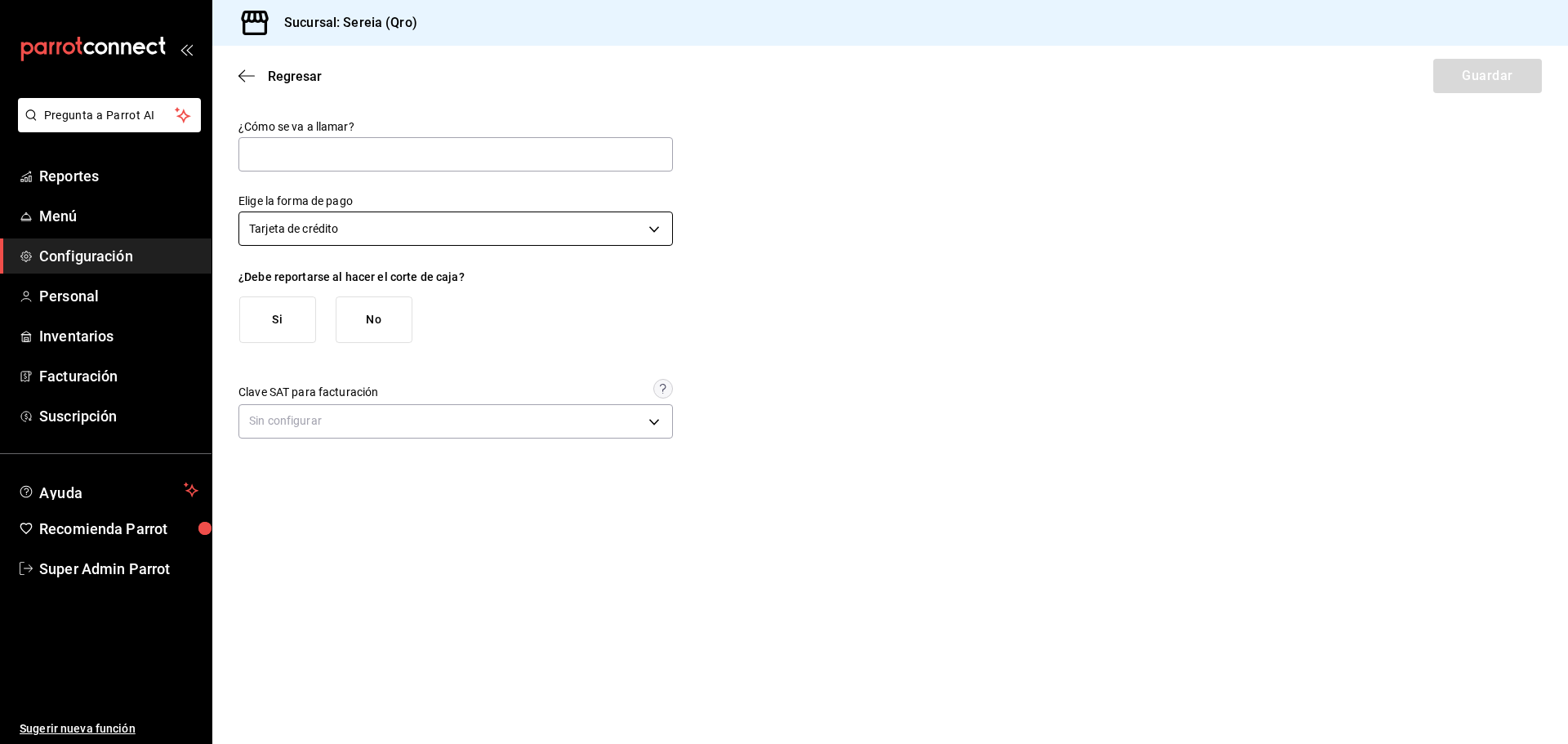
click at [367, 245] on body "Pregunta a Parrot AI Reportes Menú Configuración Personal Inventarios Facturaci…" at bounding box center [784, 372] width 1568 height 744
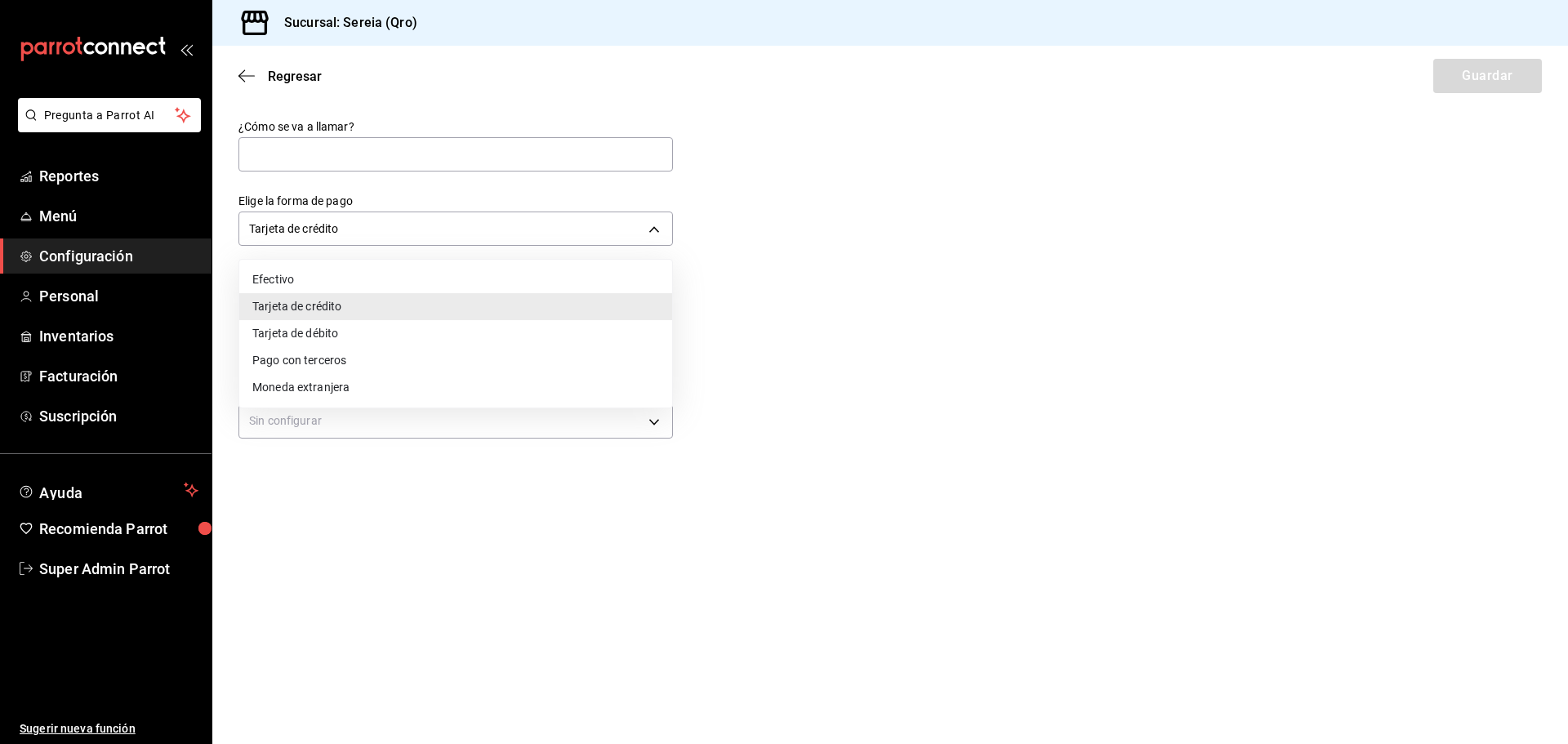
click at [323, 328] on li "Tarjeta de débito" at bounding box center [455, 333] width 433 height 27
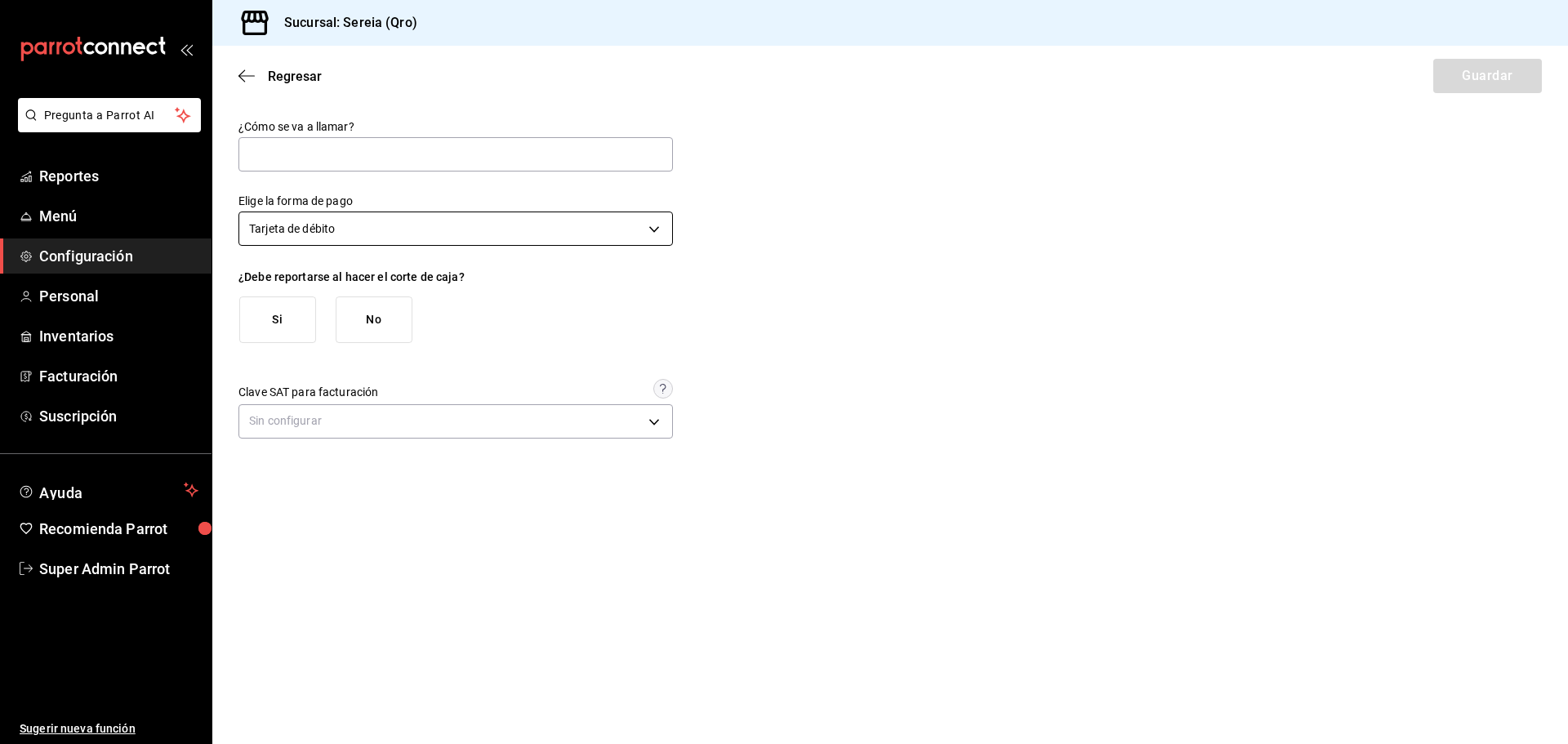
click at [339, 236] on body "Pregunta a Parrot AI Reportes Menú Configuración Personal Inventarios Facturaci…" at bounding box center [784, 372] width 1568 height 744
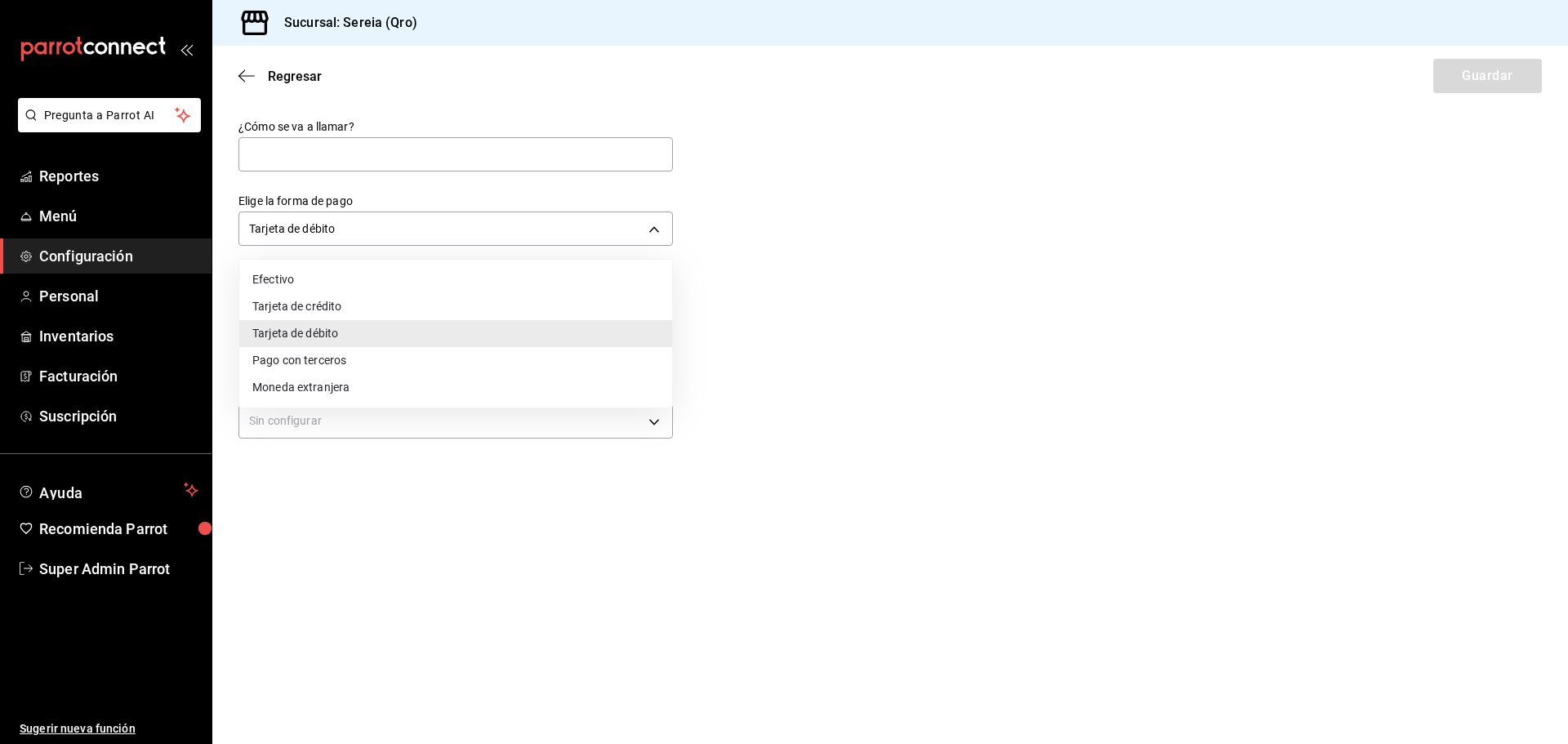
click at [348, 316] on li "Tarjeta de crédito" at bounding box center [455, 306] width 433 height 27
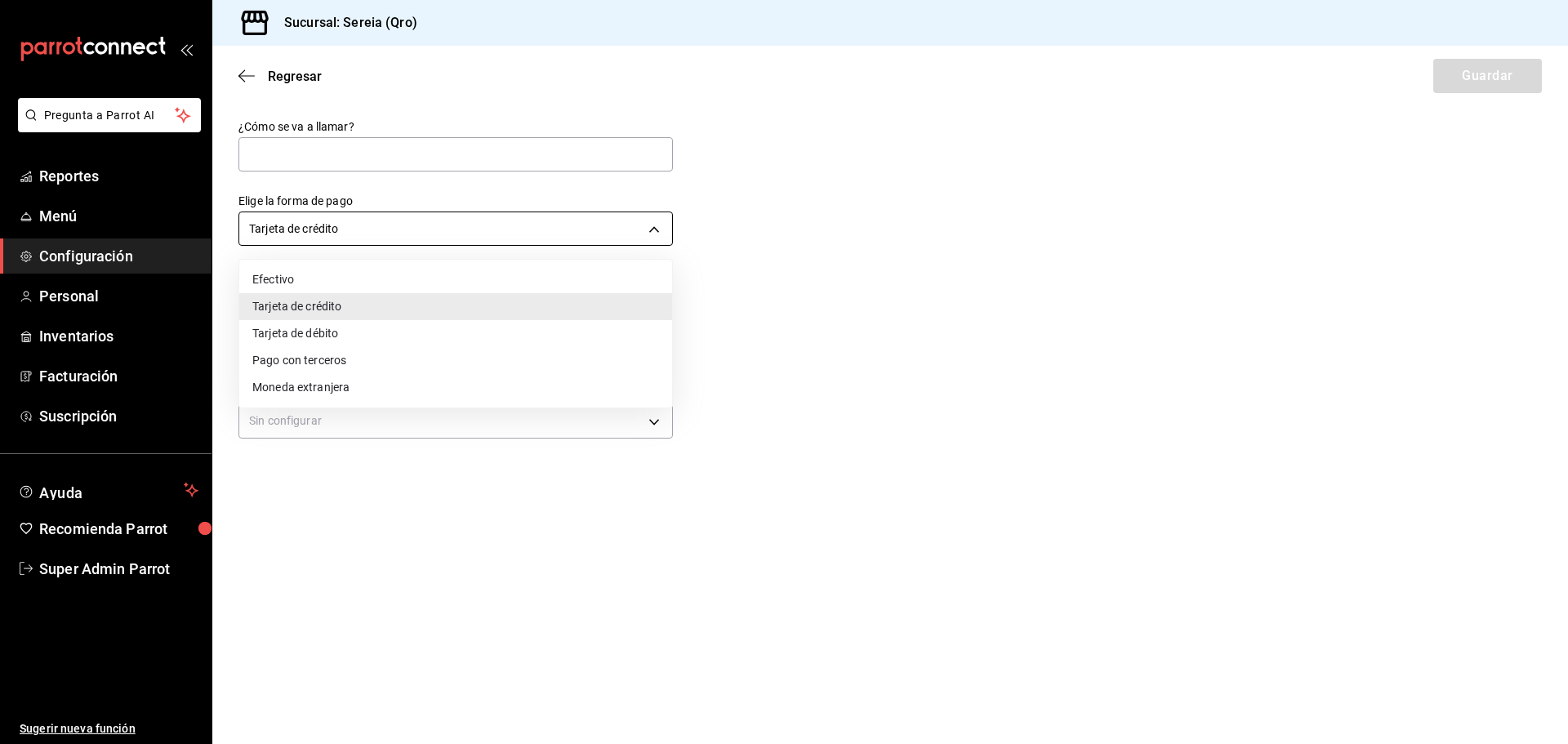
click at [350, 228] on body "Pregunta a Parrot AI Reportes Menú Configuración Personal Inventarios Facturaci…" at bounding box center [784, 372] width 1568 height 744
click at [797, 250] on div at bounding box center [784, 372] width 1568 height 744
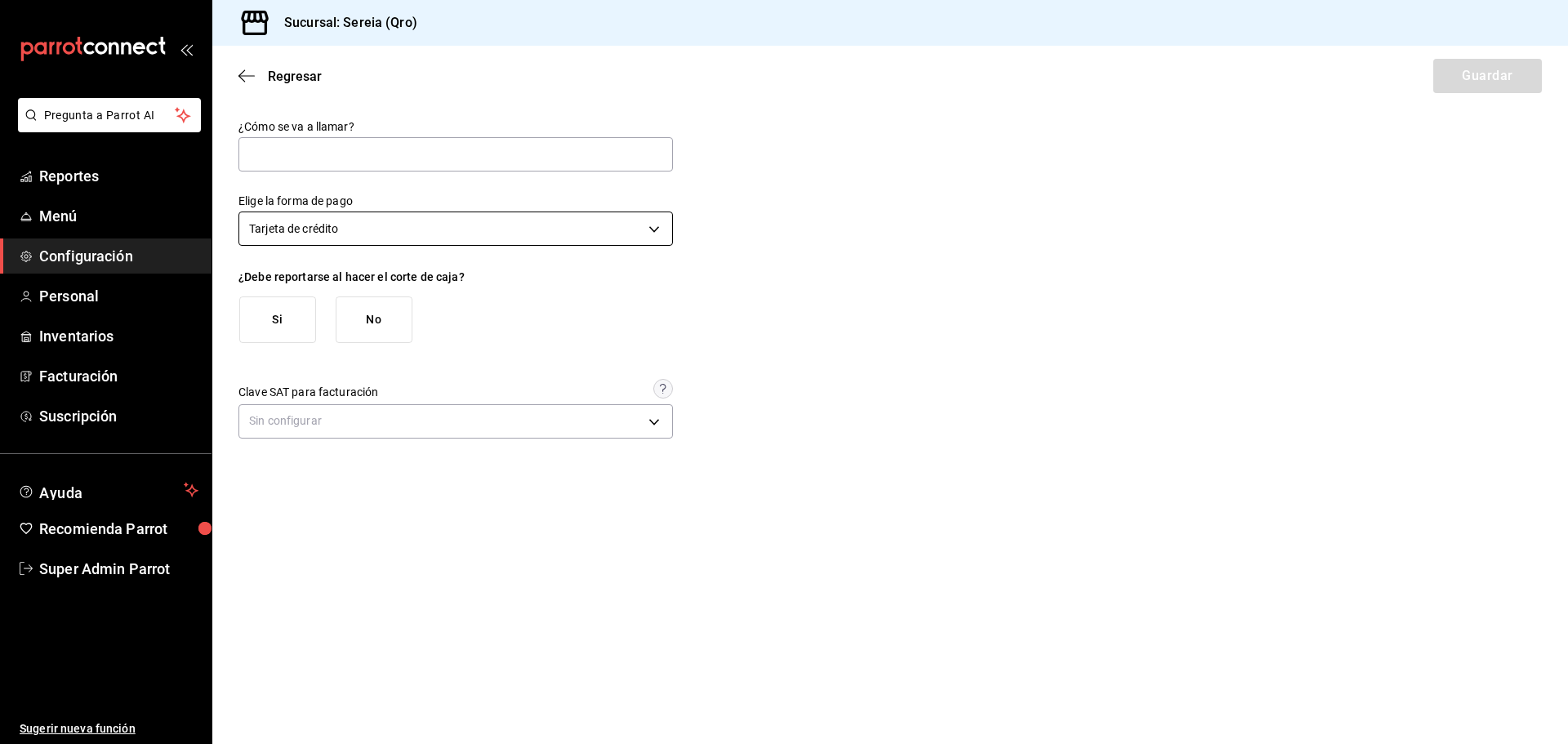
click at [455, 219] on body "Pregunta a Parrot AI Reportes Menú Configuración Personal Inventarios Facturaci…" at bounding box center [784, 372] width 1568 height 744
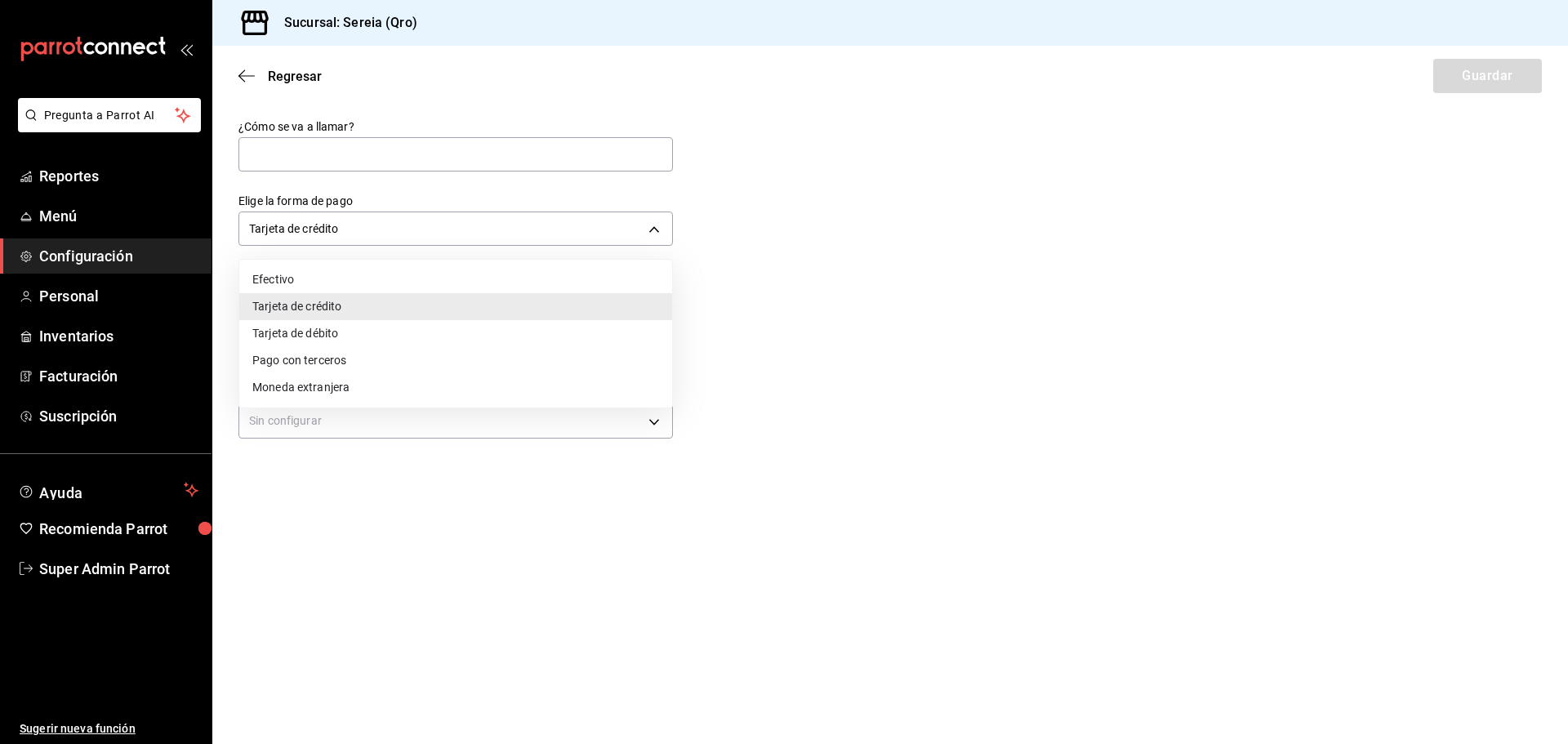
click at [356, 339] on li "Tarjeta de débito" at bounding box center [455, 333] width 433 height 27
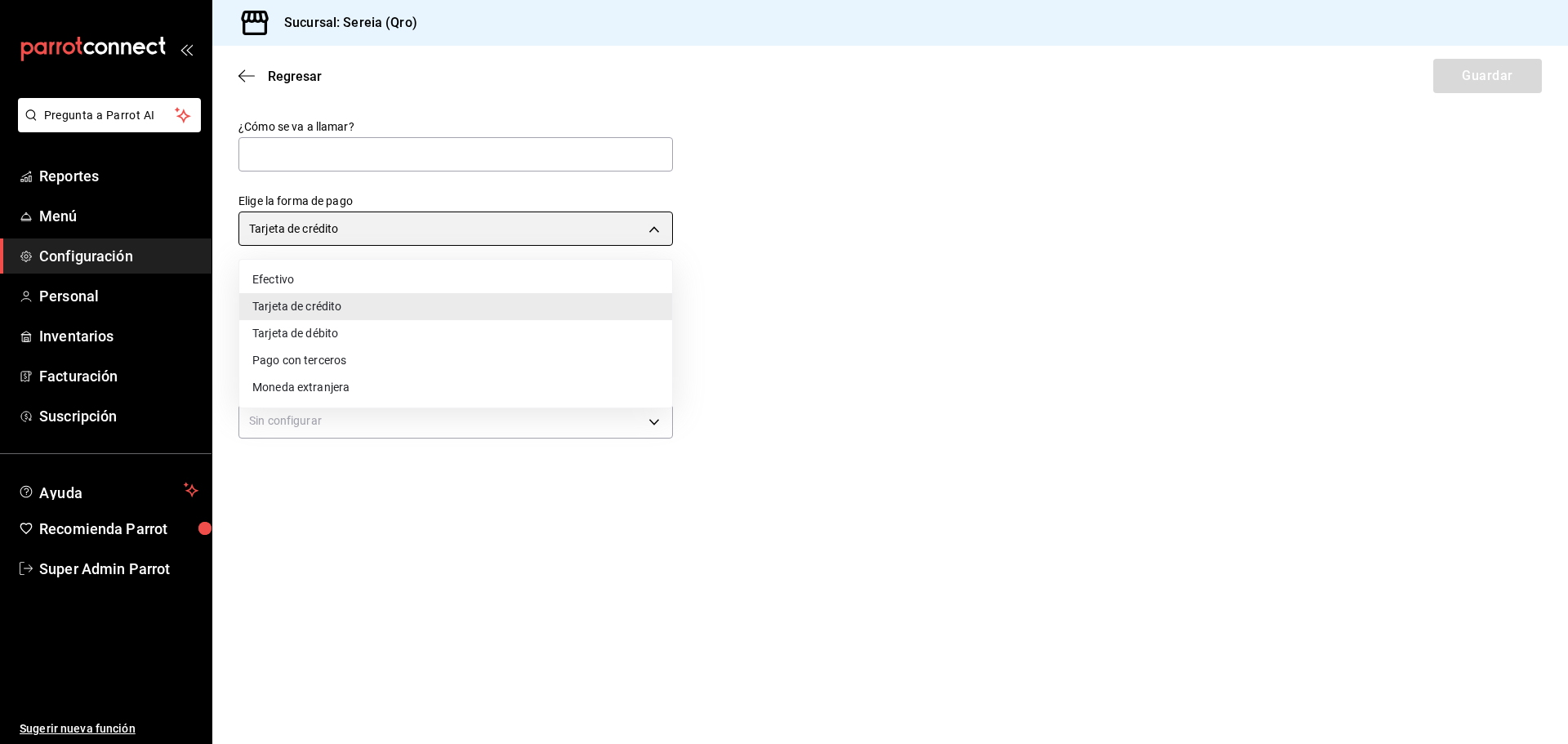
type input "DEBIT_CARD"
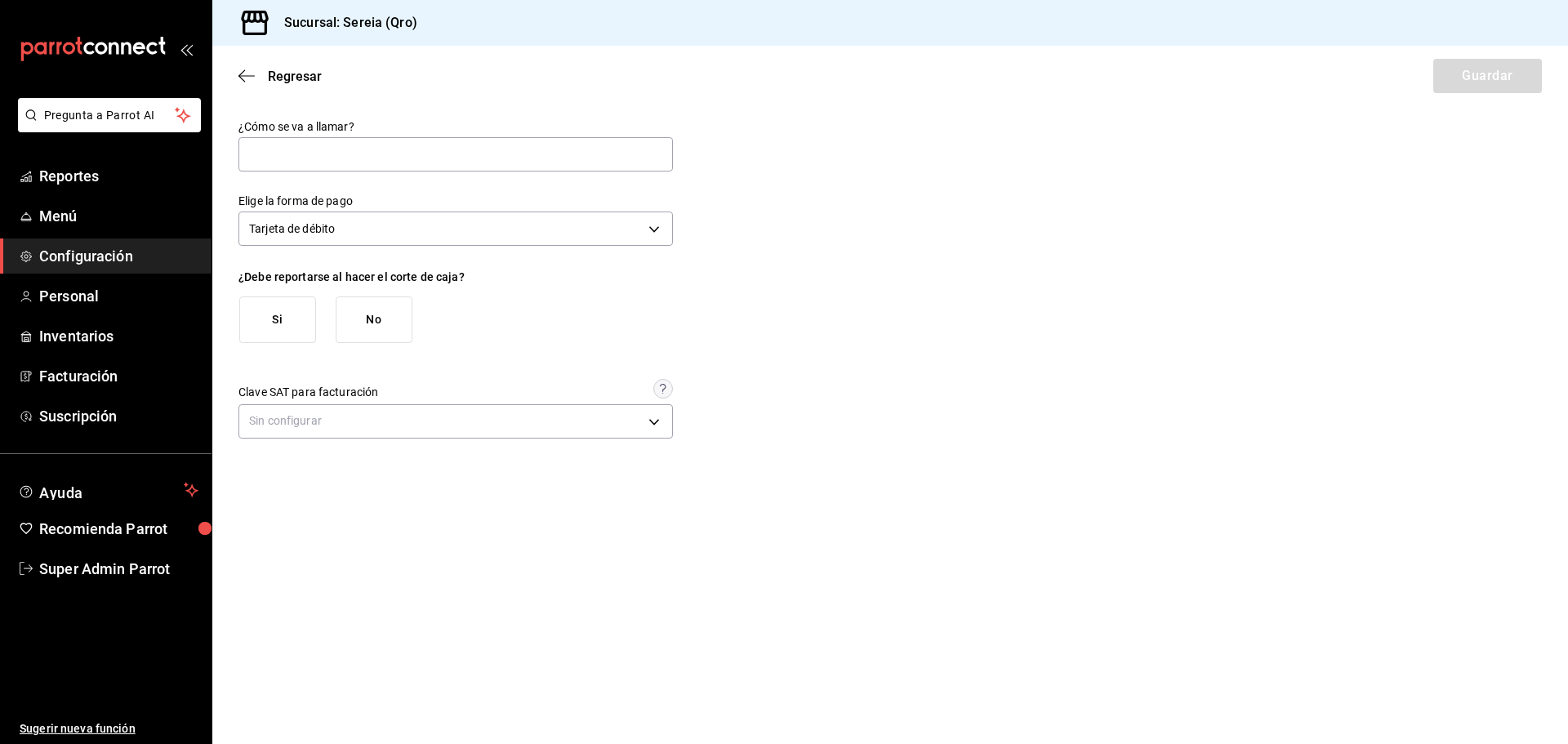
drag, startPoint x: 785, startPoint y: 241, endPoint x: 718, endPoint y: 225, distance: 68.9
click at [784, 235] on div "¿Cómo se va a llamar? Elige la forma de pago Tarjeta de débito DEBIT_CARD ¿Debe…" at bounding box center [890, 281] width 1303 height 324
click at [401, 160] on input "text" at bounding box center [455, 154] width 434 height 34
click at [250, 80] on icon "button" at bounding box center [247, 76] width 16 height 15
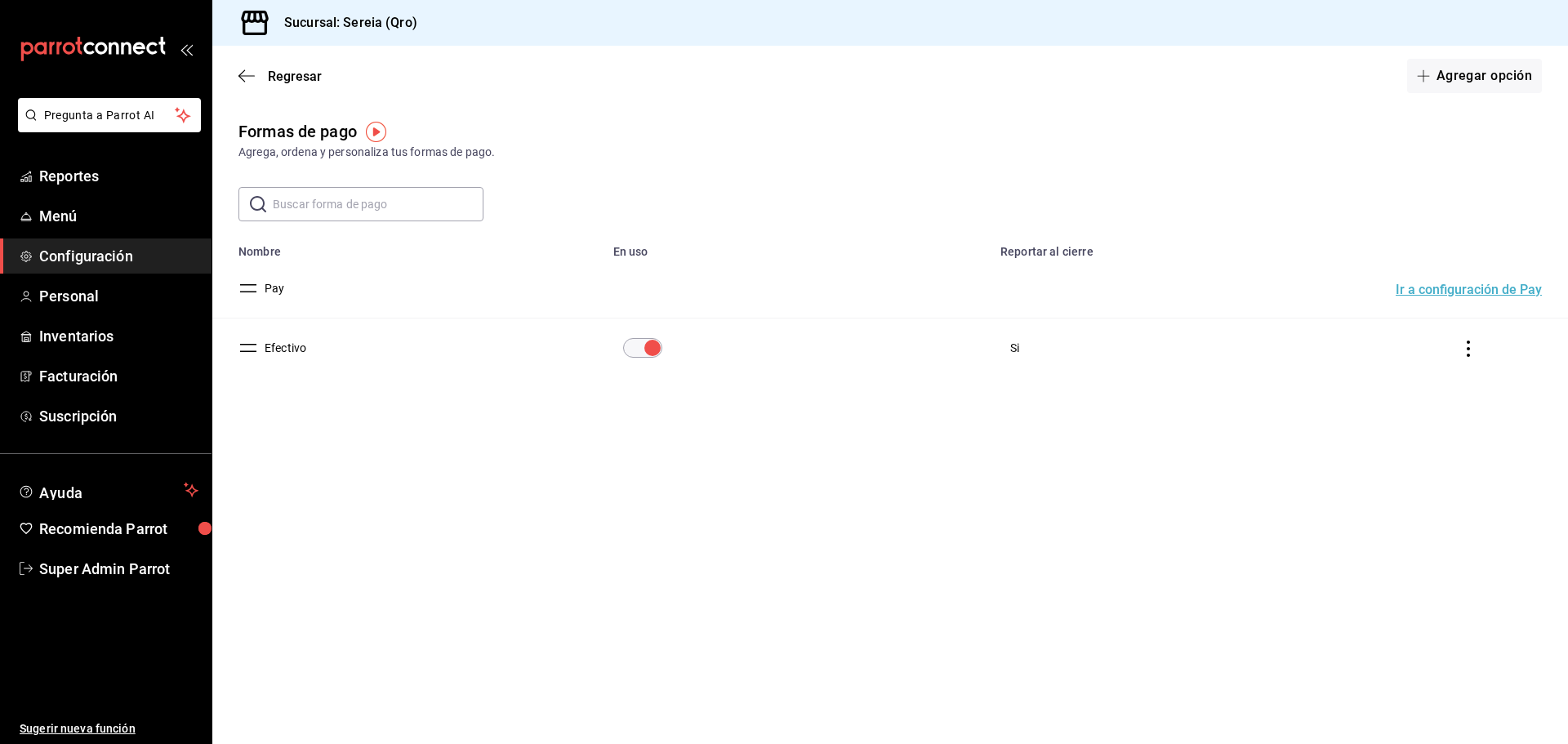
click at [269, 289] on button "Pay" at bounding box center [271, 289] width 27 height 16
click at [1481, 68] on button "Agregar opción" at bounding box center [1474, 75] width 135 height 34
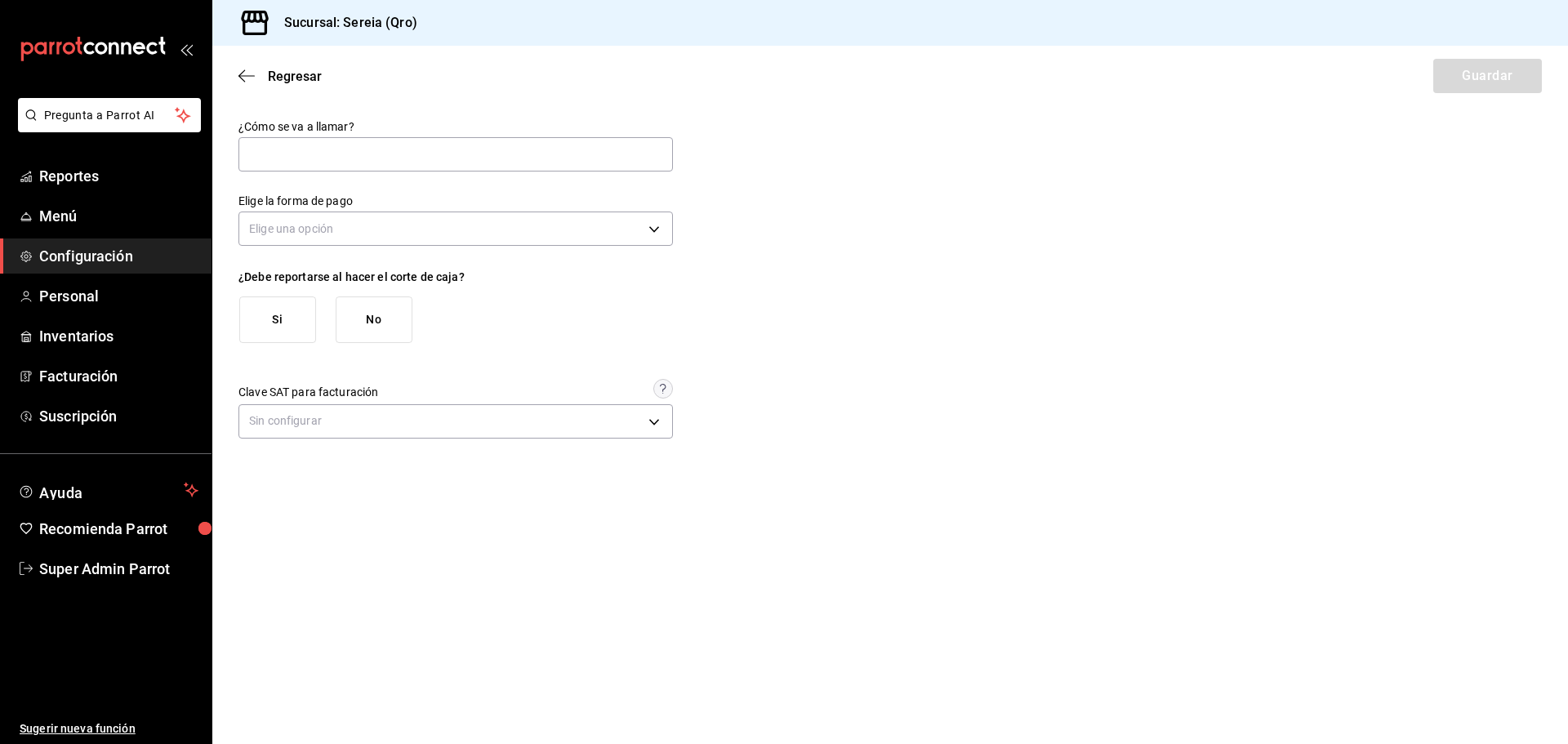
click at [383, 309] on button "No" at bounding box center [374, 319] width 77 height 47
click at [269, 314] on button "Si" at bounding box center [278, 319] width 77 height 47
click at [366, 317] on button "No" at bounding box center [374, 319] width 77 height 47
click at [297, 317] on button "Si" at bounding box center [278, 319] width 77 height 47
click at [364, 319] on button "No" at bounding box center [374, 319] width 77 height 47
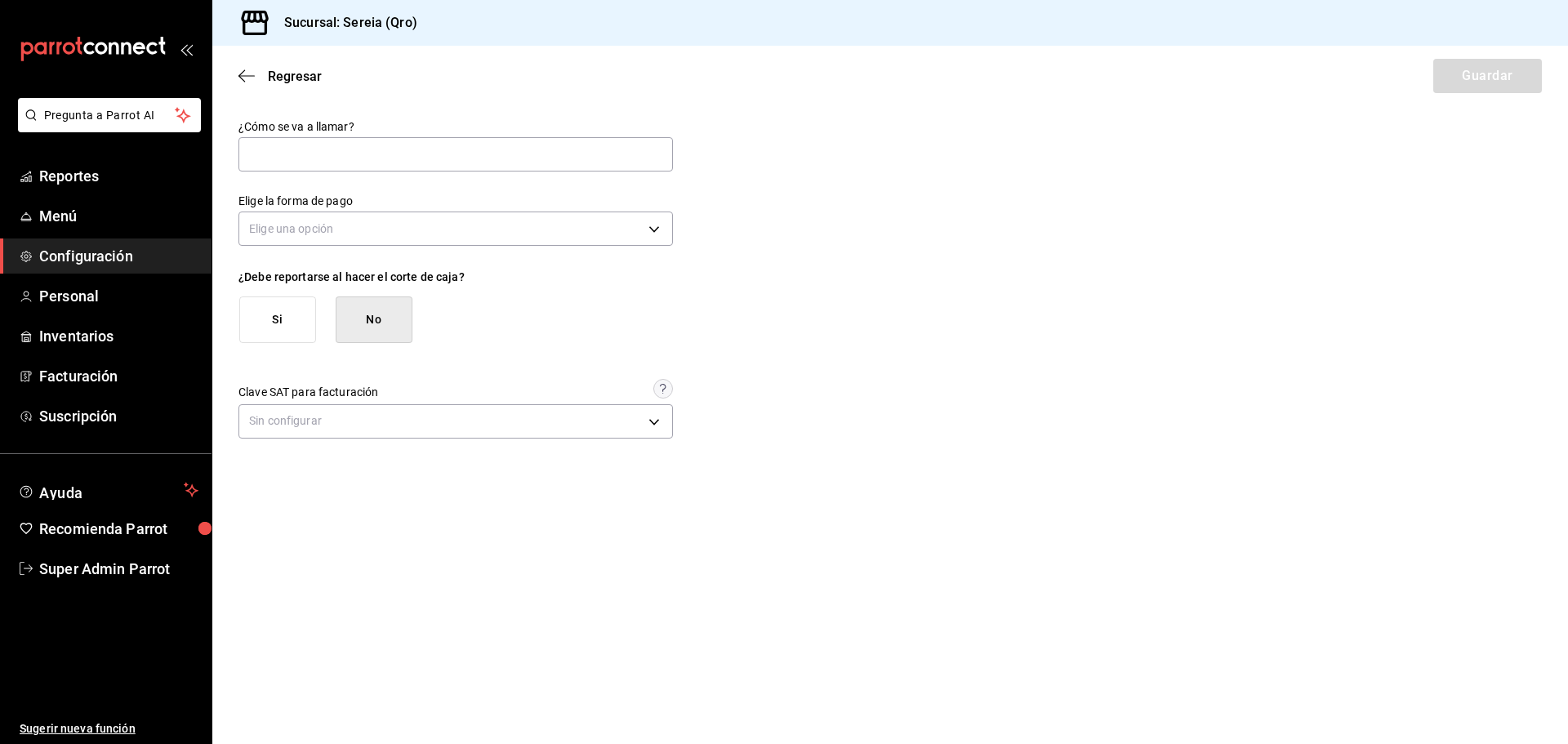
click at [281, 318] on button "Si" at bounding box center [278, 319] width 77 height 47
click at [351, 326] on button "No" at bounding box center [374, 319] width 77 height 47
click at [264, 311] on button "Si" at bounding box center [278, 319] width 77 height 47
drag, startPoint x: 628, startPoint y: 348, endPoint x: 613, endPoint y: 348, distance: 15.0
click at [621, 348] on div "¿Cómo se va a llamar? Elige la forma de pago Elige una opción ¿Debe reportarse …" at bounding box center [455, 281] width 434 height 324
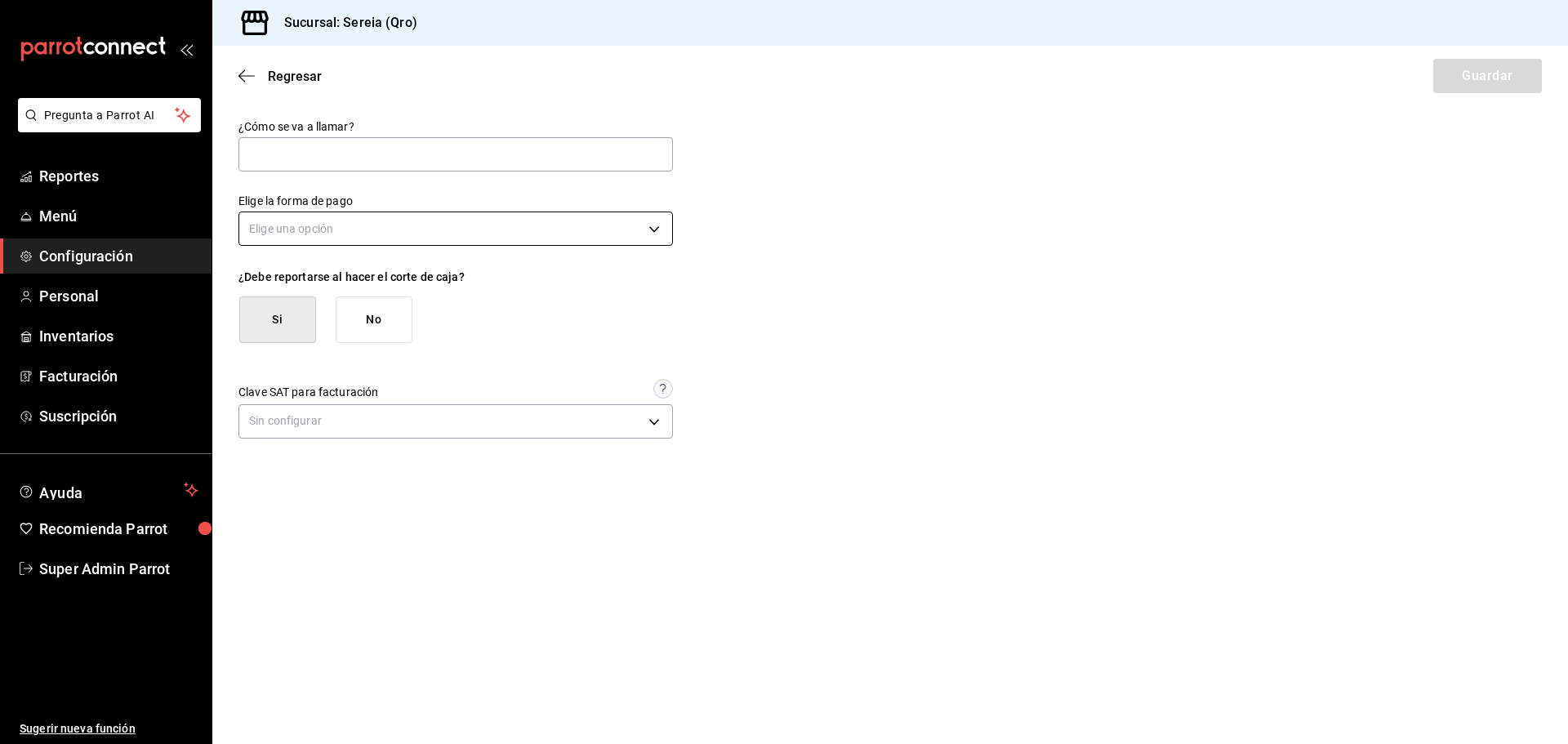
click at [337, 228] on body "Pregunta a Parrot AI Reportes Menú Configuración Personal Inventarios Facturaci…" at bounding box center [784, 372] width 1568 height 744
click at [350, 331] on li "Tarjeta de débito" at bounding box center [455, 333] width 433 height 27
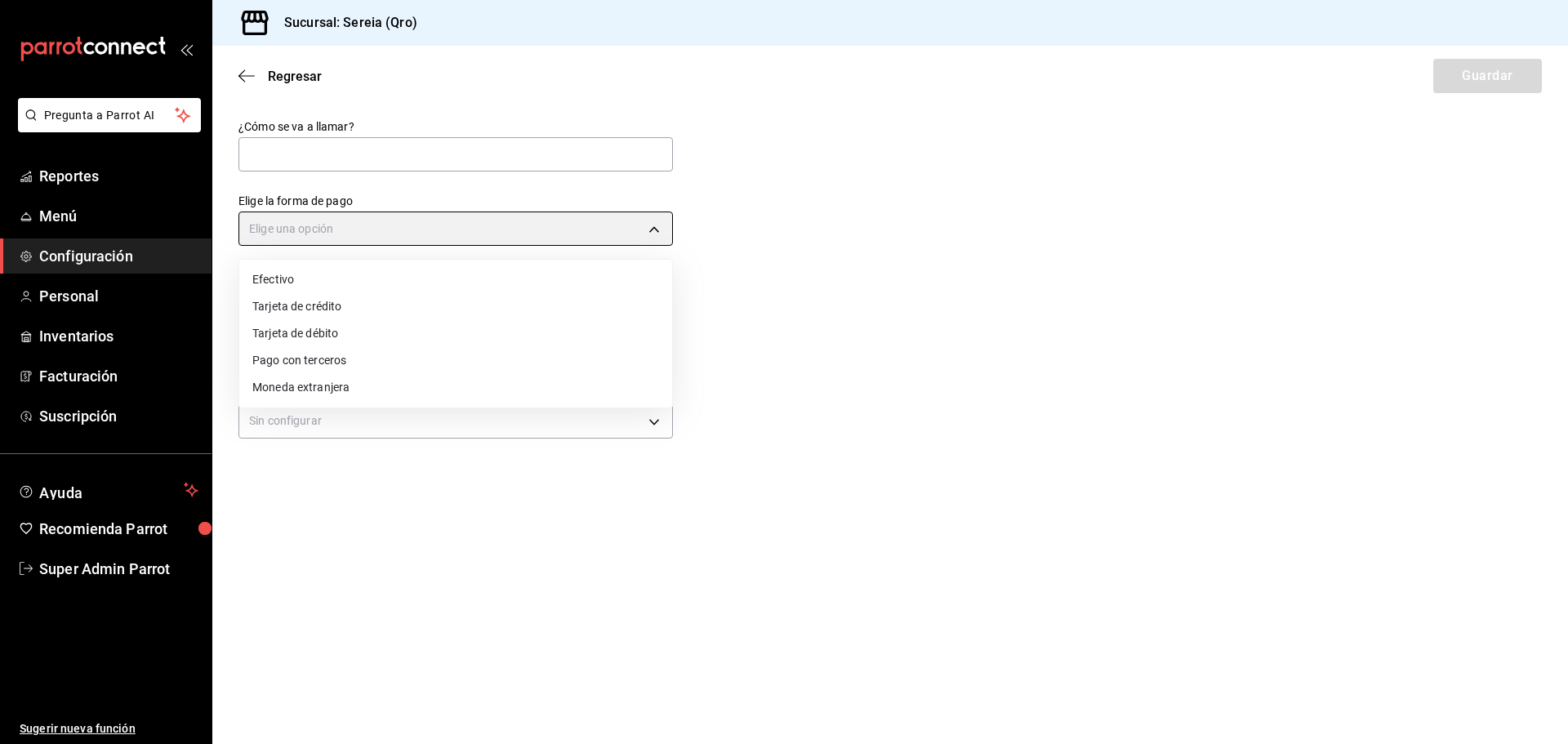
type input "DEBIT_CARD"
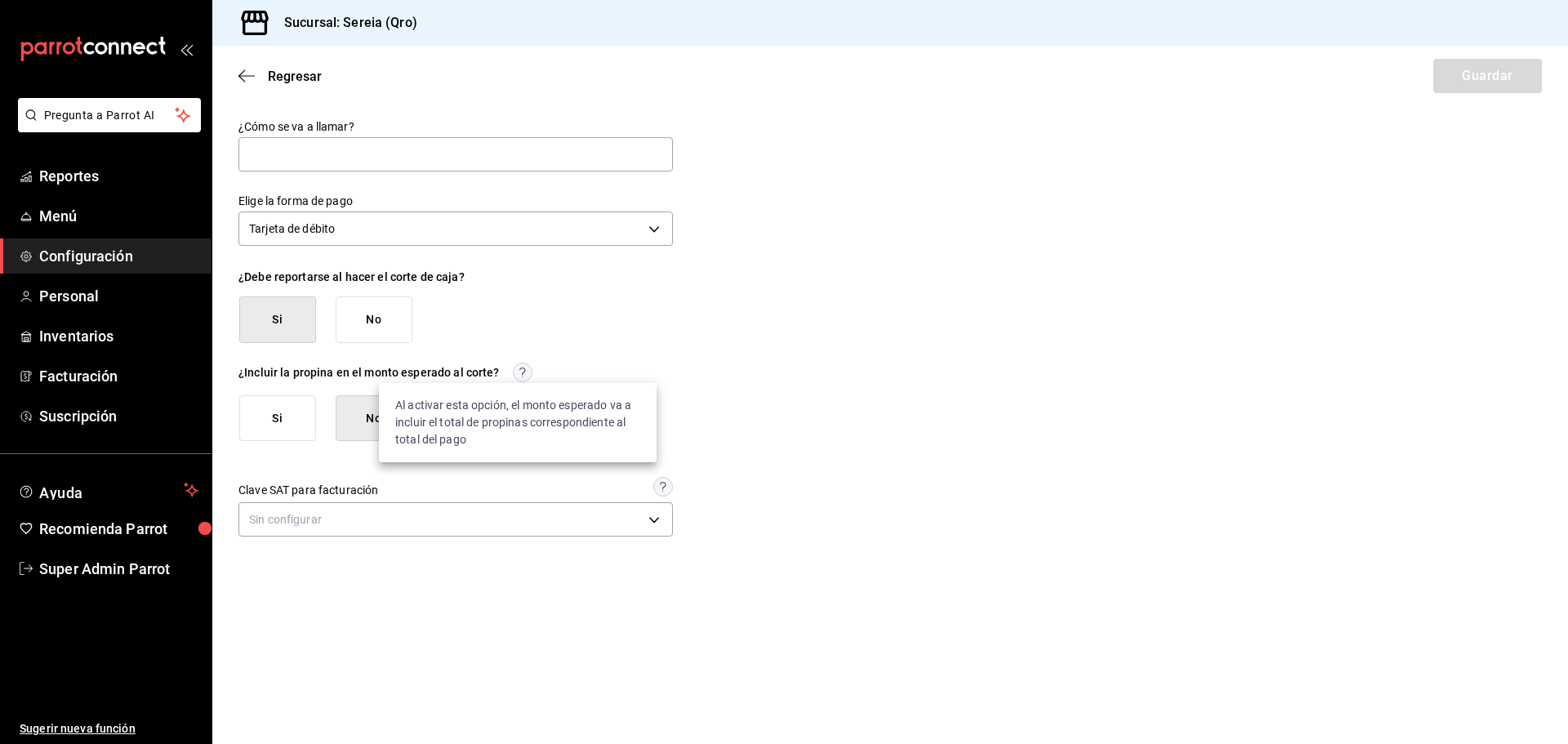
click at [520, 376] on circle at bounding box center [522, 372] width 18 height 18
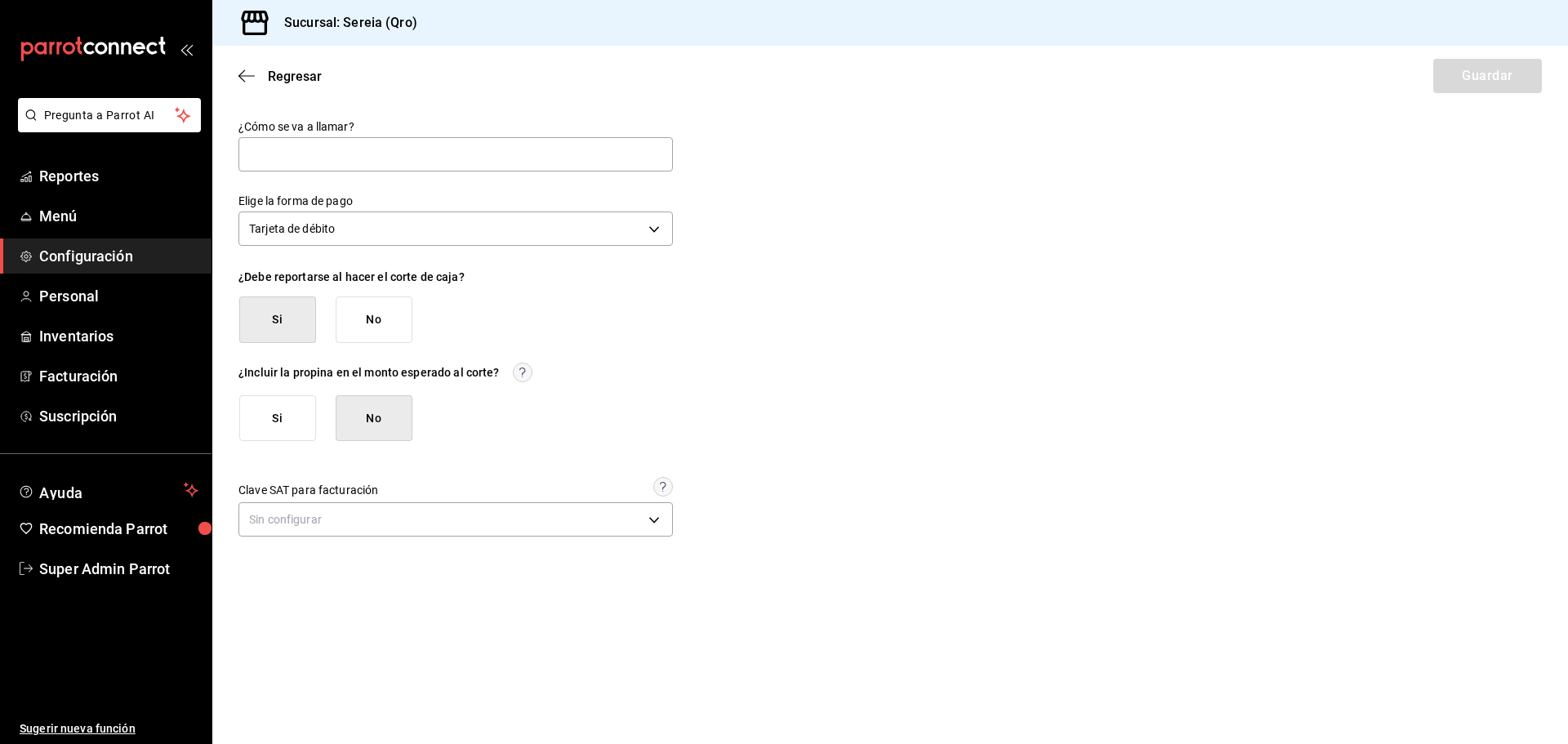
click at [530, 318] on div "Si No" at bounding box center [463, 319] width 447 height 47
click at [652, 476] on div "¿Cómo se va a llamar? Elige la forma de pago Tarjeta de débito DEBIT_CARD ¿Debe…" at bounding box center [455, 330] width 434 height 422
click at [420, 543] on main "Regresar Guardar ¿Cómo se va a llamar? Elige la forma de pago Tarjeta de débito…" at bounding box center [890, 395] width 1355 height 698
click at [420, 520] on body "Pregunta a Parrot AI Reportes Menú Configuración Personal Inventarios Facturaci…" at bounding box center [784, 372] width 1568 height 744
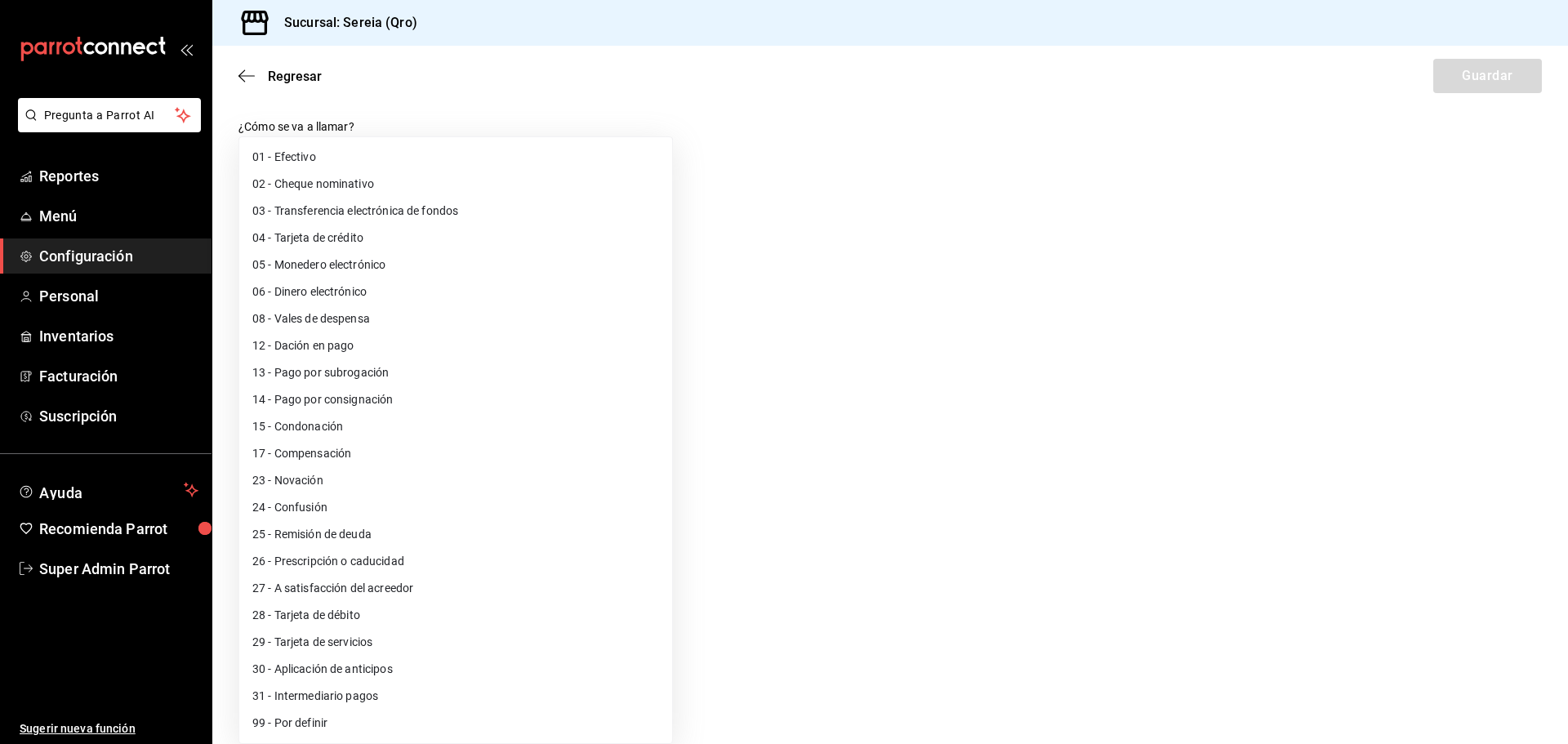
click at [818, 480] on div at bounding box center [784, 372] width 1568 height 744
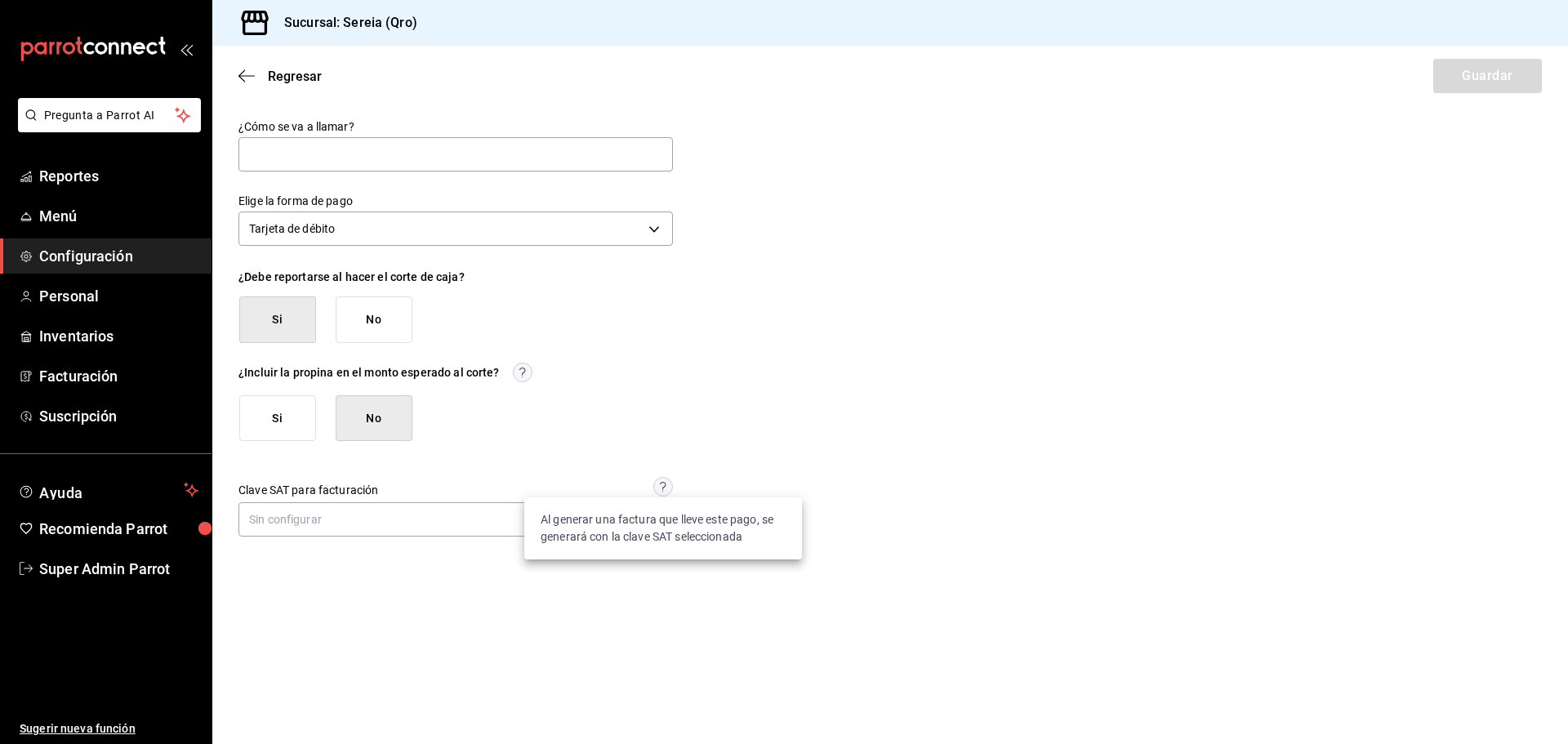
click at [659, 480] on circle at bounding box center [663, 487] width 18 height 18
click at [648, 475] on div "¿Cómo se va a llamar? Elige la forma de pago Tarjeta de débito DEBIT_CARD ¿Debe…" at bounding box center [455, 330] width 434 height 422
click at [347, 516] on body "Pregunta a Parrot AI Reportes Menú Configuración Personal Inventarios Facturaci…" at bounding box center [784, 372] width 1568 height 744
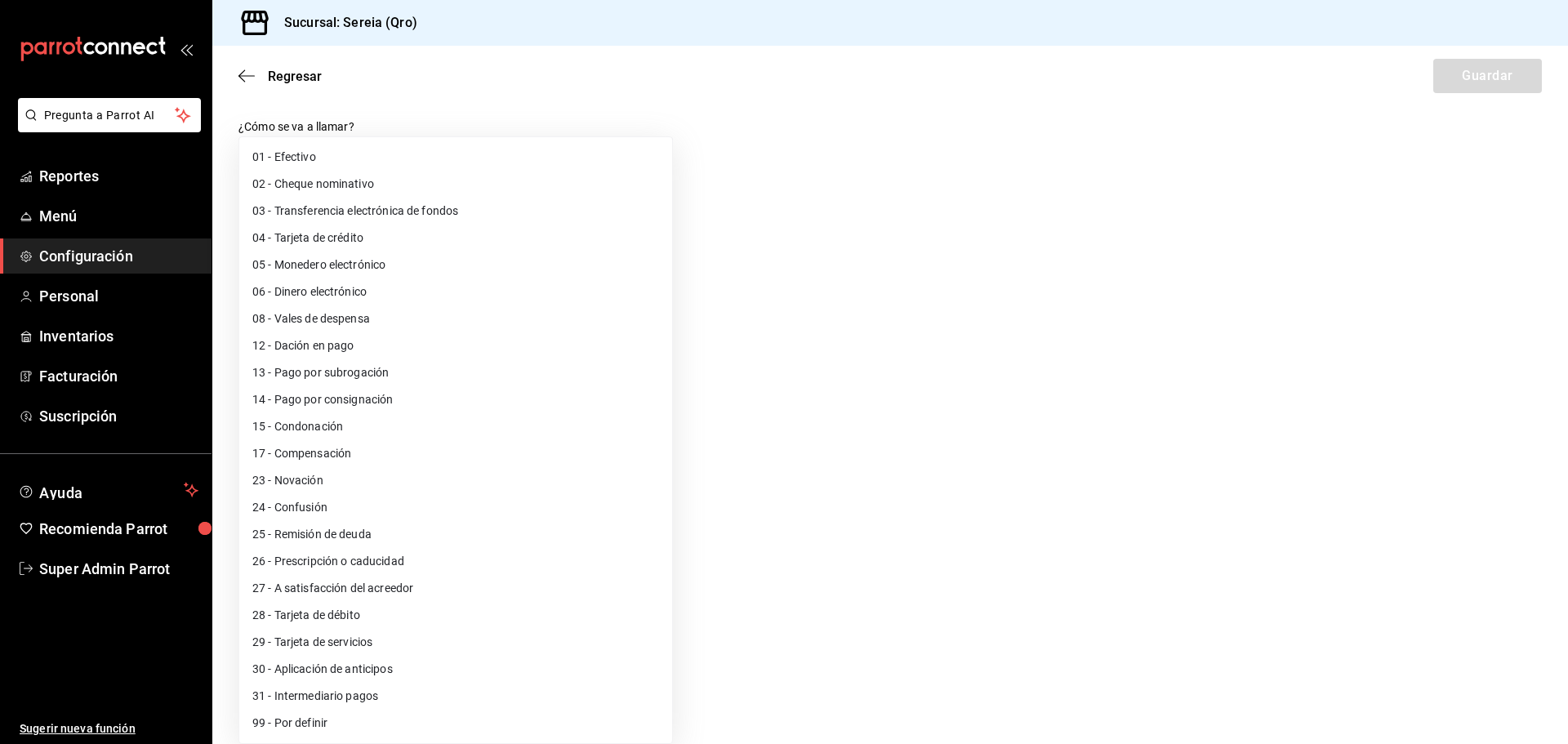
click at [891, 216] on div at bounding box center [784, 372] width 1568 height 744
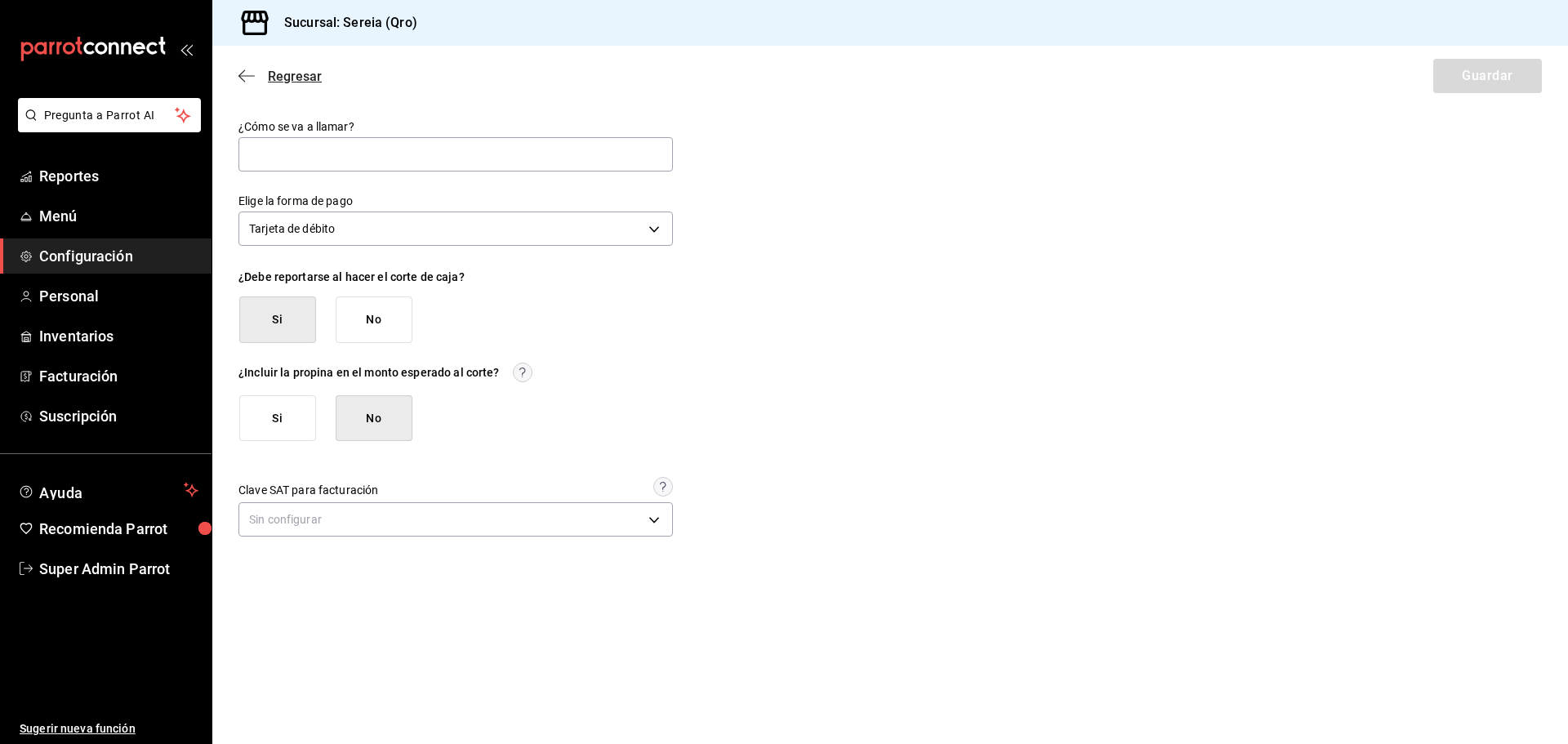
click at [274, 71] on span "Regresar" at bounding box center [294, 76] width 54 height 16
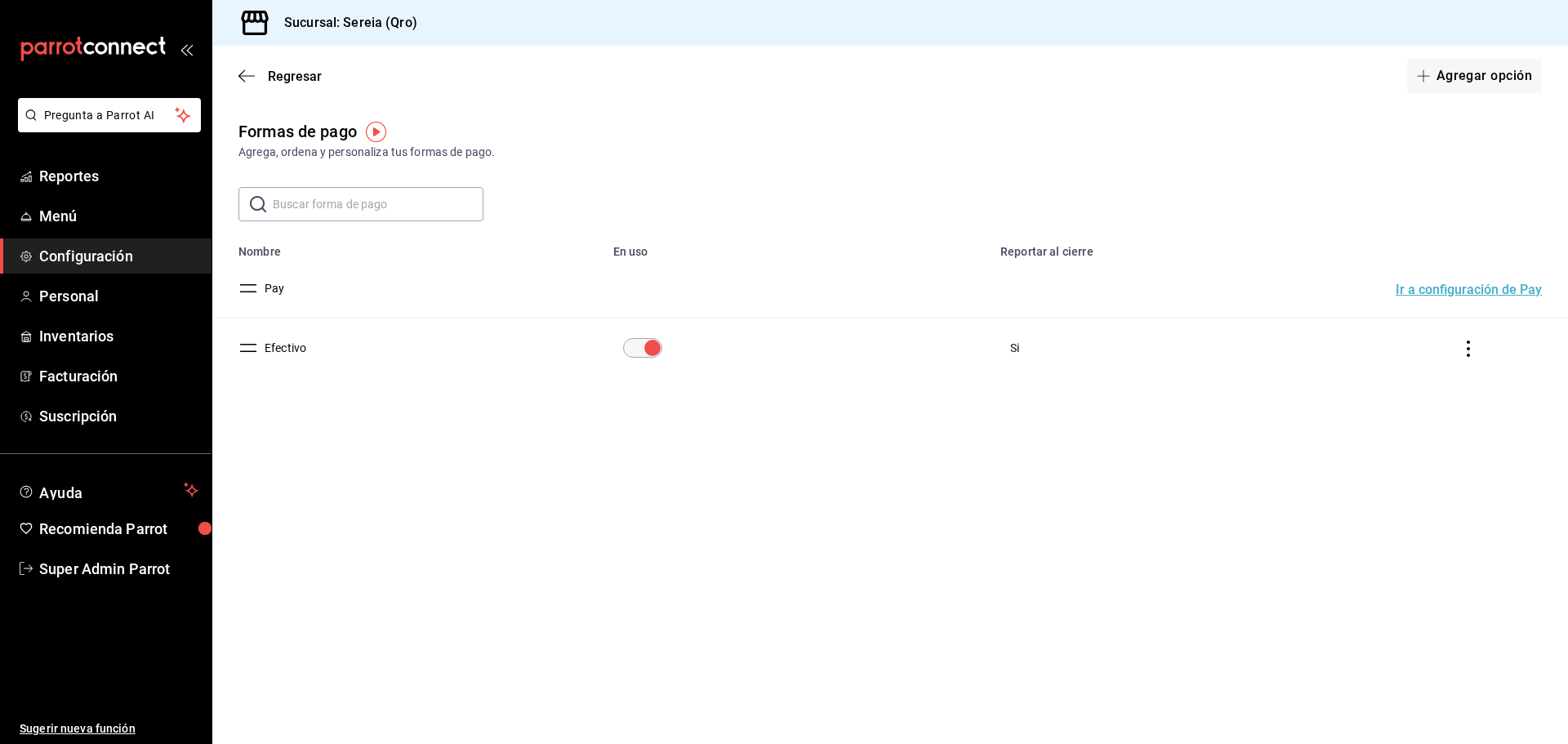
click at [280, 293] on button "Pay" at bounding box center [271, 289] width 27 height 16
click at [295, 347] on button "Efectivo" at bounding box center [282, 348] width 49 height 16
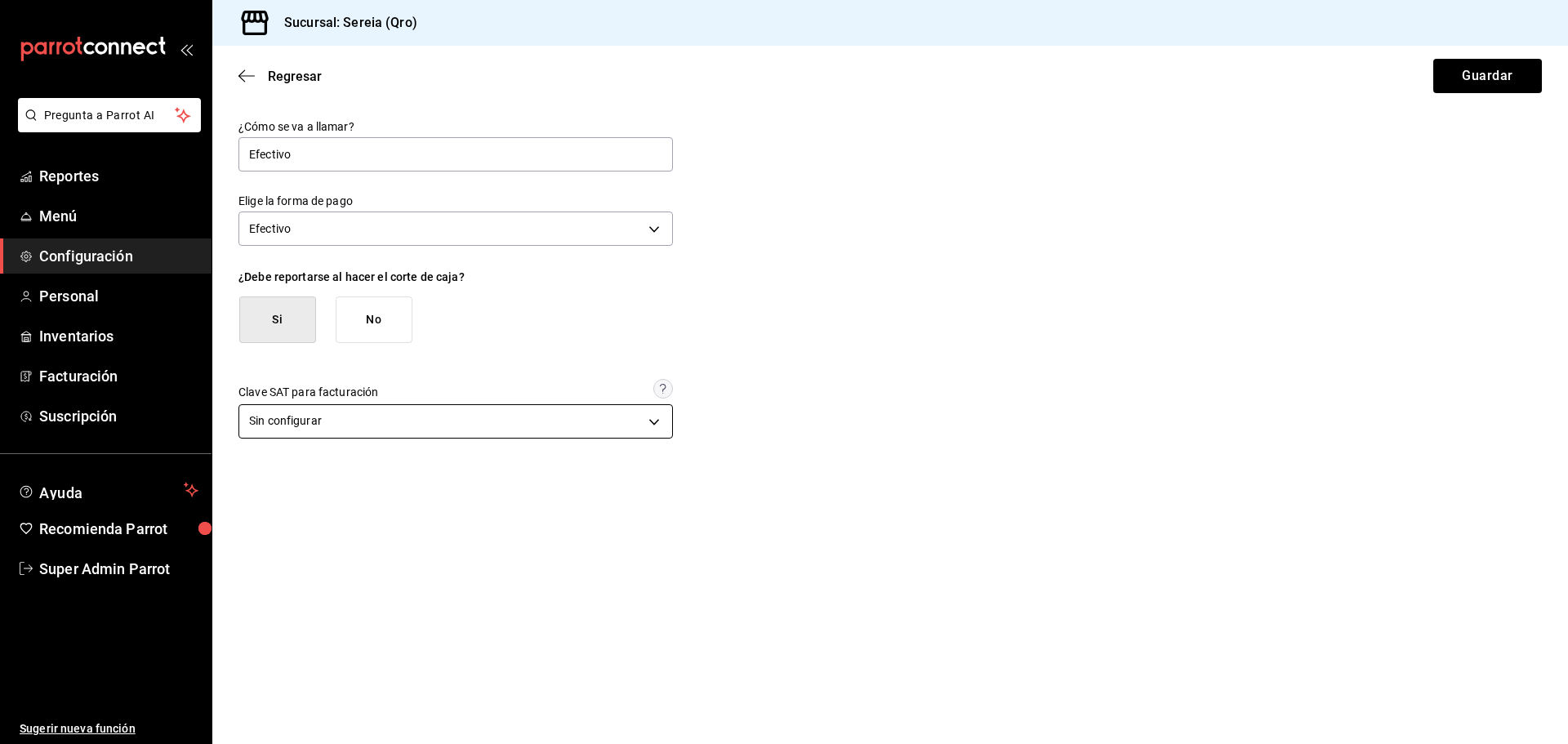
click at [357, 423] on body "Pregunta a Parrot AI Reportes Menú Configuración Personal Inventarios Facturaci…" at bounding box center [784, 372] width 1568 height 744
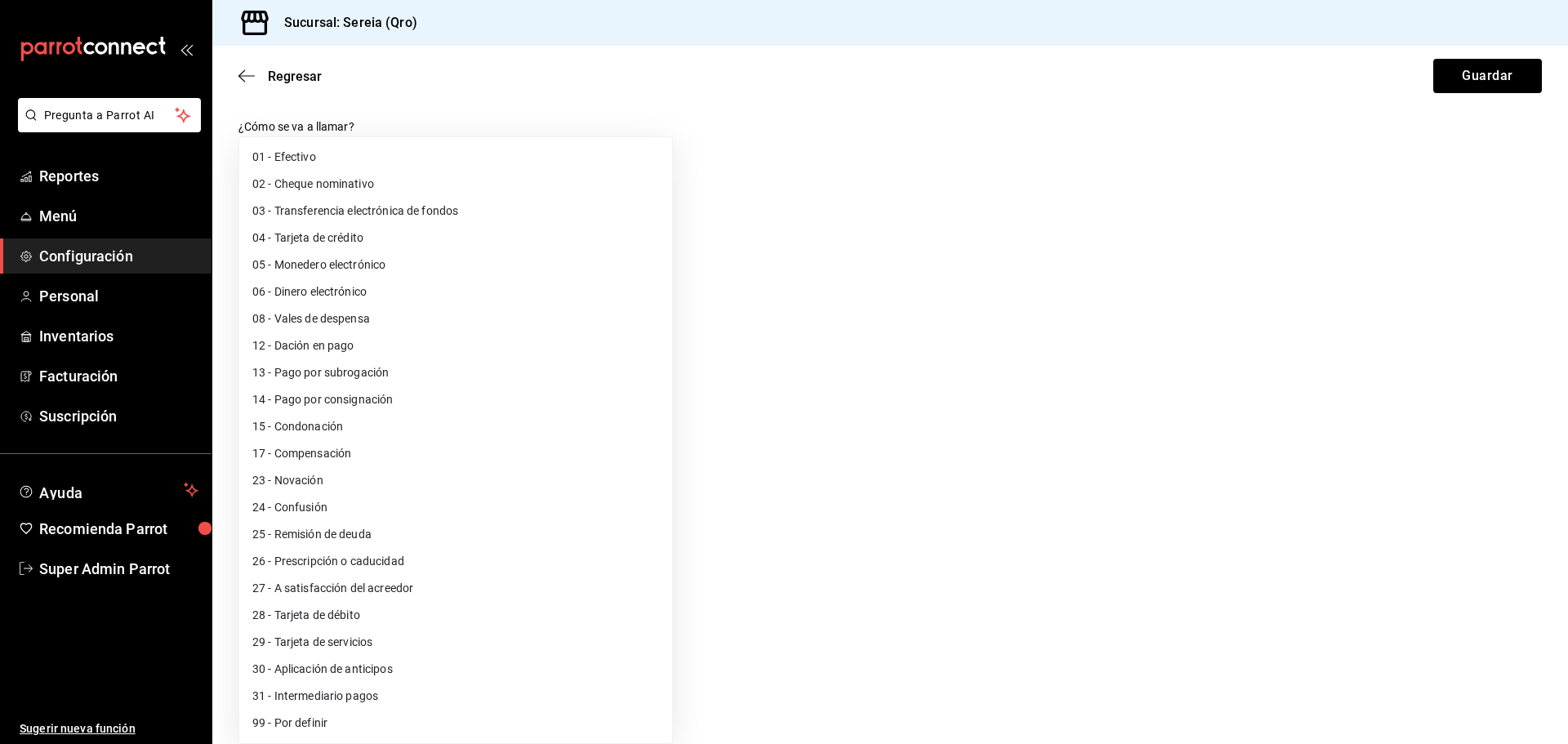
drag, startPoint x: 967, startPoint y: 301, endPoint x: 938, endPoint y: 276, distance: 38.3
click at [964, 298] on div at bounding box center [784, 372] width 1568 height 744
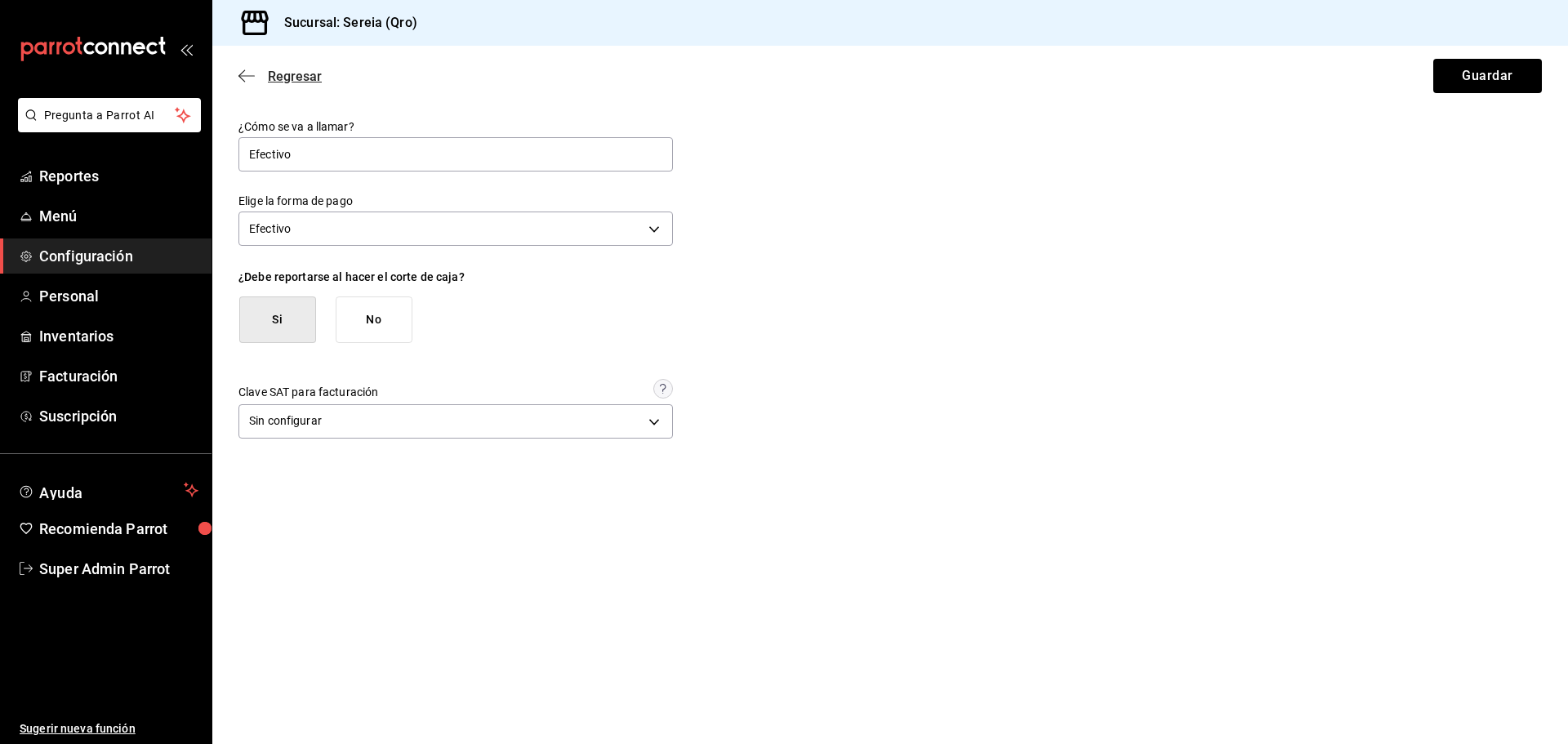
click at [252, 71] on icon "button" at bounding box center [247, 76] width 16 height 15
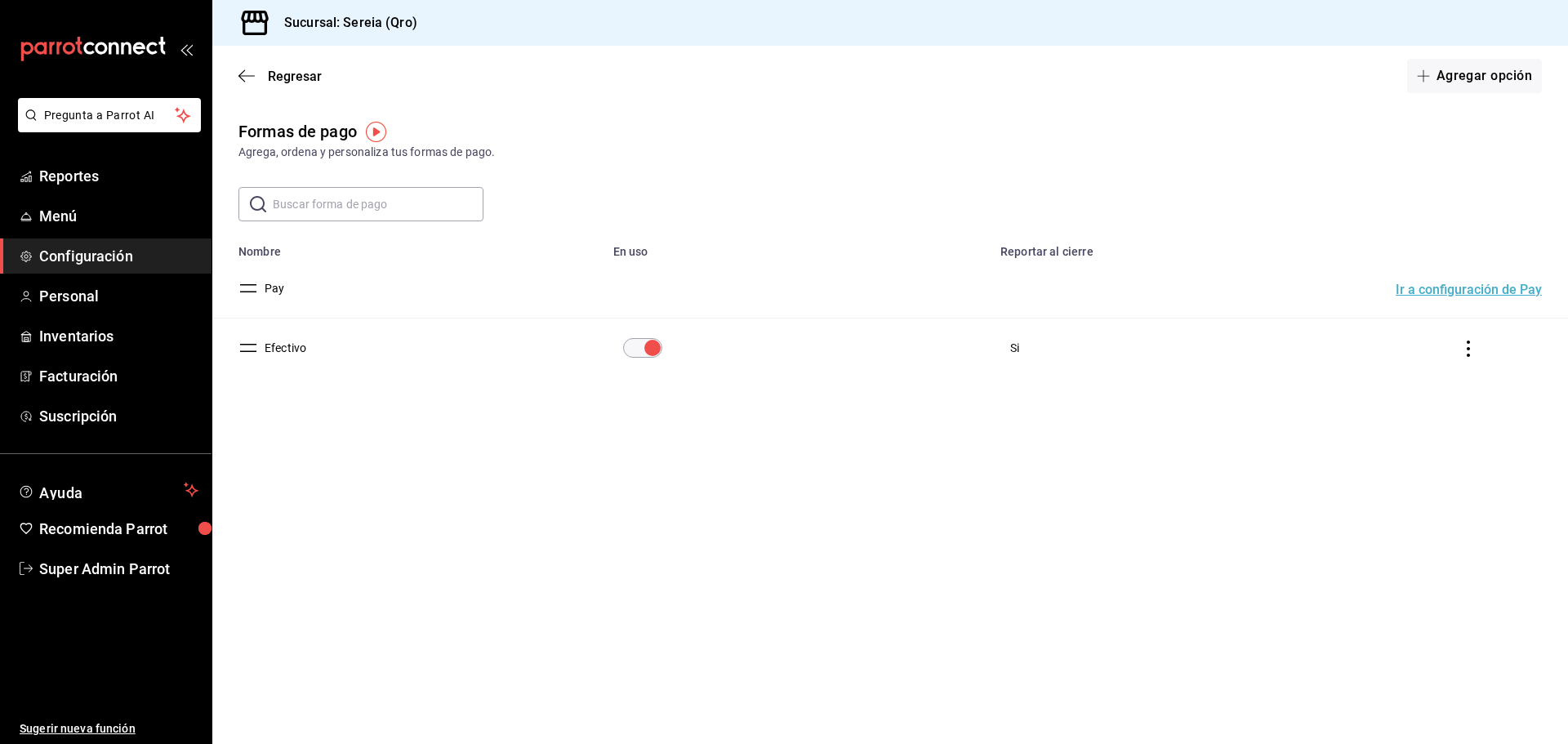
click at [266, 289] on button "Pay" at bounding box center [271, 289] width 27 height 16
click at [277, 286] on button "Pay" at bounding box center [271, 289] width 27 height 16
click at [1466, 289] on button "Ir a configuración de Pay" at bounding box center [1468, 290] width 146 height 13
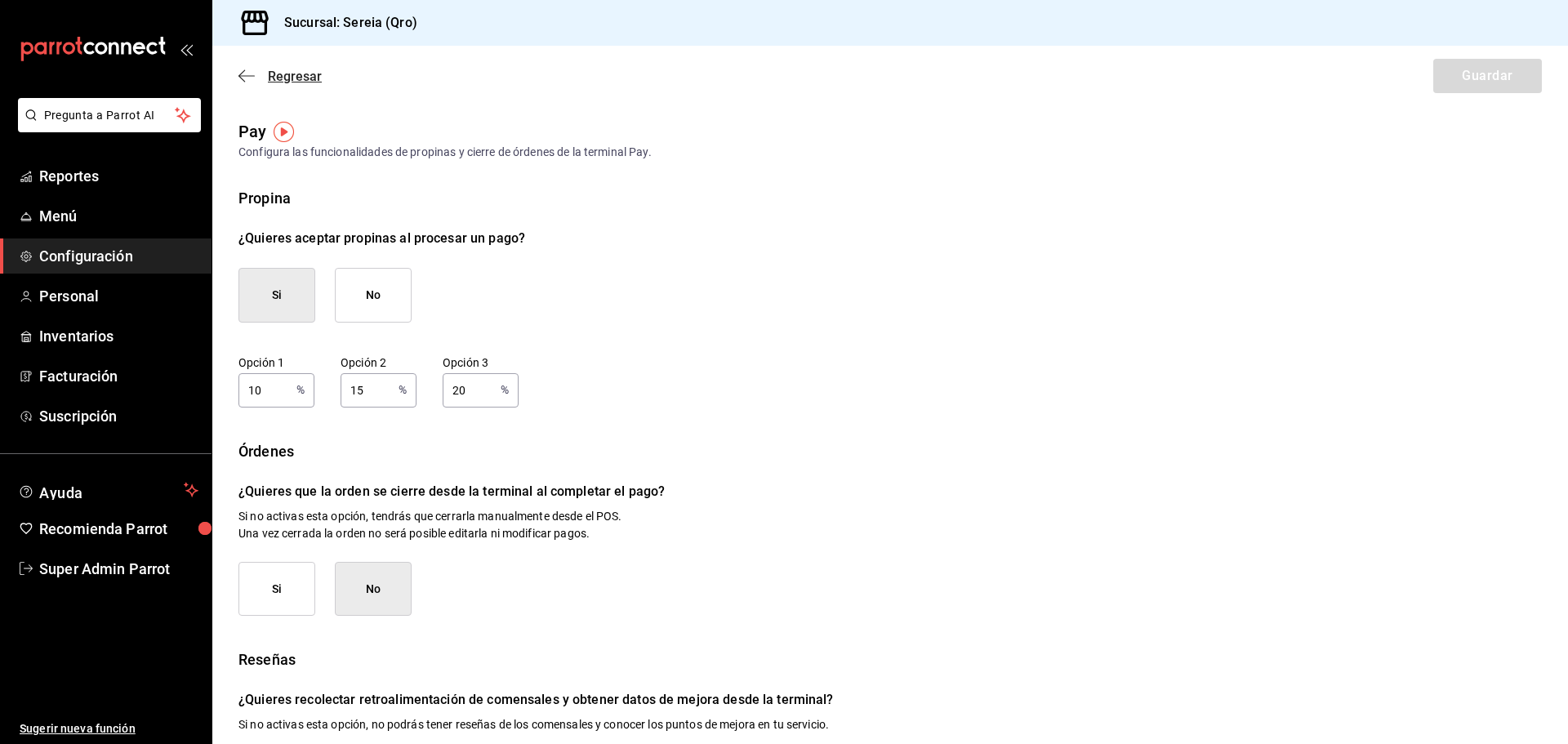
click at [244, 79] on icon "button" at bounding box center [247, 76] width 16 height 15
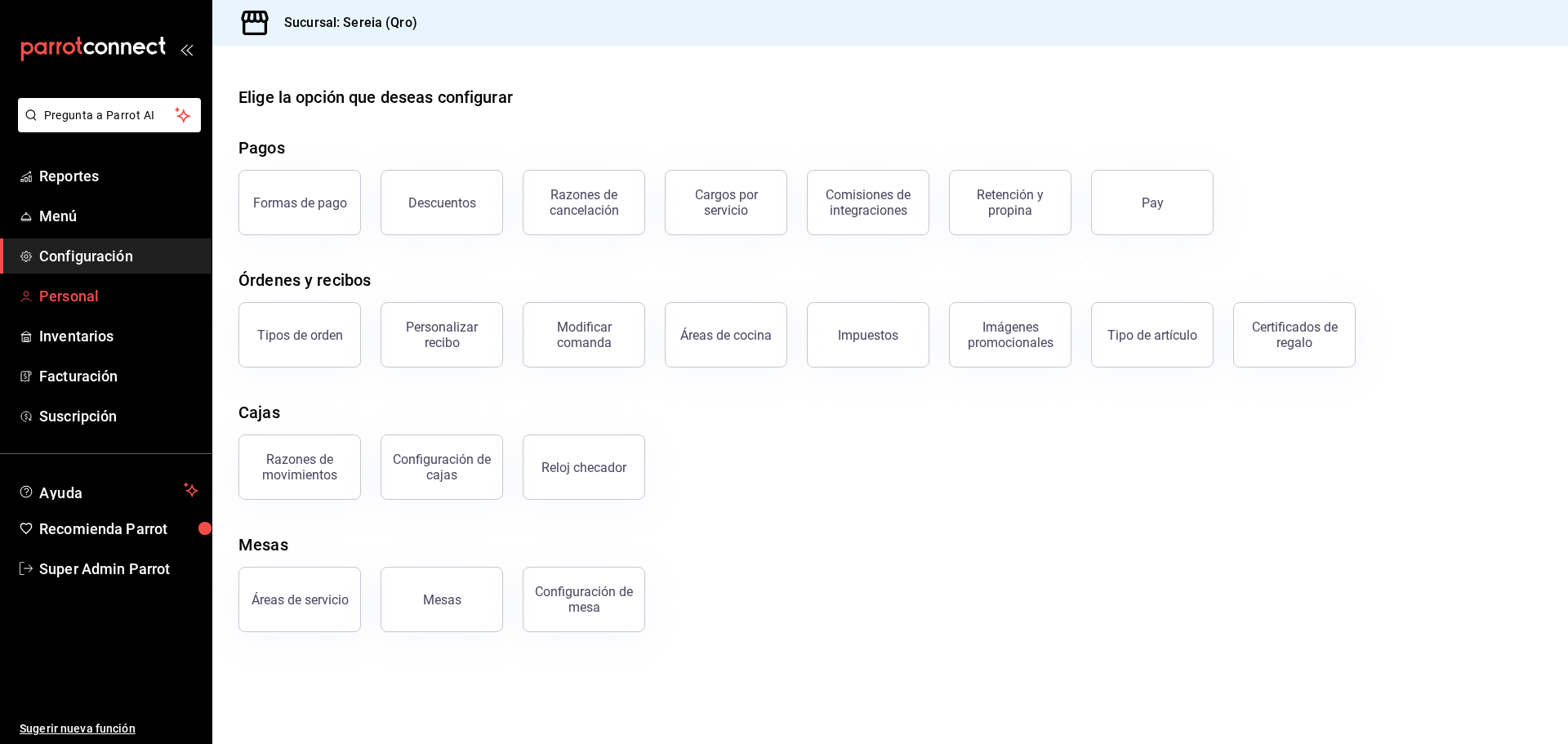
click at [117, 288] on span "Personal" at bounding box center [119, 296] width 159 height 22
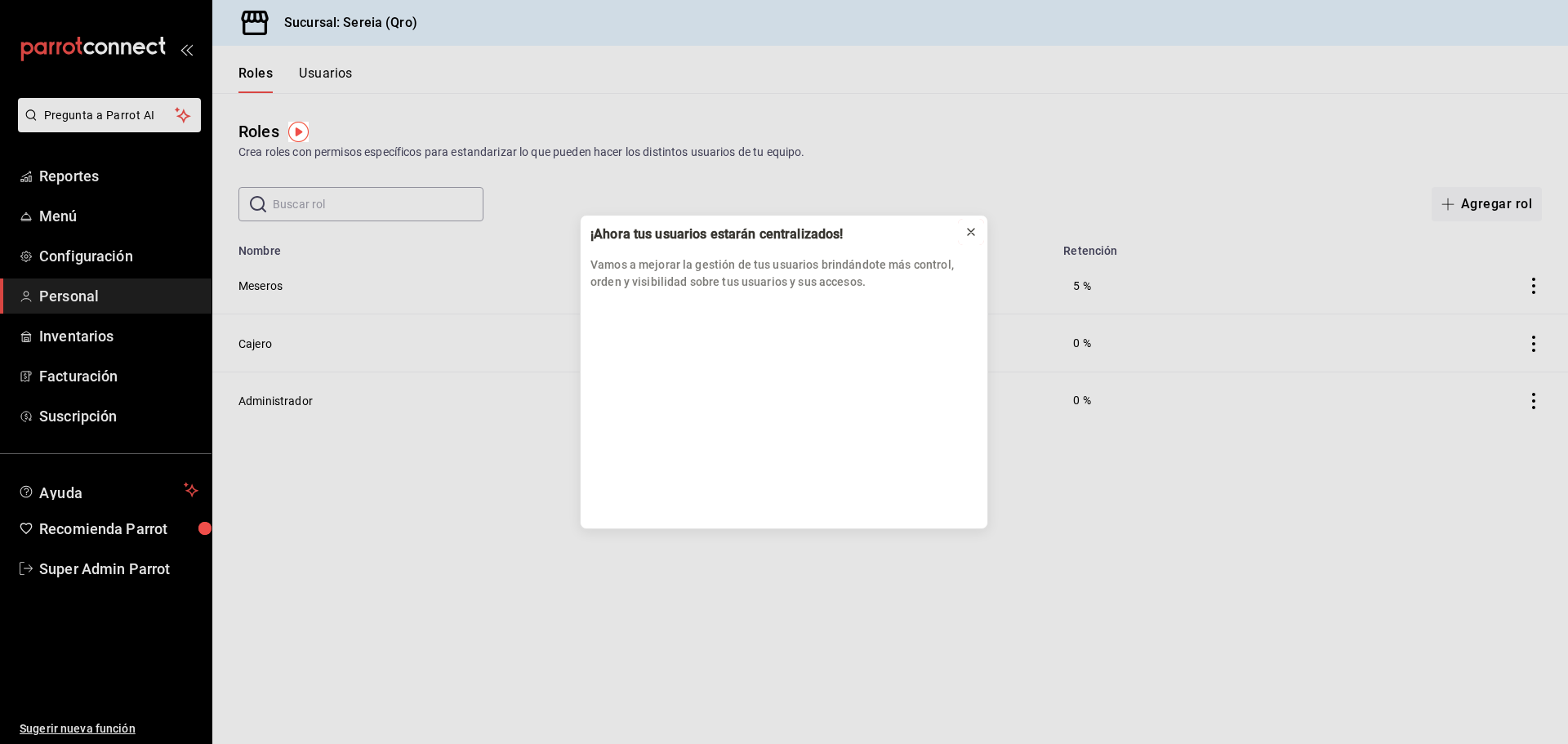
click at [963, 229] on button at bounding box center [970, 232] width 27 height 27
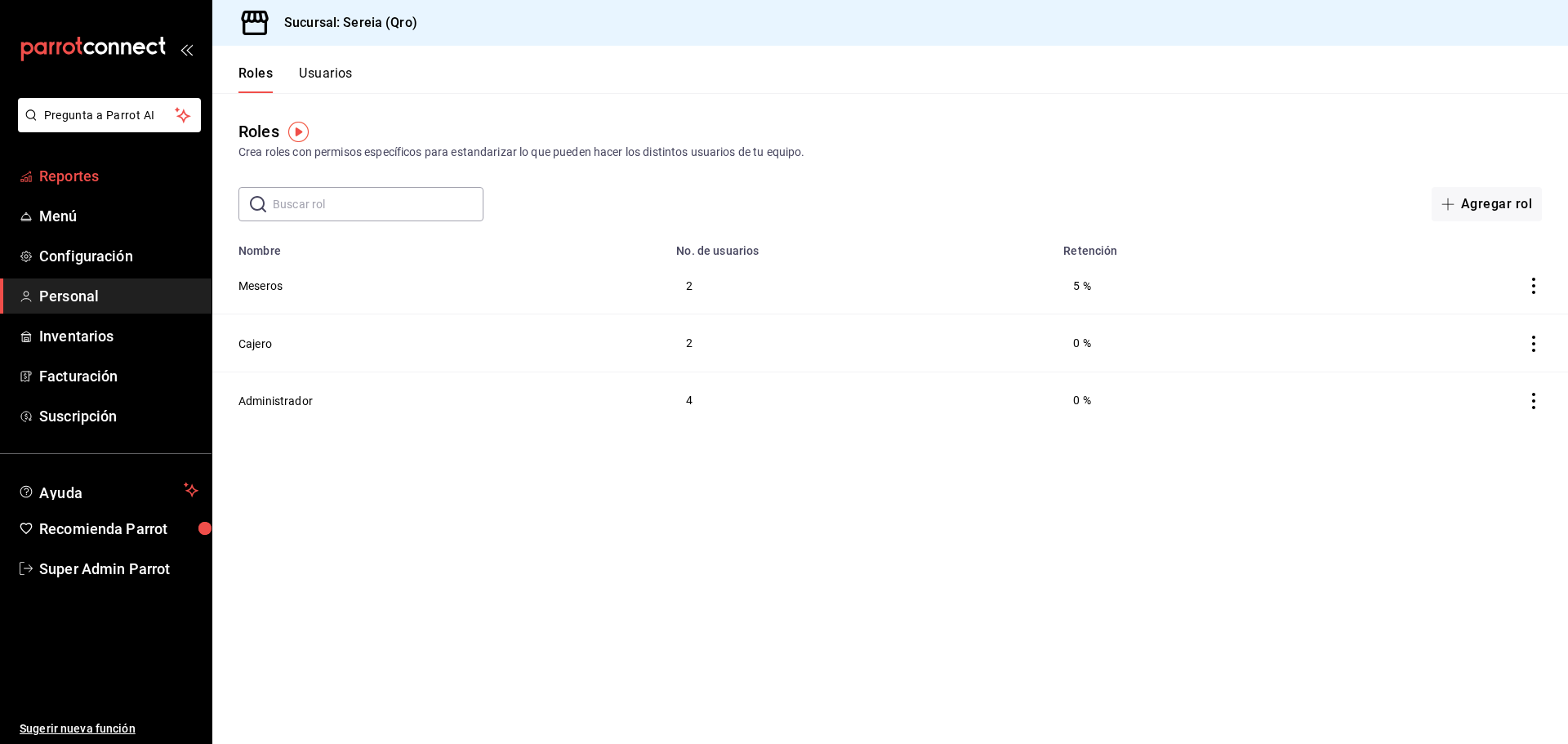
click at [104, 185] on span "Reportes" at bounding box center [119, 176] width 159 height 22
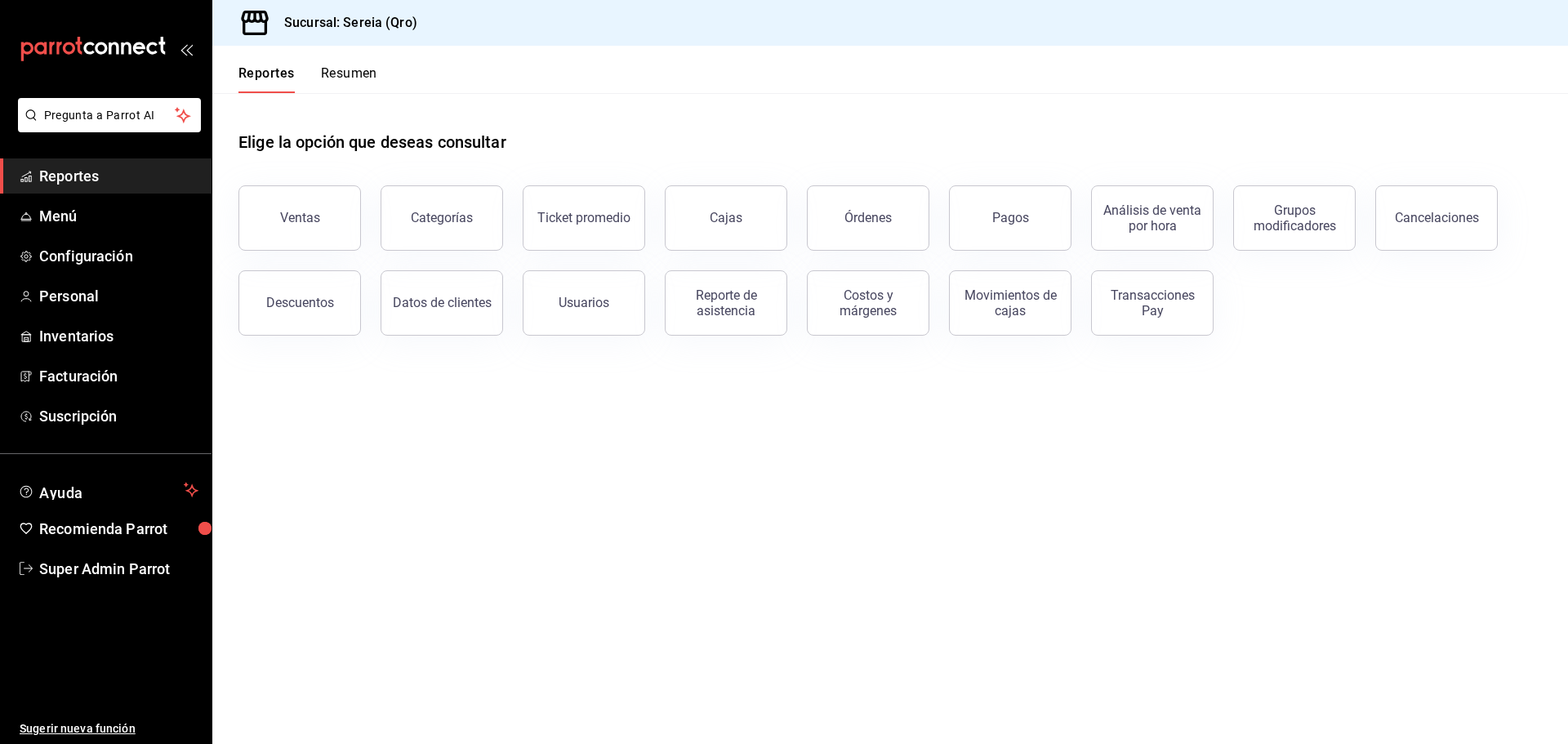
click at [351, 67] on button "Resumen" at bounding box center [348, 79] width 56 height 27
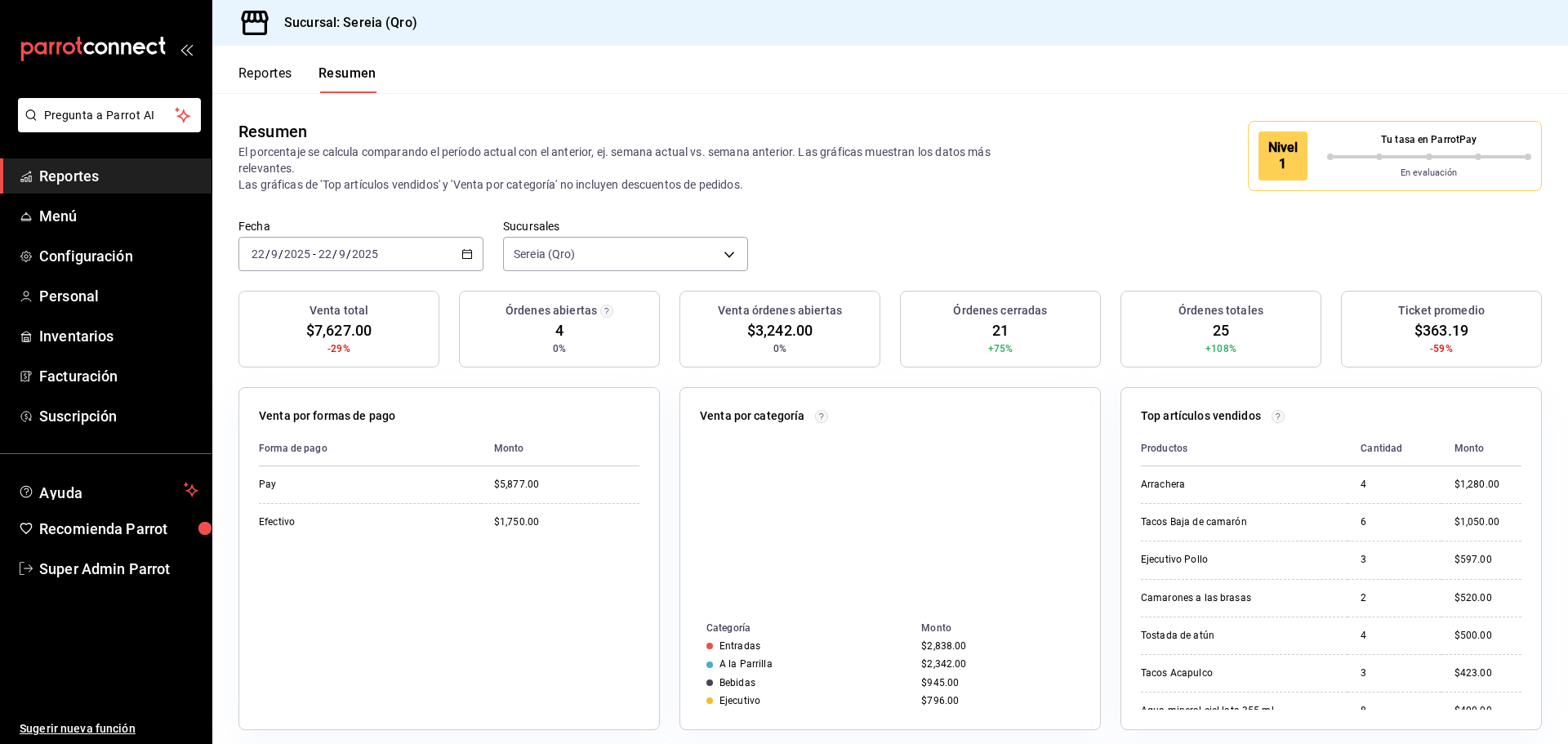
click at [277, 69] on button "Reportes" at bounding box center [265, 79] width 54 height 27
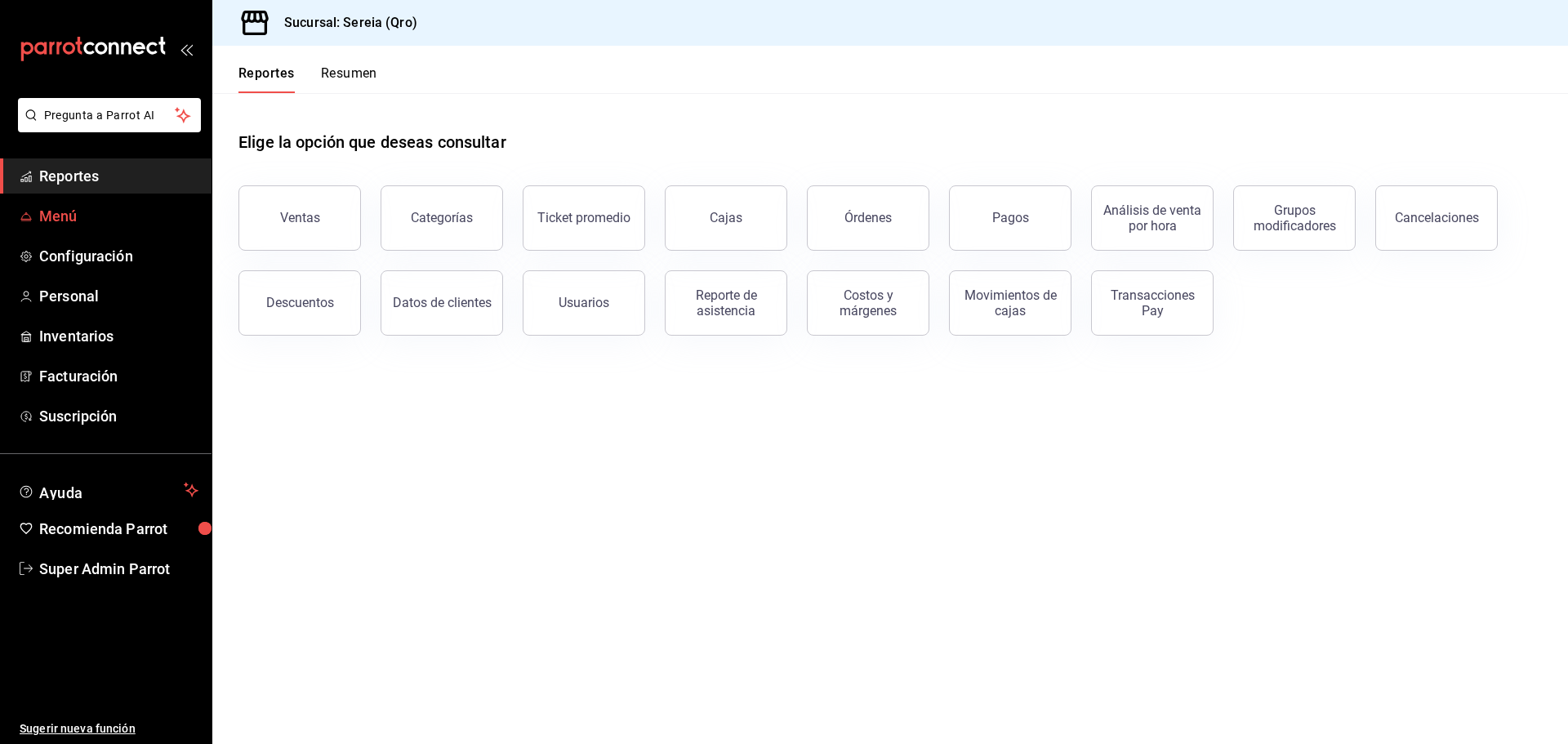
click at [100, 215] on span "Menú" at bounding box center [119, 216] width 159 height 22
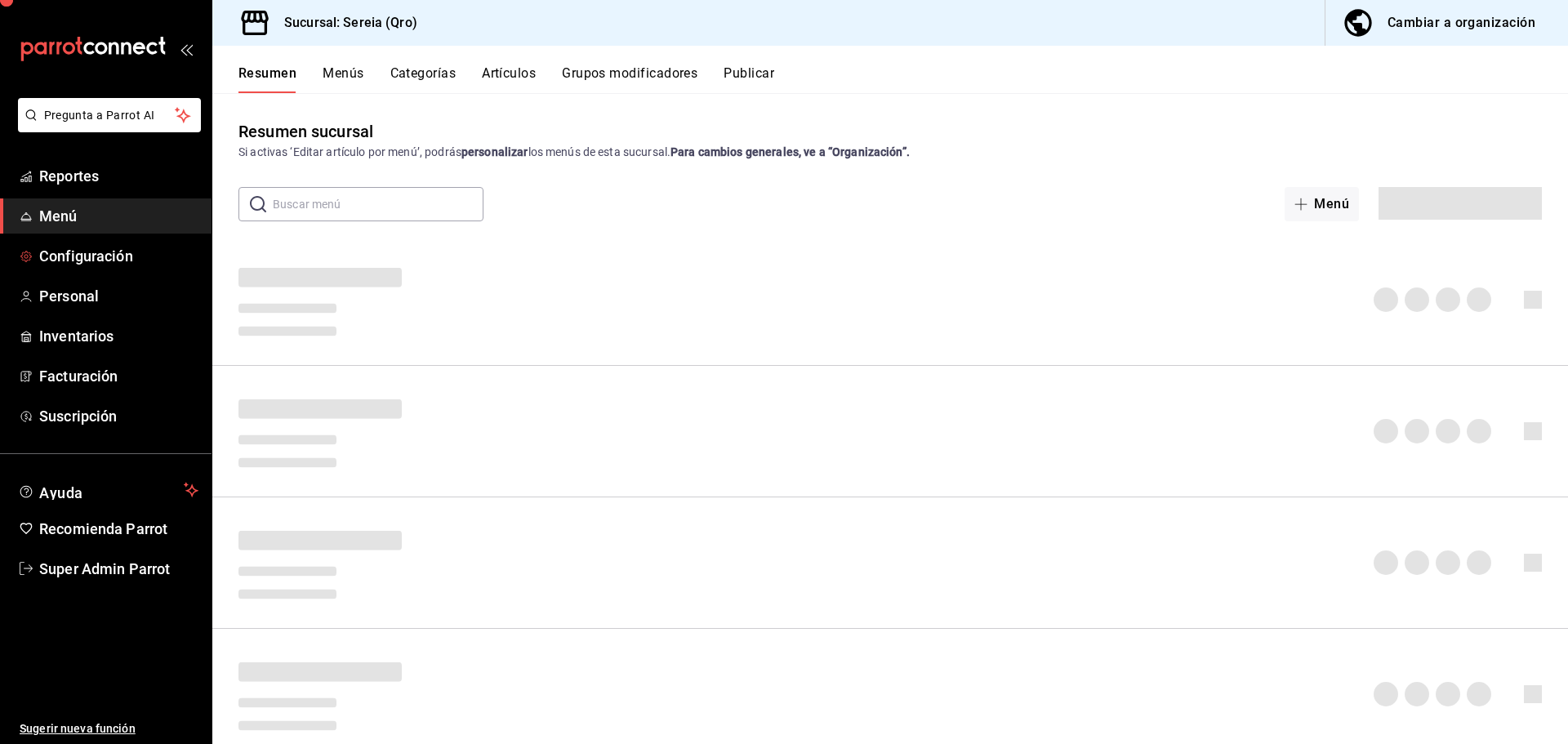
click at [113, 250] on span "Configuración" at bounding box center [119, 256] width 159 height 22
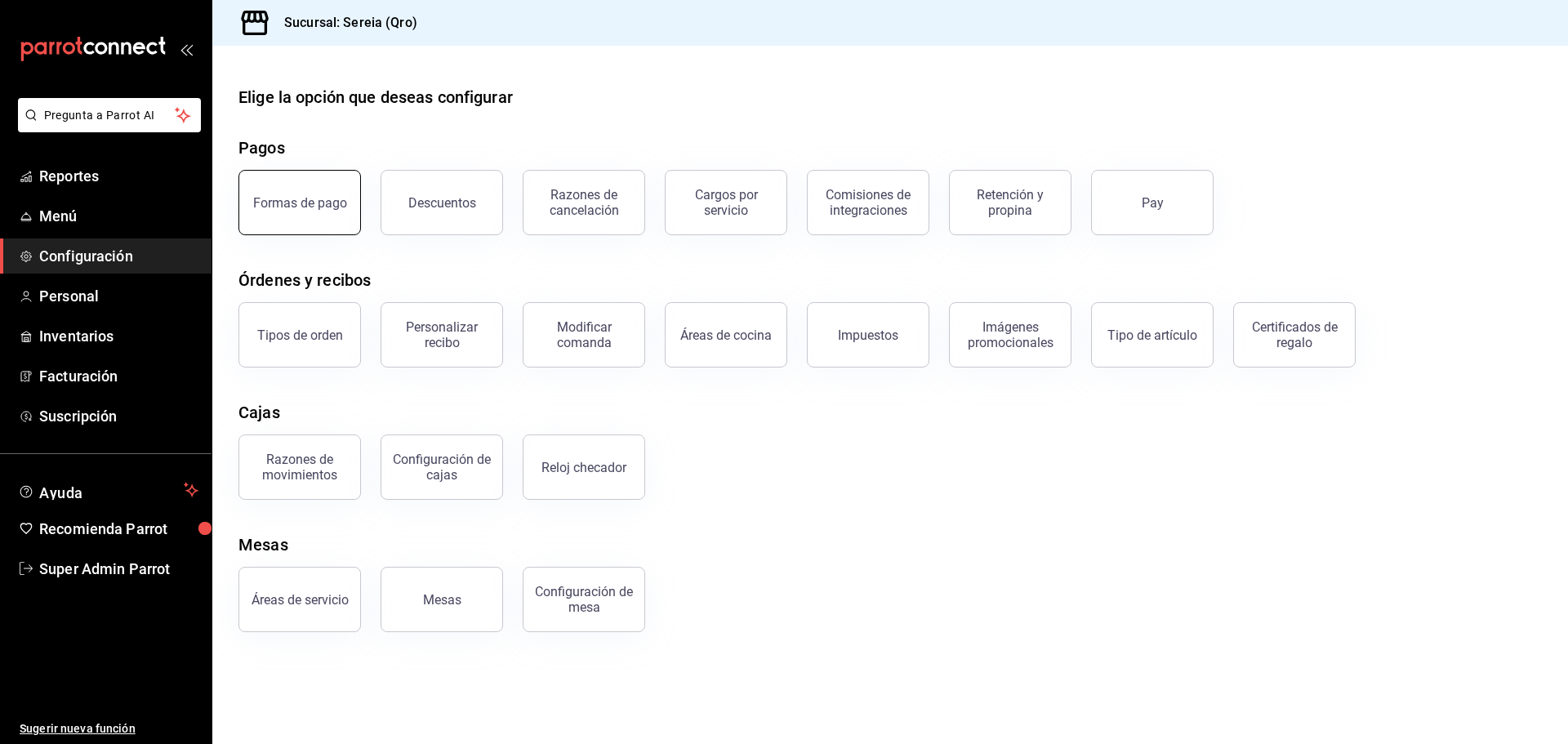
click at [348, 188] on button "Formas de pago" at bounding box center [300, 202] width 123 height 65
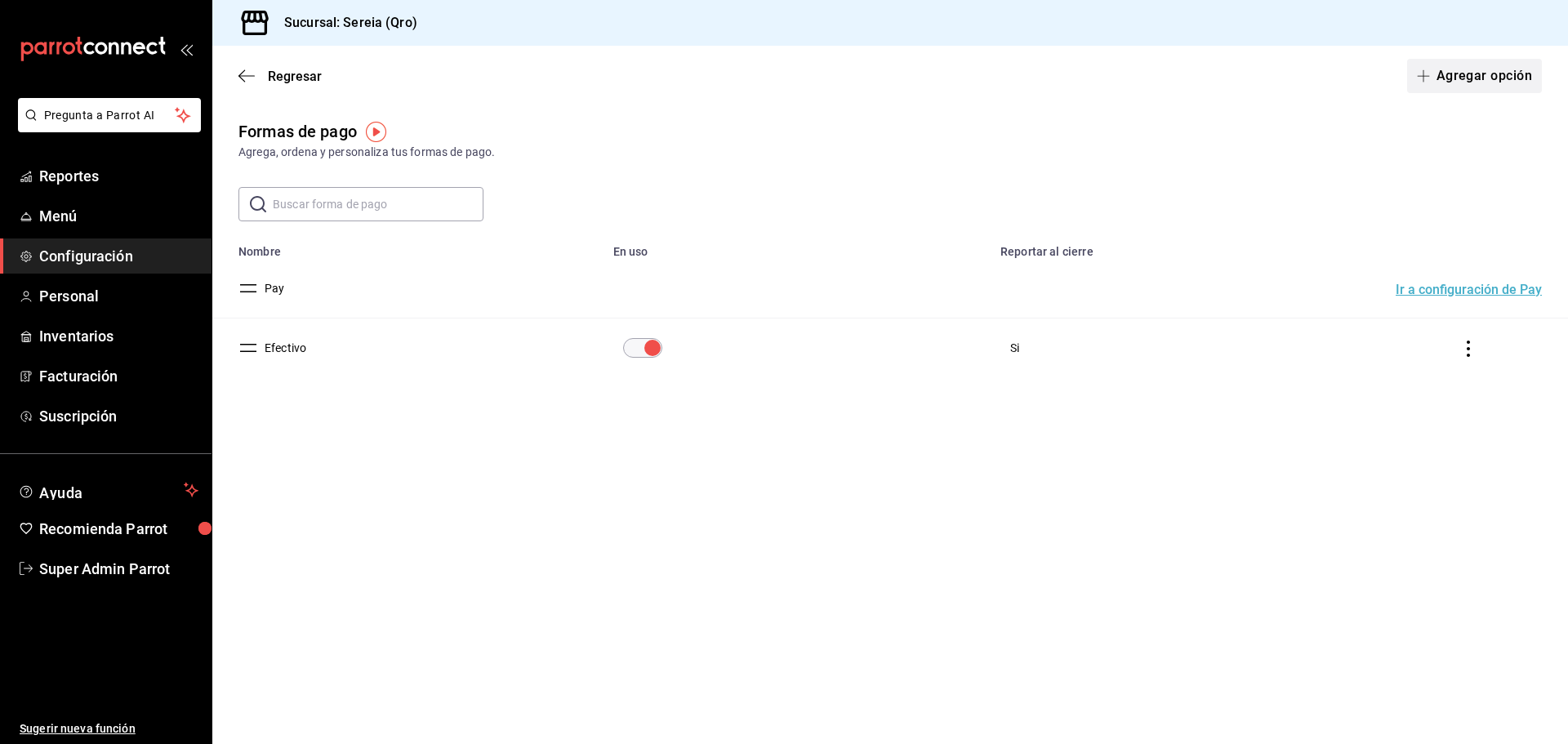
click at [1423, 74] on icon "button" at bounding box center [1423, 76] width 13 height 13
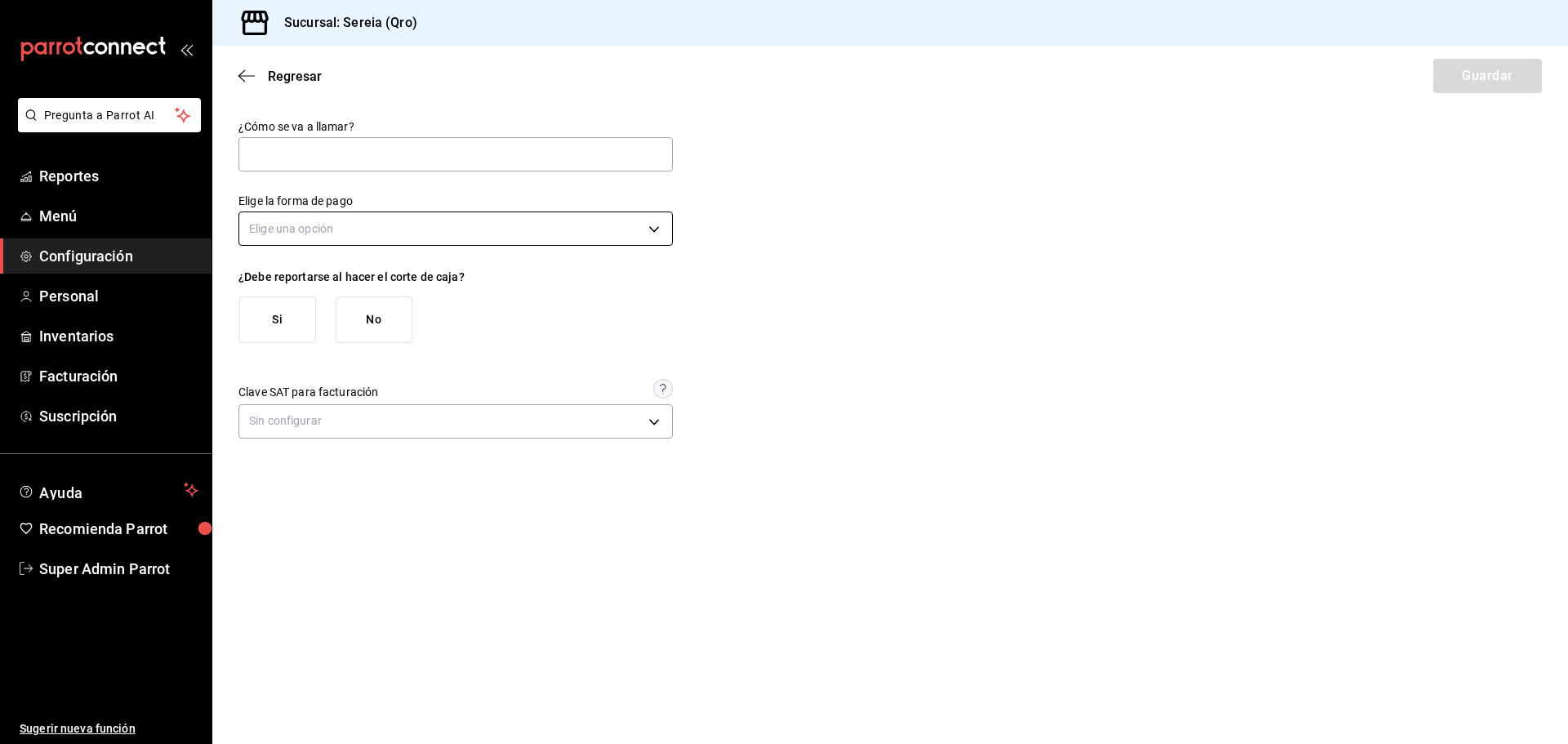
click at [499, 245] on body "Pregunta a Parrot AI Reportes Menú Configuración Personal Inventarios Facturaci…" at bounding box center [784, 372] width 1568 height 744
click at [367, 299] on li "Tarjeta de crédito" at bounding box center [455, 306] width 433 height 27
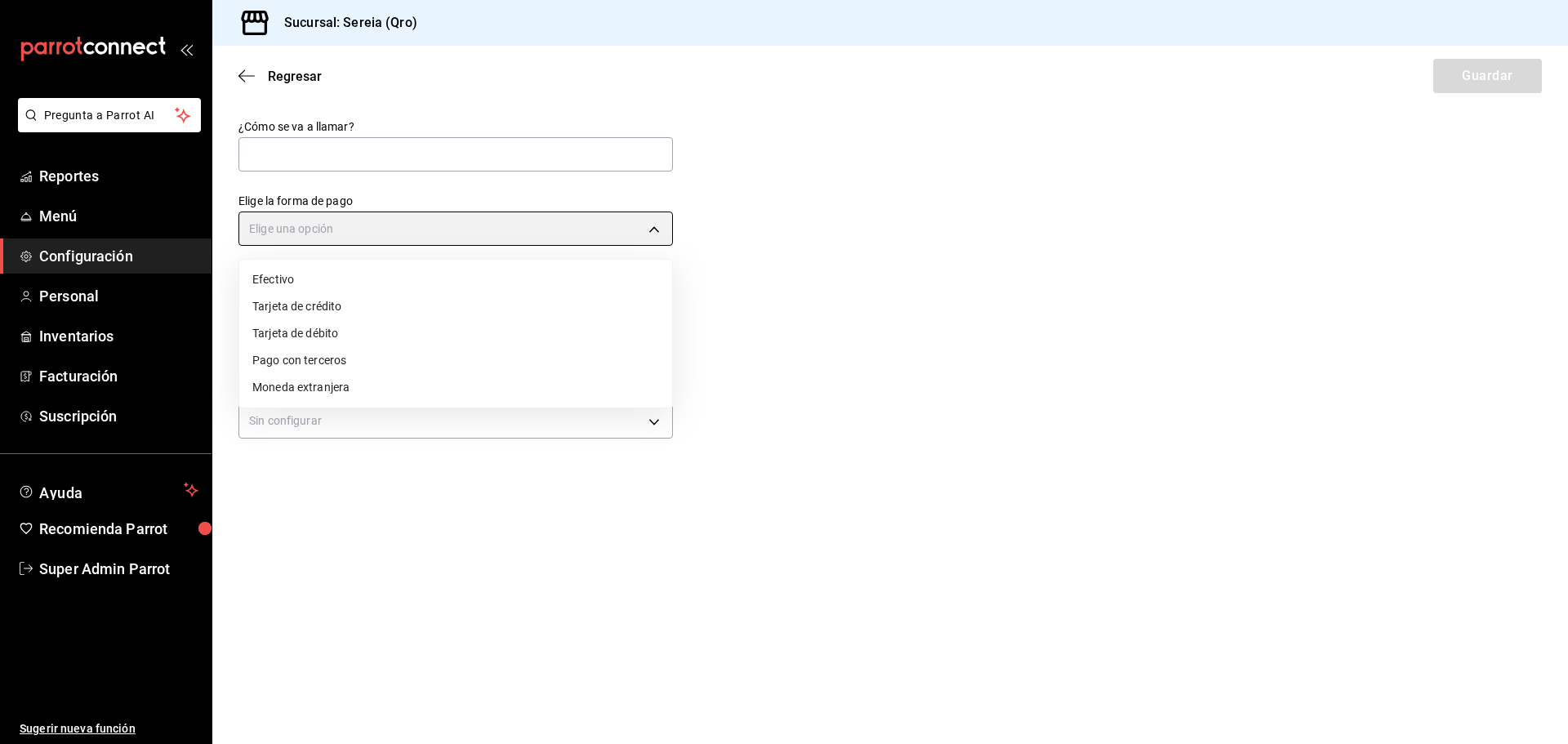
type input "CREDIT_CARD"
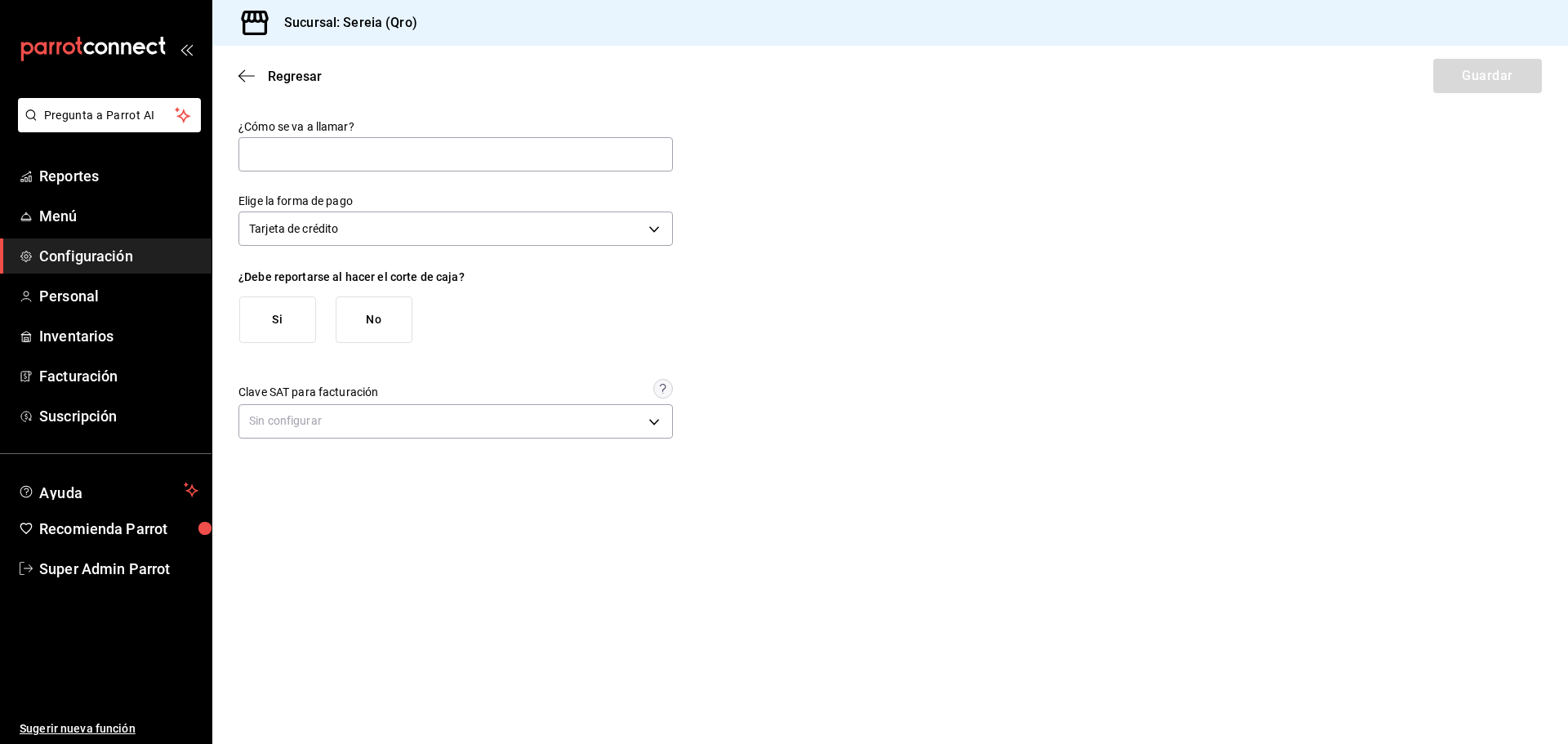
click at [387, 396] on div "Clave SAT para facturación" at bounding box center [455, 388] width 434 height 19
click at [373, 420] on body "Pregunta a Parrot AI Reportes Menú Configuración Personal Inventarios Facturaci…" at bounding box center [784, 372] width 1568 height 744
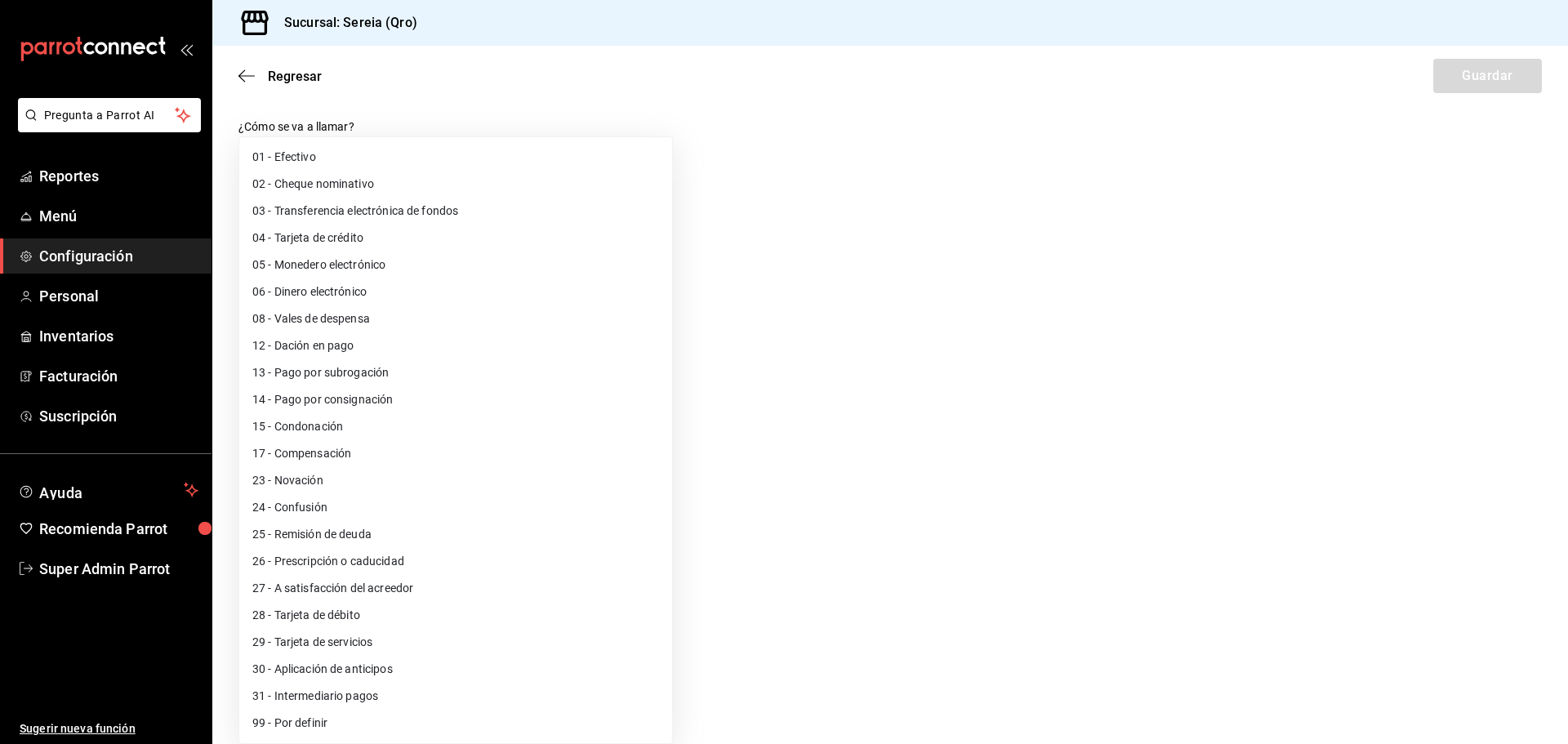
drag, startPoint x: 945, startPoint y: 427, endPoint x: 871, endPoint y: 402, distance: 78.1
click at [944, 427] on div at bounding box center [784, 372] width 1568 height 744
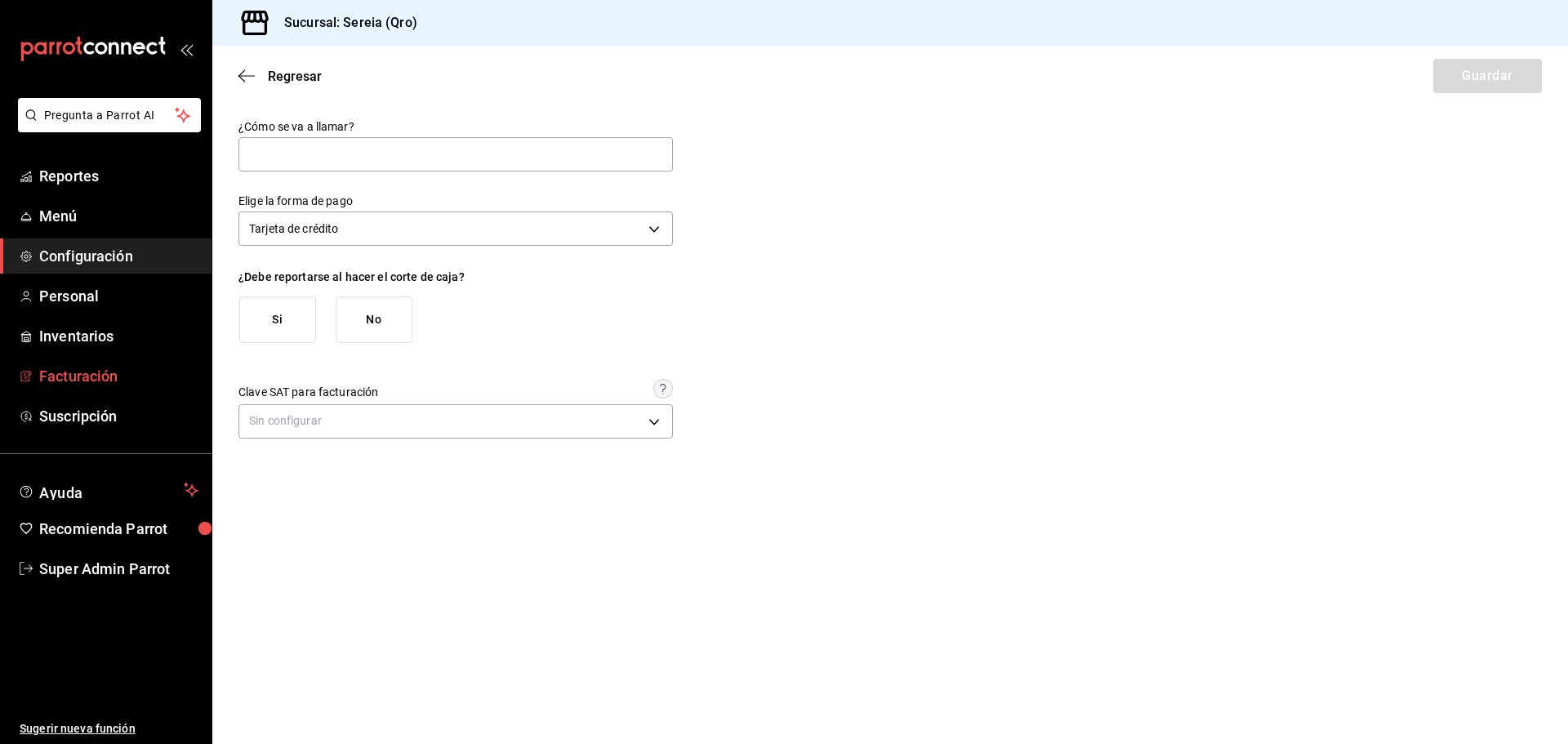
click at [124, 378] on span "Facturación" at bounding box center [119, 376] width 159 height 22
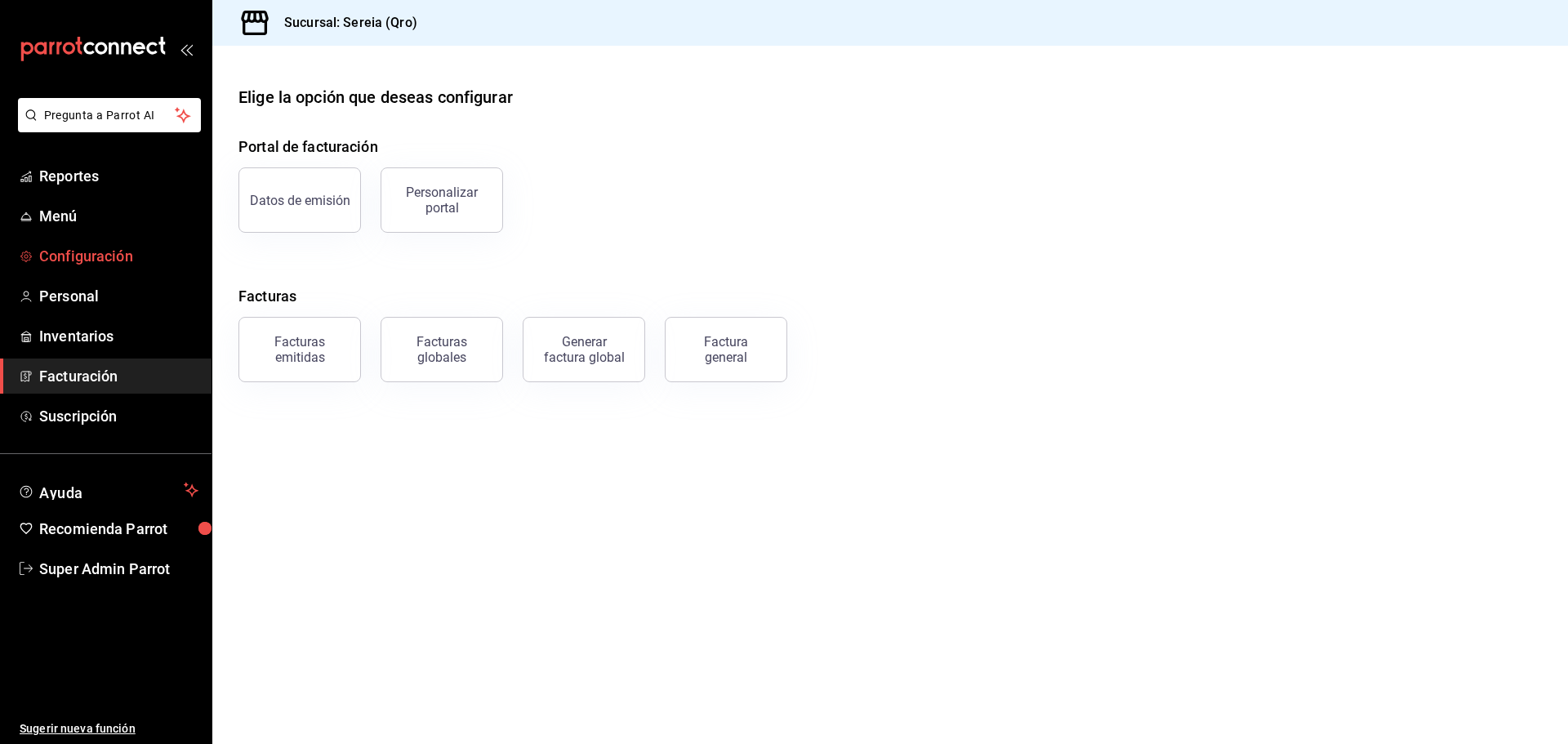
click at [96, 246] on span "Configuración" at bounding box center [119, 256] width 159 height 22
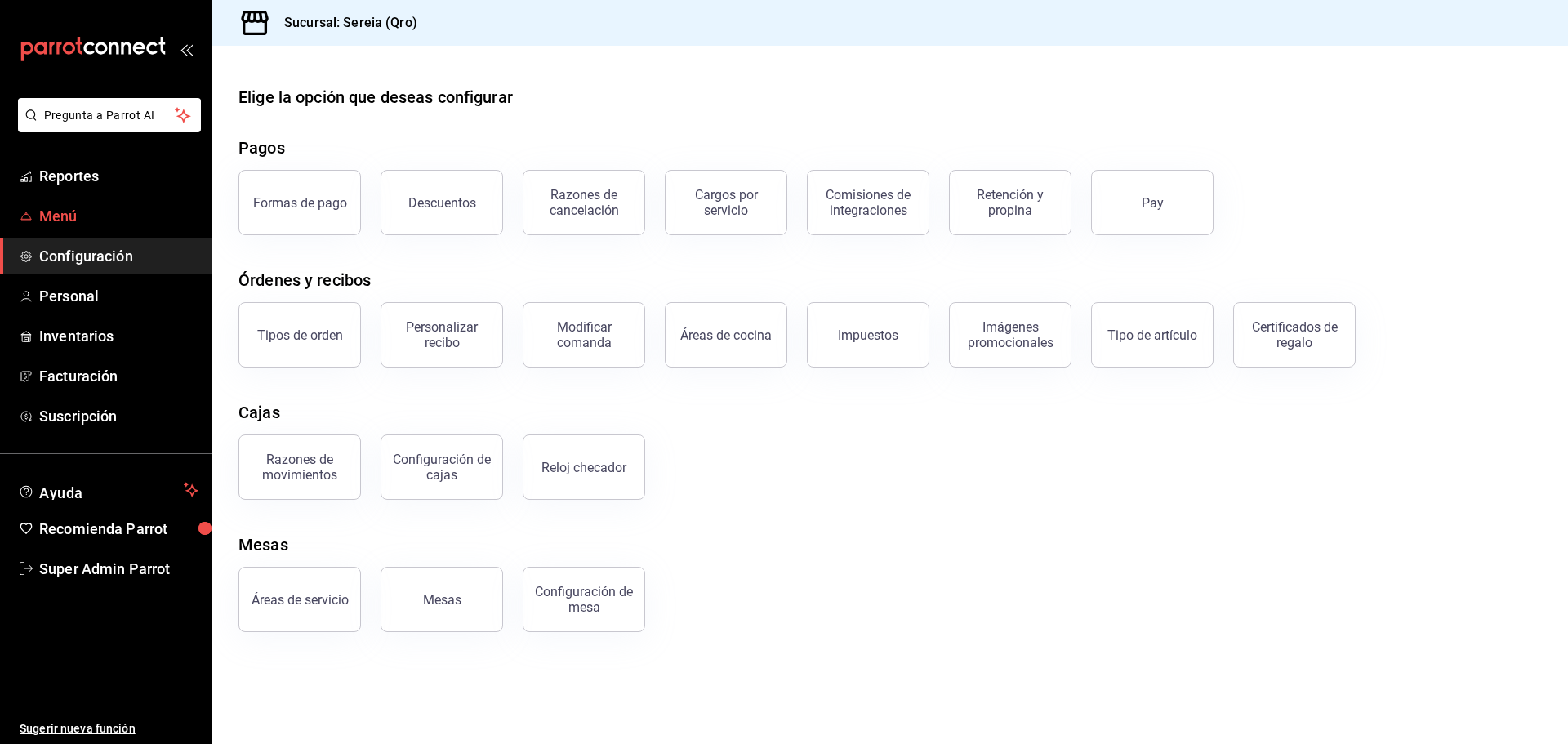
click at [59, 222] on span "Menú" at bounding box center [119, 216] width 159 height 22
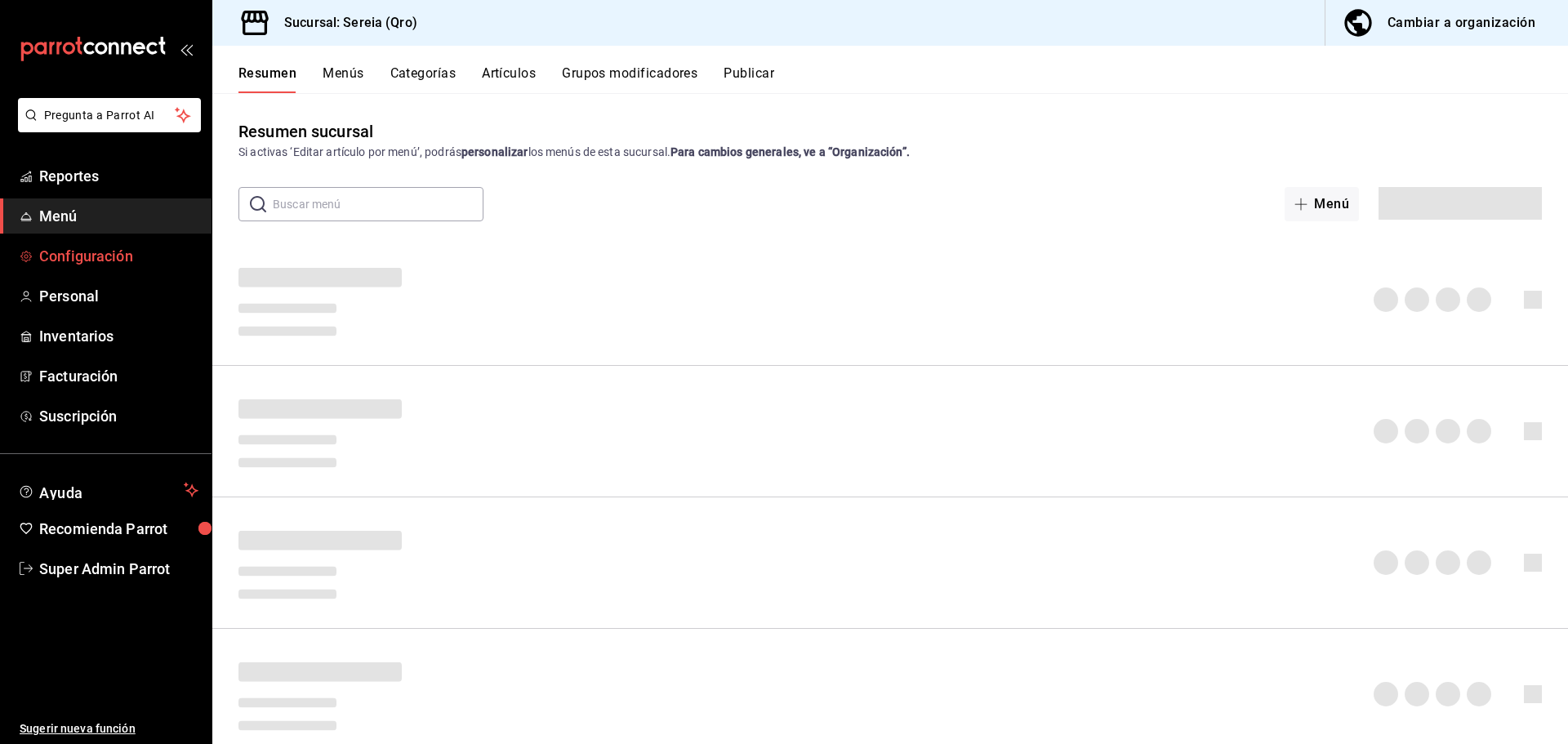
click at [101, 258] on span "Configuración" at bounding box center [119, 256] width 159 height 22
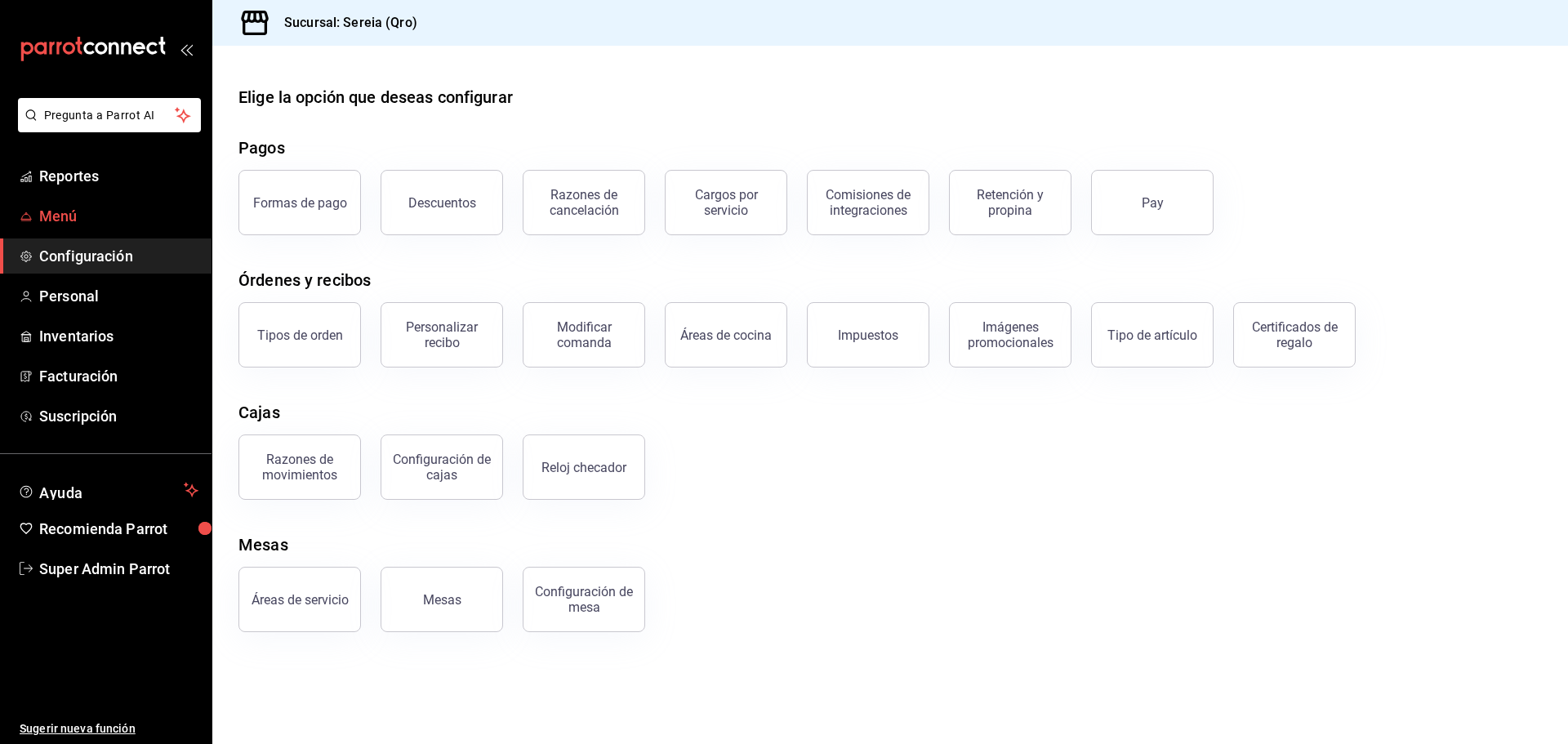
click at [112, 221] on span "Menú" at bounding box center [119, 216] width 159 height 22
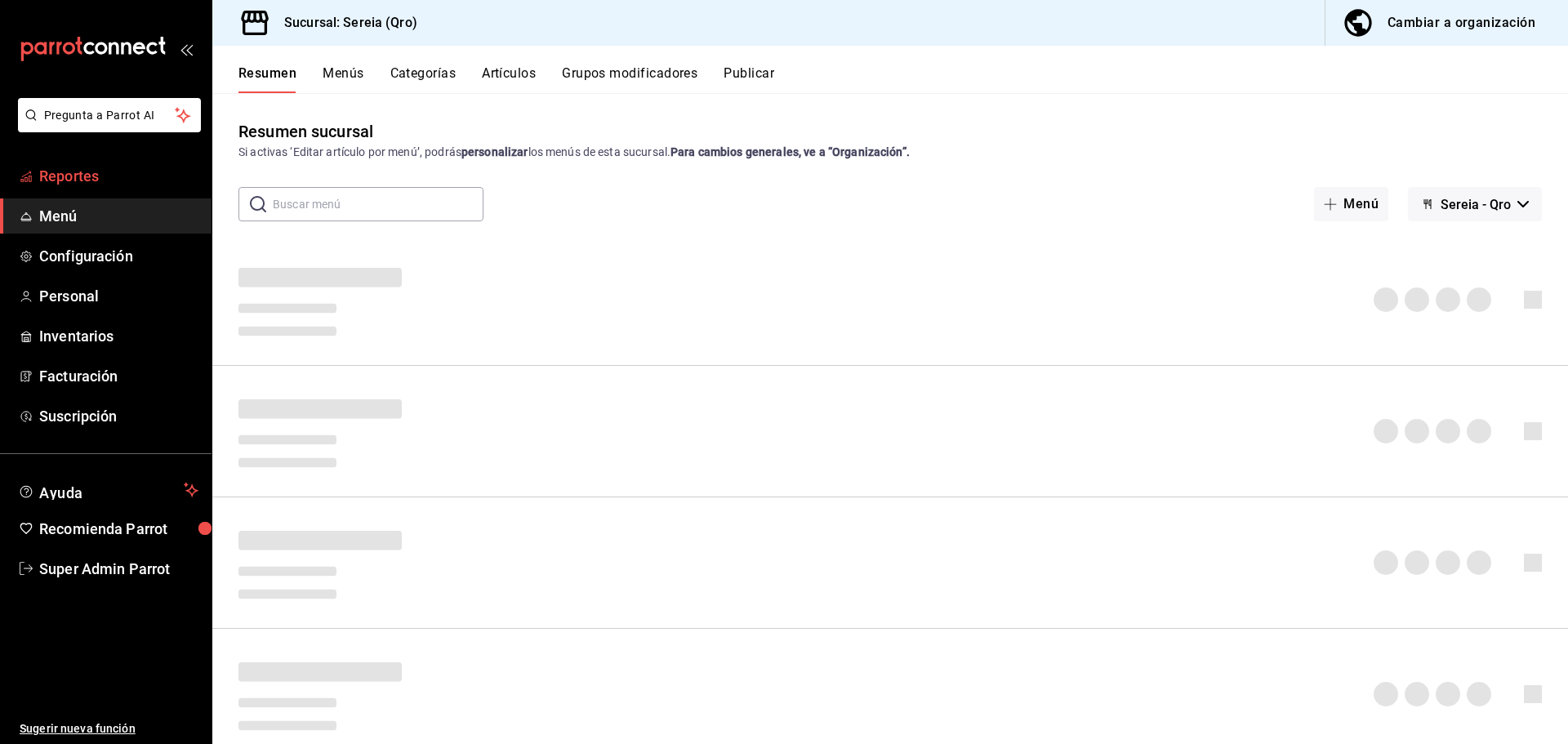
click at [124, 184] on span "Reportes" at bounding box center [119, 176] width 159 height 22
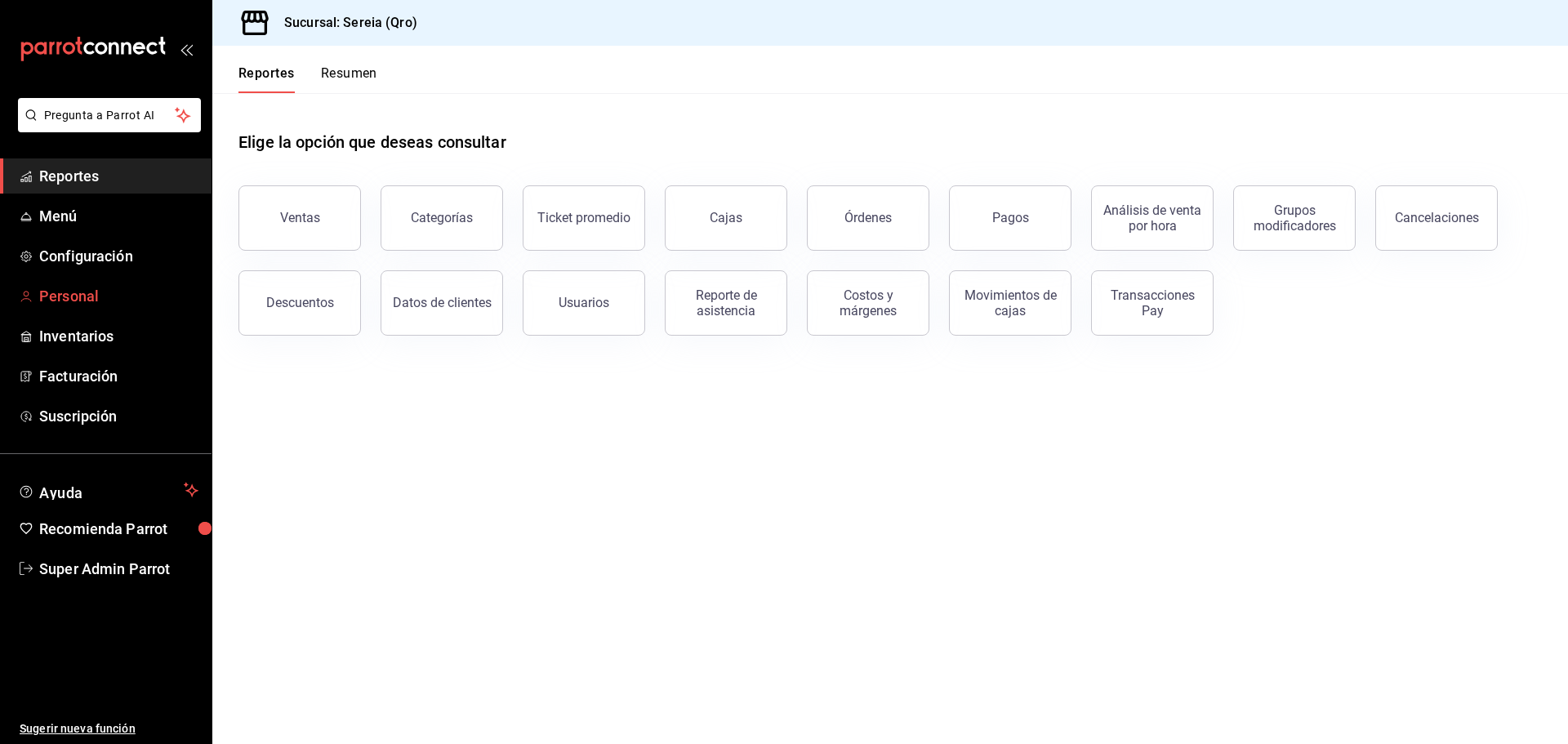
click at [116, 312] on link "Personal" at bounding box center [105, 296] width 212 height 35
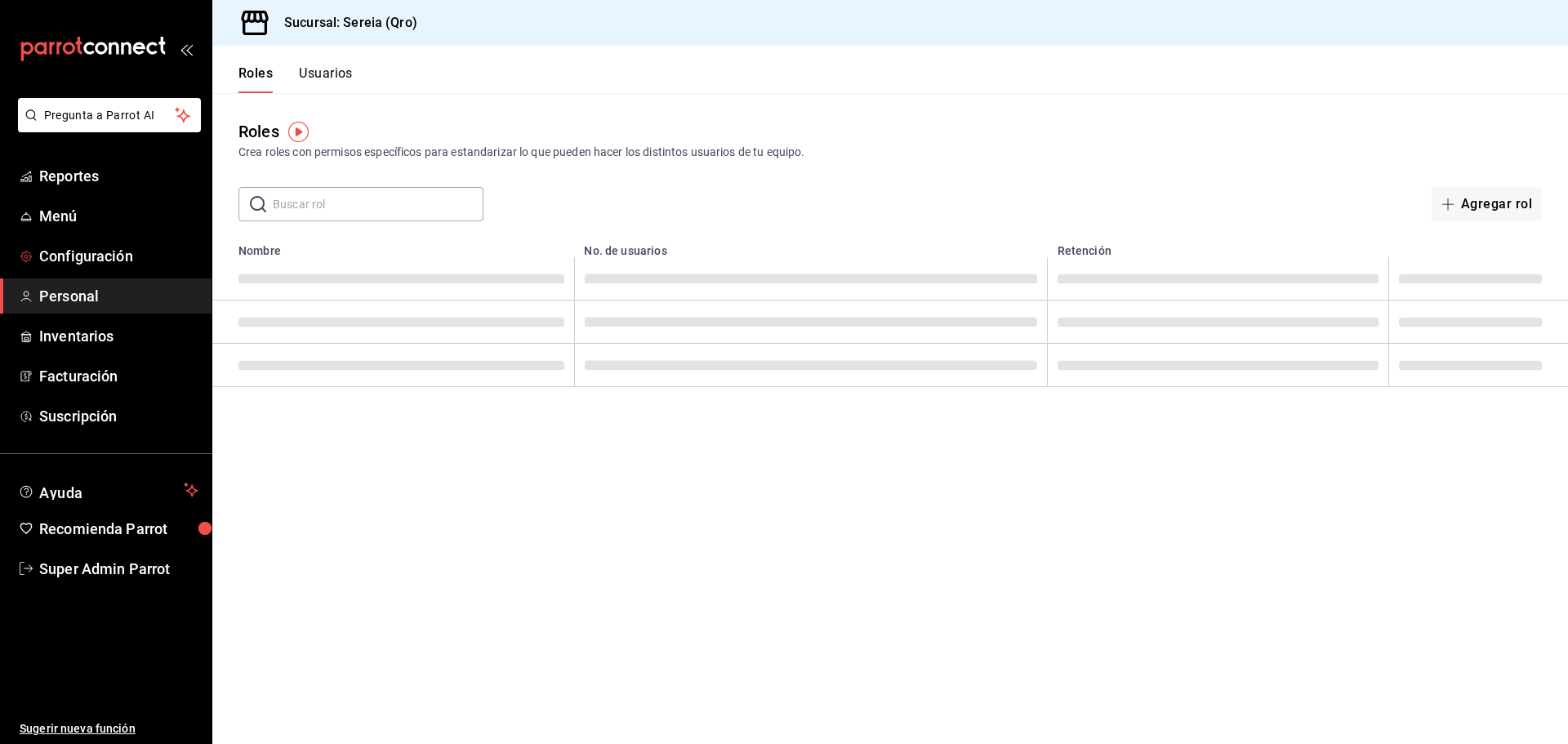
click at [131, 245] on span "Configuración" at bounding box center [119, 256] width 159 height 22
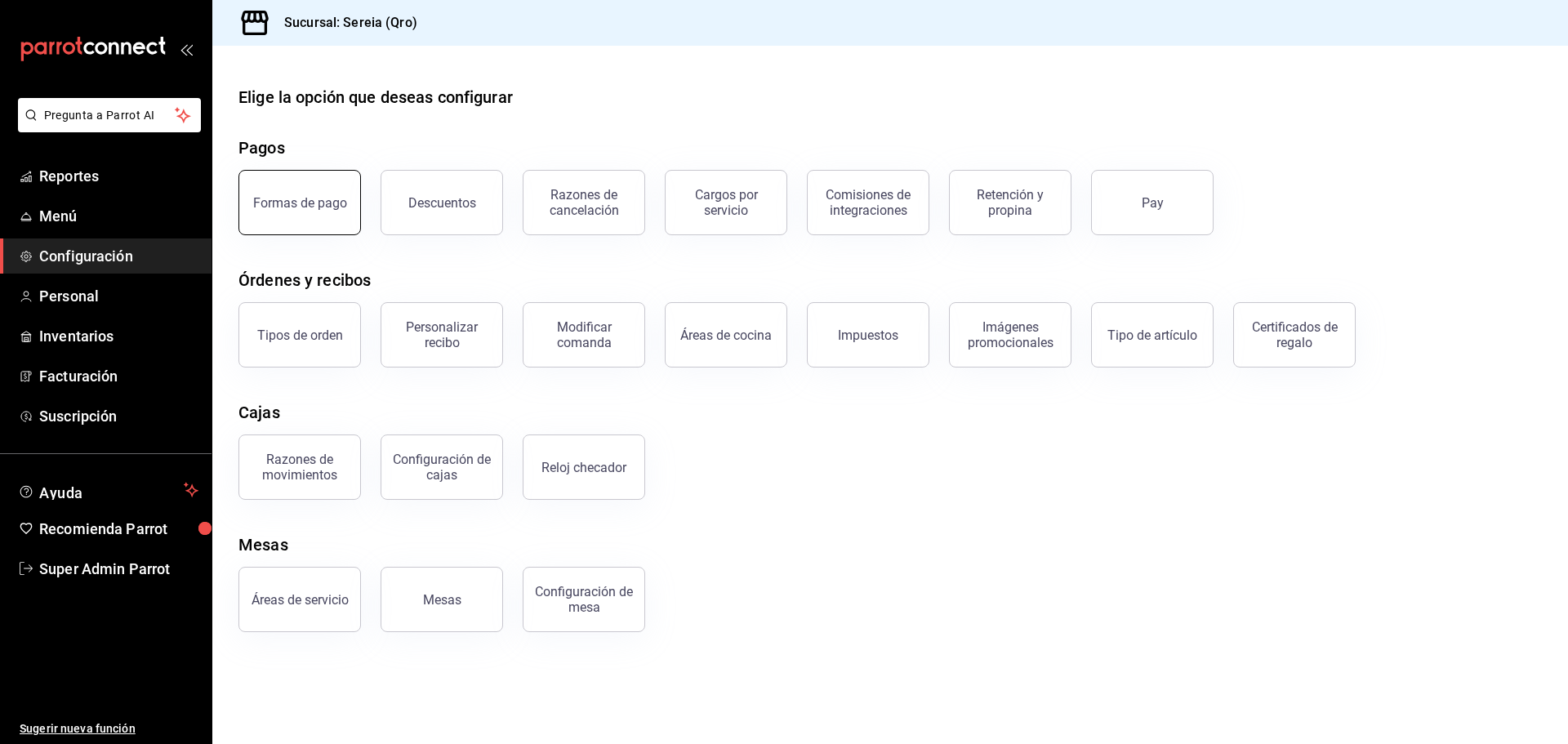
click at [303, 204] on div "Formas de pago" at bounding box center [300, 202] width 93 height 16
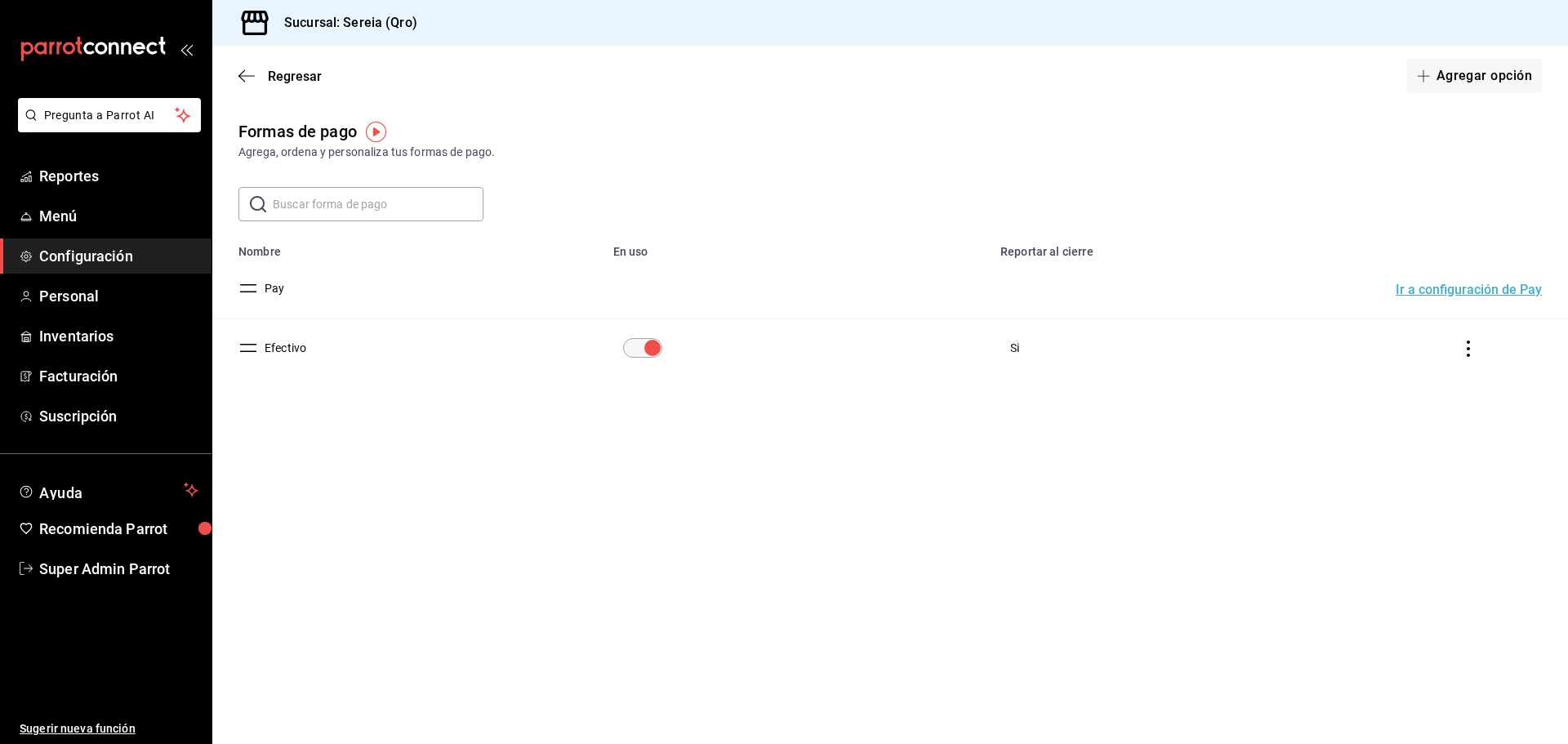
click at [588, 195] on div "​ ​" at bounding box center [890, 203] width 1355 height 34
click at [282, 294] on button "Pay" at bounding box center [271, 289] width 27 height 16
click at [241, 70] on icon "button" at bounding box center [247, 76] width 16 height 15
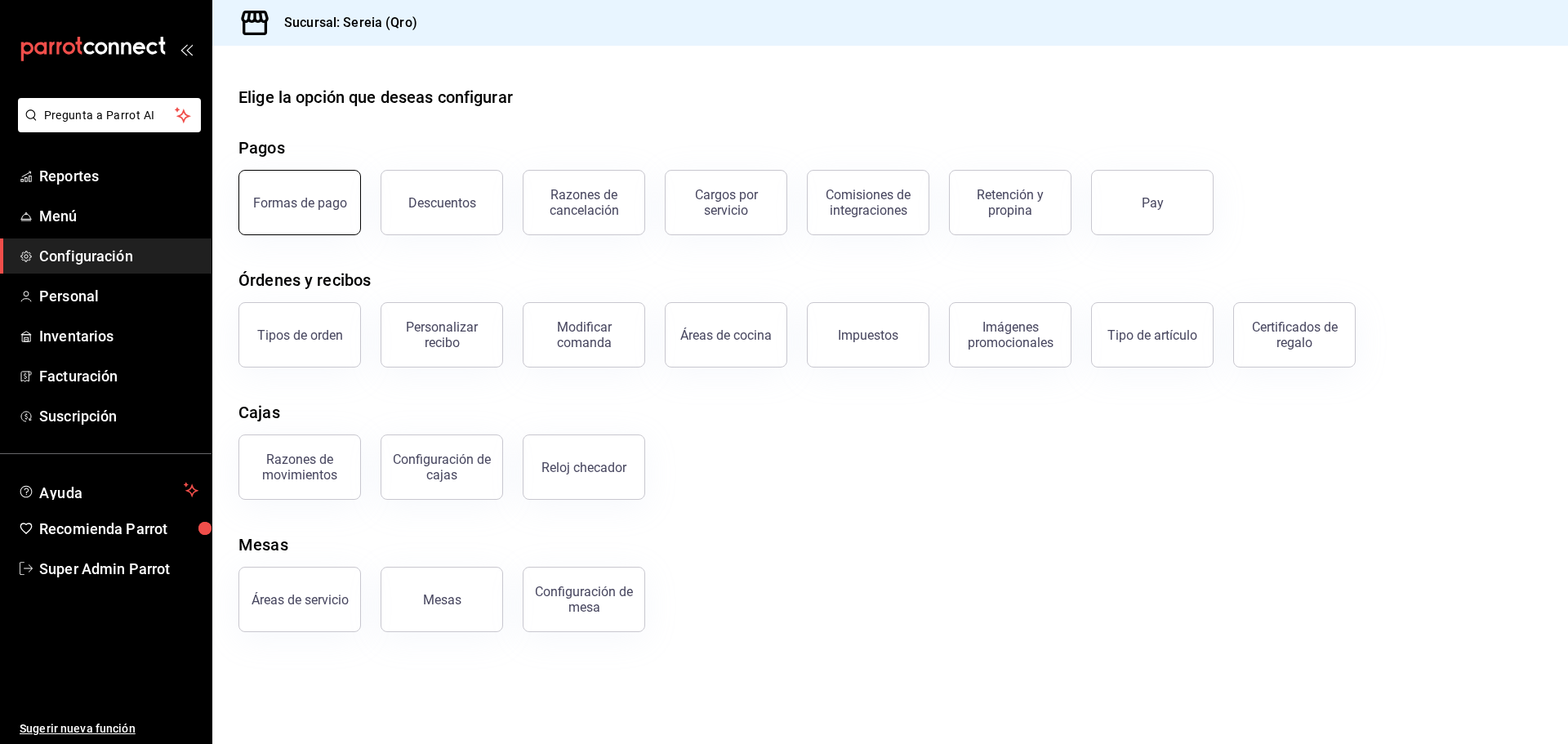
click at [302, 213] on button "Formas de pago" at bounding box center [300, 202] width 123 height 65
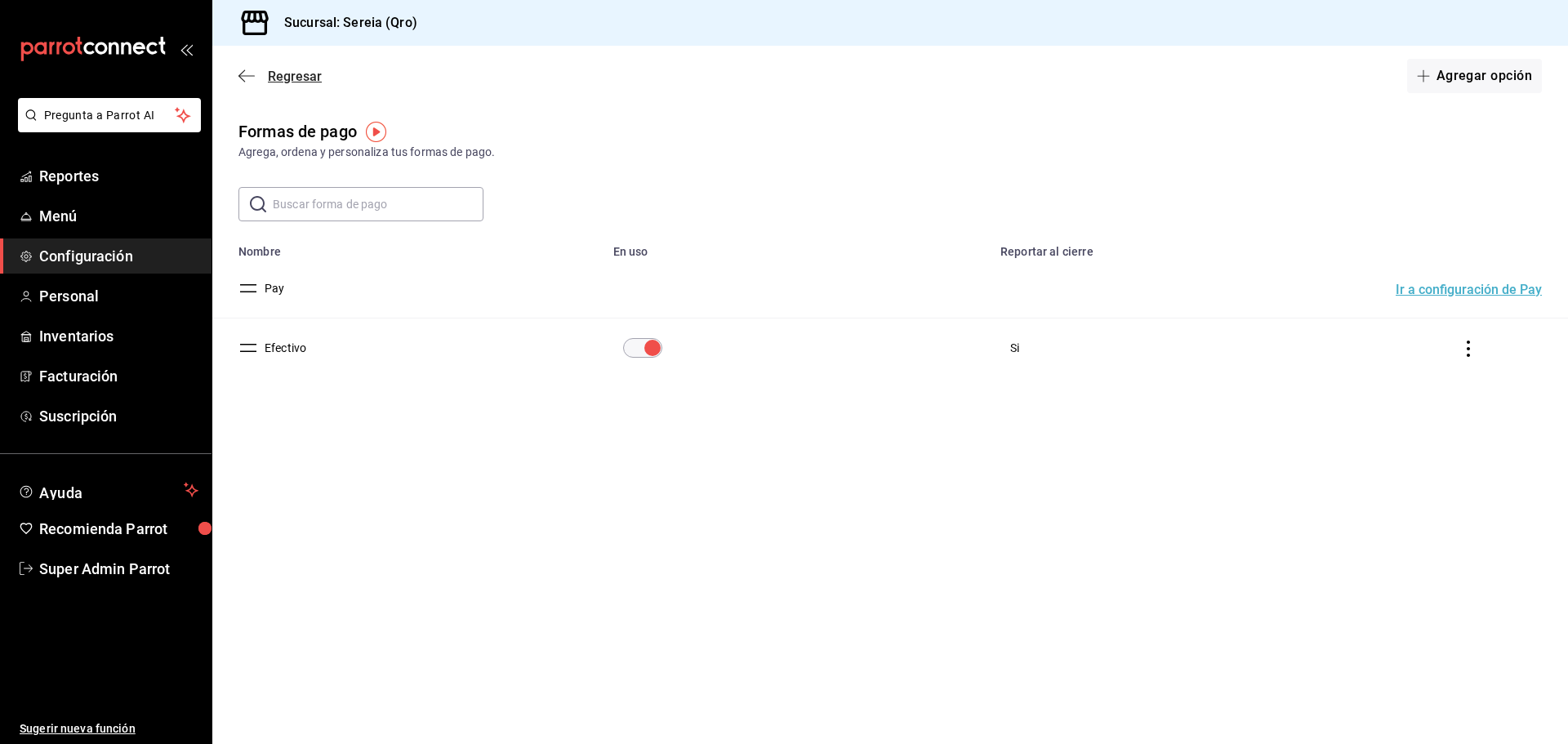
click at [247, 77] on icon "button" at bounding box center [247, 76] width 16 height 15
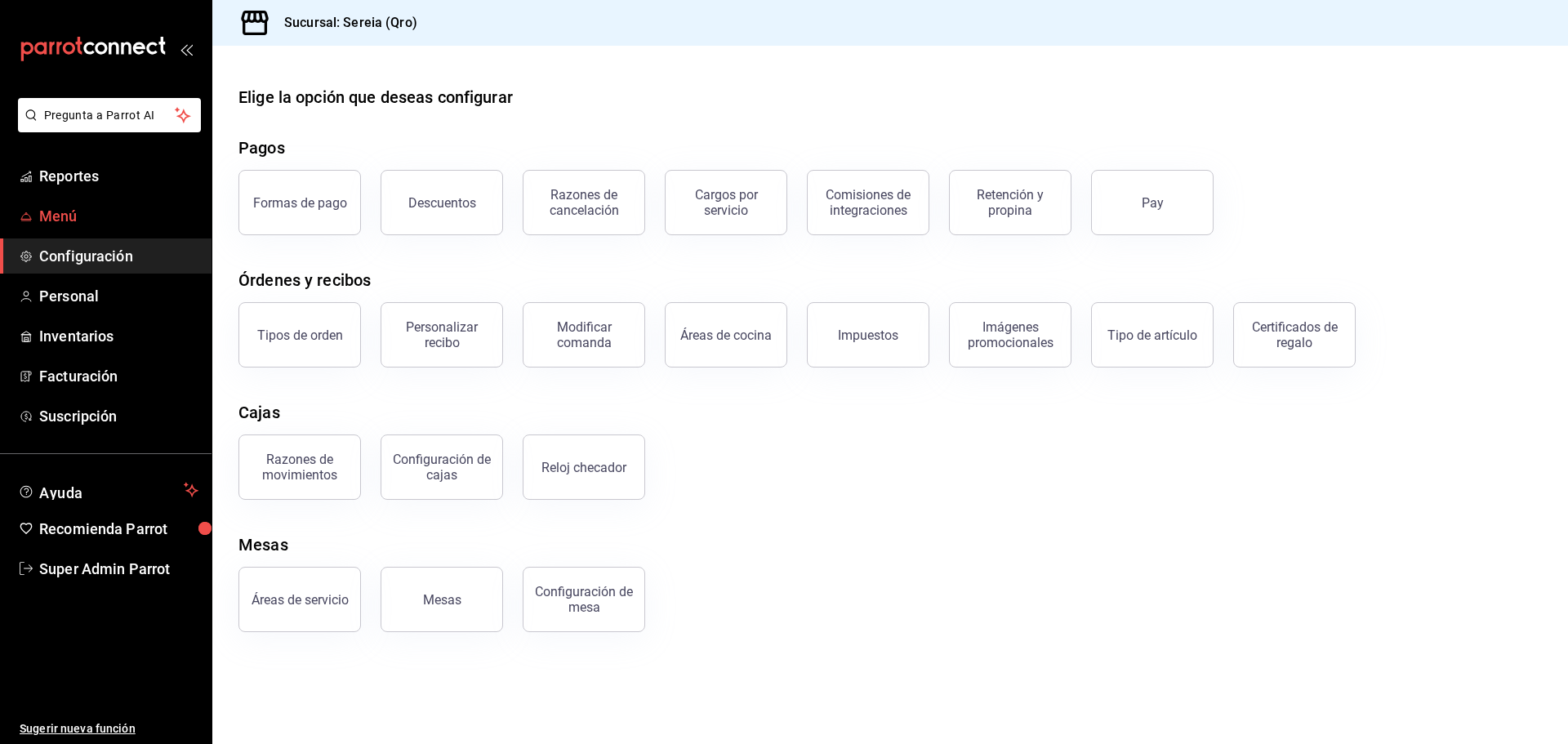
click at [103, 223] on span "Menú" at bounding box center [119, 216] width 159 height 22
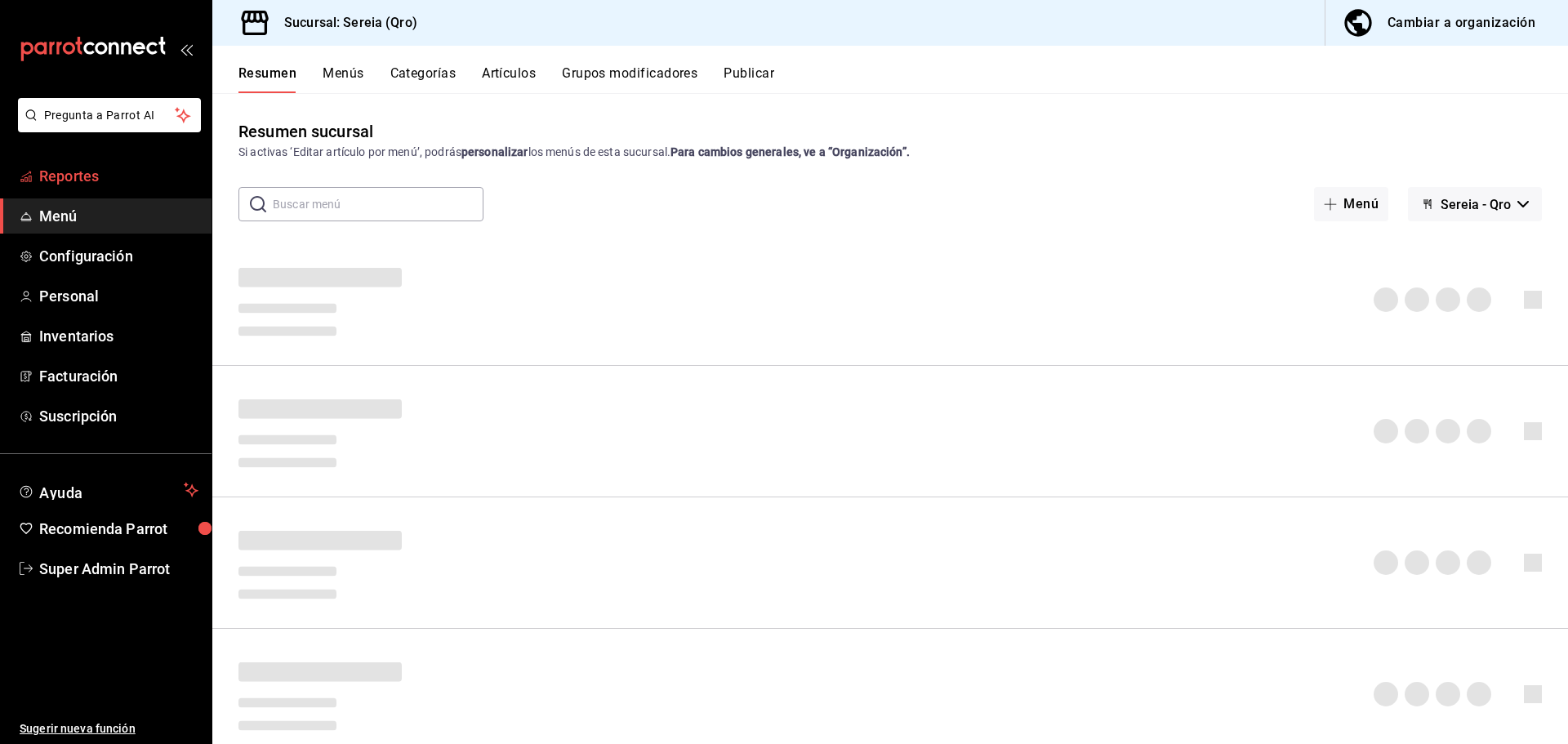
click at [124, 182] on span "Reportes" at bounding box center [119, 176] width 159 height 22
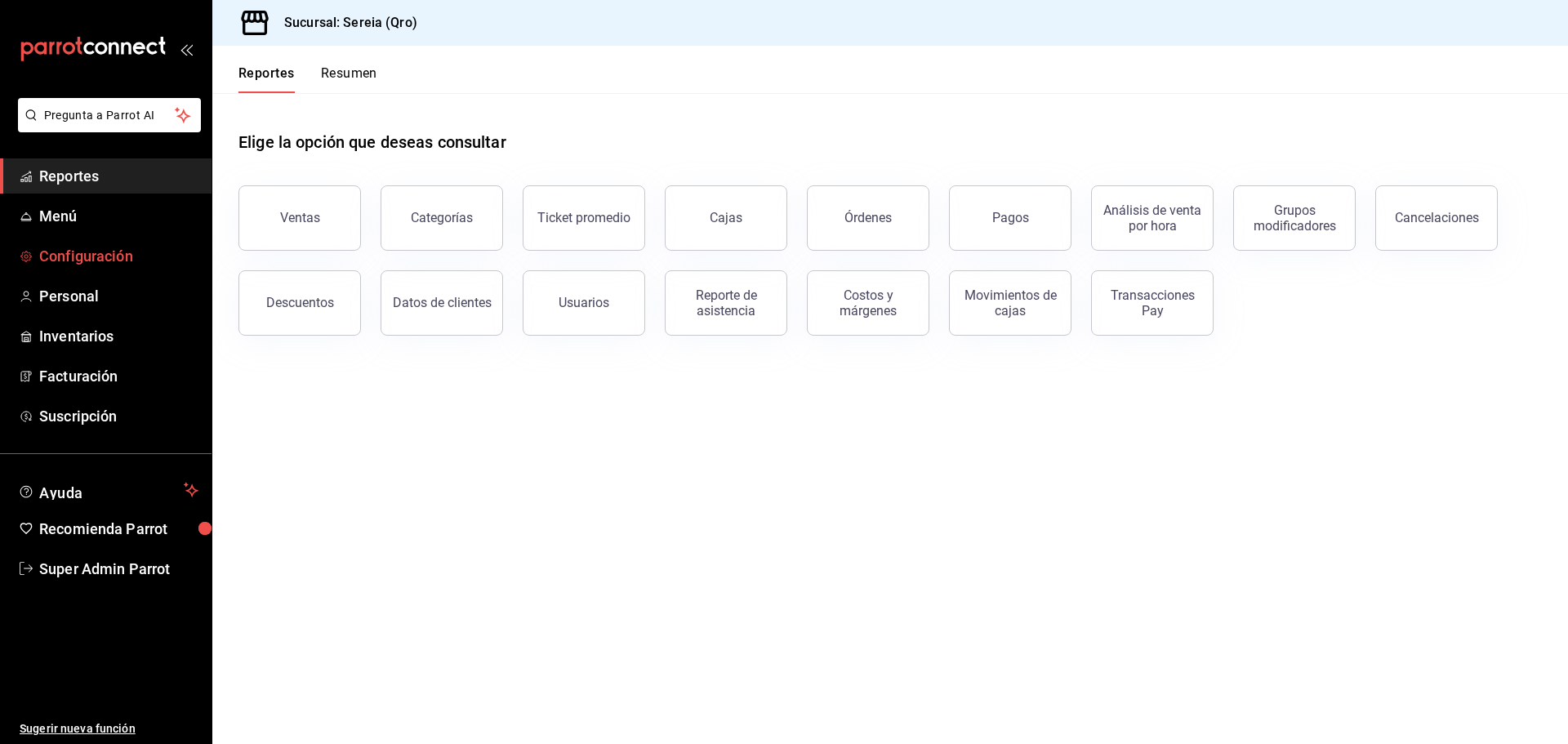
click at [134, 248] on span "Configuración" at bounding box center [119, 256] width 159 height 22
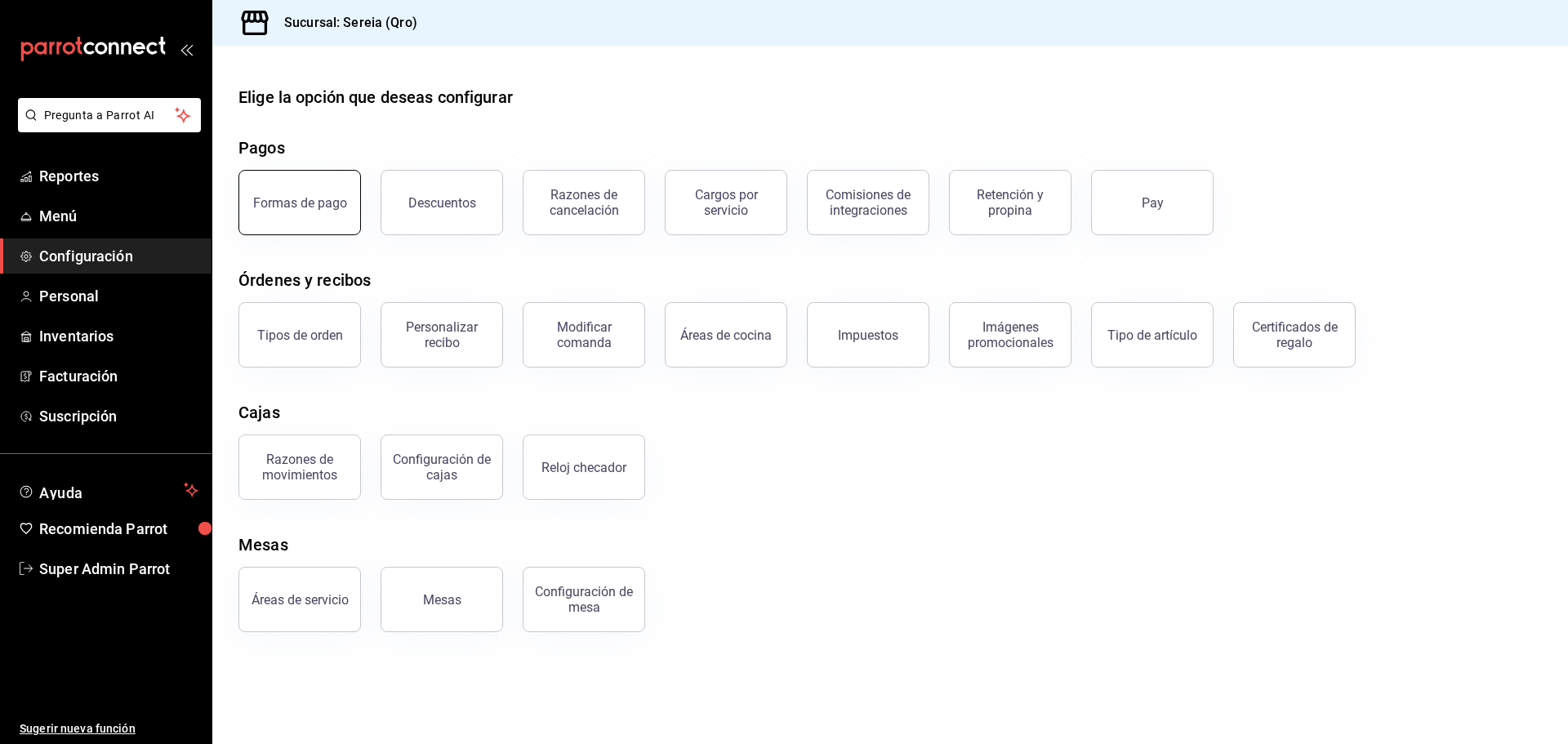
click at [305, 217] on button "Formas de pago" at bounding box center [300, 202] width 123 height 65
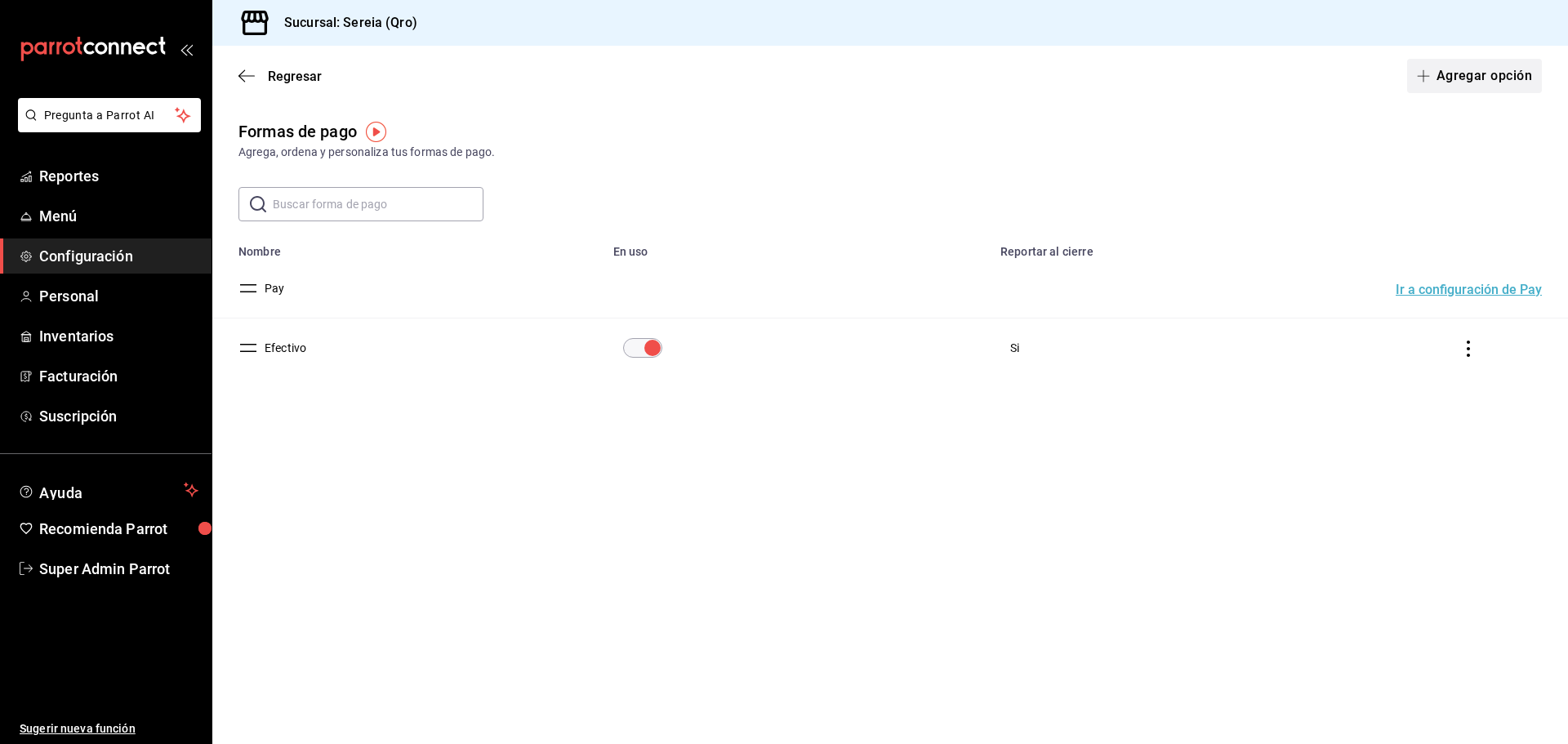
click at [1445, 83] on button "Agregar opción" at bounding box center [1474, 75] width 135 height 34
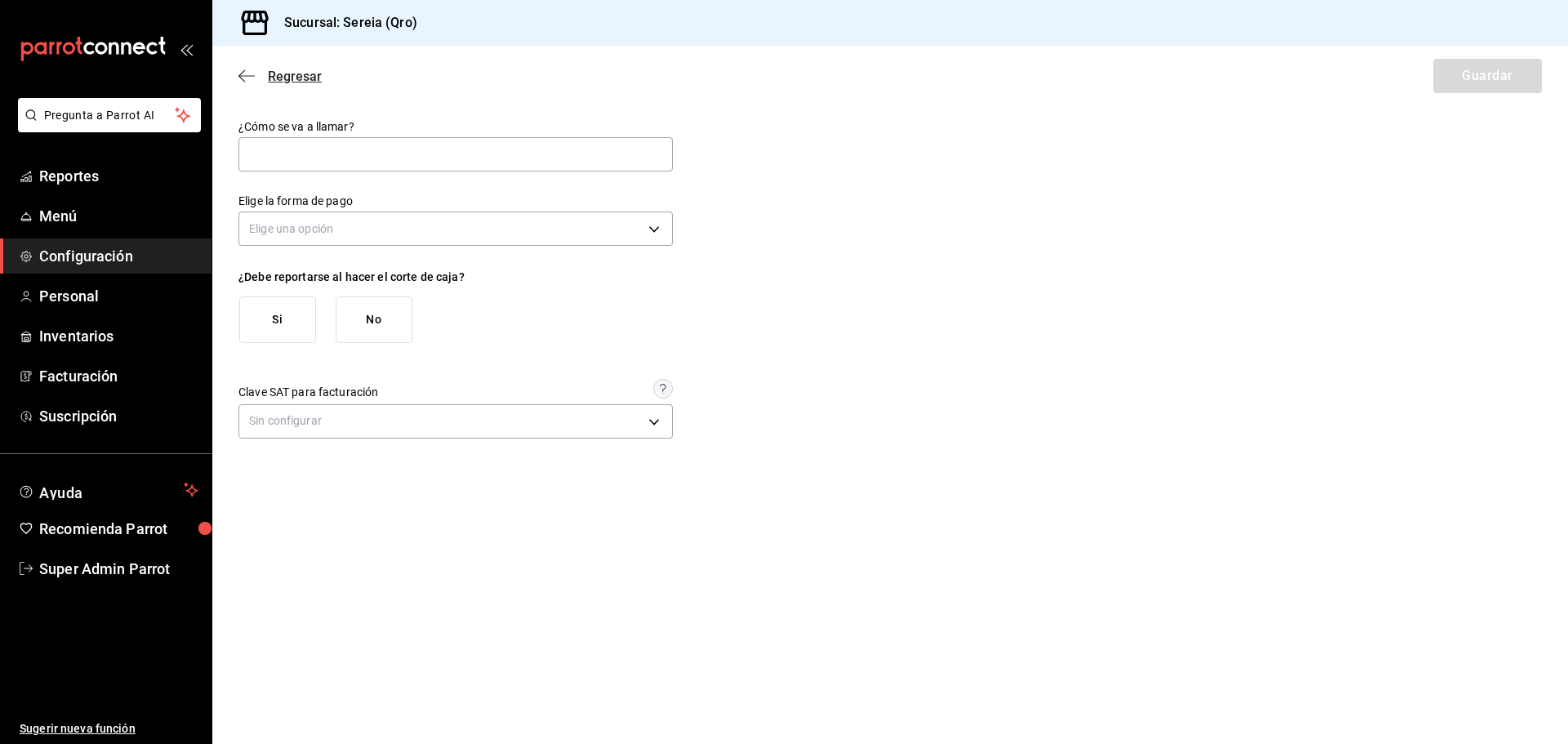
click at [251, 74] on icon "button" at bounding box center [247, 76] width 16 height 15
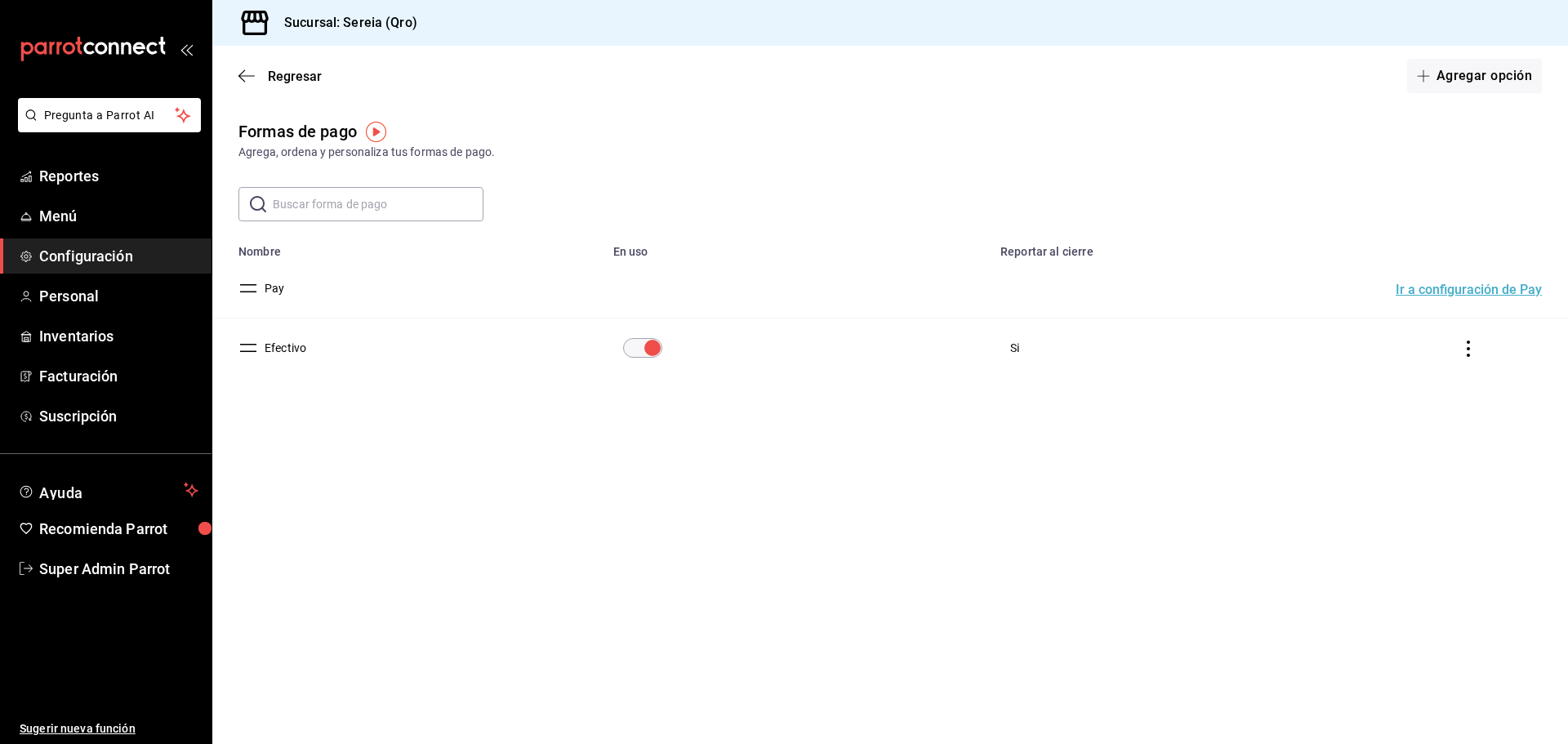
click at [273, 286] on button "Pay" at bounding box center [271, 289] width 27 height 16
click at [245, 71] on icon "button" at bounding box center [247, 76] width 16 height 15
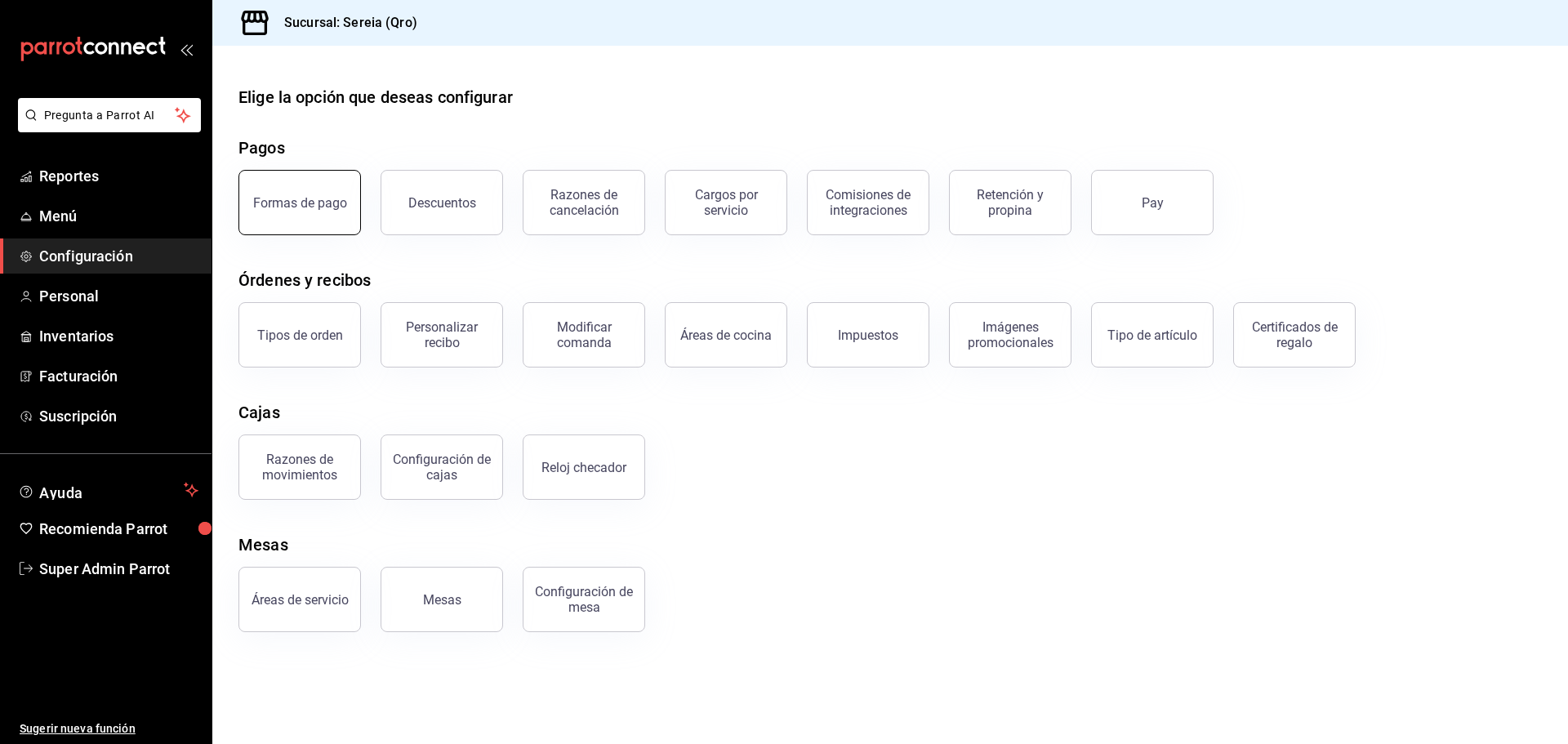
click at [322, 196] on div "Formas de pago" at bounding box center [300, 202] width 93 height 16
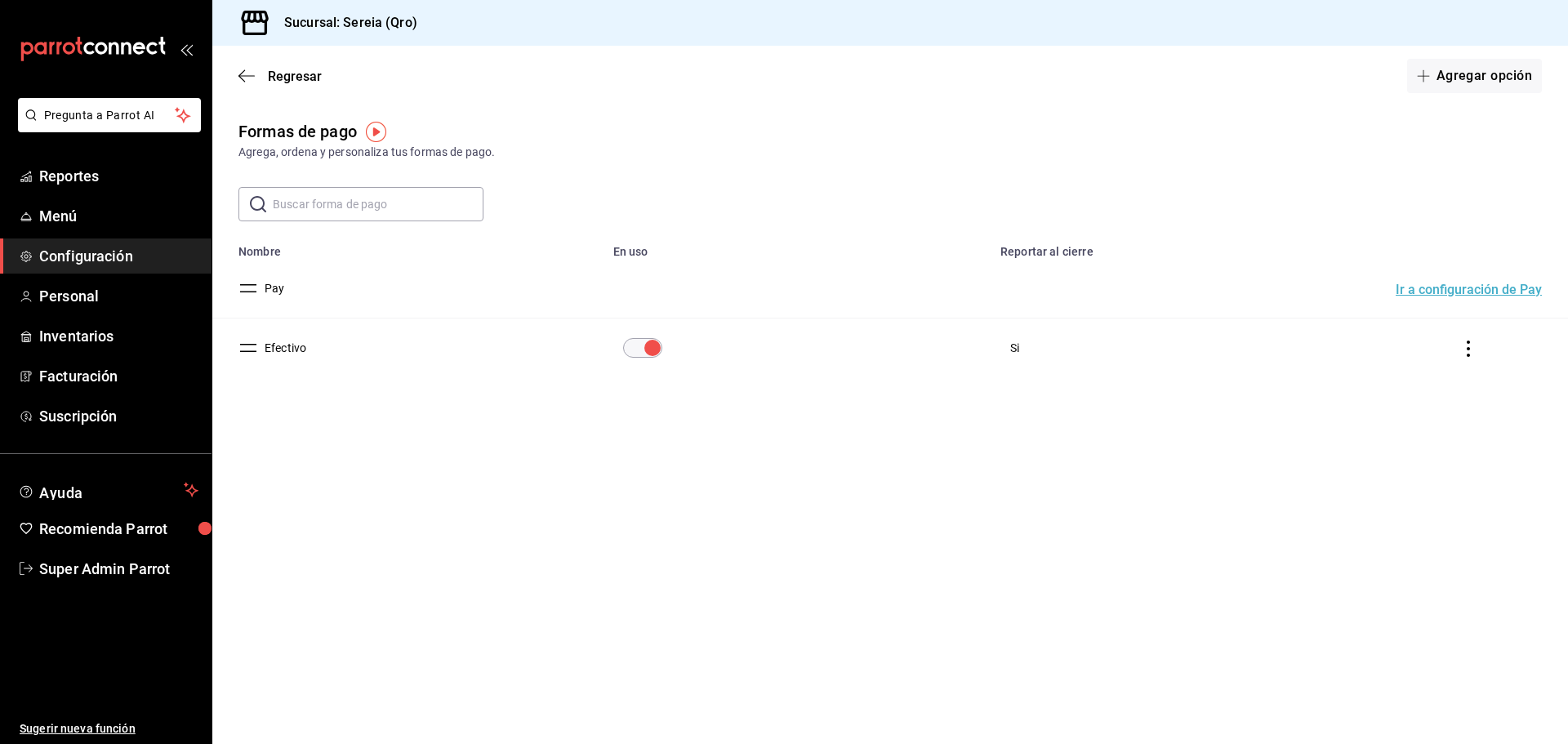
click at [278, 289] on button "Pay" at bounding box center [271, 289] width 27 height 16
drag, startPoint x: 495, startPoint y: 154, endPoint x: 236, endPoint y: 158, distance: 259.0
click at [236, 158] on div "Formas de pago Agrega, ordena y personaliza tus formas de pago." at bounding box center [890, 139] width 1355 height 41
click at [273, 149] on div "Agrega, ordena y personaliza tus formas de pago." at bounding box center [890, 152] width 1303 height 17
drag, startPoint x: 228, startPoint y: 152, endPoint x: 506, endPoint y: 178, distance: 279.2
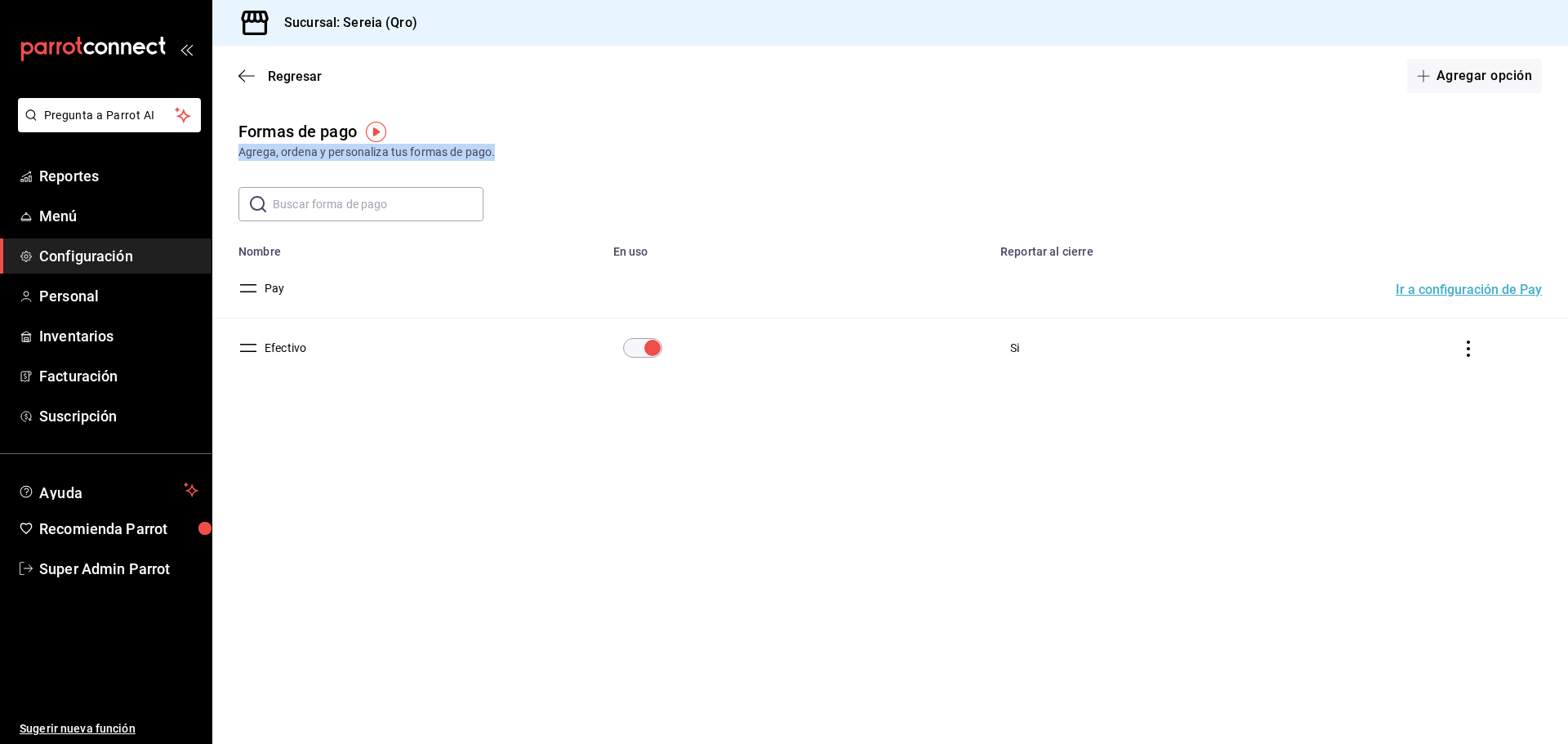
click at [506, 178] on div "Formas de pago Agrega, ordena y personaliza tus formas de pago. ​ ​ Lo sentimos…" at bounding box center [890, 278] width 1355 height 317
click at [529, 170] on div "Formas de pago Agrega, ordena y personaliza tus formas de pago. ​ ​ Lo sentimos…" at bounding box center [890, 278] width 1355 height 317
drag, startPoint x: 506, startPoint y: 153, endPoint x: 236, endPoint y: 156, distance: 270.0
click at [236, 156] on div "Formas de pago Agrega, ordena y personaliza tus formas de pago." at bounding box center [890, 139] width 1355 height 41
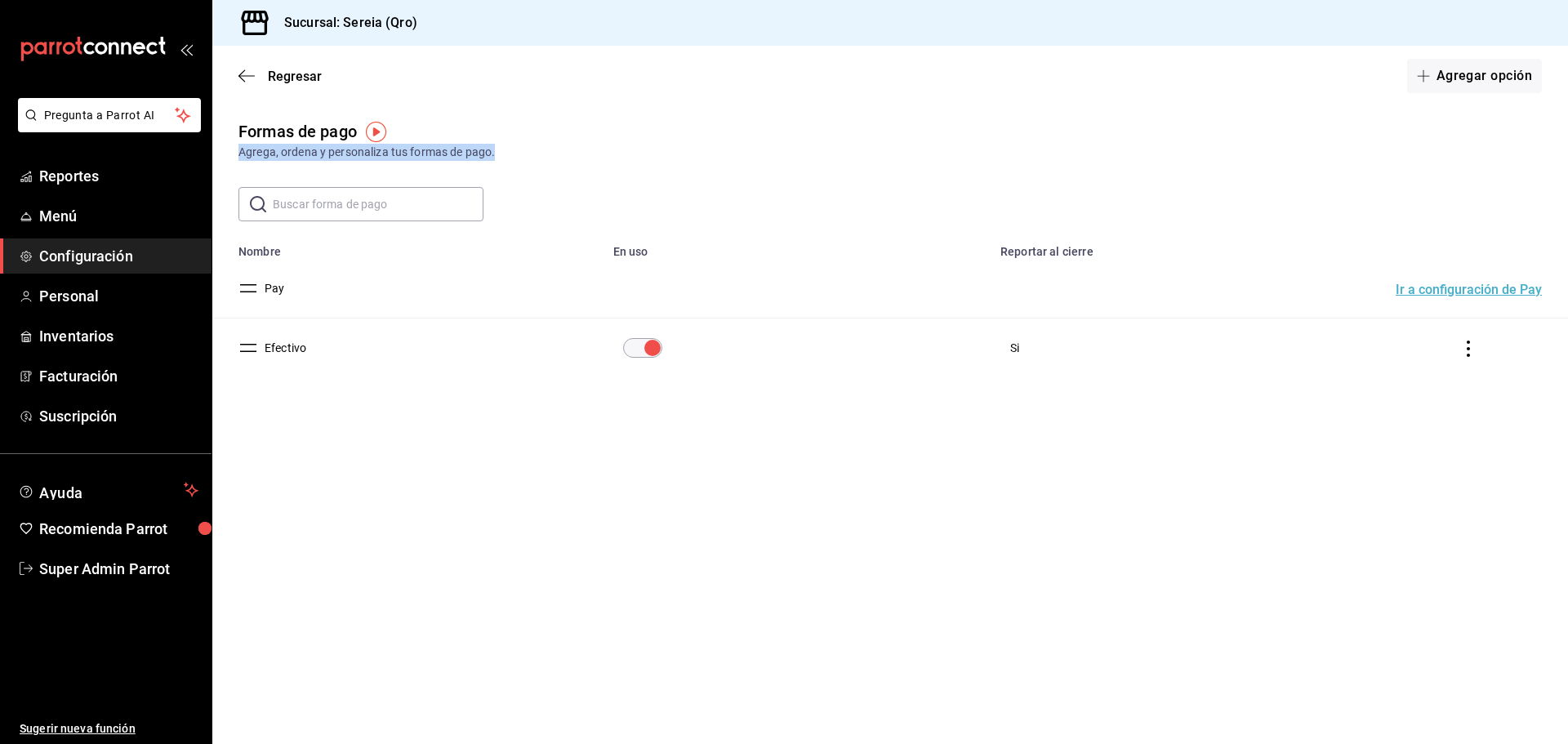
drag, startPoint x: 237, startPoint y: 153, endPoint x: 509, endPoint y: 150, distance: 272.0
click at [509, 150] on div "Formas de pago Agrega, ordena y personaliza tus formas de pago." at bounding box center [890, 139] width 1355 height 41
drag, startPoint x: 466, startPoint y: 158, endPoint x: 486, endPoint y: 161, distance: 20.2
click at [465, 159] on div "Agrega, ordena y personaliza tus formas de pago." at bounding box center [890, 152] width 1303 height 17
click at [506, 151] on div "Agrega, ordena y personaliza tus formas de pago." at bounding box center [890, 152] width 1303 height 17
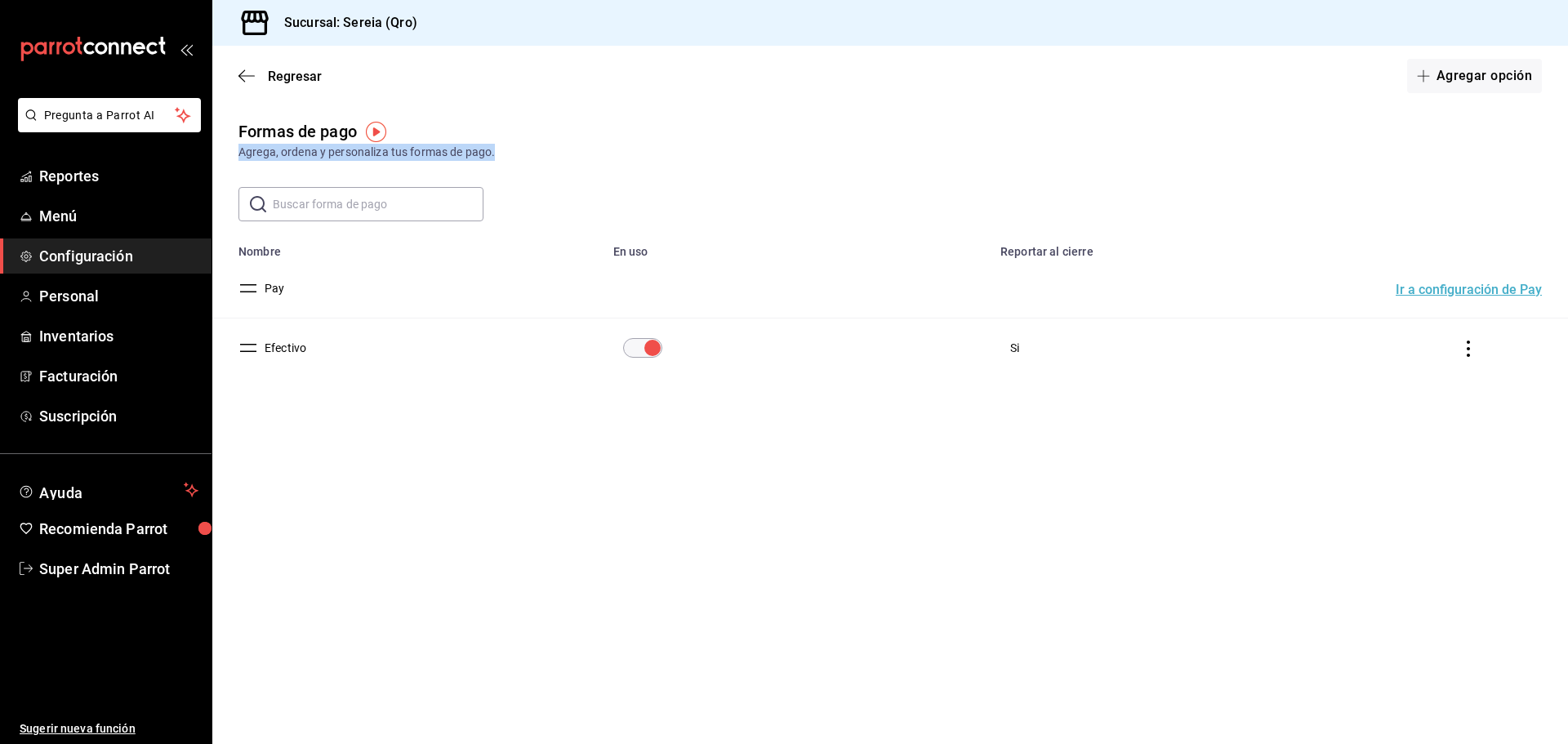
drag, startPoint x: 499, startPoint y: 149, endPoint x: 233, endPoint y: 151, distance: 266.0
click at [233, 151] on div "Formas de pago Agrega, ordena y personaliza tus formas de pago." at bounding box center [890, 139] width 1355 height 41
click at [236, 152] on div "Formas de pago Agrega, ordena y personaliza tus formas de pago." at bounding box center [890, 139] width 1355 height 41
drag, startPoint x: 236, startPoint y: 151, endPoint x: 530, endPoint y: 155, distance: 294.0
click at [530, 155] on div "Formas de pago Agrega, ordena y personaliza tus formas de pago." at bounding box center [890, 139] width 1355 height 41
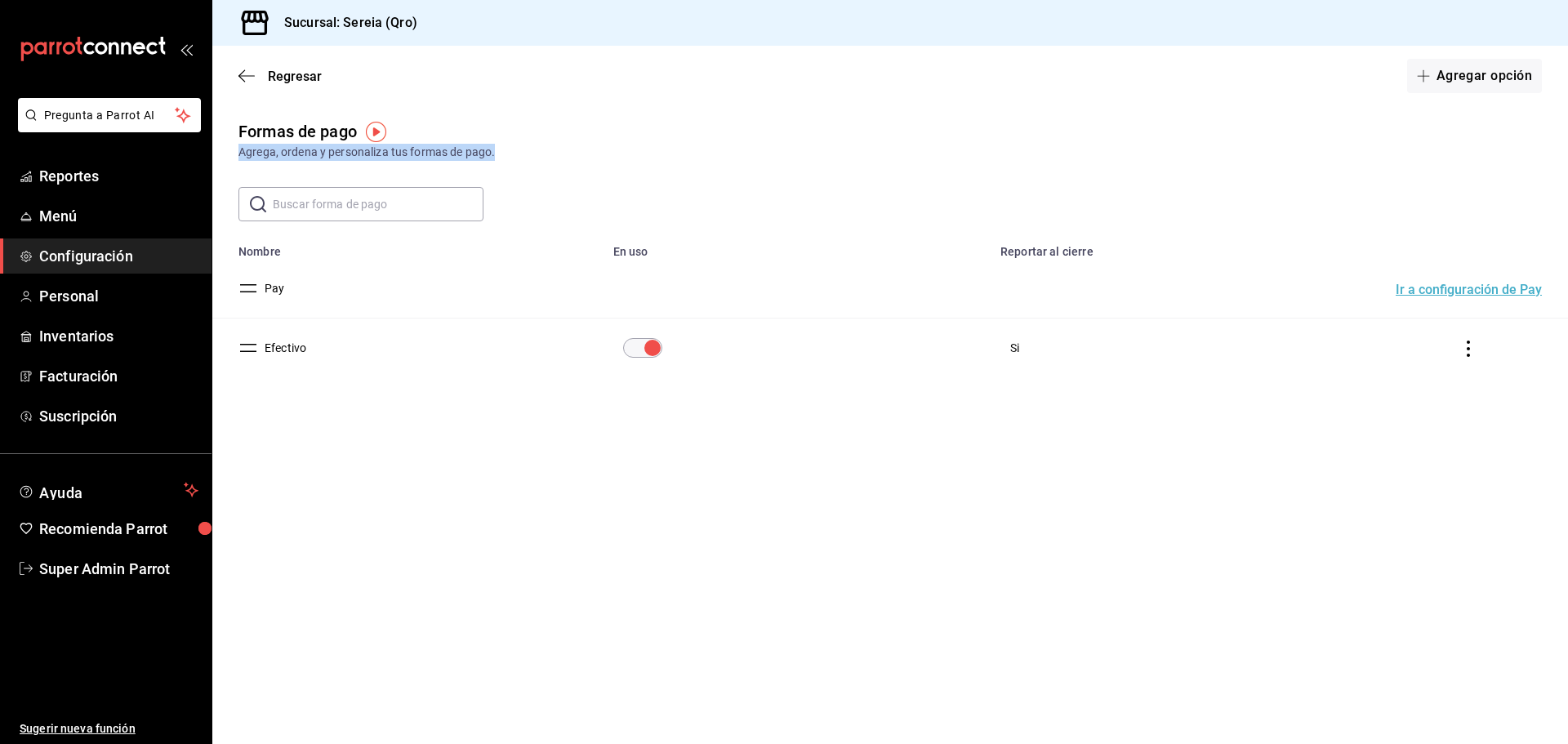
click at [472, 159] on div "Agrega, ordena y personaliza tus formas de pago." at bounding box center [890, 152] width 1303 height 17
drag, startPoint x: 497, startPoint y: 151, endPoint x: 234, endPoint y: 158, distance: 263.1
click at [234, 158] on div "Formas de pago Agrega, ordena y personaliza tus formas de pago." at bounding box center [890, 139] width 1355 height 41
click at [278, 139] on div "Formas de pago" at bounding box center [297, 131] width 118 height 25
drag, startPoint x: 499, startPoint y: 150, endPoint x: 239, endPoint y: 159, distance: 260.2
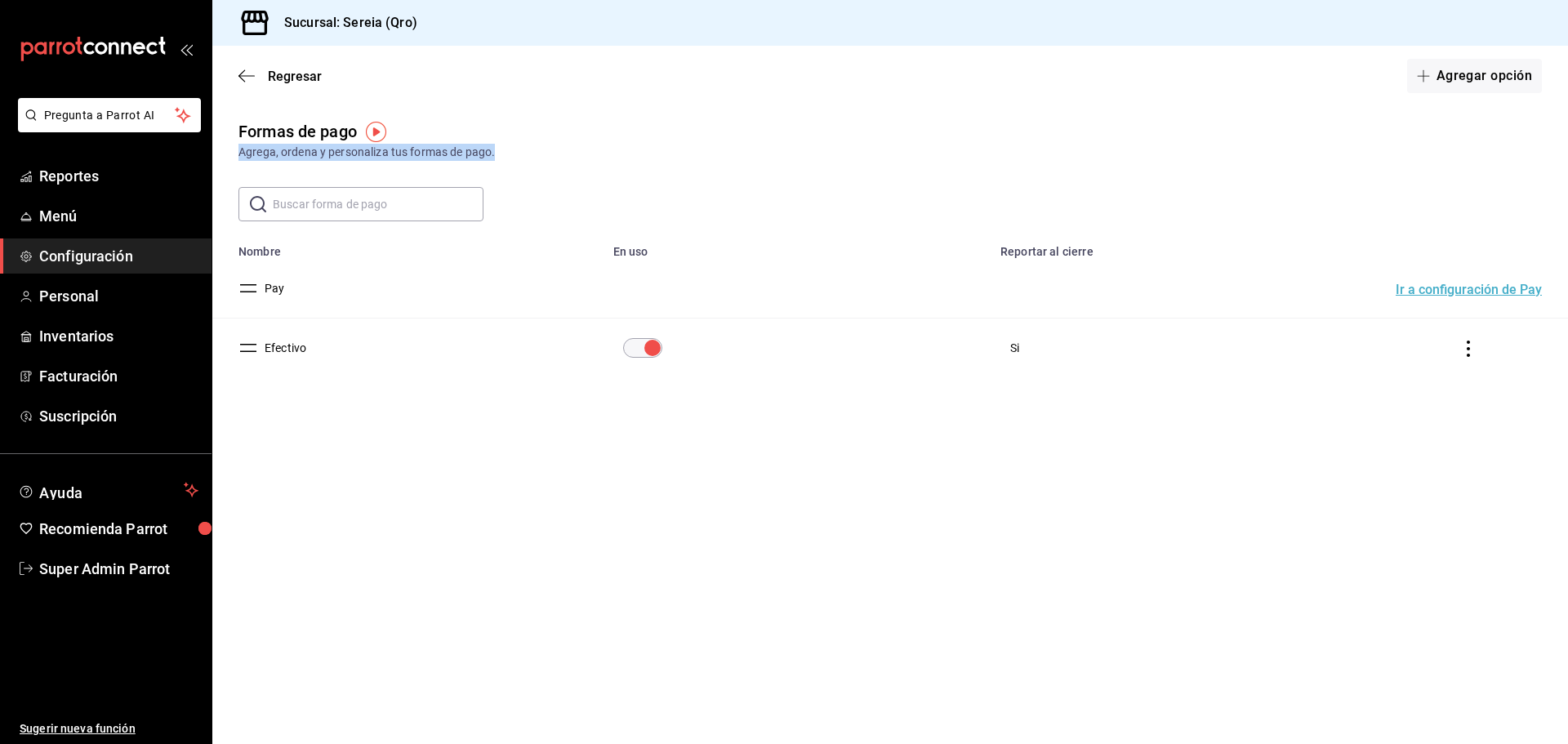
click at [239, 159] on div "Agrega, ordena y personaliza tus formas de pago." at bounding box center [890, 152] width 1303 height 17
click at [425, 291] on td "Pay" at bounding box center [408, 288] width 391 height 60
drag, startPoint x: 444, startPoint y: 36, endPoint x: 339, endPoint y: 27, distance: 105.4
click at [339, 27] on div "Sucursal: Sereia (Qro)" at bounding box center [890, 23] width 1355 height 46
copy h3 "Sereia (Qro)"
